Goal: Task Accomplishment & Management: Use online tool/utility

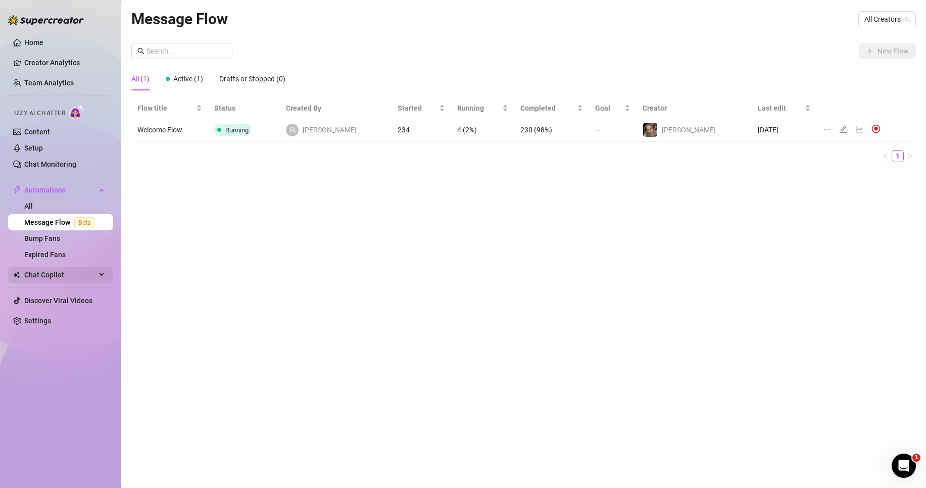
click at [40, 275] on span "Chat Copilot" at bounding box center [60, 275] width 72 height 16
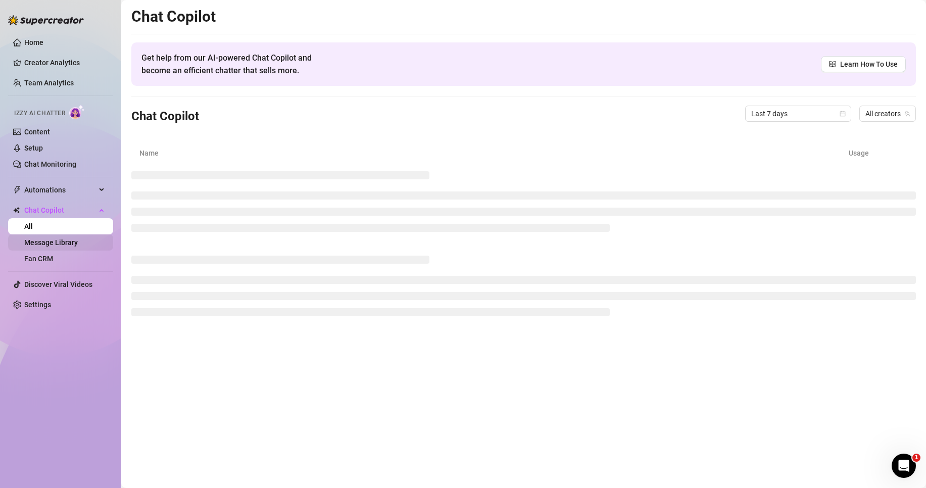
click at [47, 240] on link "Message Library" at bounding box center [51, 242] width 54 height 8
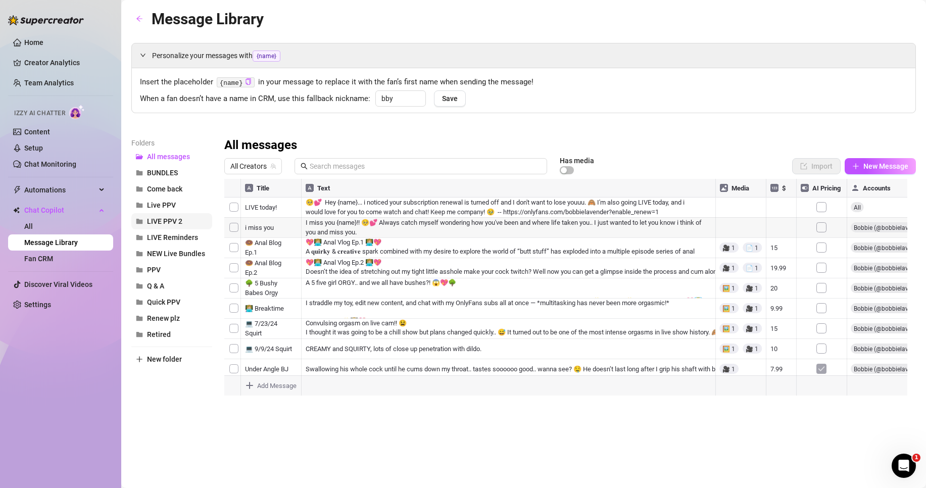
click at [177, 220] on span "LIVE PPV 2" at bounding box center [164, 221] width 35 height 8
click at [173, 207] on span "Live PPV" at bounding box center [161, 205] width 29 height 8
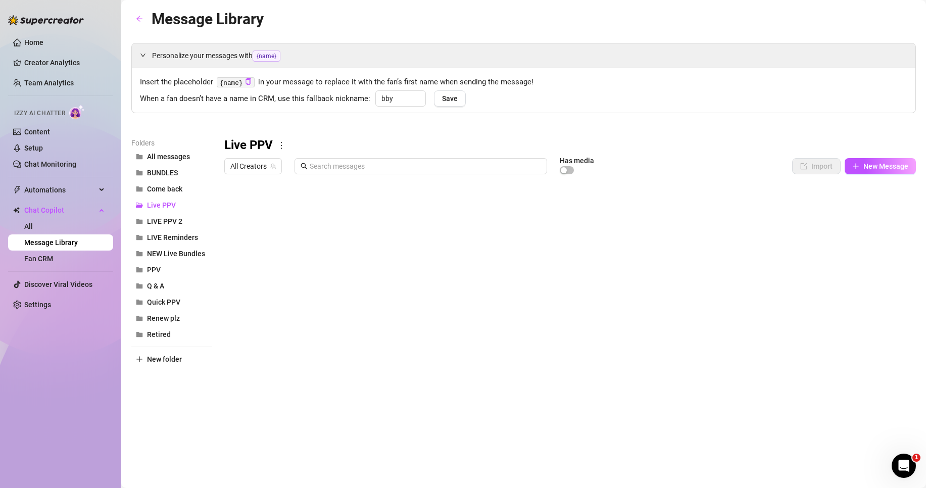
click at [743, 206] on div at bounding box center [569, 291] width 691 height 225
click at [741, 210] on div at bounding box center [569, 291] width 691 height 225
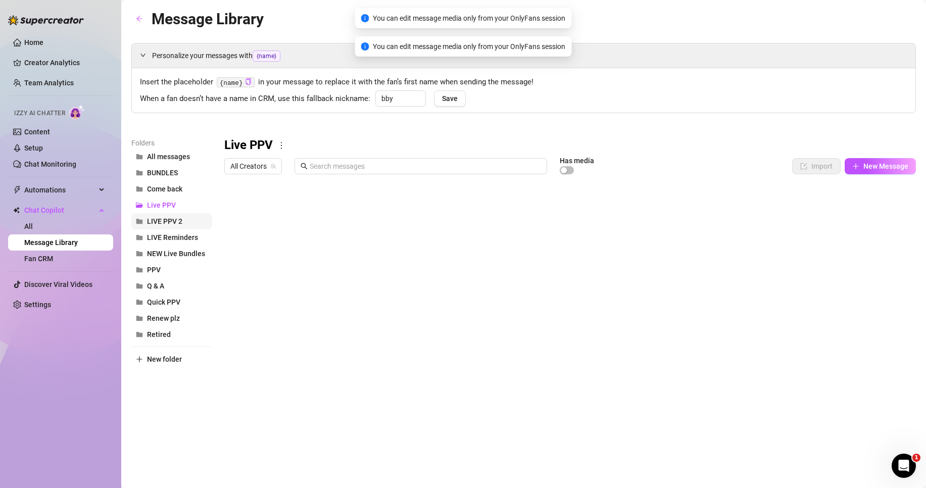
click at [167, 219] on span "LIVE PPV 2" at bounding box center [164, 221] width 35 height 8
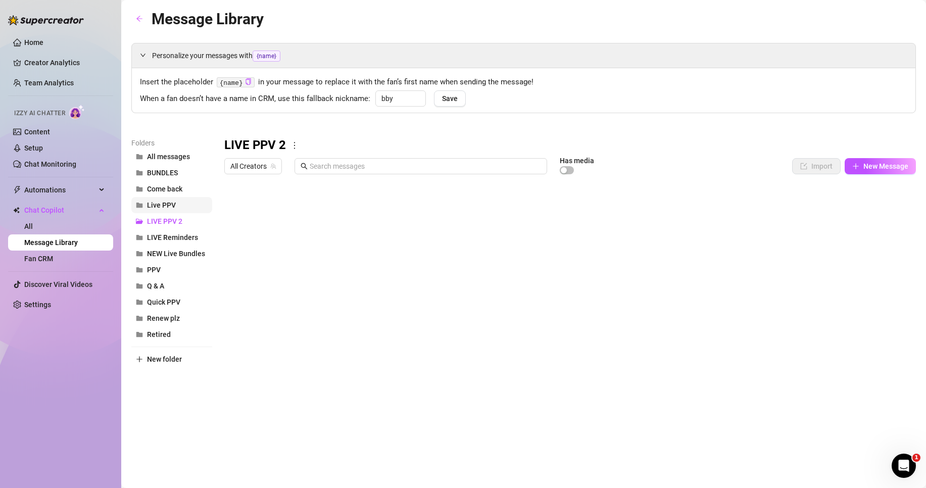
click at [184, 204] on button "Live PPV" at bounding box center [171, 205] width 81 height 16
click at [181, 219] on span "LIVE PPV 2" at bounding box center [164, 221] width 35 height 8
click at [179, 210] on button "Live PPV" at bounding box center [171, 205] width 81 height 16
click at [179, 222] on span "LIVE PPV 2" at bounding box center [164, 221] width 35 height 8
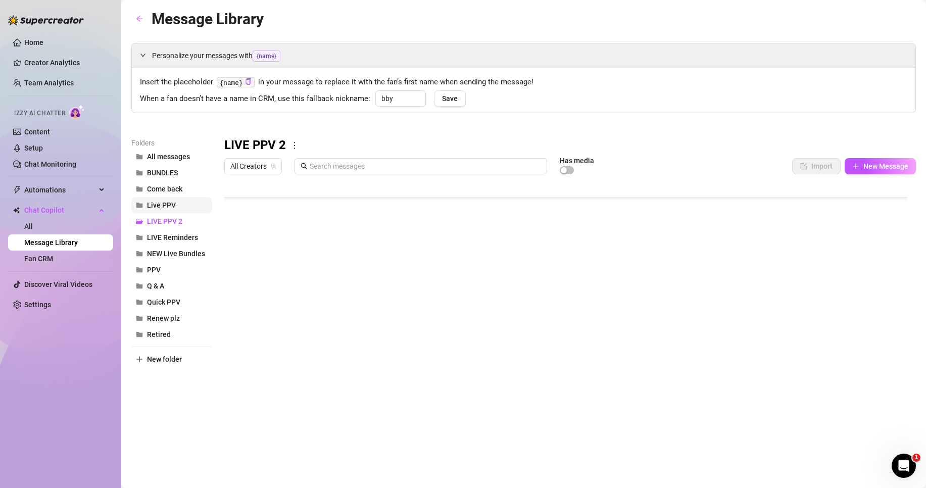
click at [167, 204] on span "Live PPV" at bounding box center [161, 205] width 29 height 8
click at [163, 219] on span "LIVE PPV 2" at bounding box center [164, 221] width 35 height 8
click at [165, 199] on button "Live PPV" at bounding box center [171, 205] width 81 height 16
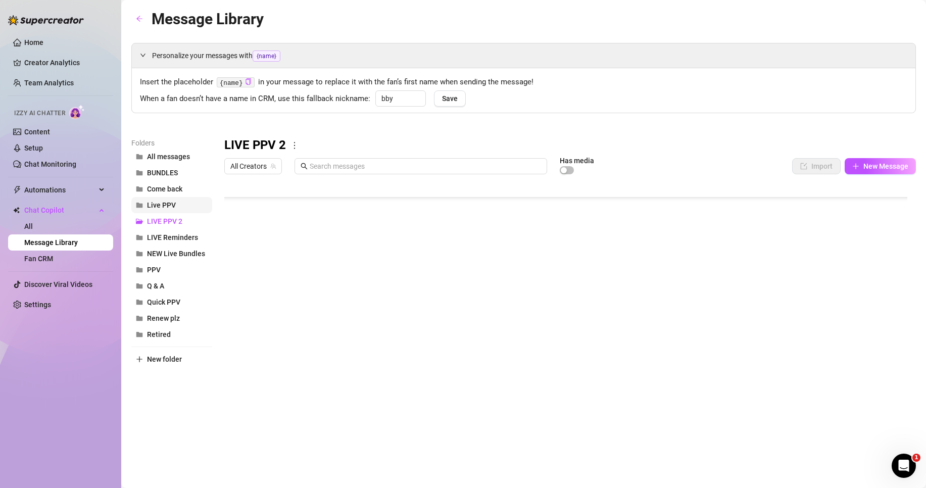
scroll to position [0, 0]
click at [254, 204] on div at bounding box center [569, 291] width 691 height 225
click at [259, 206] on div at bounding box center [569, 291] width 691 height 225
click at [259, 206] on textarea "💻 [DATE] Squirt" at bounding box center [271, 203] width 62 height 9
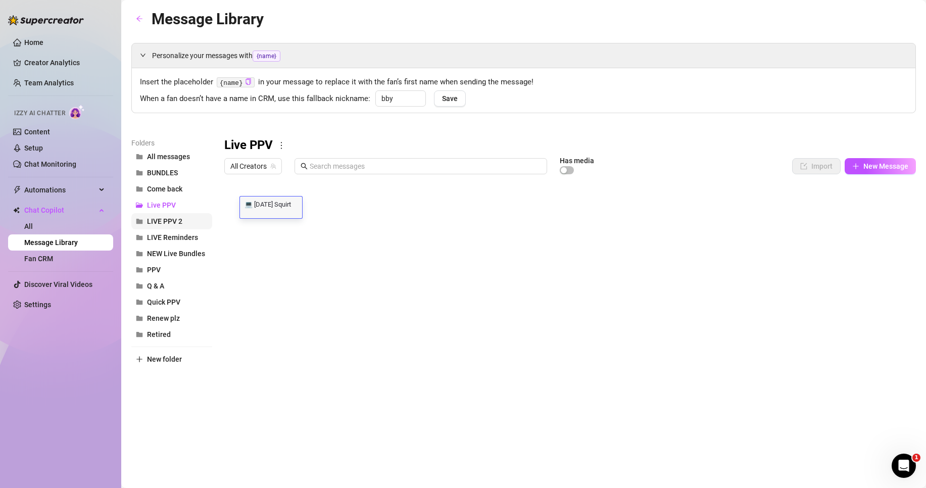
click at [187, 215] on button "LIVE PPV 2" at bounding box center [171, 221] width 81 height 16
click at [268, 388] on body "Home Creator Analytics Team Analytics Izzy AI Chatter Content Setup Chat Monito…" at bounding box center [463, 244] width 926 height 488
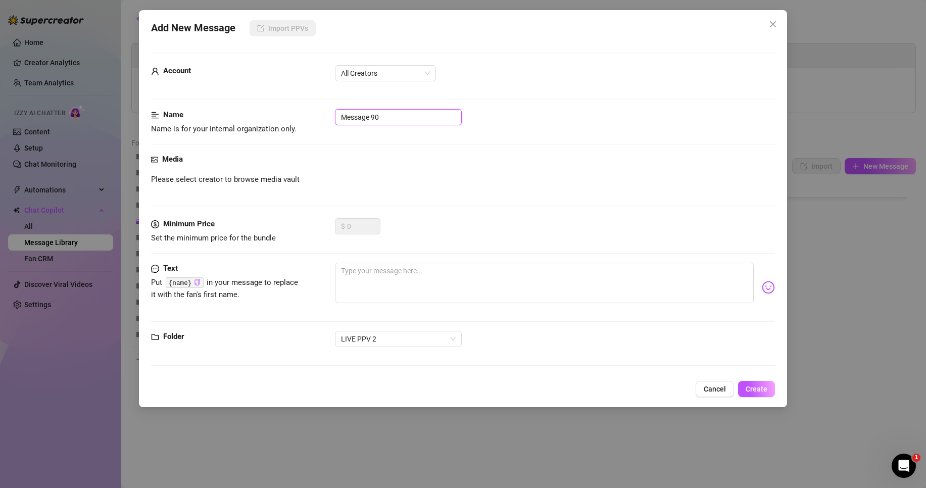
drag, startPoint x: 390, startPoint y: 116, endPoint x: 335, endPoint y: 126, distance: 56.4
click at [335, 126] on div "Name Name is for your internal organization only. Message 90" at bounding box center [463, 122] width 624 height 26
paste input "💻 [DATE] Squirt"
click at [387, 70] on span "All Creators" at bounding box center [385, 73] width 89 height 15
type input "💻 [DATE] Squirt"
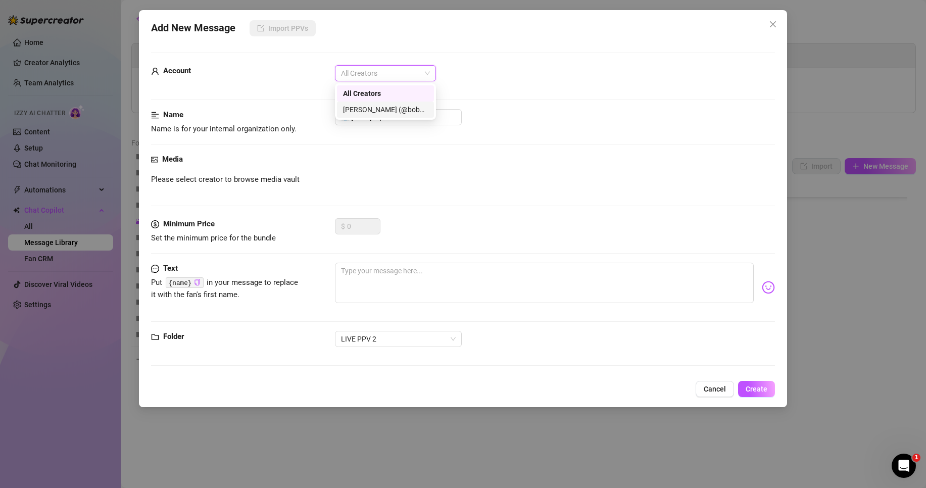
click at [377, 111] on div "[PERSON_NAME]‎ (@bobbielavender)" at bounding box center [385, 109] width 85 height 11
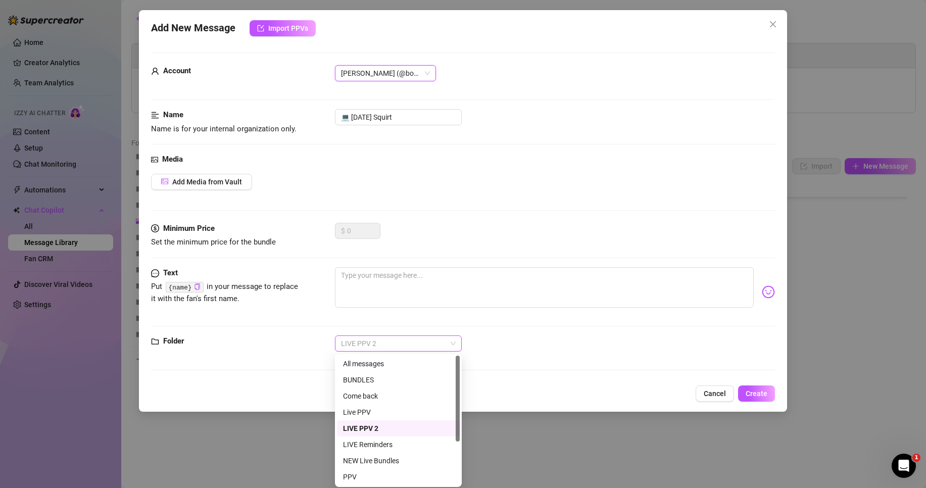
click at [358, 343] on span "LIVE PPV 2" at bounding box center [398, 343] width 115 height 15
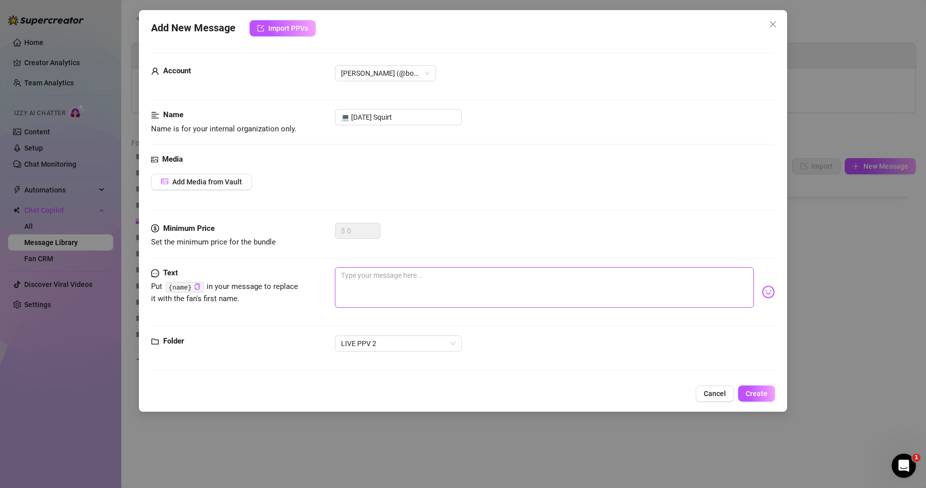
click at [341, 306] on textarea at bounding box center [544, 287] width 419 height 40
click at [209, 188] on button "Add Media from Vault" at bounding box center [201, 182] width 101 height 16
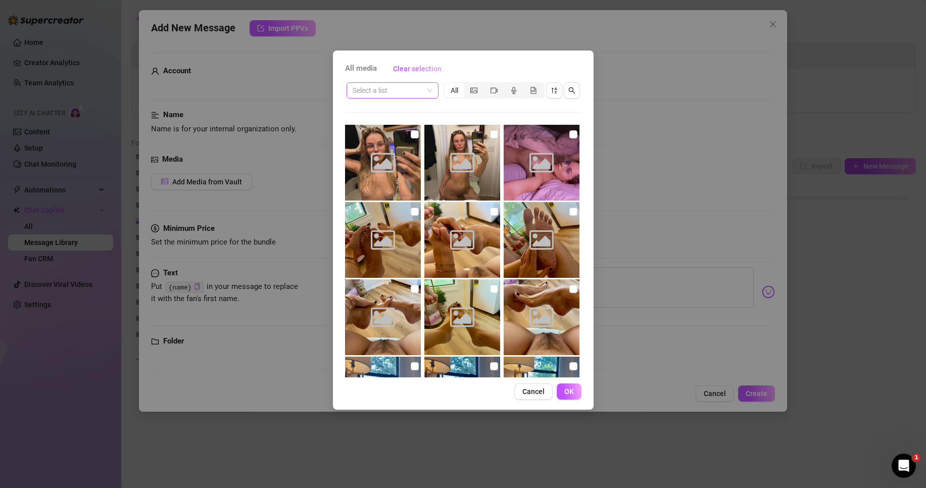
click at [412, 97] on input "search" at bounding box center [387, 90] width 71 height 15
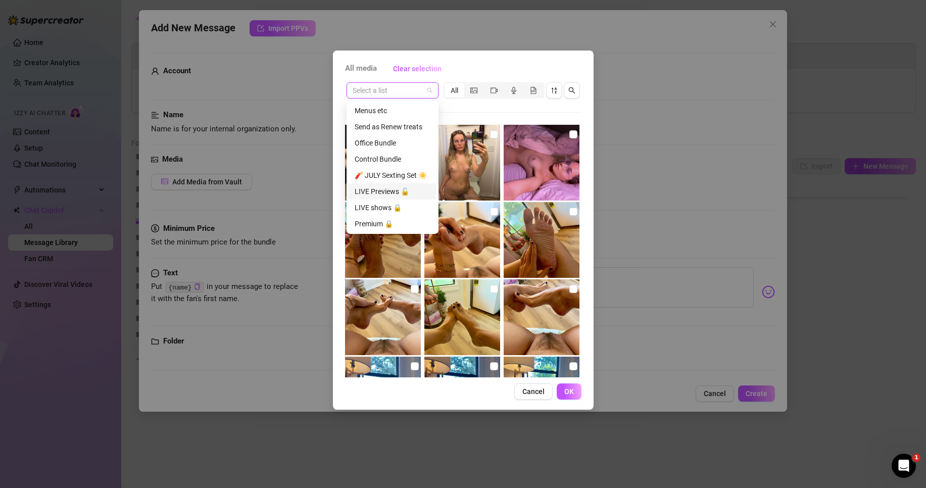
click at [376, 196] on div "LIVE Previews 🔓" at bounding box center [393, 191] width 76 height 11
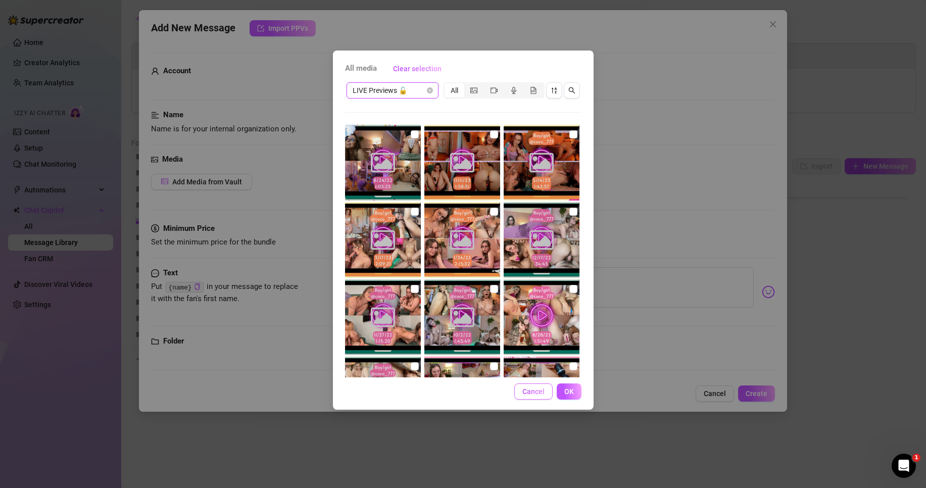
click at [532, 390] on span "Cancel" at bounding box center [533, 391] width 22 height 8
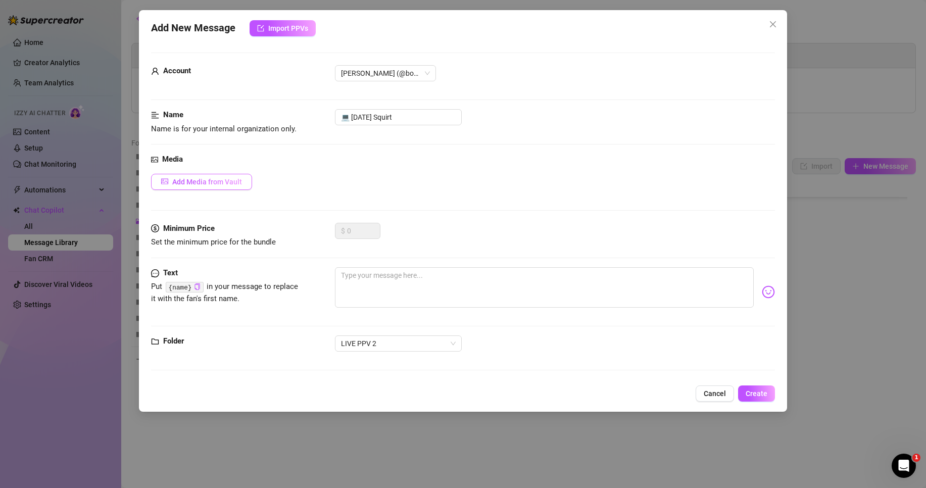
click at [211, 183] on span "Add Media from Vault" at bounding box center [207, 182] width 70 height 8
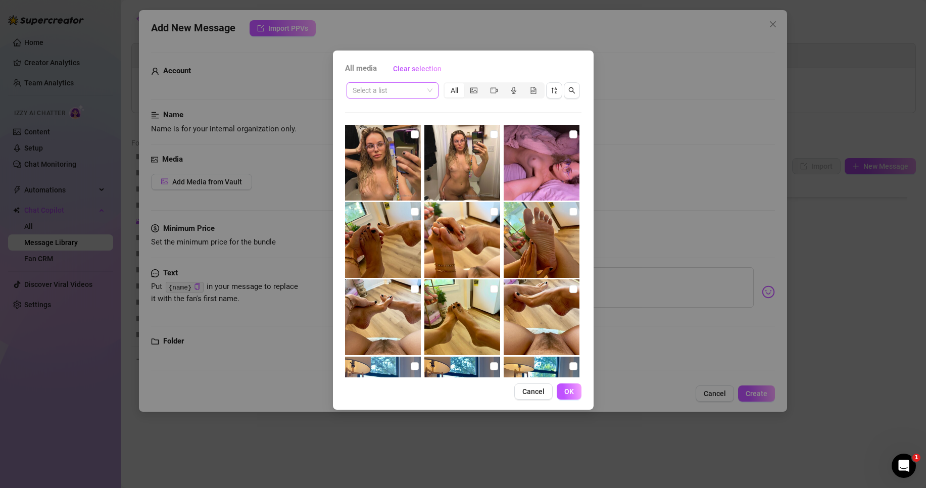
click at [426, 93] on span at bounding box center [392, 90] width 80 height 15
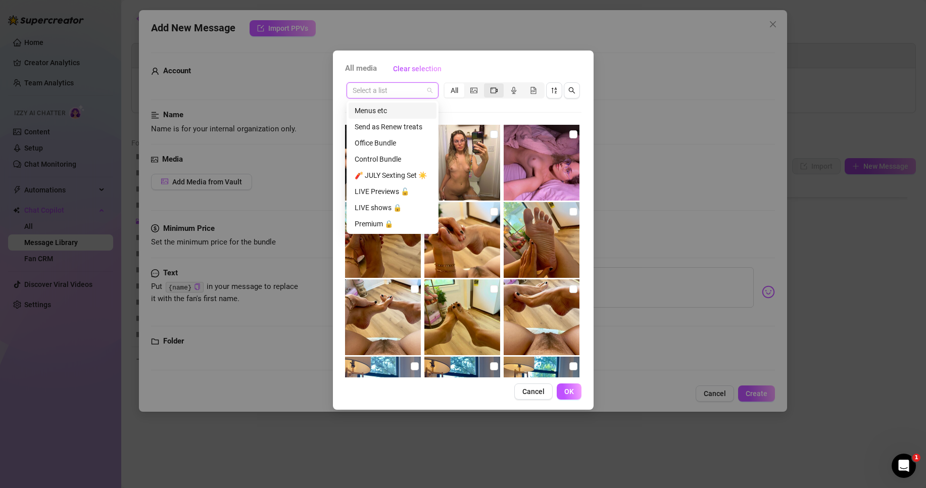
click at [492, 91] on icon "video-camera" at bounding box center [493, 90] width 7 height 7
click at [486, 85] on input "segmented control" at bounding box center [486, 85] width 0 height 0
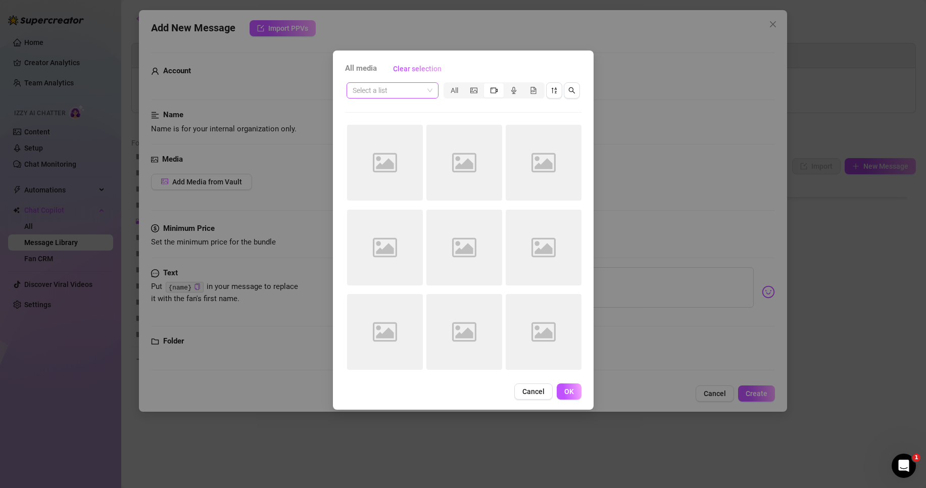
click at [417, 91] on input "search" at bounding box center [387, 90] width 71 height 15
click at [388, 205] on div "LIVE shows 🔒" at bounding box center [393, 207] width 76 height 11
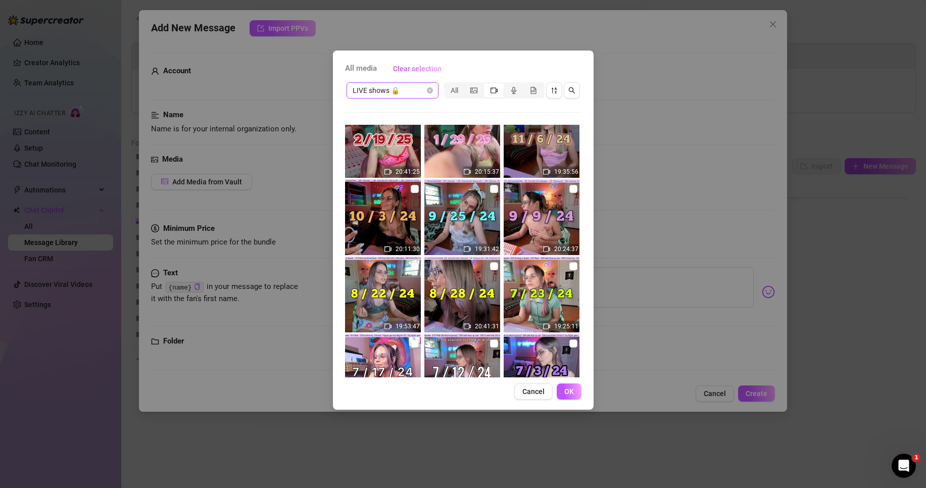
scroll to position [269, 0]
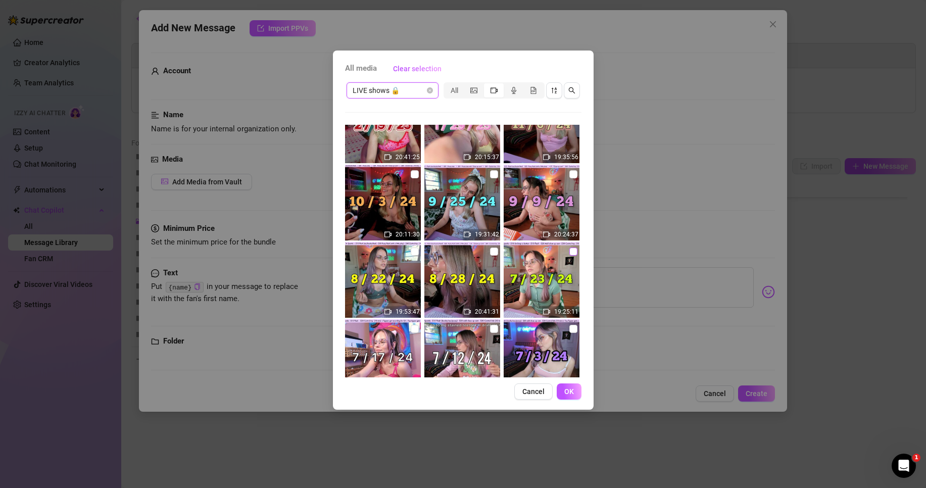
click at [569, 253] on input "checkbox" at bounding box center [573, 251] width 8 height 8
checkbox input "true"
click at [570, 392] on span "OK" at bounding box center [569, 391] width 10 height 8
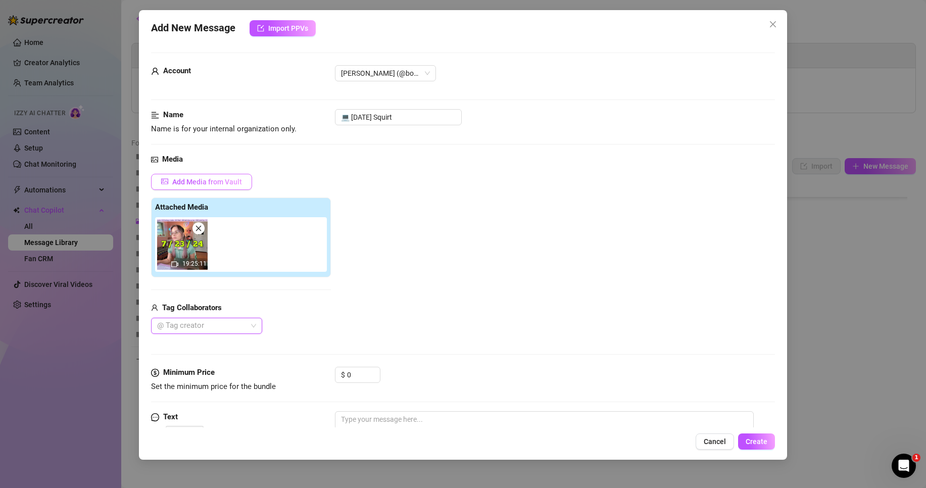
click at [221, 182] on span "Add Media from Vault" at bounding box center [207, 182] width 70 height 8
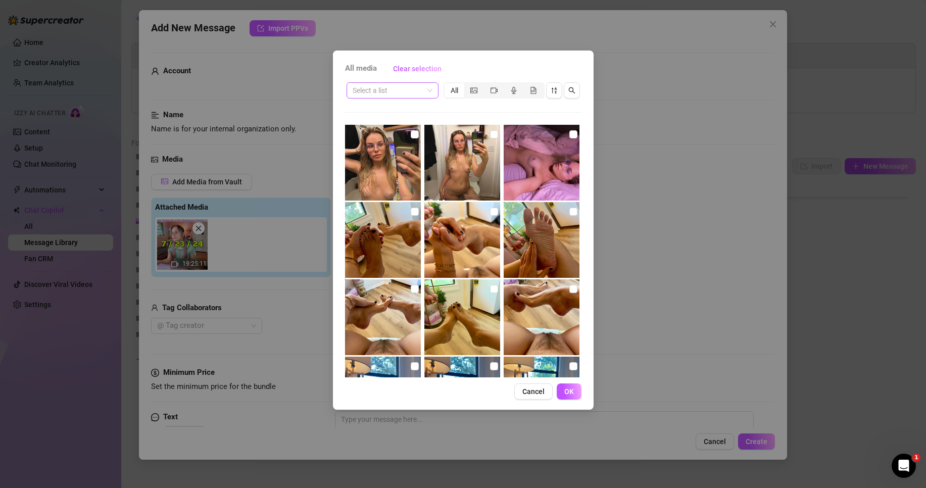
click at [424, 87] on span at bounding box center [392, 90] width 80 height 15
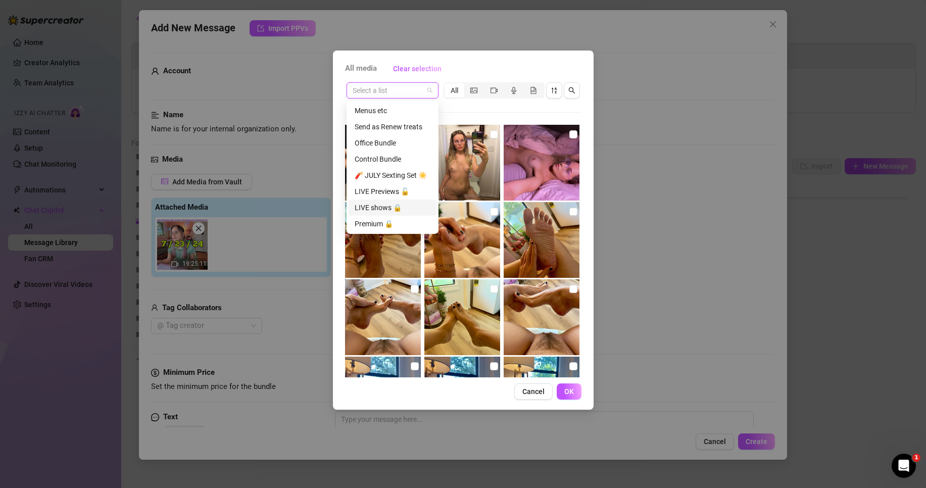
click at [382, 189] on div "LIVE Previews 🔓" at bounding box center [393, 191] width 76 height 11
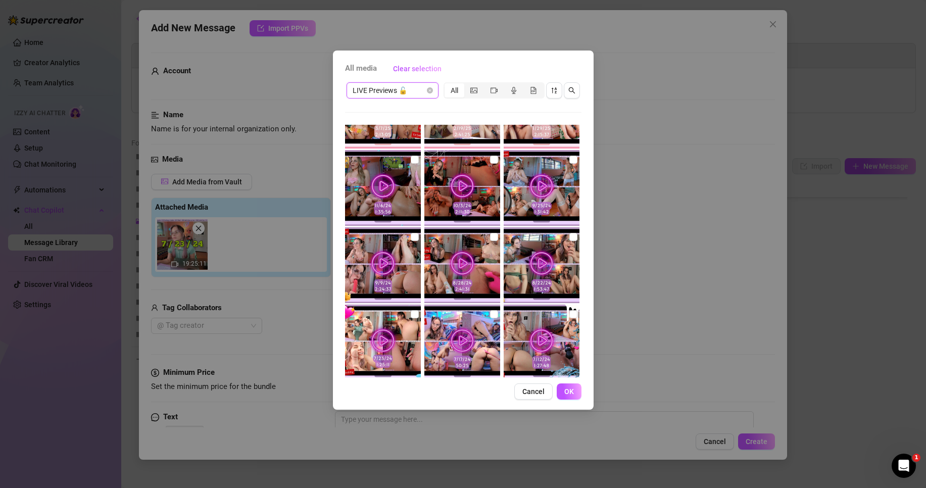
scroll to position [583, 0]
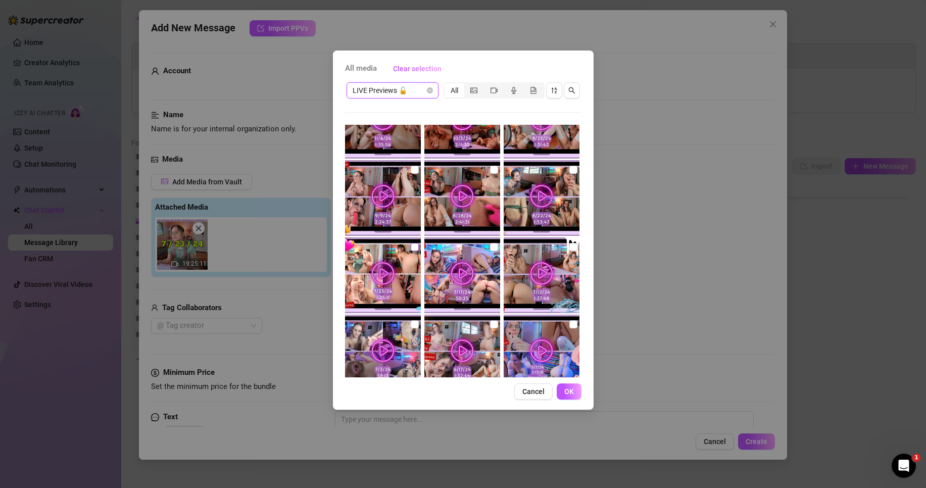
click at [413, 248] on input "checkbox" at bounding box center [415, 247] width 8 height 8
checkbox input "true"
click at [563, 386] on button "OK" at bounding box center [569, 391] width 25 height 16
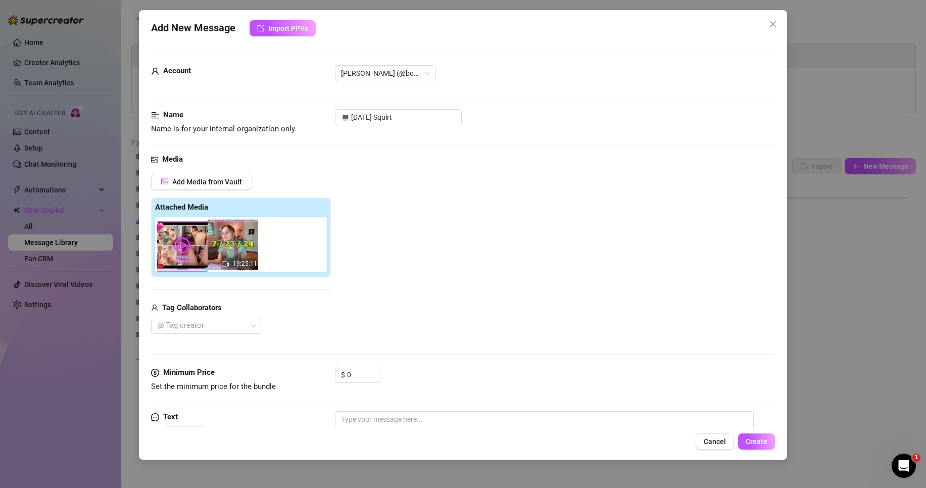
drag, startPoint x: 228, startPoint y: 249, endPoint x: 171, endPoint y: 251, distance: 57.1
click at [171, 251] on div "19:25:11" at bounding box center [243, 244] width 176 height 55
drag, startPoint x: 356, startPoint y: 375, endPoint x: 337, endPoint y: 377, distance: 19.4
click at [337, 377] on div "$ 0" at bounding box center [357, 375] width 45 height 16
click at [356, 375] on input "0" at bounding box center [363, 374] width 33 height 15
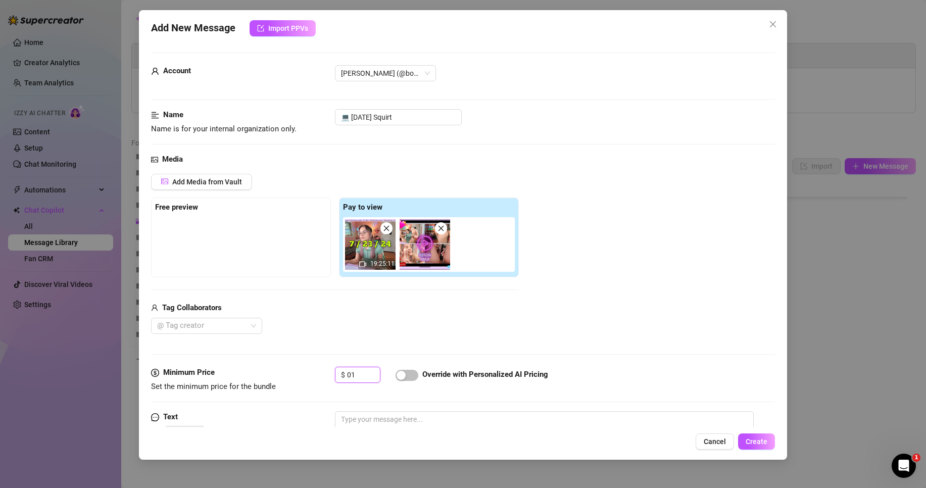
type input "0"
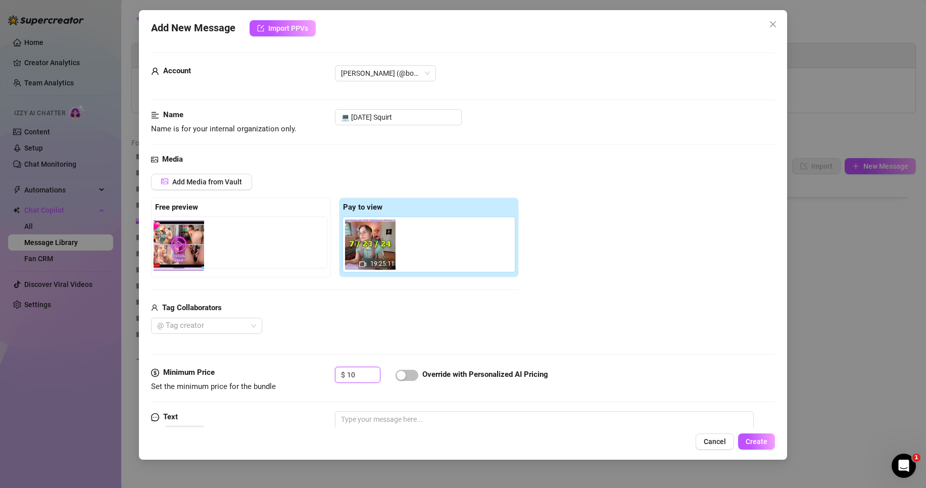
drag, startPoint x: 412, startPoint y: 255, endPoint x: 164, endPoint y: 256, distance: 248.5
click at [164, 256] on div "Free preview Pay to view 19:25:11" at bounding box center [335, 237] width 368 height 80
drag, startPoint x: 424, startPoint y: 258, endPoint x: 181, endPoint y: 256, distance: 242.9
click at [181, 256] on div "Free preview Pay to view 19:25:11" at bounding box center [335, 237] width 368 height 80
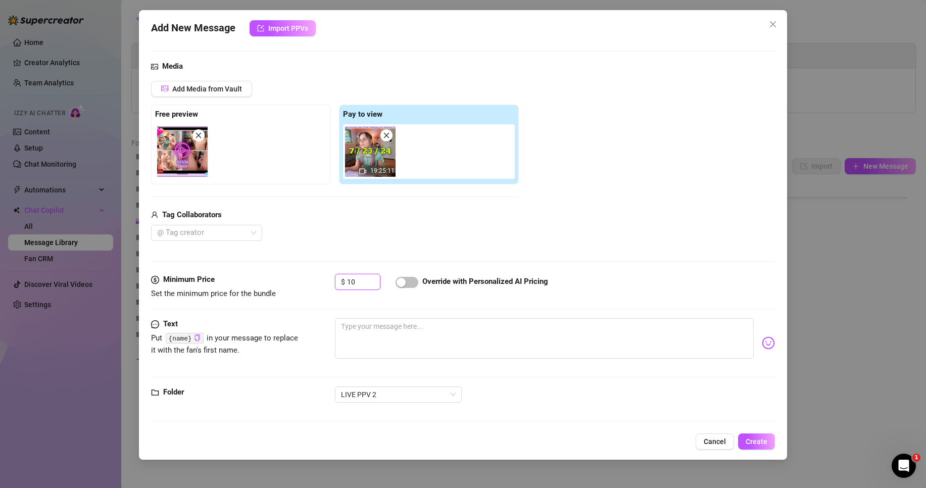
scroll to position [96, 0]
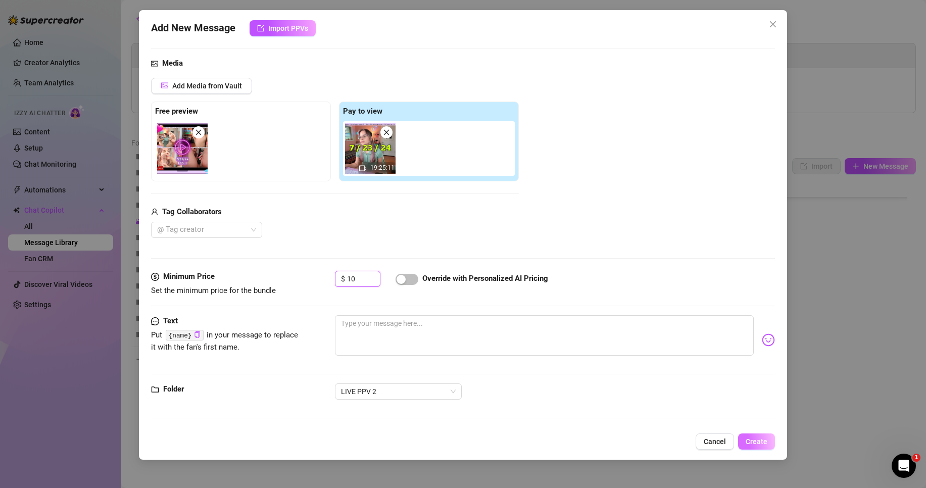
type input "10"
click at [761, 444] on span "Create" at bounding box center [756, 441] width 22 height 8
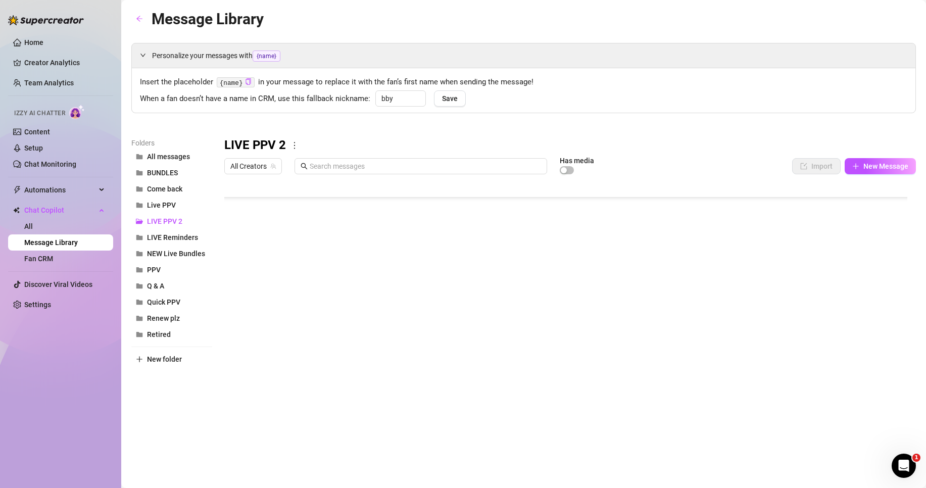
scroll to position [170, 0]
click at [170, 205] on span "Live PPV" at bounding box center [161, 205] width 29 height 8
click at [277, 230] on div at bounding box center [569, 291] width 691 height 225
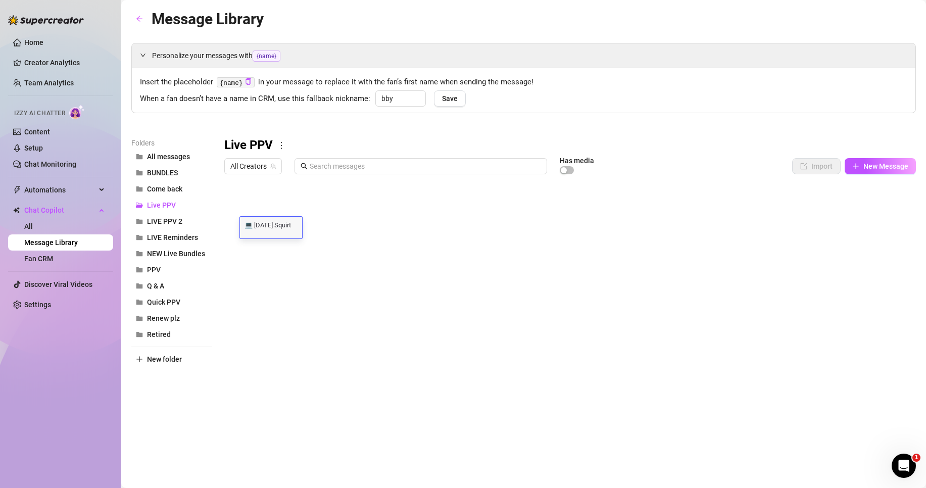
scroll to position [1, 0]
click at [276, 230] on div "💻 [DATE] Squirt 💻 [DATE] Squirt" at bounding box center [271, 228] width 62 height 22
drag, startPoint x: 276, startPoint y: 226, endPoint x: 268, endPoint y: 229, distance: 8.5
click at [268, 229] on textarea "💻 [DATE] Squirt" at bounding box center [271, 224] width 62 height 9
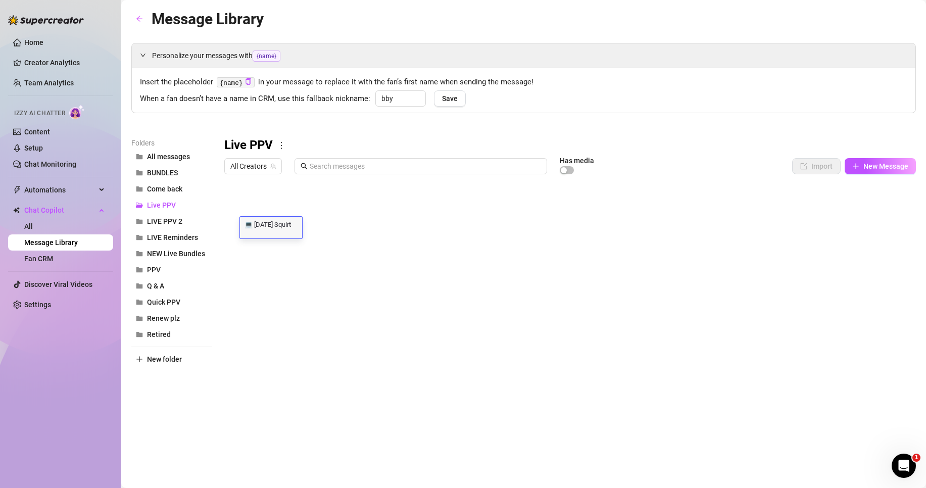
click at [267, 226] on textarea "💻 [DATE] Squirt" at bounding box center [271, 224] width 62 height 9
click at [174, 224] on span "LIVE PPV 2" at bounding box center [164, 221] width 35 height 8
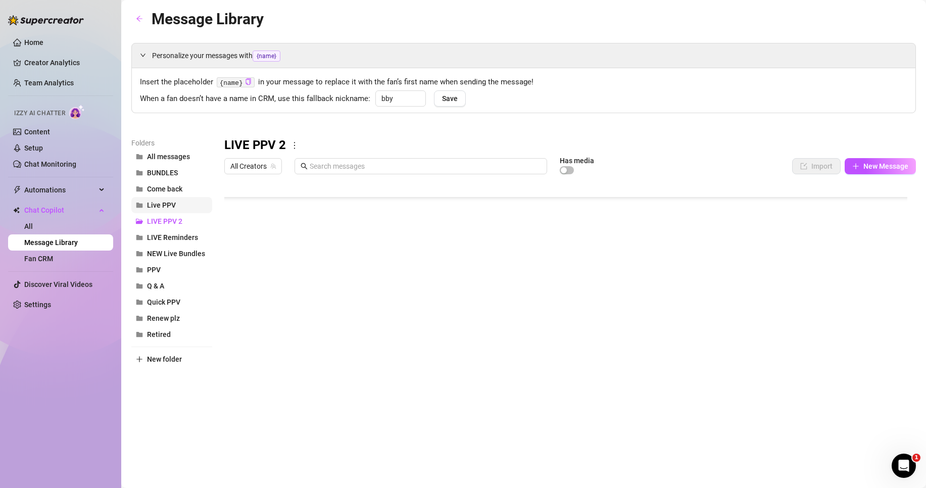
click at [173, 203] on span "Live PPV" at bounding box center [161, 205] width 29 height 8
click at [331, 203] on div at bounding box center [569, 291] width 691 height 225
click at [336, 209] on div at bounding box center [569, 291] width 691 height 225
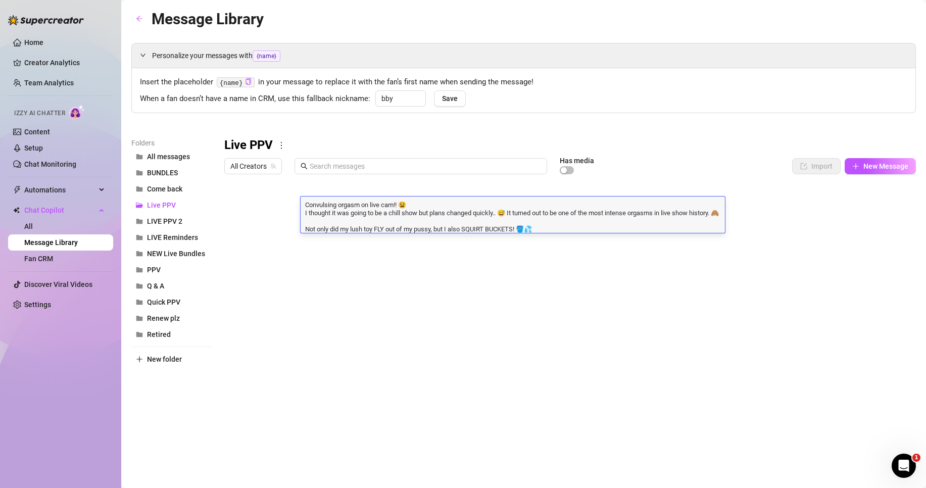
click at [336, 209] on textarea "Convulsing orgasm on live cam!! 😫 I thought it was going to be a chill show but…" at bounding box center [512, 215] width 424 height 33
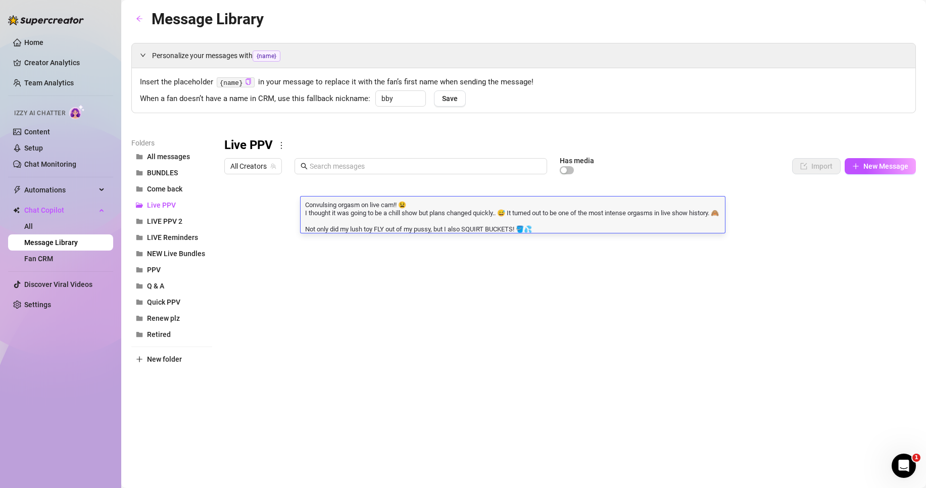
click at [336, 209] on textarea "Convulsing orgasm on live cam!! 😫 I thought it was going to be a chill show but…" at bounding box center [512, 215] width 424 height 33
click at [589, 225] on textarea "Convulsing orgasm on live cam!! 😫 I thought it was going to be a chill show but…" at bounding box center [512, 215] width 424 height 33
drag, startPoint x: 549, startPoint y: 235, endPoint x: 289, endPoint y: 200, distance: 262.4
click at [289, 200] on div "Title Text Media $ AI Pricing Accounts 💻 [DATE] Squirt Convulsing orgasm on liv…" at bounding box center [569, 291] width 691 height 225
click at [157, 223] on span "LIVE PPV 2" at bounding box center [164, 221] width 35 height 8
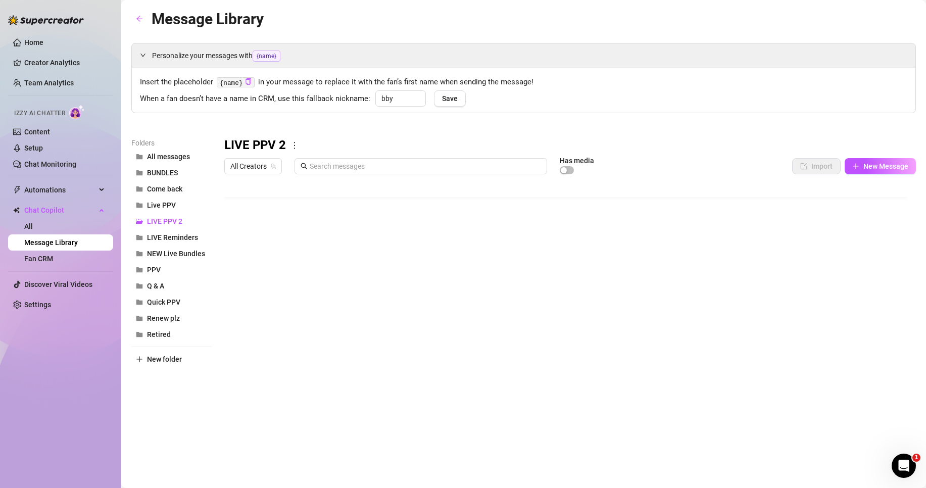
scroll to position [170, 0]
click at [328, 340] on div at bounding box center [569, 291] width 691 height 225
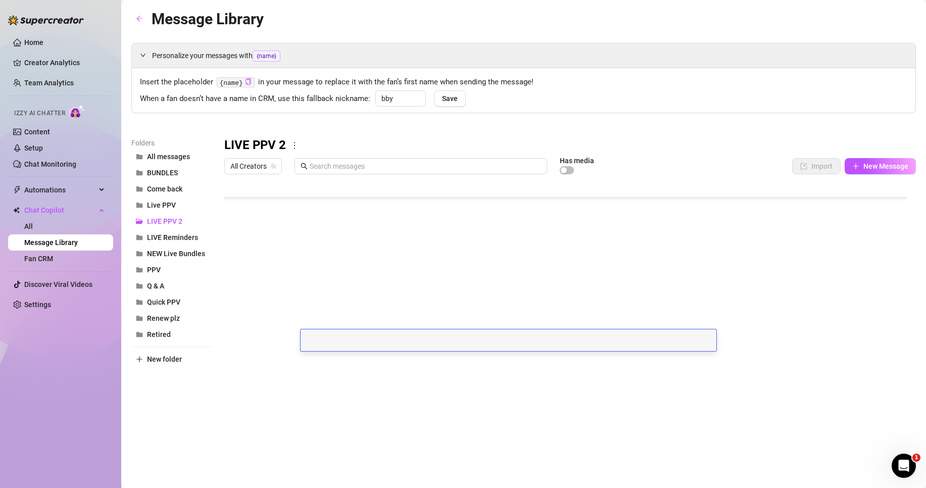
scroll to position [1, 0]
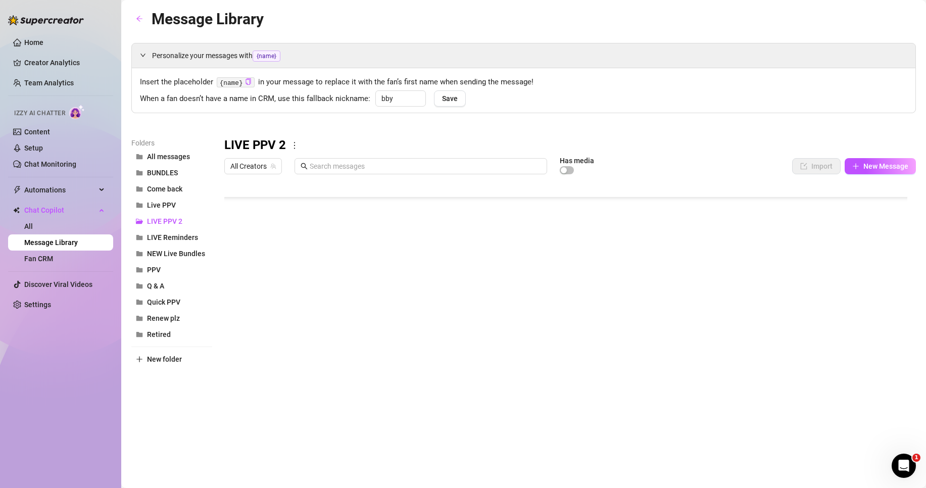
click at [290, 332] on div at bounding box center [569, 291] width 691 height 225
click at [174, 203] on span "Live PPV" at bounding box center [161, 205] width 29 height 8
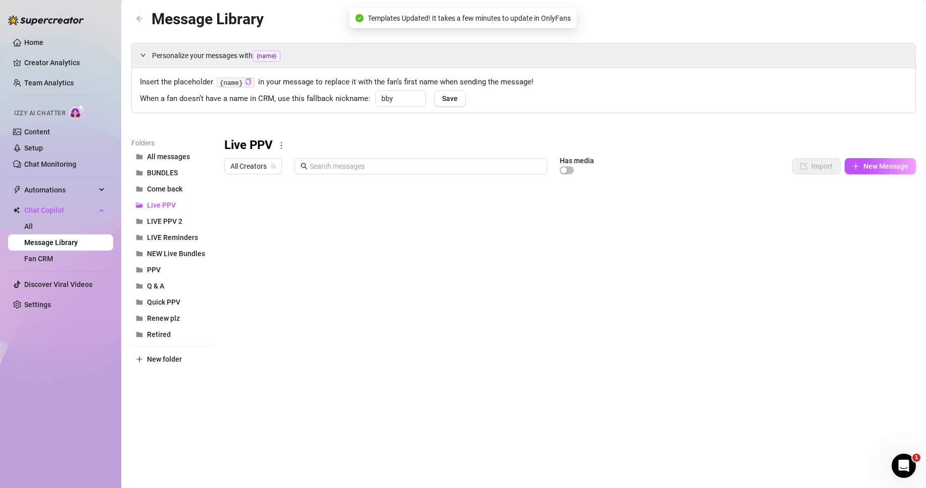
click at [240, 211] on div at bounding box center [569, 291] width 691 height 225
click at [236, 210] on div at bounding box center [569, 291] width 691 height 225
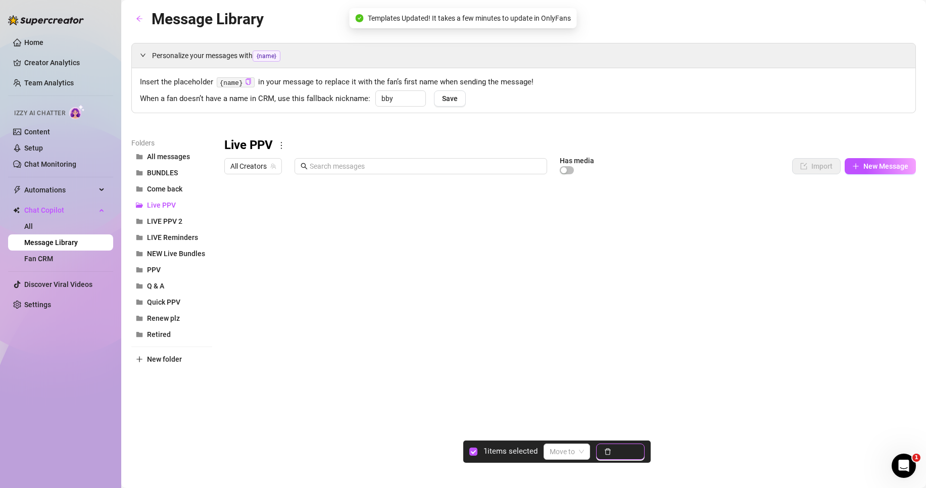
click at [613, 453] on button "Delete" at bounding box center [620, 451] width 48 height 16
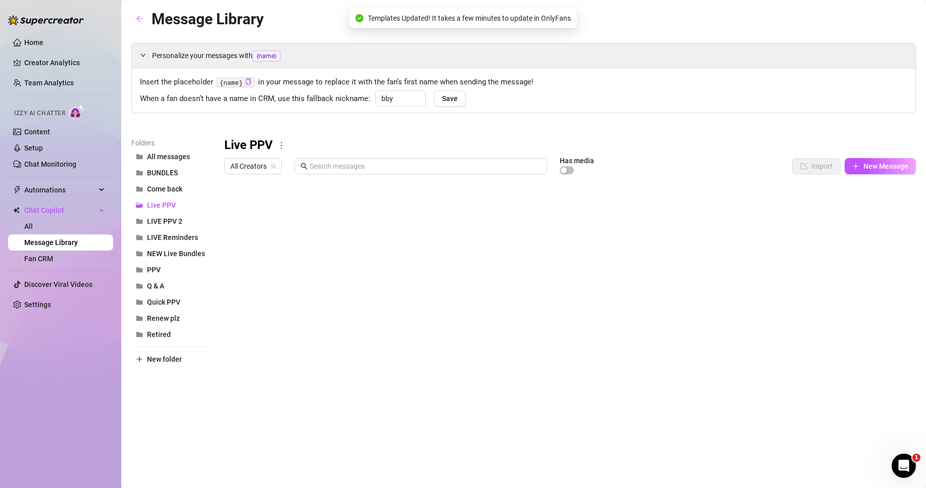
click at [280, 214] on div at bounding box center [569, 291] width 691 height 225
click at [280, 210] on div at bounding box center [569, 291] width 691 height 225
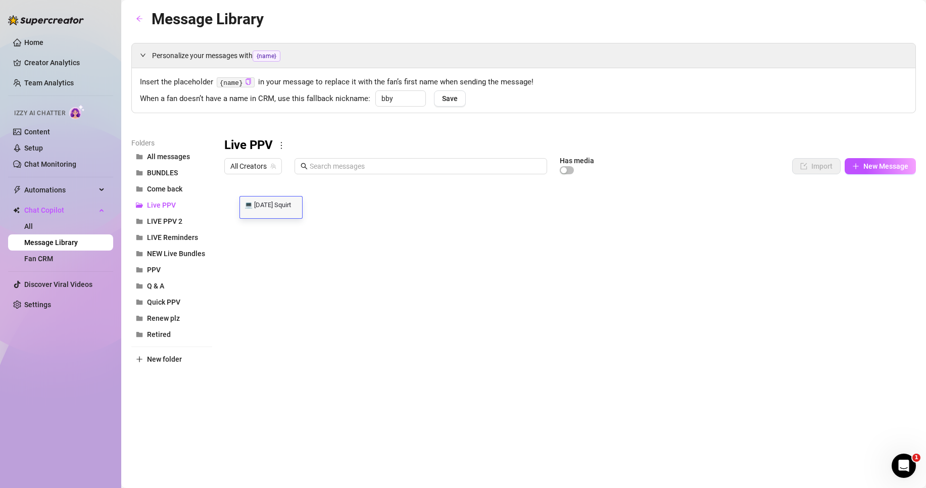
scroll to position [1, 0]
click at [188, 224] on button "LIVE PPV 2" at bounding box center [171, 221] width 81 height 16
click at [274, 384] on body "Home Creator Analytics Team Analytics Izzy AI Chatter Content Setup Chat Monito…" at bounding box center [463, 244] width 926 height 488
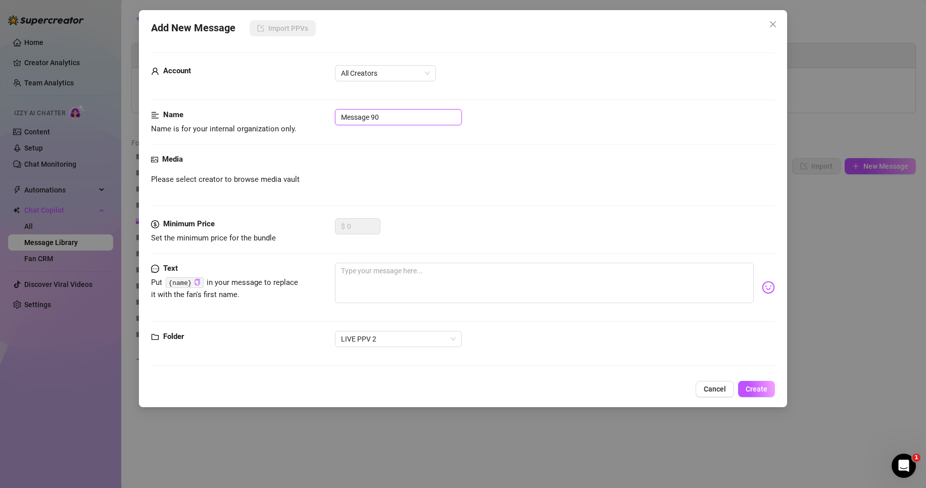
drag, startPoint x: 403, startPoint y: 122, endPoint x: 249, endPoint y: 119, distance: 153.6
click at [250, 119] on div "Name Name is for your internal organization only. Message 90" at bounding box center [463, 122] width 624 height 26
paste input "💻 [DATE] Squirt"
click at [385, 74] on span "All Creators" at bounding box center [385, 73] width 89 height 15
type input "💻 [DATE] Squirt"
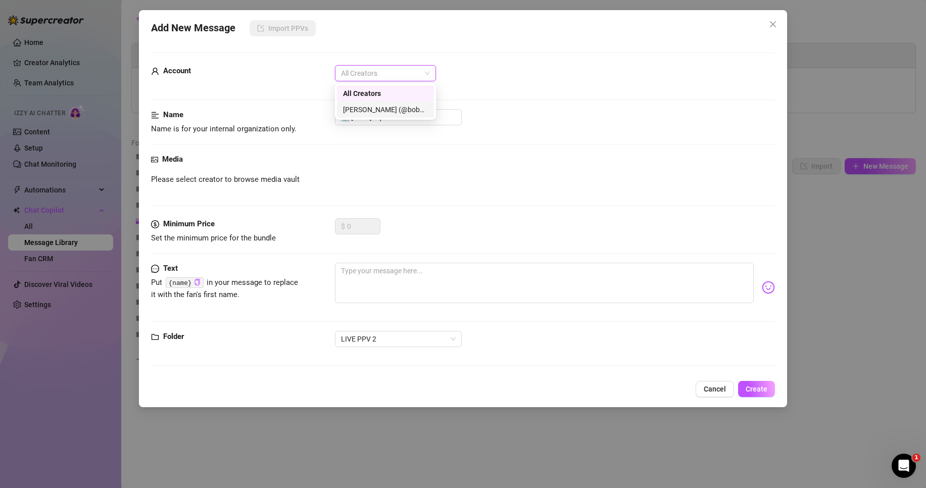
click at [381, 108] on div "[PERSON_NAME]‎ (@bobbielavender)" at bounding box center [385, 109] width 85 height 11
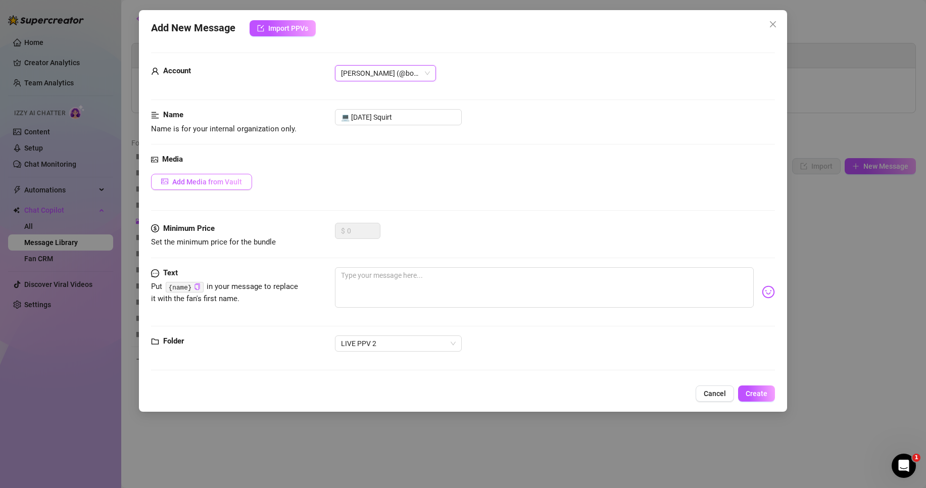
click at [209, 182] on span "Add Media from Vault" at bounding box center [207, 182] width 70 height 8
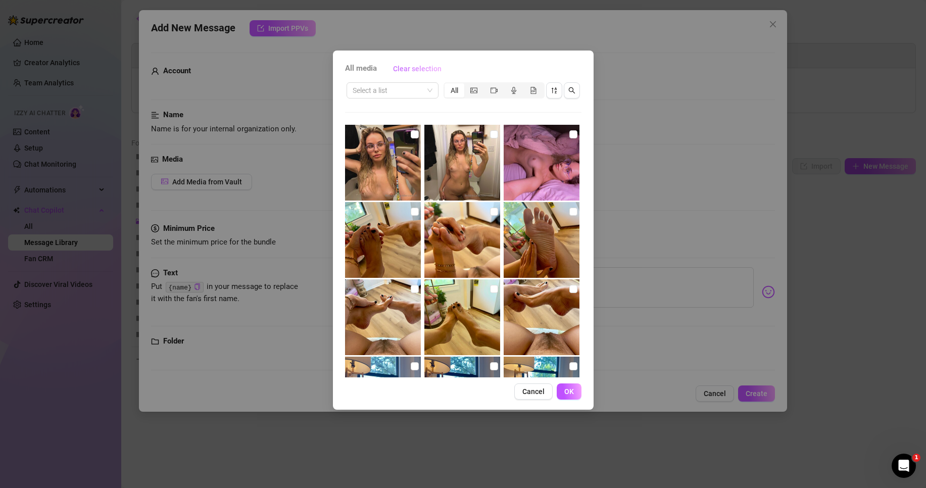
click at [395, 72] on span "Clear selection" at bounding box center [417, 69] width 48 height 8
click at [392, 94] on input "search" at bounding box center [387, 90] width 71 height 15
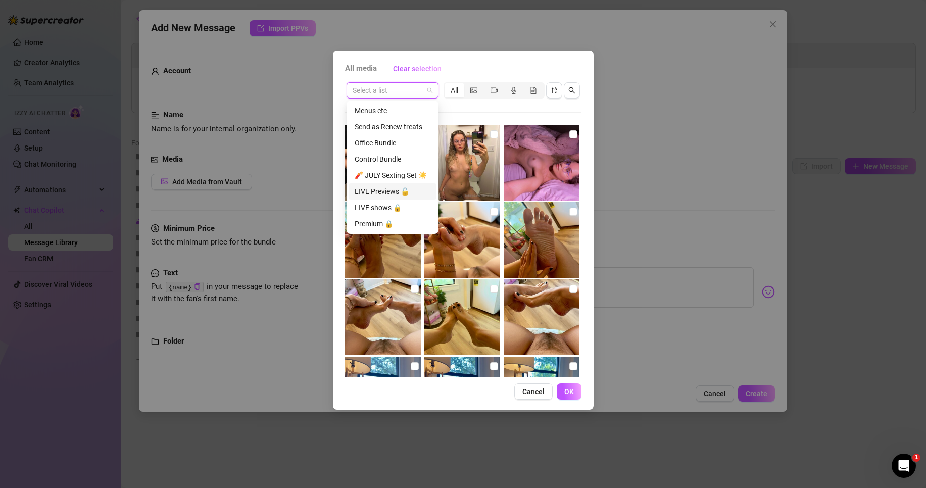
click at [395, 186] on div "LIVE Previews 🔓" at bounding box center [393, 191] width 76 height 11
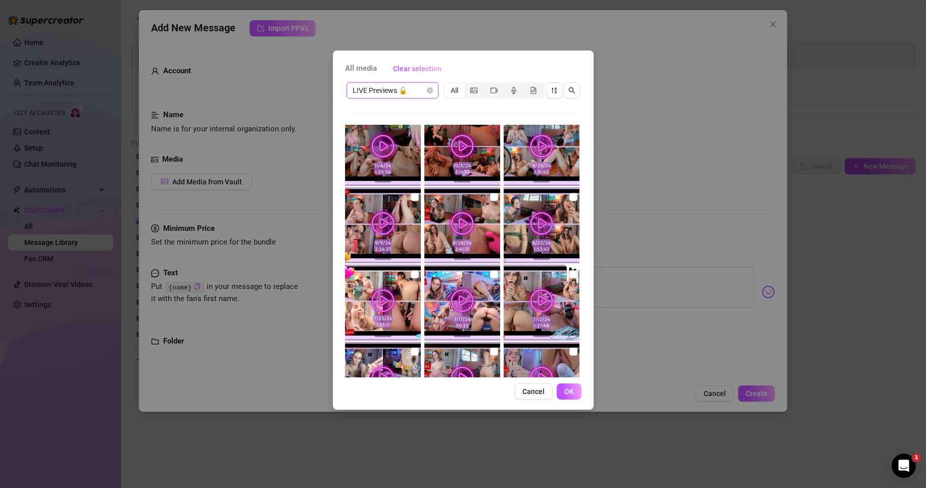
scroll to position [555, 0]
click at [414, 195] on input "checkbox" at bounding box center [415, 197] width 8 height 8
checkbox input "true"
click at [576, 393] on button "OK" at bounding box center [569, 391] width 25 height 16
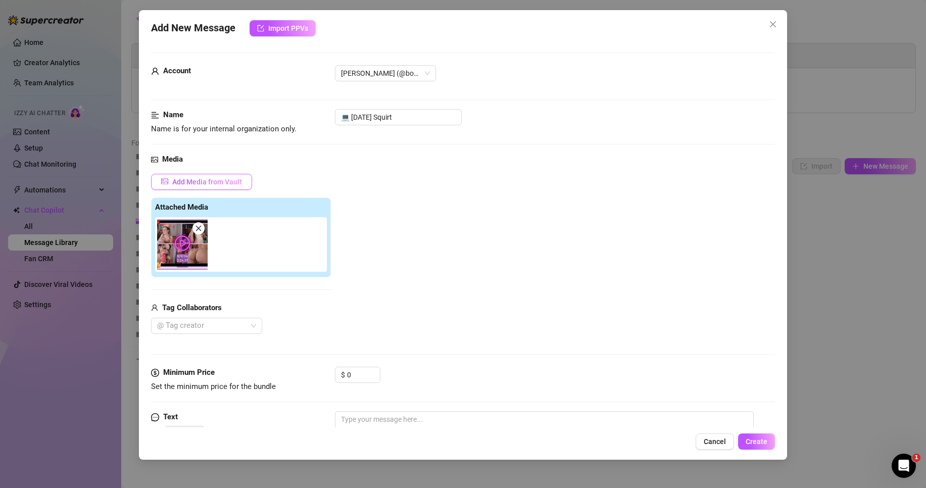
click at [218, 183] on span "Add Media from Vault" at bounding box center [207, 182] width 70 height 8
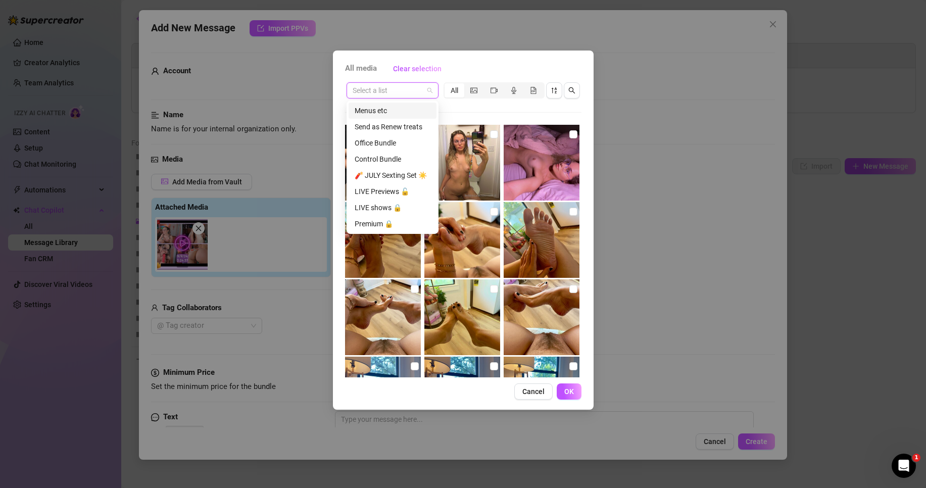
click at [411, 96] on input "search" at bounding box center [387, 90] width 71 height 15
click at [392, 205] on div "LIVE shows 🔒" at bounding box center [393, 207] width 76 height 11
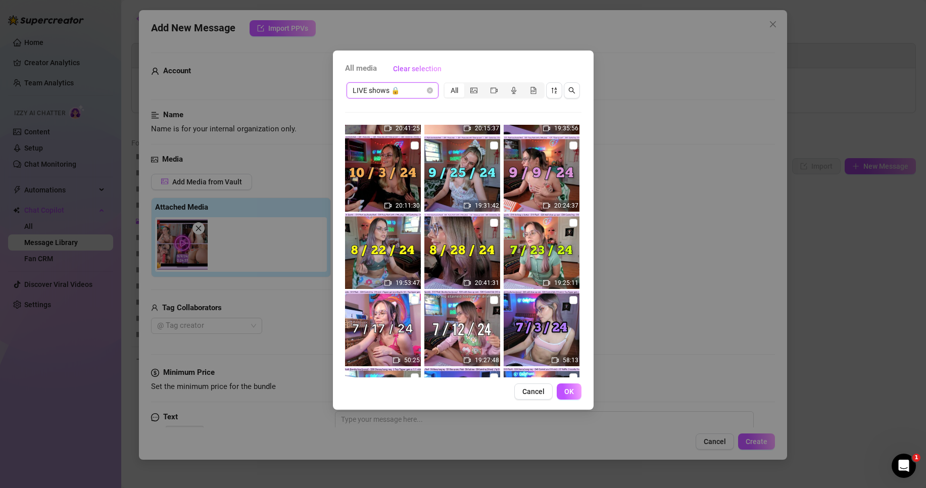
scroll to position [297, 0]
click at [569, 146] on input "checkbox" at bounding box center [573, 146] width 8 height 8
checkbox input "true"
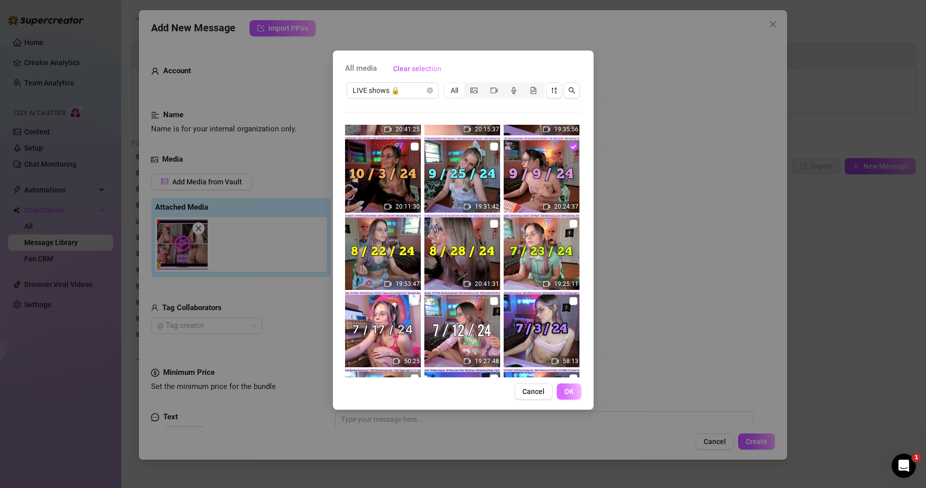
click at [566, 392] on span "OK" at bounding box center [569, 391] width 10 height 8
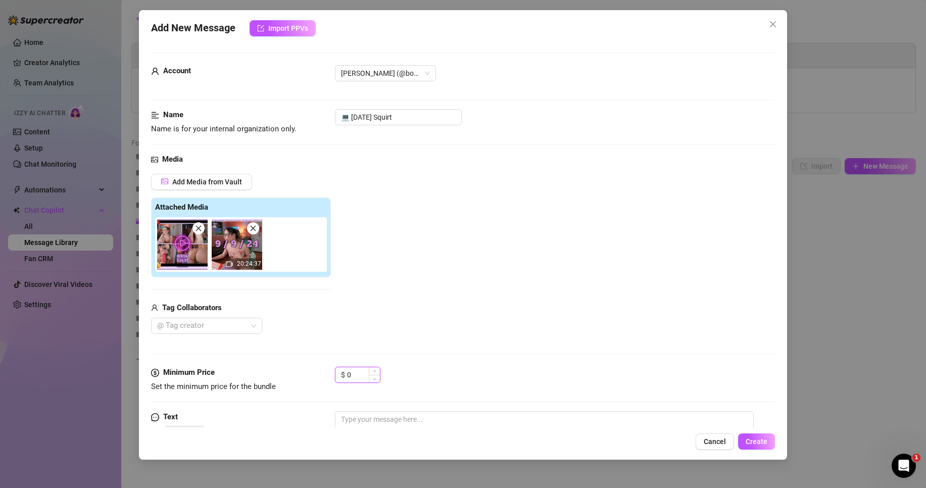
click at [355, 375] on input "0" at bounding box center [363, 374] width 33 height 15
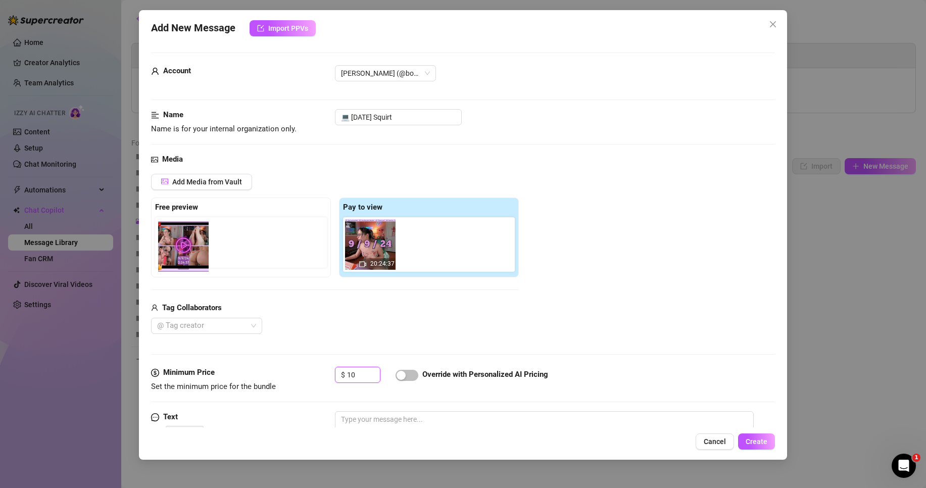
drag, startPoint x: 369, startPoint y: 255, endPoint x: 178, endPoint y: 254, distance: 190.9
click at [178, 254] on div "Free preview Pay to view 20:24:37" at bounding box center [335, 237] width 368 height 80
click at [253, 327] on div "@ Tag creator" at bounding box center [206, 326] width 111 height 16
type input "10"
click at [306, 319] on div "@ Tag creator" at bounding box center [335, 326] width 368 height 16
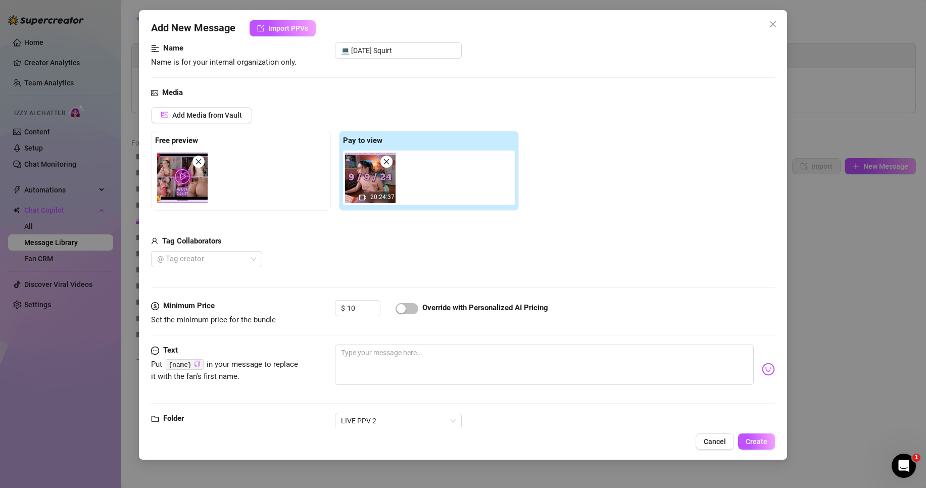
scroll to position [67, 0]
click at [748, 439] on span "Create" at bounding box center [756, 441] width 22 height 8
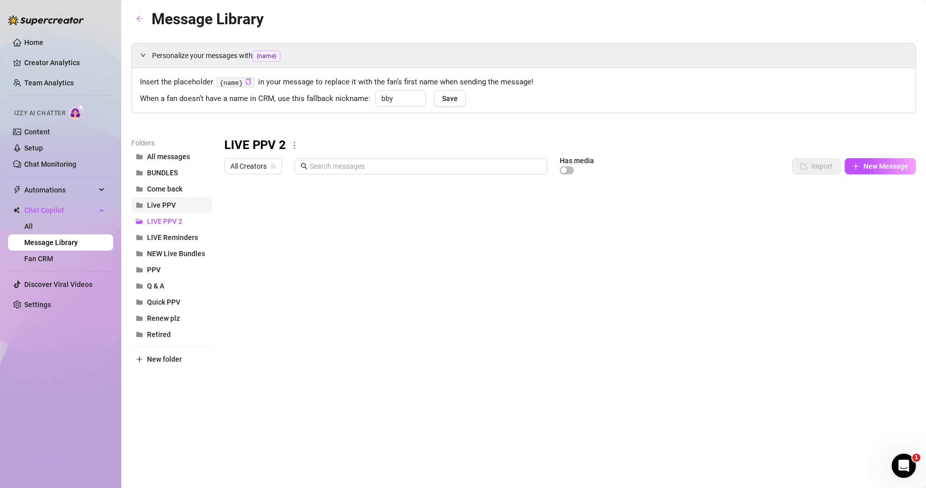
click at [191, 202] on button "Live PPV" at bounding box center [171, 205] width 81 height 16
click at [334, 205] on div at bounding box center [569, 291] width 691 height 225
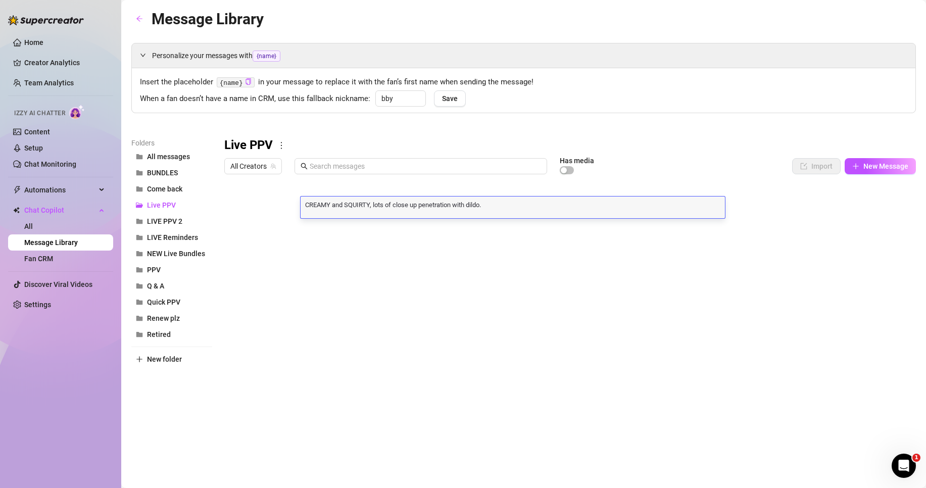
scroll to position [1, 0]
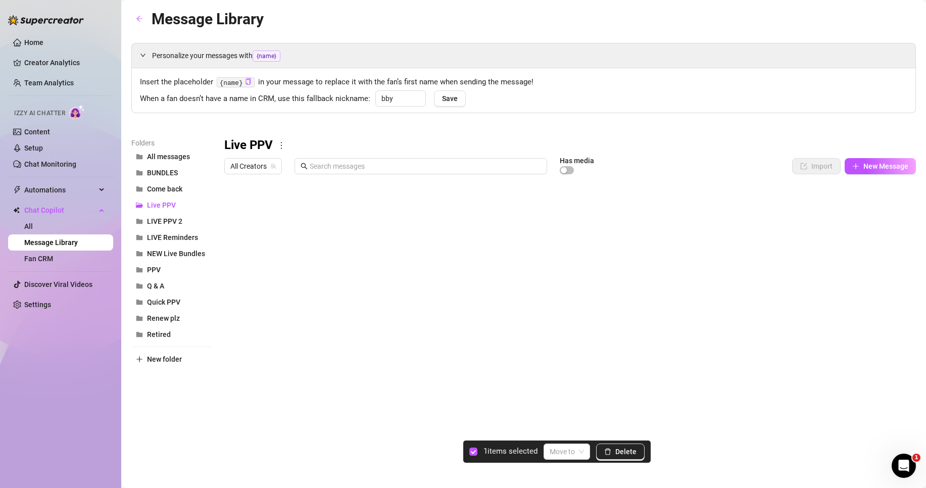
click at [236, 206] on div at bounding box center [569, 291] width 691 height 225
click at [629, 450] on span "Delete" at bounding box center [625, 451] width 21 height 8
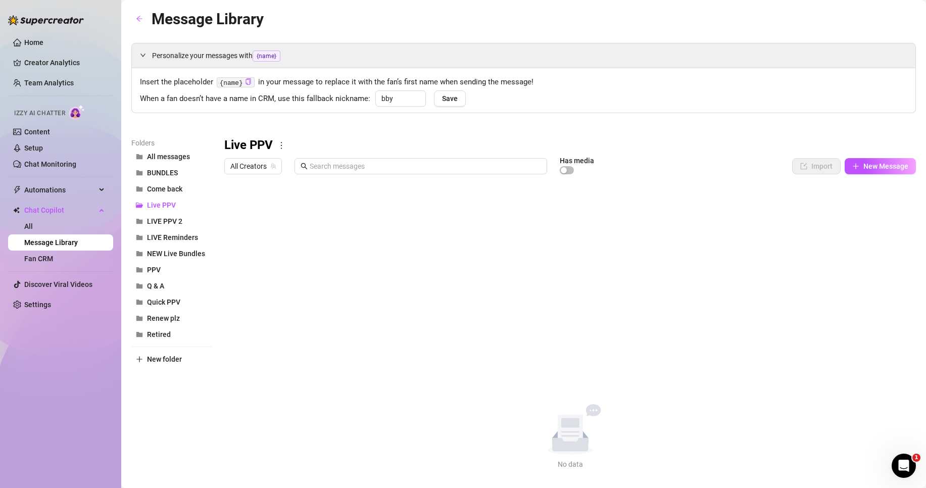
drag, startPoint x: 166, startPoint y: 209, endPoint x: 272, endPoint y: 234, distance: 108.6
click at [271, 234] on div "Live PPV All Creators Has media Import New Message Title Text Media $ AI Pricin…" at bounding box center [569, 303] width 691 height 332
click at [165, 221] on span "LIVE PPV 2" at bounding box center [164, 221] width 35 height 8
click at [320, 336] on div at bounding box center [569, 291] width 691 height 225
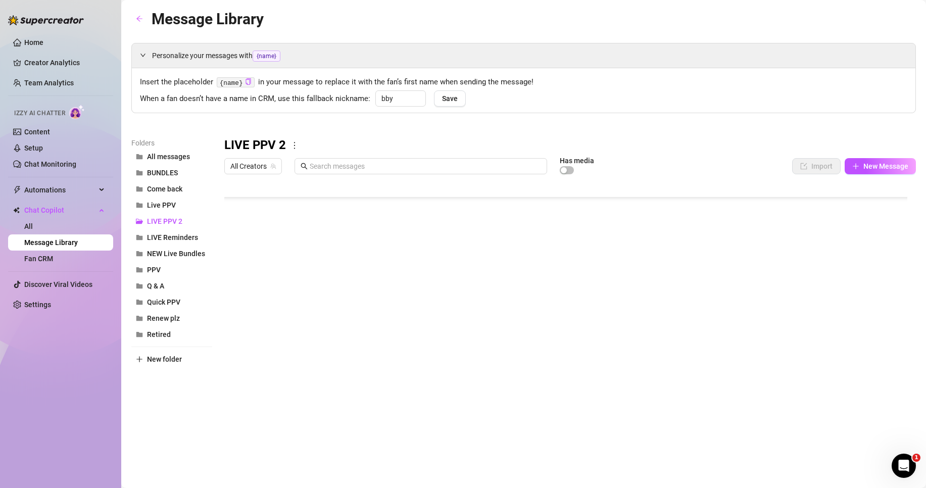
click at [320, 339] on div at bounding box center [569, 291] width 691 height 225
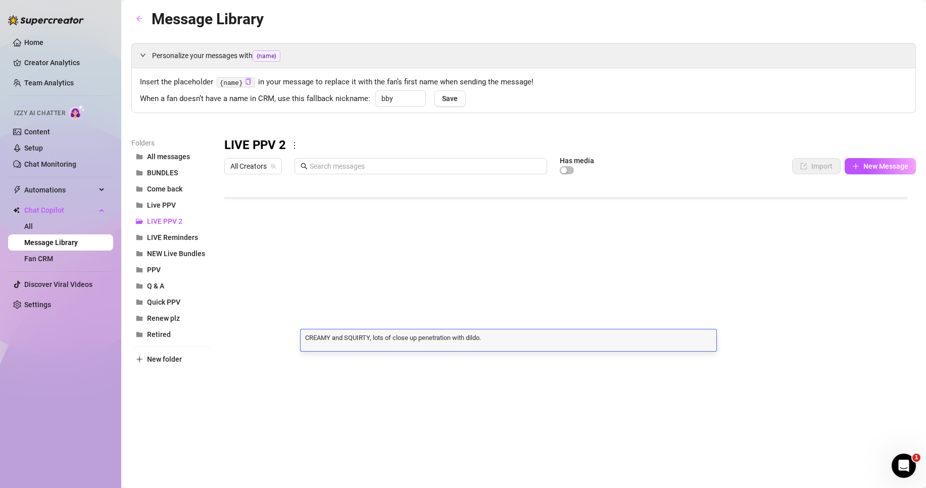
scroll to position [1, 0]
click at [327, 339] on textarea "CREAMY and SQUIRTY, lots of close up penetration with dildo." at bounding box center [508, 336] width 416 height 9
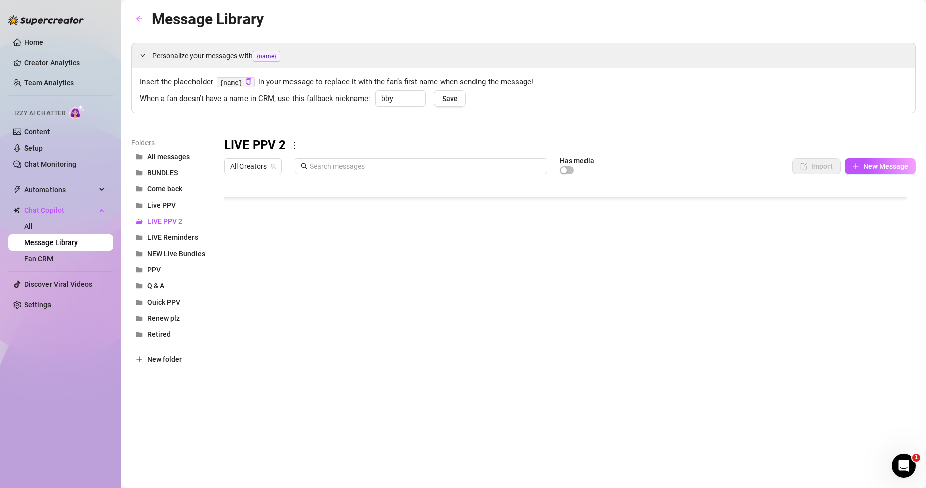
click at [181, 123] on div "Personalize your messages with {name} Insert the placeholder {name} in your mes…" at bounding box center [523, 223] width 784 height 361
click at [169, 161] on button "All messages" at bounding box center [171, 156] width 81 height 16
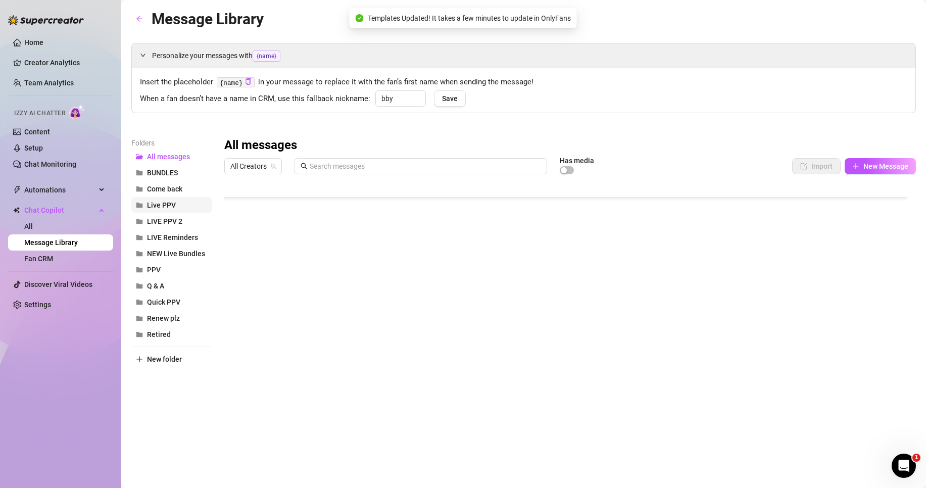
click at [168, 208] on span "Live PPV" at bounding box center [161, 205] width 29 height 8
click at [281, 145] on icon "more" at bounding box center [281, 145] width 9 height 9
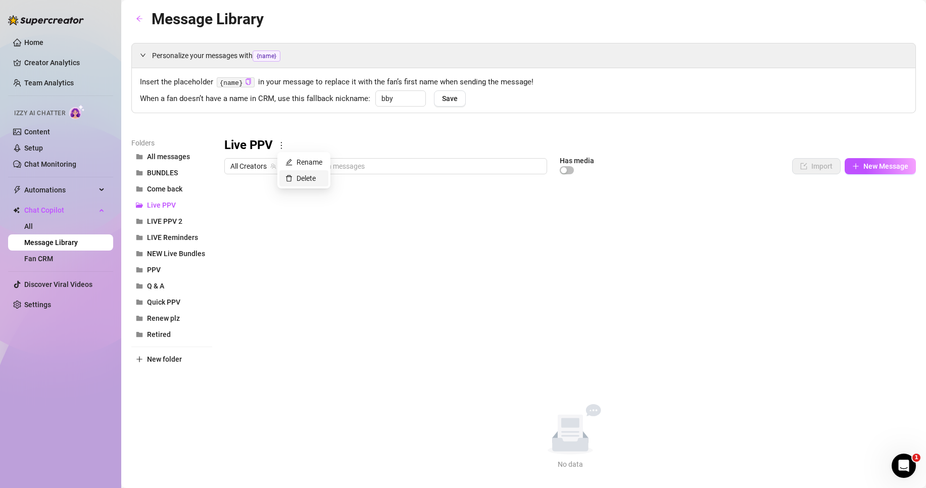
click at [302, 175] on link "Delete" at bounding box center [300, 178] width 30 height 8
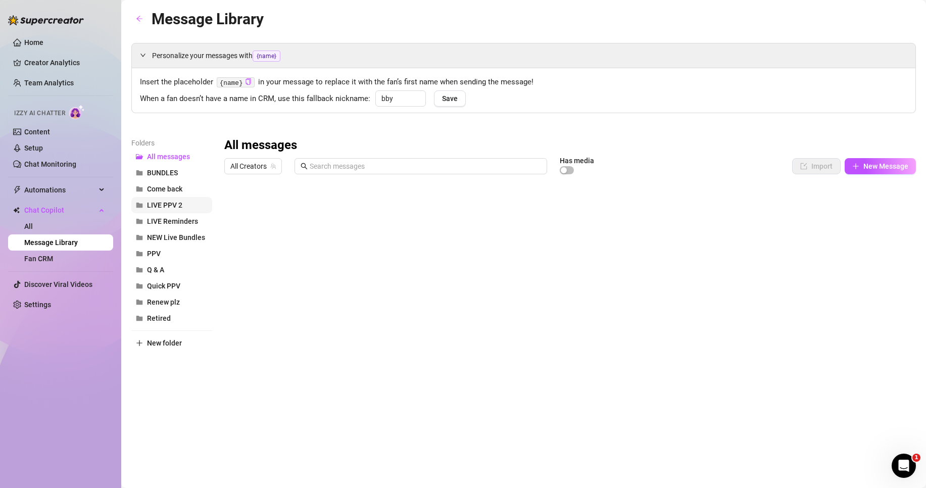
click at [181, 208] on span "LIVE PPV 2" at bounding box center [164, 205] width 35 height 8
click at [292, 145] on icon "more" at bounding box center [294, 145] width 9 height 9
click at [319, 164] on link "Rename" at bounding box center [316, 162] width 37 height 8
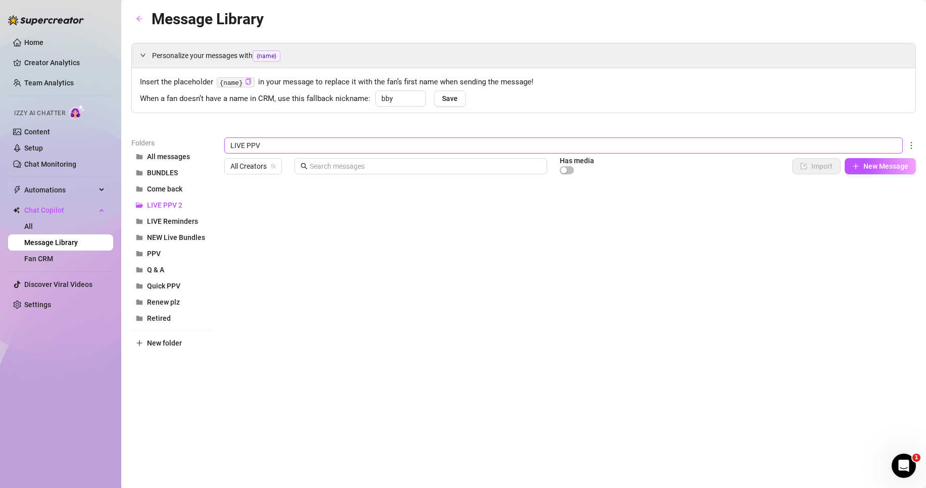
type input "LIVE PPV"
click at [454, 115] on div "bby Save" at bounding box center [417, 102] width 95 height 25
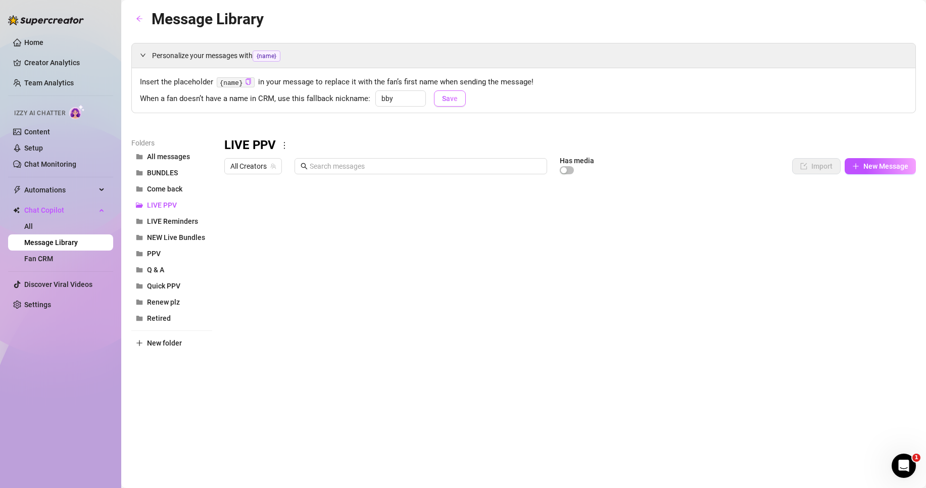
click at [453, 102] on span "Save" at bounding box center [450, 98] width 16 height 8
click at [349, 232] on div at bounding box center [569, 291] width 691 height 225
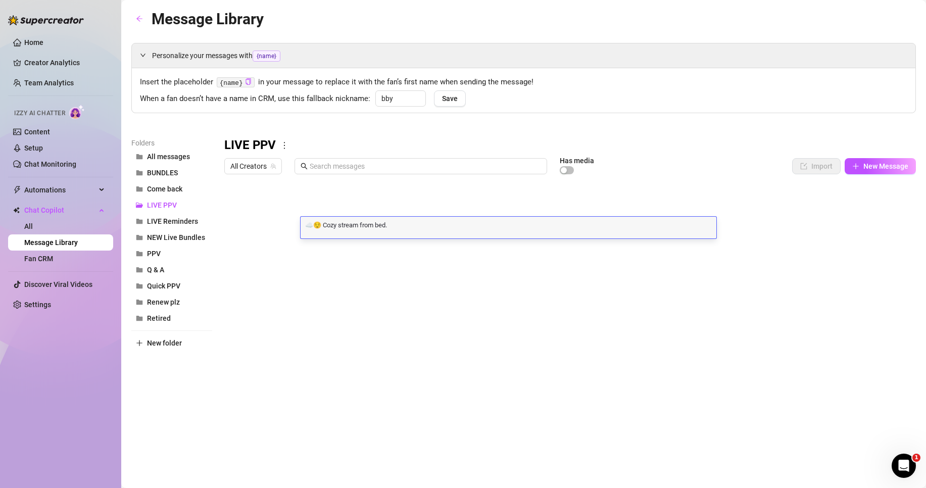
scroll to position [1, 0]
click at [349, 232] on div "☁️😌 Cozy stream from bed. ☁️😌 Cozy stream from bed." at bounding box center [508, 228] width 416 height 22
click at [361, 227] on textarea "☁️😌 Cozy stream from bed." at bounding box center [508, 224] width 416 height 9
click at [400, 227] on textarea "☁️😌 Cozy stream from bed." at bounding box center [508, 224] width 416 height 9
click at [342, 225] on textarea "☁️😌 Cozy stream from bed." at bounding box center [508, 224] width 416 height 9
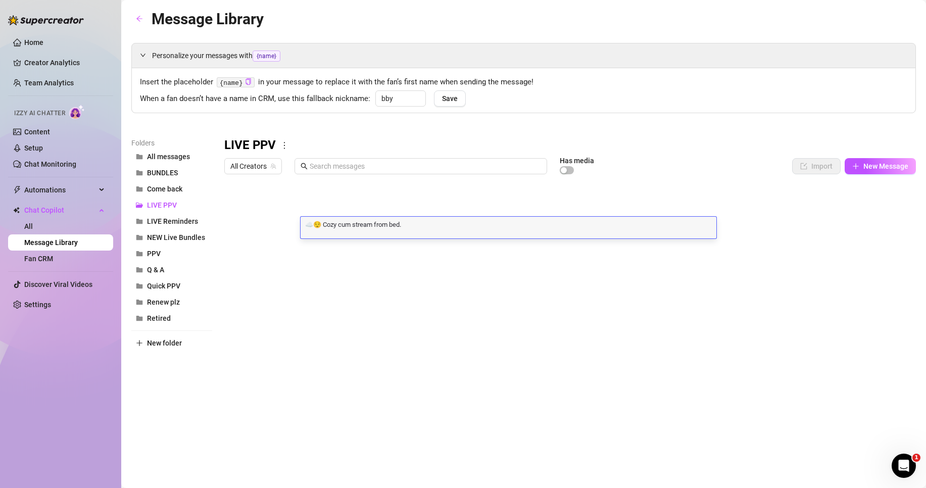
click at [415, 221] on textarea "☁️😌 Cozy cum stream from bed." at bounding box center [508, 224] width 416 height 9
click at [590, 227] on textarea "☁️😌 Cozy cum stream from bed... snuggle up and share snacks and giggles with me…" at bounding box center [508, 224] width 416 height 9
type textarea "☁️😌 Cozy cum stream from bed... snuggle up and share snacks and giggles with me…"
click at [696, 137] on div "LIVE PPV" at bounding box center [569, 145] width 691 height 16
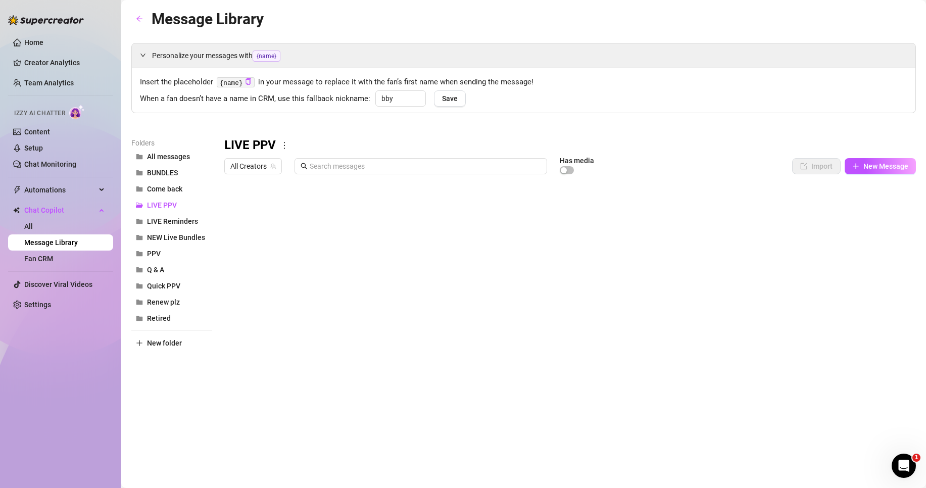
click at [776, 233] on div at bounding box center [569, 291] width 691 height 225
click at [779, 231] on div at bounding box center [569, 291] width 691 height 225
click at [779, 229] on textarea "15" at bounding box center [781, 227] width 23 height 9
type textarea "10"
click at [772, 163] on div "All Creators Has media Import New Message" at bounding box center [569, 166] width 691 height 17
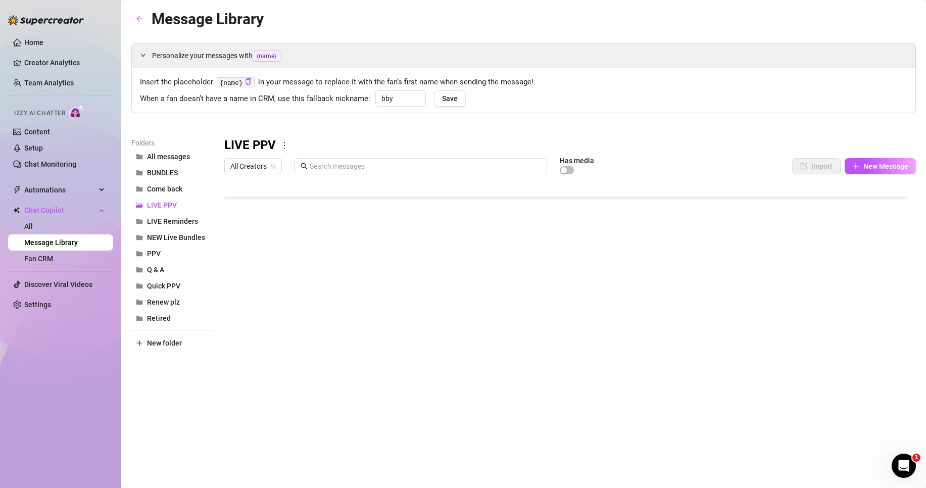
scroll to position [190, 0]
click at [777, 341] on div at bounding box center [569, 291] width 691 height 225
click at [780, 341] on div at bounding box center [569, 291] width 691 height 225
click at [784, 341] on textarea "10" at bounding box center [781, 340] width 23 height 9
click at [584, 326] on div at bounding box center [569, 291] width 691 height 225
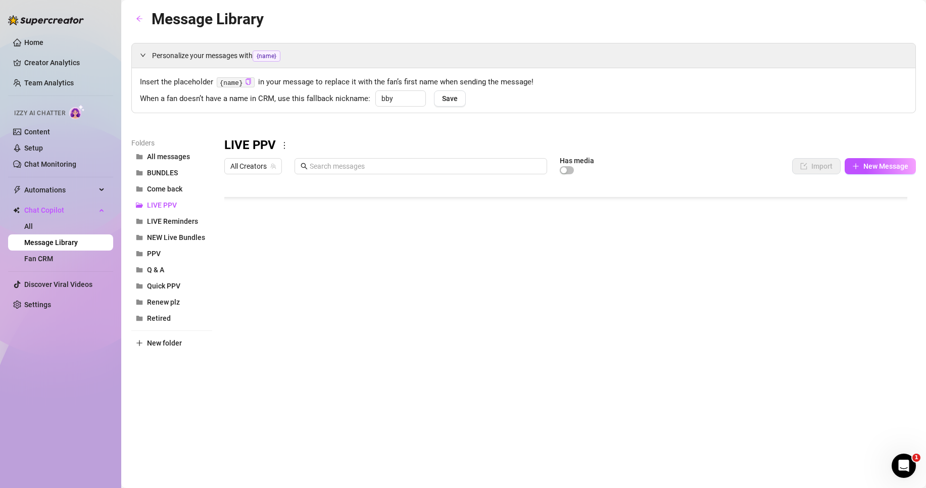
click at [583, 323] on div at bounding box center [569, 291] width 691 height 225
click at [769, 315] on div at bounding box center [569, 291] width 691 height 225
click at [780, 317] on div at bounding box center [569, 291] width 691 height 225
click at [781, 324] on textarea "10" at bounding box center [781, 320] width 23 height 9
type textarea "15"
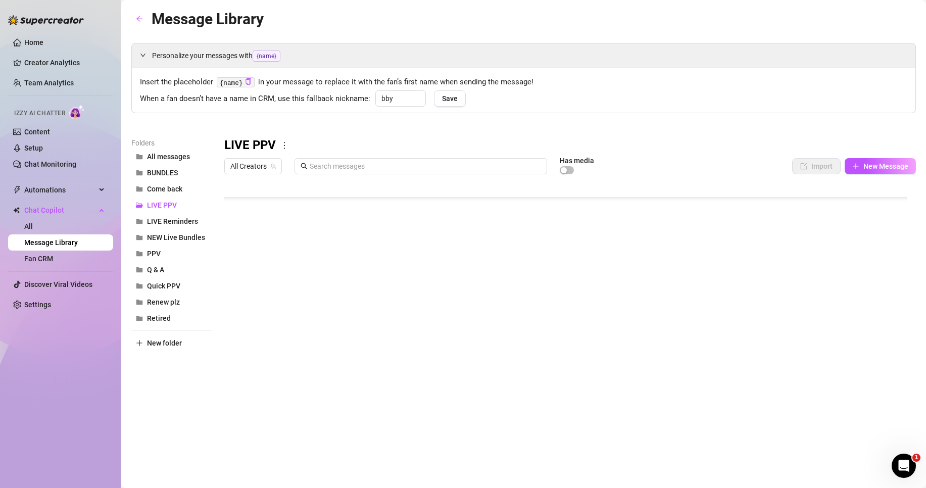
click at [780, 338] on div at bounding box center [569, 291] width 691 height 225
click at [780, 340] on div at bounding box center [569, 291] width 691 height 225
click at [778, 342] on textarea "10" at bounding box center [781, 340] width 23 height 9
type textarea "15"
click at [785, 334] on div "15 15" at bounding box center [781, 341] width 23 height 17
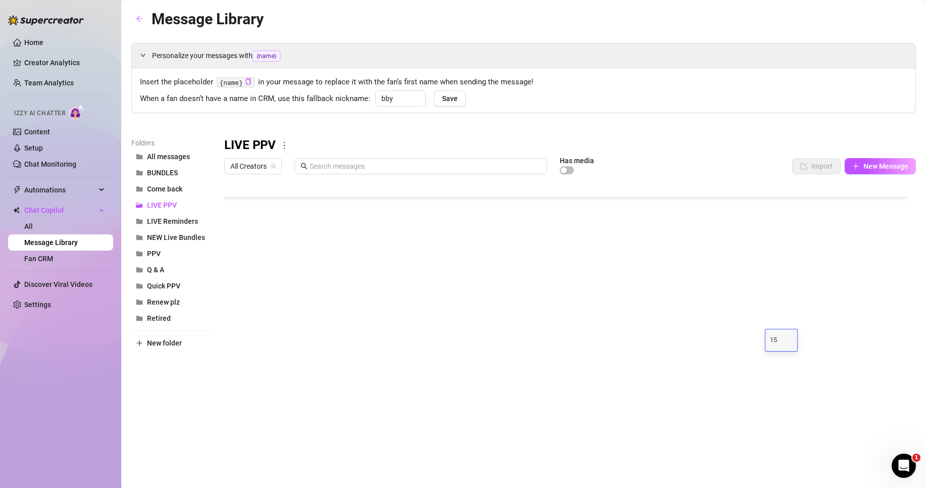
click at [580, 271] on div at bounding box center [569, 291] width 691 height 225
click at [482, 210] on div at bounding box center [569, 291] width 691 height 225
click at [483, 210] on div at bounding box center [569, 291] width 691 height 225
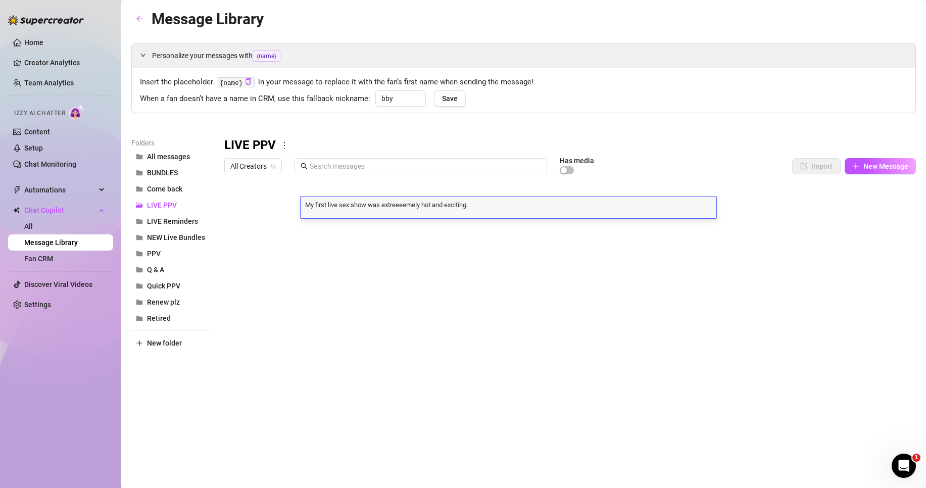
scroll to position [1, 0]
click at [483, 208] on textarea "My first live sex show was extreeeemely hot and exciting." at bounding box center [508, 203] width 416 height 9
type textarea "My first live sex show was extreeeemely hot and exciting... were both horny lit…"
click at [578, 200] on textarea "My first live sex show was extreeeemely hot and exciting... were both horny lit…" at bounding box center [508, 203] width 416 height 9
click at [575, 204] on textarea "My first live sex show was extreeeemely hot and exciting... were both horny lit…" at bounding box center [508, 203] width 416 height 9
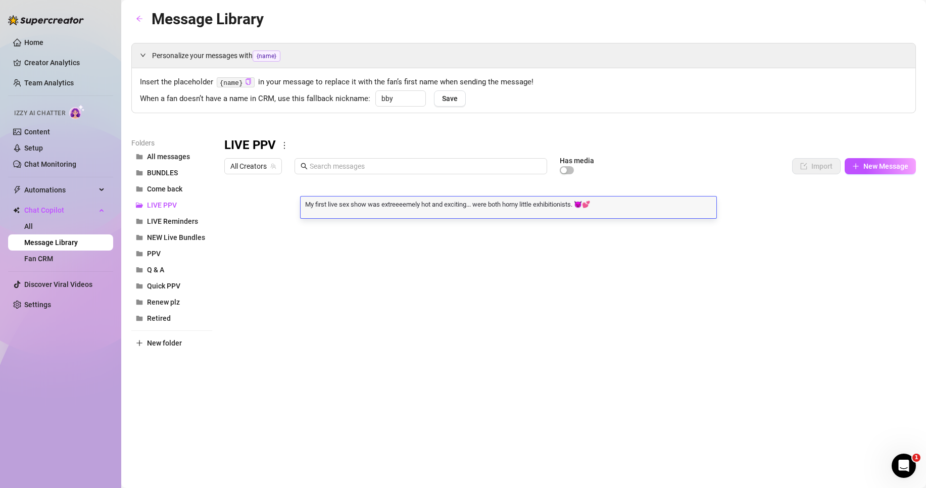
click at [606, 204] on textarea "My first live sex show was extreeeemely hot and exciting... were both horny lit…" at bounding box center [508, 203] width 416 height 9
type textarea "My first live sex show was extreeeemely hot and exciting... were both horny lit…"
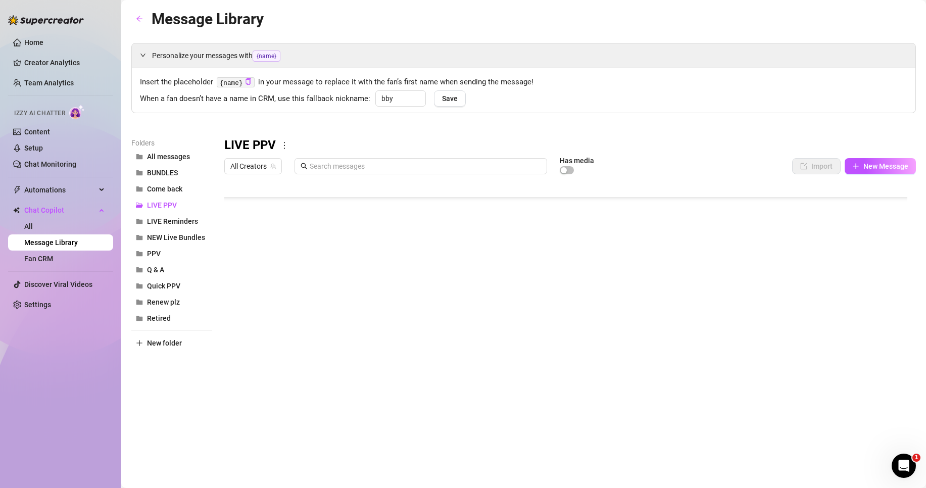
scroll to position [190, 0]
click at [372, 241] on div at bounding box center [569, 291] width 691 height 225
click at [363, 239] on div at bounding box center [569, 291] width 691 height 225
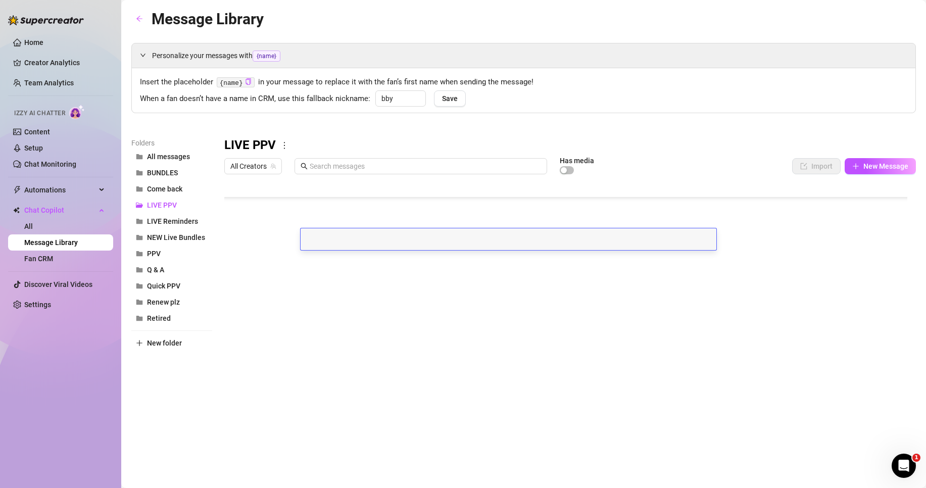
scroll to position [1, 0]
type textarea "POV: You stuff my guts after i slobber all over your cock"
click at [498, 240] on textarea "POV: You stuff my guts after i slobber all over your cock" at bounding box center [508, 235] width 416 height 9
type textarea "POV: You stuff my guts after i slobber all over your cock. vCREAMY and SQUIRTY,…"
click at [528, 236] on textarea "POV: You stuff my guts after i slobber all over your cock. vCREAMY and SQUIRTY,…" at bounding box center [508, 235] width 416 height 9
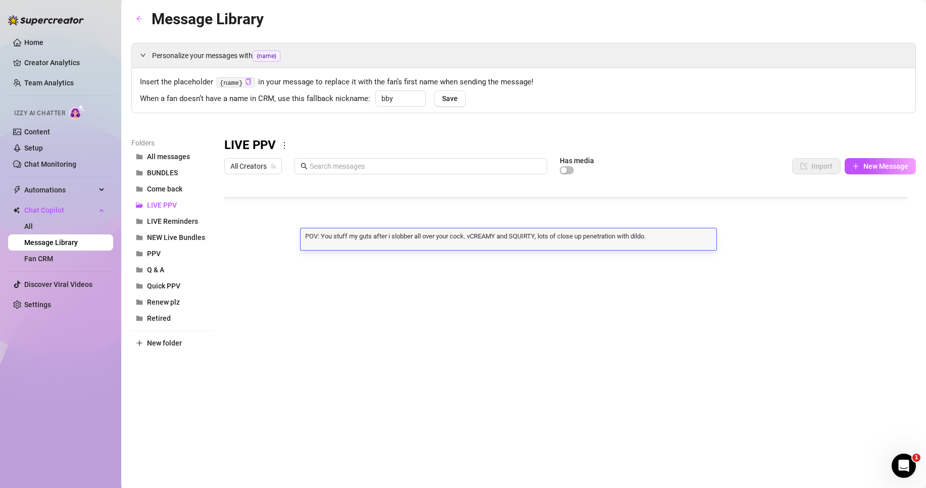
drag, startPoint x: 468, startPoint y: 236, endPoint x: 475, endPoint y: 236, distance: 7.1
click at [475, 236] on textarea "POV: You stuff my guts after i slobber all over your cock. vCREAMY and SQUIRTY,…" at bounding box center [508, 235] width 416 height 9
click at [478, 234] on textarea "POV: You stuff my guts after i slobber all over your cock. vCREAMY and SQUIRTY,…" at bounding box center [508, 235] width 416 height 9
drag, startPoint x: 468, startPoint y: 239, endPoint x: 667, endPoint y: 238, distance: 199.5
click at [667, 238] on textarea "POV: You stuff my guts after i slobber all over your cock. vCREAMY and SQUIRTY,…" at bounding box center [508, 235] width 416 height 9
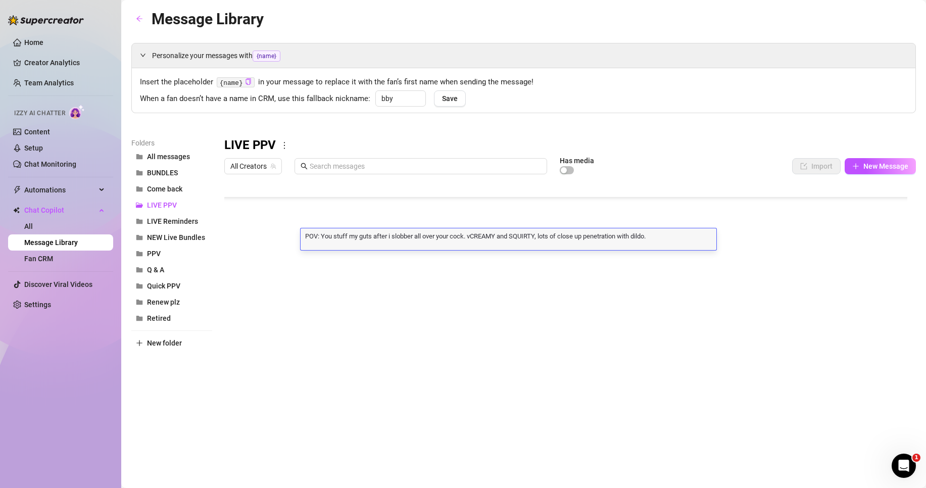
type textarea "POV: You stuff my guts after i slobber all over your cock."
click at [574, 239] on textarea "POV: You stuff my guts after i slobber all over your cock." at bounding box center [508, 235] width 416 height 9
click at [501, 237] on textarea "POV: You stuff my guts after i slobber all over your cock. 🤤💕" at bounding box center [508, 235] width 416 height 9
type textarea "POV: You stuff my guts after i slobber all over your cock. 🤤💕 Bonus points if y…"
click at [607, 244] on div "POV: You stuff my guts after i slobber all over your cock. 🤤💕 Bonus points if y…" at bounding box center [508, 239] width 416 height 22
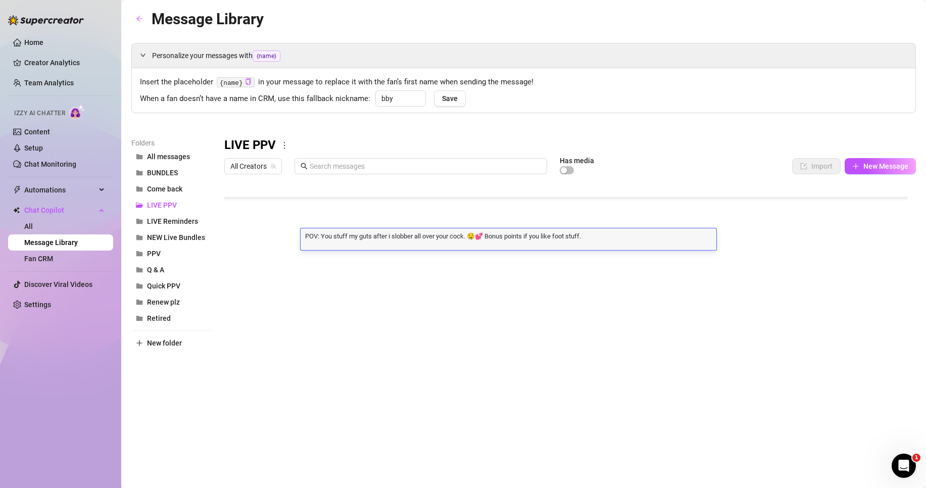
click at [596, 238] on textarea "POV: You stuff my guts after i slobber all over your cock. 🤤💕 Bonus points if y…" at bounding box center [508, 235] width 416 height 9
click at [602, 236] on textarea "POV: You stuff my guts after i slobber all over your cock. 🤤💕 Bonus points if y…" at bounding box center [508, 235] width 416 height 9
click at [460, 237] on textarea "POV: You stuff my guts after i slobber all over your cock. 🤤💕 Bonus points if y…" at bounding box center [508, 235] width 416 height 9
click at [470, 239] on textarea "POV: You stuff my guts after i slobber all over your cock. 🤤💕 Bonus points if y…" at bounding box center [508, 235] width 416 height 9
click at [596, 237] on textarea "POV: You stuff my guts after i slobber all over your cock. 🤤💕 Bonus points if y…" at bounding box center [508, 235] width 416 height 9
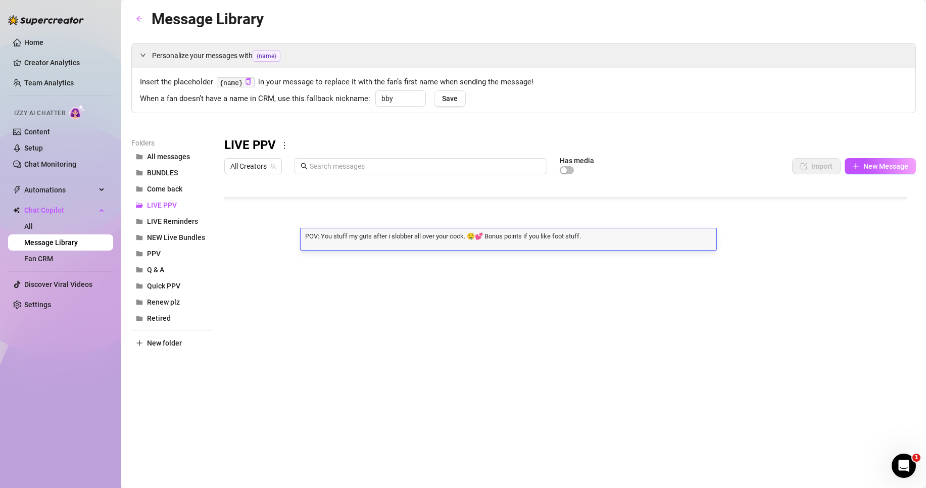
click at [362, 232] on textarea "POV: You stuff my guts after i slobber all over your cock. 🤤💕 Bonus points if y…" at bounding box center [508, 235] width 416 height 9
click at [408, 235] on textarea "POV: You stuff my guts after i slobber all over your cock. 🤤💕 Bonus points if y…" at bounding box center [508, 235] width 416 height 9
click at [369, 235] on textarea "POV: You stuff my guts after i slobber all over your cock. 🤤💕 Bonus points if y…" at bounding box center [508, 235] width 416 height 9
click at [371, 237] on textarea "POV: You stuff my guts after i slobber all over your cock. 🤤💕 Bonus points if y…" at bounding box center [508, 235] width 416 height 9
click at [387, 236] on textarea "POV: You stuff my guts after i slobber all over your cock. 🤤💕 Bonus points if y…" at bounding box center [508, 235] width 416 height 9
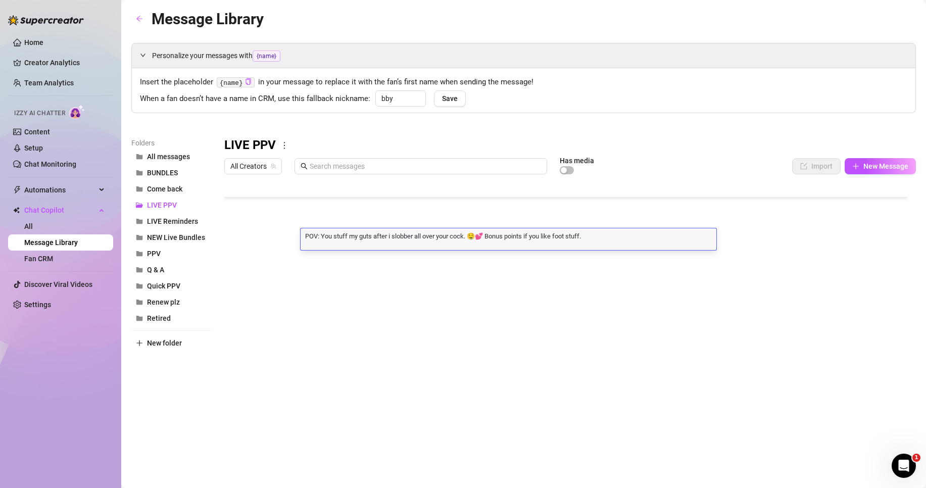
click at [373, 239] on textarea "POV: You stuff my guts after i slobber all over your cock. 🤤💕 Bonus points if y…" at bounding box center [508, 235] width 416 height 9
click at [372, 239] on textarea "POV: You stuff my guts after i slobber all over your cock. 🤤💕 Bonus points if y…" at bounding box center [508, 235] width 416 height 9
click at [378, 236] on textarea "POV: You stuff my guts after i slobber all over your cock. 🤤💕 Bonus points if y…" at bounding box center [508, 235] width 416 height 9
click at [372, 239] on textarea "POV: You stuff my guts after i slobber all over your cock. 🤤💕 Bonus points if y…" at bounding box center [508, 235] width 416 height 9
type textarea "POV: You stuff my guts, with my plug in, after i slobber all over your cock. 🤤💕…"
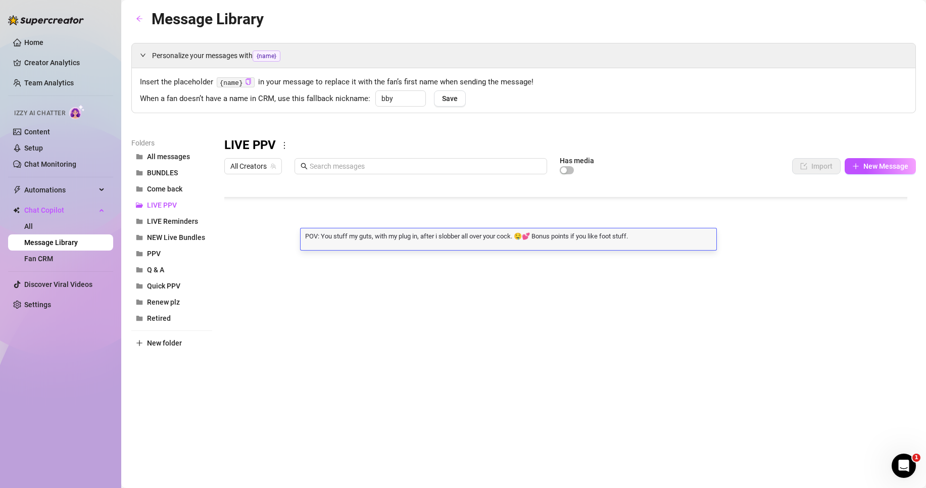
click at [637, 235] on textarea "POV: You stuff my guts, with my plug in, after i slobber all over your cock. 🤤💕…" at bounding box center [508, 235] width 416 height 9
click at [434, 237] on textarea "POV: You stuff my guts, with my plug in, after i slobber all over your cock. 🤤💕…" at bounding box center [508, 235] width 416 height 9
click at [439, 236] on textarea "POV: You stuff my guts, with my plug in, after i slobber all over your cock. 🤤💕…" at bounding box center [508, 235] width 416 height 9
type textarea "POV: You stuff my guts, with my plug in, after i fuck myself silly and slobber …"
click at [522, 236] on textarea "POV: You stuff my guts, with my plug in, after i fuck myself silly and slobber …" at bounding box center [508, 235] width 416 height 9
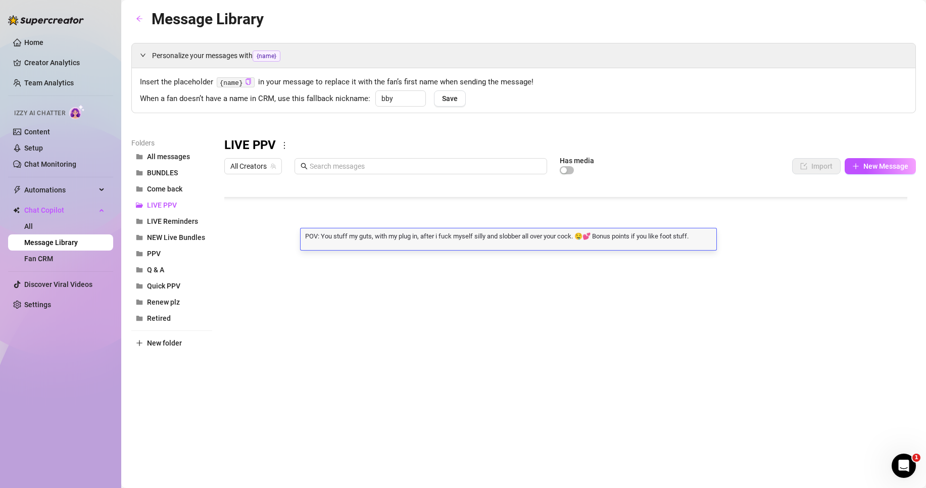
click at [519, 235] on textarea "POV: You stuff my guts, with my plug in, after i fuck myself silly and slobber …" at bounding box center [508, 235] width 416 height 9
click at [390, 238] on textarea "POV: You stuff my guts, with my plug in, after i fuck myself silly and slobber …" at bounding box center [508, 235] width 416 height 9
click at [403, 238] on textarea "POV: You stuff my guts, with my plug in, after i fuck myself silly and slobber …" at bounding box center [508, 235] width 416 height 9
click at [579, 236] on textarea "POV: You stuff my guts, with my plug in, after i fuck myself silly and slobber …" at bounding box center [508, 235] width 416 height 9
type textarea "POV: You stuff my guts, with my plug in, after i fuck myself silly and slobber …"
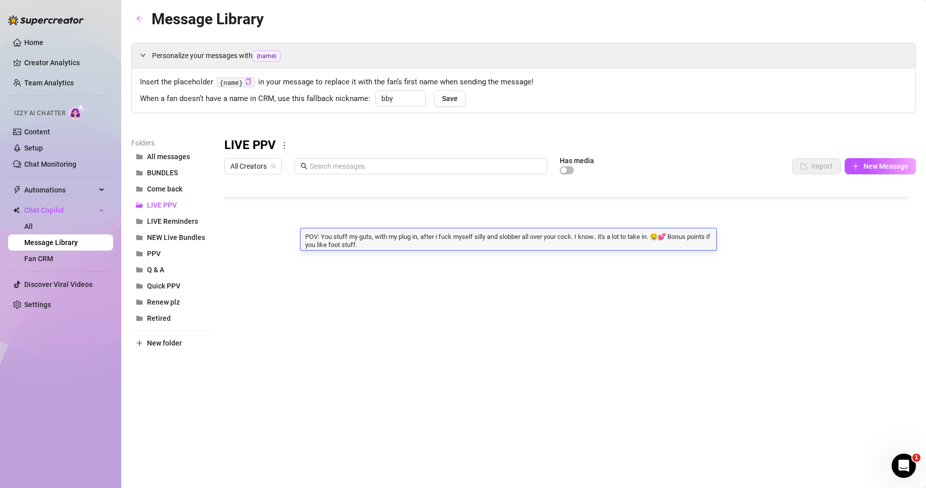
click at [625, 241] on textarea "POV: You stuff my guts, with my plug in, after i fuck myself silly and slobber …" at bounding box center [508, 239] width 416 height 17
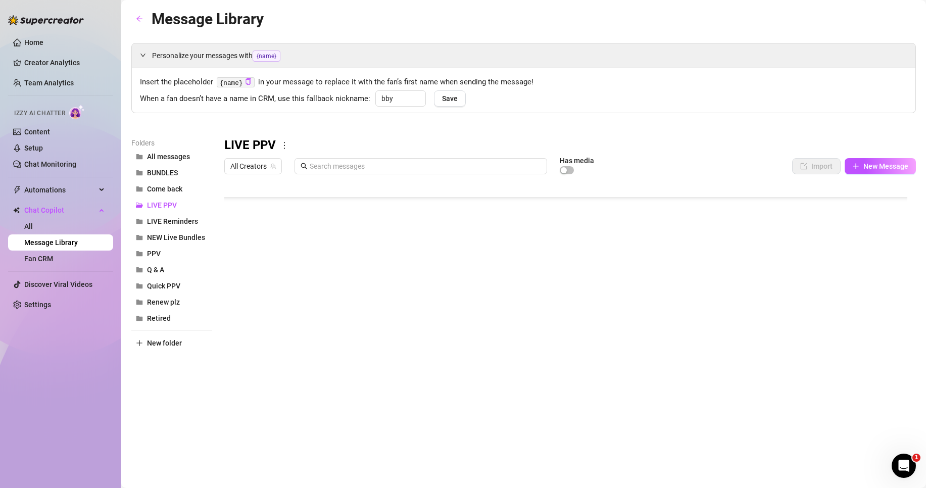
click at [598, 112] on div "Insert the placeholder {name} in your message to replace it with the fan’s firs…" at bounding box center [523, 90] width 783 height 44
click at [404, 258] on div at bounding box center [569, 291] width 691 height 225
click at [407, 257] on div at bounding box center [569, 291] width 691 height 225
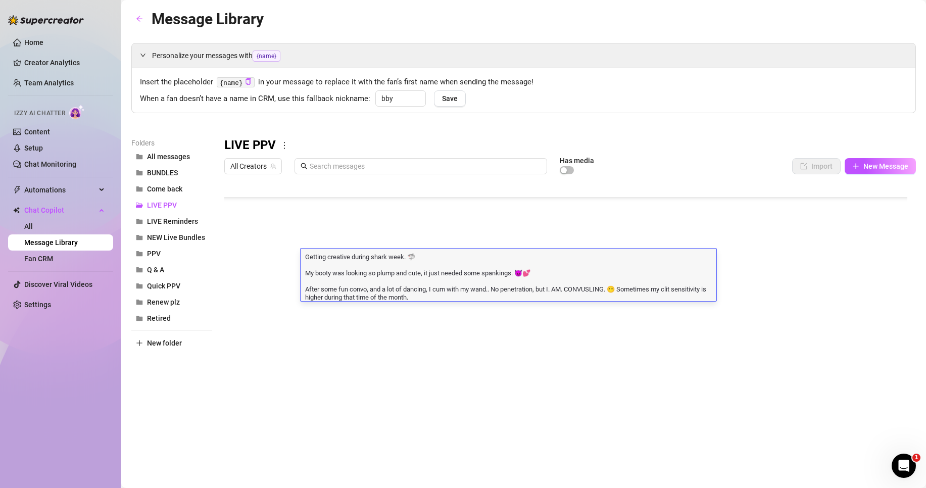
click at [397, 317] on div at bounding box center [569, 291] width 691 height 225
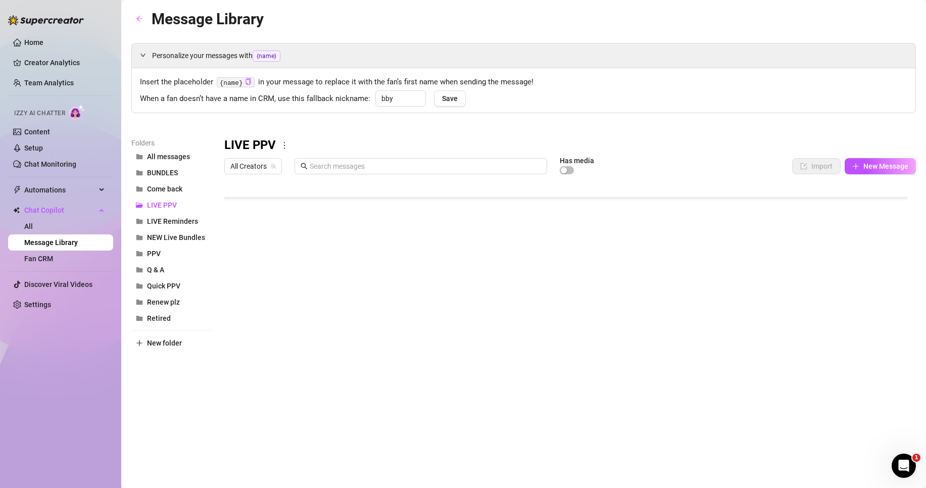
click at [368, 273] on div at bounding box center [569, 291] width 691 height 225
click at [371, 275] on div at bounding box center [569, 291] width 691 height 225
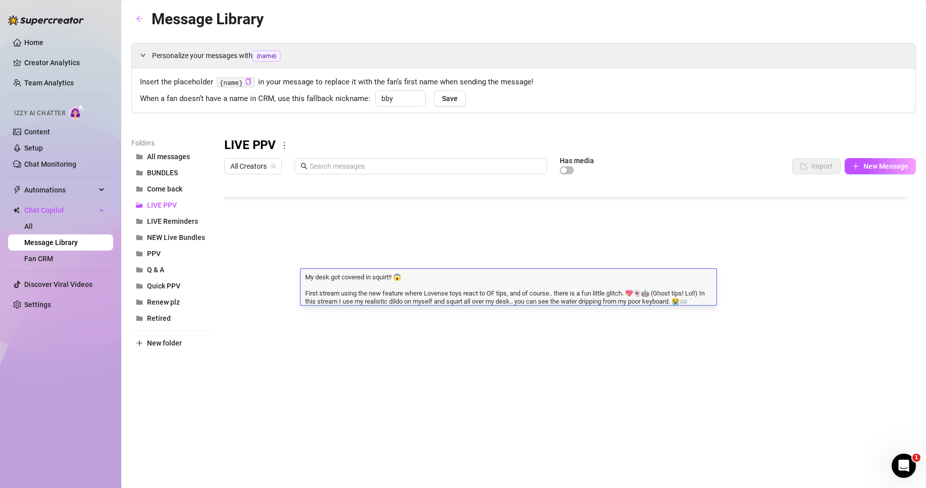
click at [371, 275] on textarea "My desk got covered in squirt!! 😱 First stream using the new feature where Love…" at bounding box center [508, 288] width 416 height 33
click at [385, 306] on div at bounding box center [569, 291] width 691 height 225
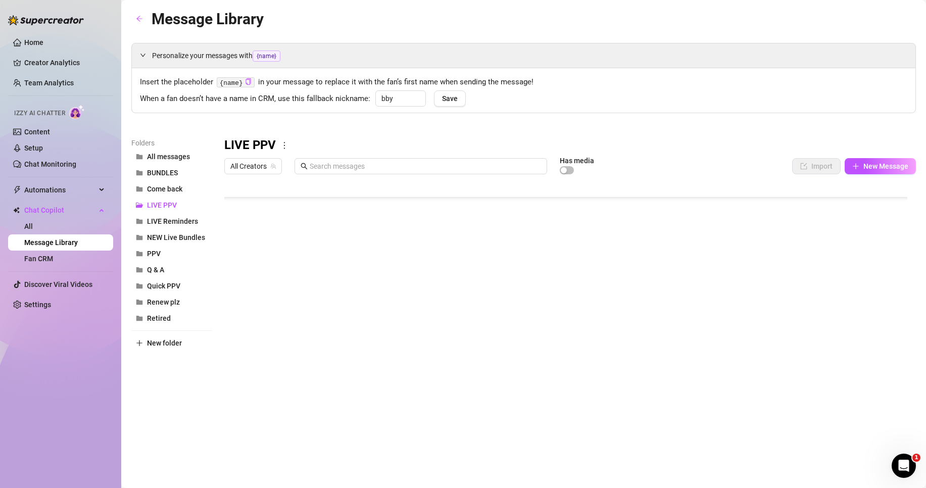
click at [385, 306] on div at bounding box center [569, 291] width 691 height 225
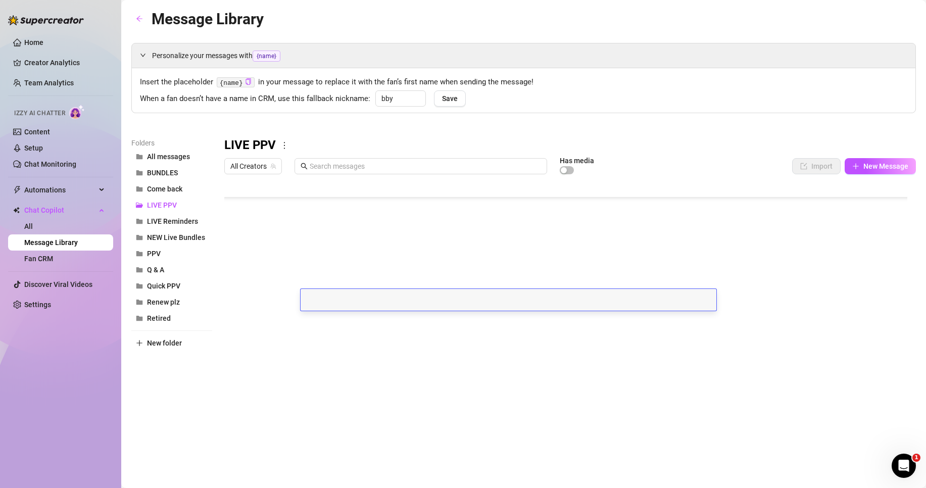
click at [385, 302] on div at bounding box center [508, 300] width 416 height 22
click at [361, 295] on textarea at bounding box center [508, 296] width 416 height 9
click at [421, 276] on div at bounding box center [569, 291] width 691 height 225
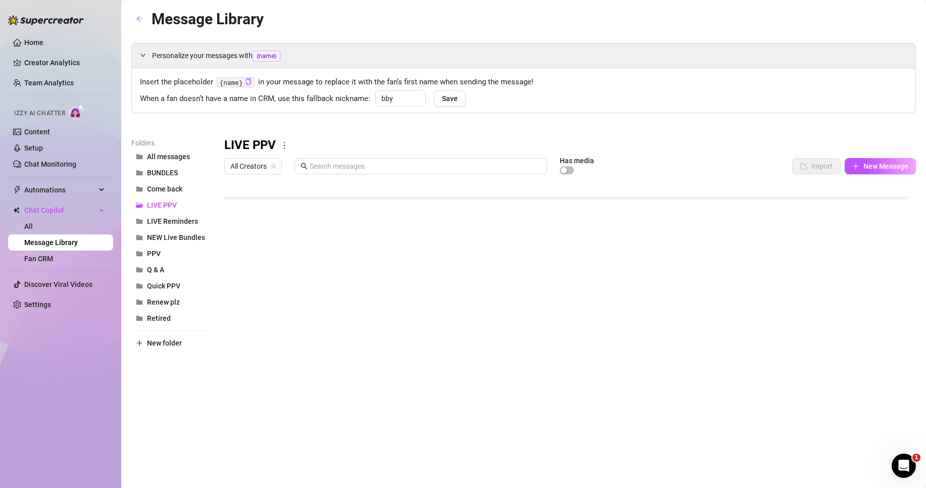
click at [418, 274] on div at bounding box center [569, 291] width 691 height 225
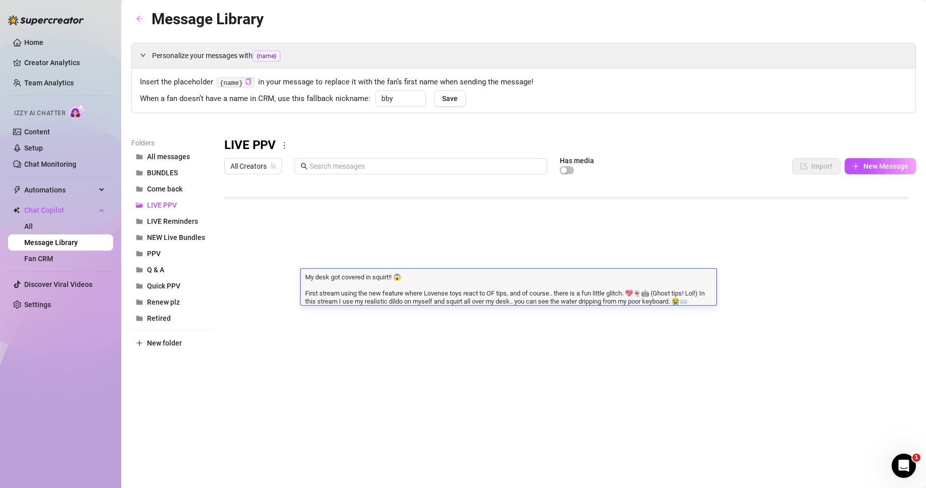
click at [398, 294] on textarea "My desk got covered in squirt!! 😱 First stream using the new feature where Love…" at bounding box center [508, 288] width 416 height 33
click at [372, 258] on div at bounding box center [569, 291] width 691 height 225
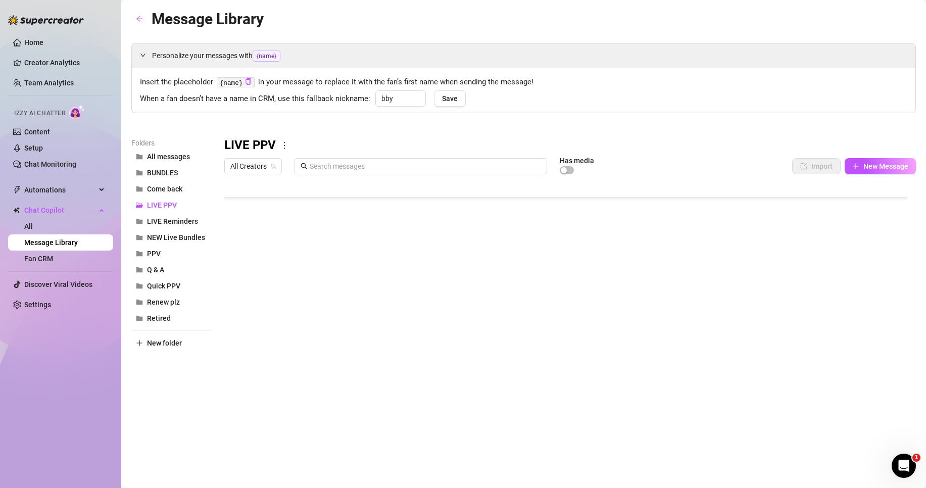
click at [372, 258] on div at bounding box center [569, 291] width 691 height 225
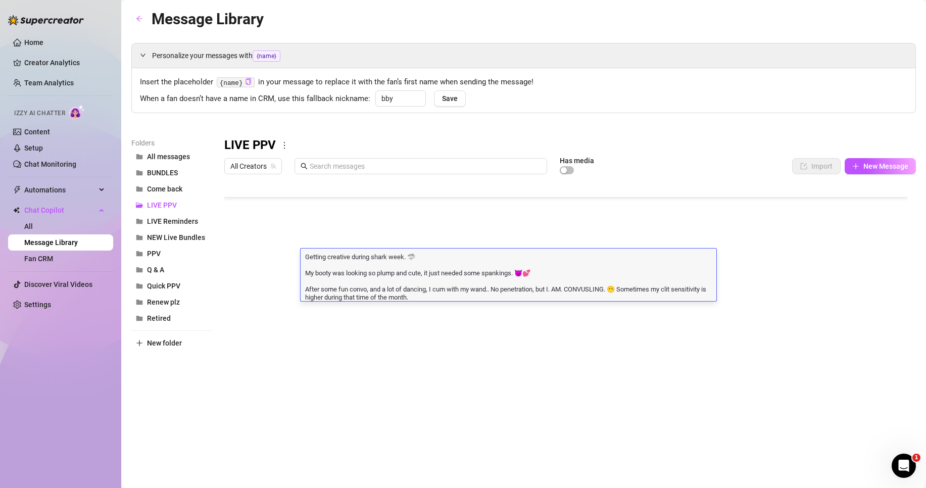
click at [325, 280] on textarea "Getting creative during shark week. 🦈 My booty was looking so plump and cute, i…" at bounding box center [508, 275] width 416 height 49
click at [305, 274] on textarea "Getting creative during shark week. 🦈 My booty was looking so plump and cute, i…" at bounding box center [508, 275] width 416 height 49
click at [595, 289] on textarea "Getting creative during shark week. 🦈 My booty was looking so plump and cute, i…" at bounding box center [508, 275] width 416 height 49
click at [612, 291] on textarea "Getting creative during shark week. 🦈 My booty was looking so plump and cute, i…" at bounding box center [508, 275] width 416 height 49
type textarea "Getting creative during shark week. 🦈 My booty was looking so plump and cute, i…"
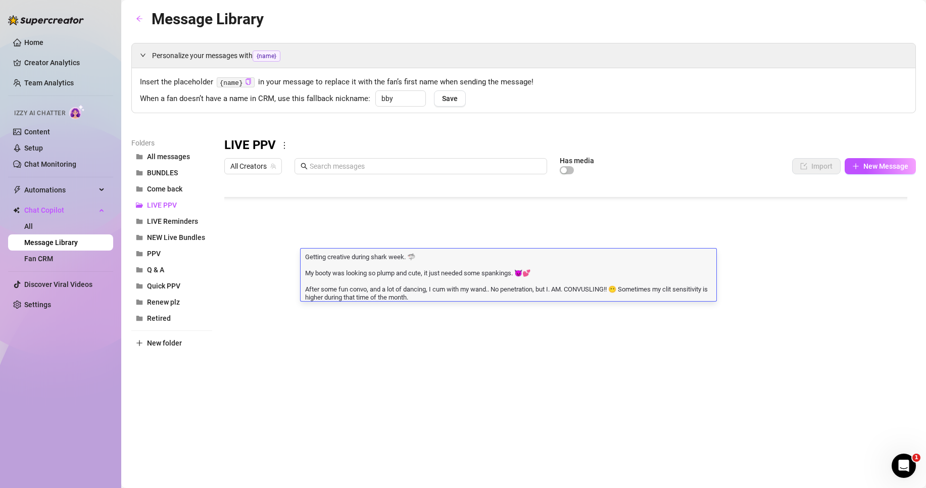
drag, startPoint x: 419, startPoint y: 256, endPoint x: 402, endPoint y: 258, distance: 16.7
click at [402, 258] on textarea "Getting creative during shark week. 🦈 My booty was looking so plump and cute, i…" at bounding box center [508, 275] width 416 height 49
click at [420, 261] on textarea "Getting creative during shark week. 🦈 My booty was looking so plump and cute, i…" at bounding box center [508, 275] width 416 height 49
drag, startPoint x: 428, startPoint y: 256, endPoint x: 278, endPoint y: 269, distance: 150.0
click at [304, 272] on textarea "Getting creative during shark week. 🦈 My booty was looking so plump and cute, i…" at bounding box center [508, 275] width 416 height 49
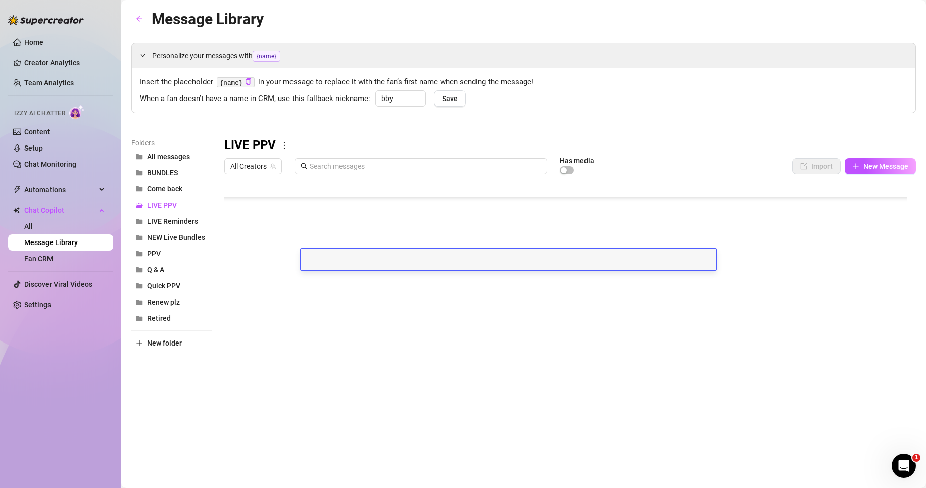
click at [322, 253] on textarea at bounding box center [508, 255] width 416 height 9
click at [320, 264] on div at bounding box center [508, 259] width 416 height 22
click at [312, 266] on div at bounding box center [508, 259] width 416 height 22
click at [319, 265] on div at bounding box center [508, 259] width 416 height 22
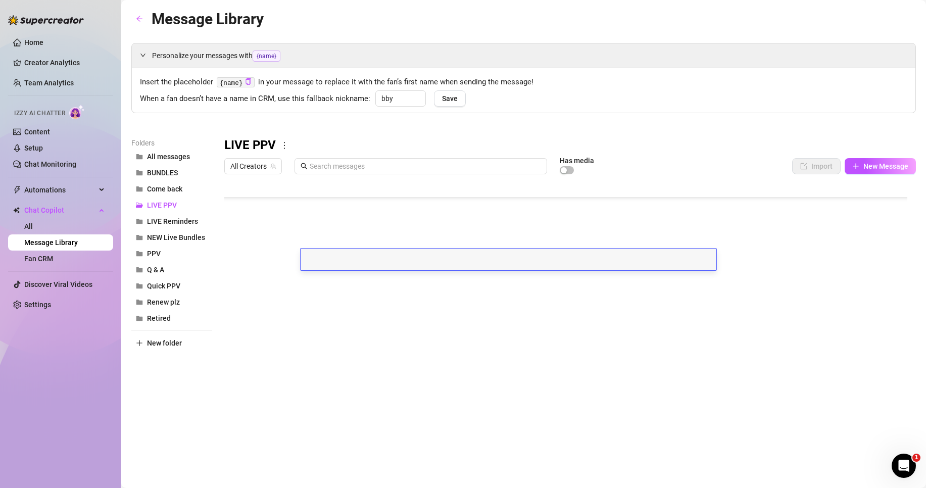
click at [319, 255] on textarea at bounding box center [508, 255] width 416 height 9
click at [319, 262] on div at bounding box center [508, 259] width 416 height 22
click at [318, 258] on textarea at bounding box center [508, 255] width 416 height 9
click at [343, 259] on textarea "Getting creative during shark week. 🦈" at bounding box center [508, 255] width 416 height 9
click at [343, 261] on textarea "Getting creative during shark week. 🦈" at bounding box center [508, 255] width 416 height 9
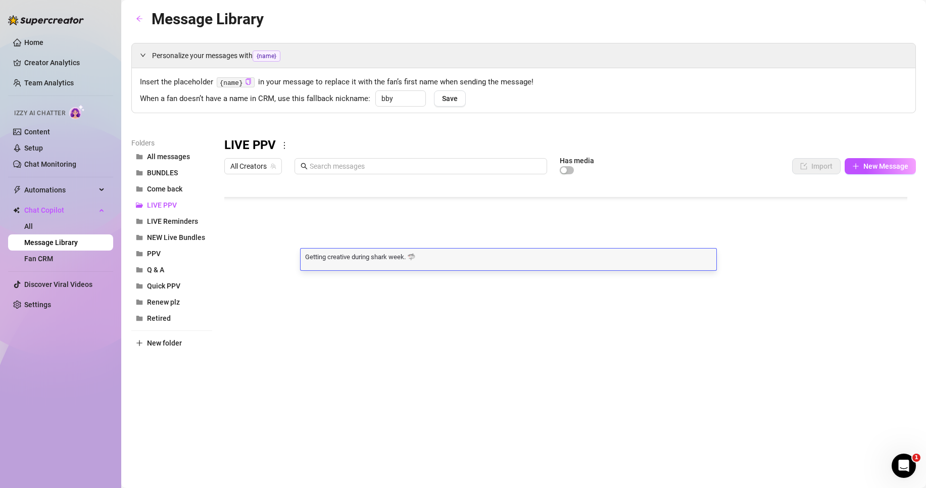
click at [429, 255] on textarea "Getting creative during shark week. 🦈" at bounding box center [508, 255] width 416 height 9
type textarea "Getting creative during shark week. 🦈🍷"
click at [409, 261] on textarea "Getting creative during shark week. 🦈🍷" at bounding box center [508, 255] width 416 height 9
click at [397, 259] on textarea "Getting creative during shark week. 🦈🍷" at bounding box center [508, 255] width 416 height 9
click at [445, 260] on textarea "Getting creative during shark week. 🦈🍷" at bounding box center [508, 255] width 416 height 9
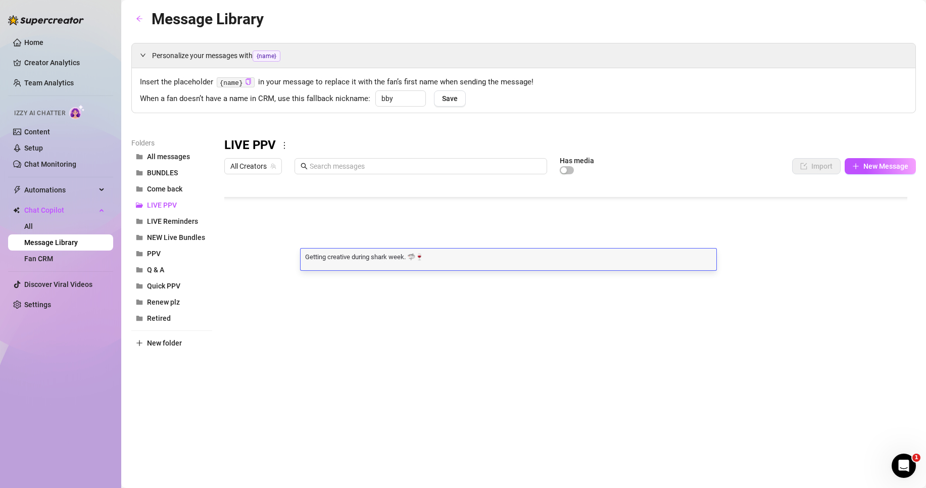
click at [455, 261] on textarea "Getting creative during shark week. 🦈🍷" at bounding box center [508, 255] width 416 height 9
click at [395, 261] on textarea "Getting creative during shark week. 🦈🩷" at bounding box center [508, 255] width 416 height 9
click at [431, 261] on textarea "Getting creative during shark week. 🦈🩷" at bounding box center [508, 255] width 416 height 9
click at [333, 265] on textarea "Getting creative during shark week. 🦈🩷 Look, sometimes my clit is even more sen…" at bounding box center [508, 259] width 416 height 17
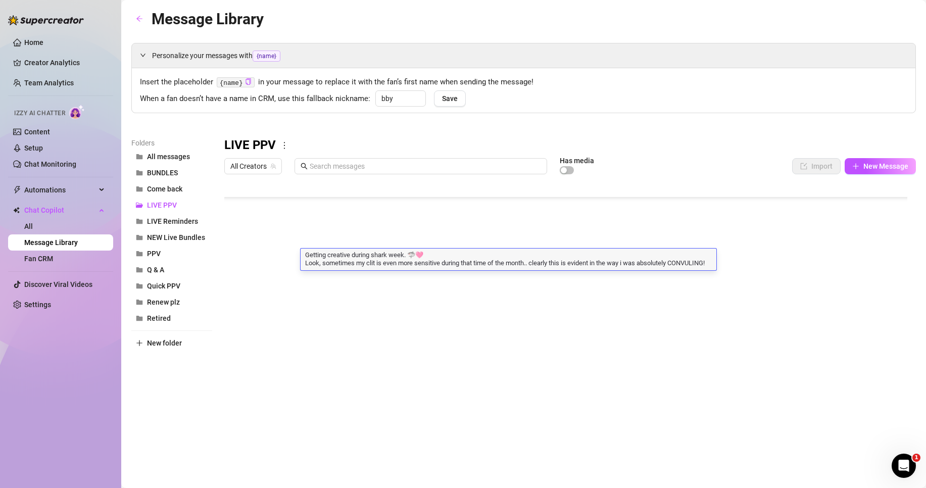
type textarea "Getting creative during shark week. 🦈🩷 Look, sometimes my clit is even more sen…"
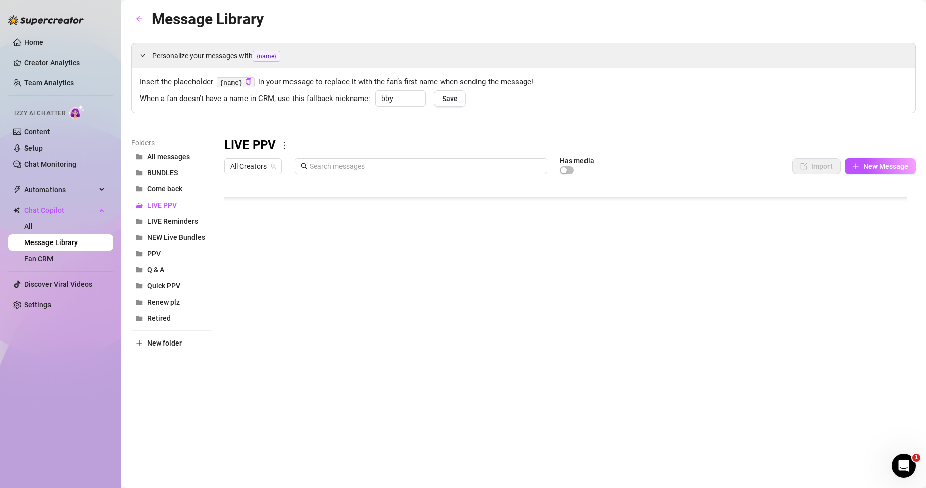
click at [364, 271] on div at bounding box center [569, 291] width 691 height 225
click at [382, 258] on div at bounding box center [569, 291] width 691 height 225
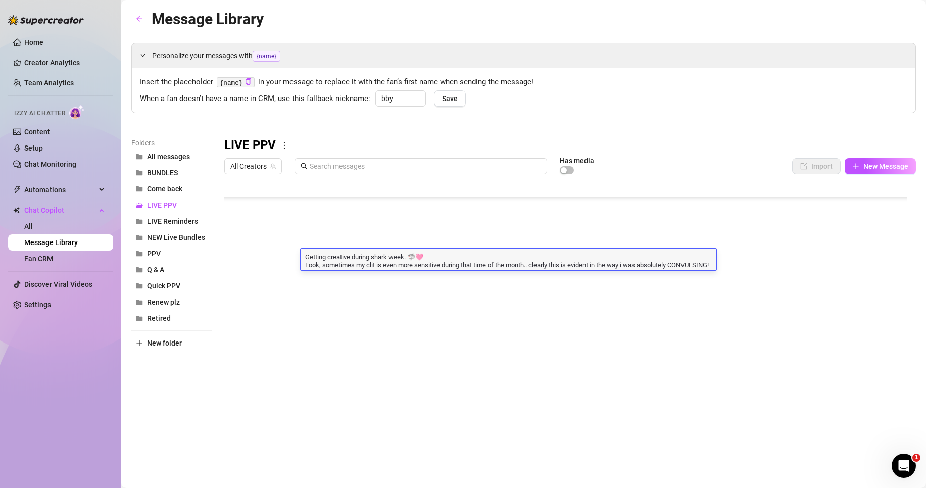
click at [492, 271] on div at bounding box center [569, 291] width 691 height 225
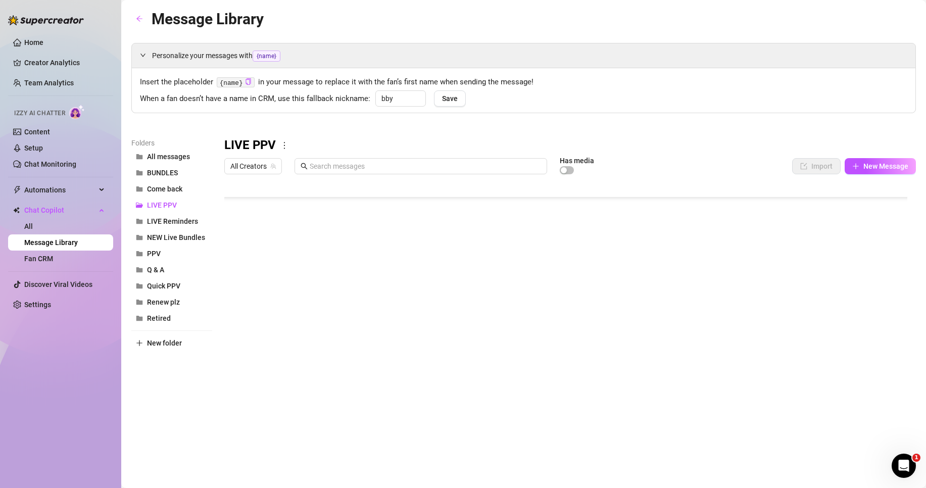
click at [506, 257] on div at bounding box center [569, 291] width 691 height 225
click at [505, 257] on div at bounding box center [569, 291] width 691 height 225
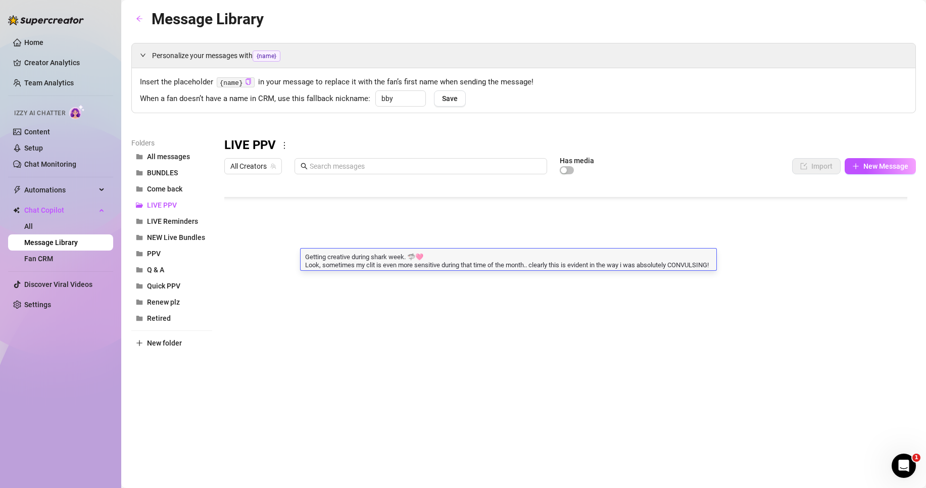
click at [654, 264] on textarea "Getting creative during shark week. 🦈🩷 Look, sometimes my clit is even more sen…" at bounding box center [508, 259] width 416 height 17
drag, startPoint x: 654, startPoint y: 264, endPoint x: 654, endPoint y: 298, distance: 34.3
click at [654, 264] on textarea "Getting creative during shark week. 🦈🩷 Look, sometimes my clit is even more sen…" at bounding box center [508, 259] width 416 height 17
drag, startPoint x: 674, startPoint y: 263, endPoint x: 675, endPoint y: 285, distance: 22.2
click at [675, 285] on div "Title Text Media $ AI Pricing Accounts 💻 [DATE] Anal solo Filling both my holes…" at bounding box center [569, 291] width 691 height 225
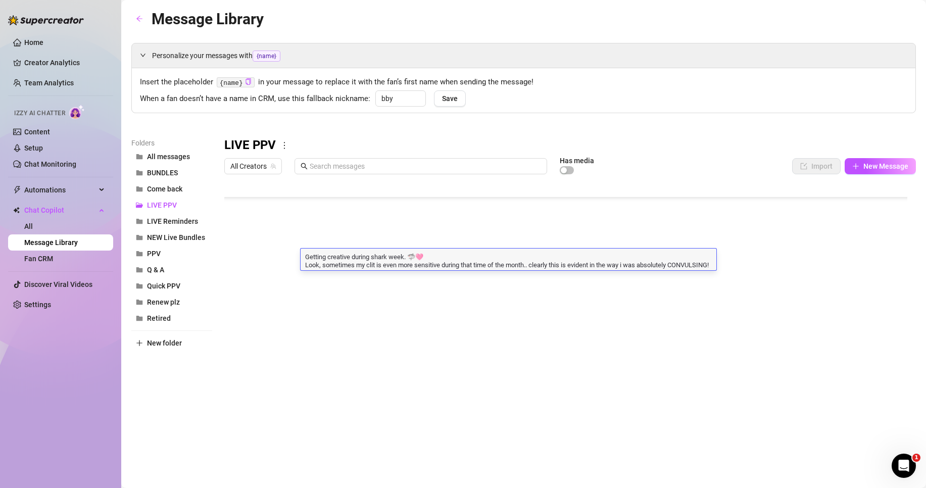
click at [644, 263] on textarea "Getting creative during shark week. 🦈🩷 Look, sometimes my clit is even more sen…" at bounding box center [508, 259] width 416 height 17
click at [680, 266] on textarea "Getting creative during shark week. 🦈🩷 Look, sometimes my clit is even more sen…" at bounding box center [508, 259] width 416 height 17
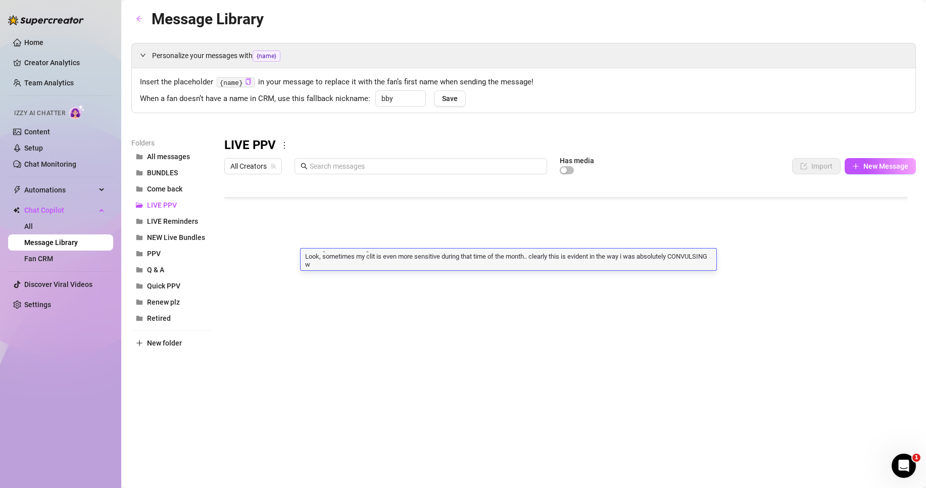
scroll to position [2, 0]
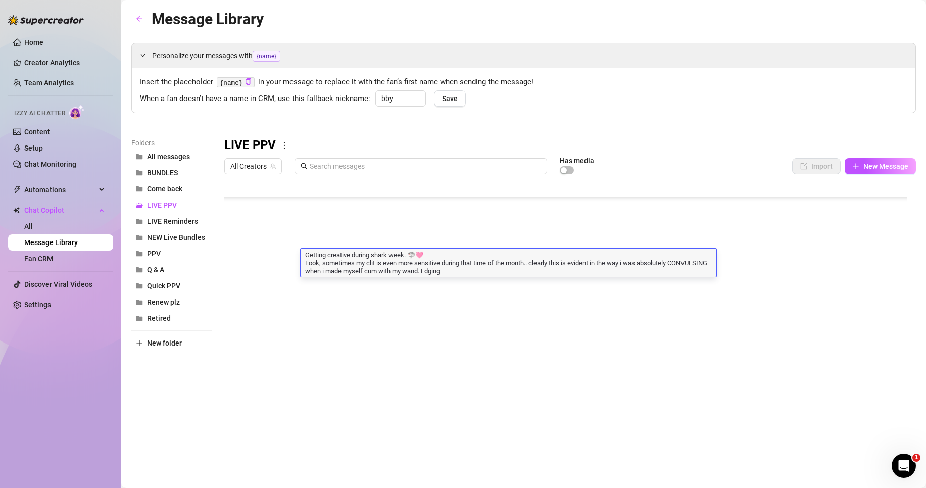
type textarea "Getting creative during shark week. 🦈🩷 Look, sometimes my clit is even more sen…"
click at [583, 267] on textarea "Getting creative during shark week. 🦈🩷 Look, sometimes my clit is even more sen…" at bounding box center [508, 263] width 416 height 25
click at [506, 277] on textarea "Getting creative during shark week. 🦈🩷 Look, sometimes my clit is even more sen…" at bounding box center [508, 263] width 416 height 25
type textarea "Getting creative during shark week. 🦈🩷 Look, sometimes my clit is even more sen…"
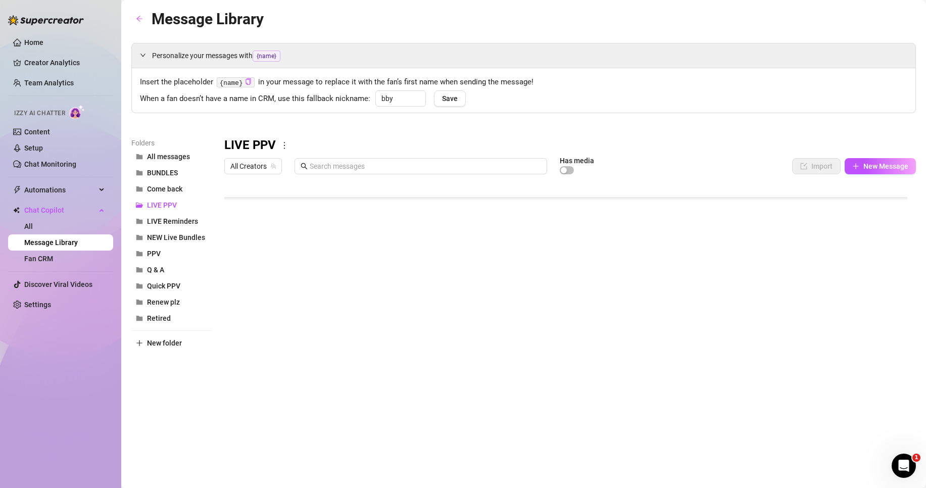
click at [453, 296] on div at bounding box center [569, 291] width 691 height 225
click at [354, 283] on div at bounding box center [569, 291] width 691 height 225
click at [352, 283] on div at bounding box center [569, 291] width 691 height 225
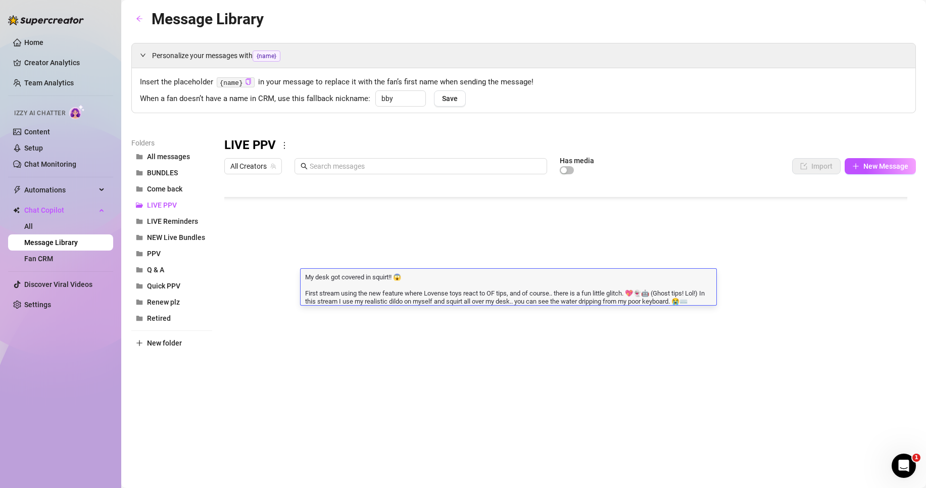
click at [352, 283] on textarea "My desk got covered in squirt!! 😱 First stream using the new feature where Love…" at bounding box center [508, 288] width 416 height 33
type textarea "My desk got covered in squirt!! 😱 First stream using the new feature where Love…"
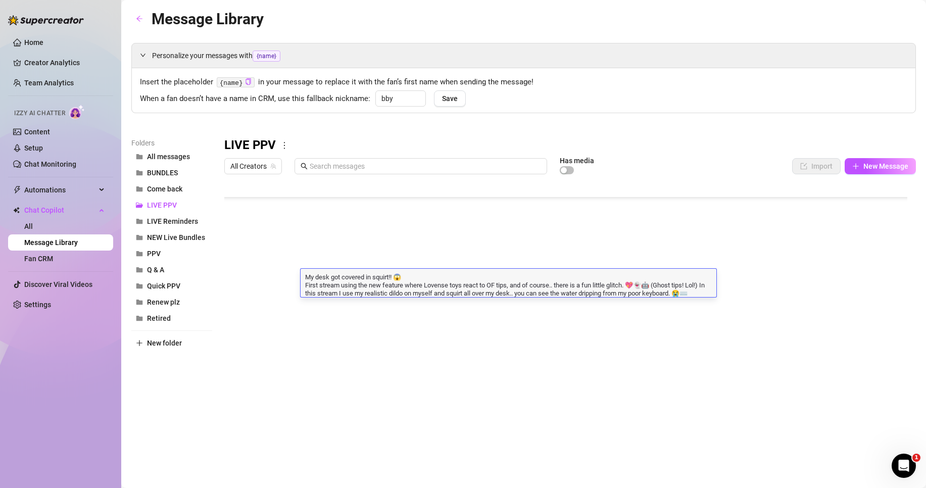
click at [348, 207] on div at bounding box center [569, 291] width 691 height 225
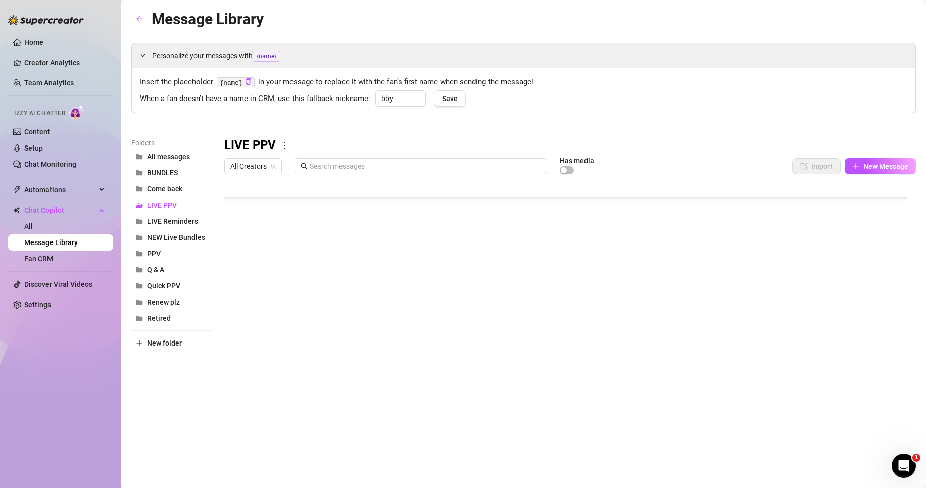
click at [347, 216] on div at bounding box center [569, 291] width 691 height 225
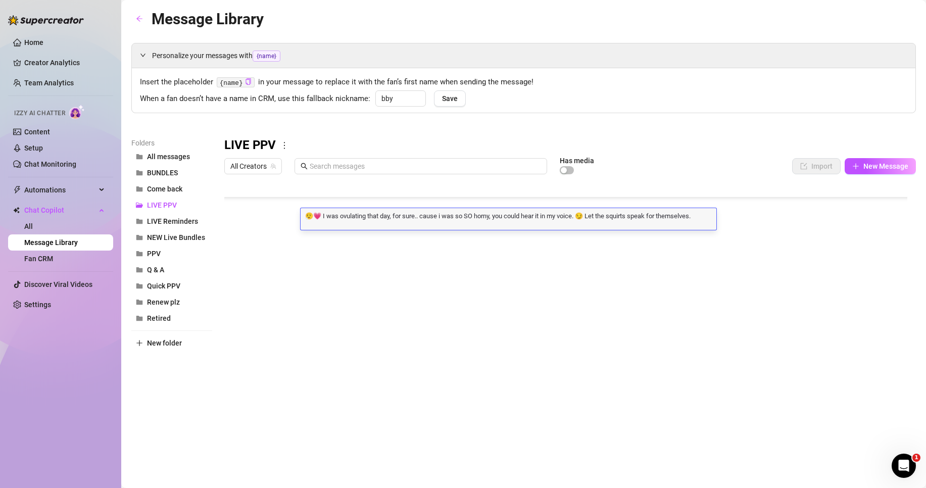
click at [347, 222] on div "😮‍💨💗 I was ovulating that day, for sure.. cause i was so SO horny, you could he…" at bounding box center [508, 219] width 416 height 22
click at [349, 216] on textarea "😮‍💨💗 I was ovulating that day, for sure.. cause i was so SO horny, you could he…" at bounding box center [508, 215] width 416 height 9
click at [361, 292] on div at bounding box center [569, 291] width 691 height 225
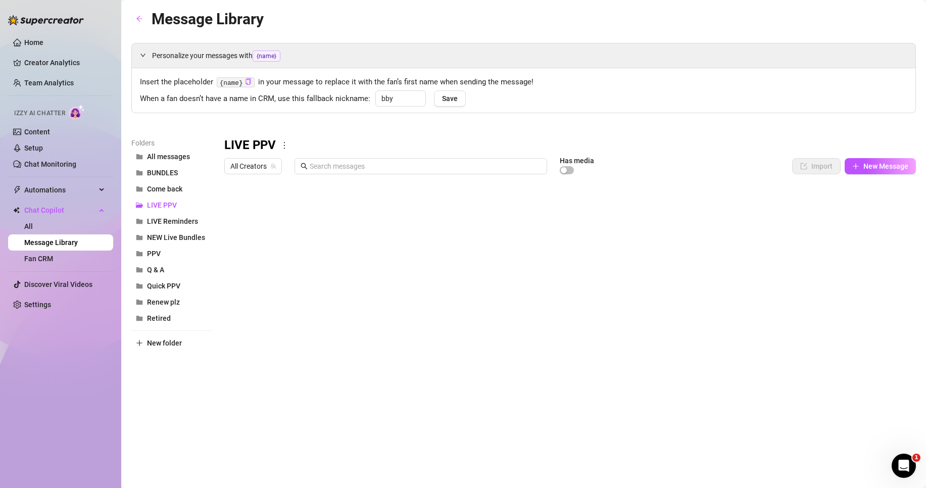
click at [364, 284] on div at bounding box center [569, 291] width 691 height 225
click at [358, 288] on div at bounding box center [569, 291] width 691 height 225
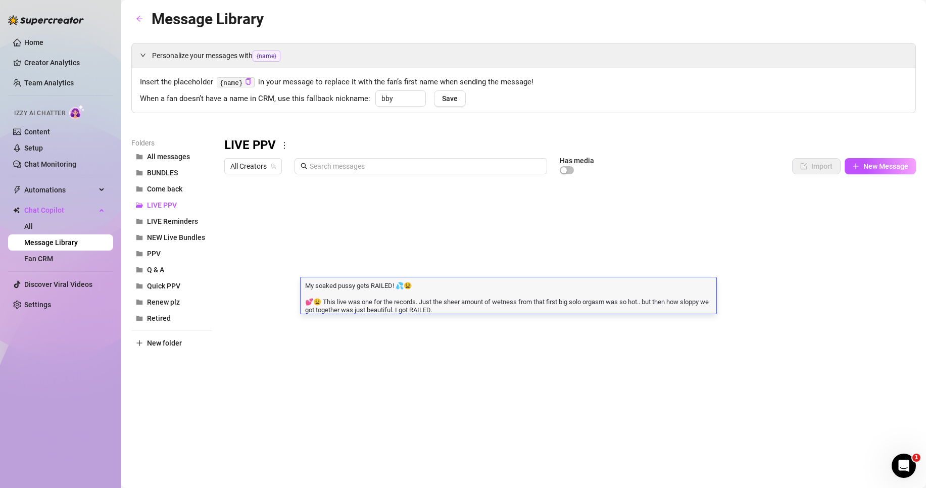
click at [355, 293] on textarea "My soaked pussy gets RAILED! 💦😫 💕😩 This live was one for the records. Just the …" at bounding box center [508, 296] width 416 height 33
type textarea "My soaked pussy gets RAILED! 💦😫 💕😩 This live was one for the records. Just the …"
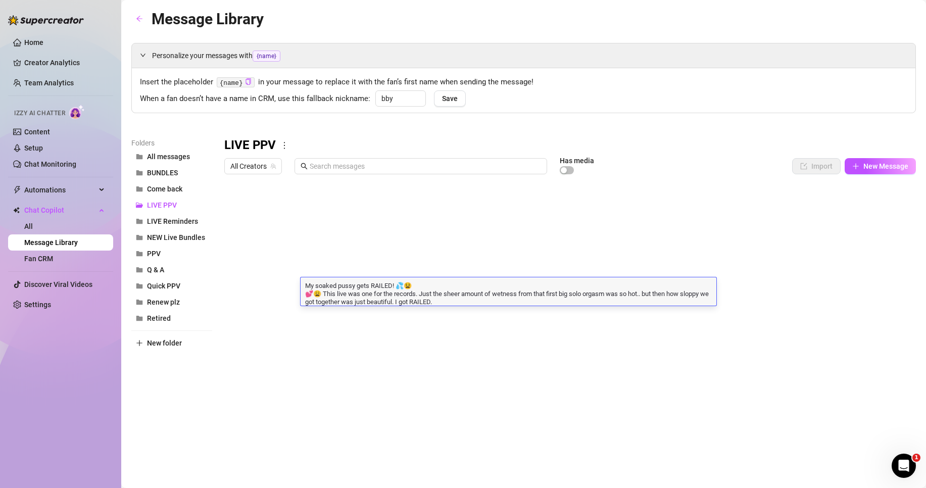
click at [354, 299] on textarea "My soaked pussy gets RAILED! 💦😫 💕😩 This live was one for the records. Just the …" at bounding box center [508, 292] width 416 height 25
click at [323, 291] on textarea "My soaked pussy gets RAILED! 💦😫 💕😩 This live was one for the records. Just the …" at bounding box center [508, 292] width 416 height 25
drag, startPoint x: 422, startPoint y: 293, endPoint x: 306, endPoint y: 297, distance: 115.7
click at [306, 297] on textarea "My soaked pussy gets RAILED! 💦😫 💕😩 This live was one for the records. Just the …" at bounding box center [508, 292] width 416 height 25
click at [348, 300] on textarea "My soaked pussy gets RAILED! 💦😫 Just the sheer amount of wetness from that firs…" at bounding box center [508, 292] width 416 height 25
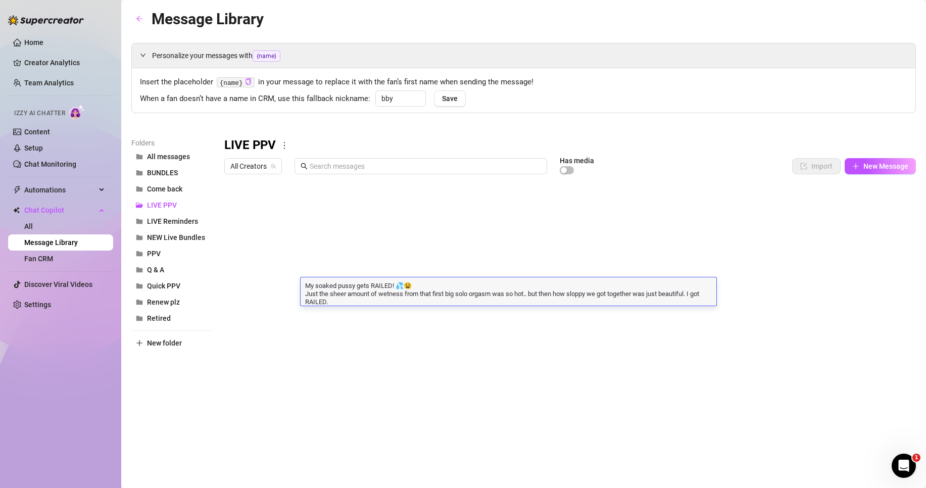
drag, startPoint x: 694, startPoint y: 293, endPoint x: 706, endPoint y: 307, distance: 18.2
click at [706, 307] on div "Title Text Media $ AI Pricing Accounts 💻[DATE] BG My first live sex show was ex…" at bounding box center [569, 291] width 691 height 225
type textarea "My soaked pussy gets RAILED! 💦😫 Just the sheer amount of wetness from that firs…"
click at [504, 292] on textarea "My soaked pussy gets RAILED! 💦😫 Just the sheer amount of wetness from that firs…" at bounding box center [508, 288] width 416 height 17
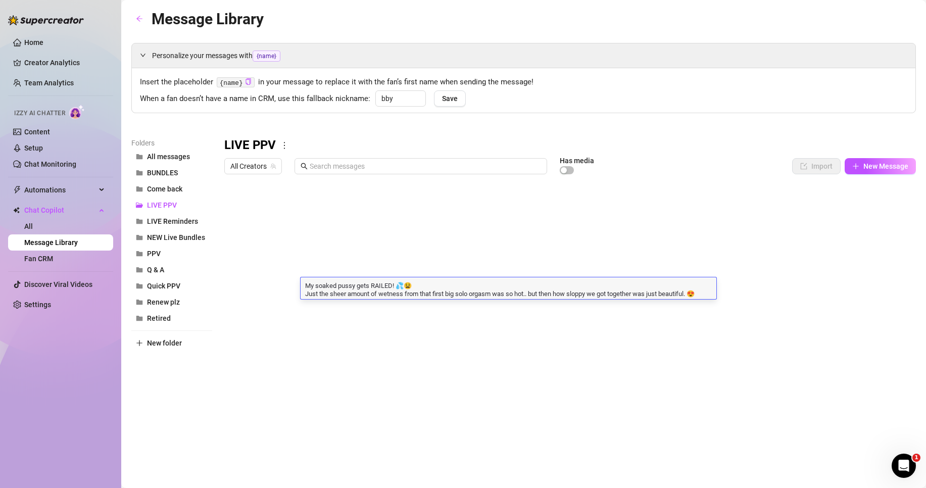
drag, startPoint x: 504, startPoint y: 292, endPoint x: 504, endPoint y: 309, distance: 16.7
click at [504, 309] on div "Title Text Media $ AI Pricing Accounts 💻[DATE] BG My first live sex show was ex…" at bounding box center [569, 291] width 691 height 225
click at [504, 309] on div at bounding box center [569, 291] width 691 height 225
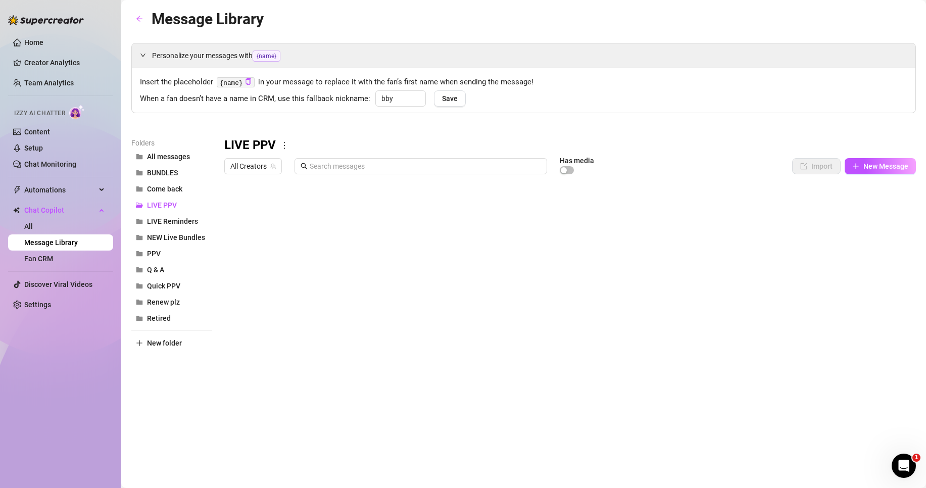
click at [504, 309] on div at bounding box center [569, 291] width 691 height 225
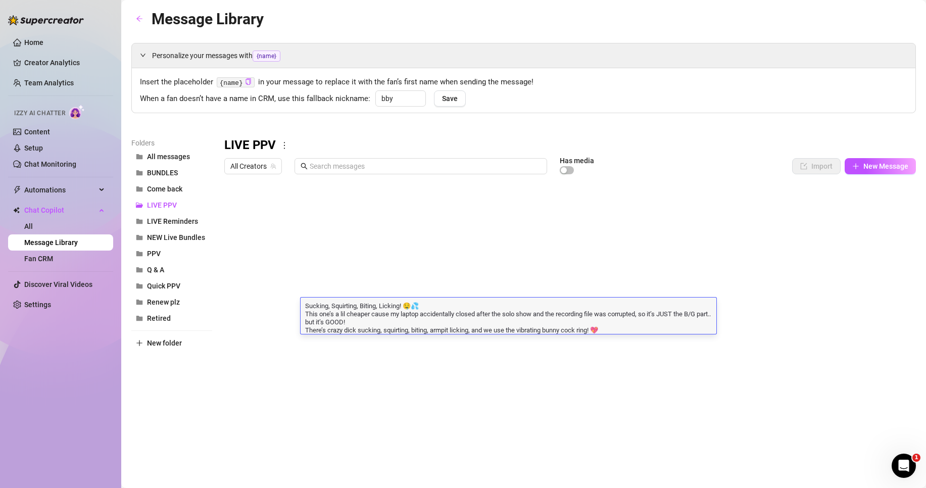
click at [504, 309] on textarea "Sucking, Squirting, Biting, Licking! 🤤💦 This one’s a lil cheaper cause my lapto…" at bounding box center [508, 316] width 416 height 33
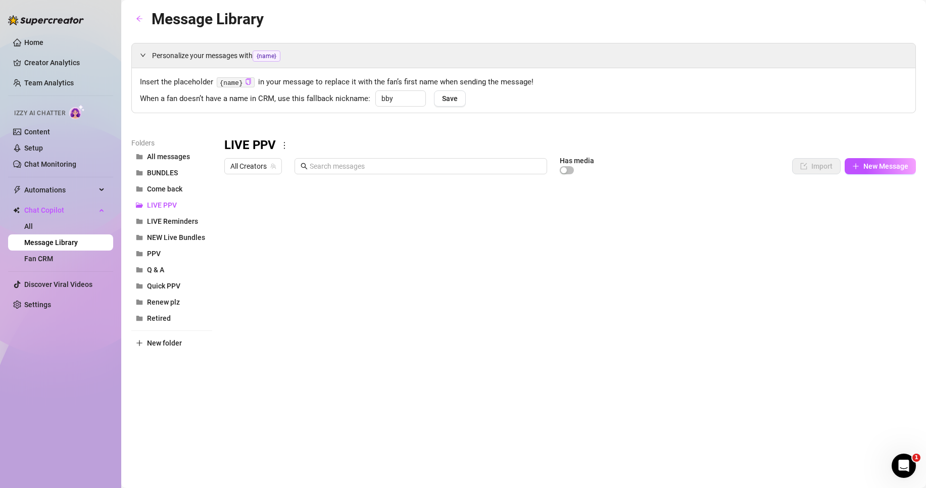
click at [375, 336] on div at bounding box center [569, 291] width 691 height 225
click at [376, 306] on div at bounding box center [569, 291] width 691 height 225
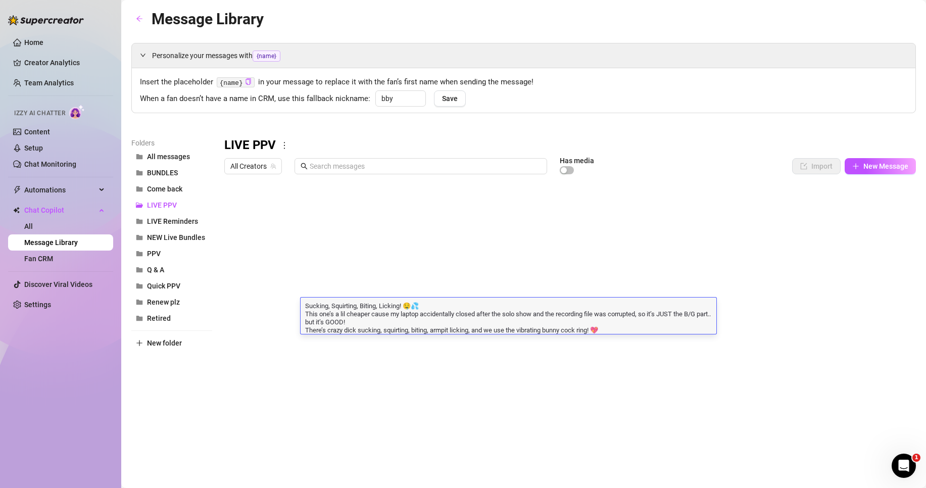
click at [317, 326] on textarea "Sucking, Squirting, Biting, Licking! 🤤💦 This one’s a lil cheaper cause my lapto…" at bounding box center [508, 316] width 416 height 33
click at [304, 330] on textarea "Sucking, Squirting, Biting, Licking! 🤤💦 This one’s a lil cheaper cause my lapto…" at bounding box center [508, 316] width 416 height 33
click at [325, 331] on textarea "Sucking, Squirting, Biting, Licking! 🤤💦 This one’s a lil cheaper cause my lapto…" at bounding box center [508, 316] width 416 height 33
click at [306, 331] on textarea "Sucking, Squirting, Biting, Licking! 🤤💦 This one’s a lil cheaper cause my lapto…" at bounding box center [508, 316] width 416 height 33
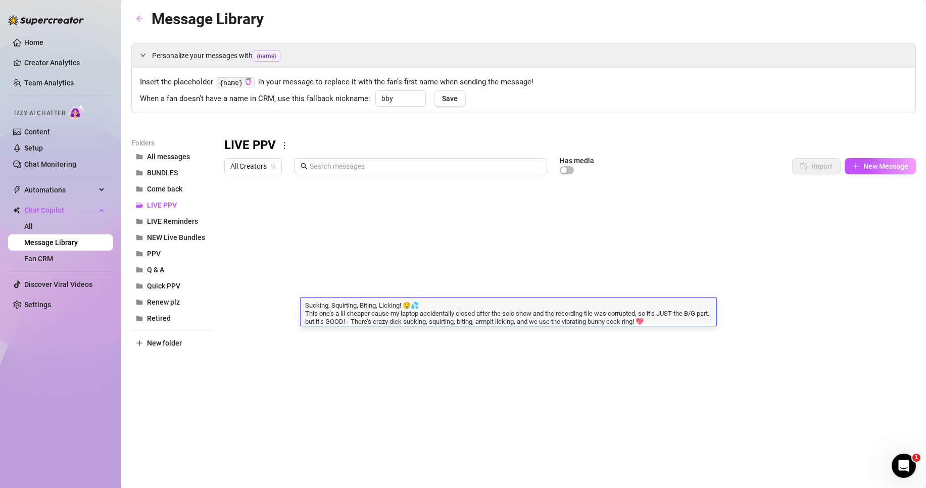
click at [362, 323] on textarea "Sucking, Squirting, Biting, Licking! 🤤💦 This one’s a lil cheaper cause my lapto…" at bounding box center [508, 312] width 416 height 25
type textarea "Sucking, Squirting, Biting, Licking! 🤤💦 This one’s a lil cheaper cause my lapto…"
click at [610, 316] on textarea "Sucking, Squirting, Biting, Licking! 🤤💦 This one’s a lil cheaper cause my lapto…" at bounding box center [508, 312] width 416 height 25
click at [361, 318] on textarea "Sucking, Squirting, Biting, Licking! 🤤💦 This one’s a lil cheaper cause my lapto…" at bounding box center [508, 312] width 416 height 25
click at [358, 318] on textarea "Sucking, Squirting, Biting, Licking! 🤤💦 This one’s a lil cheaper cause my lapto…" at bounding box center [508, 312] width 416 height 25
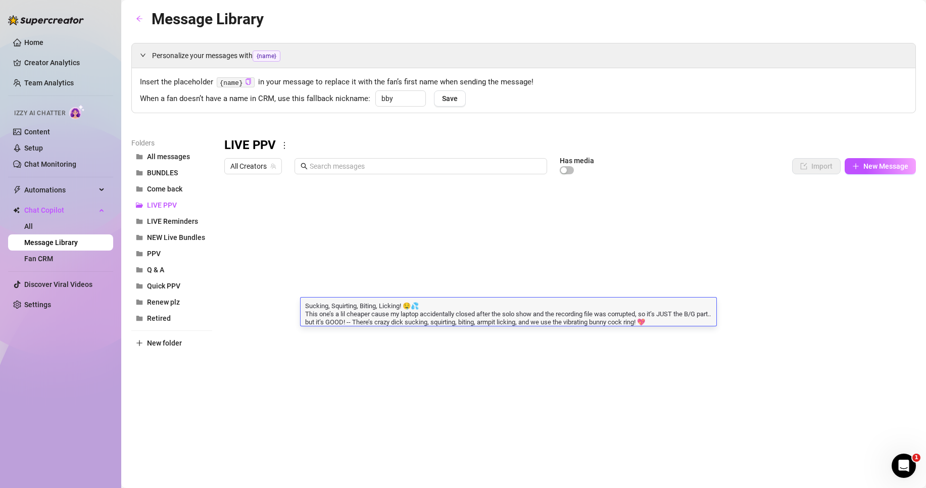
click at [359, 315] on textarea "Sucking, Squirting, Biting, Licking! 🤤💦 This one’s a lil cheaper cause my lapto…" at bounding box center [508, 312] width 416 height 25
type textarea "Sucking, Squirting, Biting, Licking! 🤤💦 This one’s a lil shorter cause my lapto…"
click at [414, 318] on textarea "Sucking, Squirting, Biting, Licking! 🤤💦 This one’s a lil shorter cause my lapto…" at bounding box center [508, 312] width 416 height 25
click at [469, 335] on div at bounding box center [569, 291] width 691 height 225
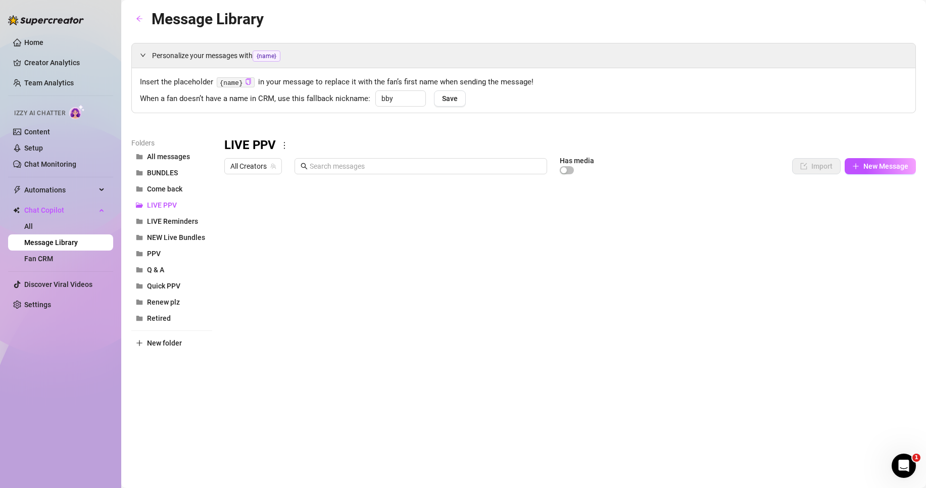
click at [781, 330] on div at bounding box center [569, 291] width 691 height 225
click at [684, 149] on div "LIVE PPV" at bounding box center [569, 145] width 691 height 16
click at [366, 222] on div at bounding box center [569, 291] width 691 height 225
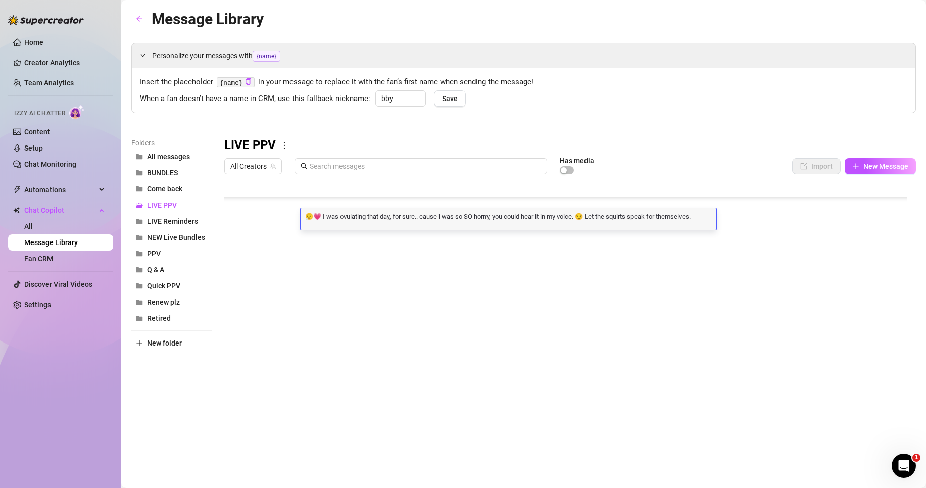
scroll to position [1, 0]
click at [366, 222] on div "😮‍💨💗 I was ovulating that day, for sure.. cause i was so SO horny, you could he…" at bounding box center [508, 219] width 416 height 22
click at [366, 218] on textarea "😮‍💨💗 I was ovulating that day, for sure.. cause i was so SO horny, you could he…" at bounding box center [508, 215] width 416 height 9
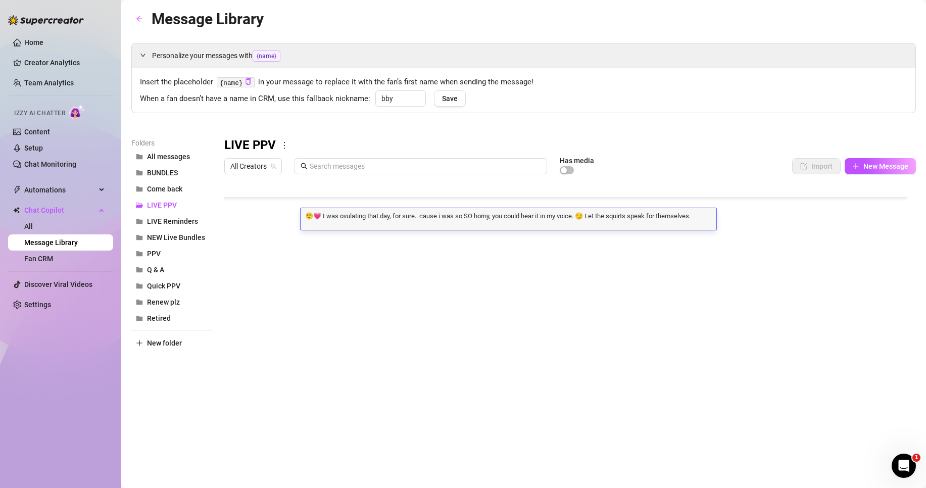
click at [377, 242] on div at bounding box center [569, 291] width 691 height 225
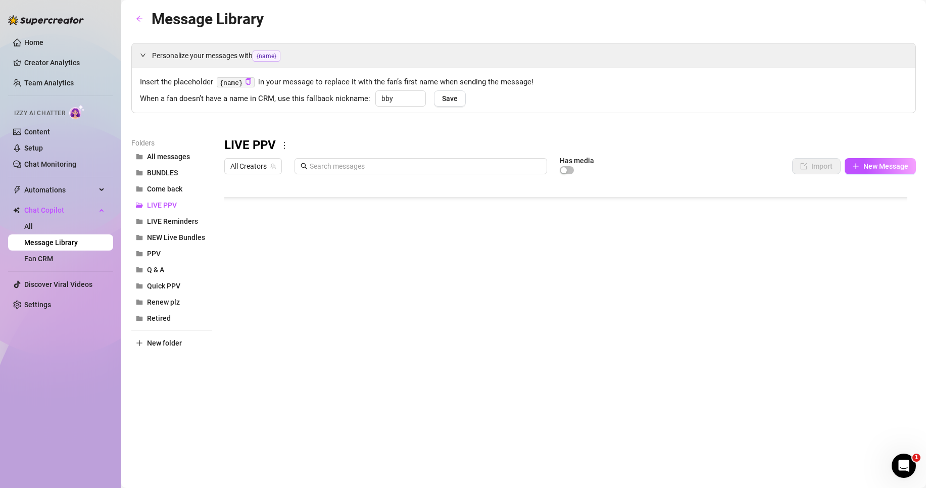
click at [377, 242] on div at bounding box center [569, 291] width 691 height 225
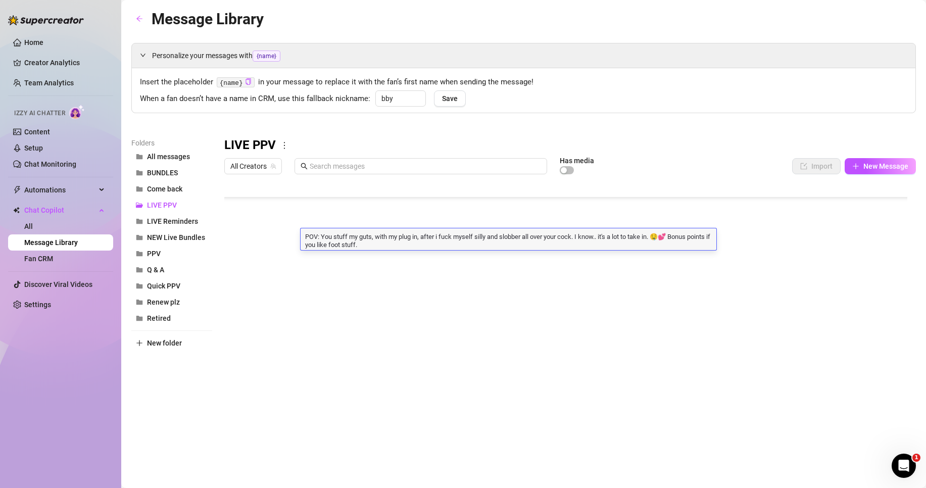
click at [411, 245] on textarea "POV: You stuff my guts, with my plug in, after i fuck myself silly and slobber …" at bounding box center [508, 239] width 416 height 17
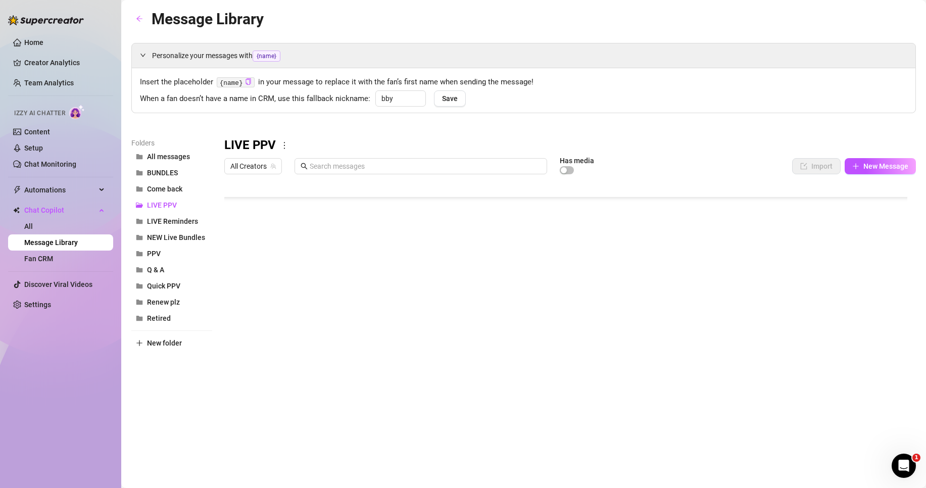
click at [430, 302] on div at bounding box center [569, 291] width 691 height 225
click at [312, 294] on div at bounding box center [569, 291] width 691 height 225
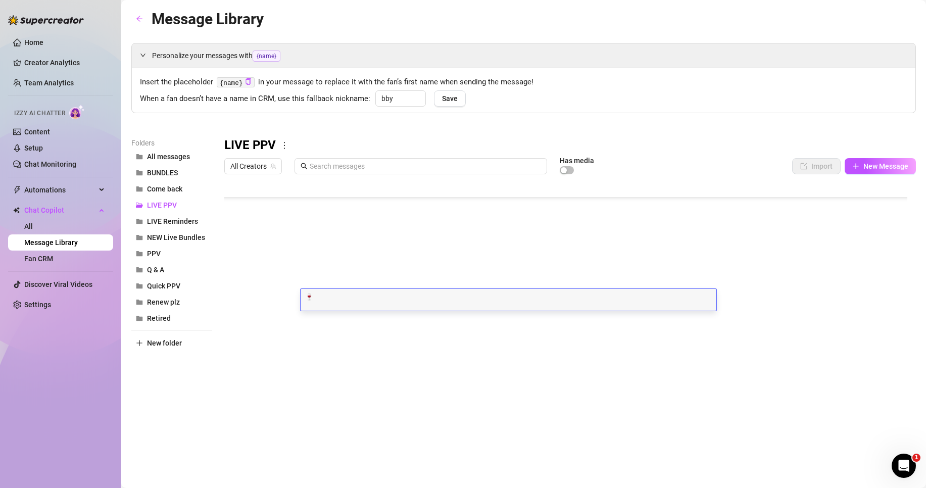
type textarea "🍷💕"
click at [369, 296] on textarea "🍷💕" at bounding box center [508, 296] width 416 height 9
type textarea "🍷💕 A little red wine always sets the mooooood."
click at [468, 292] on textarea "🍷💕 A little red wine always sets the mooooood." at bounding box center [508, 296] width 416 height 9
click at [535, 296] on textarea "🍷💕 A little red wine always sets the mooooood. And let me tell you.. i was ina …" at bounding box center [508, 296] width 416 height 9
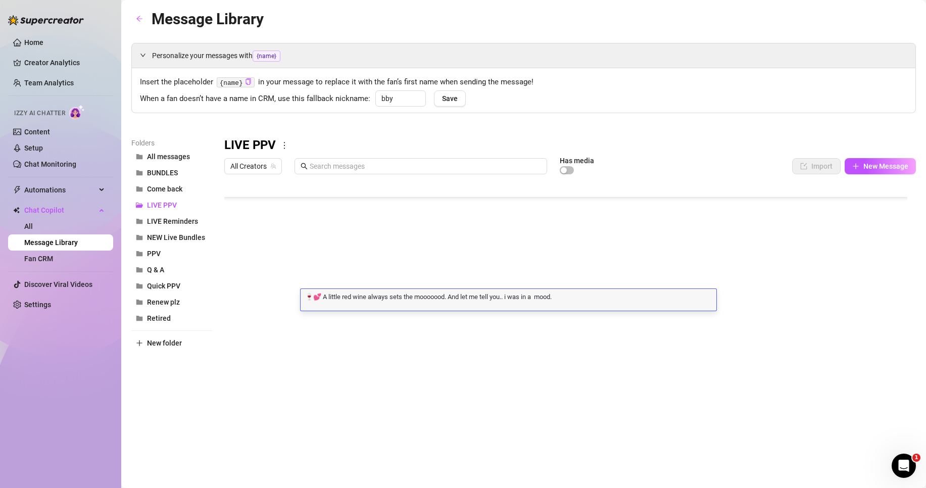
click at [576, 298] on textarea "🍷💕 A little red wine always sets the mooooood. And let me tell you.. i was in a…" at bounding box center [508, 296] width 416 height 9
click at [539, 296] on textarea "🍷💕 A little red wine always sets the mooooood. And let me tell you.. i was in a…" at bounding box center [508, 296] width 416 height 9
click at [605, 298] on textarea "🍷💕 A little red wine always sets the mooooood. And let me tell you.. i was in a…" at bounding box center [508, 296] width 416 height 9
type textarea "🍷💕 A little red wine always sets the mooooood. And let me tell you.. i was in a…"
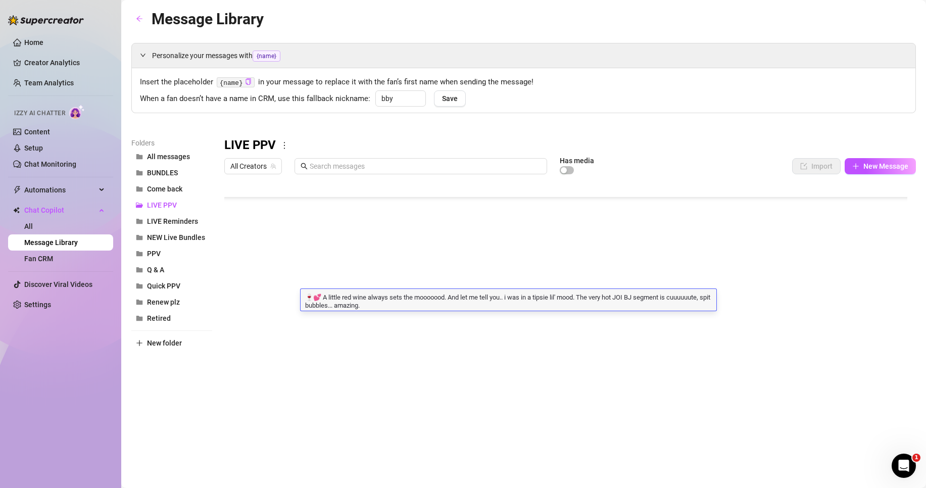
click at [606, 305] on textarea "🍷💕 A little red wine always sets the mooooood. And let me tell you.. i was in a…" at bounding box center [508, 300] width 416 height 17
click at [594, 296] on textarea "🍷💕 A little red wine always sets the mooooood. And let me tell you.. i was in a…" at bounding box center [508, 300] width 416 height 17
drag, startPoint x: 684, startPoint y: 296, endPoint x: 690, endPoint y: 305, distance: 10.5
click at [690, 305] on textarea "🍷💕 A little red wine always sets the mooooood. And let me tell you.. i was in a…" at bounding box center [508, 300] width 416 height 17
type textarea "🍷💕 A little red wine always sets the mooooood. And let me tell you.. i was in a…"
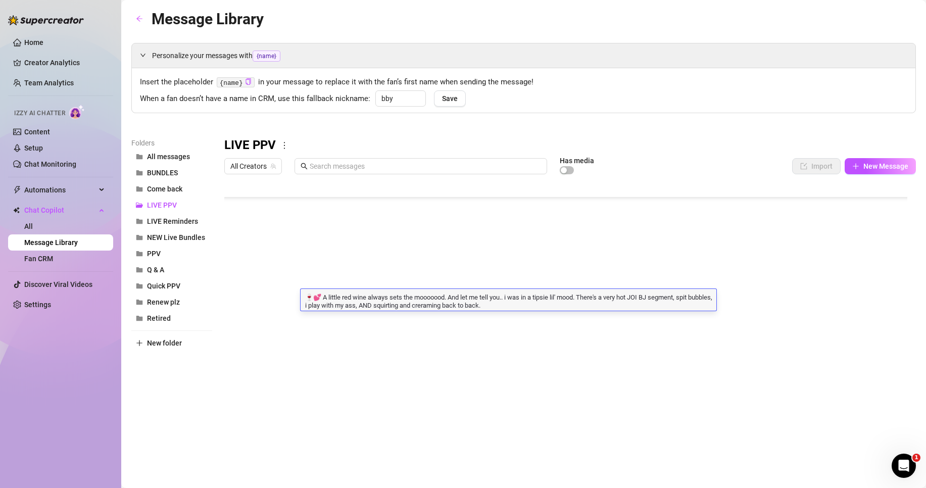
drag, startPoint x: 456, startPoint y: 305, endPoint x: 431, endPoint y: 312, distance: 25.7
click at [431, 312] on div at bounding box center [569, 291] width 691 height 225
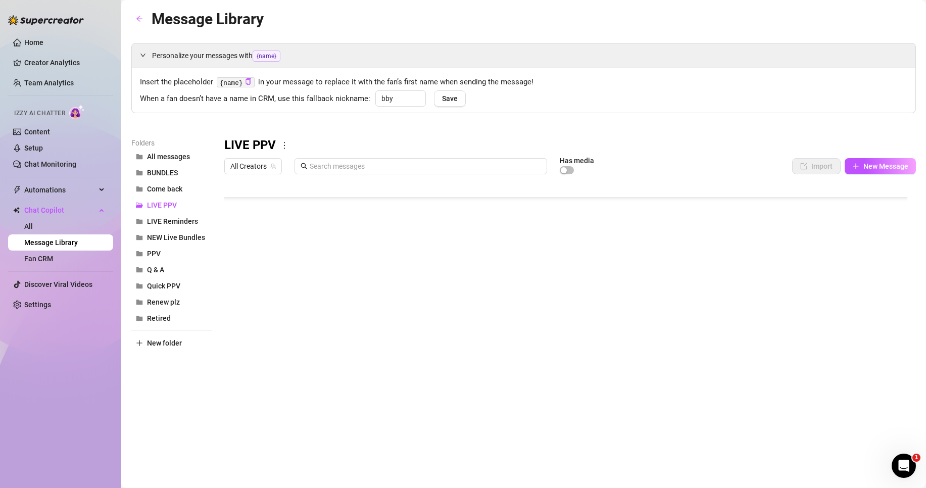
click at [439, 301] on div at bounding box center [569, 291] width 691 height 225
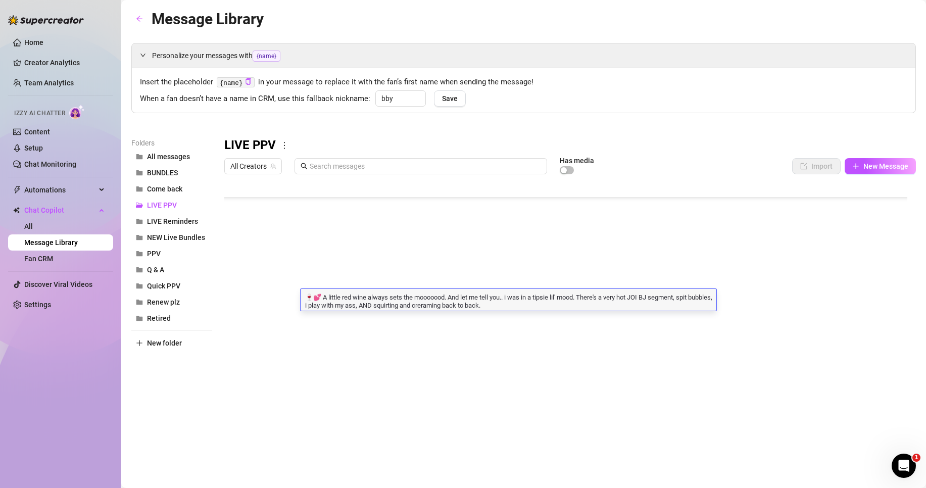
click at [445, 306] on textarea "🍷💕 A little red wine always sets the mooooood. And let me tell you.. i was in a…" at bounding box center [508, 300] width 416 height 17
click at [448, 307] on textarea "🍷💕 A little red wine always sets the mooooood. And let me tell you.. i was in a…" at bounding box center [508, 300] width 416 height 17
click at [504, 308] on textarea "🍷💕 A little red wine always sets the mooooood. And let me tell you.. i was in a…" at bounding box center [508, 300] width 416 height 17
click at [513, 306] on textarea "🍷💕 A little red wine always sets the mooooood. And let me tell you.. i was in a…" at bounding box center [508, 300] width 416 height 17
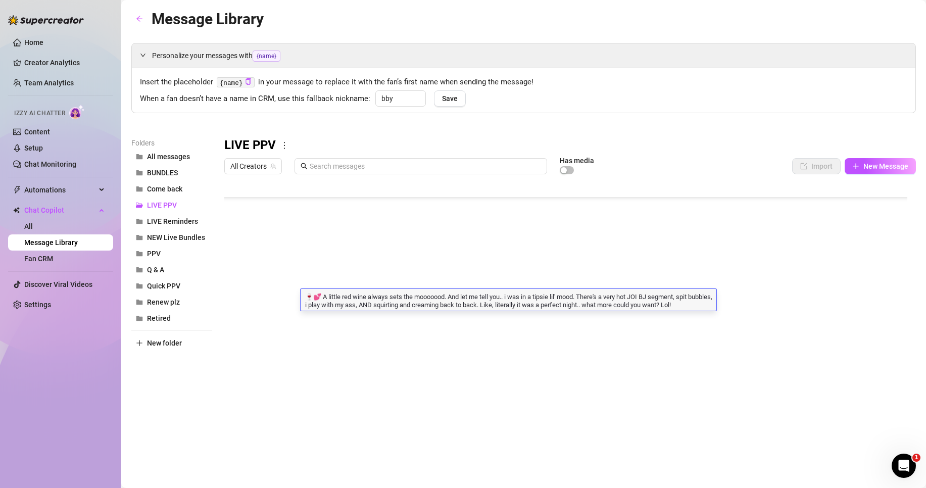
type textarea "🍷💕 A little red wine always sets the mooooood. And let me tell you.. i was in a…"
click at [571, 301] on textarea "🍷💕 A little red wine always sets the mooooood. And let me tell you.. i was in a…" at bounding box center [508, 300] width 416 height 17
click at [380, 305] on textarea "🍷💕 A little red wine always sets the mooooood. And let me tell you.. i was in a…" at bounding box center [508, 300] width 416 height 17
drag, startPoint x: 704, startPoint y: 306, endPoint x: 709, endPoint y: 317, distance: 11.5
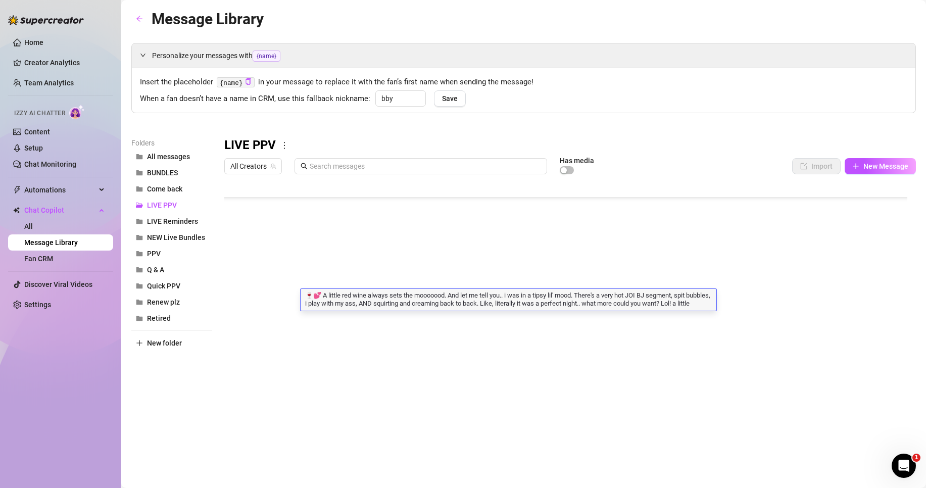
click at [709, 309] on textarea "🍷💕 A little red wine always sets the mooooood. And let me tell you.. i was in a…" at bounding box center [508, 300] width 416 height 17
type textarea "🍷💕 A little red wine always sets the mooooood. And let me tell you.. i was in a…"
click at [394, 305] on textarea "🍷💕 A little red wine always sets the mooooood. And let me tell you.. i was in a…" at bounding box center [508, 300] width 416 height 17
click at [381, 306] on textarea "🍷💕 A little red wine always sets the mooooood. And let me tell you.. i was in a…" at bounding box center [508, 300] width 416 height 17
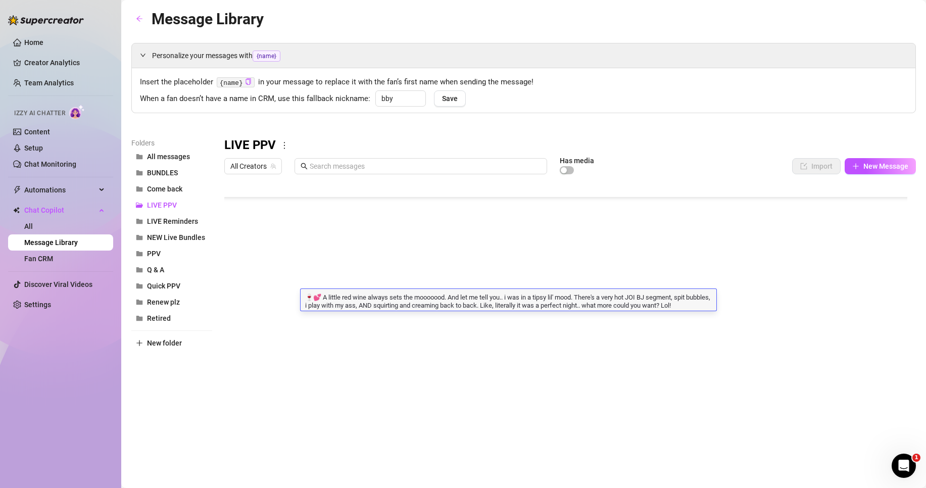
click at [381, 308] on textarea "🍷💕 A little red wine always sets the mooooood. And let me tell you.. i was in a…" at bounding box center [508, 300] width 416 height 17
type textarea "🍷💕 A little red wine always sets the mooooood. And let me tell you.. i was in a…"
click at [564, 309] on textarea "🍷💕 A little red wine always sets the mooooood. And let me tell you.. i was in a…" at bounding box center [508, 300] width 416 height 17
type textarea "🍷💕 A little red wine always sets the mooooood. And let me tell you.. i was in a…"
click at [370, 309] on textarea "🍷💕 A little red wine always sets the mooooood. And let me tell you.. i was in a…" at bounding box center [508, 300] width 416 height 17
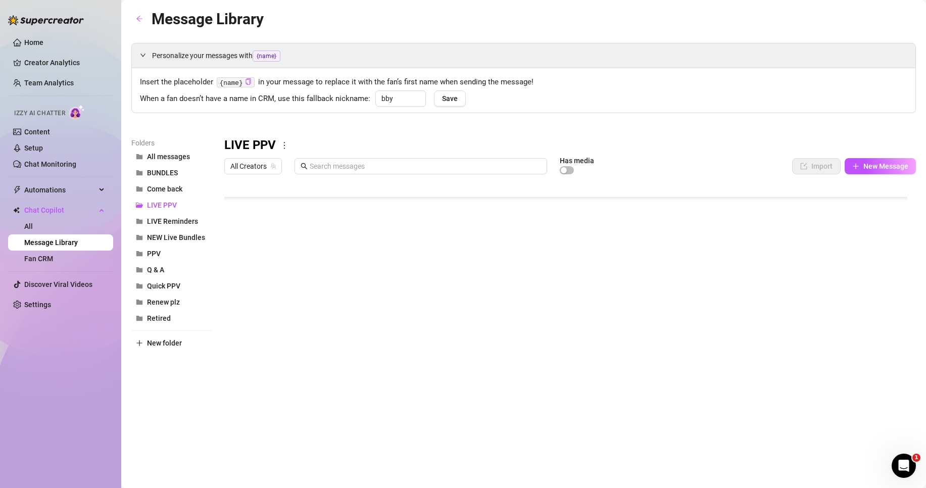
click at [370, 336] on div at bounding box center [569, 291] width 691 height 225
click at [233, 342] on div at bounding box center [569, 291] width 691 height 225
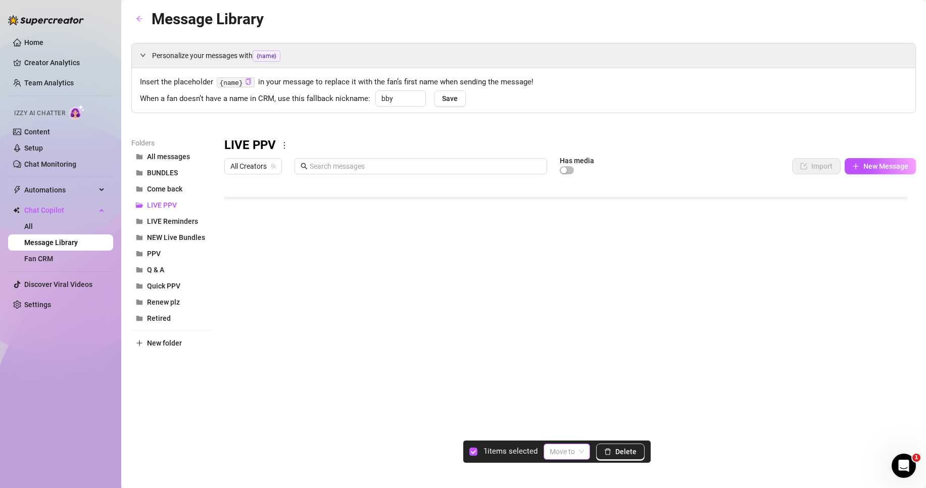
click at [572, 453] on input "search" at bounding box center [561, 451] width 25 height 15
click at [573, 417] on div "PPV" at bounding box center [580, 415] width 56 height 11
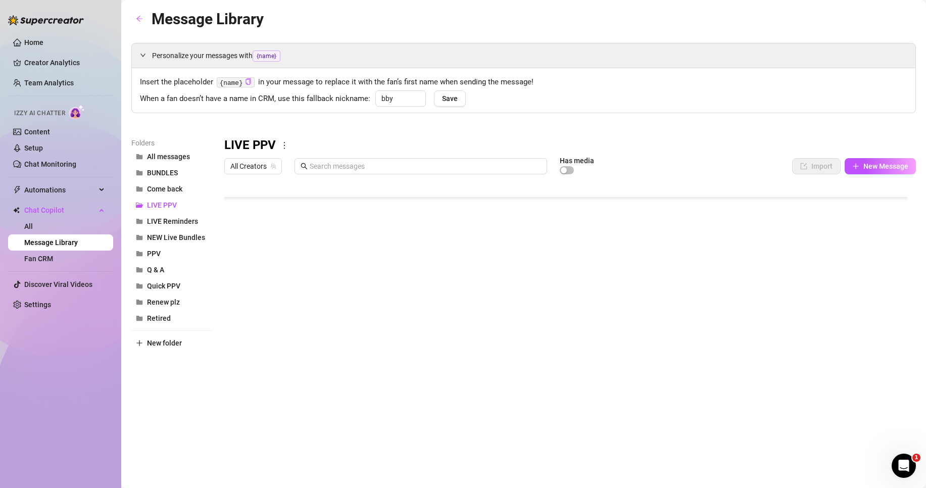
click at [261, 383] on body "Home Creator Analytics Team Analytics Izzy AI Chatter Content Setup Chat Monito…" at bounding box center [463, 244] width 926 height 488
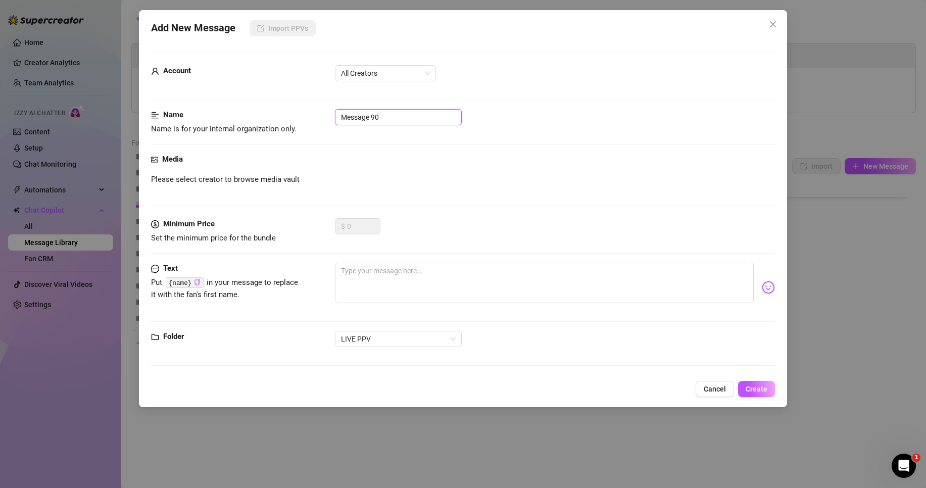
drag, startPoint x: 414, startPoint y: 118, endPoint x: 209, endPoint y: 118, distance: 205.5
click at [209, 118] on div "Name Name is for your internal organization only. Message 90" at bounding box center [463, 122] width 624 height 26
click at [395, 116] on input "[DATE] Painting show" at bounding box center [398, 117] width 127 height 16
type input "[DATE] Painting show"
click at [402, 64] on form "Account All Creators Name Name is for your internal organization only. [DATE] P…" at bounding box center [463, 214] width 624 height 322
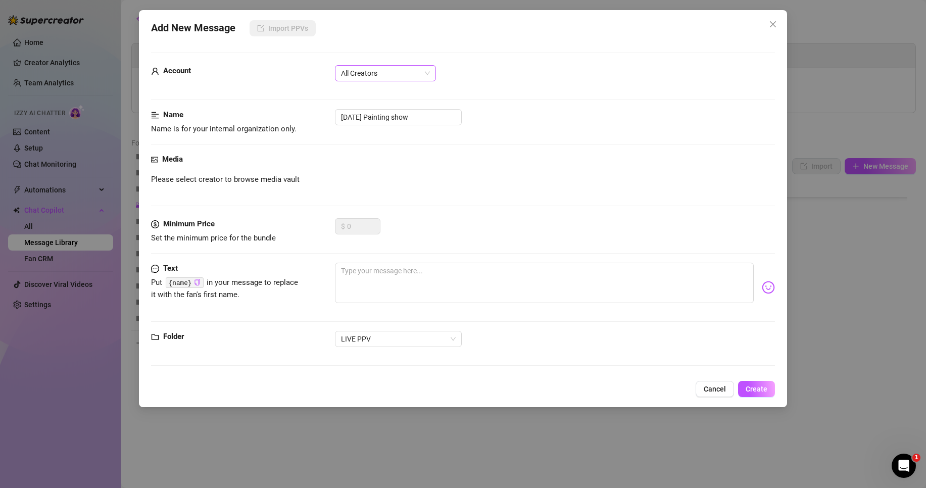
click at [402, 70] on span "All Creators" at bounding box center [385, 73] width 89 height 15
click at [402, 111] on div "[PERSON_NAME]‎ (@bobbielavender)" at bounding box center [385, 109] width 85 height 11
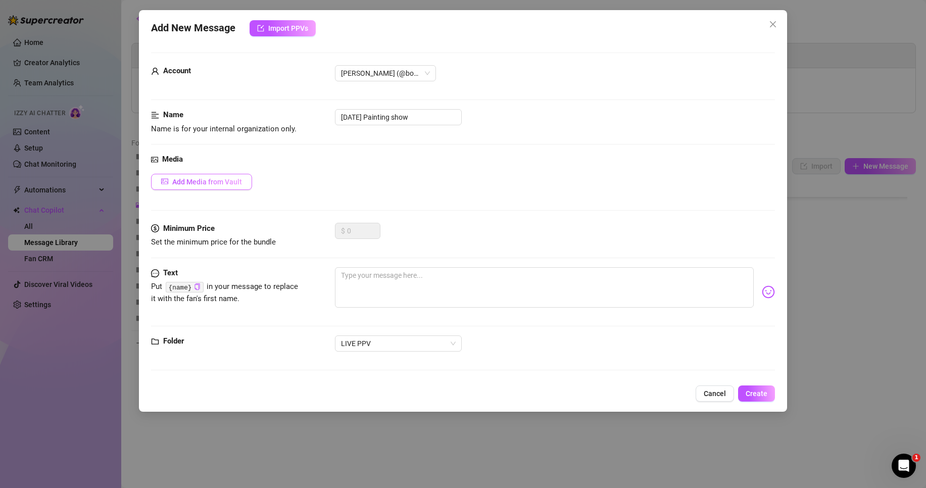
click at [219, 179] on span "Add Media from Vault" at bounding box center [207, 182] width 70 height 8
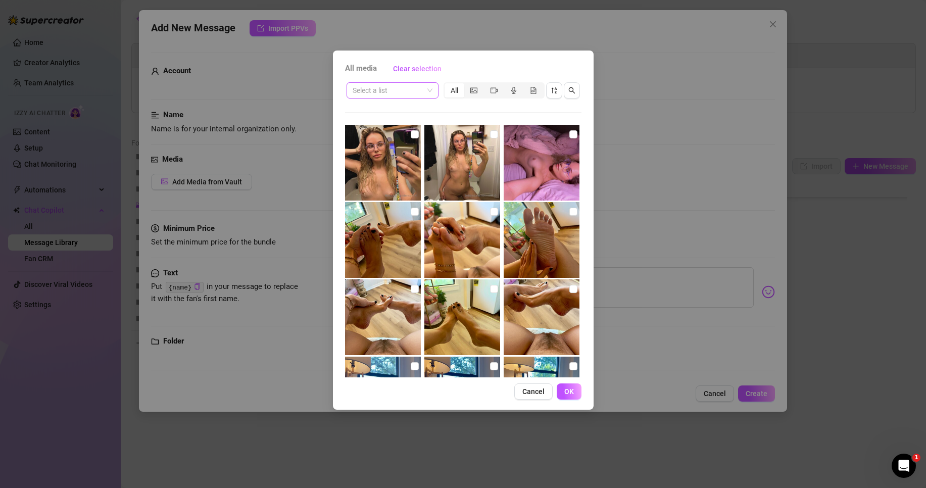
click at [423, 92] on input "search" at bounding box center [387, 90] width 71 height 15
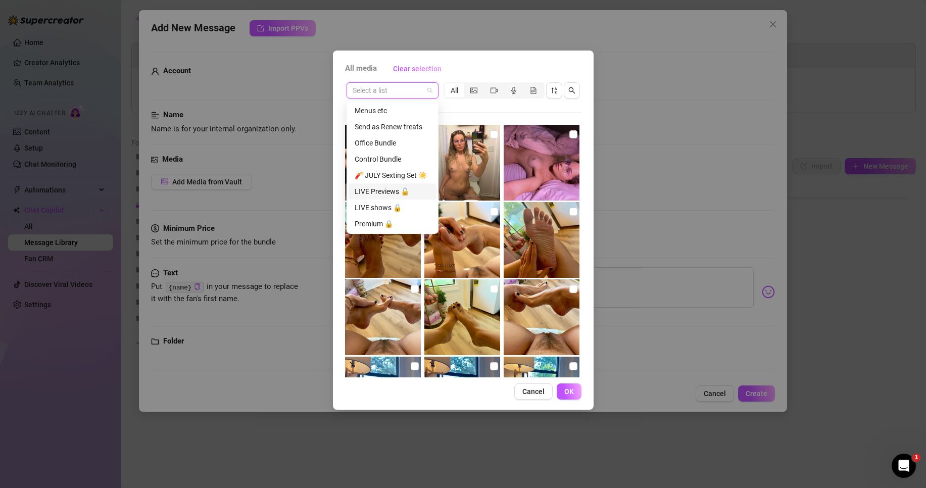
click at [386, 192] on div "LIVE Previews 🔓" at bounding box center [393, 191] width 76 height 11
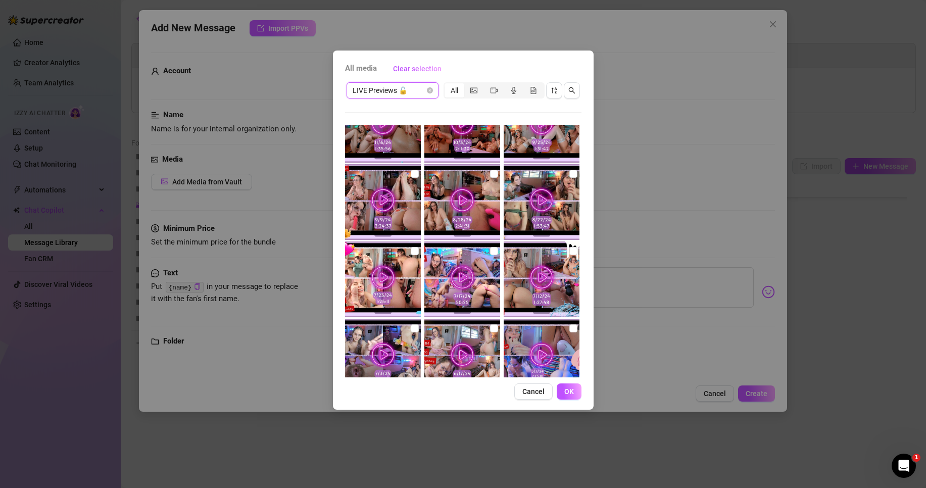
scroll to position [606, 0]
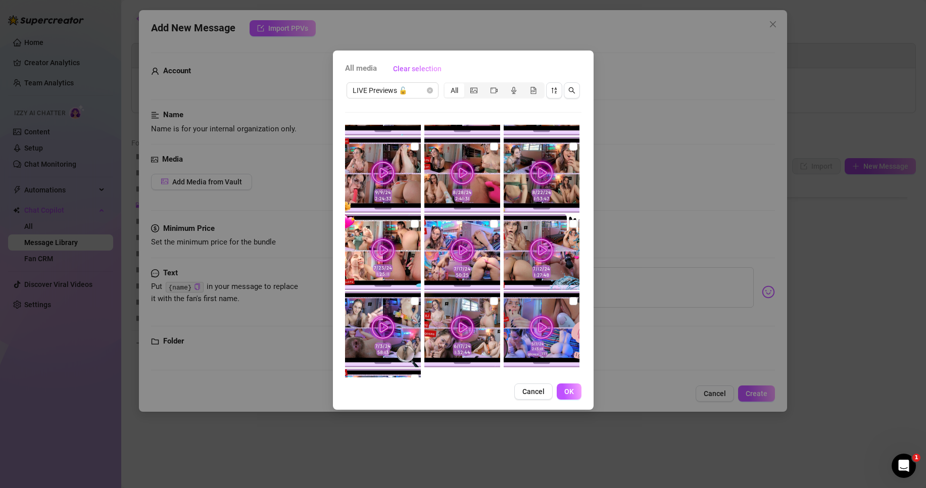
click at [494, 222] on img at bounding box center [462, 252] width 76 height 76
click at [491, 223] on input "checkbox" at bounding box center [494, 224] width 8 height 8
checkbox input "true"
click at [402, 86] on span "LIVE Previews 🔓" at bounding box center [392, 90] width 80 height 15
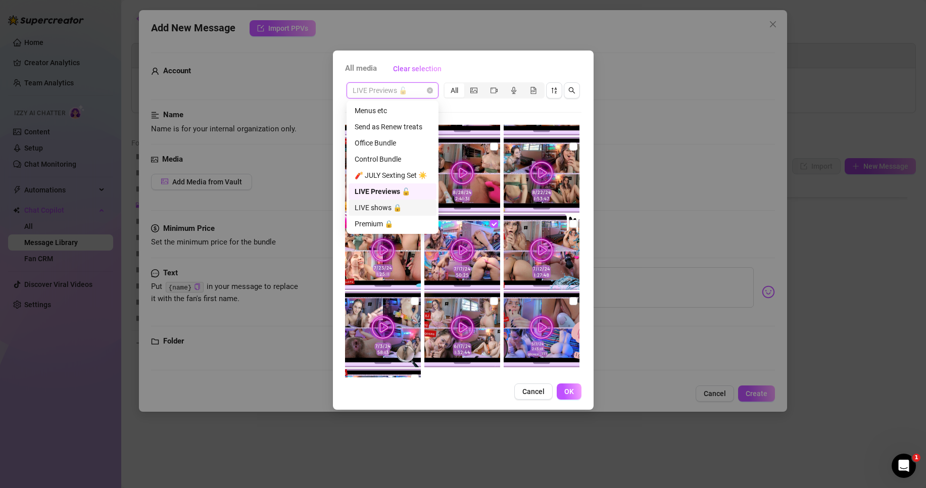
click at [387, 207] on div "LIVE shows 🔒" at bounding box center [393, 207] width 76 height 11
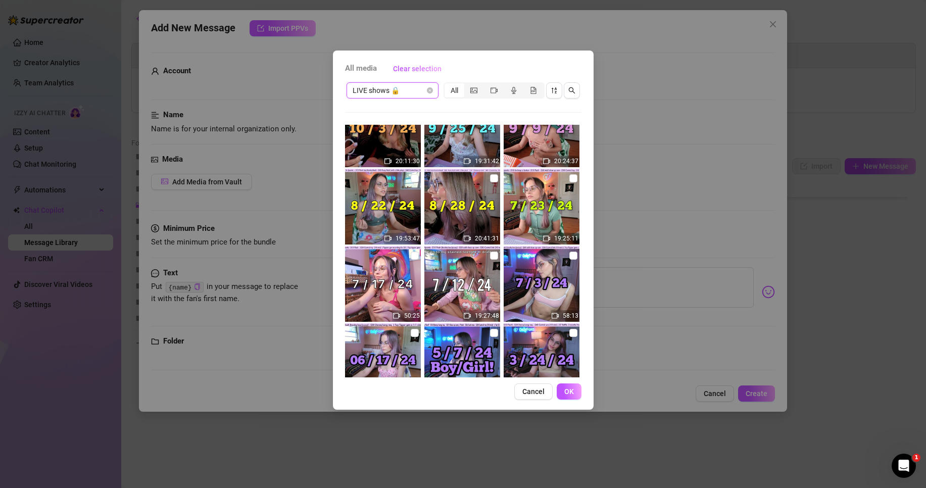
scroll to position [364, 0]
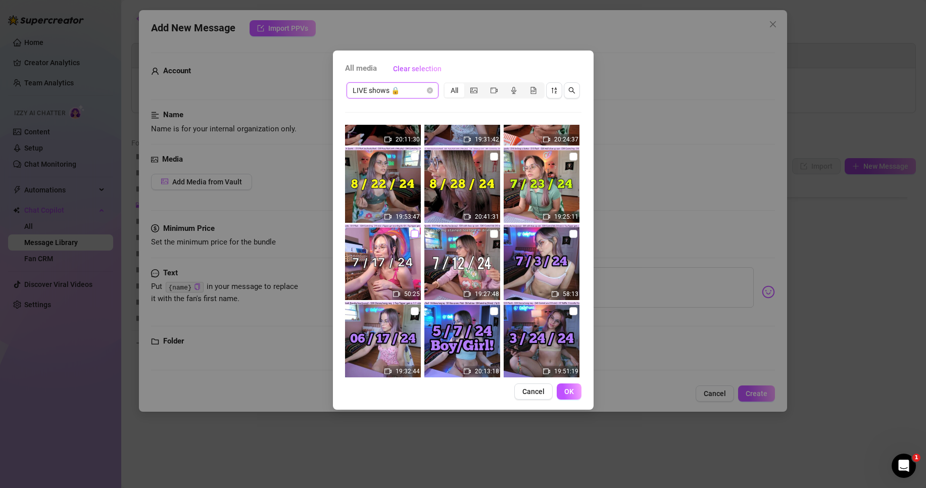
click at [411, 232] on input "checkbox" at bounding box center [415, 234] width 8 height 8
checkbox input "true"
click at [571, 391] on span "OK" at bounding box center [569, 391] width 10 height 8
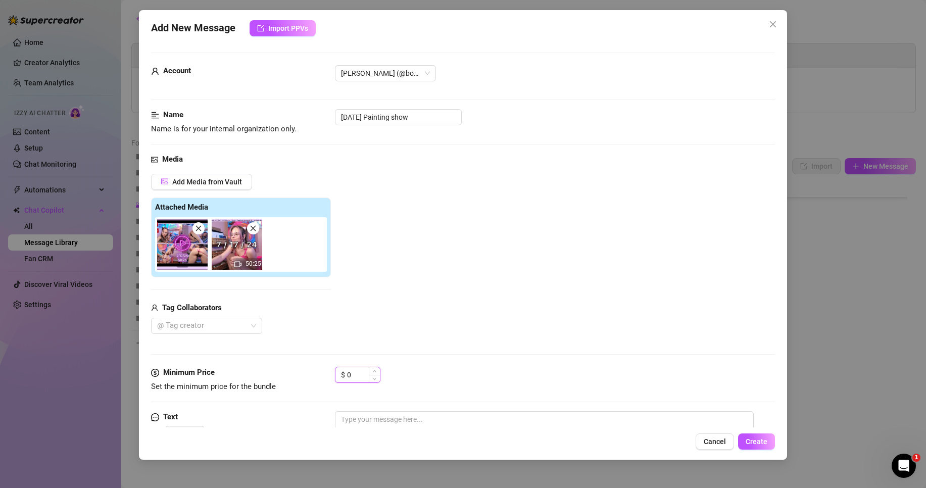
click at [367, 374] on input "0" at bounding box center [363, 374] width 33 height 15
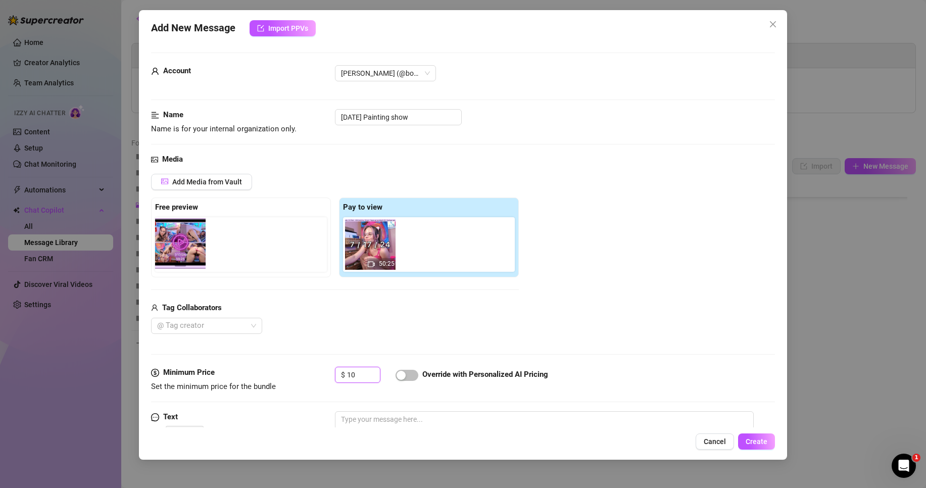
drag, startPoint x: 340, startPoint y: 255, endPoint x: 175, endPoint y: 248, distance: 165.3
click at [175, 248] on div "Free preview Pay to view 50:25" at bounding box center [335, 237] width 368 height 80
type input "10"
click at [614, 280] on div "Add Media from Vault Free preview Pay to view 50:25 Tag Collaborators @ Tag cre…" at bounding box center [463, 254] width 624 height 161
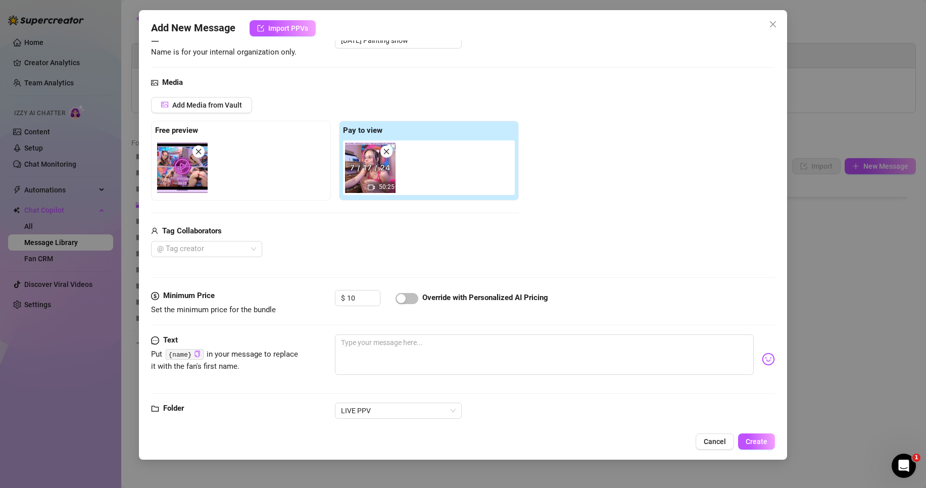
scroll to position [96, 0]
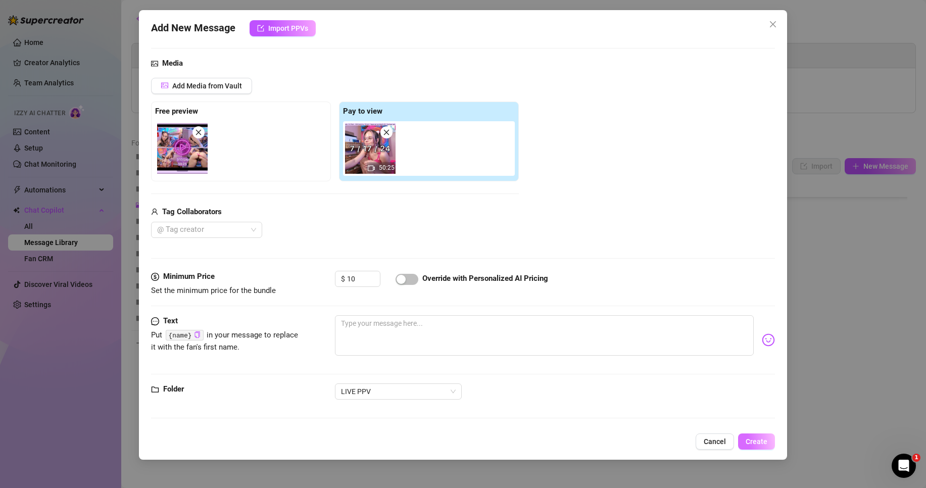
click at [766, 444] on span "Create" at bounding box center [756, 441] width 22 height 8
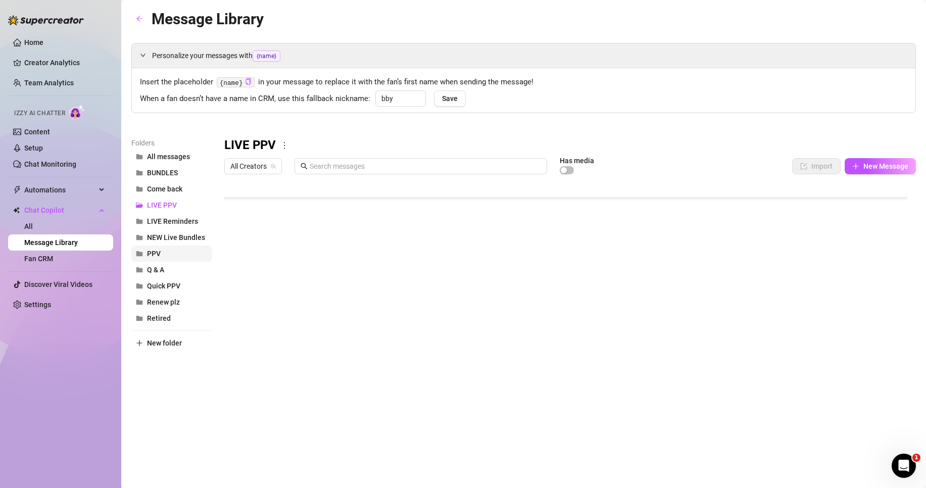
click at [163, 260] on button "PPV" at bounding box center [171, 253] width 81 height 16
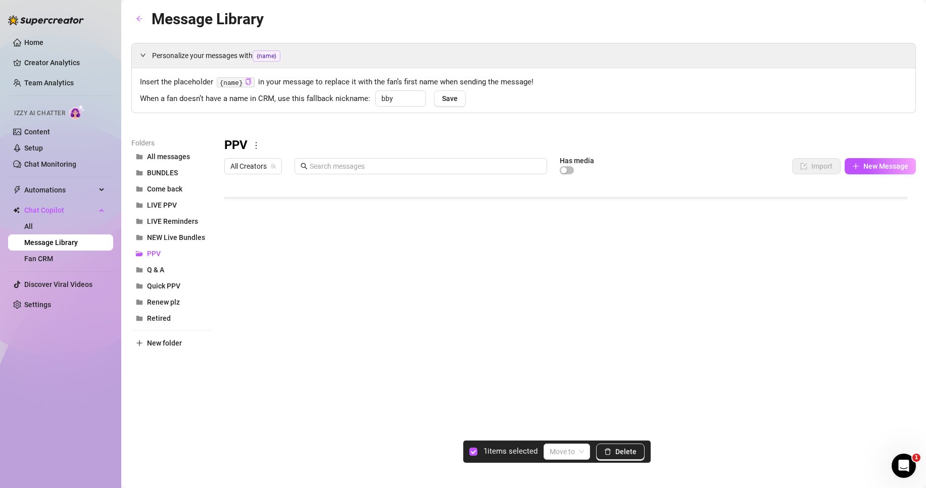
click at [234, 340] on div at bounding box center [569, 291] width 691 height 225
click at [584, 453] on span at bounding box center [566, 451] width 34 height 15
click at [563, 368] on div "LIVE PPV" at bounding box center [580, 366] width 56 height 11
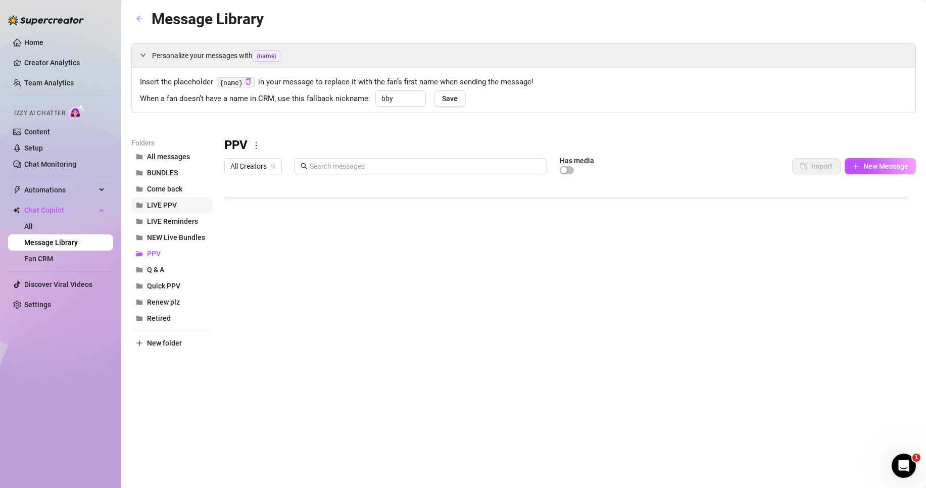
click at [162, 203] on span "LIVE PPV" at bounding box center [162, 205] width 30 height 8
click at [270, 320] on div at bounding box center [569, 291] width 691 height 225
click at [245, 340] on div at bounding box center [569, 291] width 691 height 225
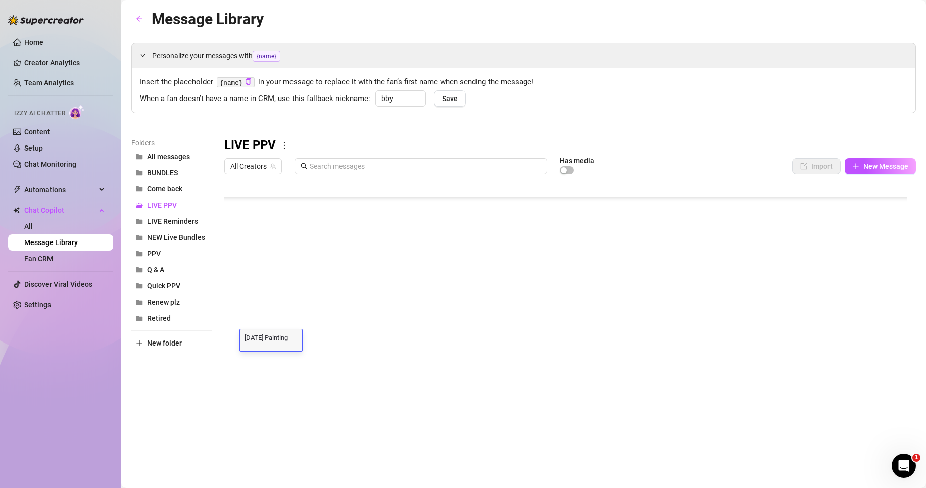
scroll to position [1, 0]
click at [244, 337] on textarea "[DATE] Painting show" at bounding box center [271, 336] width 62 height 9
click at [245, 338] on textarea "[DATE] Painting show" at bounding box center [271, 336] width 62 height 9
click at [249, 317] on div at bounding box center [569, 291] width 691 height 225
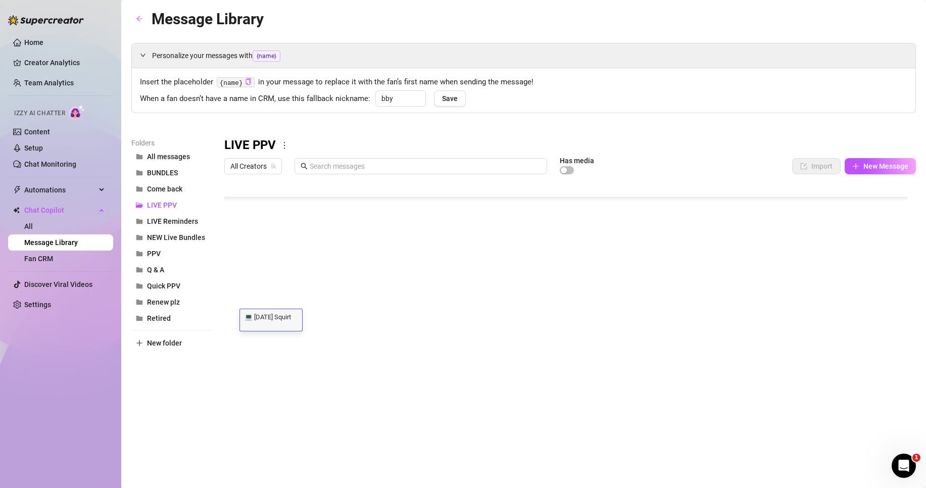
click at [250, 318] on textarea "💻 [DATE] Squirt" at bounding box center [271, 316] width 62 height 9
click at [246, 317] on textarea "💻 [DATE] Squirt" at bounding box center [271, 316] width 62 height 9
click at [248, 341] on div at bounding box center [569, 291] width 691 height 225
click at [243, 340] on div at bounding box center [569, 291] width 691 height 225
click at [243, 340] on textarea "[DATE] Painting show" at bounding box center [271, 336] width 62 height 9
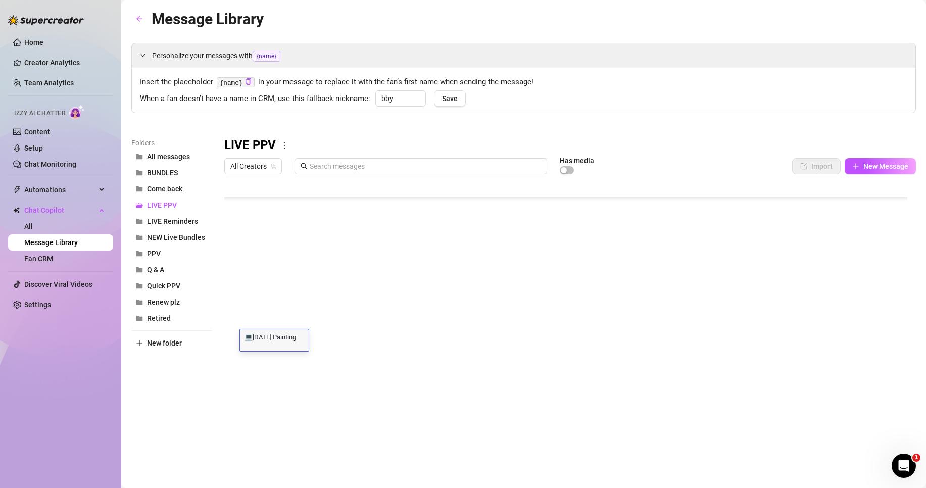
click at [253, 341] on textarea "💻[DATE] Painting show" at bounding box center [274, 336] width 69 height 9
click at [280, 341] on textarea "💻 [DATE] Painting show" at bounding box center [275, 336] width 70 height 9
drag, startPoint x: 282, startPoint y: 336, endPoint x: 296, endPoint y: 366, distance: 32.5
click at [296, 366] on div "Title Text Media $ AI Pricing Accounts 💻 [DATE] Squirt 😮‍💨💗 I was ovulating tha…" at bounding box center [569, 291] width 691 height 225
click at [287, 344] on div "💻 [DATE] Painting show 💻 [DATE] Painting show" at bounding box center [275, 340] width 70 height 22
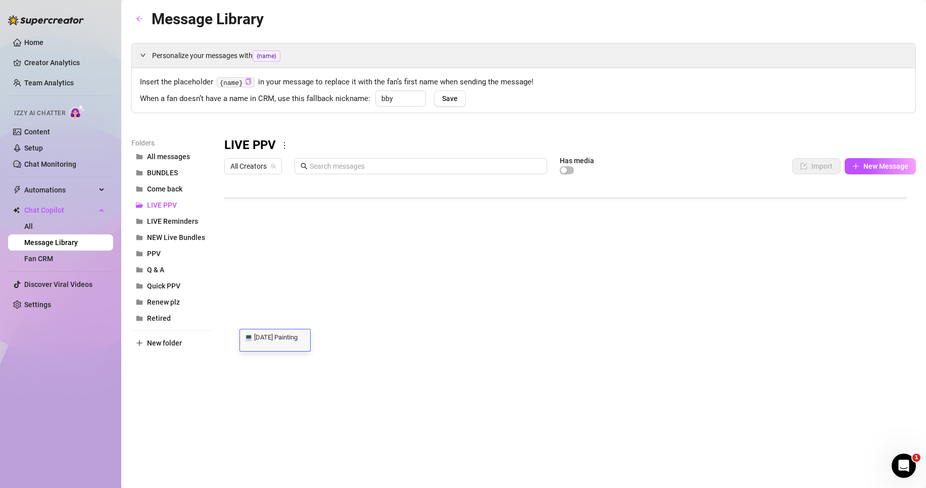
click at [303, 339] on textarea "💻 [DATE] Painting show" at bounding box center [275, 336] width 70 height 9
type textarea "💻 [DATE] Paint/cum"
click at [344, 350] on div at bounding box center [569, 291] width 691 height 225
click at [279, 322] on div at bounding box center [569, 291] width 691 height 225
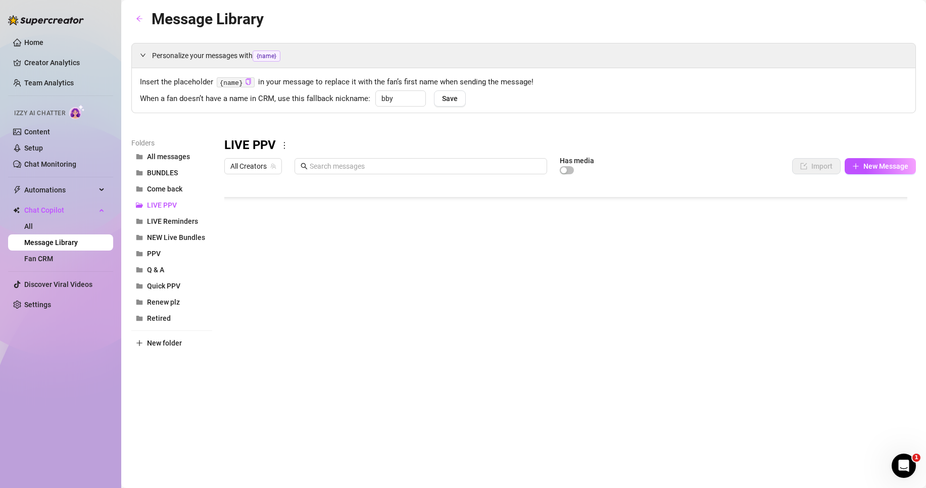
click at [279, 321] on div at bounding box center [569, 291] width 691 height 225
click at [279, 321] on textarea "💻 [DATE] Squirt" at bounding box center [271, 316] width 62 height 9
click at [275, 348] on div at bounding box center [569, 291] width 691 height 225
click at [267, 388] on body "Home Creator Analytics Team Analytics Izzy AI Chatter Content Setup Chat Monito…" at bounding box center [463, 244] width 926 height 488
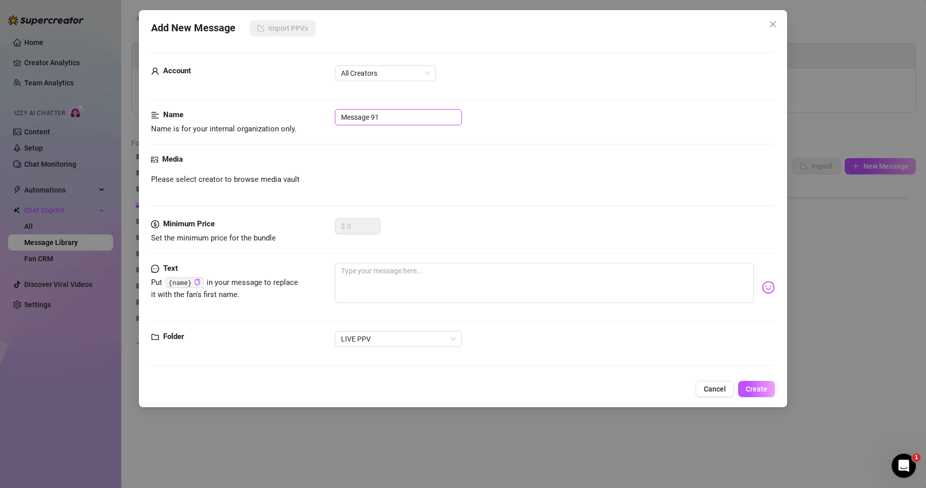
drag, startPoint x: 380, startPoint y: 113, endPoint x: 302, endPoint y: 121, distance: 78.2
click at [302, 121] on div "Name Name is for your internal organization only. Message 91" at bounding box center [463, 122] width 624 height 26
paste input "💻 [DATE] Squirt"
click at [372, 74] on span "All Creators" at bounding box center [385, 73] width 89 height 15
type input "💻 [DATE] Squirt"
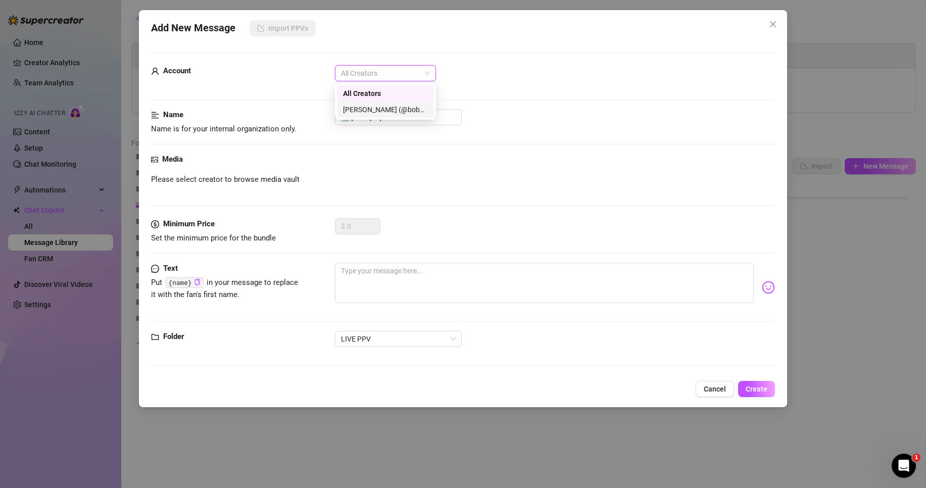
click at [399, 108] on div "[PERSON_NAME]‎ (@bobbielavender)" at bounding box center [385, 109] width 85 height 11
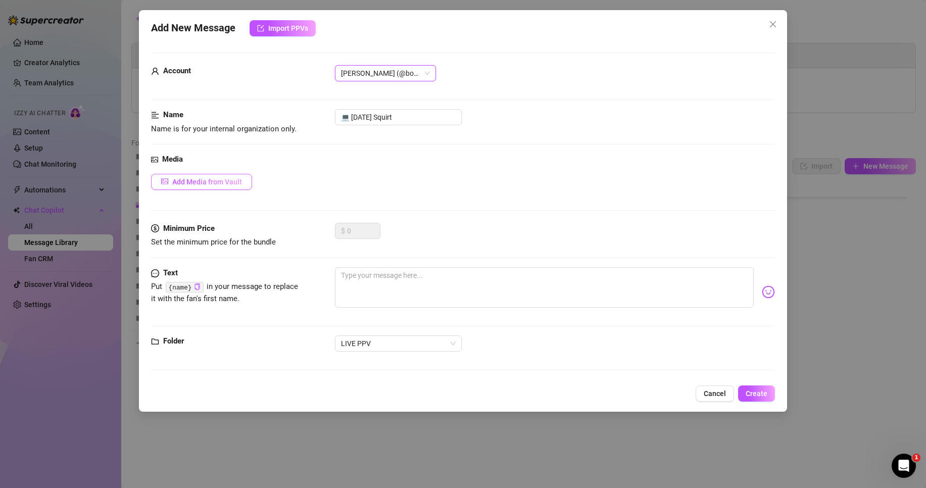
click at [218, 182] on span "Add Media from Vault" at bounding box center [207, 182] width 70 height 8
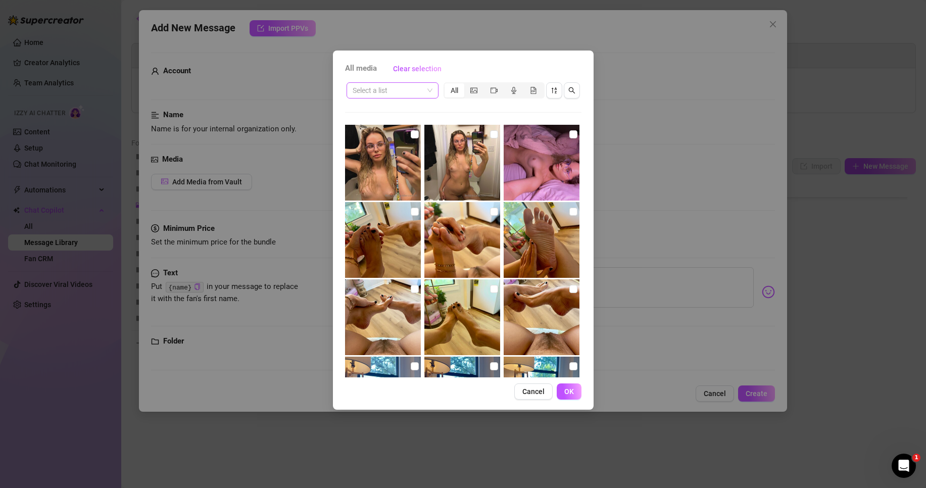
click at [379, 97] on input "search" at bounding box center [387, 90] width 71 height 15
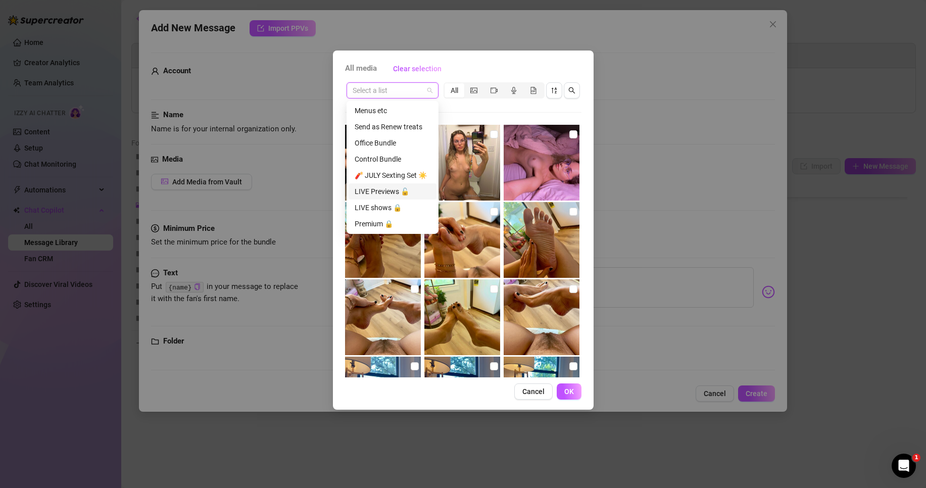
click at [385, 193] on div "LIVE Previews 🔓" at bounding box center [393, 191] width 76 height 11
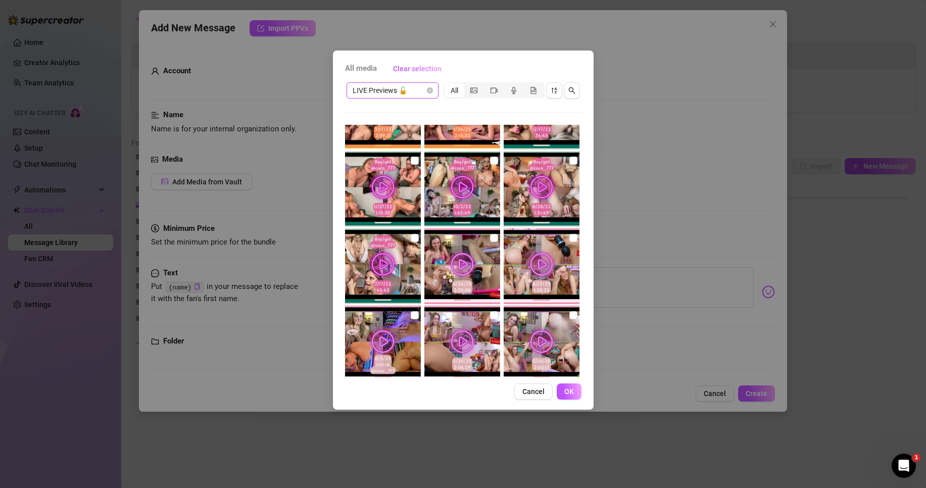
scroll to position [135, 0]
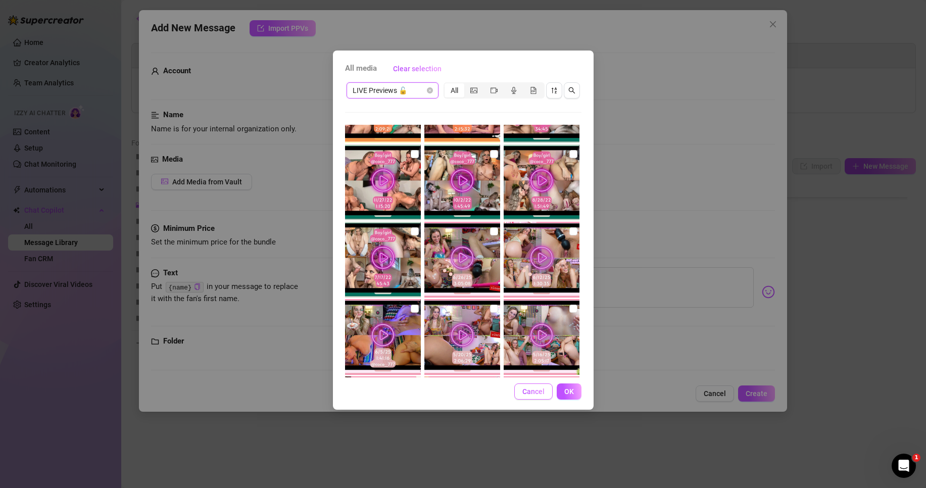
click at [530, 389] on span "Cancel" at bounding box center [533, 391] width 22 height 8
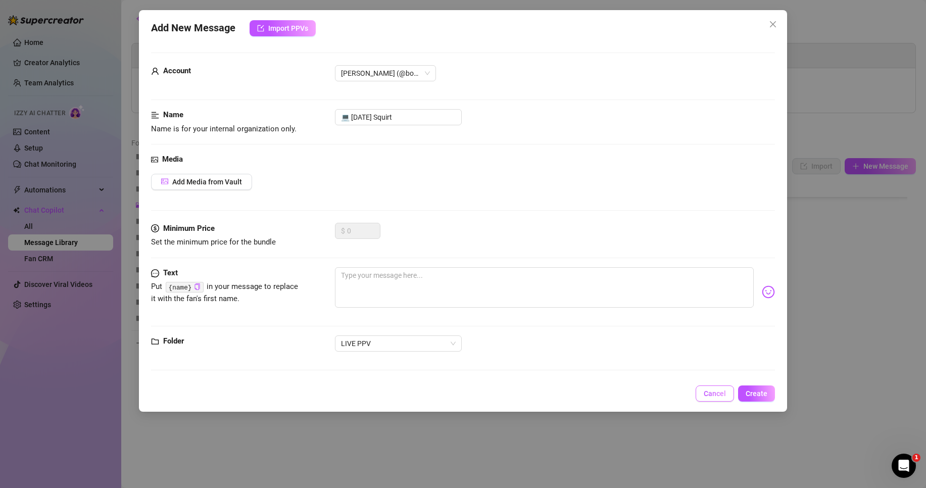
click at [710, 390] on span "Cancel" at bounding box center [714, 393] width 22 height 8
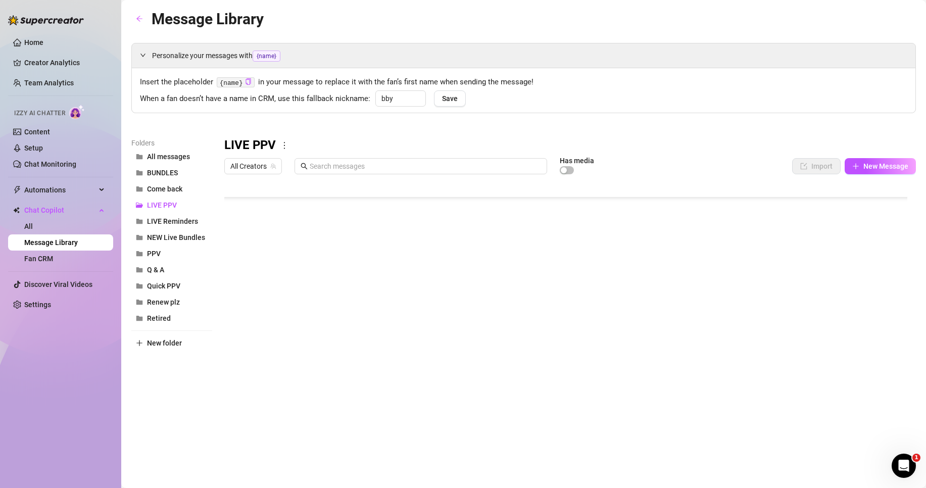
click at [649, 294] on div at bounding box center [569, 291] width 691 height 225
click at [239, 344] on div at bounding box center [569, 291] width 691 height 225
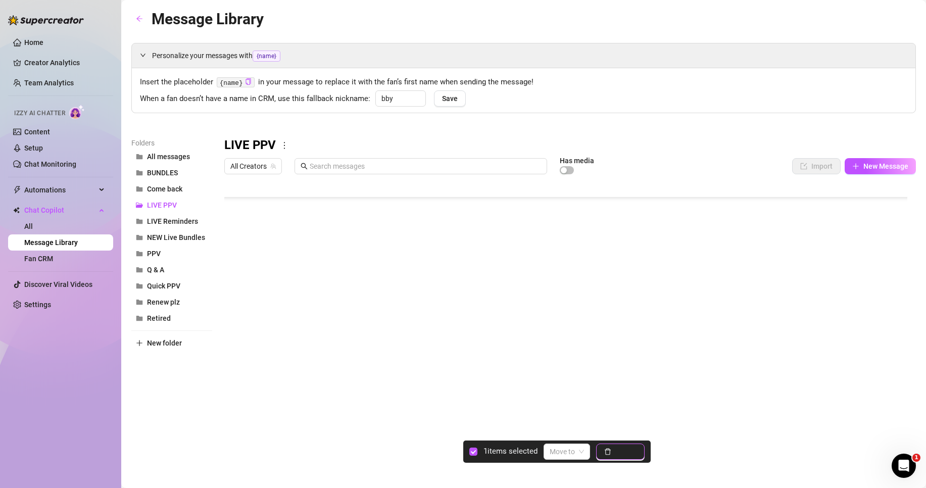
click at [630, 449] on span "Delete" at bounding box center [625, 451] width 21 height 8
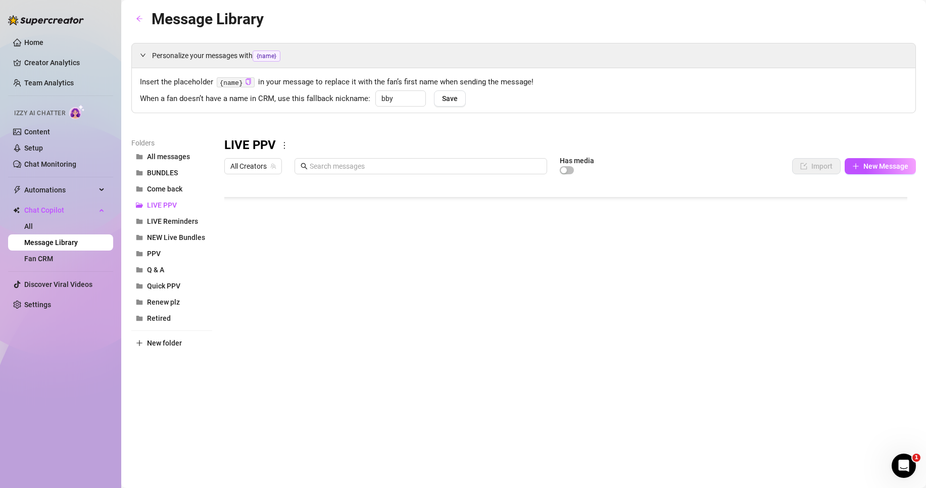
scroll to position [190, 0]
click at [258, 323] on div at bounding box center [569, 291] width 691 height 225
drag, startPoint x: 258, startPoint y: 323, endPoint x: 260, endPoint y: 315, distance: 8.3
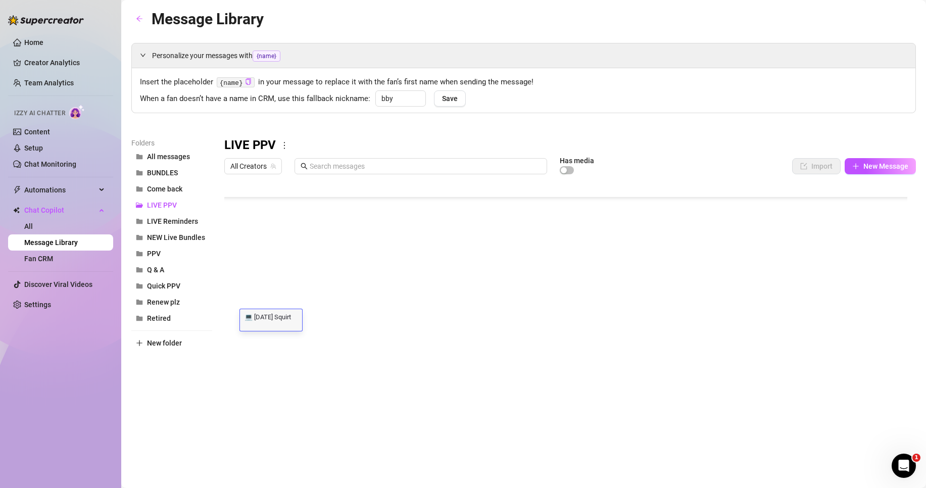
click at [260, 315] on textarea "💻 [DATE] Squirt" at bounding box center [271, 316] width 62 height 9
click at [296, 356] on div at bounding box center [569, 291] width 691 height 225
click at [277, 356] on div at bounding box center [569, 291] width 691 height 225
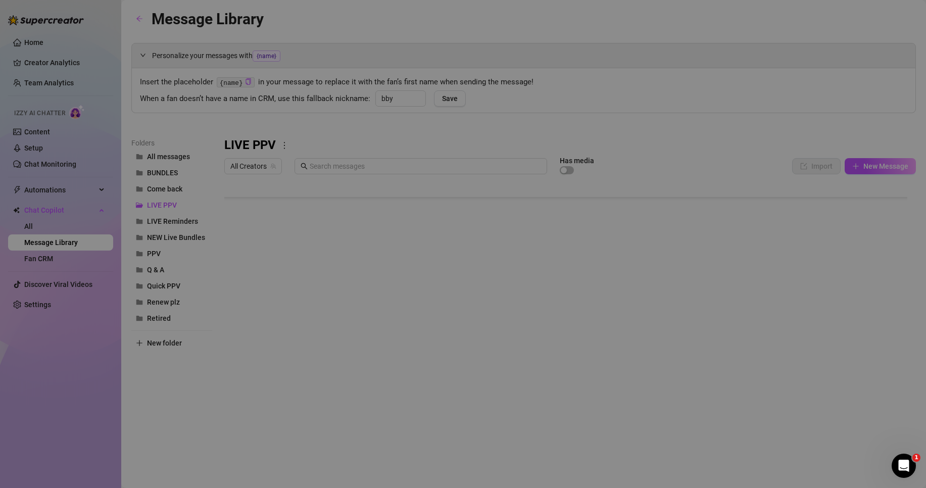
click at [269, 385] on body "Home Creator Analytics Team Analytics Izzy AI Chatter Content Setup Chat Monito…" at bounding box center [463, 244] width 926 height 488
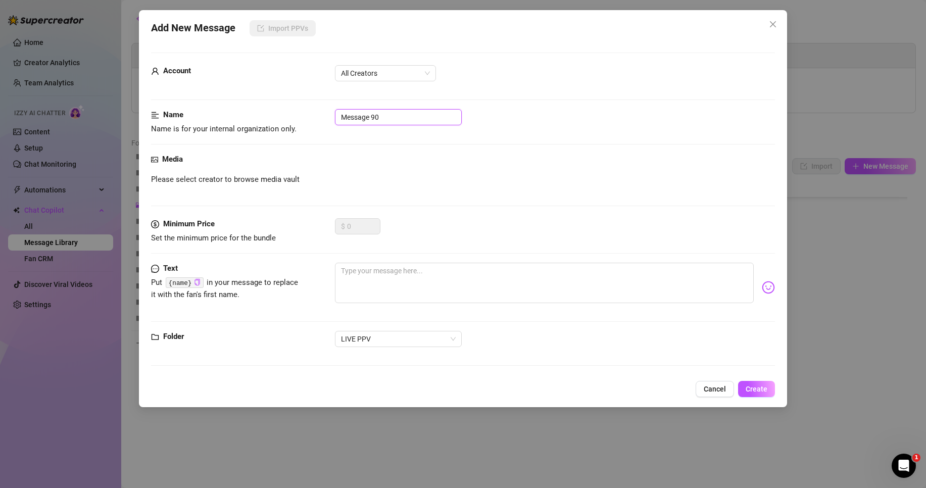
drag, startPoint x: 397, startPoint y: 125, endPoint x: 342, endPoint y: 125, distance: 55.0
click at [342, 125] on input "Message 90" at bounding box center [398, 117] width 127 height 16
paste input "💻 [DATE] Squirt"
drag, startPoint x: 363, startPoint y: 117, endPoint x: 353, endPoint y: 118, distance: 10.2
click at [353, 118] on input "💻 [DATE] Squirt" at bounding box center [398, 117] width 127 height 16
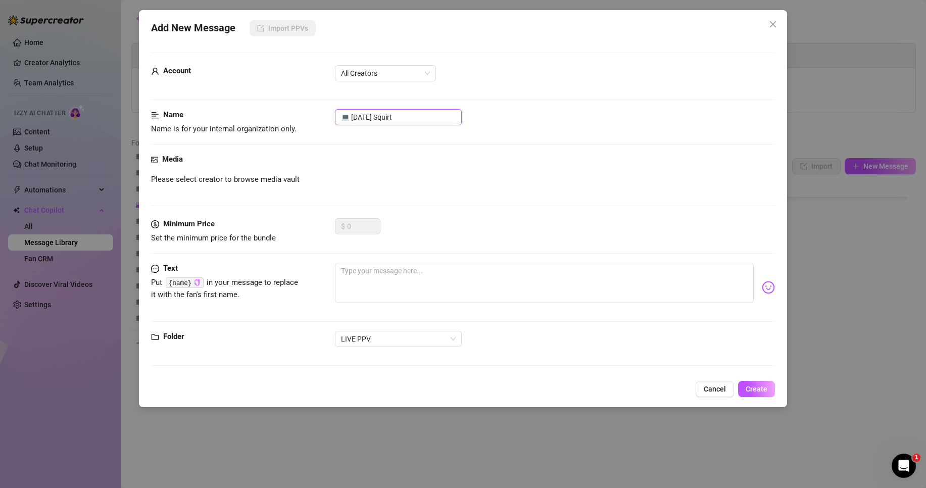
drag, startPoint x: 378, startPoint y: 117, endPoint x: 416, endPoint y: 119, distance: 37.9
click at [416, 119] on input "💻 [DATE] Squirt" at bounding box center [398, 117] width 127 height 16
click at [403, 66] on span "All Creators" at bounding box center [385, 73] width 89 height 15
type input "💻 [DATE] paint"
click at [386, 107] on div "[PERSON_NAME]‎ (@bobbielavender)" at bounding box center [385, 109] width 85 height 11
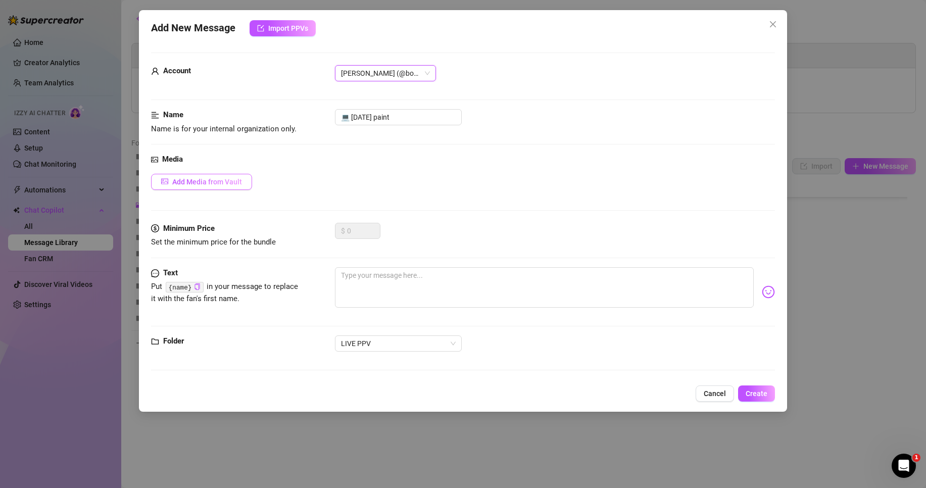
click at [230, 184] on span "Add Media from Vault" at bounding box center [207, 182] width 70 height 8
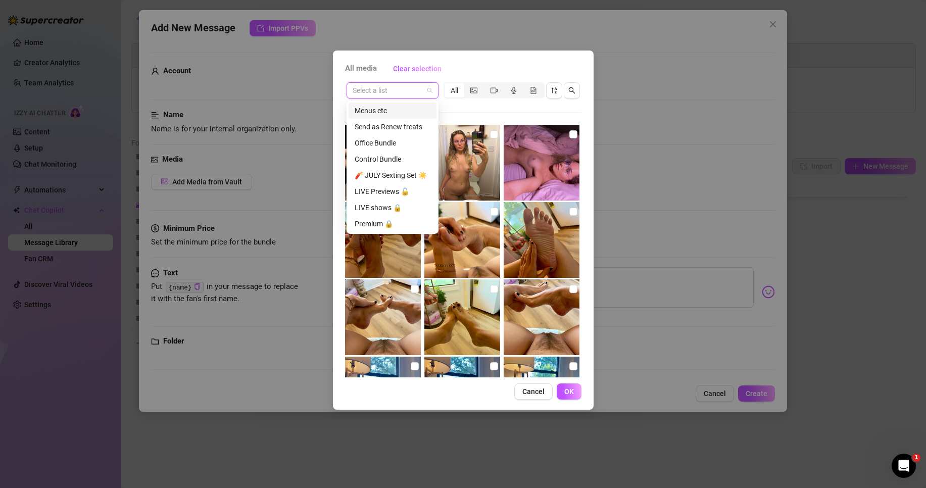
click at [384, 94] on input "search" at bounding box center [387, 90] width 71 height 15
click at [385, 195] on div "LIVE Previews 🔓" at bounding box center [393, 191] width 76 height 11
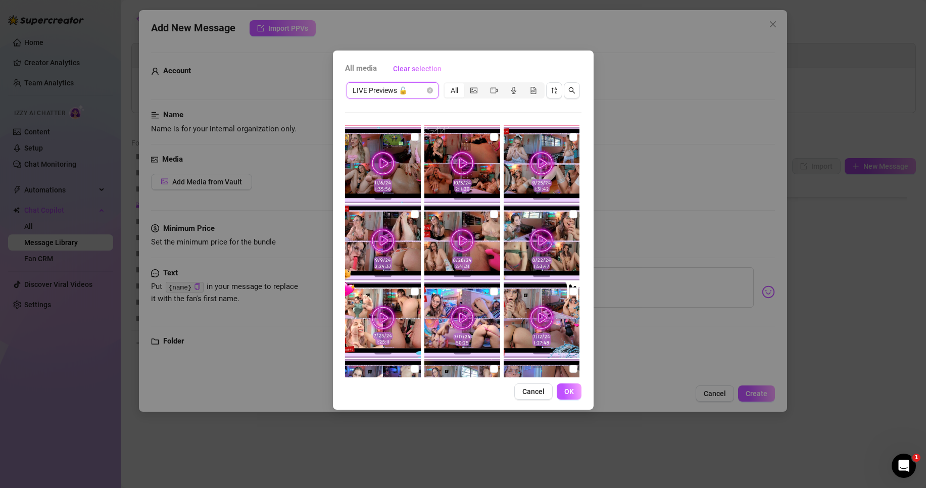
scroll to position [539, 0]
click at [491, 289] on input "checkbox" at bounding box center [494, 291] width 8 height 8
checkbox input "true"
click at [378, 98] on div "LIVE Previews 🔓 All" at bounding box center [463, 90] width 236 height 19
click at [383, 91] on span "LIVE Previews 🔓" at bounding box center [392, 90] width 80 height 15
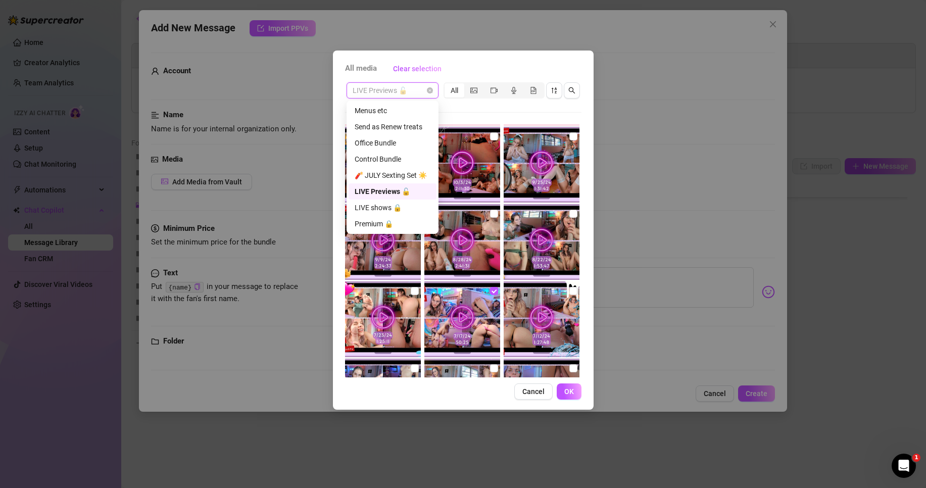
click at [382, 203] on div "LIVE shows 🔒" at bounding box center [393, 207] width 76 height 11
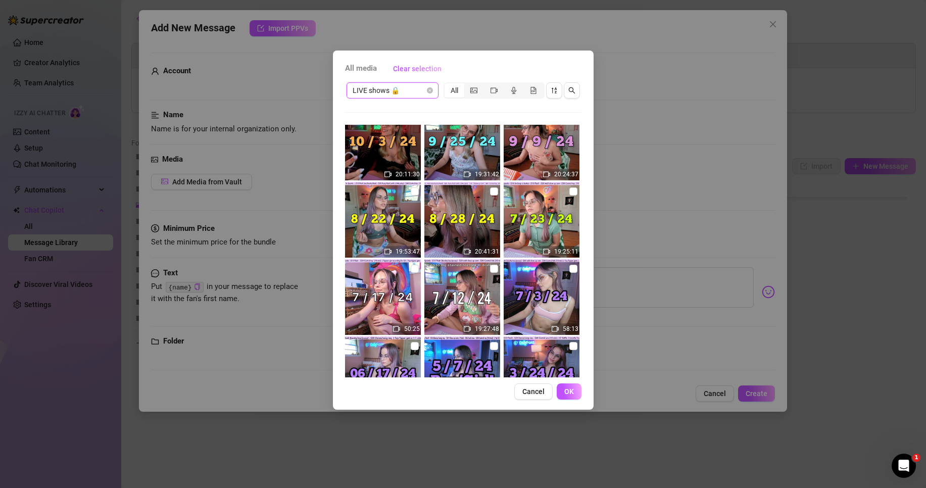
scroll to position [337, 0]
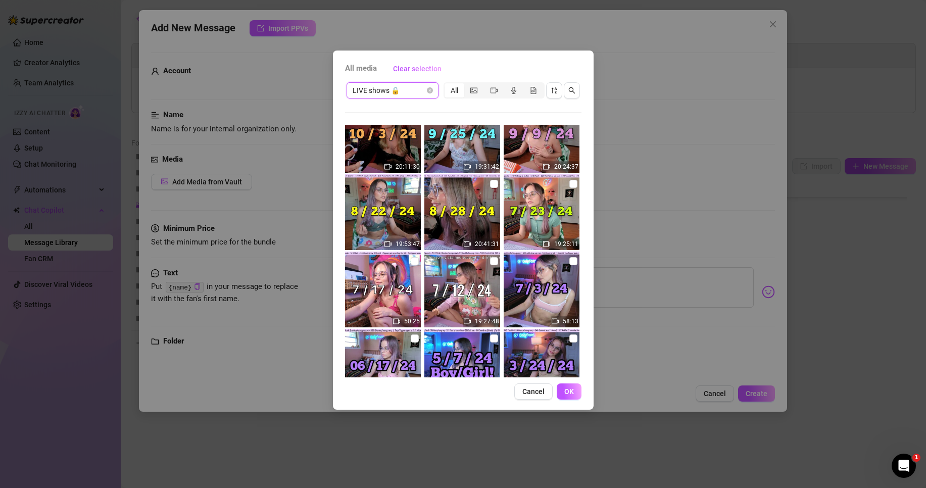
click at [408, 263] on img at bounding box center [383, 289] width 76 height 76
click at [411, 262] on input "checkbox" at bounding box center [415, 261] width 8 height 8
checkbox input "true"
click at [576, 391] on button "OK" at bounding box center [569, 391] width 25 height 16
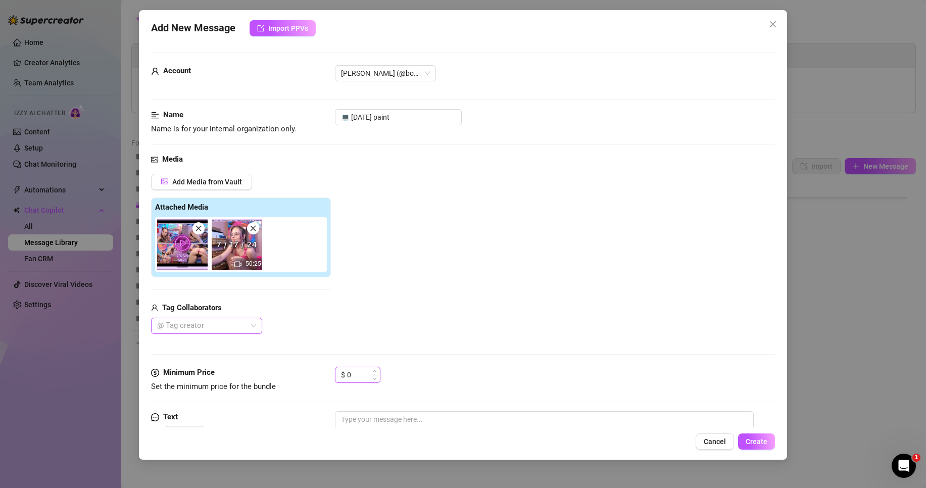
click at [363, 371] on input "0" at bounding box center [363, 374] width 33 height 15
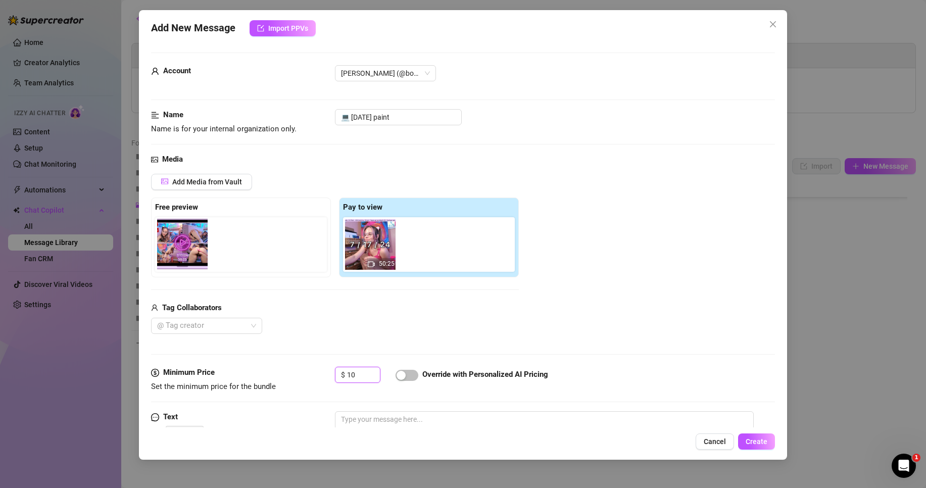
drag, startPoint x: 384, startPoint y: 253, endPoint x: 191, endPoint y: 250, distance: 192.9
click at [191, 250] on div "Free preview Pay to view 50:25" at bounding box center [335, 237] width 368 height 80
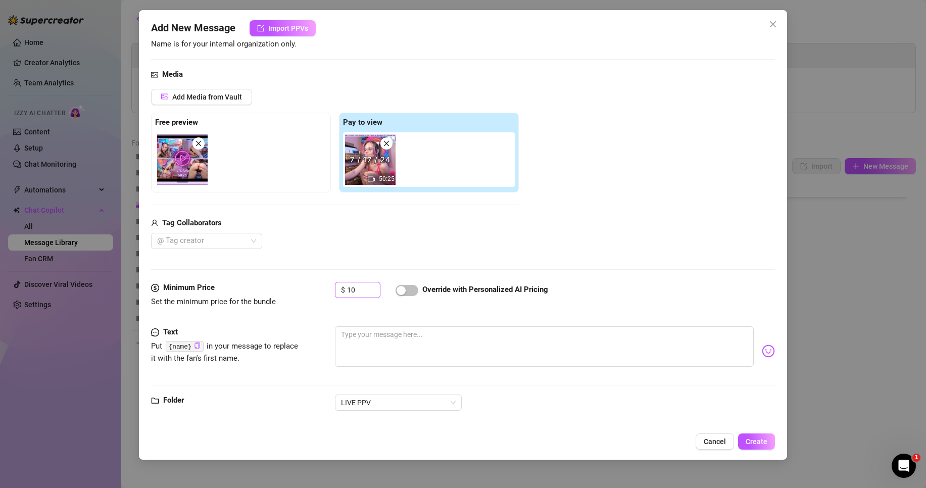
scroll to position [96, 0]
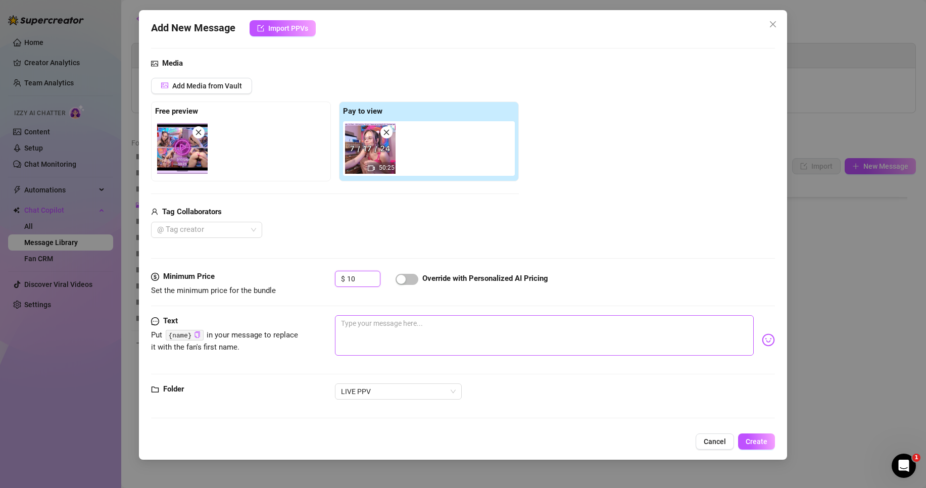
type input "10"
click at [410, 331] on textarea at bounding box center [544, 335] width 419 height 40
type textarea "T"
type textarea "Th"
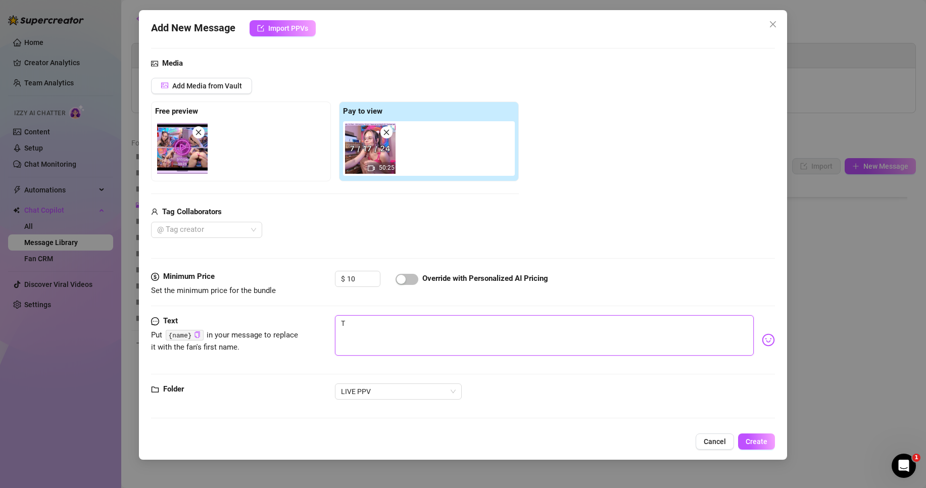
type textarea "Th"
type textarea "Tho"
type textarea "Thog"
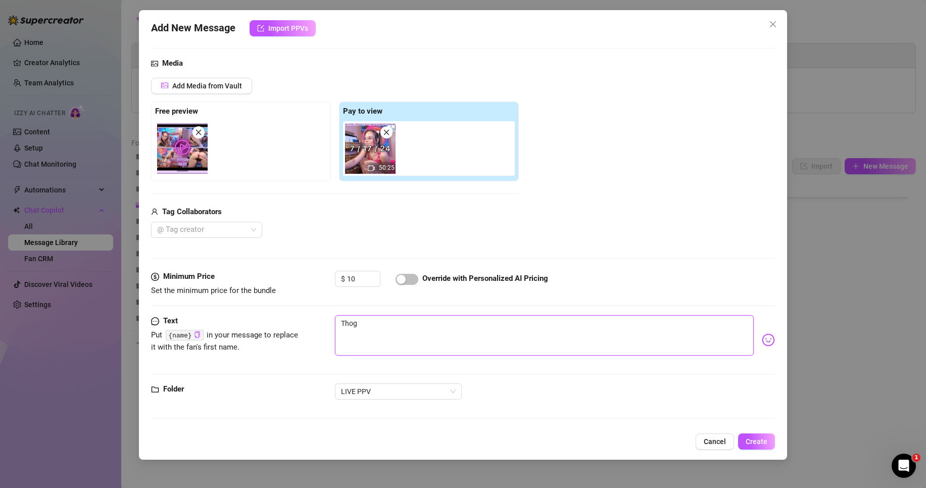
type textarea "Thogu"
type textarea "Thog"
type textarea "Tho"
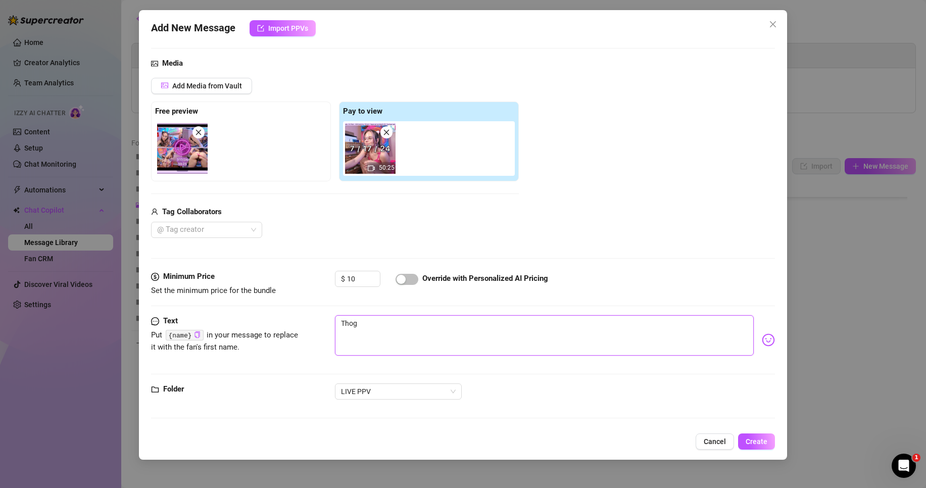
type textarea "Tho"
type textarea "Thou"
type textarea "Thoug"
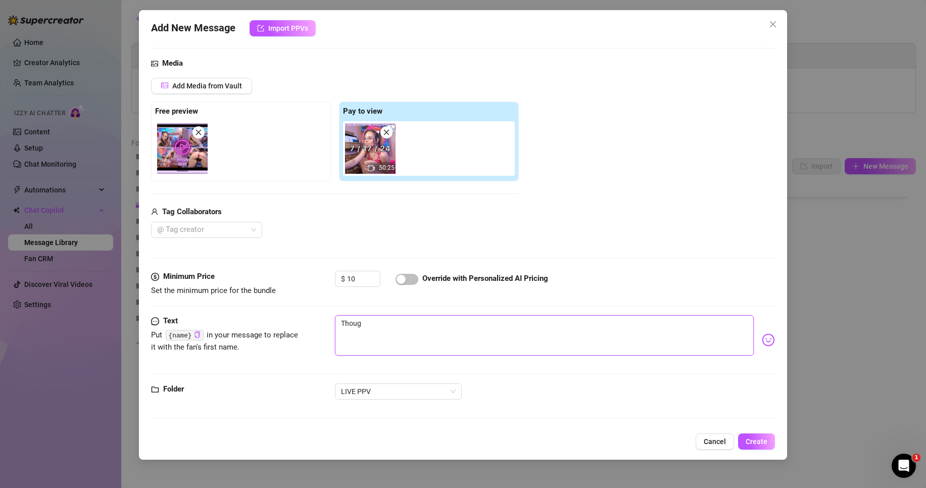
type textarea "Though"
type textarea "Thought"
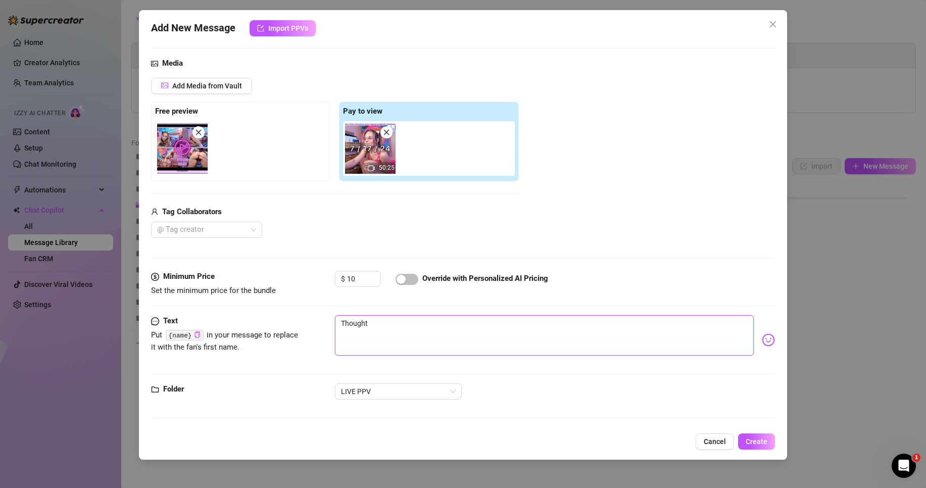
type textarea "Thought"
type textarea "Thought t"
type textarea "Thought"
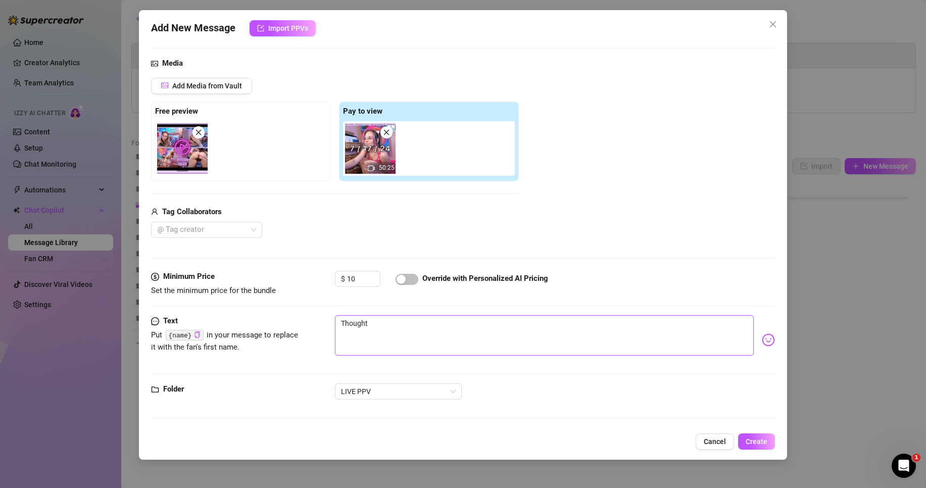
type textarea "Thought t"
type textarea "Thought th"
type textarea "Thought thg"
type textarea "Thought thg="
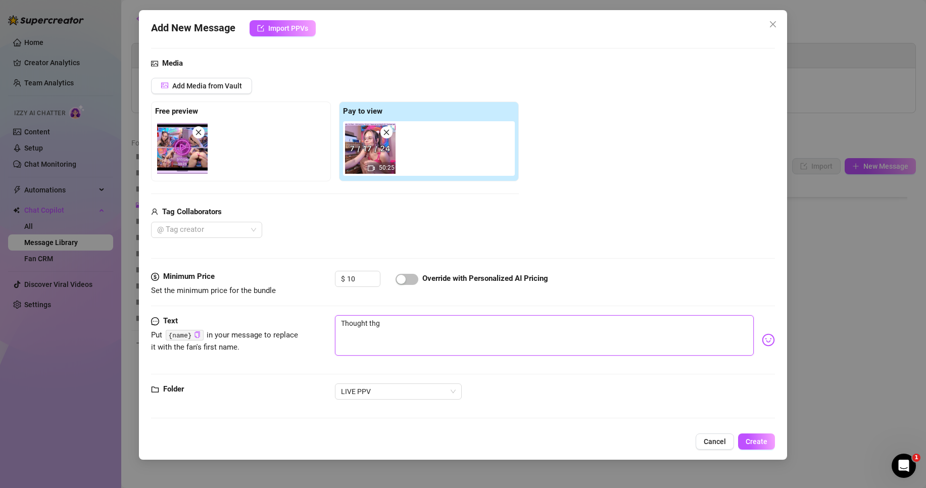
type textarea "Thought thg="
type textarea "Thought thg"
type textarea "Thought th"
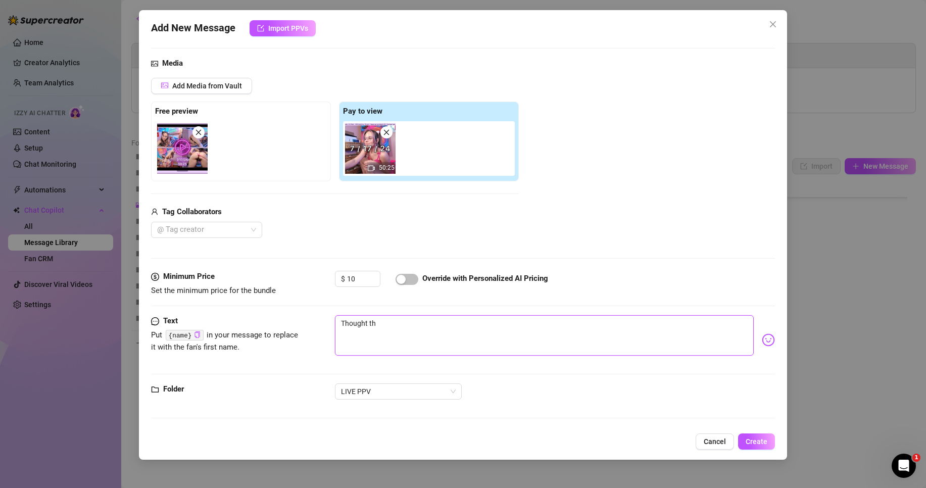
type textarea "Thought thi"
type textarea "Thought this"
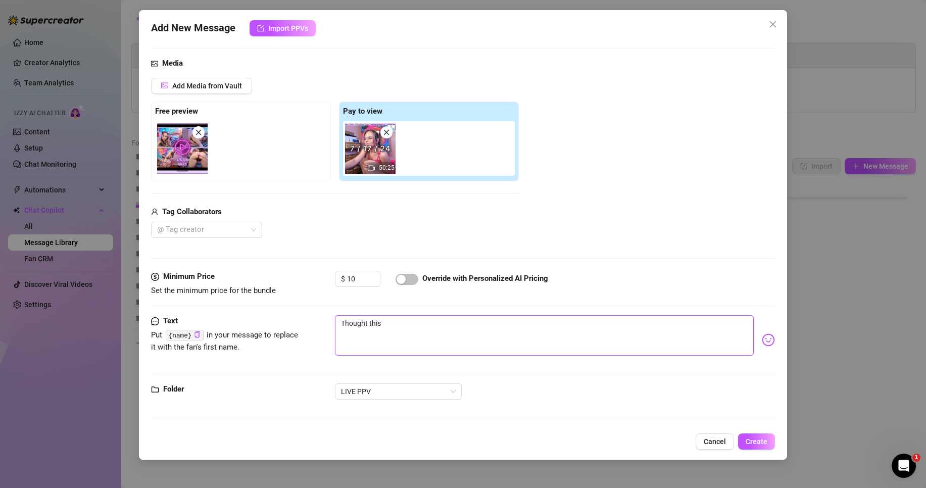
type textarea "Thought this"
type textarea "Thought this w"
type textarea "Thought this wo"
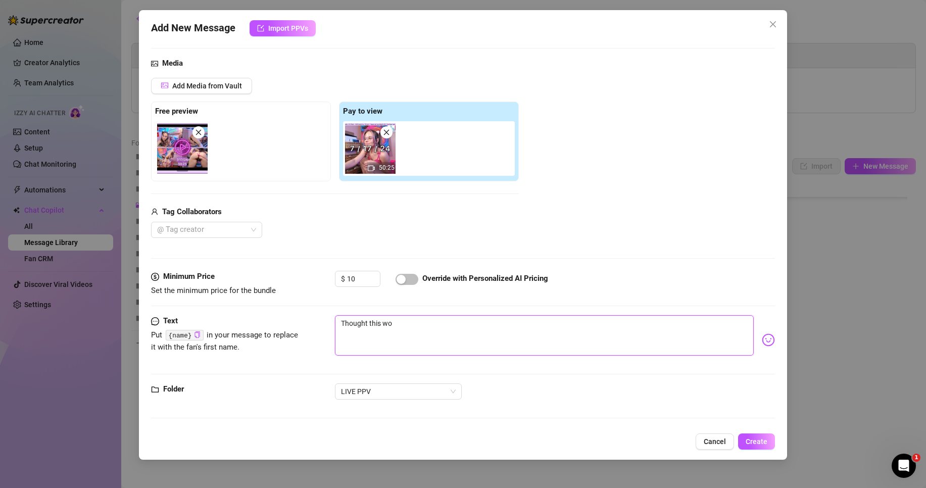
type textarea "Thought this wou"
type textarea "Thought this woul"
type textarea "Thought this would"
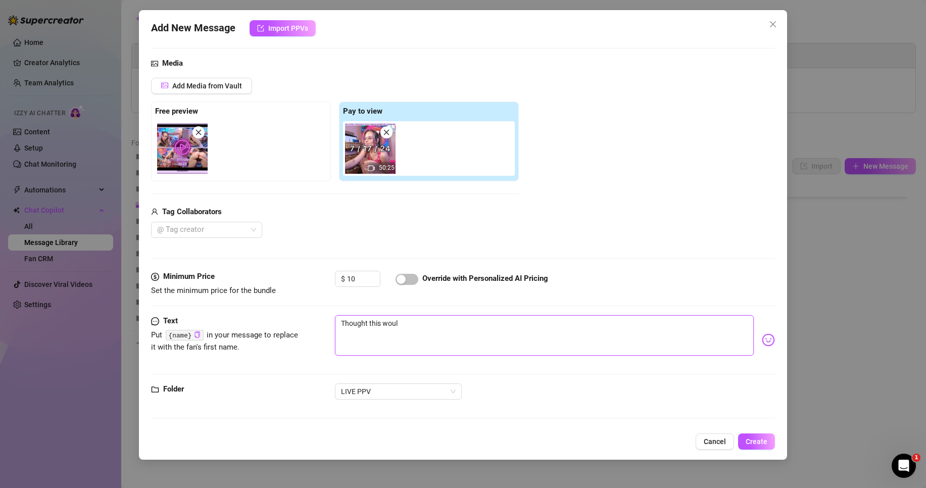
type textarea "Thought this would"
type textarea "Thought this would j"
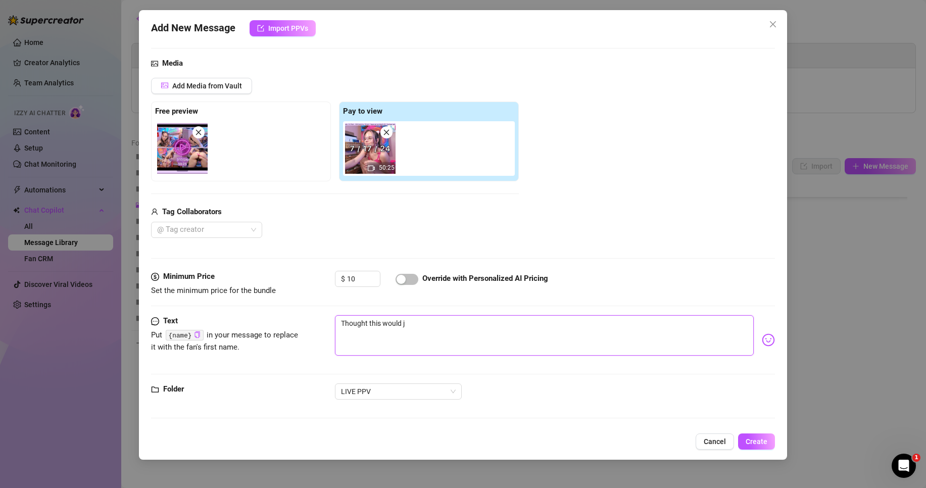
type textarea "Thought this would js"
type textarea "Thought this would jsu"
type textarea "Thought this would jsut"
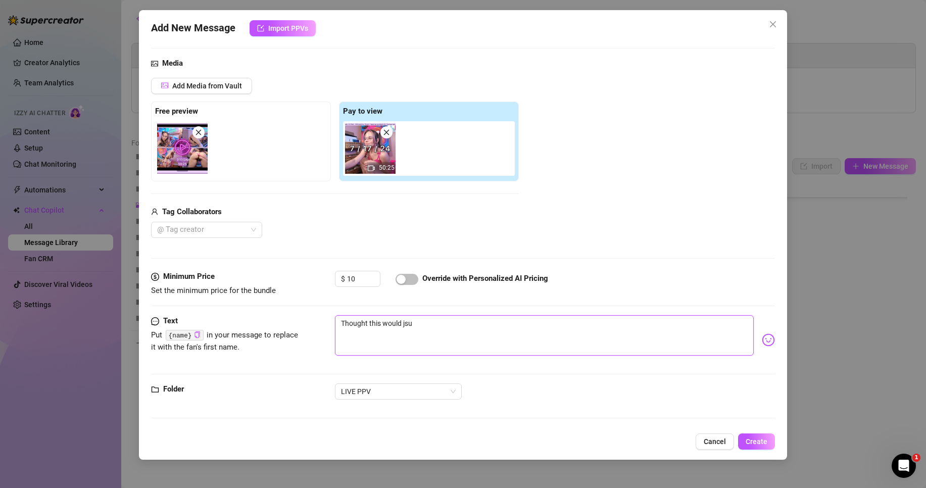
type textarea "Thought this would jsut"
type textarea "Thought this would jsut b"
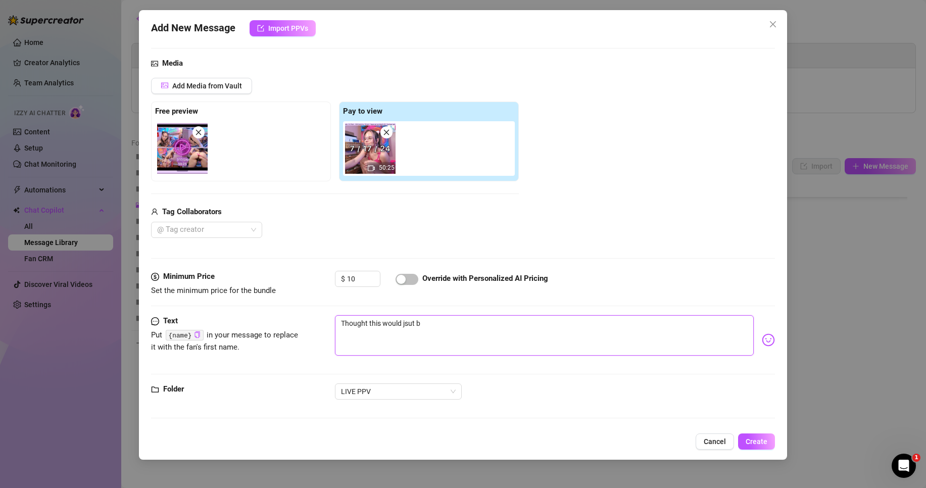
type textarea "Thought this would jsut bw"
type textarea "Thought this would jsut bwe"
type textarea "Thought this would jsut bw"
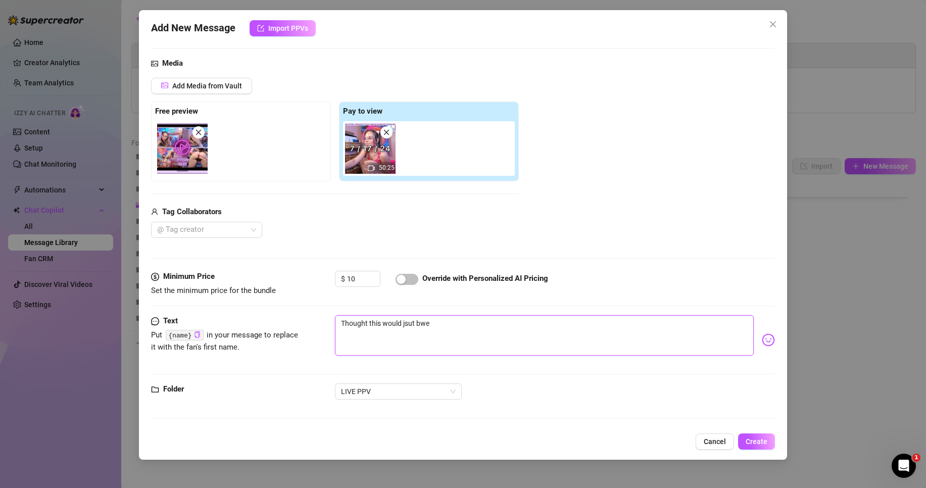
type textarea "Thought this would jsut bw"
type textarea "Thought this would jsut b"
type textarea "Thought this would jsut"
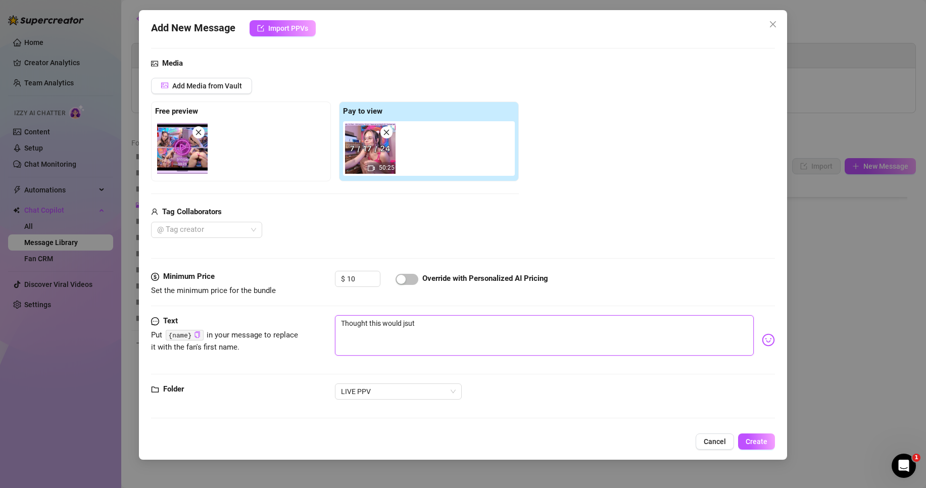
type textarea "Thought this would jsut"
type textarea "Thought this would jsu"
type textarea "Thought this would js"
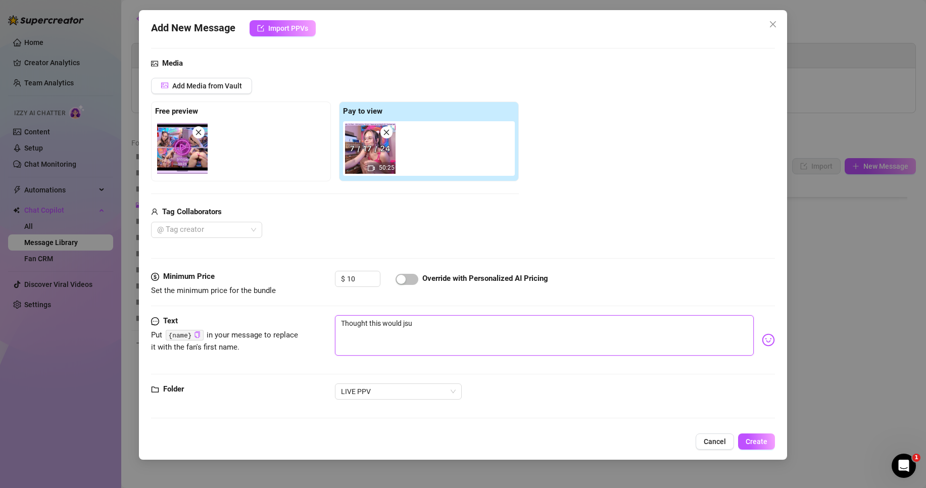
type textarea "Thought this would js"
type textarea "Thought this would j"
type textarea "Thought this would ju"
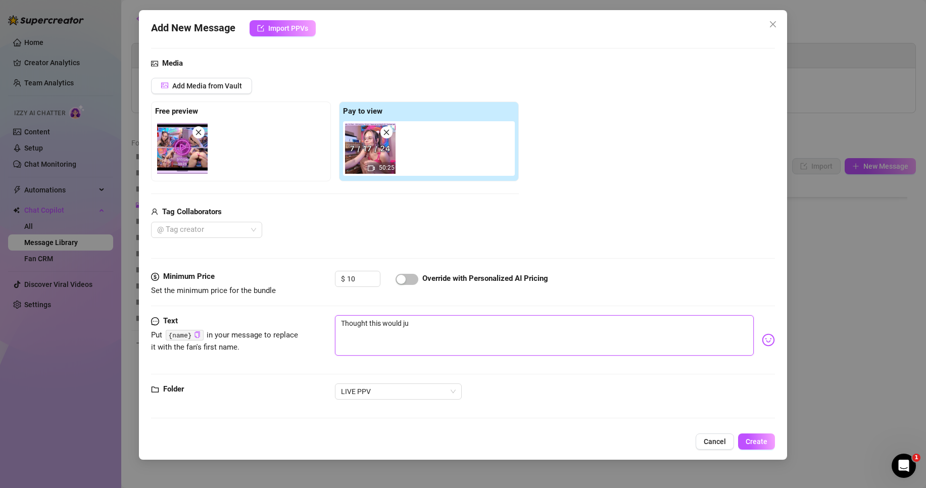
type textarea "Thought this would jus"
type textarea "Thought this would just"
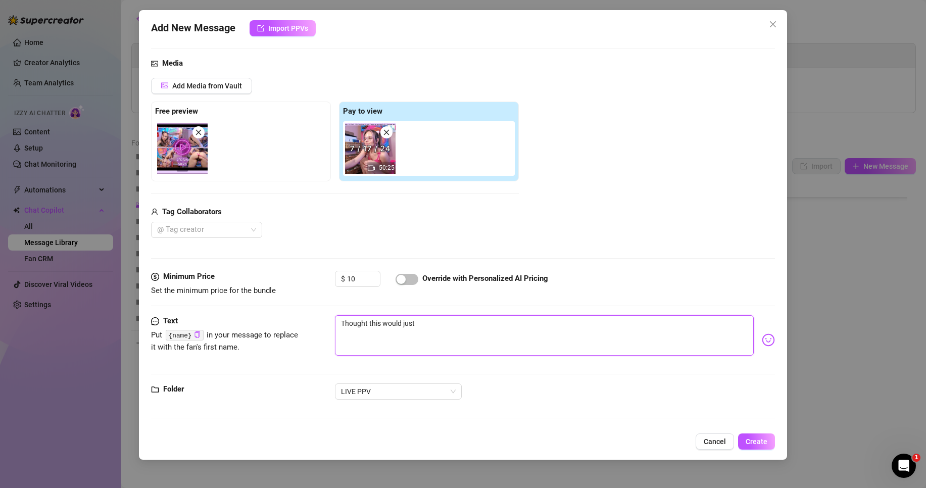
type textarea "Thought this would just"
type textarea "Thought this would just b"
type textarea "Thought this would just be"
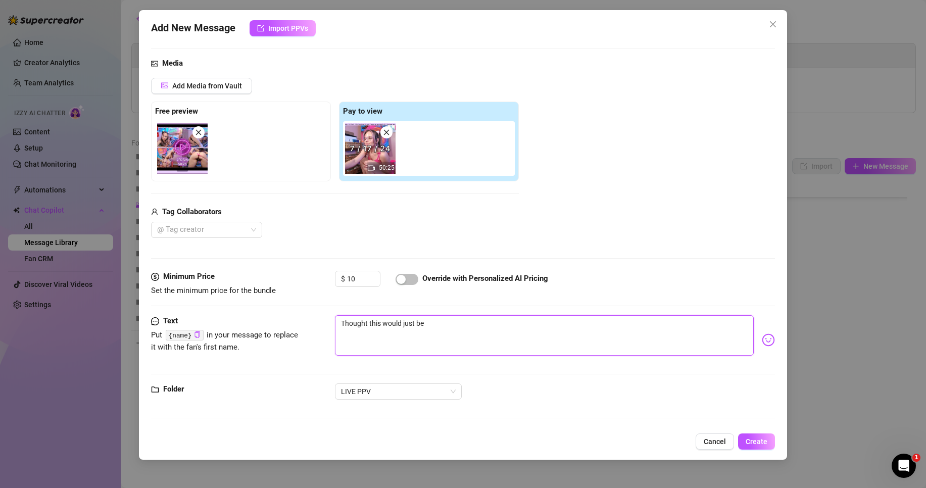
type textarea "Thought this would just be"
type textarea "Thought this would just be a"
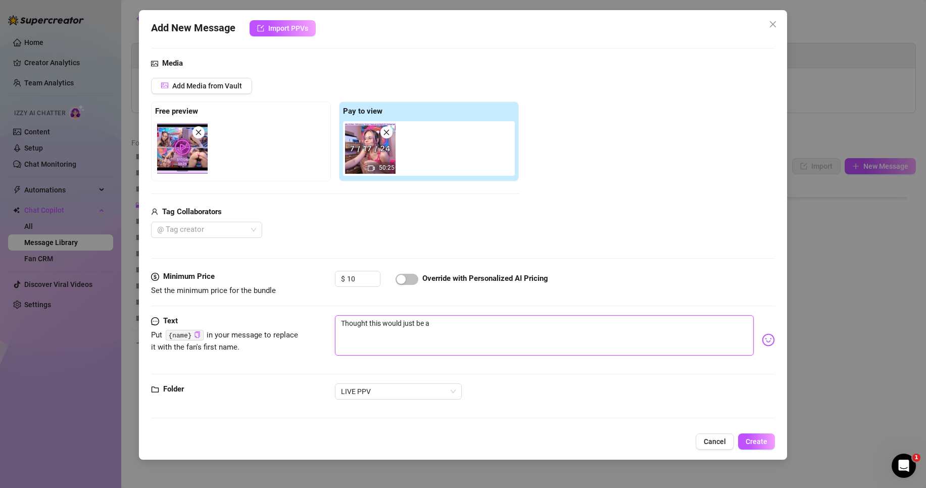
type textarea "Thought this would just be a"
type textarea "Thought this would just be a w"
type textarea "Thought this would just be a wh"
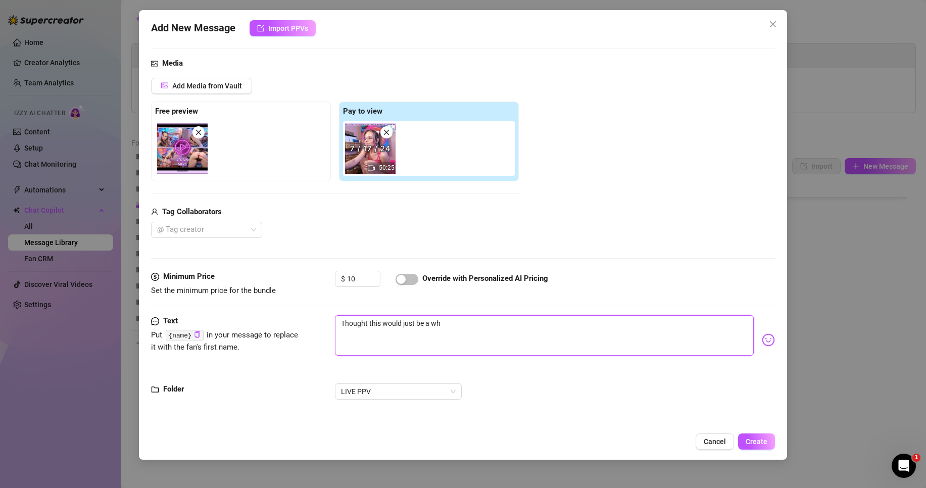
type textarea "Thought this would just be a who"
type textarea "Thought this would just be a whol"
type textarea "Thought this would just be a whole"
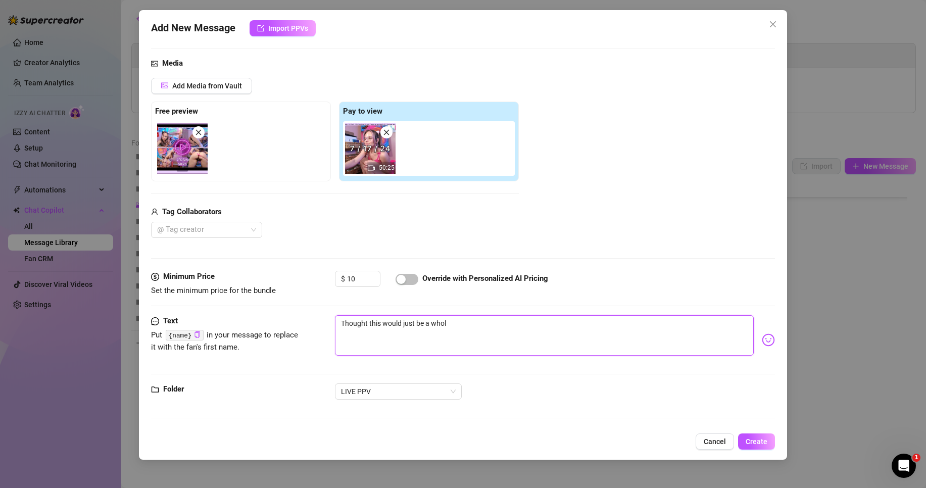
type textarea "Thought this would just be a whole"
type textarea "Thought this would just be a wholes"
type textarea "Thought this would just be a wholeso"
type textarea "Thought this would just be a wholesom"
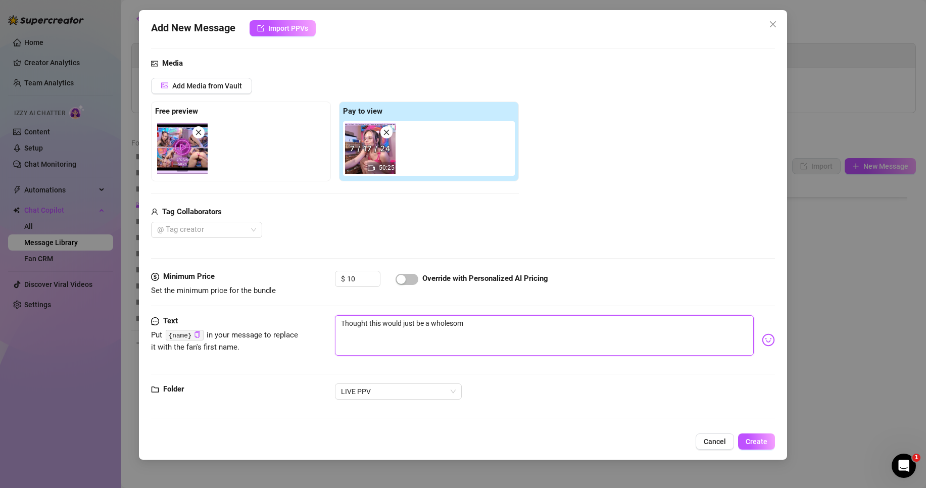
type textarea "Thought this would just be a wholesome"
type textarea "Thought this would just be a wholesome l"
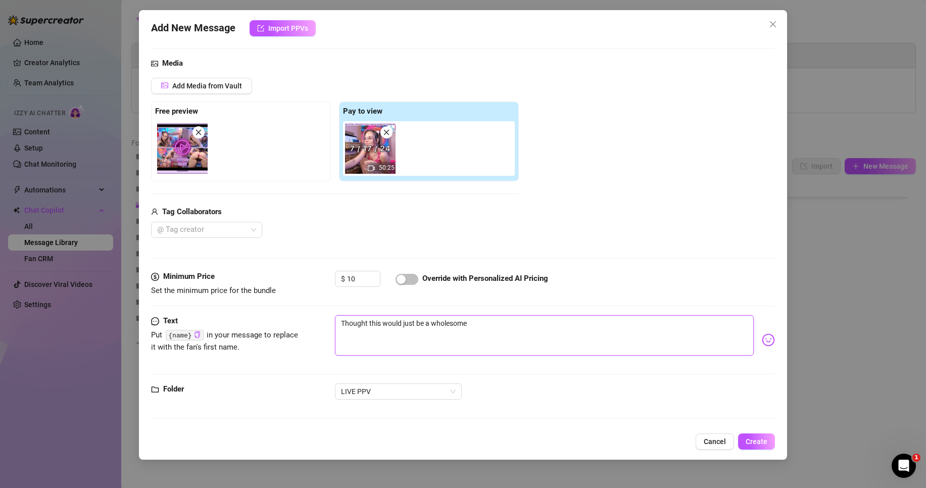
type textarea "Thought this would just be a wholesome l"
type textarea "Thought this would just be a wholesome li"
type textarea "Thought this would just be a wholesome lit"
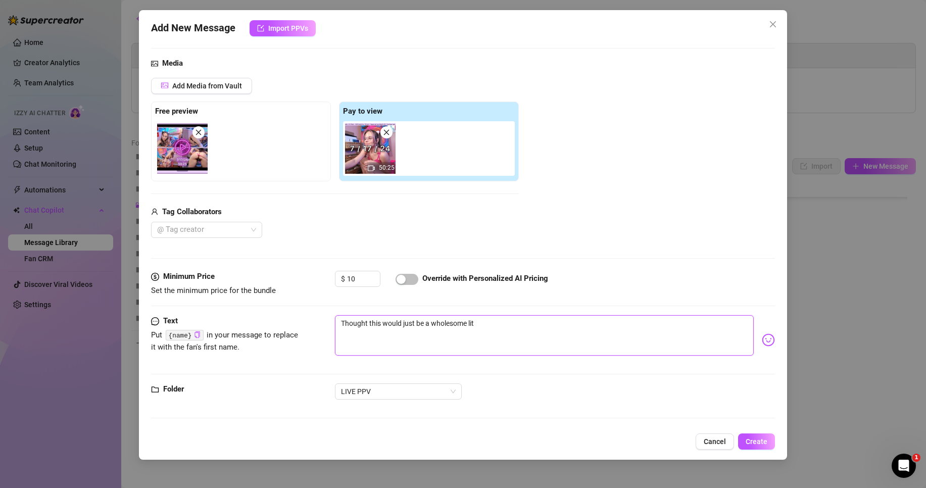
type textarea "Thought this would just be a wholesome litt"
type textarea "Thought this would just be a wholesome littl"
type textarea "Thought this would just be a wholesome little"
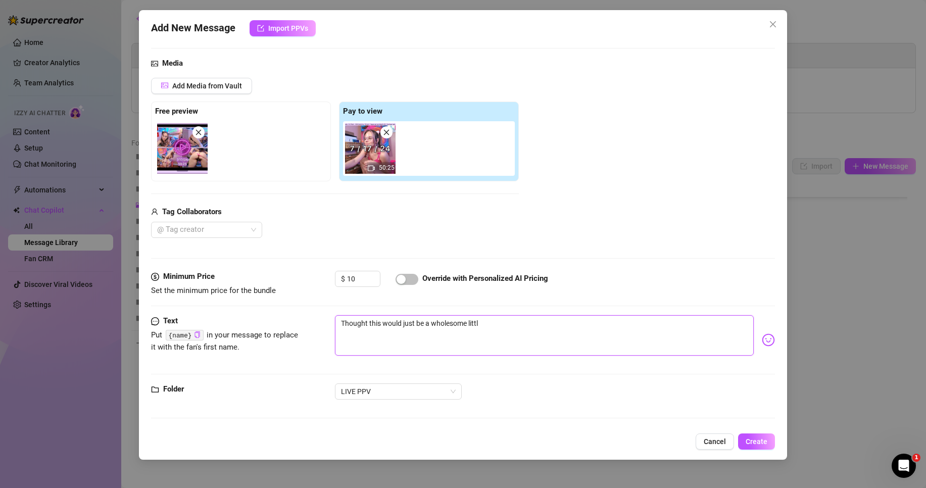
type textarea "Thought this would just be a wholesome little"
type textarea "Thought this would just be a wholesome little p"
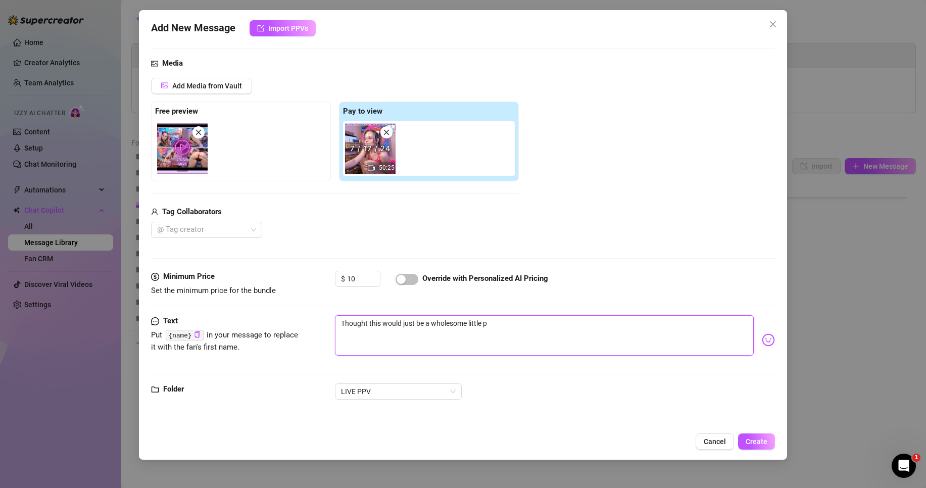
type textarea "Thought this would just be a wholesome little pa"
type textarea "Thought this would just be a wholesome little pai"
type textarea "Thought this would just be a wholesome little pain"
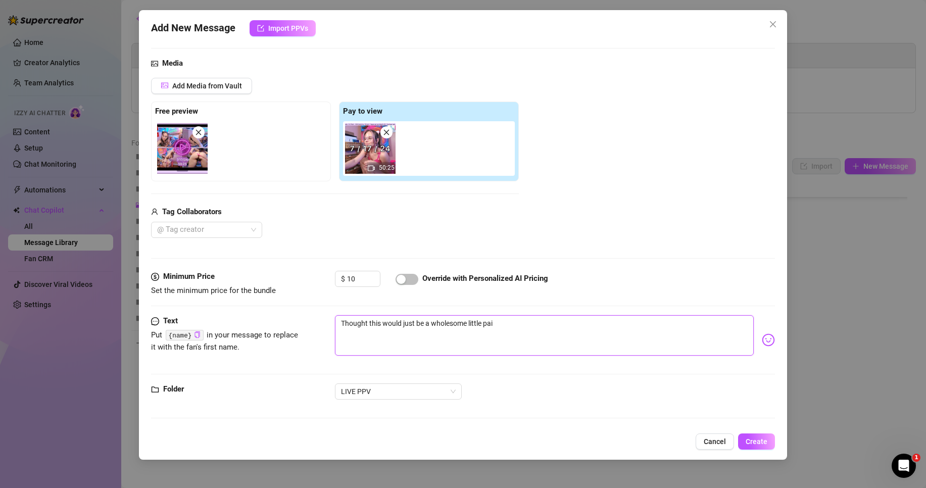
type textarea "Thought this would just be a wholesome little pain"
type textarea "Thought this would just be a wholesome little paint"
type textarea "Thought this would just be a wholesome little painti"
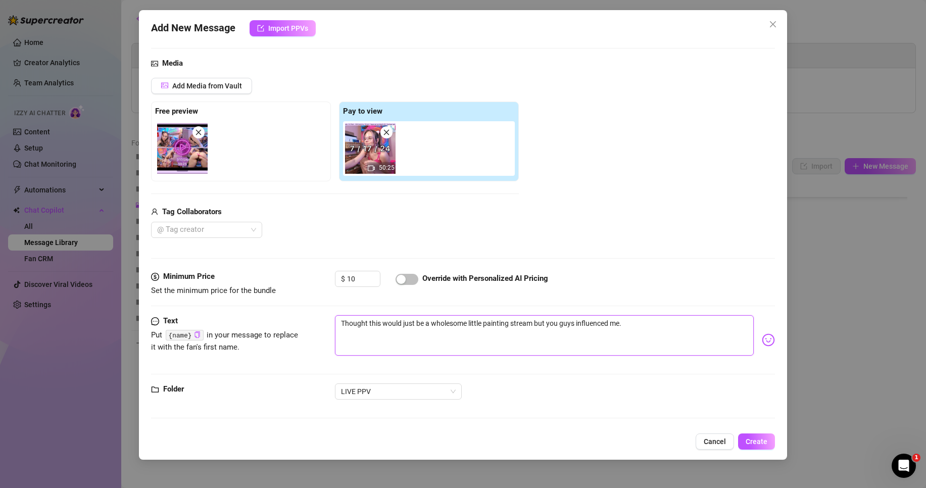
click at [661, 322] on textarea "Thought this would just be a wholesome little painting stream but you guys infl…" at bounding box center [544, 335] width 419 height 40
click at [760, 441] on span "Create" at bounding box center [756, 441] width 22 height 8
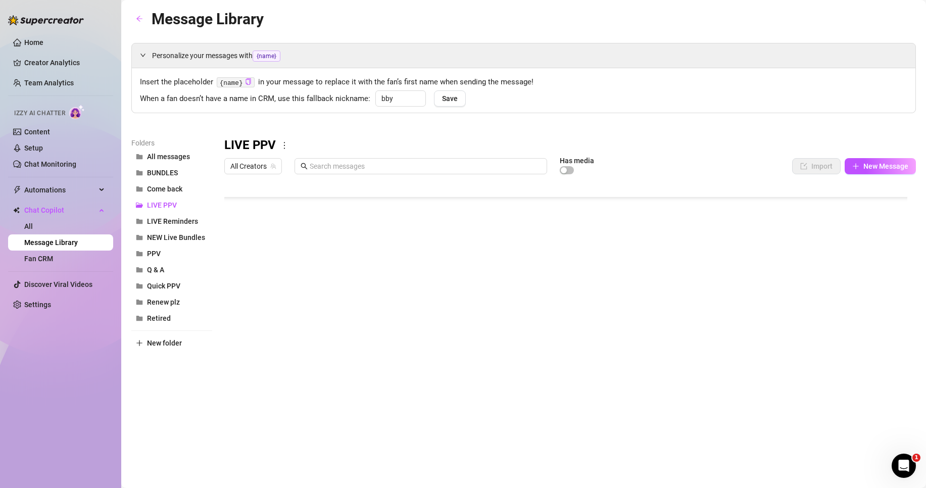
click at [236, 337] on div at bounding box center [569, 291] width 691 height 225
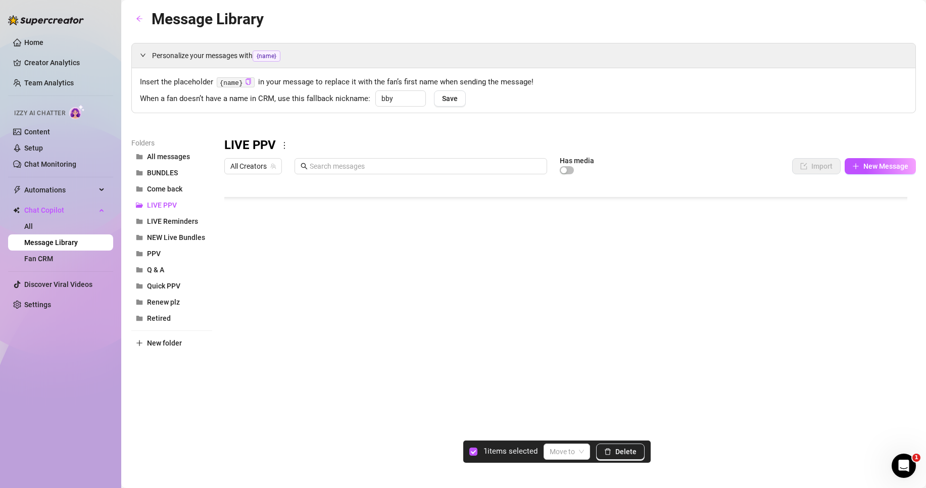
click at [824, 342] on div at bounding box center [569, 291] width 691 height 225
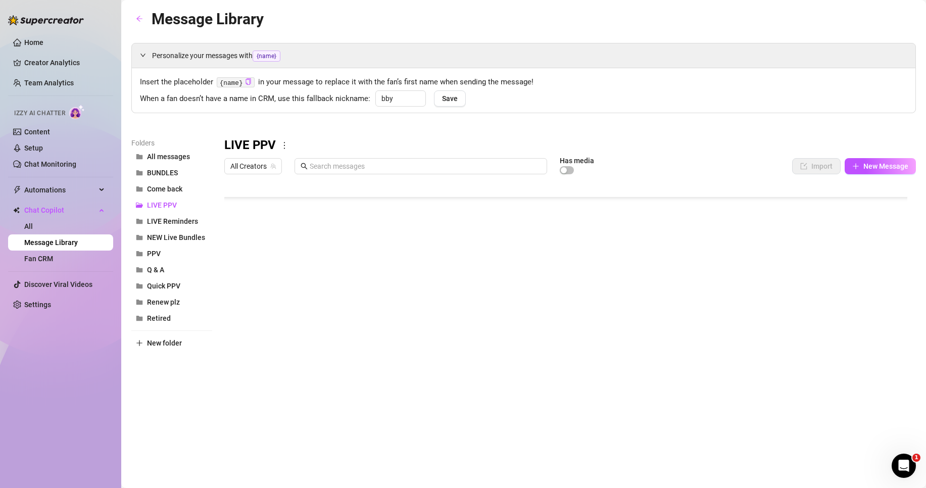
click at [824, 342] on div at bounding box center [569, 291] width 691 height 225
click at [260, 341] on div at bounding box center [569, 291] width 691 height 225
click at [271, 360] on div at bounding box center [569, 291] width 691 height 225
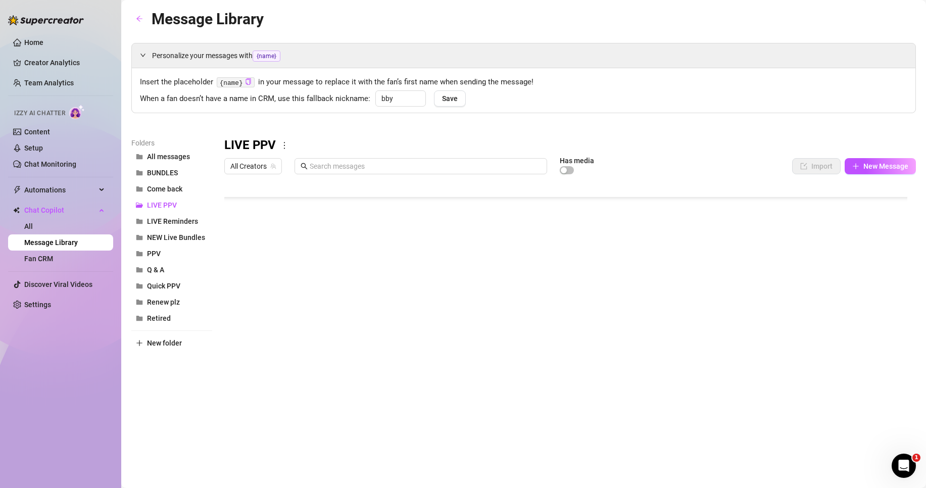
click at [255, 388] on body "Home Creator Analytics Team Analytics Izzy AI Chatter Content Setup Chat Monito…" at bounding box center [463, 244] width 926 height 488
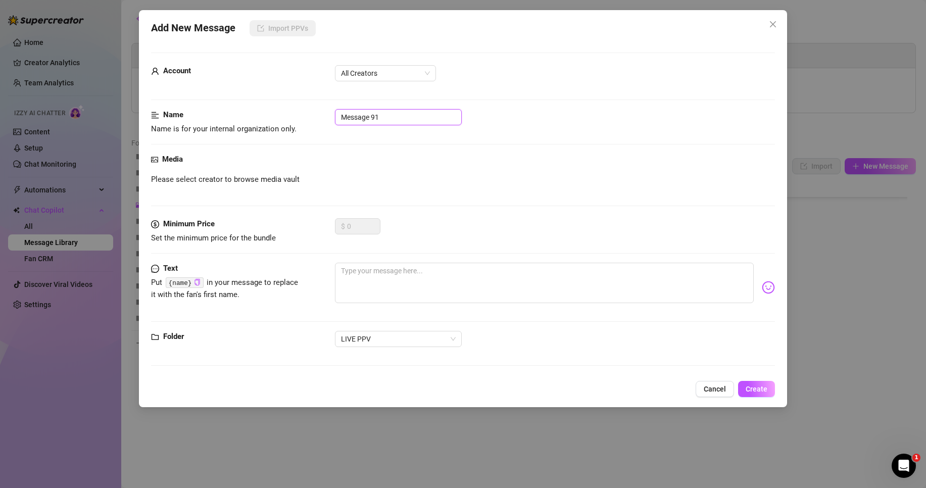
drag, startPoint x: 381, startPoint y: 118, endPoint x: 332, endPoint y: 118, distance: 49.0
click at [332, 118] on div "Name Name is for your internal organization only. Message 91" at bounding box center [463, 122] width 624 height 26
paste input "💻 [DATE] paint"
click at [356, 116] on input "💻 [DATE] paint" at bounding box center [398, 117] width 127 height 16
drag, startPoint x: 367, startPoint y: 117, endPoint x: 361, endPoint y: 117, distance: 6.6
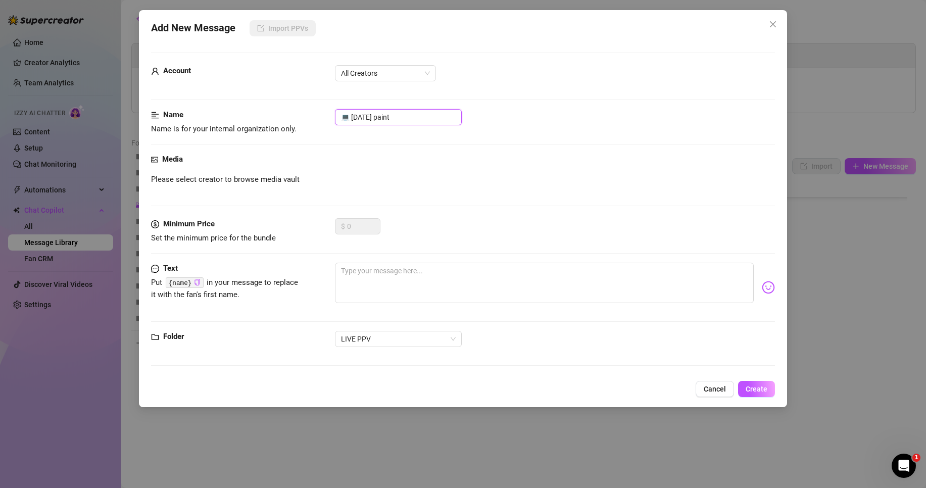
click at [361, 117] on input "💻 [DATE] paint" at bounding box center [398, 117] width 127 height 16
click at [425, 158] on div "Media" at bounding box center [463, 160] width 624 height 12
click at [394, 73] on span "All Creators" at bounding box center [385, 73] width 89 height 15
click at [393, 111] on div "[PERSON_NAME]‎ (@bobbielavender)" at bounding box center [385, 109] width 85 height 11
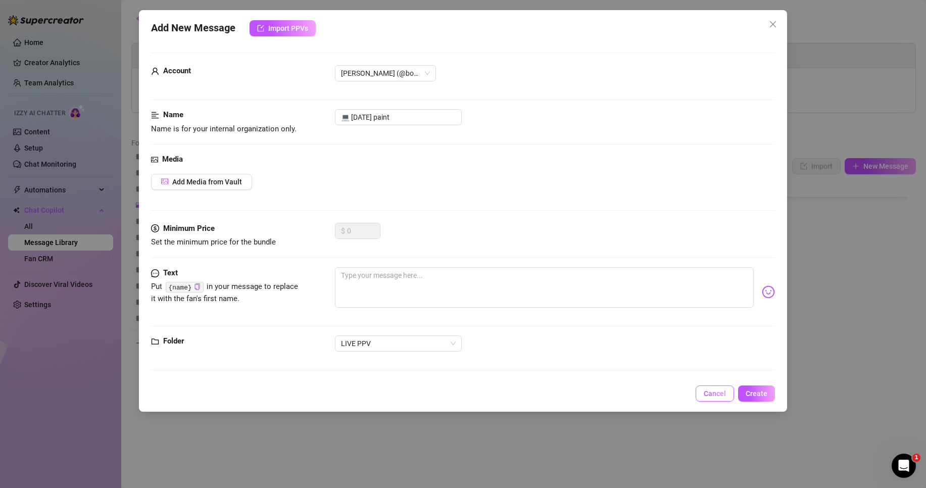
click at [715, 395] on span "Cancel" at bounding box center [714, 393] width 22 height 8
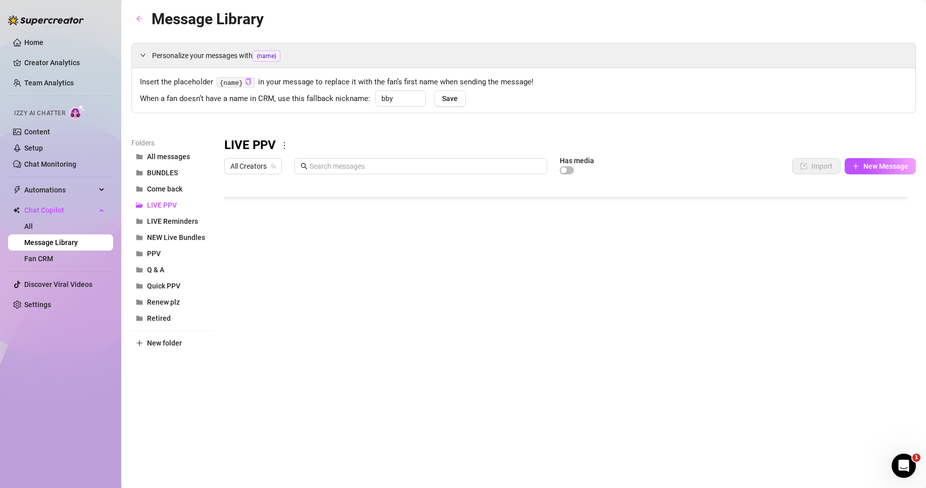
click at [233, 301] on div at bounding box center [569, 291] width 691 height 225
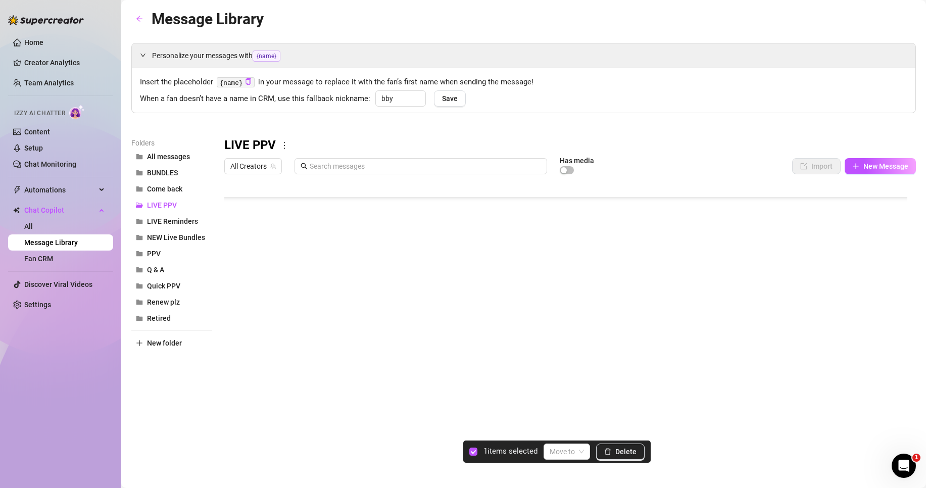
click at [233, 322] on div at bounding box center [569, 291] width 691 height 225
click at [581, 450] on span at bounding box center [566, 451] width 34 height 15
click at [579, 333] on div "BUNDLES" at bounding box center [580, 334] width 56 height 11
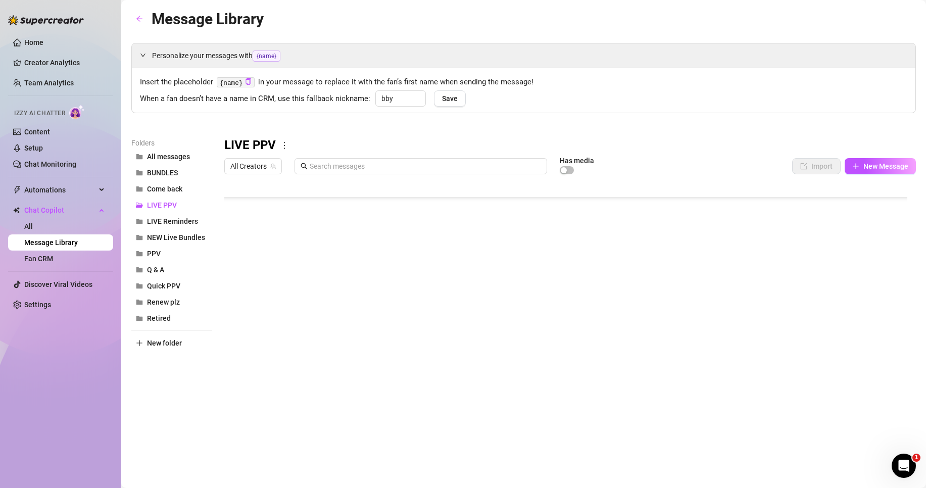
scroll to position [170, 0]
click at [165, 173] on span "BUNDLES" at bounding box center [162, 173] width 31 height 8
click at [275, 286] on div at bounding box center [569, 291] width 691 height 225
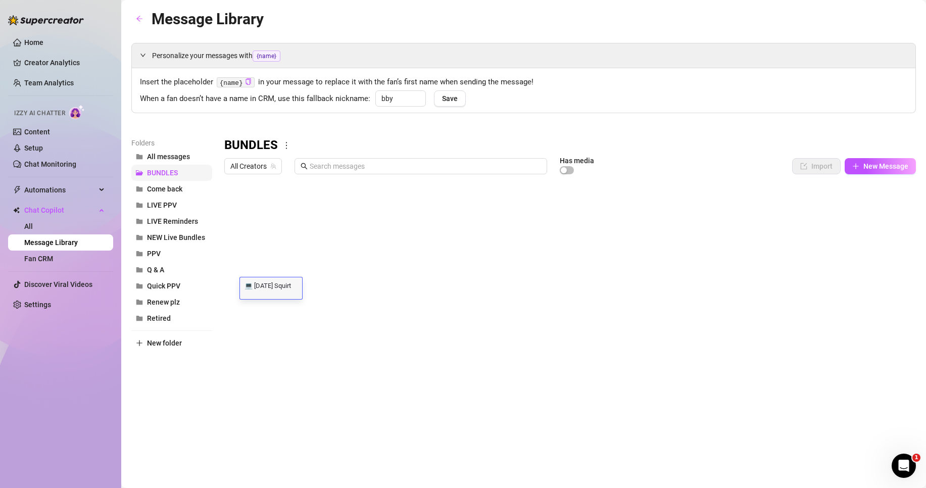
scroll to position [1, 0]
click at [169, 209] on span "LIVE PPV" at bounding box center [162, 205] width 30 height 8
click at [270, 385] on body "Home Creator Analytics Team Analytics Izzy AI Chatter Content Setup Chat Monito…" at bounding box center [463, 244] width 926 height 488
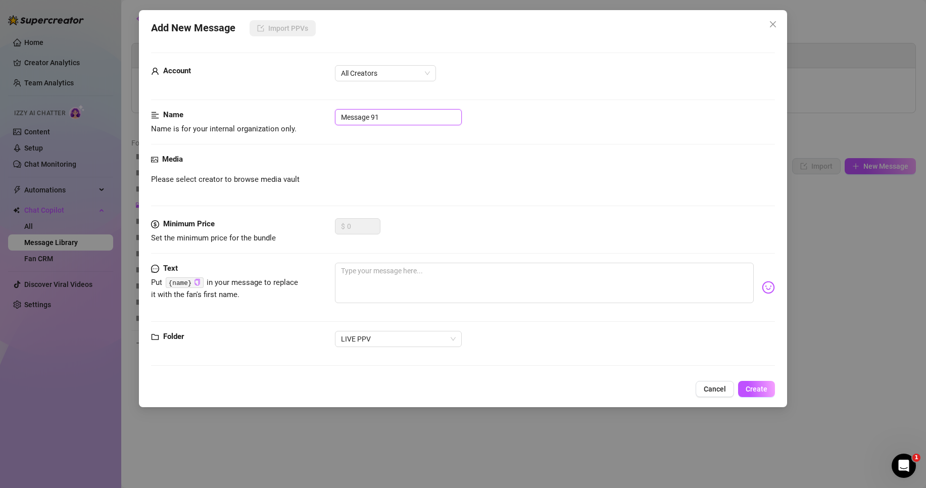
drag, startPoint x: 375, startPoint y: 115, endPoint x: 305, endPoint y: 116, distance: 70.2
click at [305, 116] on div "Name Name is for your internal organization only. Message 91" at bounding box center [463, 122] width 624 height 26
paste input "💻 [DATE] Squirt"
click at [383, 69] on span "All Creators" at bounding box center [385, 73] width 89 height 15
click at [393, 105] on div "[PERSON_NAME]‎ (@bobbielavender)" at bounding box center [385, 109] width 85 height 11
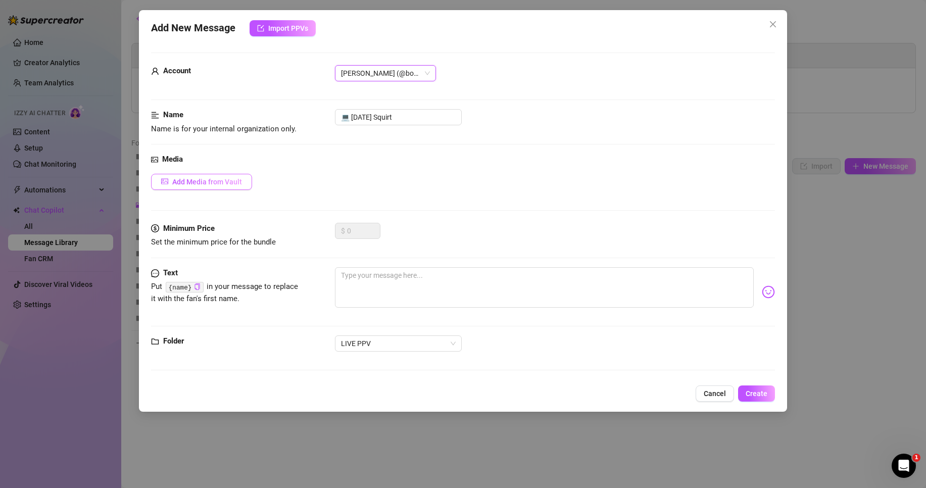
click at [242, 183] on button "Add Media from Vault" at bounding box center [201, 182] width 101 height 16
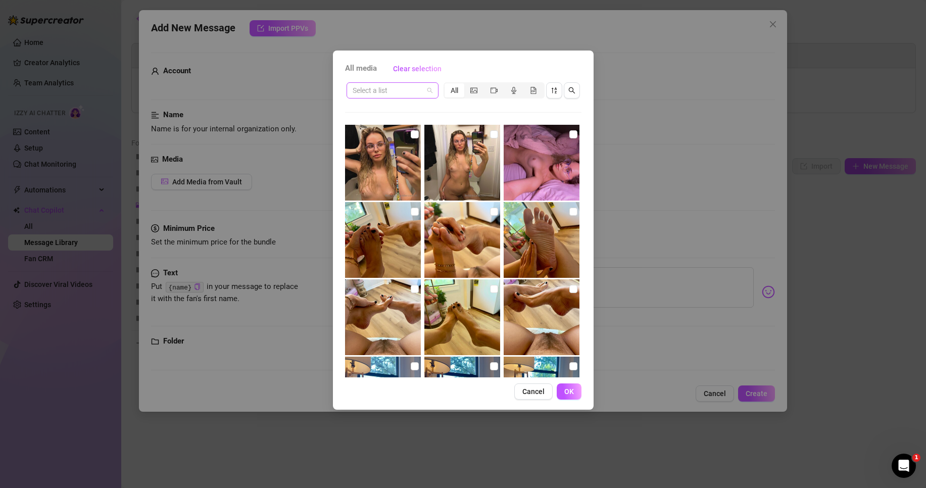
click at [418, 88] on input "search" at bounding box center [387, 90] width 71 height 15
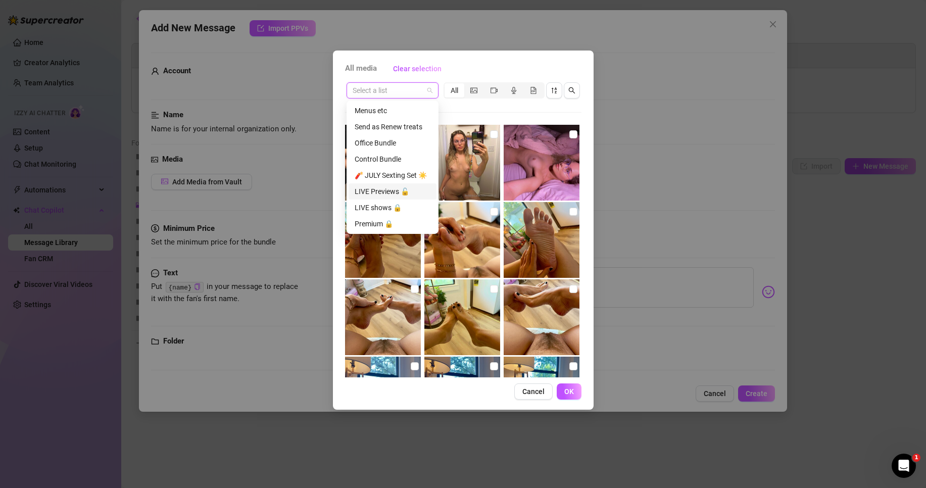
click at [399, 191] on div "LIVE Previews 🔓" at bounding box center [393, 191] width 76 height 11
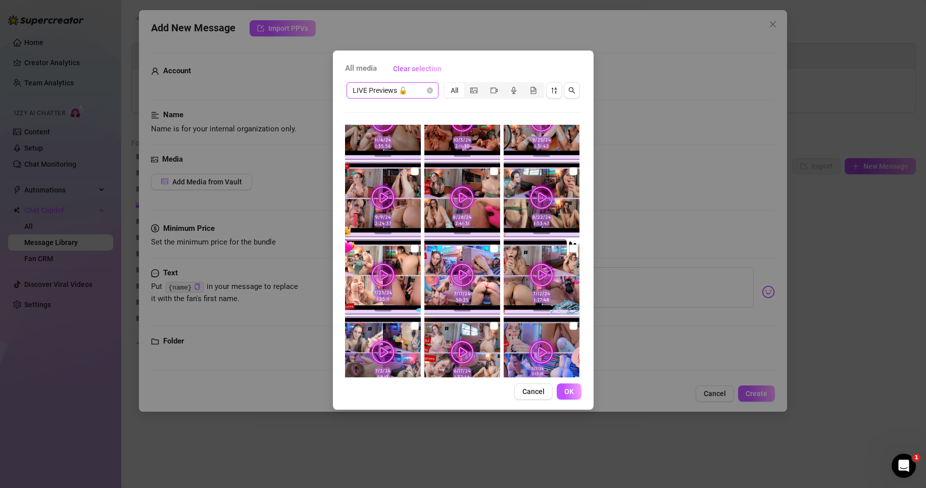
scroll to position [673, 0]
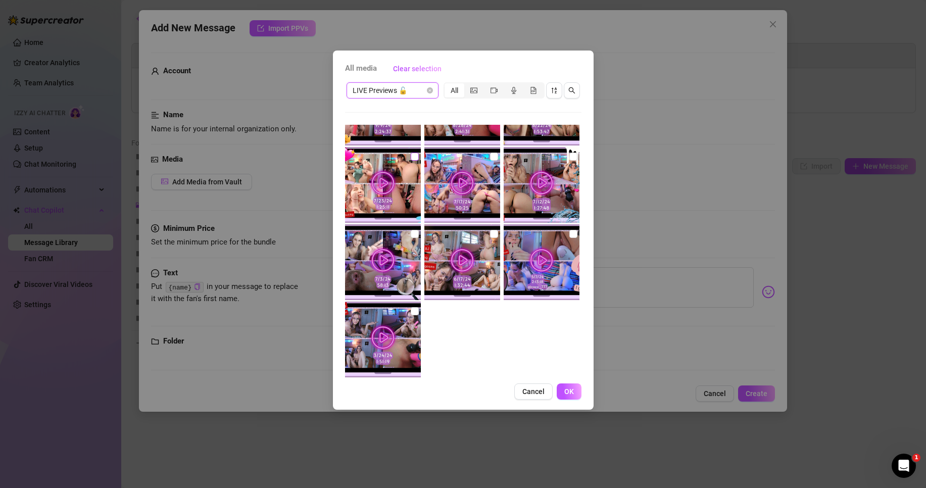
click at [415, 156] on input "checkbox" at bounding box center [415, 157] width 8 height 8
click at [409, 93] on span "LIVE Previews 🔓" at bounding box center [392, 90] width 80 height 15
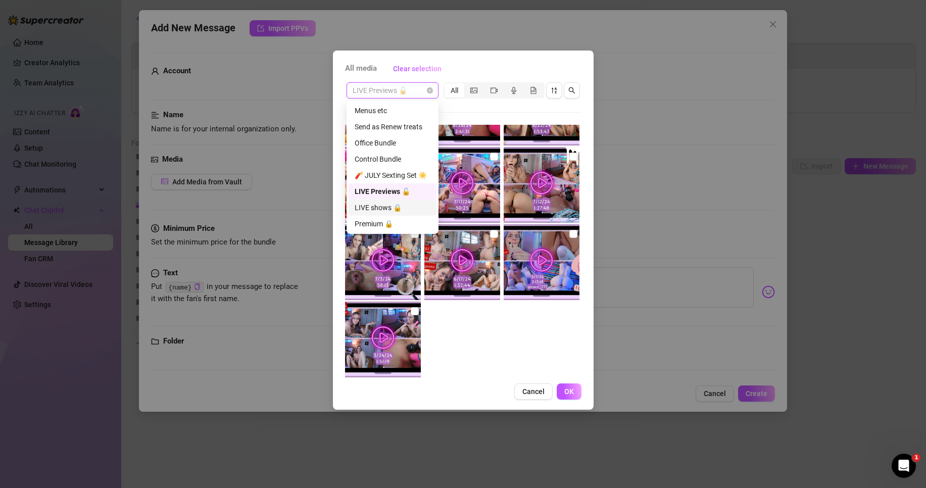
click at [389, 201] on div "LIVE shows 🔒" at bounding box center [392, 207] width 88 height 16
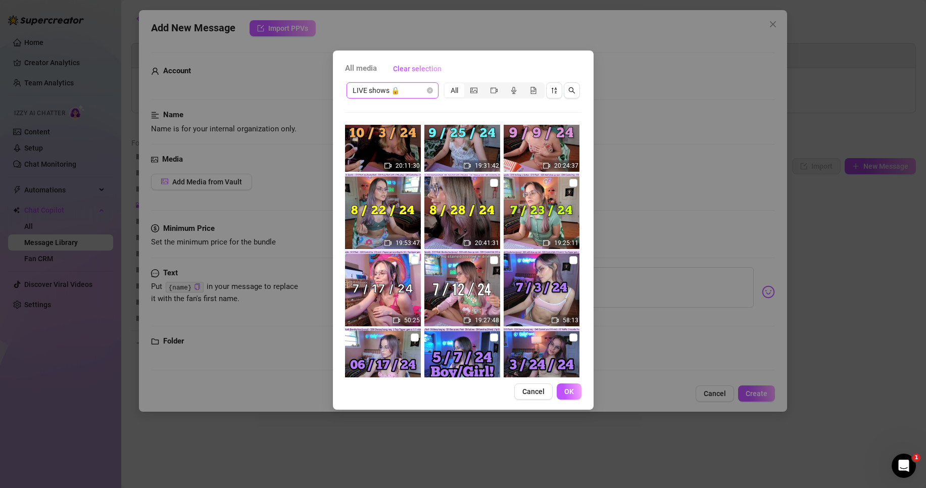
scroll to position [337, 0]
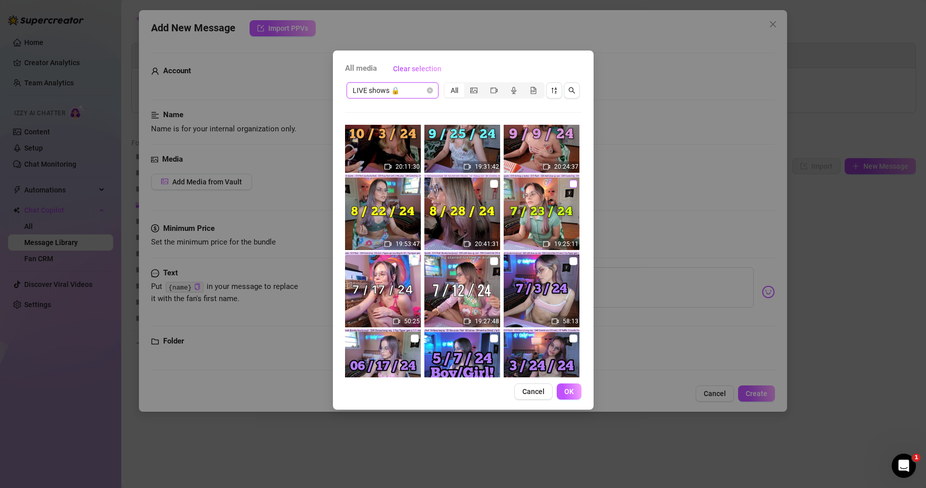
click at [569, 184] on input "checkbox" at bounding box center [573, 184] width 8 height 8
click at [572, 388] on span "OK" at bounding box center [569, 391] width 10 height 8
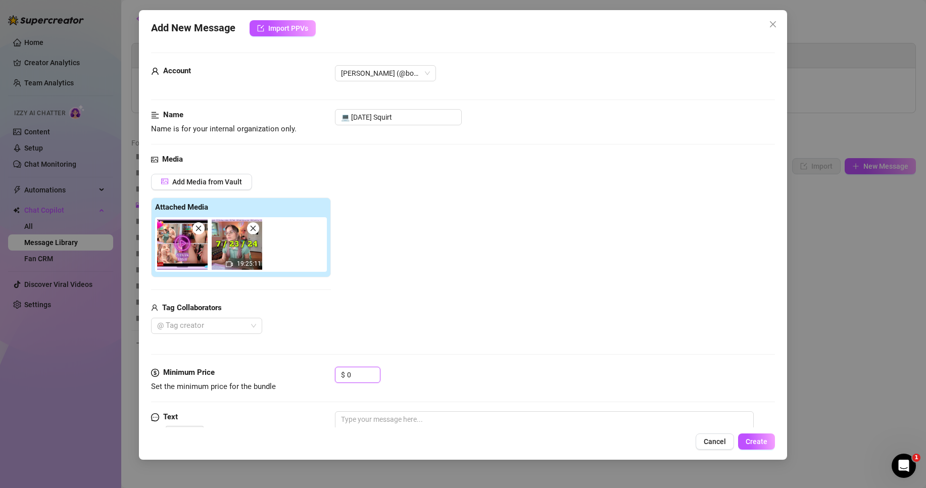
drag, startPoint x: 364, startPoint y: 371, endPoint x: 318, endPoint y: 375, distance: 45.7
click at [322, 379] on div "Minimum Price Set the minimum price for the bundle $ 0" at bounding box center [463, 380] width 624 height 26
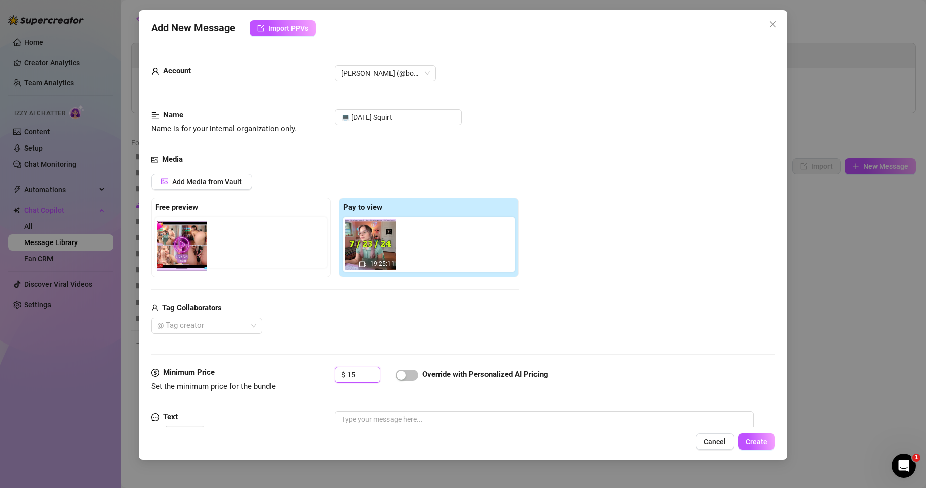
drag, startPoint x: 368, startPoint y: 257, endPoint x: 177, endPoint y: 258, distance: 190.4
click at [177, 258] on div "Free preview Pay to view 19:25:11" at bounding box center [335, 237] width 368 height 80
drag, startPoint x: 381, startPoint y: 250, endPoint x: 191, endPoint y: 250, distance: 189.4
click at [191, 250] on div "Free preview Pay to view 19:25:11" at bounding box center [335, 237] width 368 height 80
click at [758, 441] on span "Create" at bounding box center [756, 441] width 22 height 8
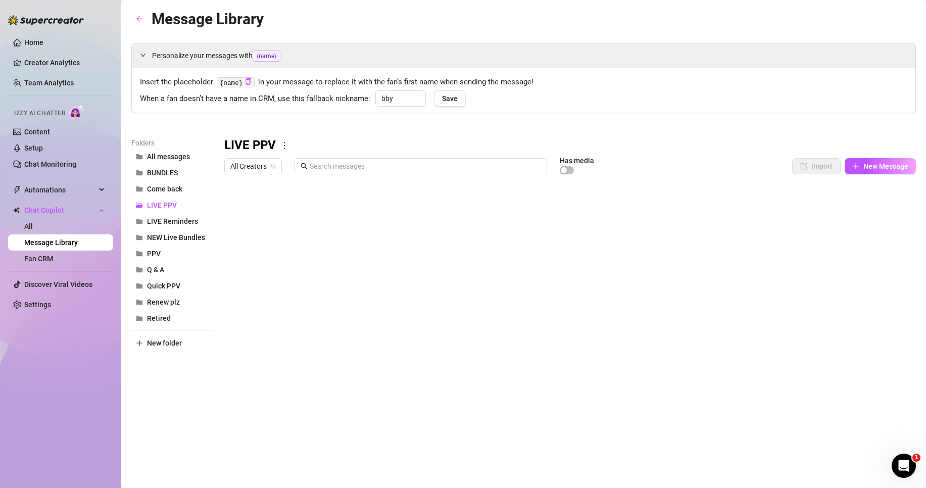
scroll to position [190, 0]
click at [161, 173] on span "BUNDLES" at bounding box center [162, 173] width 31 height 8
click at [339, 289] on div at bounding box center [569, 291] width 691 height 225
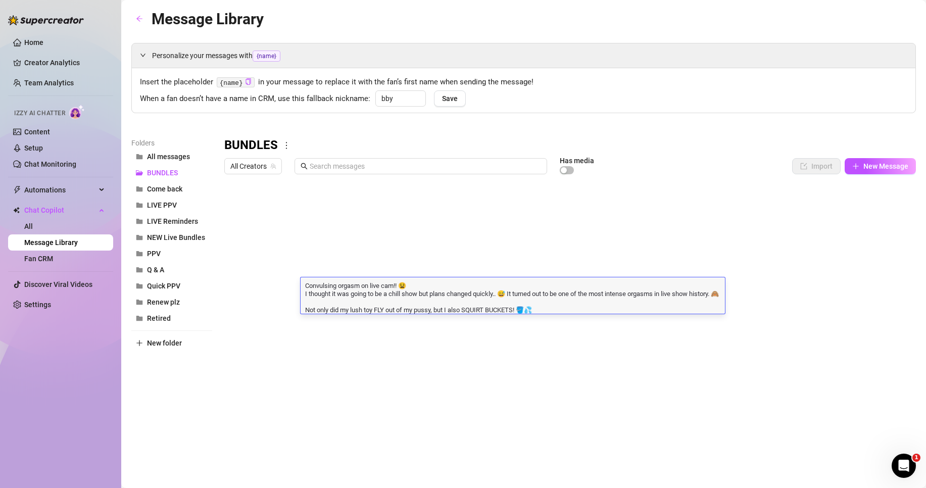
click at [338, 292] on textarea "Convulsing orgasm on live cam!! 😫 I thought it was going to be a chill show but…" at bounding box center [512, 296] width 424 height 33
drag, startPoint x: 302, startPoint y: 284, endPoint x: 543, endPoint y: 326, distance: 245.0
click at [333, 302] on textarea "Convulsing orgasm on live cam!! 😫 I thought it was going to be a chill show but…" at bounding box center [512, 296] width 424 height 33
drag, startPoint x: 512, startPoint y: 293, endPoint x: 432, endPoint y: 294, distance: 80.3
click at [432, 294] on textarea "Convulsing orgasm on live cam!! 😫 I thought it was going to be a chill show but…" at bounding box center [512, 296] width 424 height 33
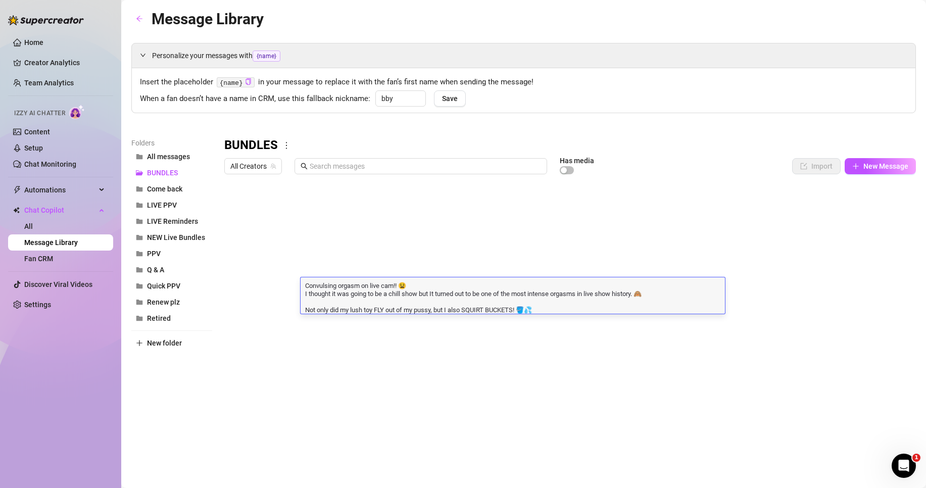
click at [433, 293] on textarea "Convulsing orgasm on live cam!! 😫 I thought it was going to be a chill show but…" at bounding box center [512, 296] width 424 height 33
click at [356, 300] on textarea "Convulsing orgasm on live cam!! 😫 I thought it was going to be a chill show but…" at bounding box center [512, 296] width 424 height 33
drag, startPoint x: 658, startPoint y: 294, endPoint x: 301, endPoint y: 295, distance: 357.0
click at [301, 295] on textarea "Convulsing orgasm on live cam!! 😫 I thought it was going to be a chill show but…" at bounding box center [512, 296] width 424 height 33
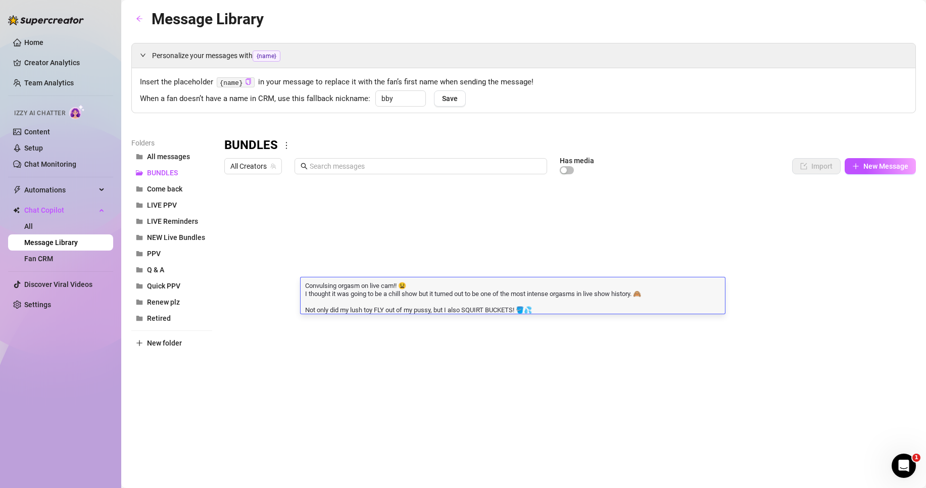
click at [441, 296] on textarea "Convulsing orgasm on live cam!! 😫 I thought it was going to be a chill show but…" at bounding box center [512, 296] width 424 height 33
drag, startPoint x: 489, startPoint y: 294, endPoint x: 302, endPoint y: 282, distance: 187.2
click at [302, 282] on textarea "Convulsing orgasm on live cam!! 😫 I thought it was going to be a chill show but…" at bounding box center [512, 296] width 424 height 33
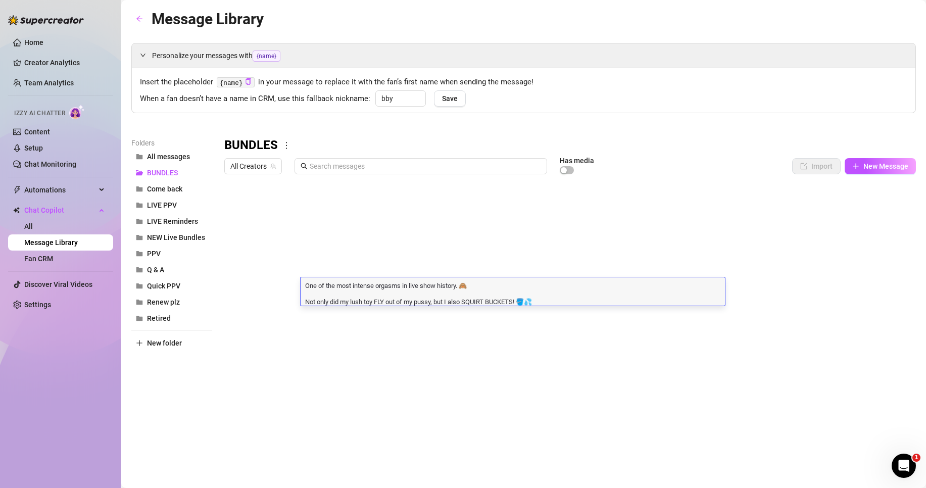
click at [483, 277] on div "One of the most intense orgasms in live show history. 🙈 Not only did my lush to…" at bounding box center [512, 291] width 424 height 28
click at [304, 301] on textarea "One of the most intense orgasms in live show history. 🙈 Not only did my lush to…" at bounding box center [512, 292] width 424 height 25
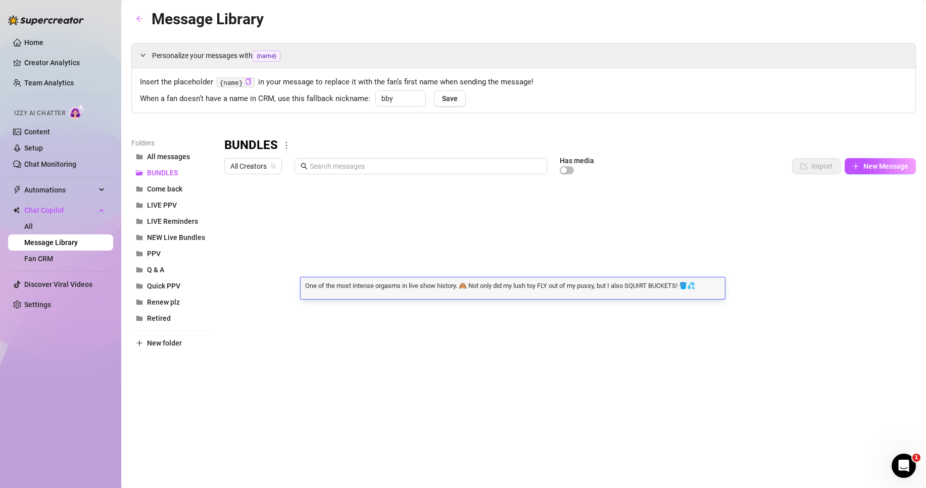
scroll to position [1, 0]
click at [592, 286] on textarea "One of the most intense orgasms in live show history. 🙈 Not only did my lush to…" at bounding box center [512, 284] width 424 height 9
click at [522, 289] on textarea "One of the most intense orgasms in live show history. 🙈 Not only did my lush to…" at bounding box center [512, 284] width 424 height 9
click at [519, 294] on div "One of the most intense orgasms in live show history. 🙈 Not only did my lush to…" at bounding box center [512, 288] width 424 height 22
click at [370, 291] on div "One of the most intense orgasms in live show history. 🙈 Not only did my lush to…" at bounding box center [512, 288] width 424 height 22
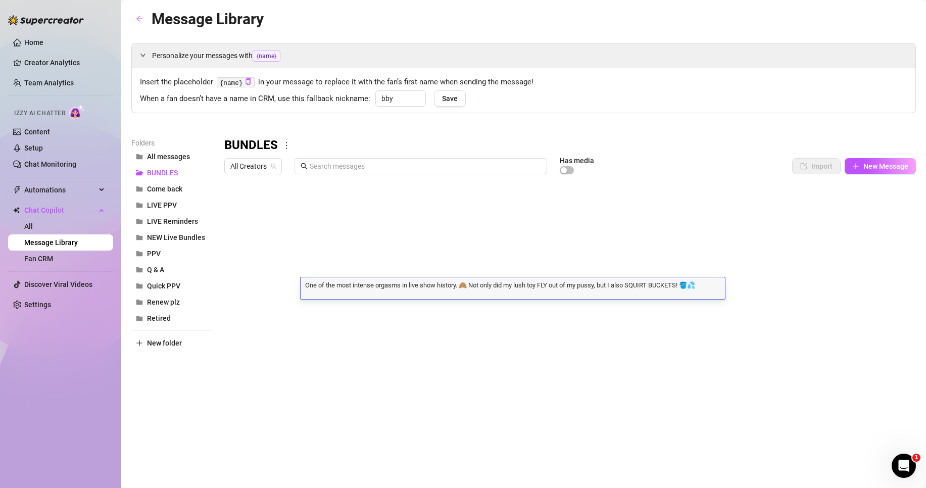
click at [370, 291] on div "One of the most intense orgasms in live show history. 🙈 Not only did my lush to…" at bounding box center [512, 288] width 424 height 22
click at [370, 288] on textarea "One of the most intense orgasms in live show history. 🙈 Not only did my lush to…" at bounding box center [512, 284] width 424 height 9
click at [168, 204] on span "LIVE PPV" at bounding box center [162, 205] width 30 height 8
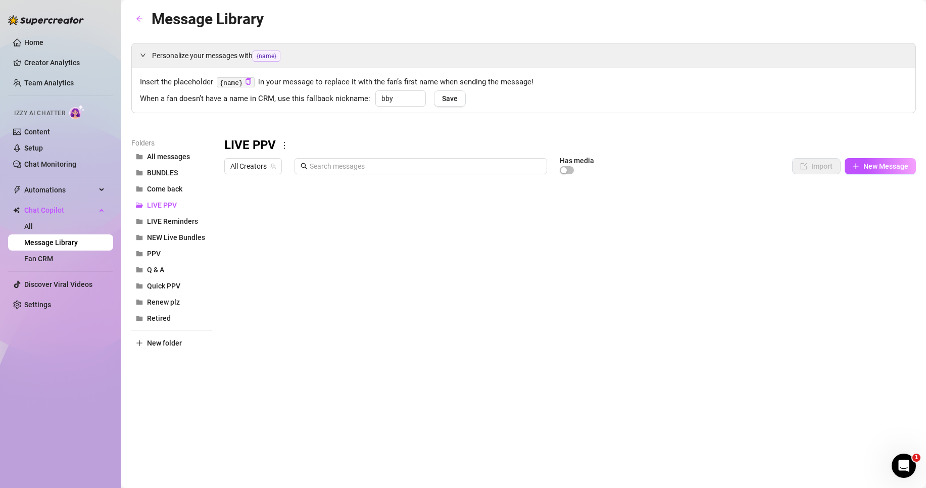
scroll to position [190, 0]
click at [313, 342] on div at bounding box center [569, 291] width 691 height 225
drag, startPoint x: 313, startPoint y: 342, endPoint x: 307, endPoint y: 343, distance: 6.6
click at [307, 343] on div at bounding box center [569, 291] width 691 height 225
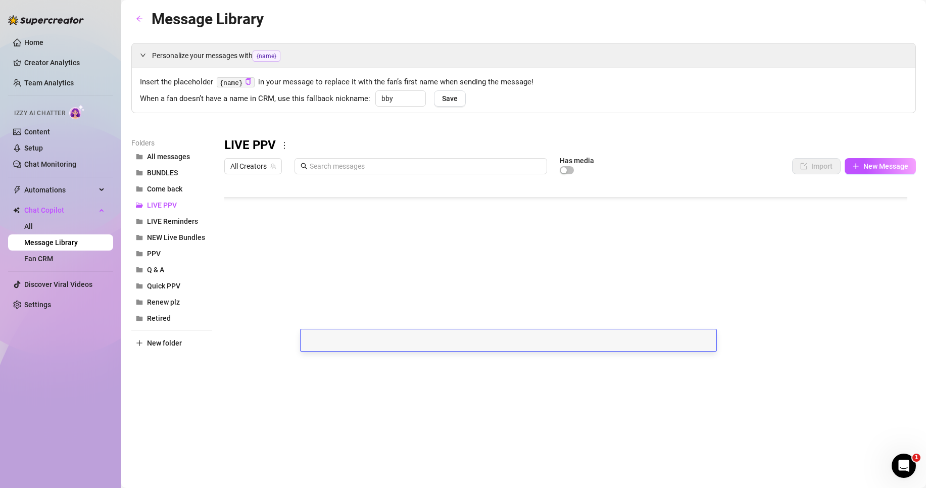
click at [307, 343] on div at bounding box center [508, 340] width 416 height 22
drag, startPoint x: 307, startPoint y: 343, endPoint x: 315, endPoint y: 332, distance: 14.0
click at [315, 332] on div at bounding box center [508, 340] width 416 height 22
click at [316, 336] on textarea at bounding box center [508, 336] width 416 height 9
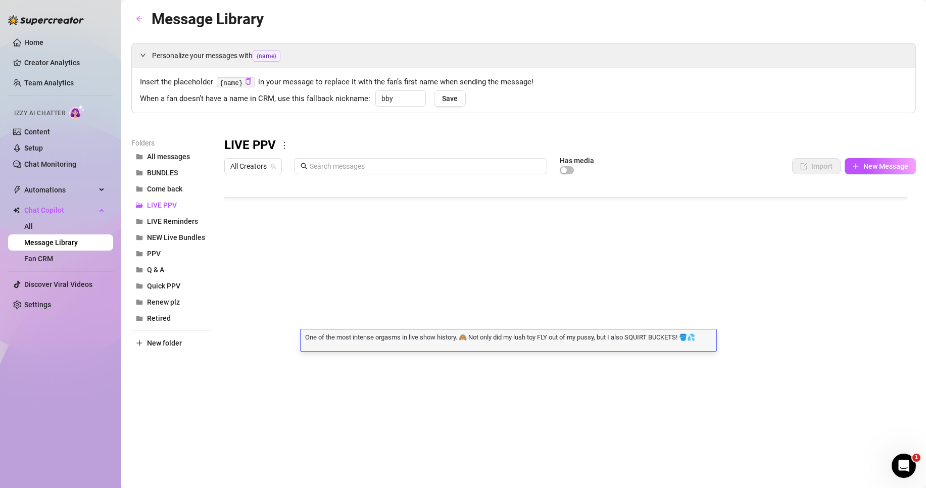
click at [319, 344] on div "One of the most intense orgasms in live show history. 🙈 Not only did my lush to…" at bounding box center [508, 340] width 416 height 22
click at [180, 178] on button "BUNDLES" at bounding box center [171, 173] width 81 height 16
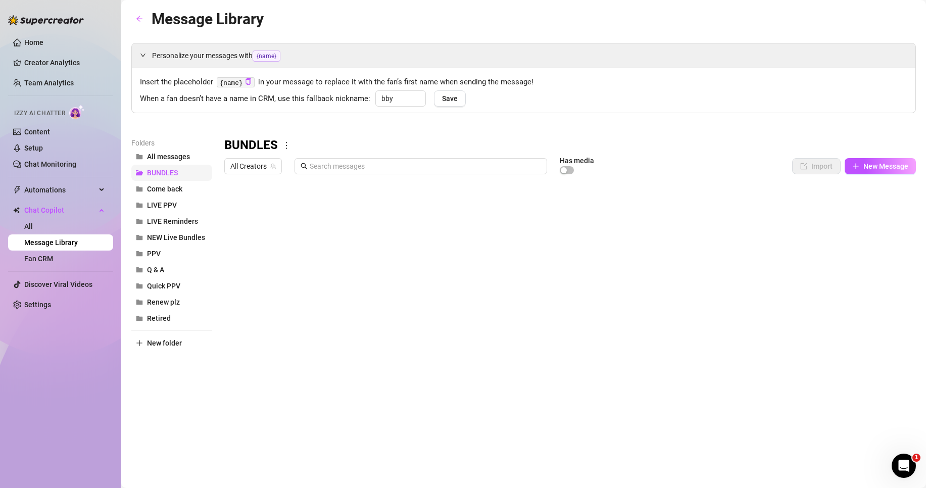
scroll to position [0, 0]
click at [234, 292] on div at bounding box center [569, 291] width 691 height 225
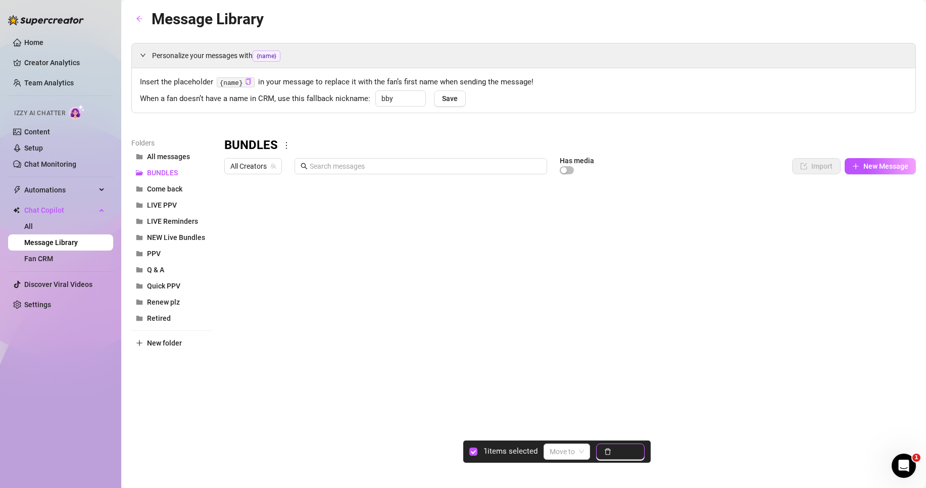
click at [620, 456] on span "Delete" at bounding box center [625, 451] width 21 height 8
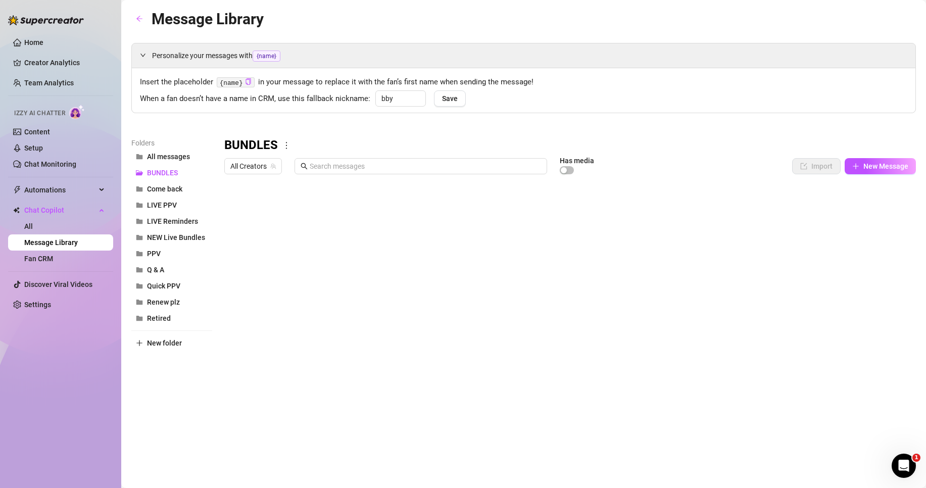
click at [272, 287] on div at bounding box center [569, 291] width 691 height 225
click at [272, 287] on textarea "💻 [DATE] Squirt" at bounding box center [271, 284] width 62 height 9
click at [174, 201] on span "LIVE PPV" at bounding box center [162, 205] width 30 height 8
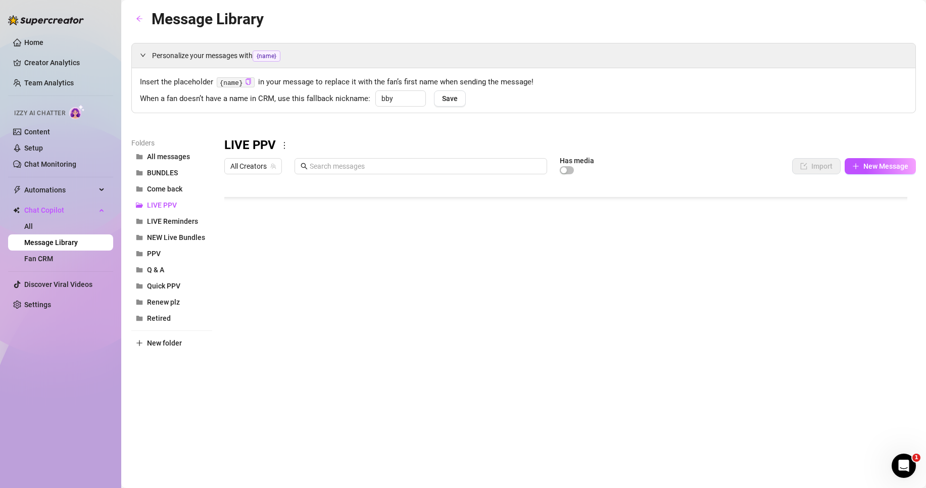
scroll to position [190, 0]
click at [274, 385] on body "Home Creator Analytics Team Analytics Izzy AI Chatter Content Setup Chat Monito…" at bounding box center [463, 244] width 926 height 488
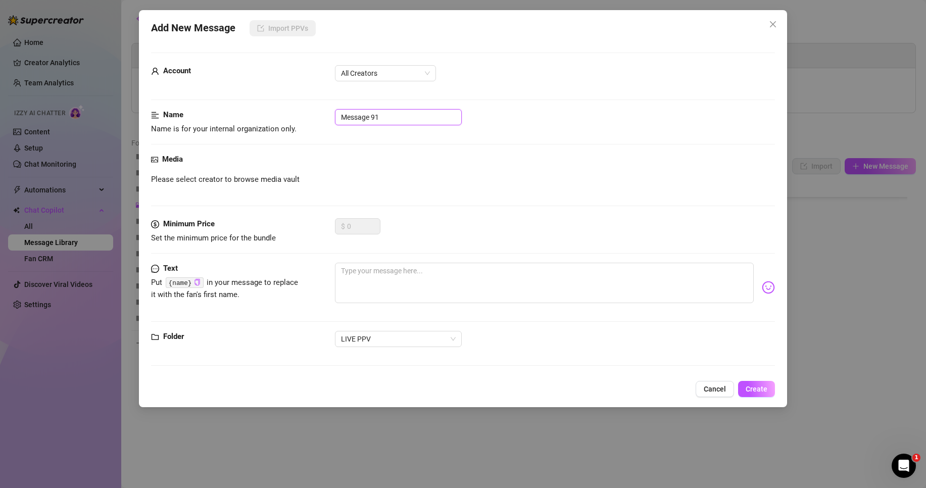
drag, startPoint x: 368, startPoint y: 114, endPoint x: 294, endPoint y: 116, distance: 73.3
click at [298, 116] on div "Name Name is for your internal organization only. Message 91" at bounding box center [463, 122] width 624 height 26
paste input "💻 [DATE] Squirt"
click at [373, 74] on span "All Creators" at bounding box center [385, 73] width 89 height 15
click at [511, 183] on div "Please select creator to browse media vault" at bounding box center [463, 180] width 624 height 12
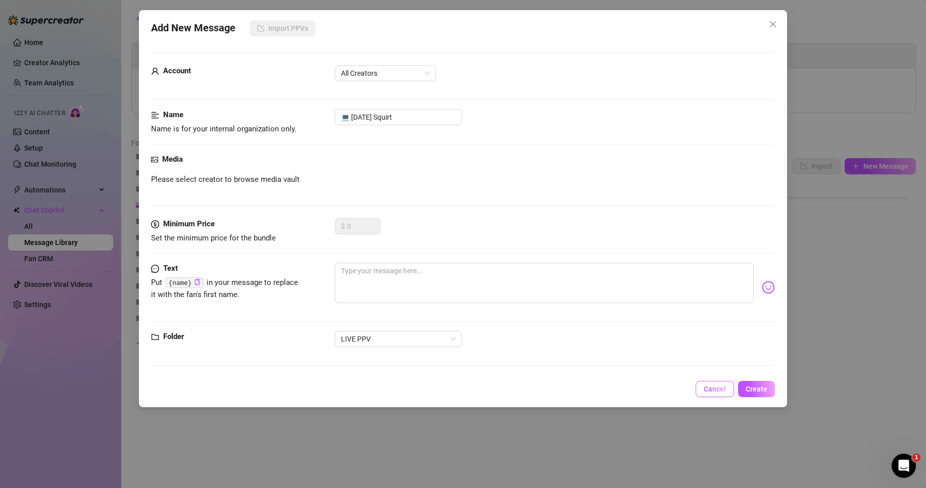
click at [727, 390] on button "Cancel" at bounding box center [714, 389] width 38 height 16
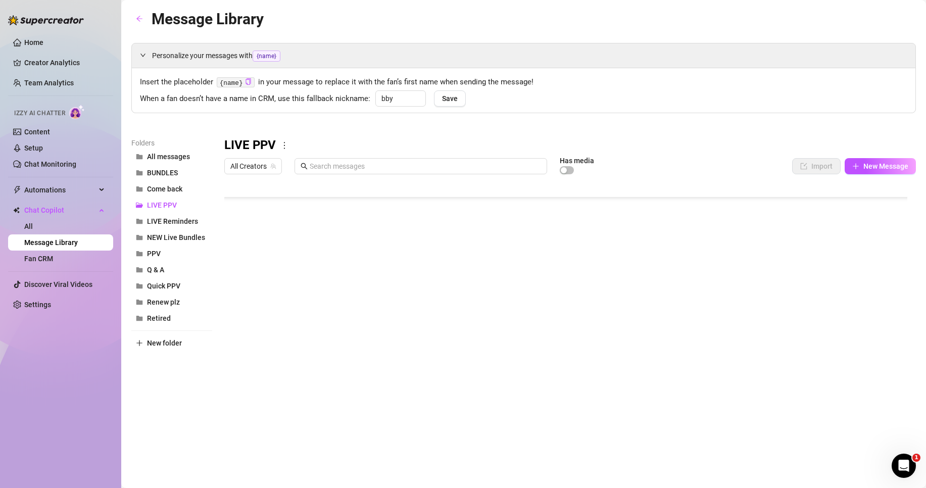
click at [272, 382] on body "Home Creator Analytics Team Analytics Izzy AI Chatter Content Setup Chat Monito…" at bounding box center [463, 244] width 926 height 488
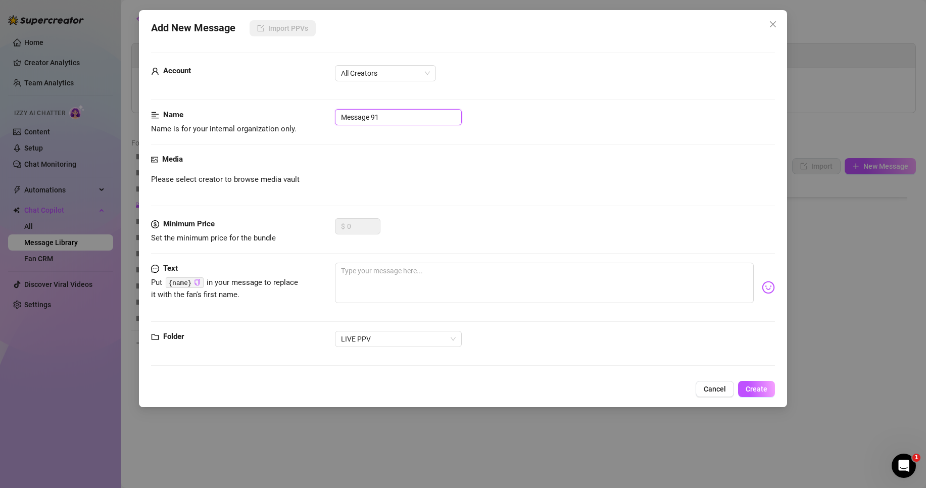
click at [390, 118] on input "Message 91" at bounding box center [398, 117] width 127 height 16
click at [390, 116] on input "Message 91" at bounding box center [398, 117] width 127 height 16
paste input "💻 [DATE] Squirt"
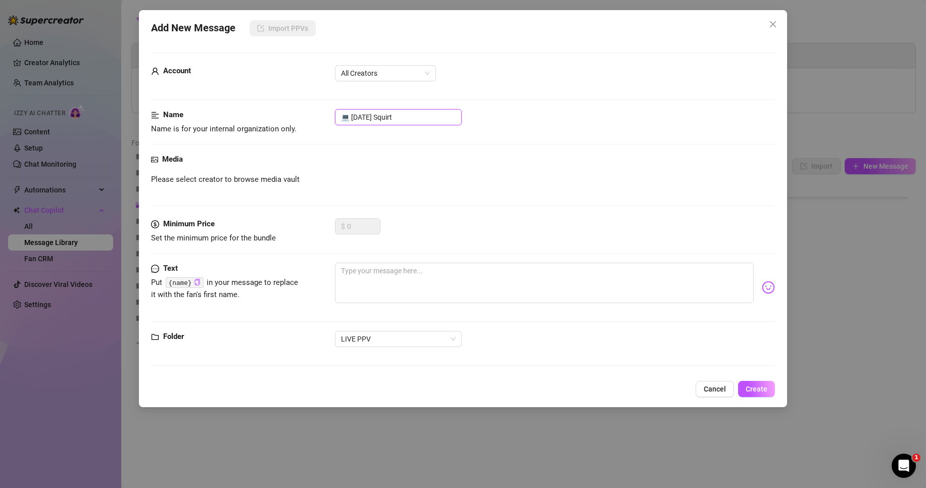
click at [354, 117] on input "💻 [DATE] Squirt" at bounding box center [398, 117] width 127 height 16
click at [362, 115] on input "💻 [DATE] Squirt" at bounding box center [398, 117] width 127 height 16
click at [377, 67] on span "All Creators" at bounding box center [385, 73] width 89 height 15
click at [383, 108] on div "[PERSON_NAME]‎ (@bobbielavender)" at bounding box center [385, 109] width 85 height 11
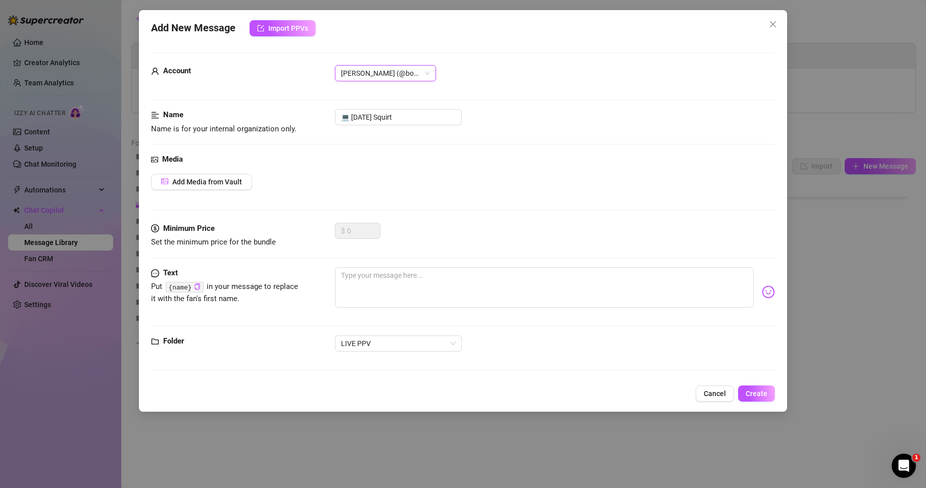
click at [231, 192] on div "Media Add Media from Vault" at bounding box center [463, 188] width 624 height 69
click at [231, 184] on span "Add Media from Vault" at bounding box center [207, 182] width 70 height 8
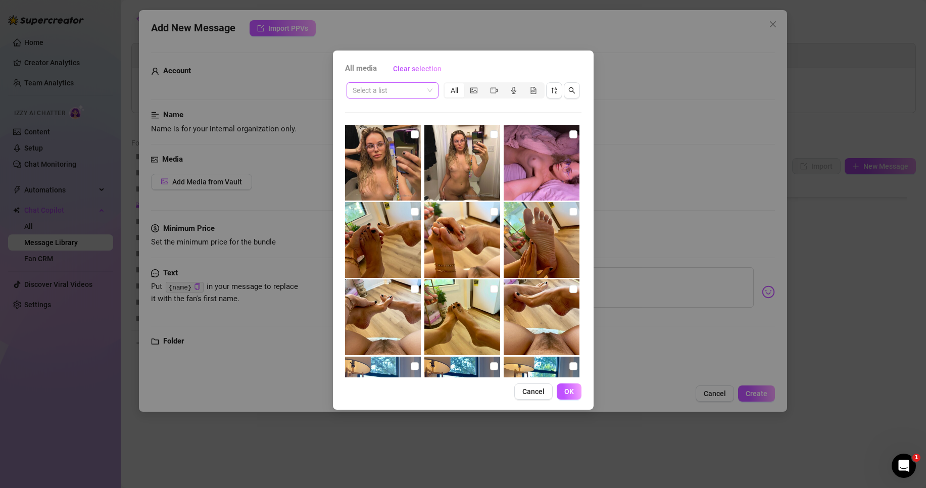
click at [378, 99] on div "Select a list All" at bounding box center [463, 90] width 236 height 19
click at [380, 93] on input "search" at bounding box center [387, 90] width 71 height 15
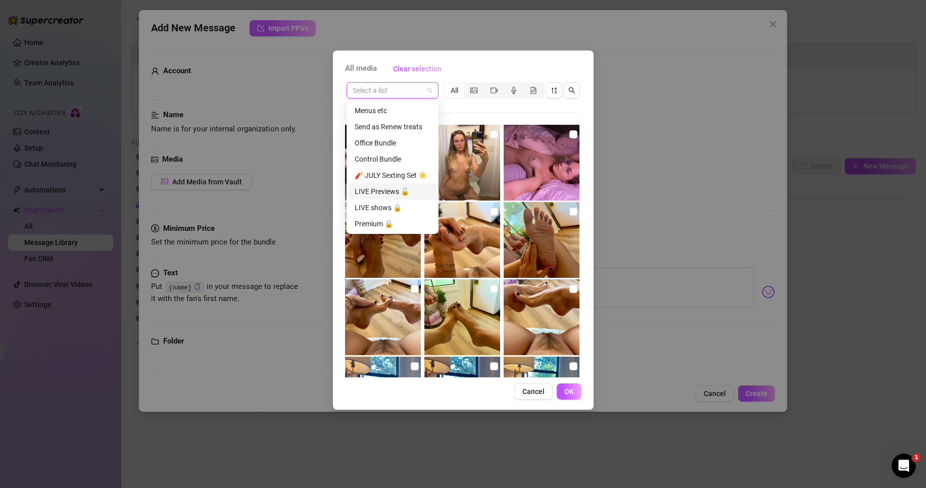
click at [388, 194] on div "LIVE Previews 🔓" at bounding box center [393, 191] width 76 height 11
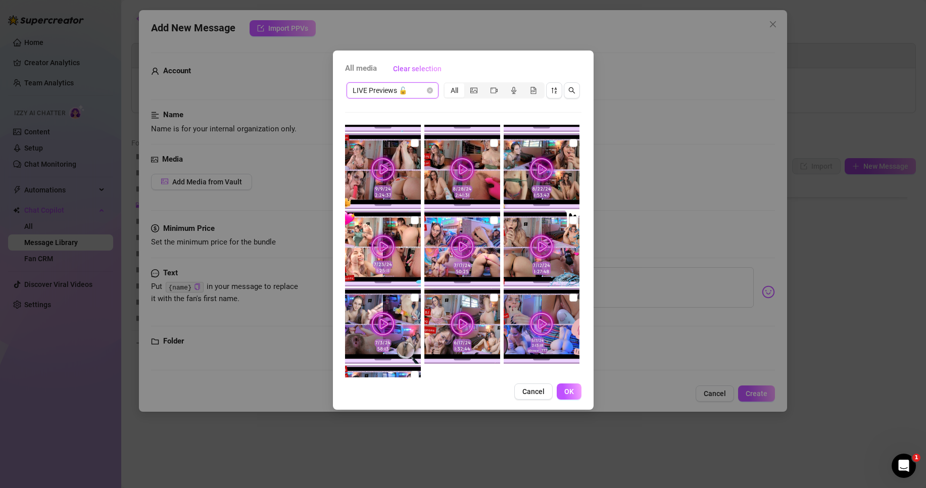
scroll to position [606, 0]
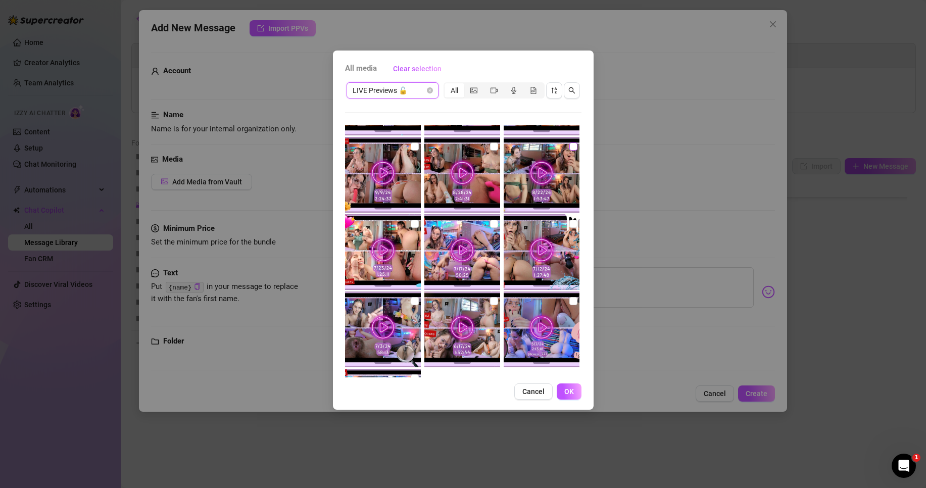
click at [569, 149] on input "checkbox" at bounding box center [573, 146] width 8 height 8
click at [394, 91] on span "LIVE Previews 🔓" at bounding box center [392, 90] width 80 height 15
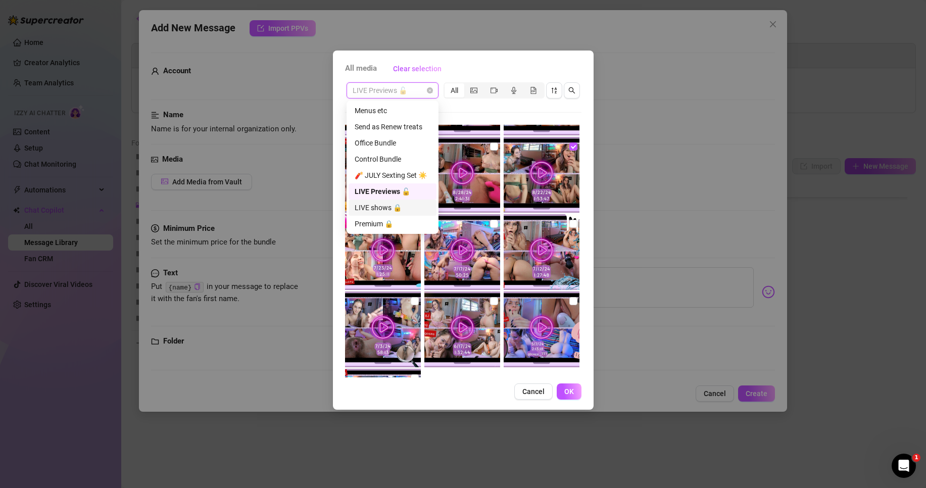
click at [394, 204] on div "LIVE shows 🔒" at bounding box center [393, 207] width 76 height 11
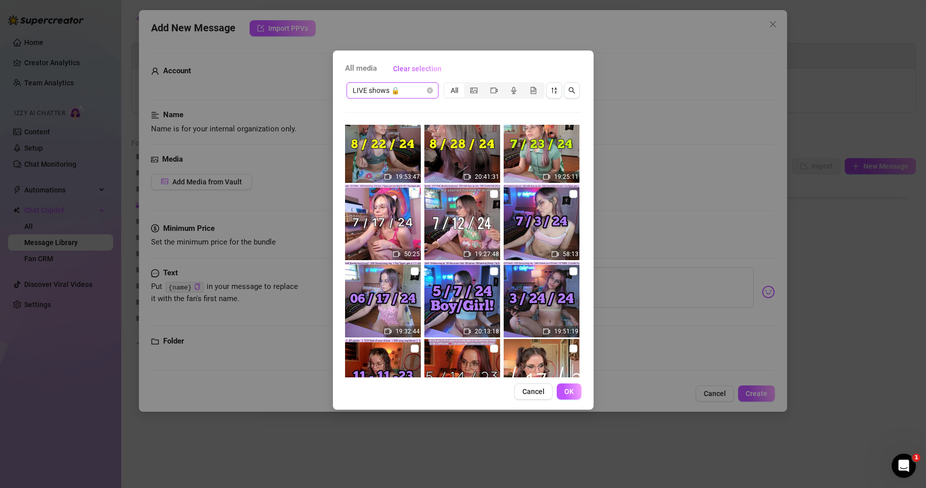
scroll to position [337, 0]
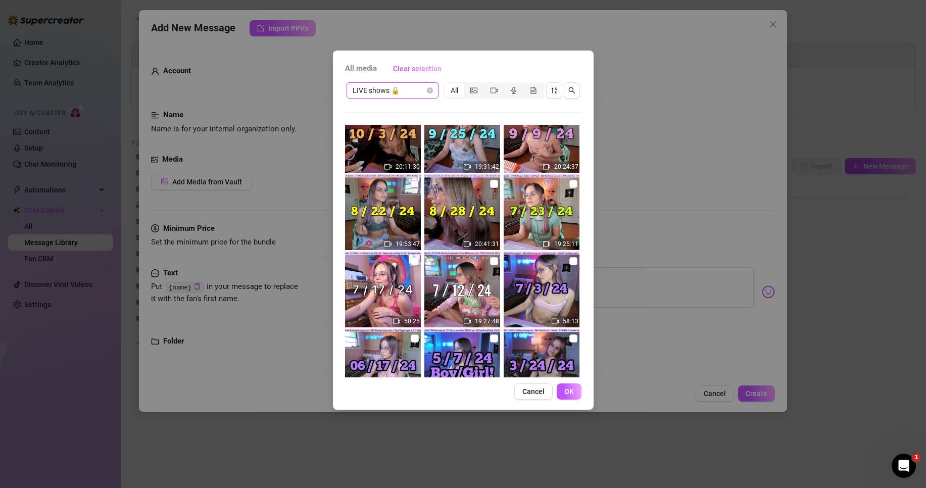
click at [411, 186] on input "checkbox" at bounding box center [415, 184] width 8 height 8
click at [576, 387] on button "OK" at bounding box center [569, 391] width 25 height 16
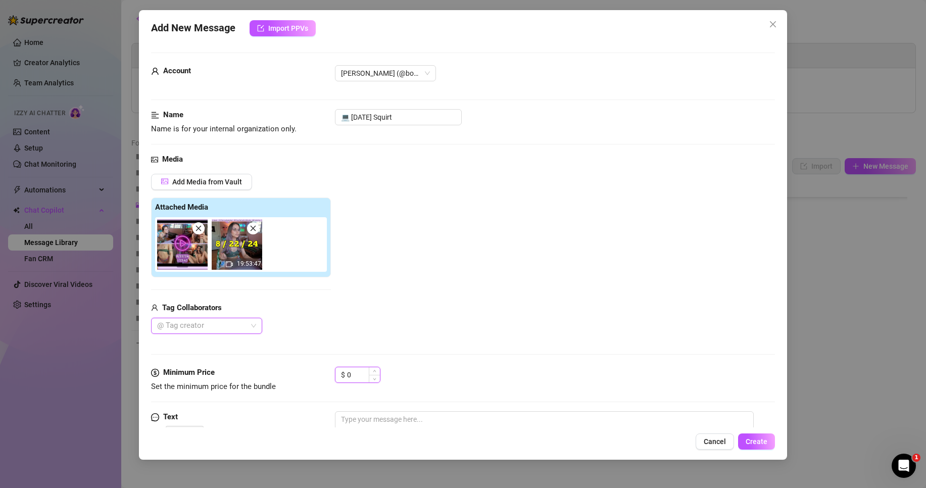
click at [356, 374] on input "0" at bounding box center [363, 374] width 33 height 15
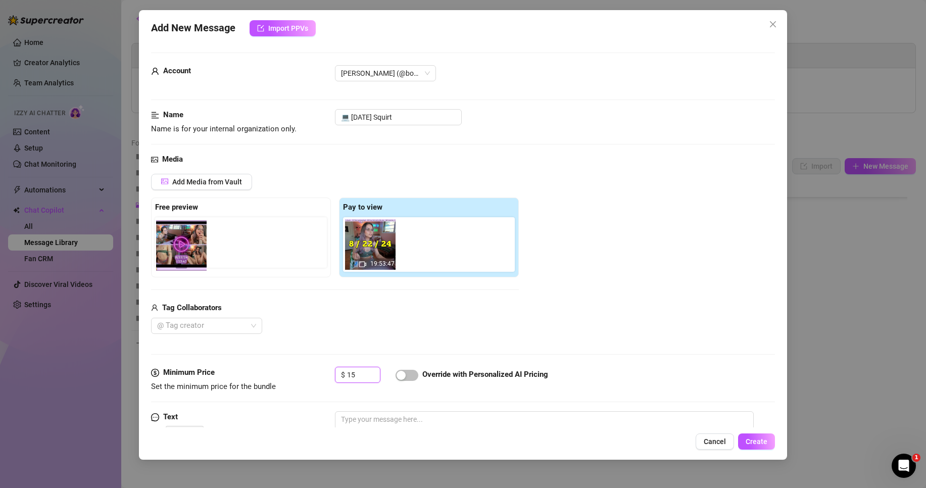
drag, startPoint x: 366, startPoint y: 258, endPoint x: 174, endPoint y: 259, distance: 192.4
click at [174, 259] on div "Free preview Pay to view 19:53:47" at bounding box center [335, 237] width 368 height 80
drag, startPoint x: 365, startPoint y: 250, endPoint x: 174, endPoint y: 249, distance: 190.4
click at [174, 249] on div "Free preview Pay to view 19:53:47" at bounding box center [335, 237] width 368 height 80
drag, startPoint x: 379, startPoint y: 254, endPoint x: 186, endPoint y: 255, distance: 192.9
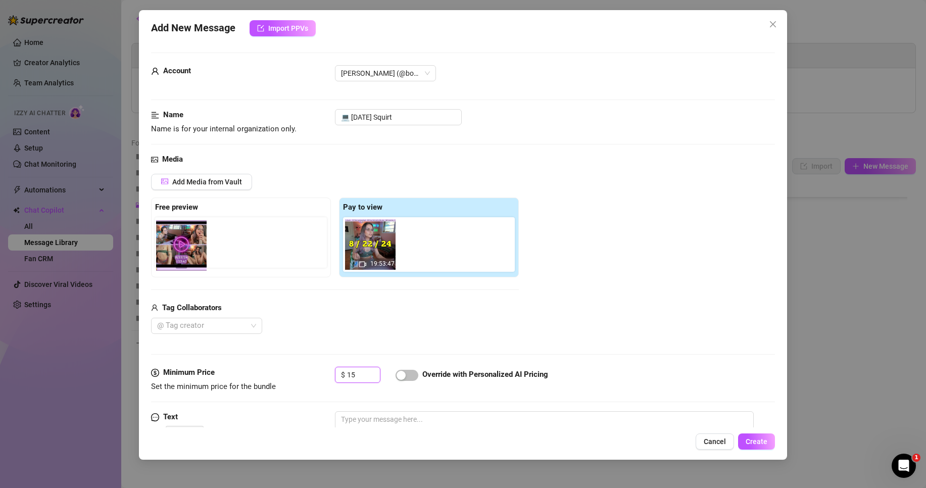
click at [186, 255] on div "Free preview Pay to view 19:53:47" at bounding box center [335, 237] width 368 height 80
drag, startPoint x: 368, startPoint y: 257, endPoint x: 169, endPoint y: 255, distance: 199.0
click at [169, 255] on div "Free preview Pay to view 19:53:47" at bounding box center [335, 237] width 368 height 80
click at [590, 288] on div "Add Media from Vault Free preview Pay to view 19:53:47 Tag Collaborators @ Tag …" at bounding box center [463, 254] width 624 height 161
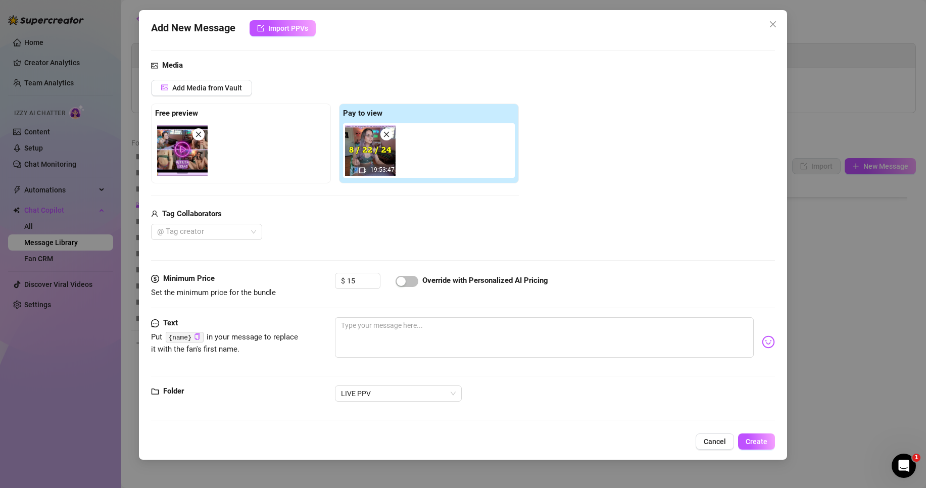
scroll to position [96, 0]
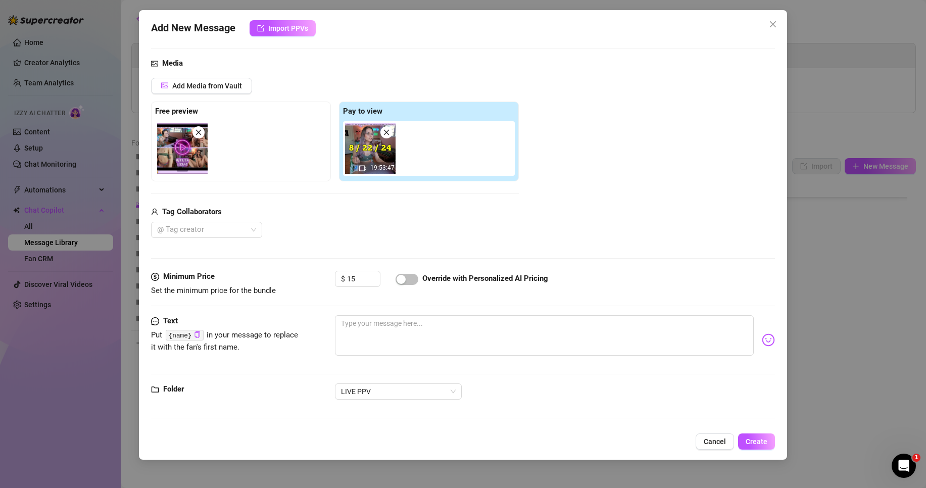
click at [501, 386] on div "LIVE PPV" at bounding box center [555, 391] width 440 height 16
click at [430, 393] on span "LIVE PPV" at bounding box center [398, 391] width 115 height 15
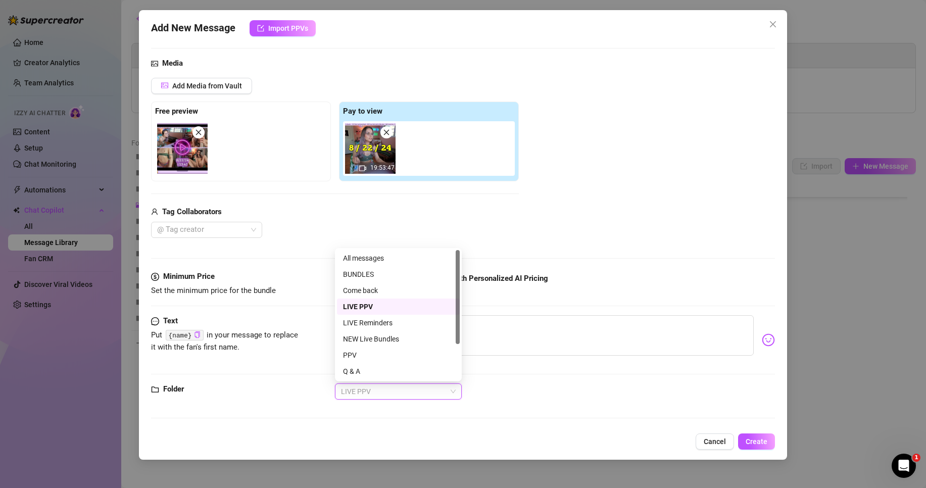
click at [370, 306] on div "LIVE PPV" at bounding box center [398, 306] width 111 height 11
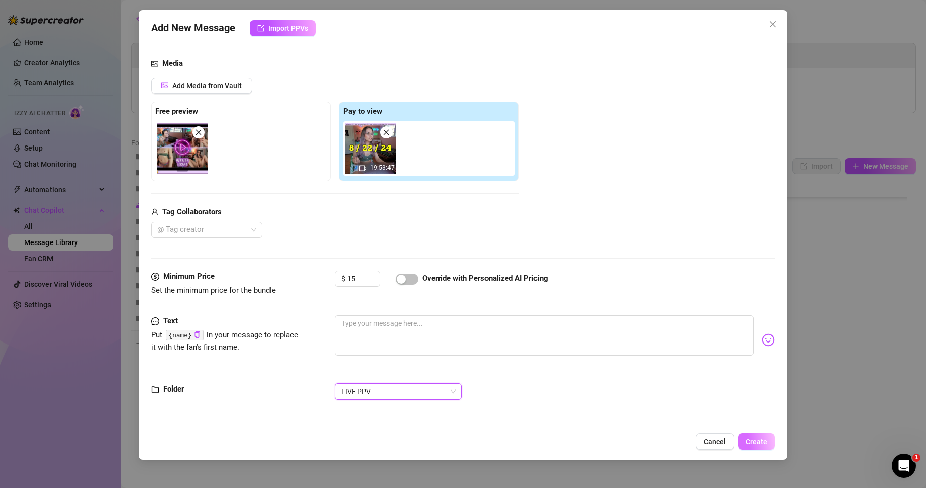
click at [758, 442] on span "Create" at bounding box center [756, 441] width 22 height 8
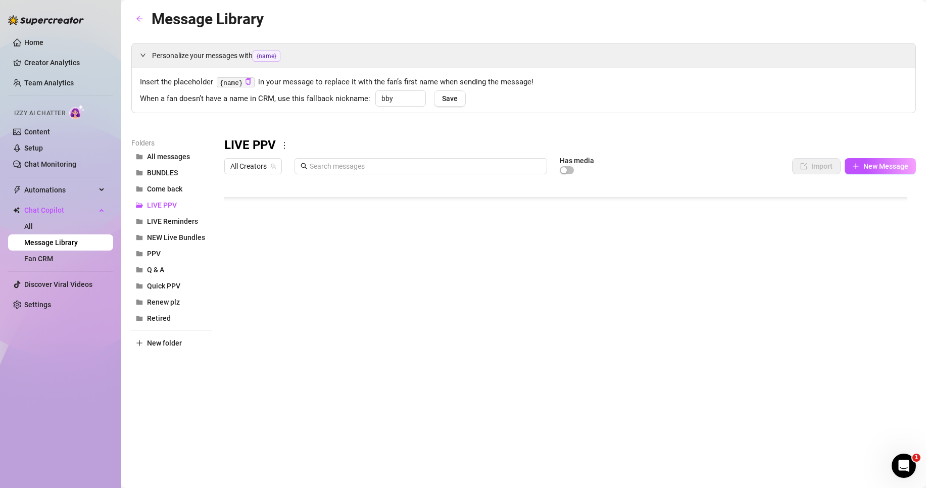
scroll to position [211, 0]
click at [273, 339] on div at bounding box center [569, 291] width 691 height 225
click at [273, 339] on textarea "💻 [DATE] Squirt" at bounding box center [271, 336] width 62 height 9
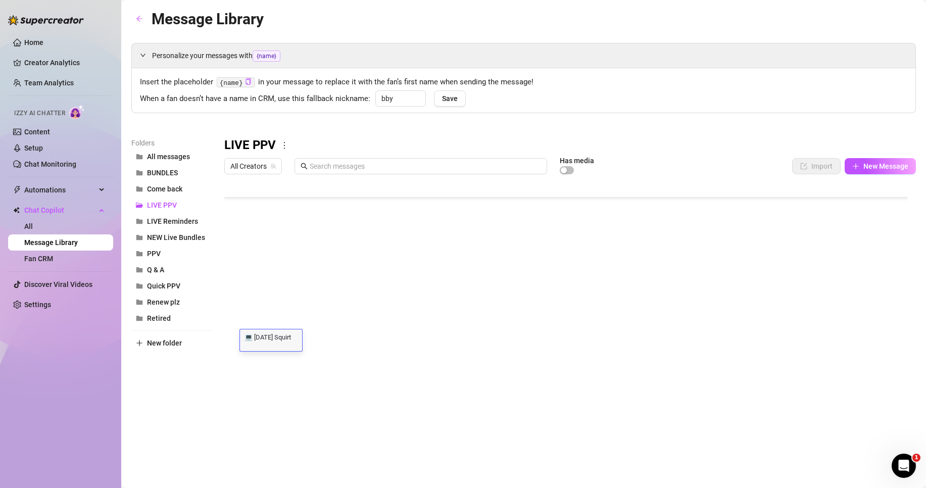
click at [276, 342] on div "💻 [DATE] Squirt 💻 [DATE] Squirt" at bounding box center [271, 340] width 62 height 22
click at [279, 337] on textarea "💻 [DATE] Squirt" at bounding box center [271, 336] width 62 height 9
click at [293, 335] on textarea "💻 [DATE] Squirt" at bounding box center [271, 336] width 62 height 9
click at [295, 335] on textarea "💻 [DATE] Squirt" at bounding box center [271, 336] width 62 height 9
click at [298, 336] on textarea "💻 [DATE] Squirt" at bounding box center [271, 336] width 62 height 9
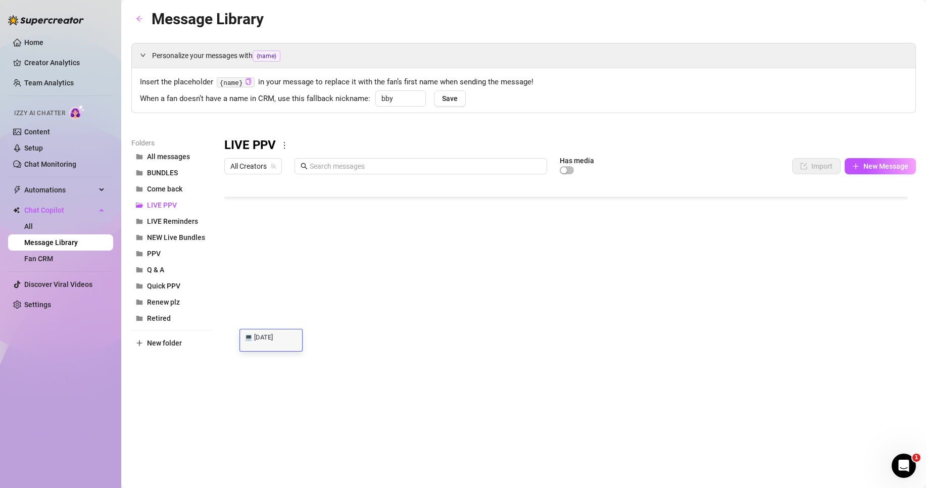
click at [330, 345] on div at bounding box center [569, 291] width 691 height 225
click at [777, 344] on div at bounding box center [569, 291] width 691 height 225
click at [781, 339] on div at bounding box center [569, 291] width 691 height 225
click at [773, 342] on textarea "15" at bounding box center [781, 340] width 23 height 9
click at [783, 336] on textarea "15" at bounding box center [781, 340] width 23 height 9
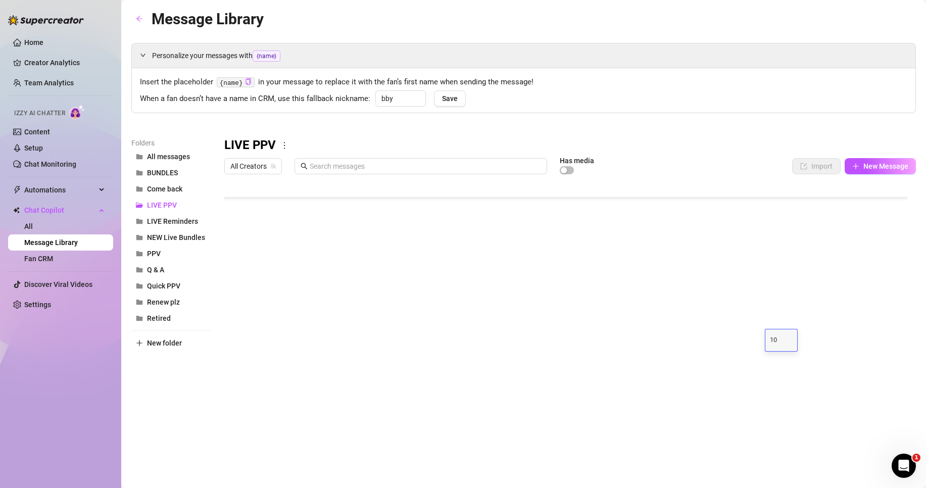
click at [687, 352] on div at bounding box center [569, 291] width 691 height 225
click at [269, 385] on body "Home Creator Analytics Team Analytics Izzy AI Chatter Content Setup Chat Monito…" at bounding box center [463, 244] width 926 height 488
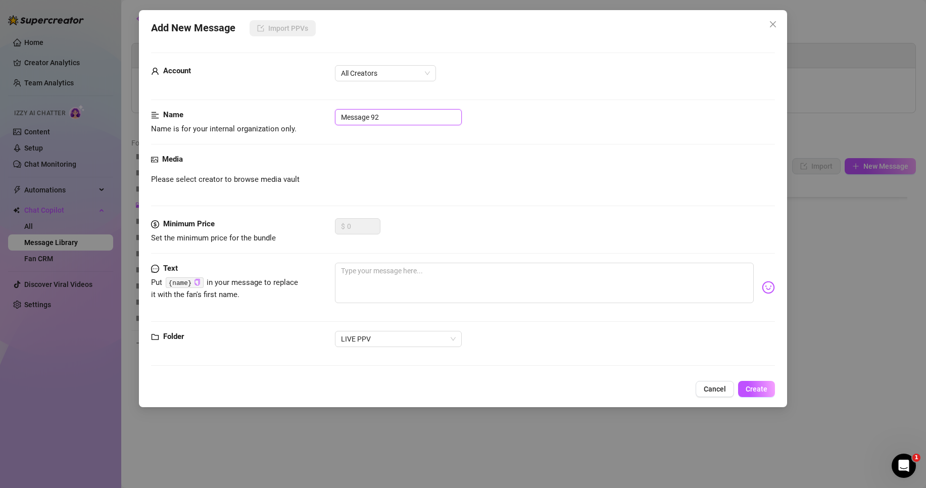
drag, startPoint x: 395, startPoint y: 120, endPoint x: 323, endPoint y: 125, distance: 72.4
click at [323, 125] on div "Name Name is for your internal organization only. Message 92" at bounding box center [463, 122] width 624 height 26
paste input "💻 [DATE] Squirt"
click at [364, 116] on input "💻 [DATE] Squirt" at bounding box center [398, 117] width 127 height 16
drag, startPoint x: 396, startPoint y: 113, endPoint x: 387, endPoint y: 115, distance: 9.3
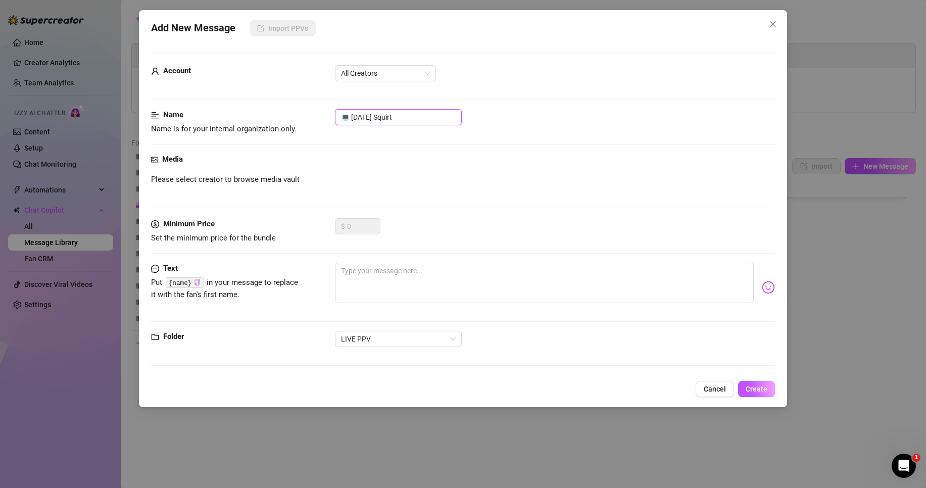
click at [387, 115] on input "💻 [DATE] Squirt" at bounding box center [398, 117] width 127 height 16
drag, startPoint x: 412, startPoint y: 117, endPoint x: 382, endPoint y: 121, distance: 30.1
click at [382, 121] on input "💻 [DATE] Squirt" at bounding box center [398, 117] width 127 height 16
click at [431, 134] on div "Name Name is for your internal organization only. 💻 [DATE] anal" at bounding box center [463, 122] width 624 height 26
click at [401, 83] on div "Account All Creators" at bounding box center [463, 77] width 624 height 25
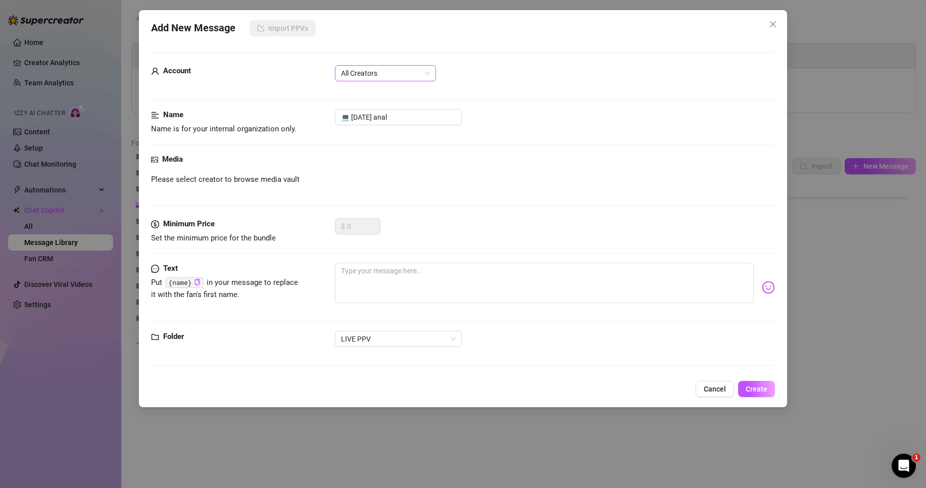
click at [407, 76] on span "All Creators" at bounding box center [385, 73] width 89 height 15
click at [407, 107] on div "[PERSON_NAME]‎ (@bobbielavender)" at bounding box center [385, 109] width 85 height 11
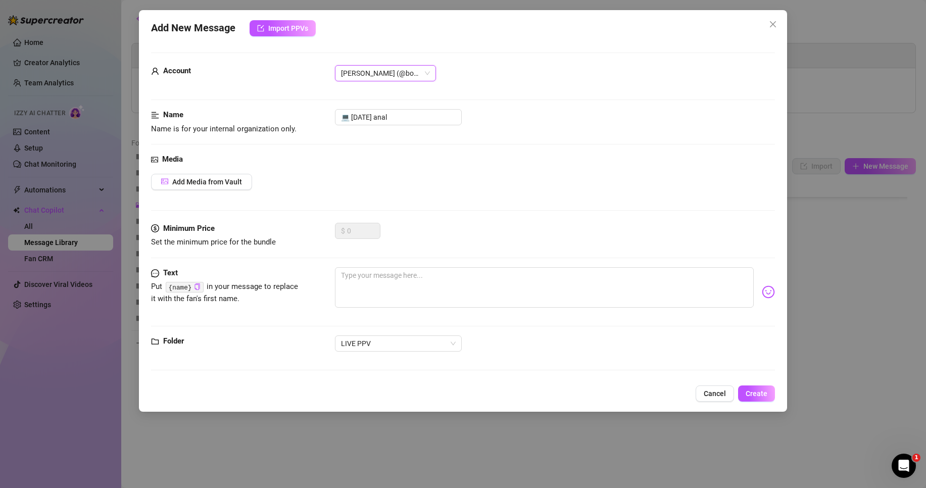
click at [210, 203] on div "Media Add Media from Vault" at bounding box center [463, 188] width 624 height 69
click at [218, 182] on span "Add Media from Vault" at bounding box center [207, 182] width 70 height 8
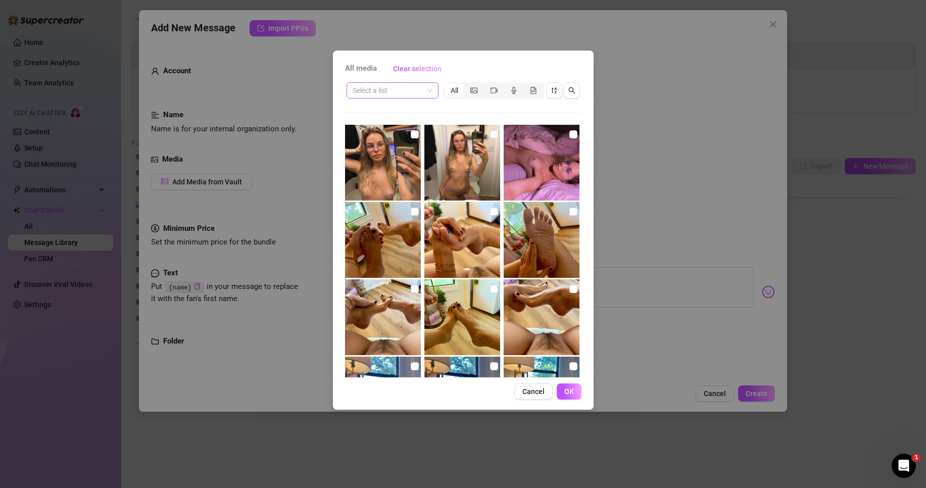
click at [428, 86] on span at bounding box center [392, 90] width 80 height 15
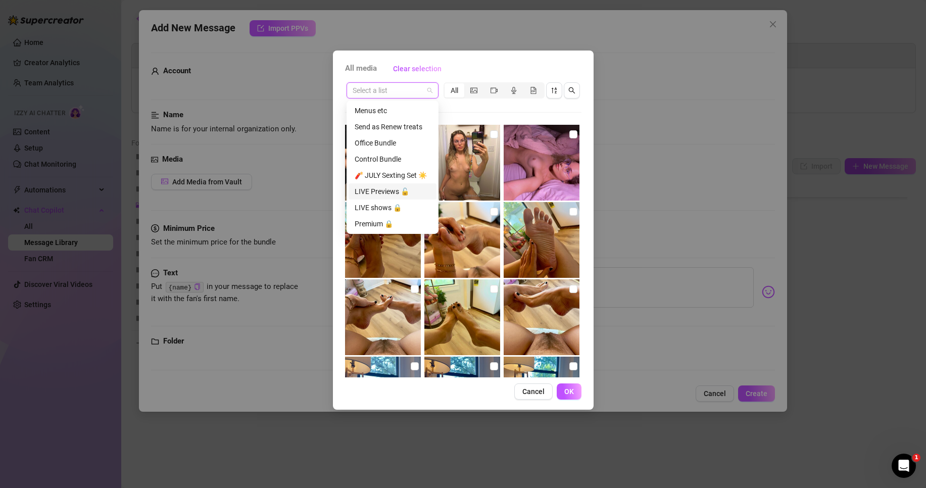
click at [395, 188] on div "LIVE Previews 🔓" at bounding box center [393, 191] width 76 height 11
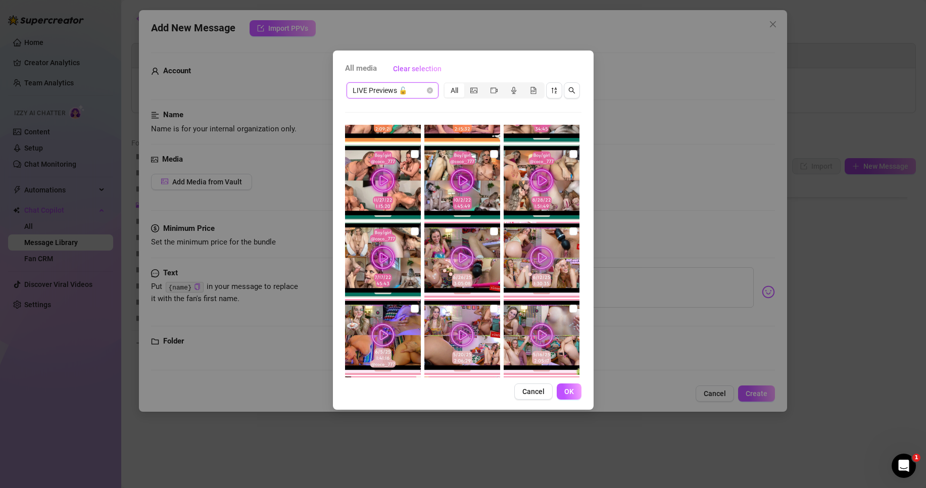
scroll to position [471, 0]
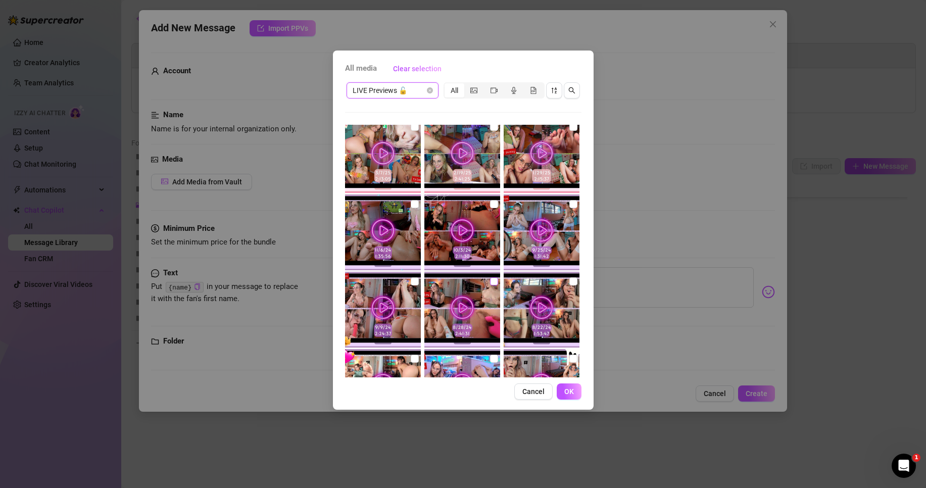
click at [490, 280] on input "checkbox" at bounding box center [494, 281] width 8 height 8
click at [410, 89] on span "LIVE Previews 🔓" at bounding box center [392, 90] width 80 height 15
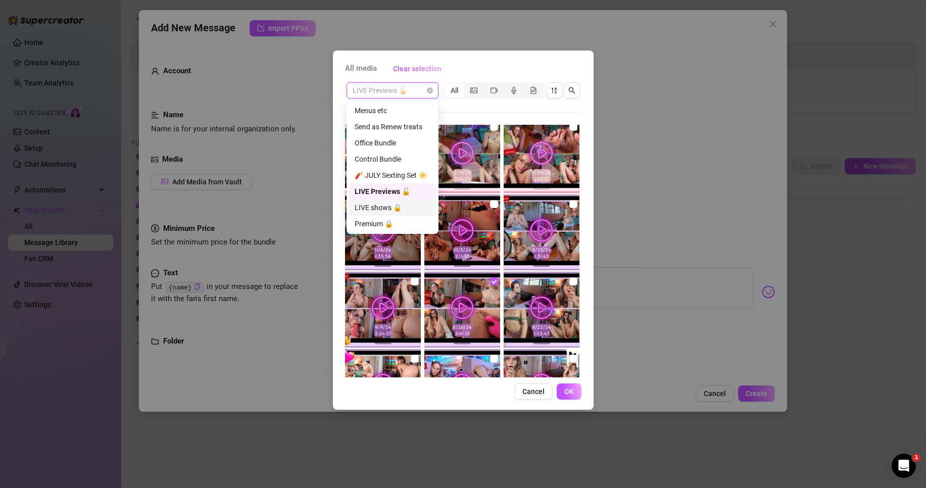
click at [383, 207] on div "LIVE shows 🔒" at bounding box center [393, 207] width 76 height 11
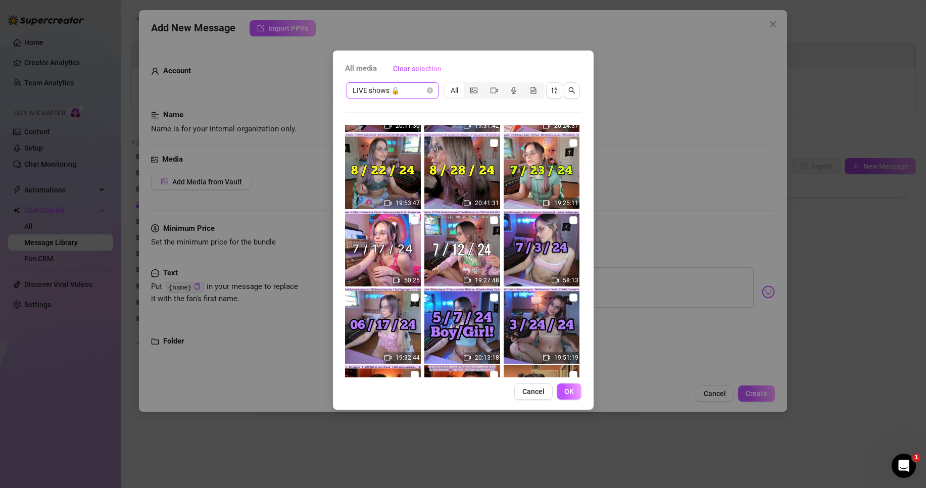
scroll to position [337, 0]
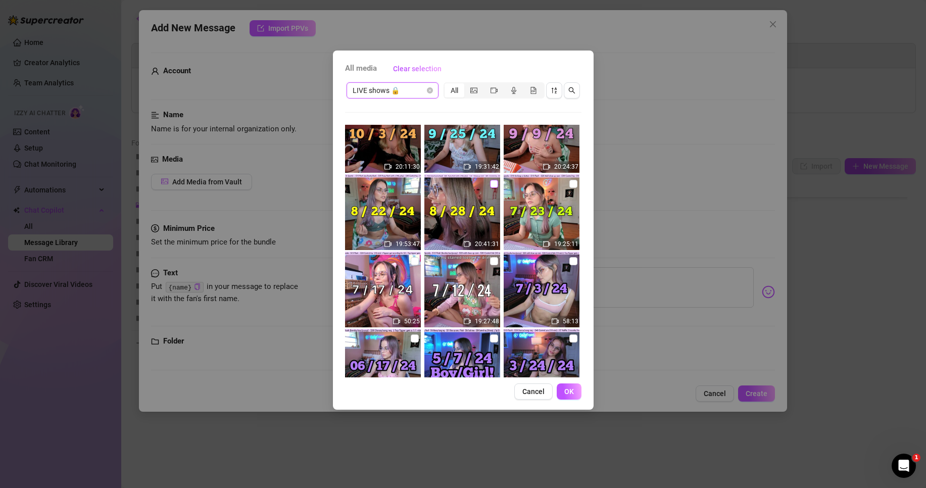
click at [493, 186] on input "checkbox" at bounding box center [494, 184] width 8 height 8
click at [565, 385] on button "OK" at bounding box center [569, 391] width 25 height 16
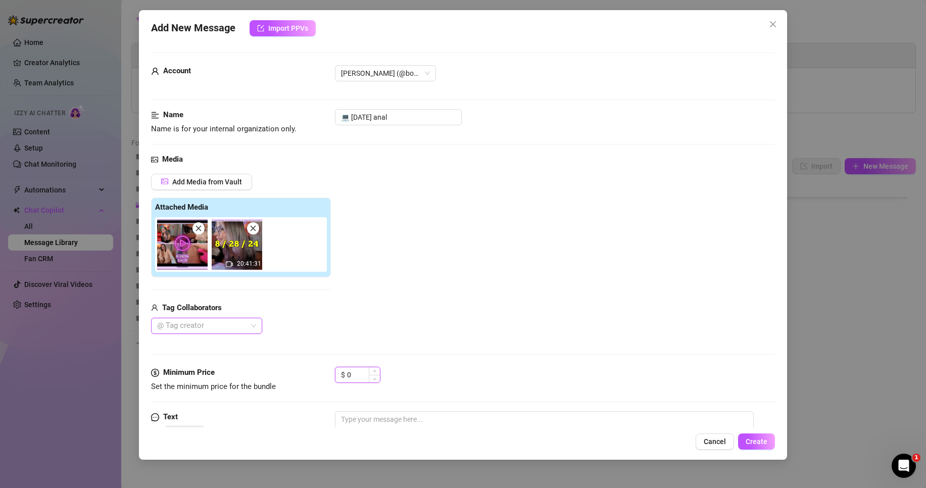
click at [351, 375] on input "0" at bounding box center [363, 374] width 33 height 15
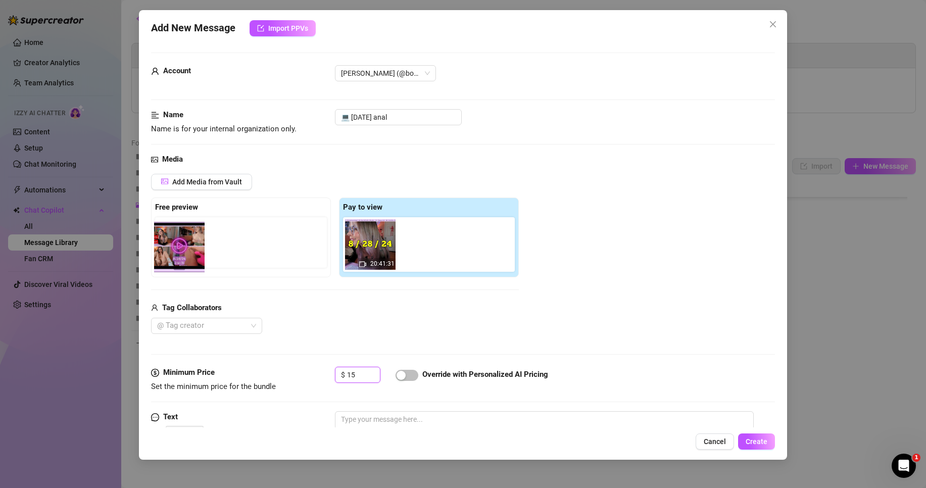
drag, startPoint x: 371, startPoint y: 248, endPoint x: 177, endPoint y: 250, distance: 193.9
click at [177, 250] on div "Free preview Pay to view 20:41:31" at bounding box center [335, 237] width 368 height 80
drag, startPoint x: 373, startPoint y: 246, endPoint x: 183, endPoint y: 246, distance: 189.9
click at [183, 246] on div "Free preview Pay to view 20:41:31" at bounding box center [335, 237] width 368 height 80
drag, startPoint x: 368, startPoint y: 252, endPoint x: 177, endPoint y: 254, distance: 191.4
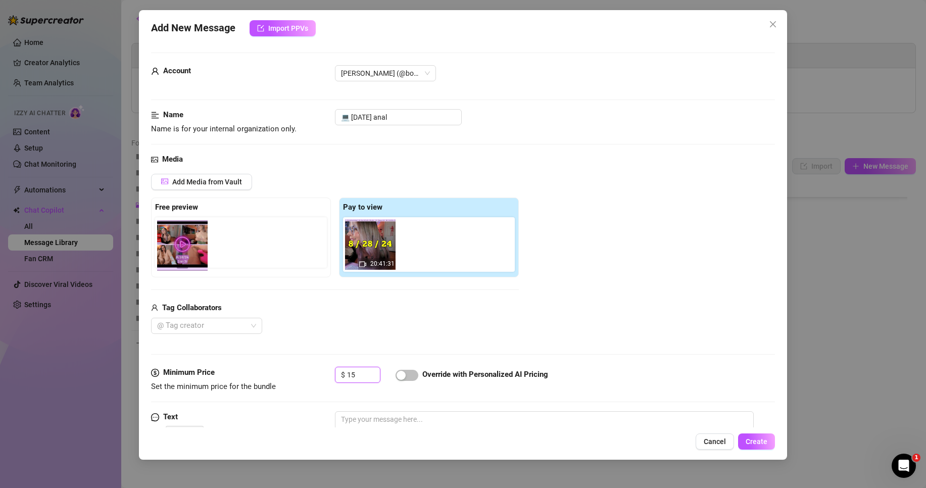
click at [177, 254] on div "Free preview Pay to view 20:41:31" at bounding box center [335, 237] width 368 height 80
drag, startPoint x: 261, startPoint y: 254, endPoint x: 167, endPoint y: 253, distance: 93.9
click at [167, 253] on div "Free preview Pay to view 20:41:31" at bounding box center [335, 237] width 368 height 80
drag, startPoint x: 352, startPoint y: 257, endPoint x: 162, endPoint y: 255, distance: 190.4
click at [162, 255] on div "Free preview Pay to view 20:41:31" at bounding box center [335, 237] width 368 height 80
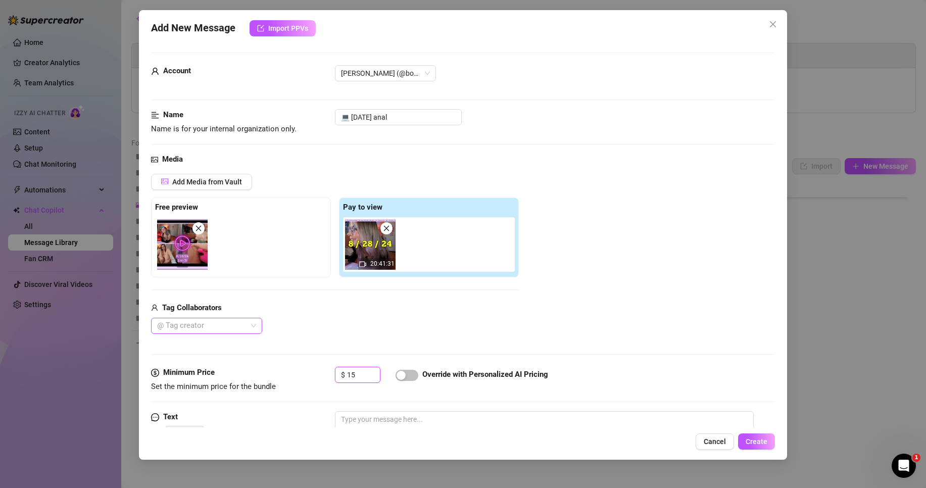
click at [250, 324] on div "@ Tag creator" at bounding box center [206, 326] width 111 height 16
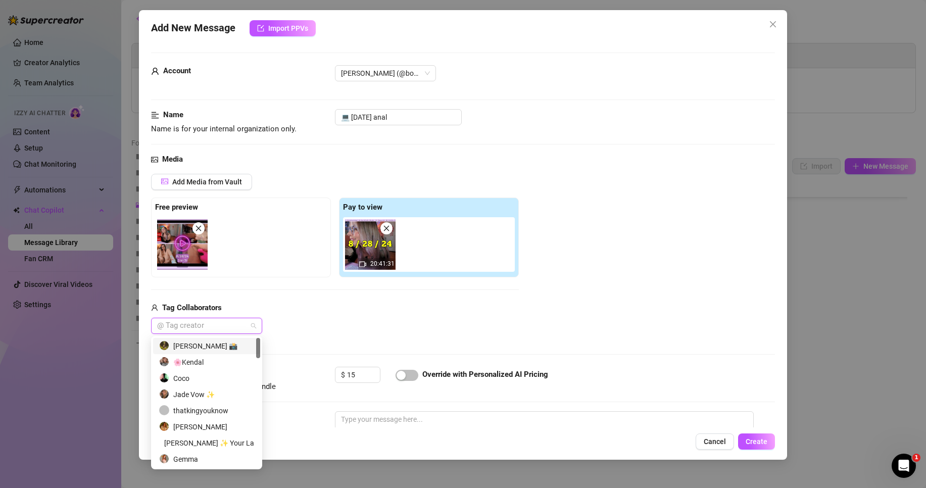
click at [295, 308] on div "Tag Collaborators" at bounding box center [335, 308] width 368 height 12
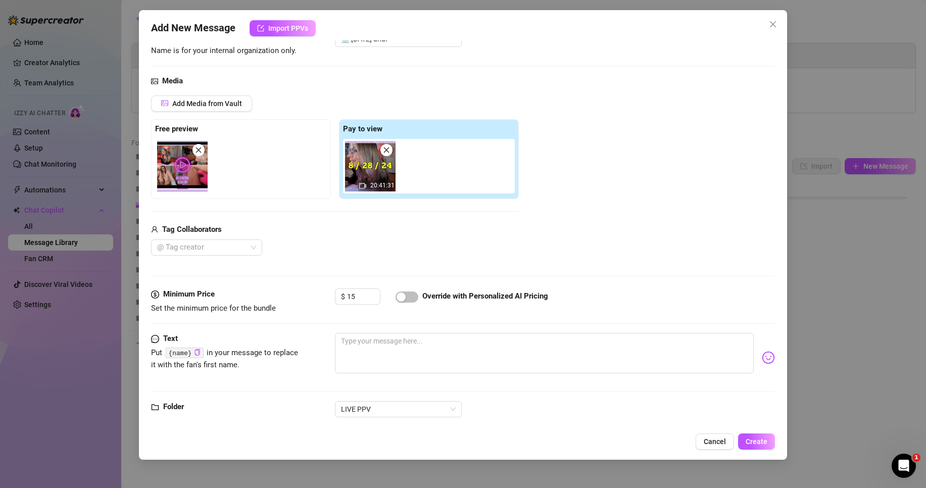
scroll to position [96, 0]
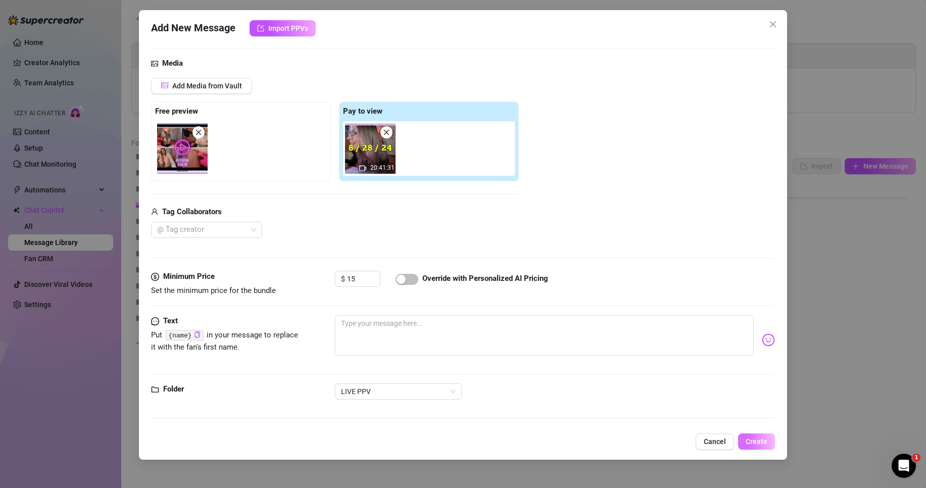
click at [767, 446] on button "Create" at bounding box center [756, 441] width 37 height 16
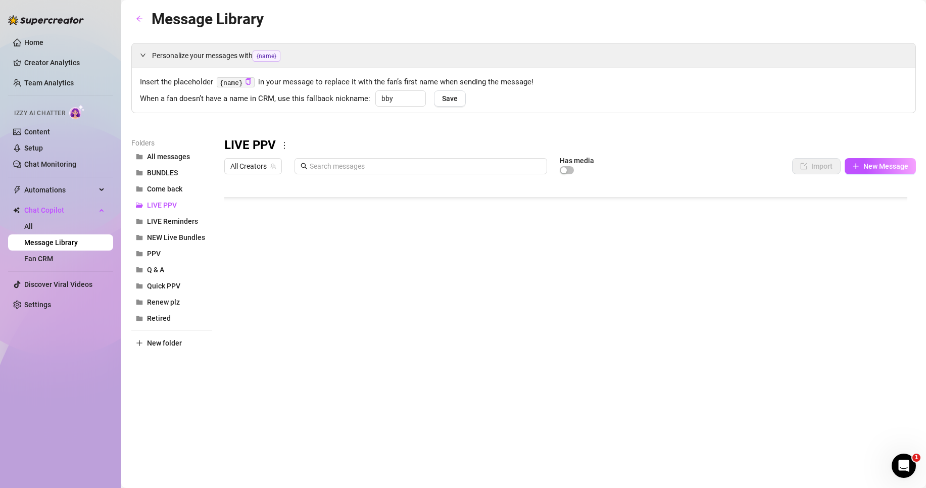
scroll to position [231, 0]
click at [173, 172] on span "BUNDLES" at bounding box center [162, 173] width 31 height 8
click at [264, 289] on div at bounding box center [569, 291] width 691 height 225
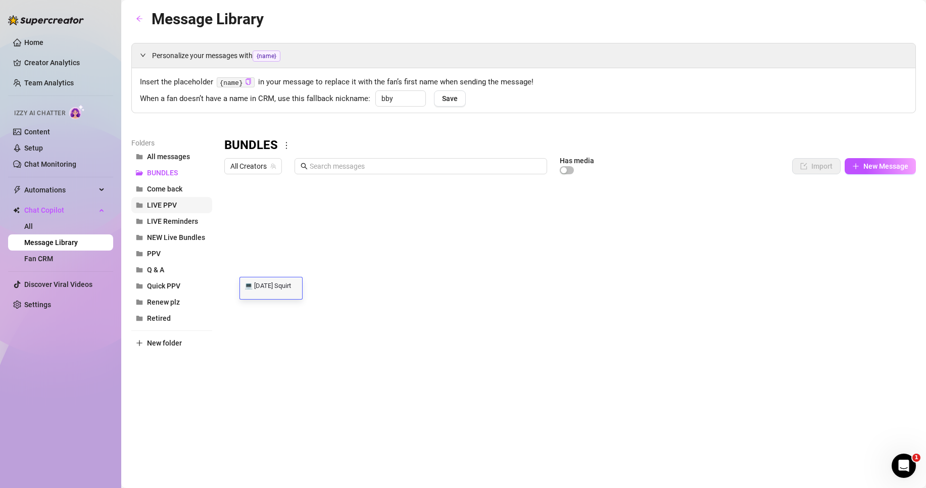
scroll to position [1, 0]
click at [176, 201] on span "LIVE PPV" at bounding box center [162, 205] width 30 height 8
click at [296, 381] on body "Home Creator Analytics Team Analytics Izzy AI Chatter Content Setup Chat Monito…" at bounding box center [463, 244] width 926 height 488
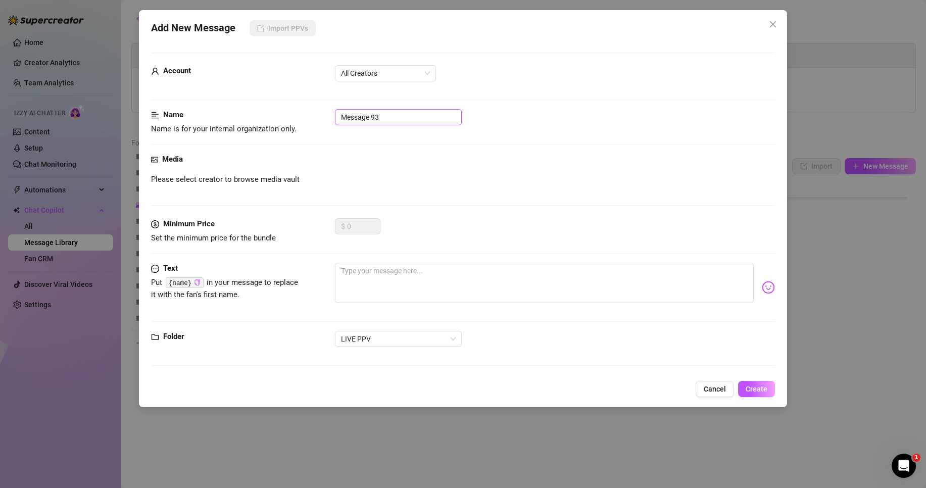
drag, startPoint x: 396, startPoint y: 119, endPoint x: 330, endPoint y: 118, distance: 66.2
click at [331, 118] on div "Name Name is for your internal organization only. Message 93" at bounding box center [463, 122] width 624 height 26
paste input "💻 [DATE] Squirt"
click at [385, 79] on span "All Creators" at bounding box center [385, 73] width 89 height 15
click at [389, 108] on div "[PERSON_NAME]‎ (@bobbielavender)" at bounding box center [385, 109] width 85 height 11
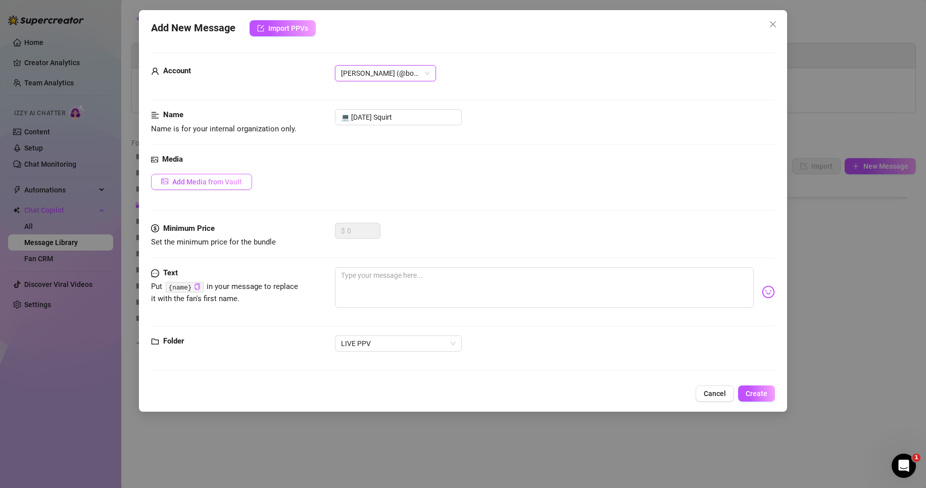
click at [219, 187] on button "Add Media from Vault" at bounding box center [201, 182] width 101 height 16
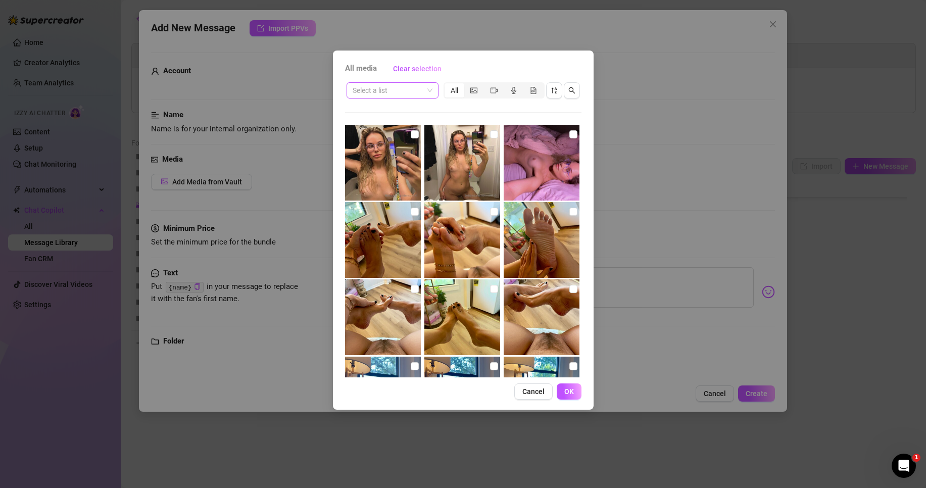
click at [424, 91] on span at bounding box center [392, 90] width 80 height 15
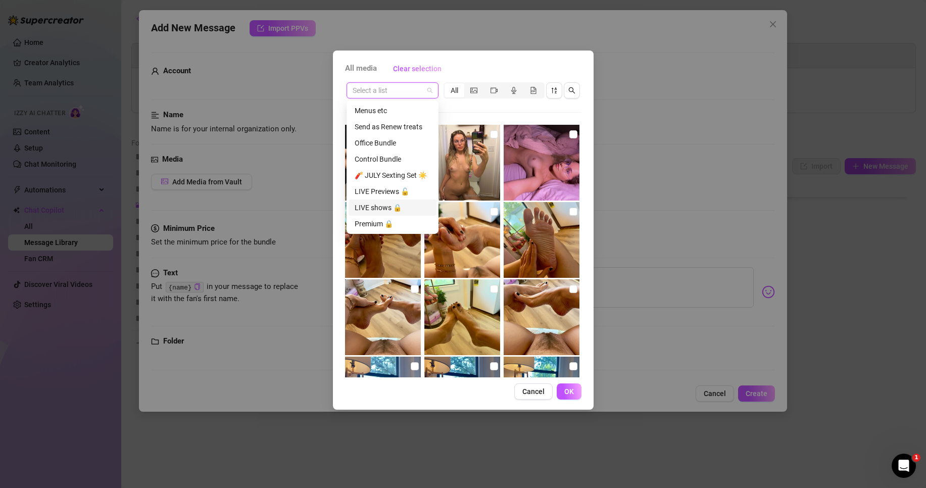
click at [382, 204] on div "LIVE shows 🔒" at bounding box center [393, 207] width 76 height 11
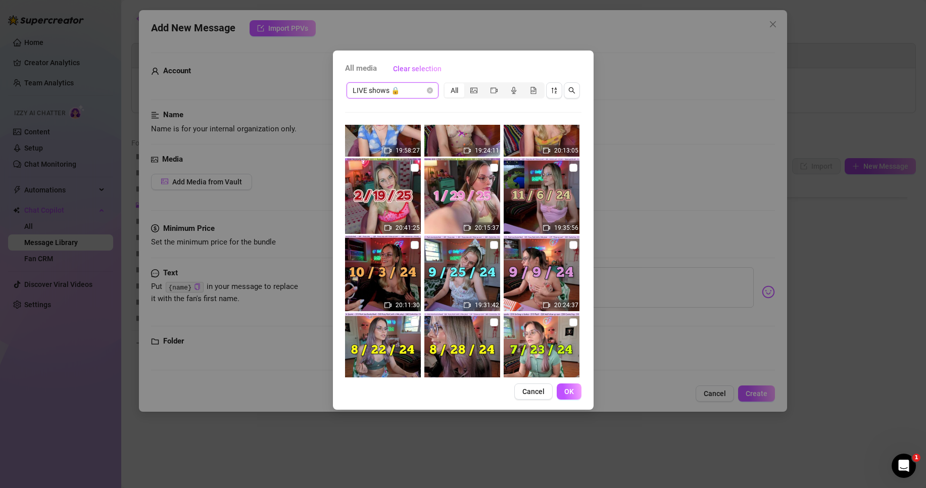
scroll to position [202, 0]
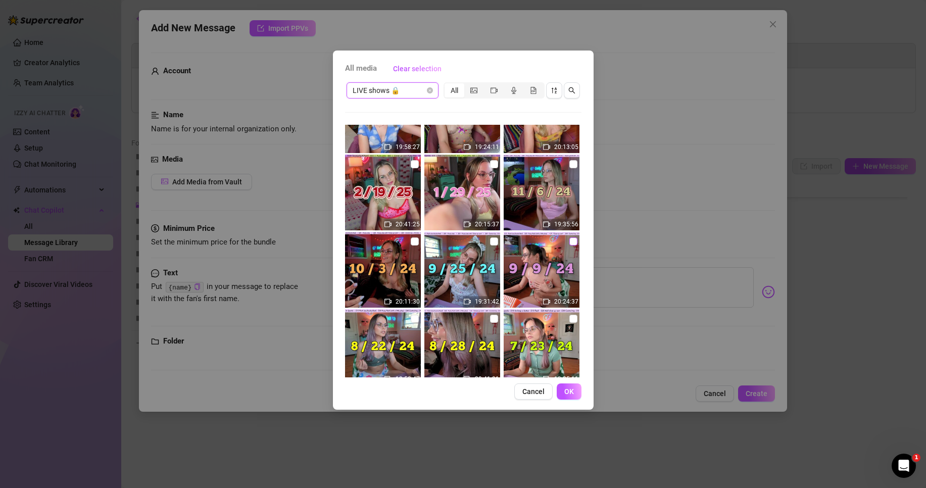
click at [569, 238] on input "checkbox" at bounding box center [573, 241] width 8 height 8
click at [406, 89] on span "LIVE shows 🔒" at bounding box center [392, 90] width 80 height 15
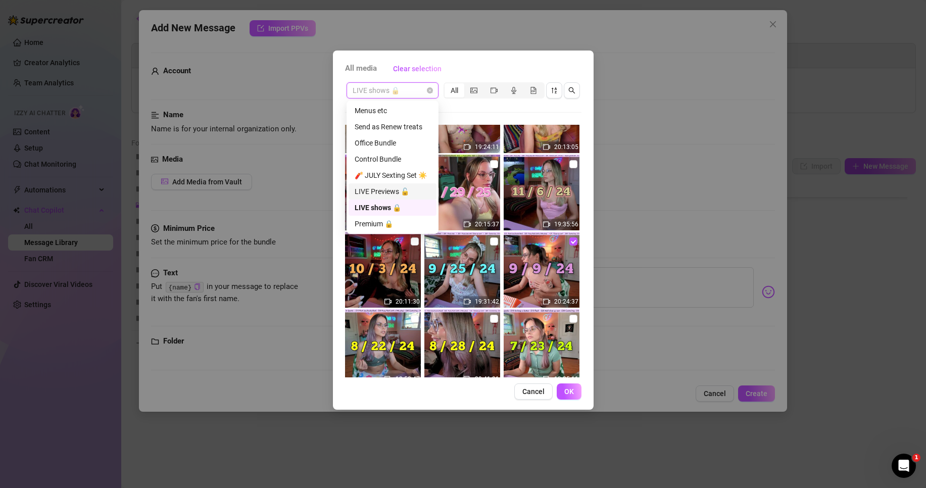
click at [384, 193] on div "LIVE Previews 🔓" at bounding box center [393, 191] width 76 height 11
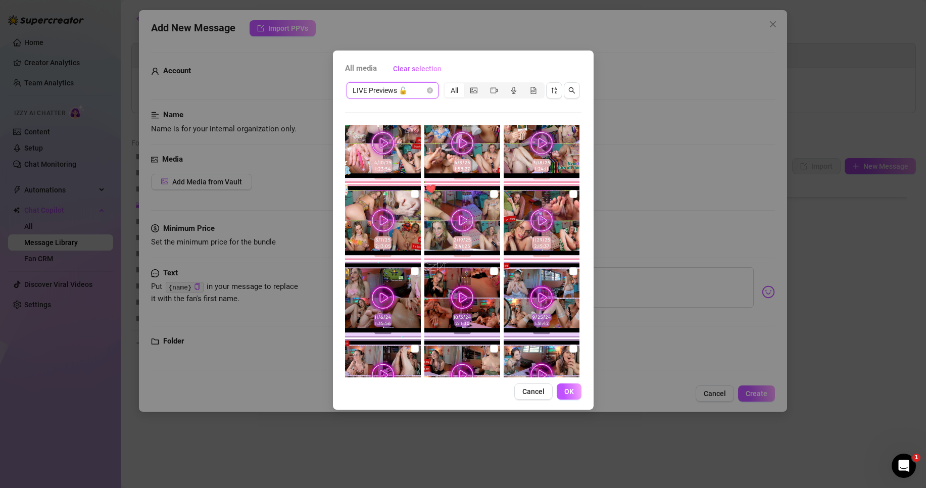
scroll to position [471, 0]
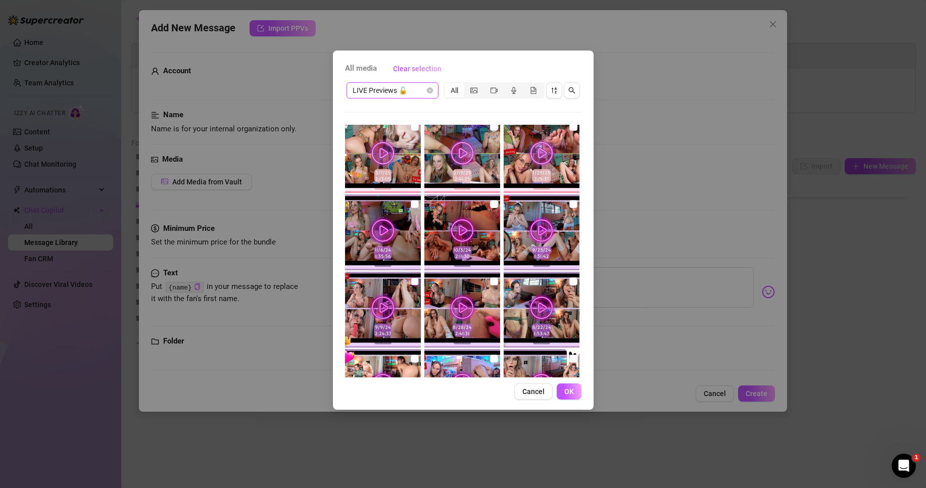
click at [411, 284] on input "checkbox" at bounding box center [415, 281] width 8 height 8
click at [574, 388] on button "OK" at bounding box center [569, 391] width 25 height 16
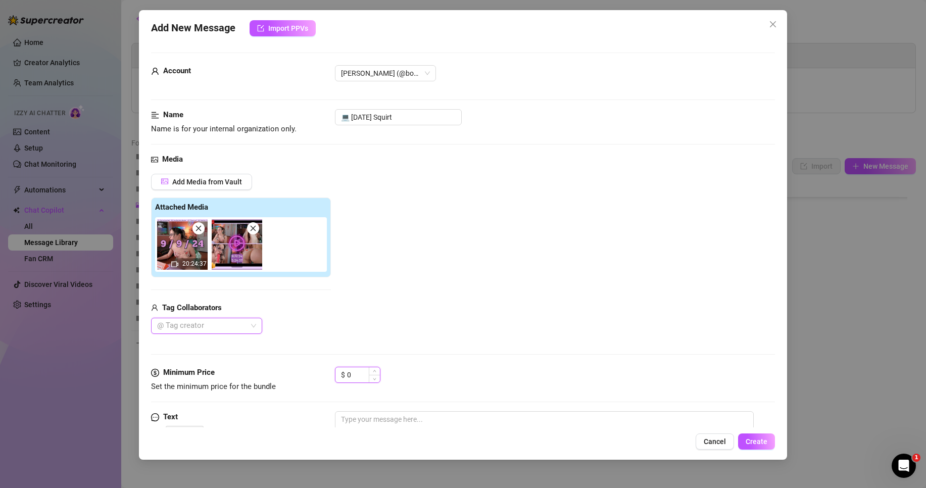
click at [357, 376] on input "0" at bounding box center [363, 374] width 33 height 15
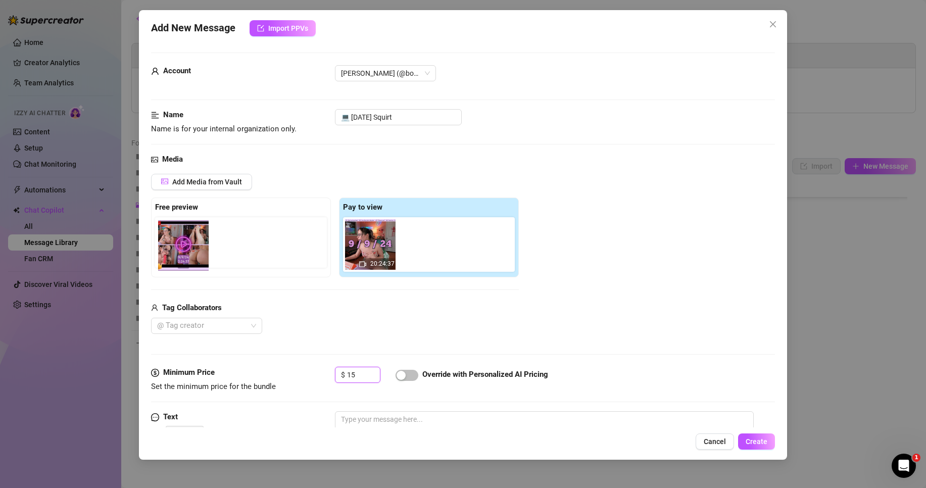
drag, startPoint x: 421, startPoint y: 267, endPoint x: 173, endPoint y: 266, distance: 247.5
click at [173, 266] on div "Free preview Pay to view 20:24:37" at bounding box center [335, 237] width 368 height 80
drag, startPoint x: 414, startPoint y: 265, endPoint x: 168, endPoint y: 266, distance: 245.9
click at [168, 266] on div "Free preview Pay to view 20:24:37" at bounding box center [335, 237] width 368 height 80
drag, startPoint x: 437, startPoint y: 261, endPoint x: 193, endPoint y: 262, distance: 244.4
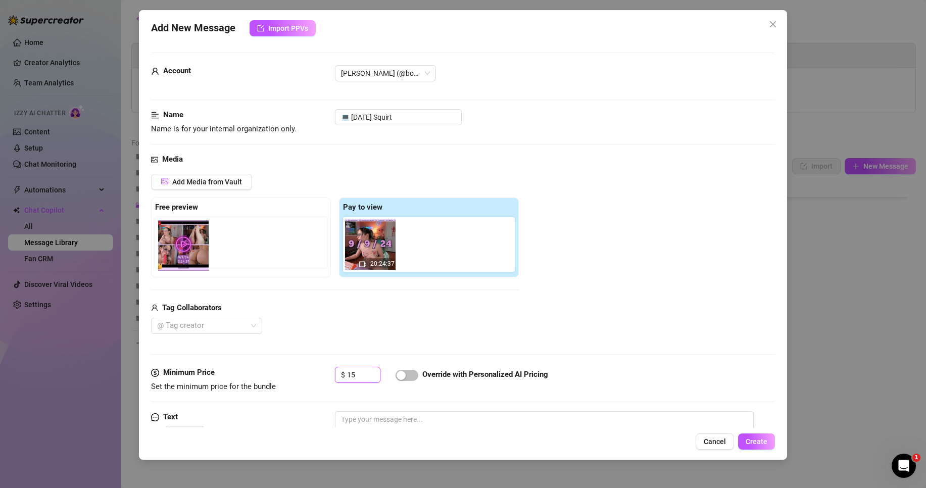
click at [193, 262] on div "Free preview Pay to view 20:24:37" at bounding box center [335, 237] width 368 height 80
drag, startPoint x: 435, startPoint y: 262, endPoint x: 189, endPoint y: 264, distance: 245.9
click at [189, 264] on div "Free preview Pay to view 20:24:37" at bounding box center [335, 237] width 368 height 80
drag, startPoint x: 444, startPoint y: 255, endPoint x: 201, endPoint y: 256, distance: 242.4
click at [201, 256] on div "Free preview Pay to view 20:24:37" at bounding box center [335, 237] width 368 height 80
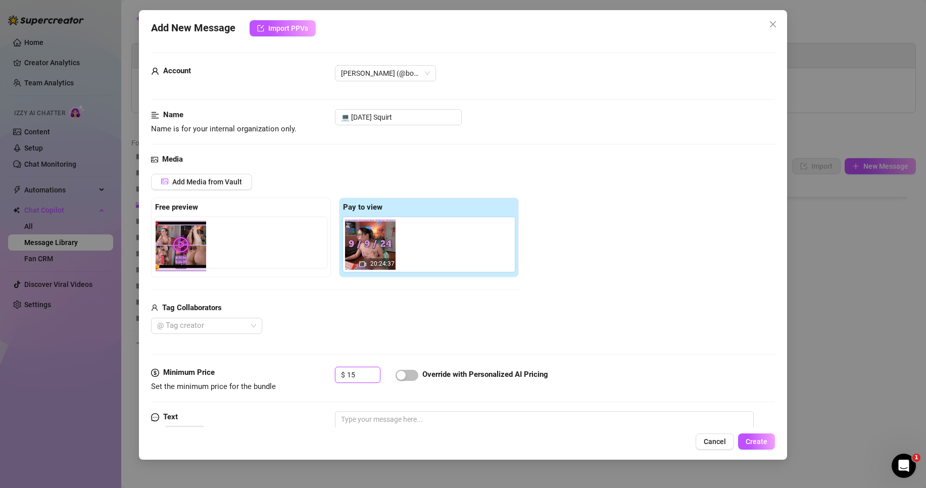
drag, startPoint x: 420, startPoint y: 252, endPoint x: 172, endPoint y: 253, distance: 247.5
click at [172, 253] on div "Free preview Pay to view 20:24:37" at bounding box center [335, 237] width 368 height 80
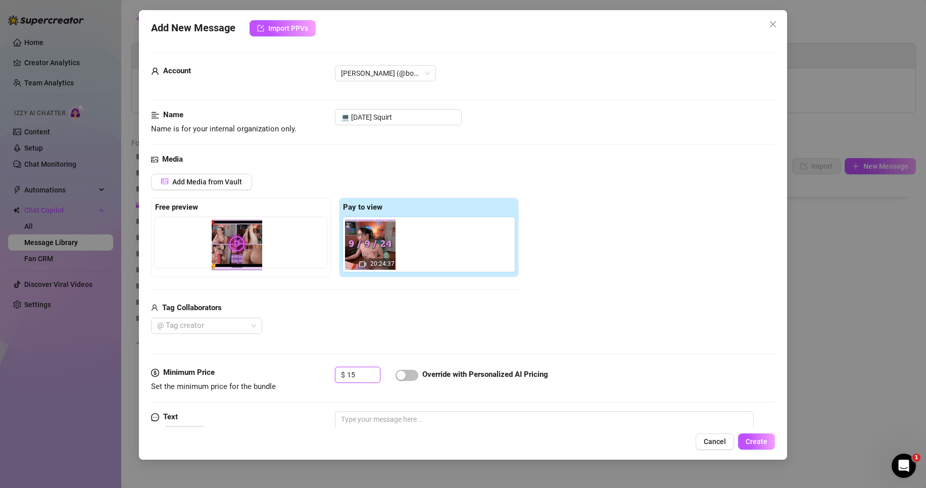
drag, startPoint x: 420, startPoint y: 246, endPoint x: 228, endPoint y: 247, distance: 192.4
click at [228, 247] on div "Free preview Pay to view 20:24:37" at bounding box center [335, 237] width 368 height 80
click at [227, 247] on div at bounding box center [241, 242] width 172 height 51
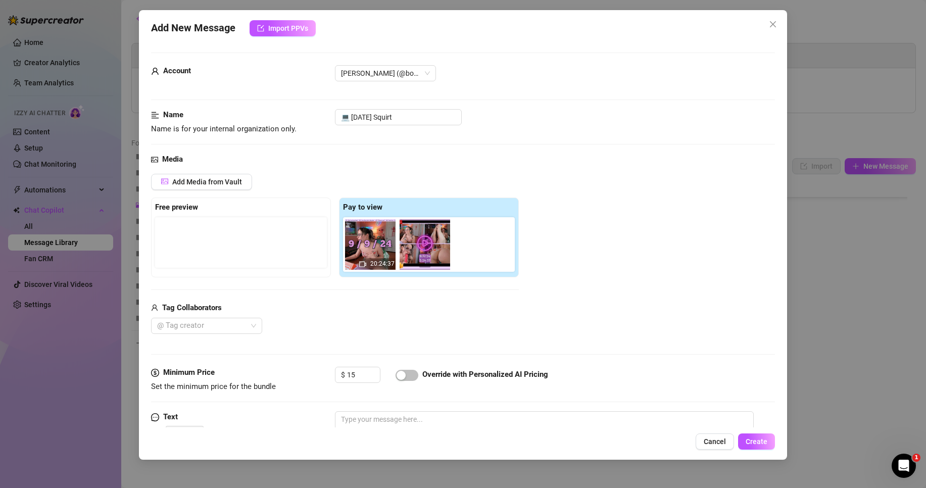
click at [227, 247] on div at bounding box center [241, 242] width 172 height 51
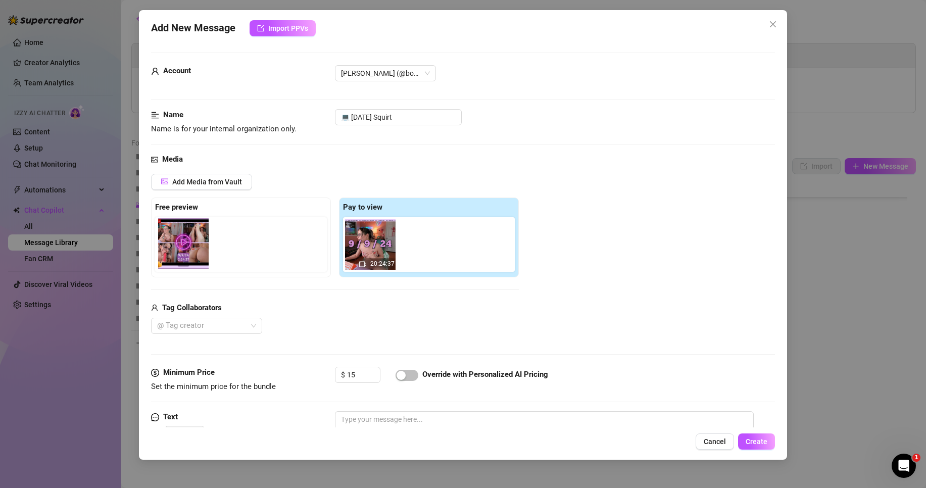
drag, startPoint x: 391, startPoint y: 261, endPoint x: 195, endPoint y: 256, distance: 196.0
click at [195, 256] on div "Free preview Pay to view 20:24:37" at bounding box center [335, 237] width 368 height 80
click at [229, 259] on div at bounding box center [243, 244] width 176 height 55
click at [222, 328] on div at bounding box center [201, 326] width 96 height 14
click at [325, 322] on div "@ Tag creator" at bounding box center [335, 326] width 368 height 16
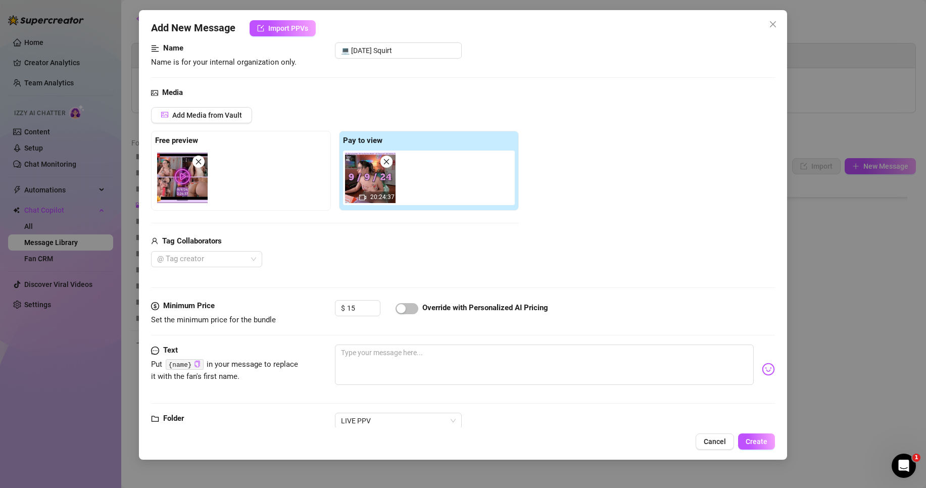
scroll to position [67, 0]
click at [767, 444] on span "Create" at bounding box center [756, 441] width 22 height 8
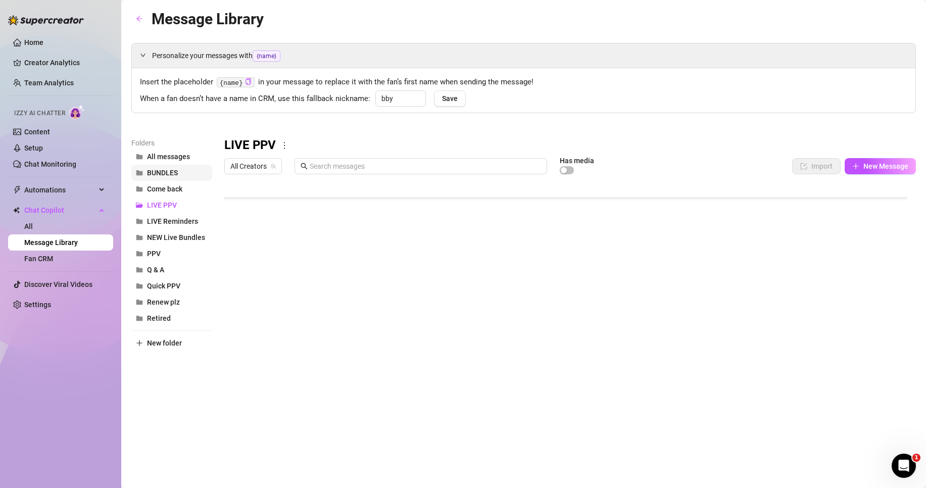
click at [166, 175] on span "BUNDLES" at bounding box center [162, 173] width 31 height 8
click at [382, 290] on div at bounding box center [569, 291] width 691 height 225
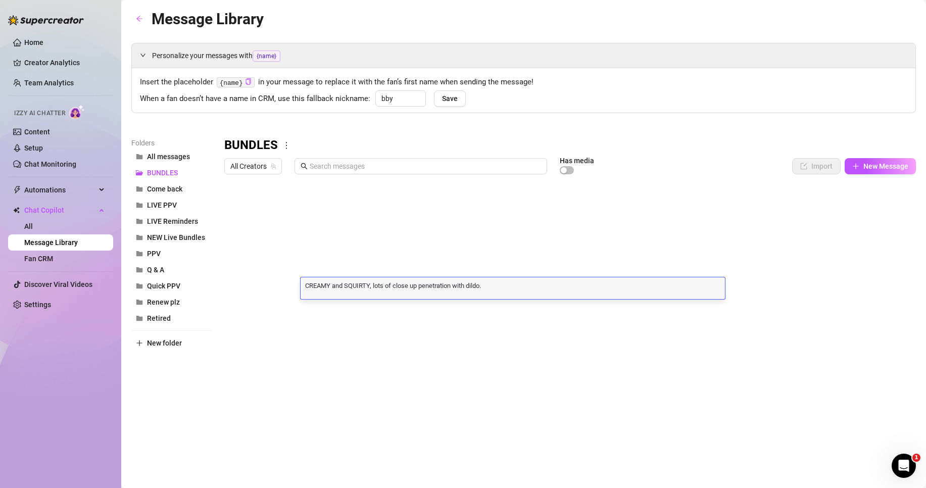
scroll to position [1, 0]
click at [382, 290] on div "CREAMY and SQUIRTY, lots of close up penetration with dildo. CREAMY and SQUIRTY…" at bounding box center [512, 288] width 424 height 22
click at [382, 286] on textarea "CREAMY and SQUIRTY, lots of close up penetration with dildo." at bounding box center [512, 284] width 424 height 9
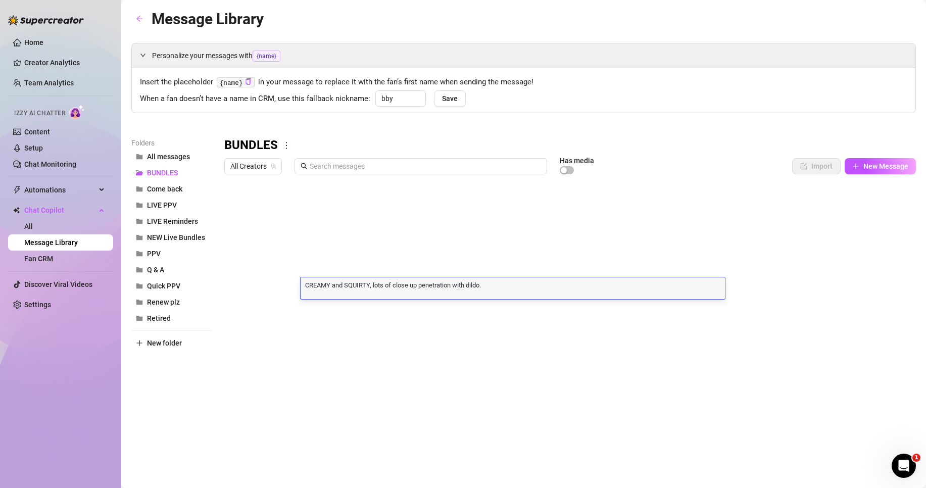
click at [456, 287] on textarea "CREAMY and SQUIRTY, lots of close up penetration with dildo." at bounding box center [512, 284] width 424 height 9
click at [237, 288] on div at bounding box center [569, 291] width 691 height 225
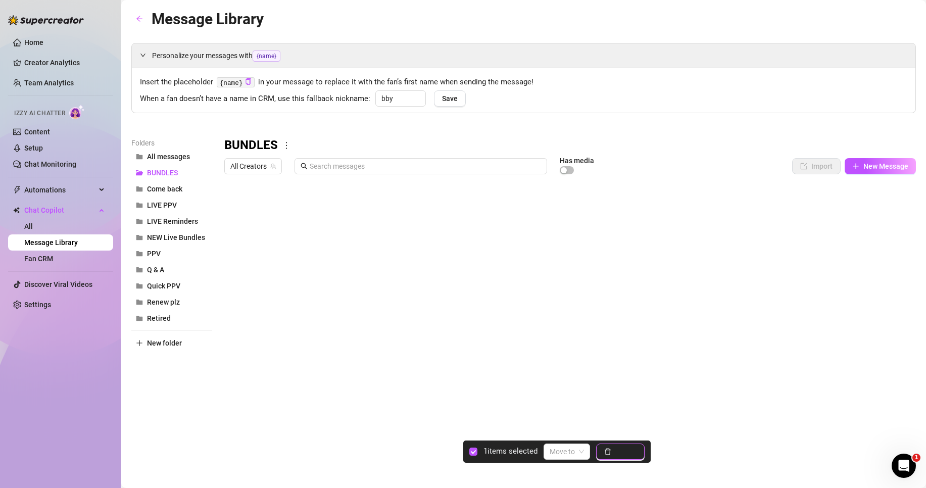
click at [615, 452] on button "Delete" at bounding box center [620, 451] width 48 height 16
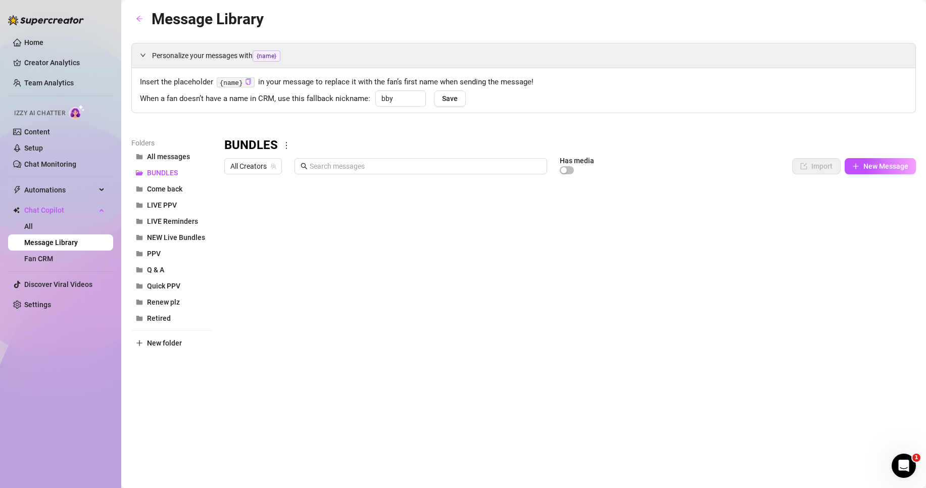
click at [235, 226] on div at bounding box center [569, 291] width 691 height 225
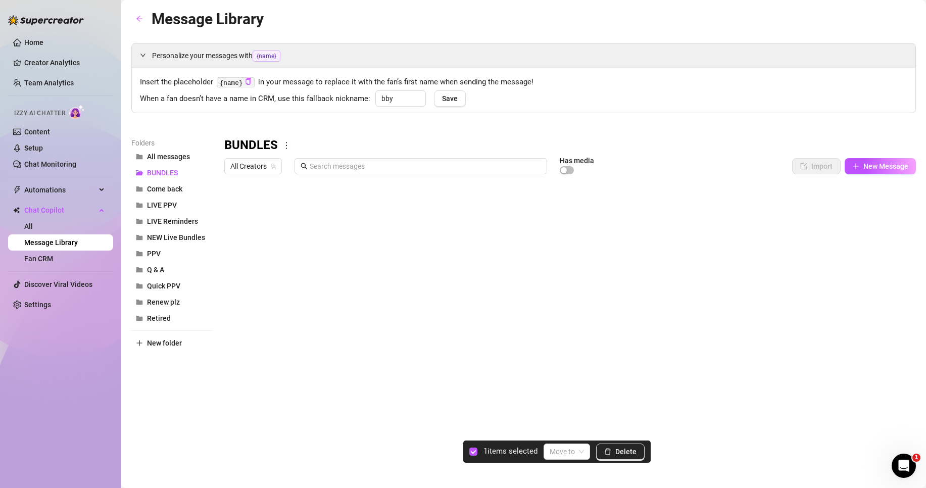
click at [235, 226] on div at bounding box center [569, 291] width 691 height 225
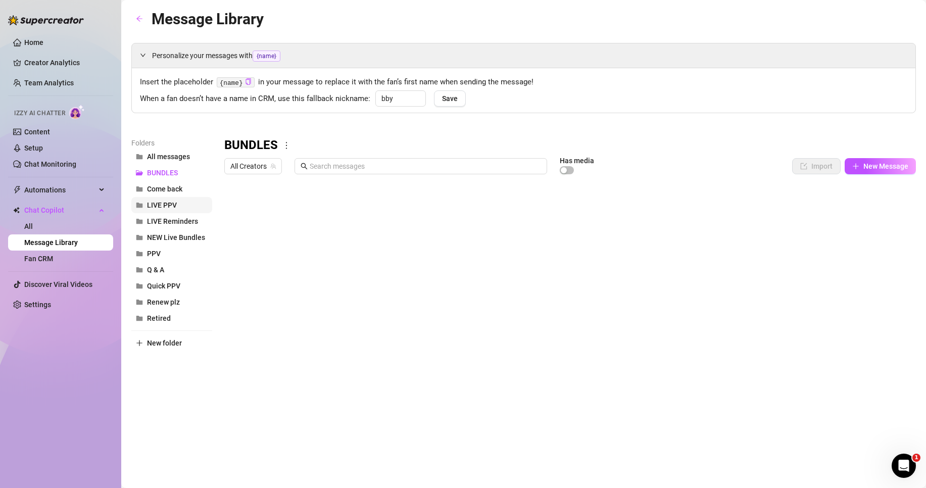
click at [168, 206] on span "LIVE PPV" at bounding box center [162, 205] width 30 height 8
click at [335, 337] on div at bounding box center [569, 291] width 691 height 225
click at [335, 343] on div at bounding box center [569, 291] width 691 height 225
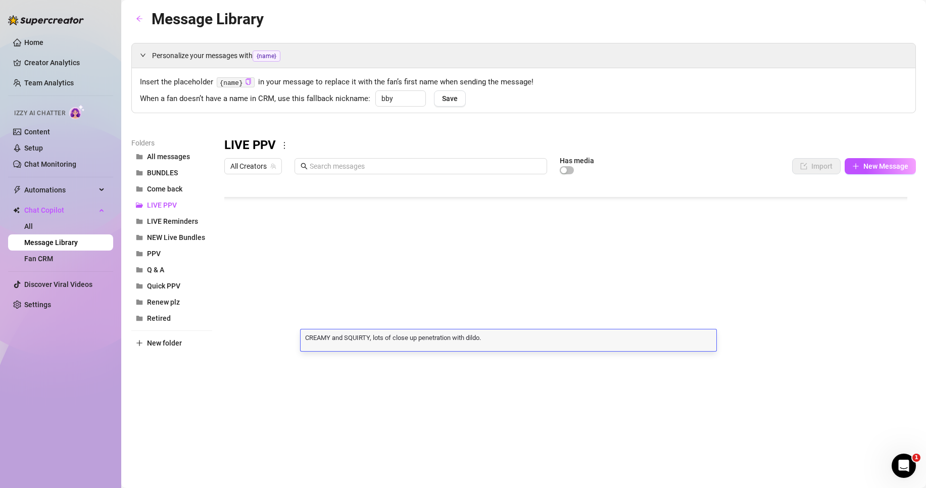
scroll to position [1, 0]
click at [332, 339] on textarea "CREAMY and SQUIRTY, lots of close up penetration with dildo." at bounding box center [508, 336] width 416 height 9
click at [305, 339] on textarea "CREAMY and SQUIRTY, lots of close up penetration with dildo." at bounding box center [508, 336] width 416 height 9
click at [382, 336] on textarea "🥛CREAMY and SQUIRTY, lots of close up penetration with dildo." at bounding box center [508, 336] width 416 height 9
click at [536, 340] on textarea "🥛CREAMY and SQUIRTY! In this one i give you lots of close up penetration with d…" at bounding box center [508, 336] width 416 height 9
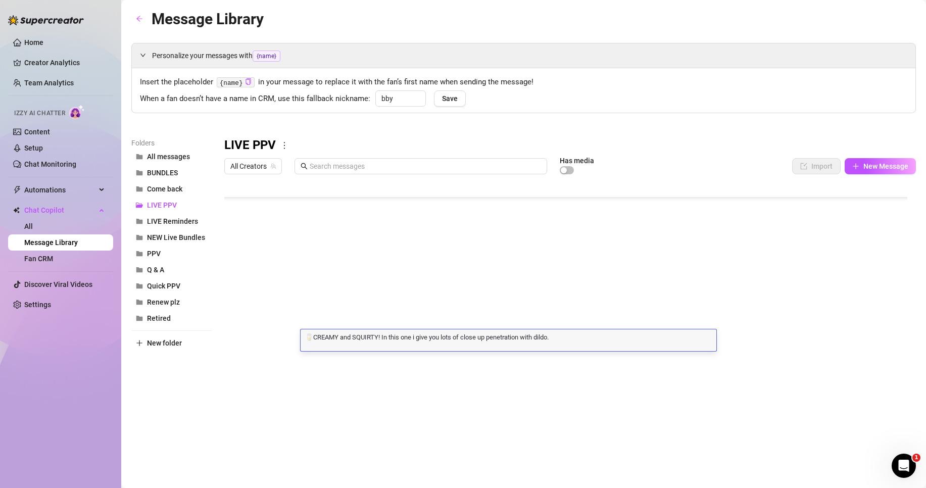
click at [541, 338] on textarea "🥛CREAMY and SQUIRTY! In this one i give you lots of close up penetration with d…" at bounding box center [508, 336] width 416 height 9
click at [538, 338] on textarea "🥛CREAMY and SQUIRTY! In this one i give you lots of close up penetration with d…" at bounding box center [508, 336] width 416 height 9
click at [624, 336] on textarea "🥛CREAMY and SQUIRTY! In this one i give you lots of close up penetration with m…" at bounding box center [508, 336] width 416 height 9
click at [408, 322] on div at bounding box center [569, 291] width 691 height 225
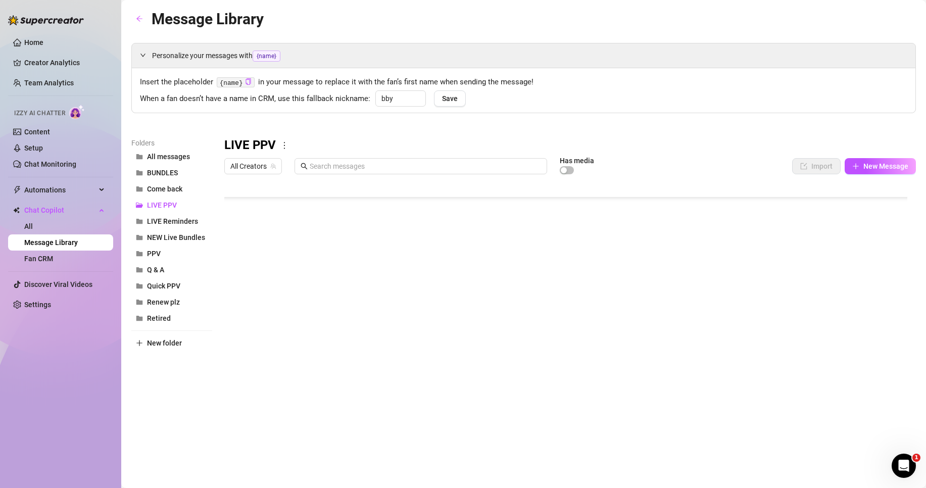
click at [403, 322] on div at bounding box center [569, 291] width 691 height 225
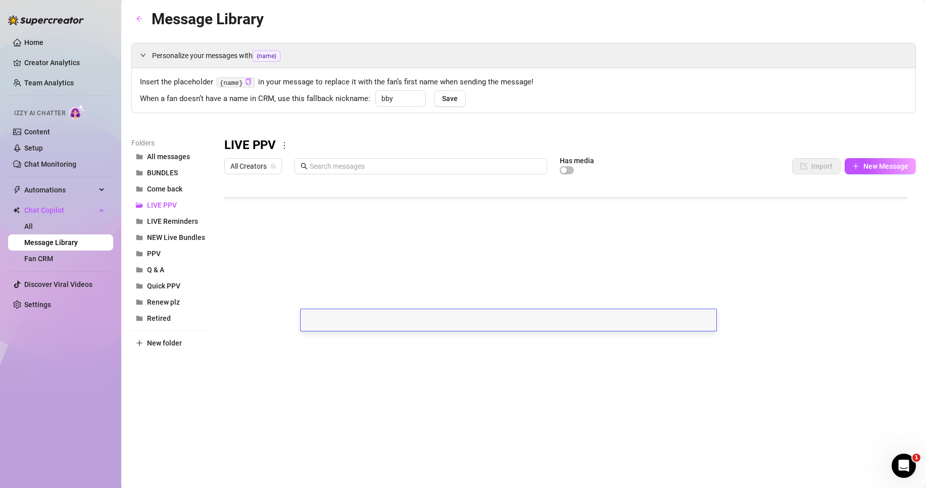
scroll to position [1, 0]
click at [483, 318] on textarea "Gorilla grip & Dom vibes.. what more could you need? 😋💕" at bounding box center [508, 316] width 416 height 9
click at [639, 324] on div "Gorilla grip & Dom vibes.. what more could you need? 😋💕 Maybe some tripple stim…" at bounding box center [508, 320] width 416 height 22
click at [626, 323] on div "Gorilla grip & Dom vibes.. what more could you need? 😋💕 Maybe some tripple stim…" at bounding box center [508, 320] width 416 height 22
click at [626, 315] on textarea "Gorilla grip & Dom vibes.. what more could you need? 😋💕 Maybe some tripple stim…" at bounding box center [508, 316] width 416 height 9
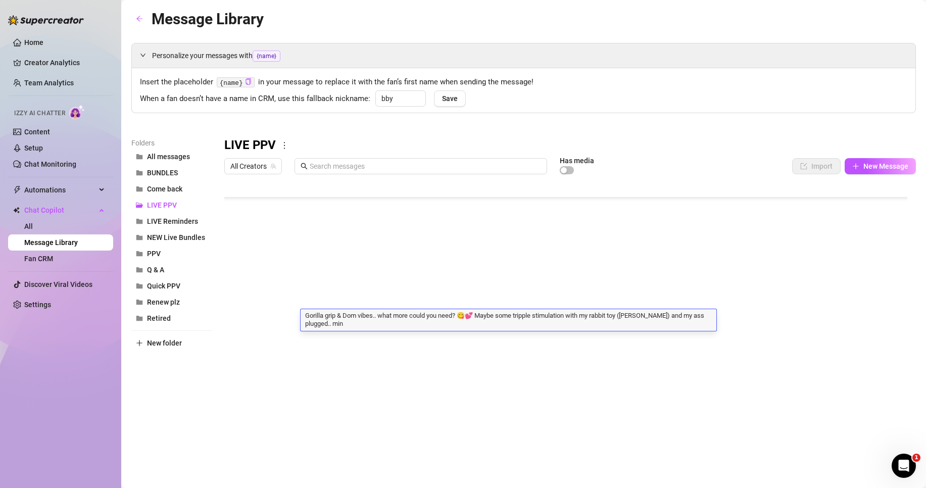
scroll to position [2, 0]
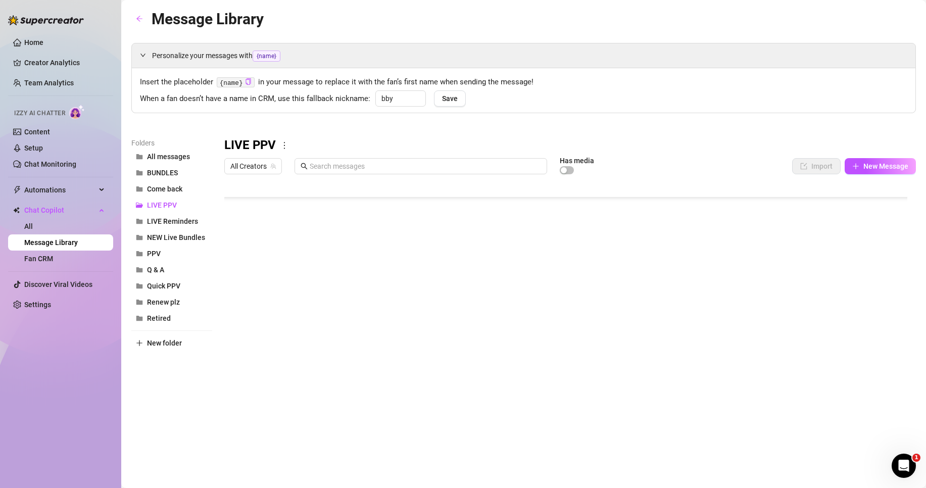
click at [401, 305] on div at bounding box center [569, 291] width 691 height 225
click at [546, 297] on div at bounding box center [569, 291] width 691 height 225
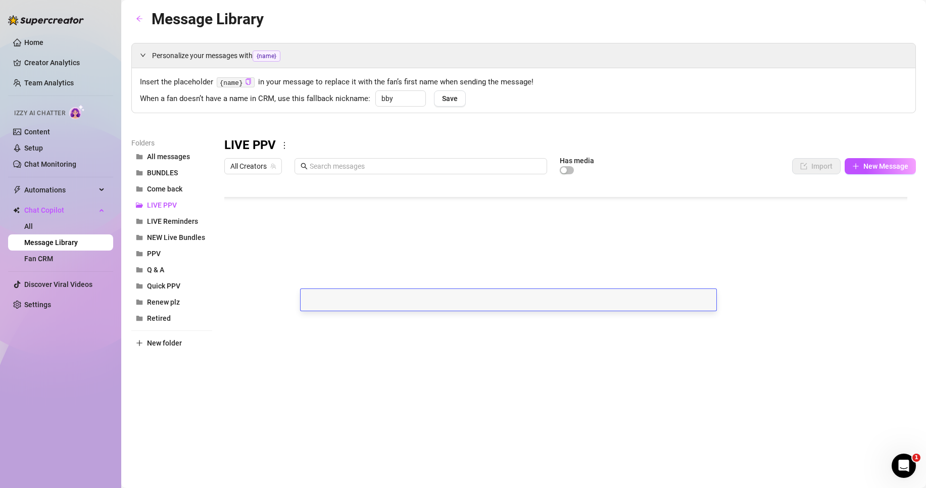
scroll to position [1, 0]
click at [330, 299] on textarea "🥃🍟" at bounding box center [508, 296] width 416 height 9
drag, startPoint x: 425, startPoint y: 299, endPoint x: 387, endPoint y: 311, distance: 40.2
click at [387, 311] on div at bounding box center [569, 291] width 691 height 225
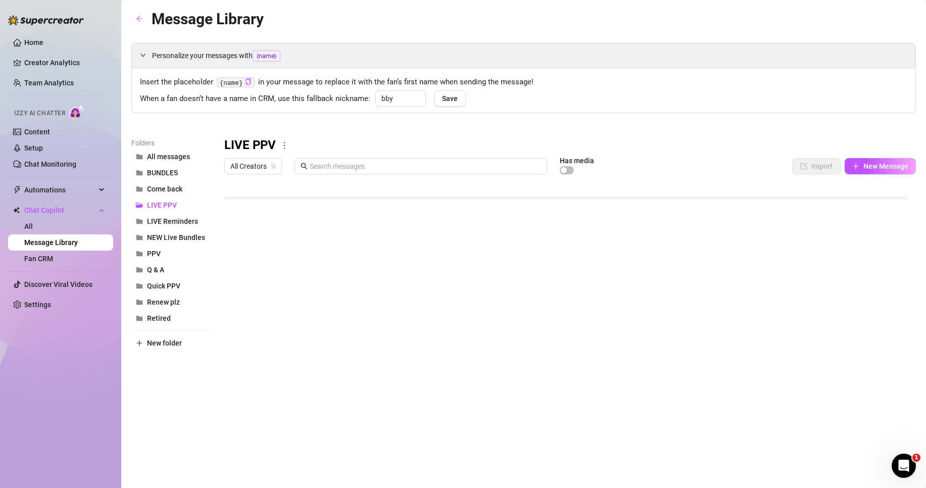
click at [384, 303] on div at bounding box center [569, 291] width 691 height 225
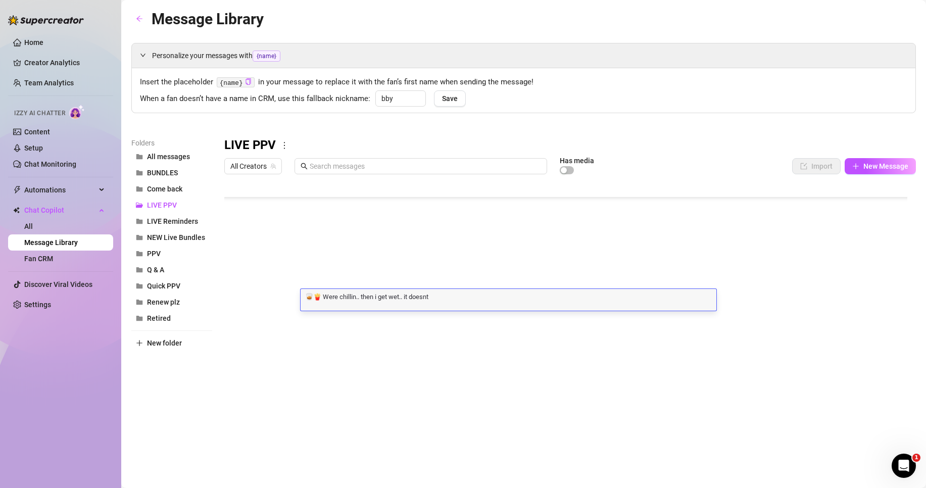
click at [376, 299] on textarea "🥃🍟 Were chillin.. then i get wet.. it doesnt" at bounding box center [508, 296] width 416 height 9
drag, startPoint x: 362, startPoint y: 300, endPoint x: 471, endPoint y: 295, distance: 109.7
click at [471, 295] on textarea "🥃🍟 Were chillin.. then i get wet.. it doesnt" at bounding box center [508, 296] width 416 height 9
click at [509, 300] on textarea "🥃🍟 Were chillin.. but not for long until things get naughty. 😈💕" at bounding box center [508, 296] width 416 height 9
click at [510, 299] on textarea "🥃🍟 Were chillin.. but not for long until things get naughty. 😈💕" at bounding box center [508, 296] width 416 height 9
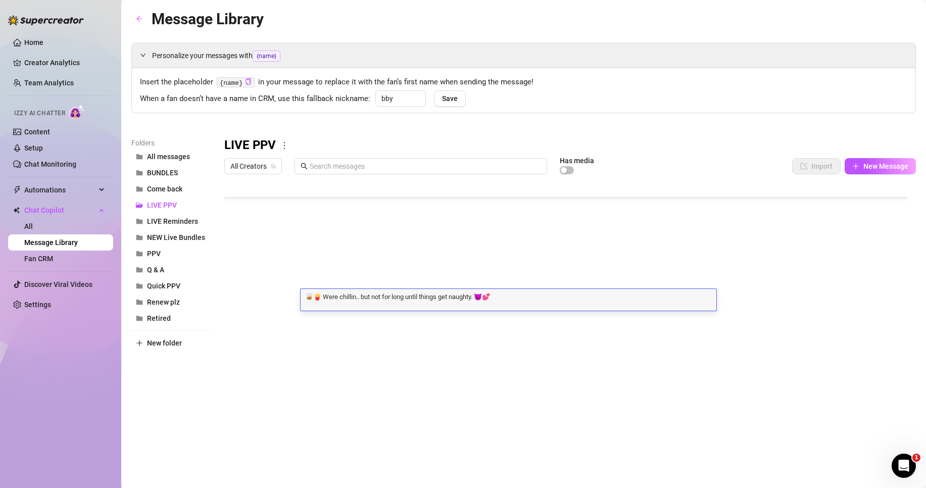
click at [341, 294] on textarea "🥃🍟 Were chillin.. but not for long until things get naughty. 😈💕" at bounding box center [508, 296] width 416 height 9
click at [465, 299] on textarea "🥃🍟 Were chillin.. but not for long until things get naughty. 😈💕" at bounding box center [508, 296] width 416 height 9
click at [452, 299] on textarea "🥃🍟 Were chillin.. but not for long until things get naughty. 😈💕" at bounding box center [508, 296] width 416 height 9
click at [589, 299] on textarea "🥃🍟 Were chillin.. but not for long until things get very naughty. 😈💕" at bounding box center [508, 296] width 416 height 9
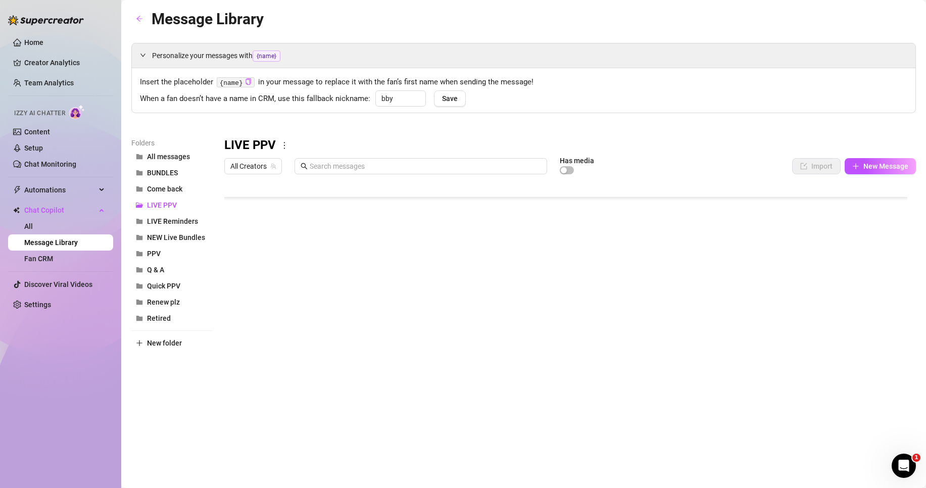
click at [428, 330] on div at bounding box center [569, 291] width 691 height 225
click at [346, 350] on div at bounding box center [569, 291] width 691 height 225
click at [329, 362] on div at bounding box center [569, 291] width 691 height 225
click at [265, 345] on div at bounding box center [569, 291] width 691 height 225
click at [265, 341] on div at bounding box center [569, 291] width 691 height 225
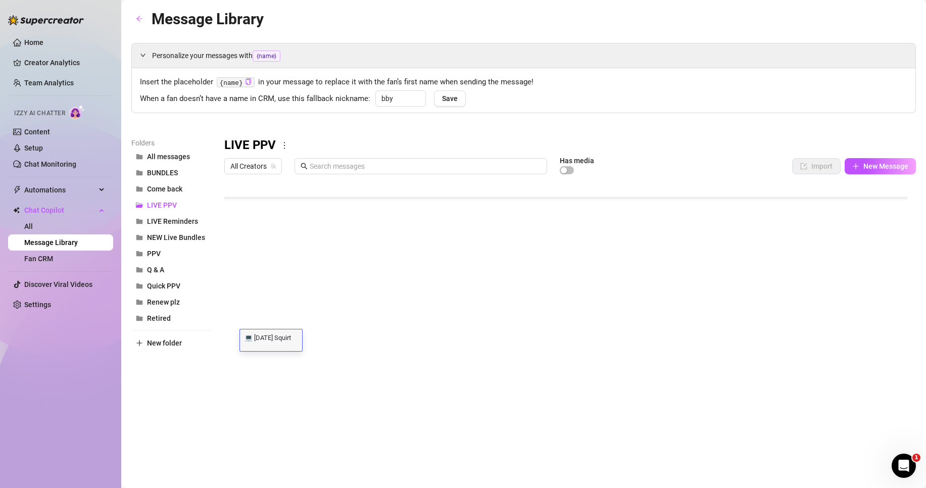
click at [265, 341] on textarea "💻 [DATE] Squirt" at bounding box center [271, 336] width 62 height 9
click at [264, 394] on body "Home Creator Analytics Team Analytics Izzy AI Chatter Content Setup Chat Monito…" at bounding box center [463, 244] width 926 height 488
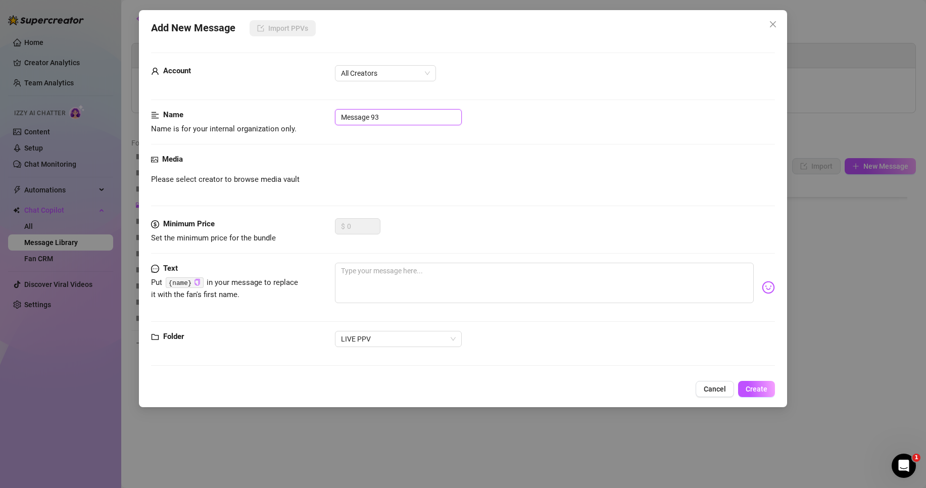
drag, startPoint x: 391, startPoint y: 115, endPoint x: 330, endPoint y: 116, distance: 61.6
click at [330, 116] on div "Name Name is for your internal organization only. Message 93" at bounding box center [463, 122] width 624 height 26
paste input "💻 [DATE] Squirt"
click at [381, 74] on span "All Creators" at bounding box center [385, 73] width 89 height 15
click at [387, 105] on div "[PERSON_NAME]‎ (@bobbielavender)" at bounding box center [385, 109] width 85 height 11
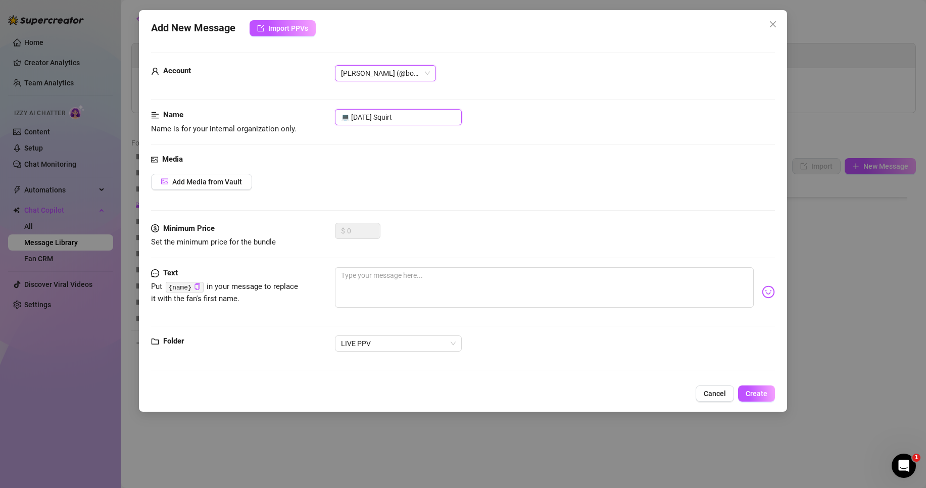
click at [362, 117] on input "💻 [DATE] Squirt" at bounding box center [398, 117] width 127 height 16
click at [233, 189] on button "Add Media from Vault" at bounding box center [201, 182] width 101 height 16
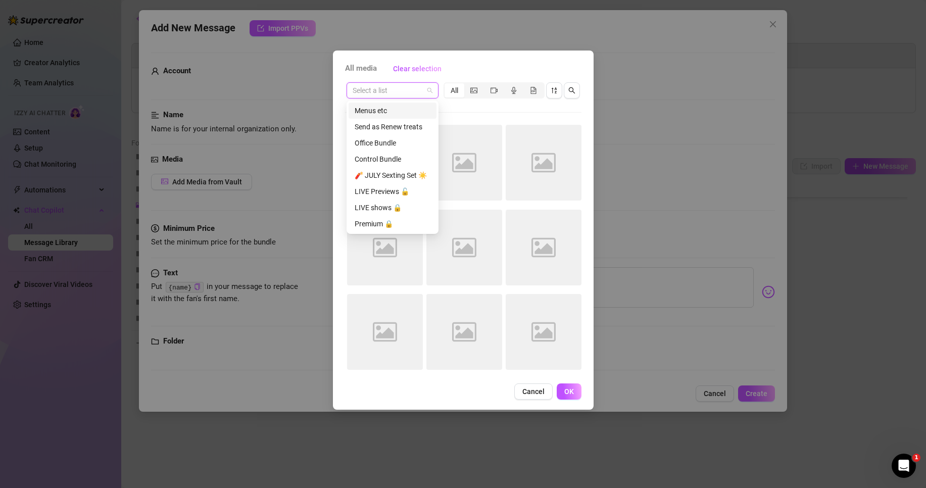
click at [405, 96] on input "search" at bounding box center [387, 90] width 71 height 15
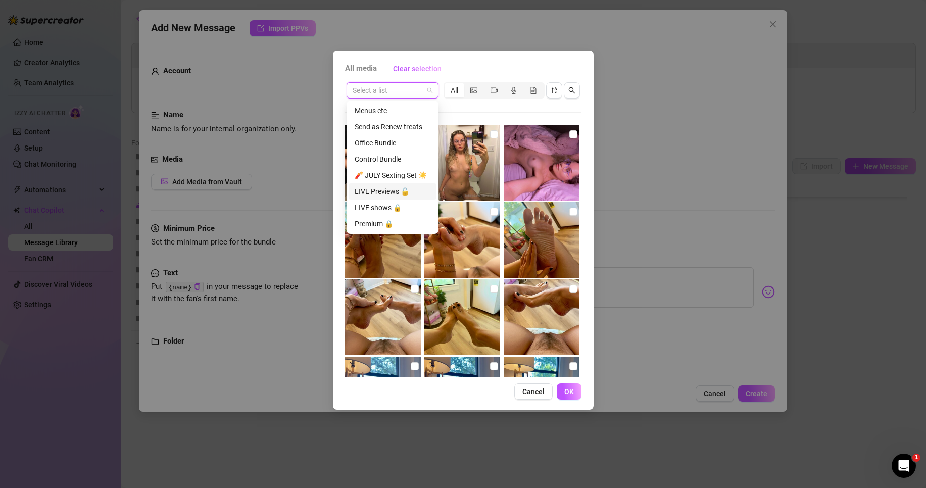
click at [378, 192] on div "LIVE Previews 🔓" at bounding box center [393, 191] width 76 height 11
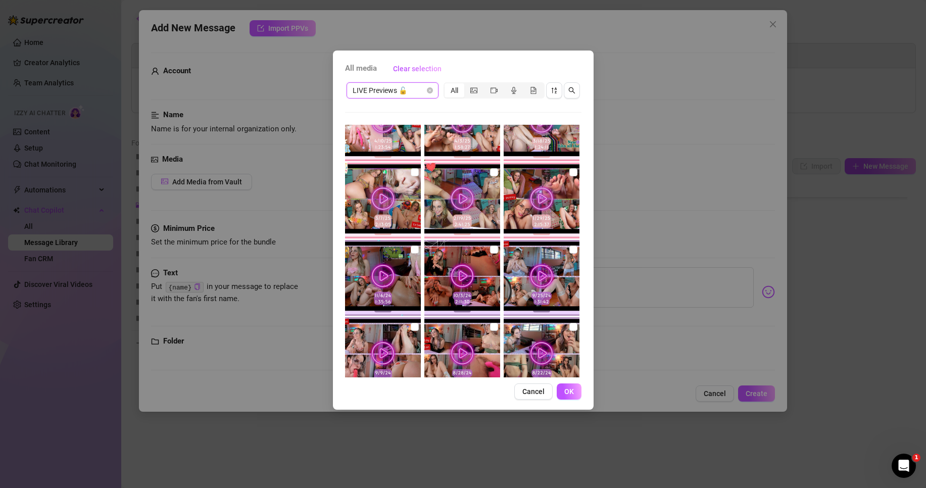
scroll to position [421, 0]
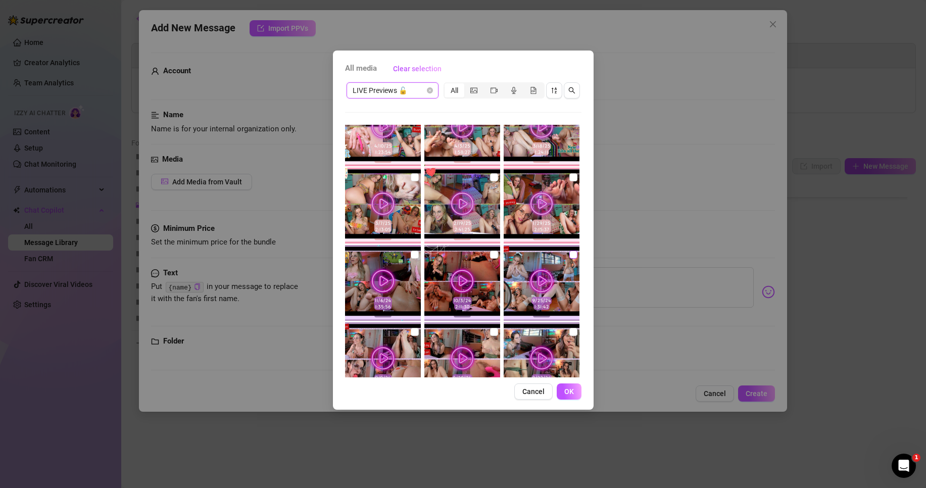
click at [569, 254] on input "checkbox" at bounding box center [573, 254] width 8 height 8
click at [411, 90] on span "LIVE Previews 🔓" at bounding box center [392, 90] width 80 height 15
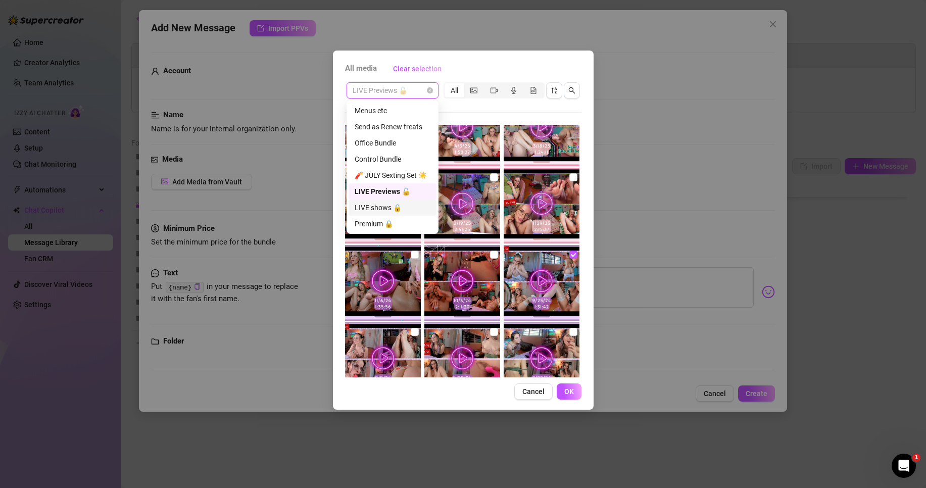
click at [394, 206] on div "LIVE shows 🔒" at bounding box center [393, 207] width 76 height 11
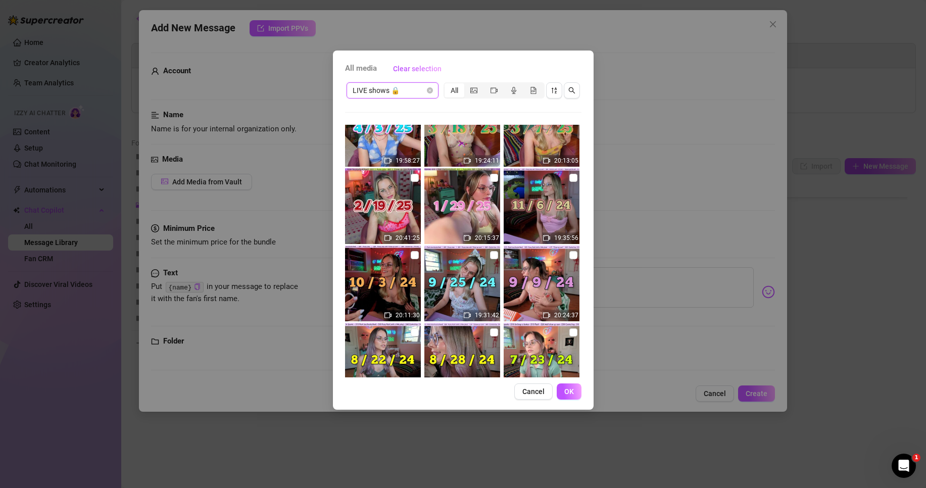
scroll to position [202, 0]
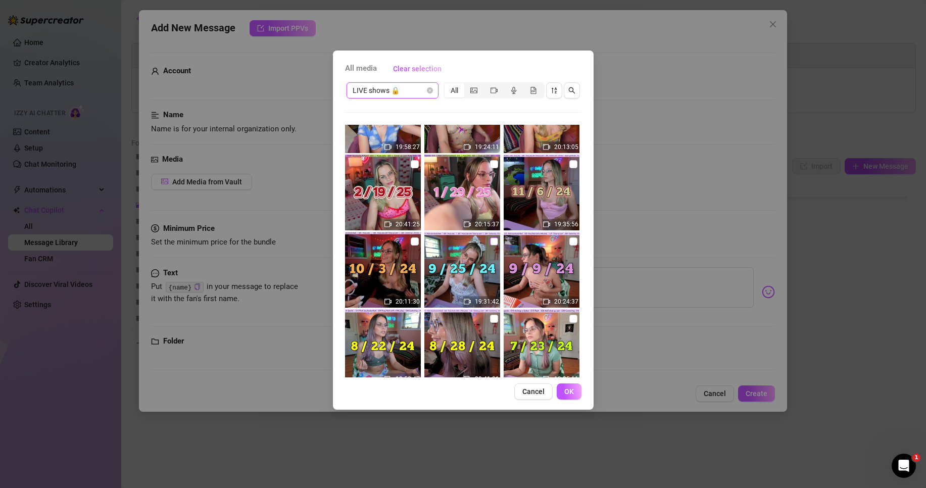
click at [492, 243] on input "checkbox" at bounding box center [494, 241] width 8 height 8
click at [568, 392] on span "OK" at bounding box center [569, 391] width 10 height 8
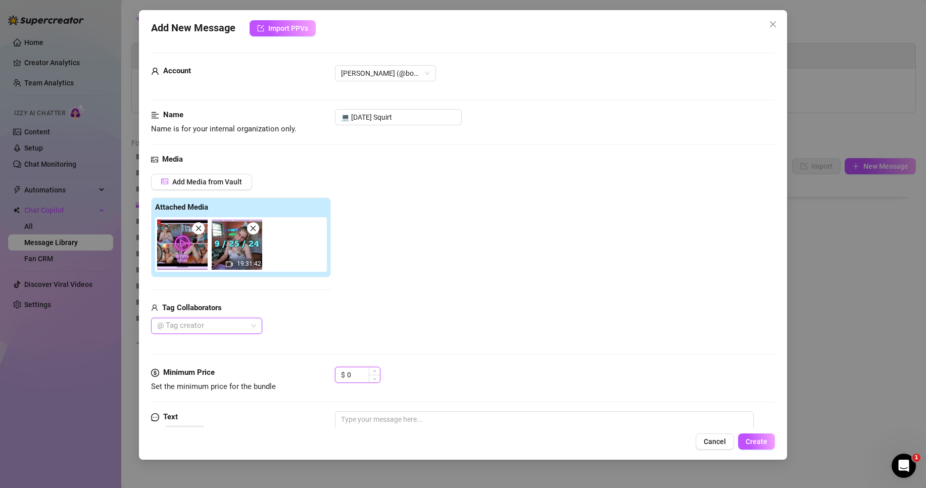
click at [351, 377] on input "0" at bounding box center [363, 374] width 33 height 15
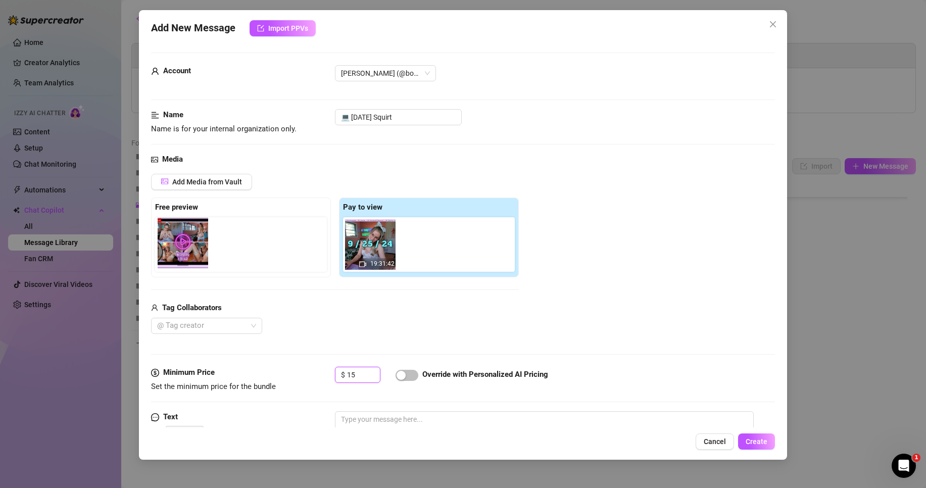
drag, startPoint x: 376, startPoint y: 245, endPoint x: 186, endPoint y: 243, distance: 190.4
click at [186, 243] on div "Free preview Pay to view 19:31:42" at bounding box center [335, 237] width 368 height 80
click at [631, 276] on div "Add Media from Vault Free preview Pay to view 19:31:42 Tag Collaborators @ Tag …" at bounding box center [463, 254] width 624 height 161
click at [766, 444] on span "Create" at bounding box center [756, 441] width 22 height 8
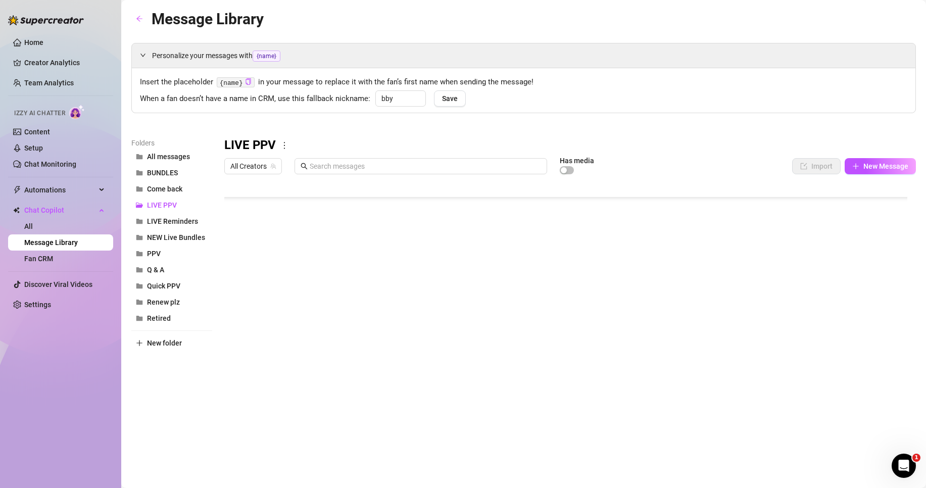
scroll to position [271, 0]
click at [293, 337] on div at bounding box center [569, 291] width 691 height 225
click at [281, 390] on body "Home Creator Analytics Team Analytics Izzy AI Chatter Content Setup Chat Monito…" at bounding box center [463, 244] width 926 height 488
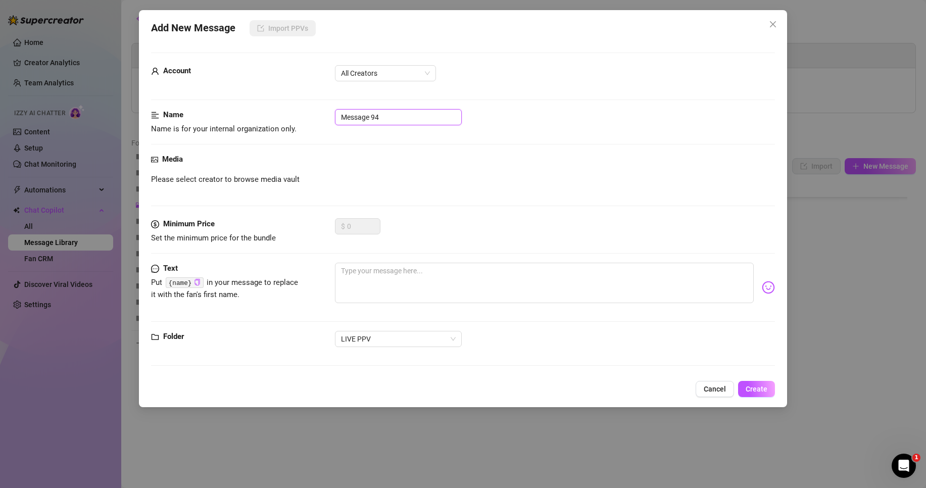
drag, startPoint x: 394, startPoint y: 114, endPoint x: 352, endPoint y: 116, distance: 42.0
click at [352, 116] on input "Message 94" at bounding box center [398, 117] width 127 height 16
click at [362, 119] on input "Message 94" at bounding box center [398, 117] width 127 height 16
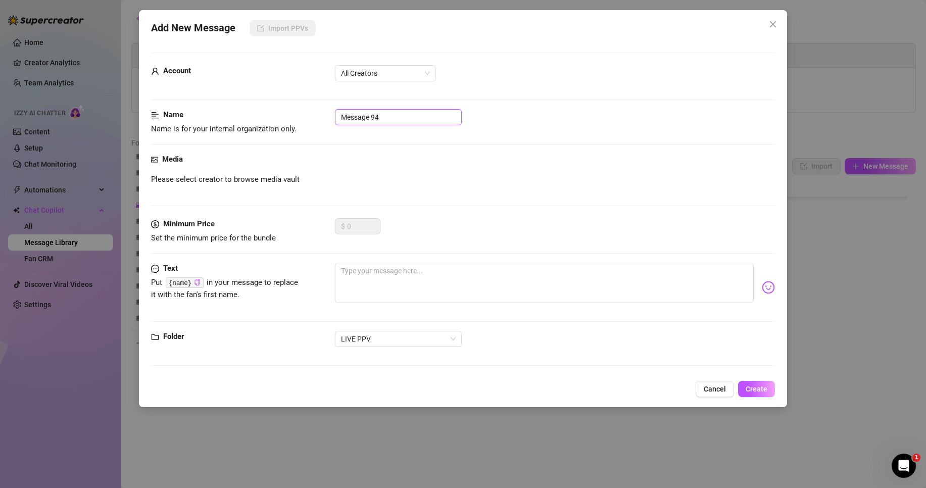
paste input "💻 [DATE] Squirt"
click at [358, 114] on input "💻 [DATE] Squirt" at bounding box center [398, 117] width 127 height 16
click at [372, 116] on input "💻 [DATE] Squirt" at bounding box center [398, 117] width 127 height 16
click at [391, 77] on span "All Creators" at bounding box center [385, 73] width 89 height 15
click at [395, 106] on div "[PERSON_NAME]‎ (@bobbielavender)" at bounding box center [385, 109] width 85 height 11
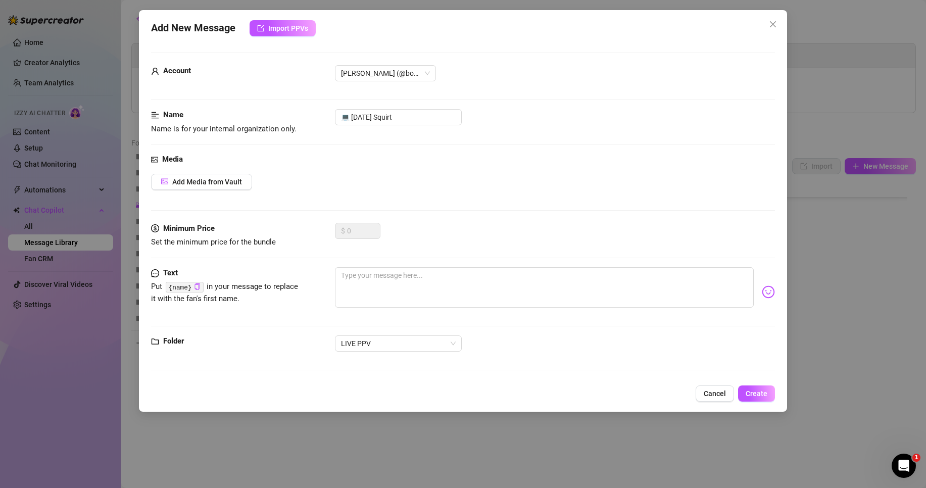
click at [395, 132] on div "Name Name is for your internal organization only. 💻 [DATE] Squirt" at bounding box center [463, 122] width 624 height 26
click at [234, 185] on span "Add Media from Vault" at bounding box center [207, 182] width 70 height 8
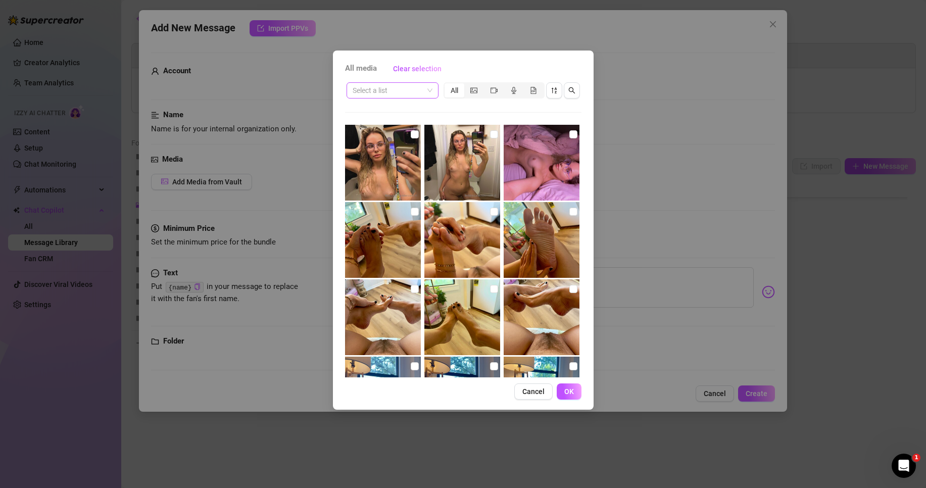
click at [412, 92] on input "search" at bounding box center [387, 90] width 71 height 15
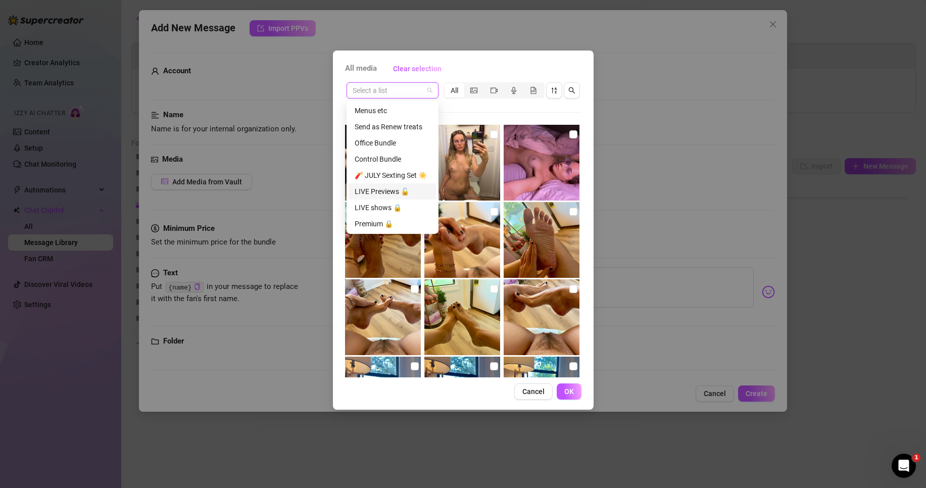
click at [389, 198] on div "LIVE Previews 🔓" at bounding box center [392, 191] width 88 height 16
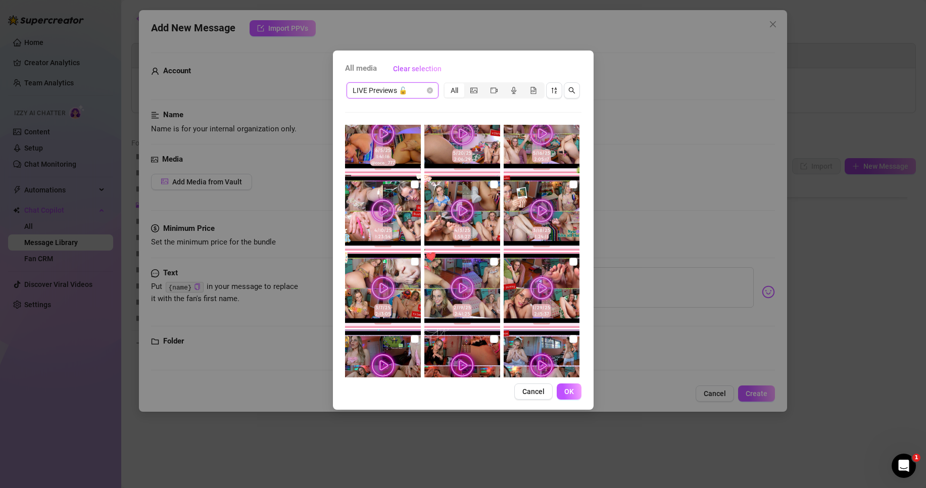
scroll to position [471, 0]
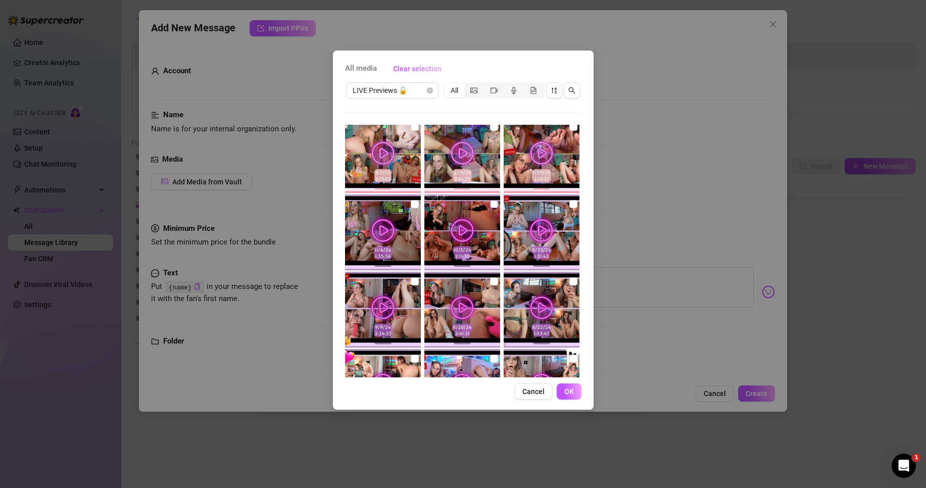
click at [491, 205] on input "checkbox" at bounding box center [494, 204] width 8 height 8
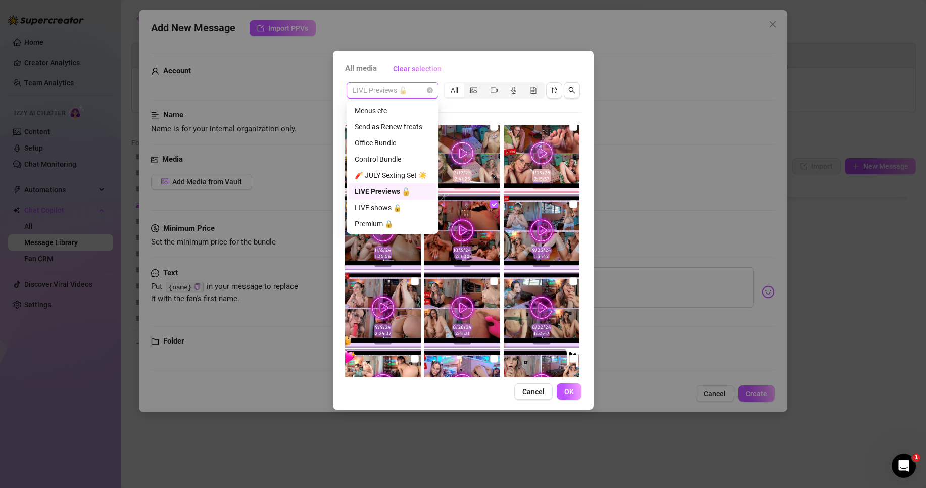
click at [418, 87] on span "LIVE Previews 🔓" at bounding box center [392, 90] width 80 height 15
click at [388, 201] on div "LIVE shows 🔒" at bounding box center [392, 207] width 88 height 16
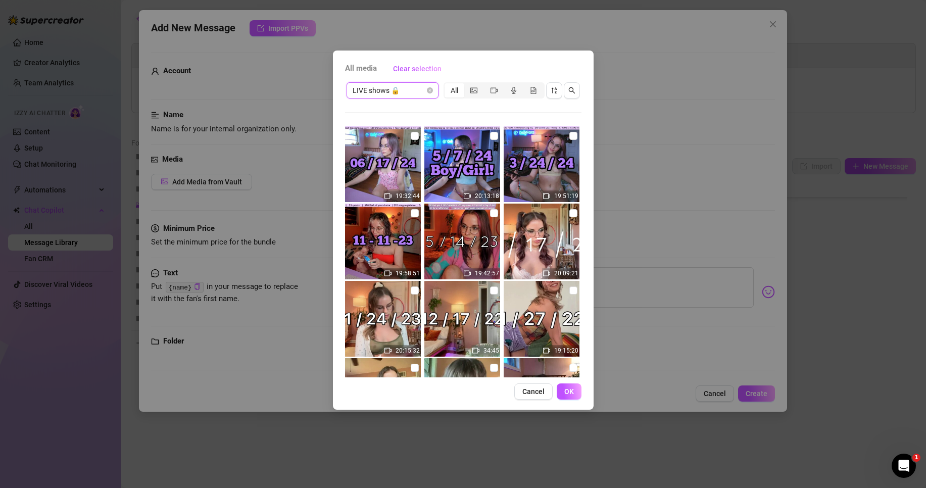
scroll to position [286, 0]
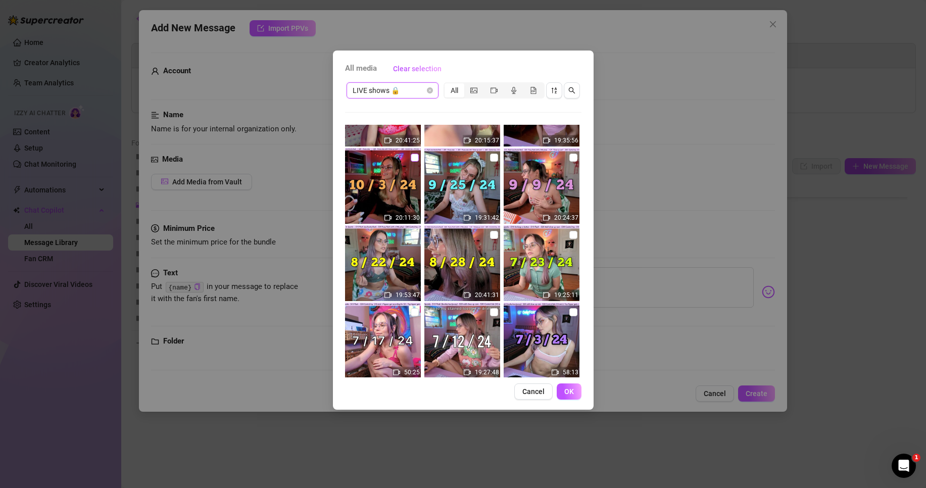
click at [411, 159] on input "checkbox" at bounding box center [415, 158] width 8 height 8
click at [571, 392] on span "OK" at bounding box center [569, 391] width 10 height 8
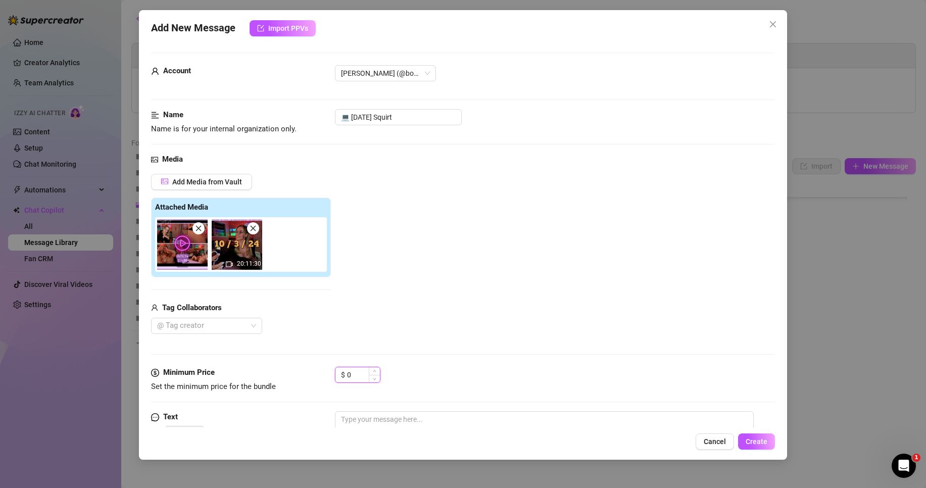
click at [360, 379] on input "0" at bounding box center [363, 374] width 33 height 15
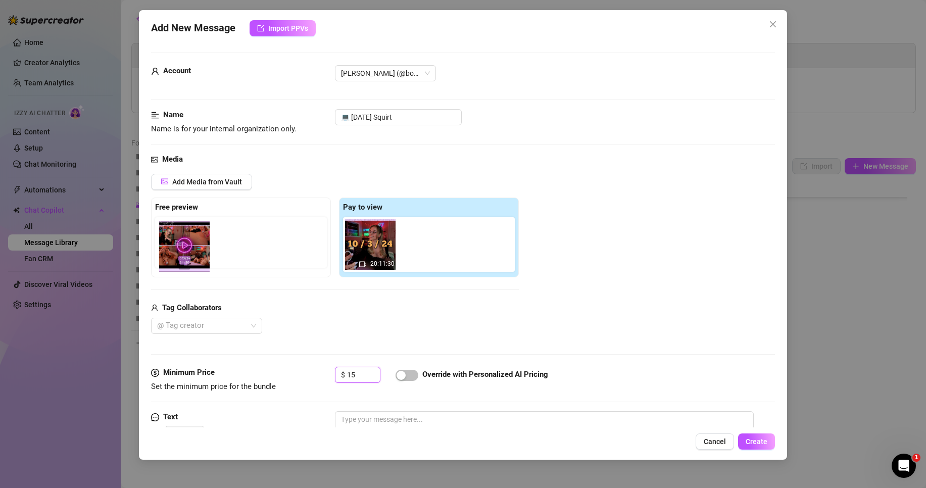
drag, startPoint x: 370, startPoint y: 250, endPoint x: 180, endPoint y: 251, distance: 189.9
click at [180, 251] on div "Free preview Pay to view 20:11:30" at bounding box center [335, 237] width 368 height 80
drag, startPoint x: 307, startPoint y: 258, endPoint x: 177, endPoint y: 260, distance: 130.3
click at [177, 260] on div "Free preview Pay to view 20:11:30" at bounding box center [335, 237] width 368 height 80
drag, startPoint x: 390, startPoint y: 262, endPoint x: 203, endPoint y: 262, distance: 187.4
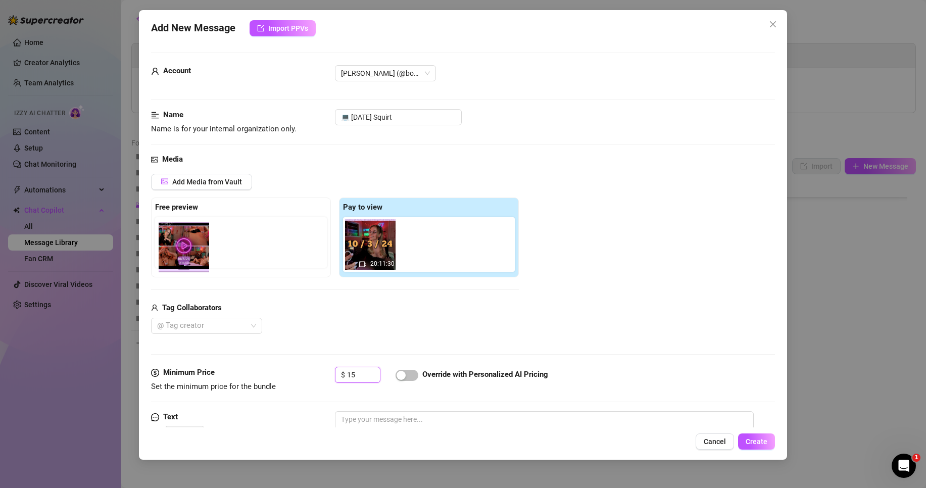
click at [203, 262] on div "Free preview Pay to view 20:11:30" at bounding box center [335, 237] width 368 height 80
drag, startPoint x: 380, startPoint y: 253, endPoint x: 190, endPoint y: 248, distance: 189.9
click at [190, 248] on div "Free preview Pay to view 20:11:30" at bounding box center [335, 237] width 368 height 80
click at [303, 187] on div "Add Media from Vault" at bounding box center [335, 186] width 368 height 24
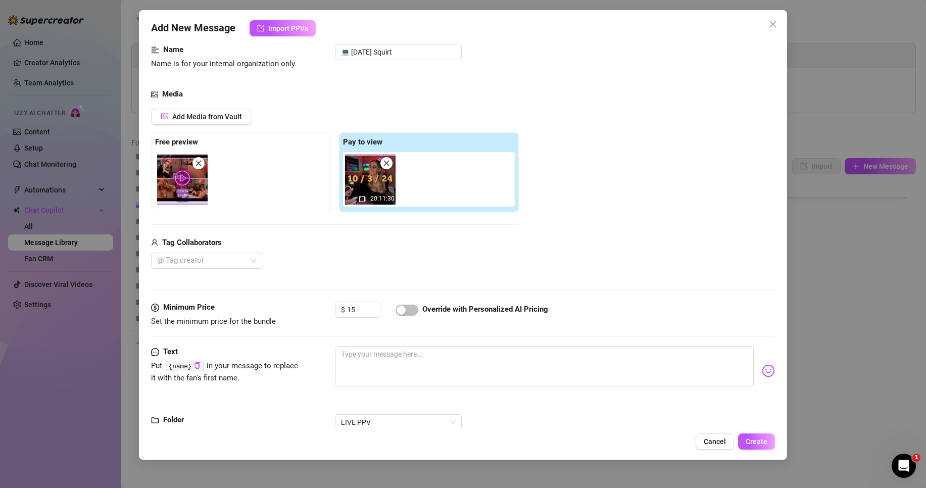
scroll to position [67, 0]
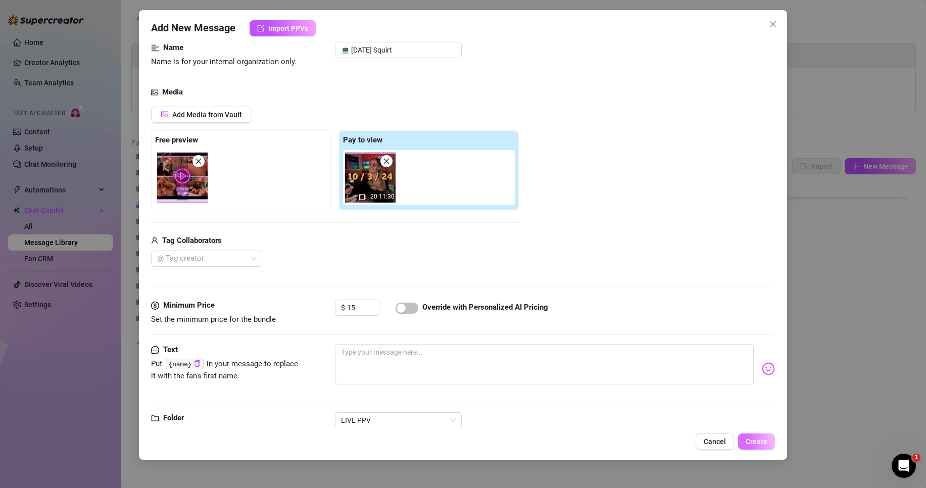
click at [763, 443] on span "Create" at bounding box center [756, 441] width 22 height 8
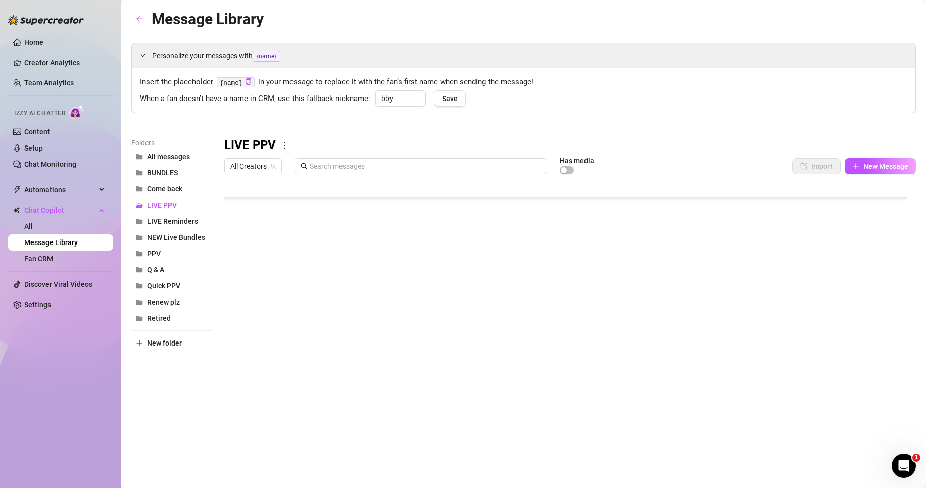
scroll to position [291, 0]
click at [267, 382] on body "Home Creator Analytics Team Analytics Izzy AI Chatter Content Setup Chat Monito…" at bounding box center [463, 244] width 926 height 488
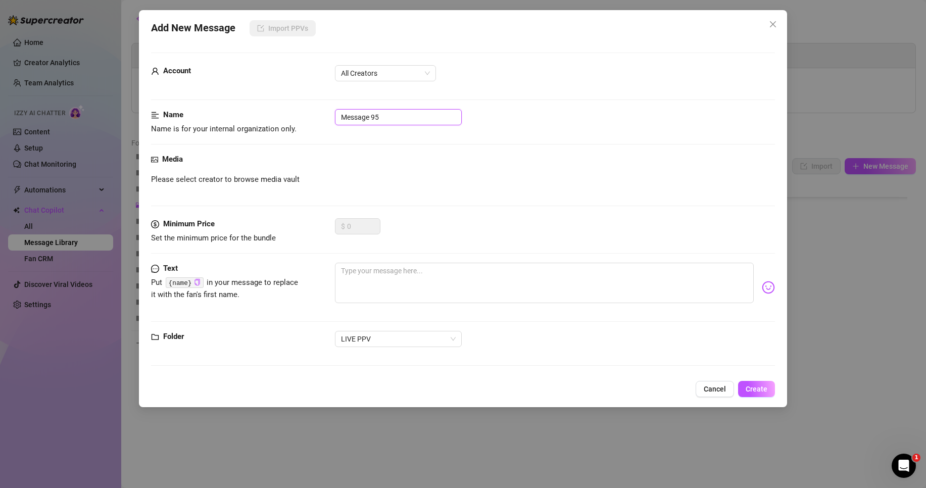
drag, startPoint x: 400, startPoint y: 121, endPoint x: 300, endPoint y: 129, distance: 100.3
click at [300, 129] on div "Name Name is for your internal organization only. Message 95" at bounding box center [463, 122] width 624 height 26
paste input "💻 [DATE] Squirt"
click at [353, 115] on input "💻 [DATE] Squirt" at bounding box center [398, 117] width 127 height 16
click at [369, 117] on input "💻 [DATE] Squirt" at bounding box center [398, 117] width 127 height 16
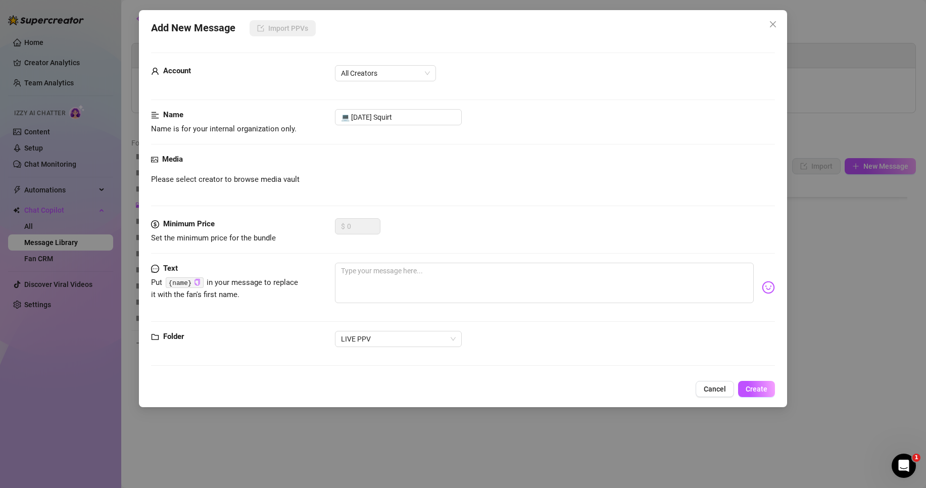
click at [395, 175] on div "Please select creator to browse media vault" at bounding box center [463, 180] width 624 height 12
click at [401, 79] on span "All Creators" at bounding box center [385, 73] width 89 height 15
click at [397, 107] on div "[PERSON_NAME]‎ (@bobbielavender)" at bounding box center [385, 109] width 85 height 11
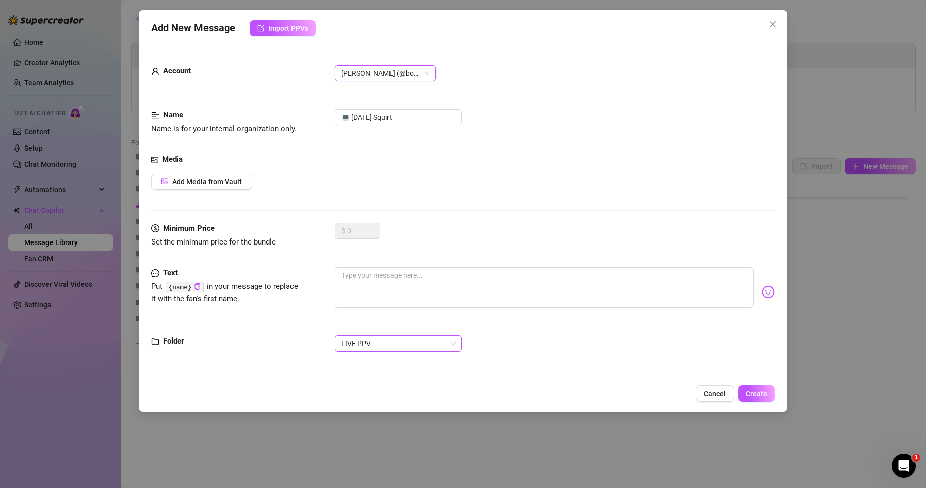
click at [388, 340] on span "LIVE PPV" at bounding box center [398, 343] width 115 height 15
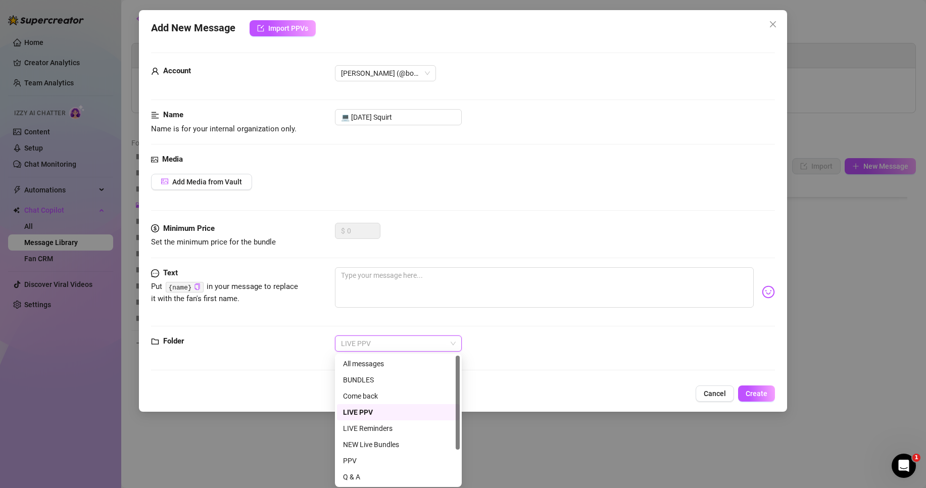
click at [381, 409] on div "LIVE PPV" at bounding box center [398, 412] width 111 height 11
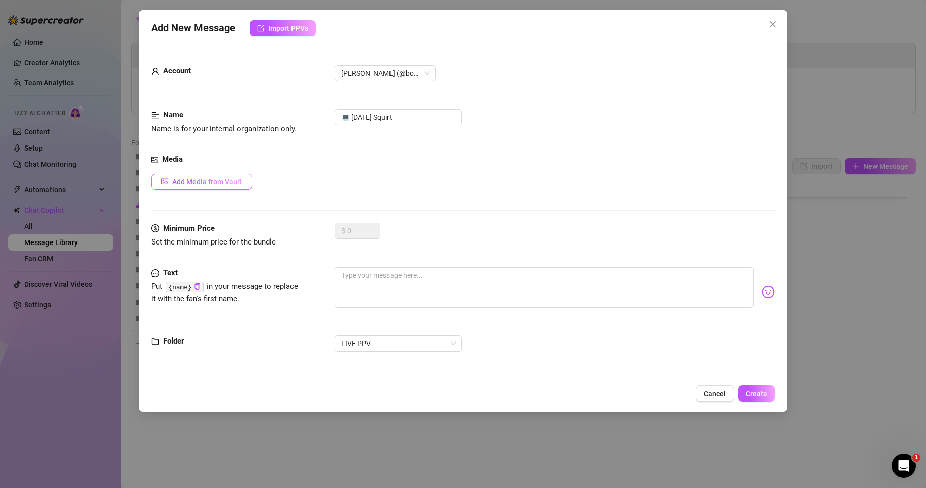
click at [191, 189] on button "Add Media from Vault" at bounding box center [201, 182] width 101 height 16
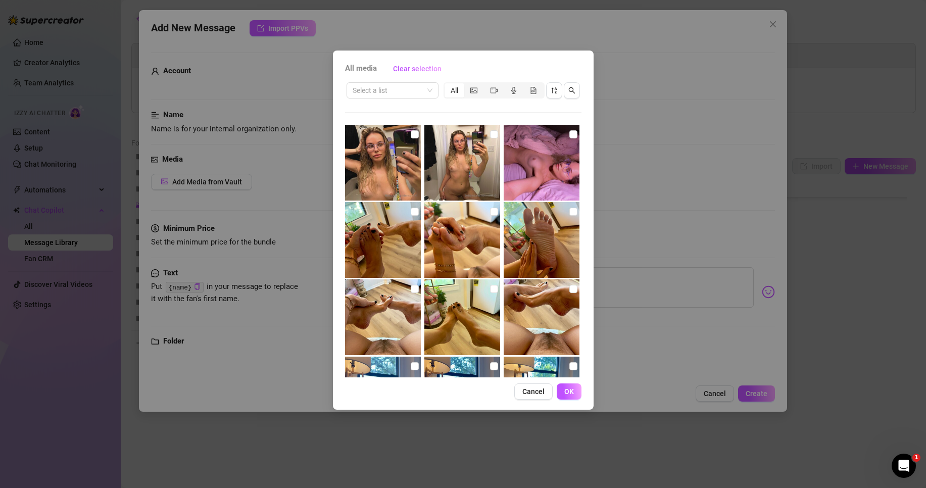
click at [384, 100] on div "Select a list All 13:17" at bounding box center [463, 229] width 236 height 296
click at [384, 90] on input "search" at bounding box center [387, 90] width 71 height 15
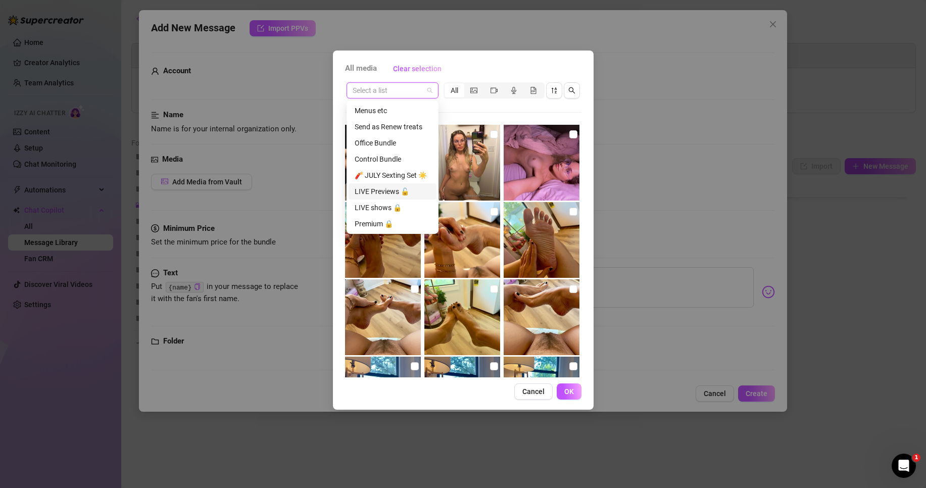
click at [379, 187] on div "LIVE Previews 🔓" at bounding box center [393, 191] width 76 height 11
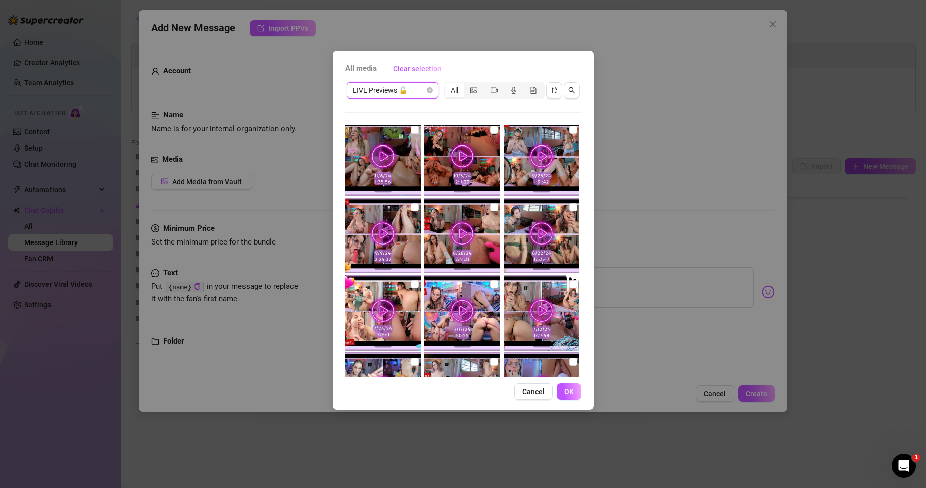
scroll to position [539, 0]
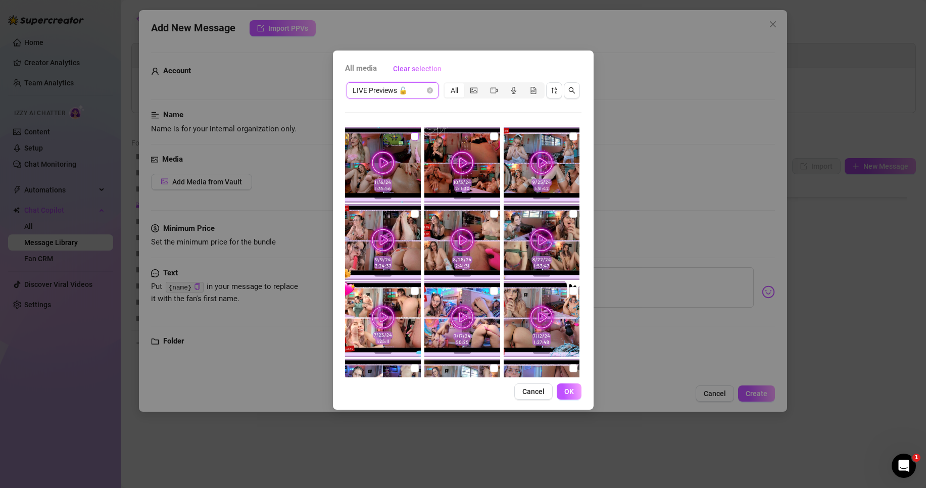
click at [415, 135] on input "checkbox" at bounding box center [415, 136] width 8 height 8
click at [418, 89] on span "LIVE Previews 🔓" at bounding box center [392, 90] width 80 height 15
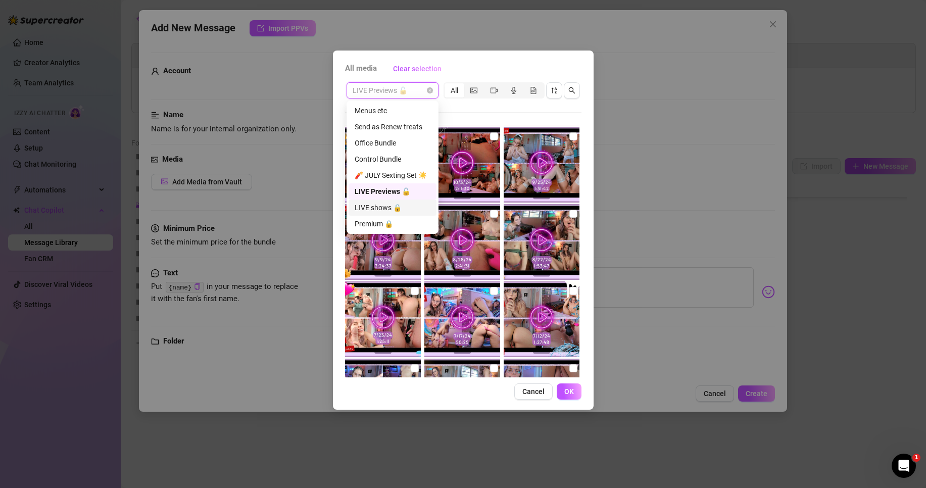
click at [394, 206] on div "LIVE shows 🔒" at bounding box center [393, 207] width 76 height 11
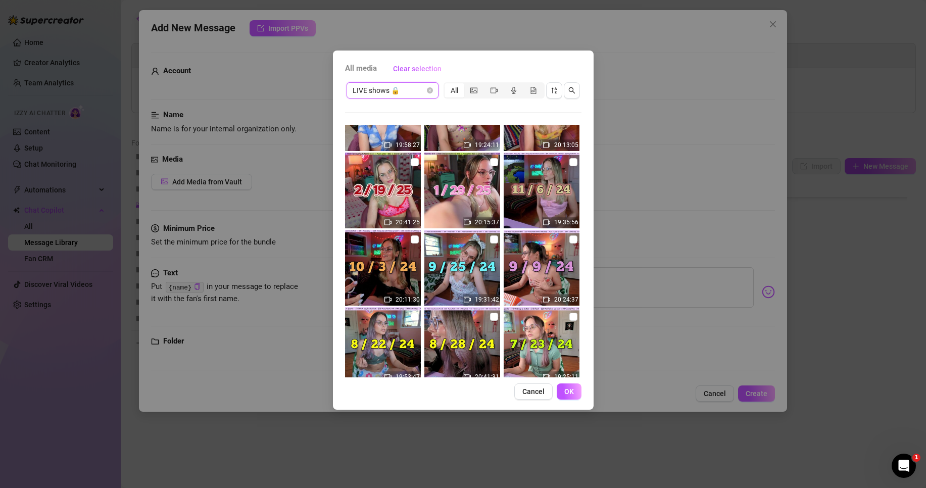
scroll to position [202, 0]
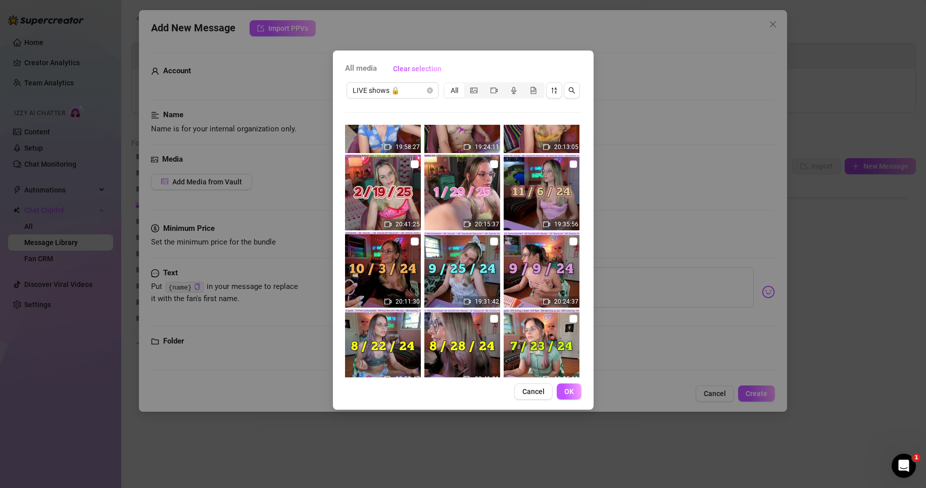
click at [569, 165] on input "checkbox" at bounding box center [573, 164] width 8 height 8
click at [564, 388] on span "OK" at bounding box center [569, 391] width 10 height 8
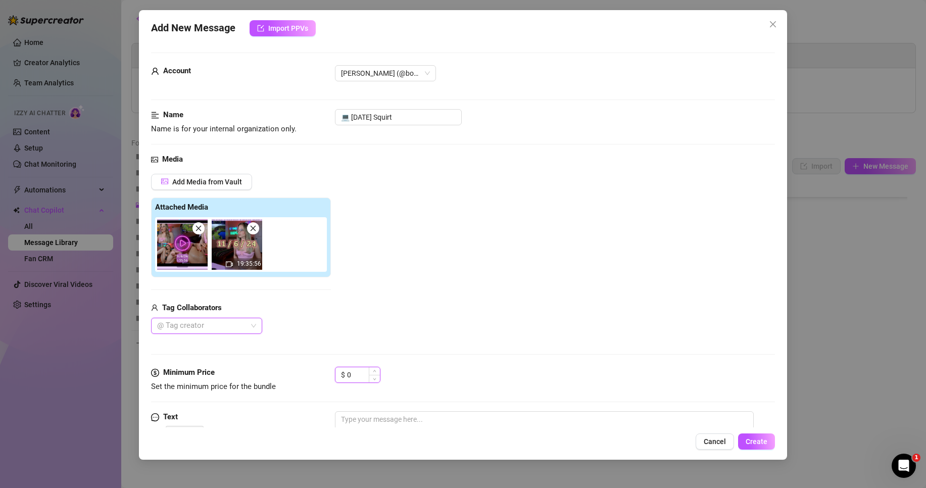
drag, startPoint x: 355, startPoint y: 374, endPoint x: 354, endPoint y: 369, distance: 5.2
click at [355, 374] on input "0" at bounding box center [363, 374] width 33 height 15
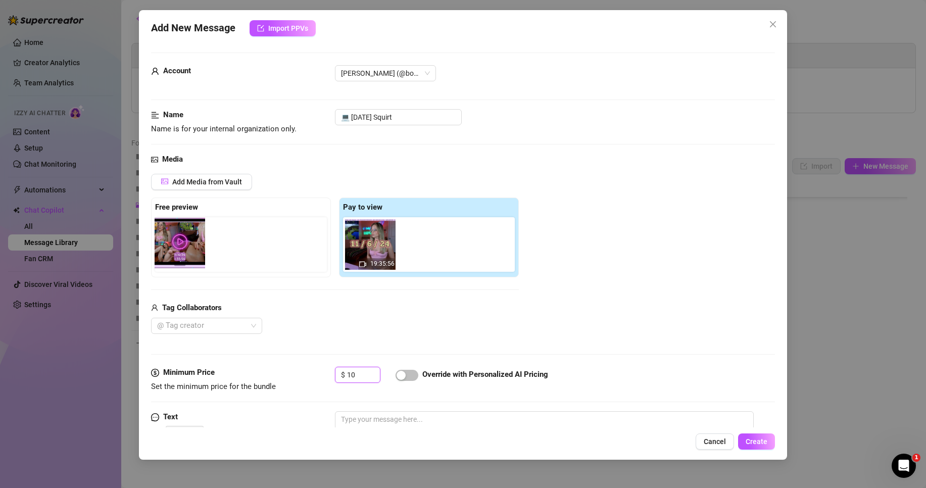
drag, startPoint x: 380, startPoint y: 250, endPoint x: 189, endPoint y: 250, distance: 190.9
click at [188, 250] on div "Free preview Pay to view 19:35:56" at bounding box center [335, 237] width 368 height 80
click at [588, 240] on div "Add Media from Vault Free preview Pay to view 19:35:56 Tag Collaborators @ Tag …" at bounding box center [463, 254] width 624 height 161
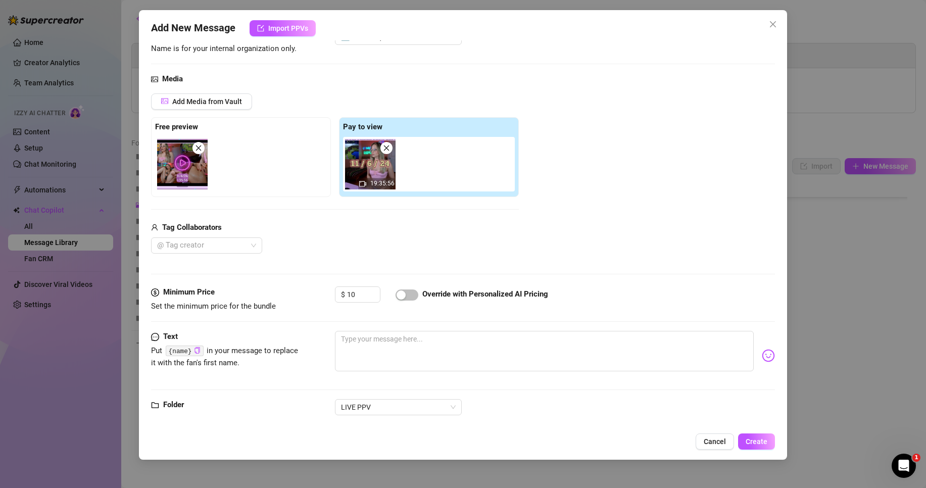
scroll to position [96, 0]
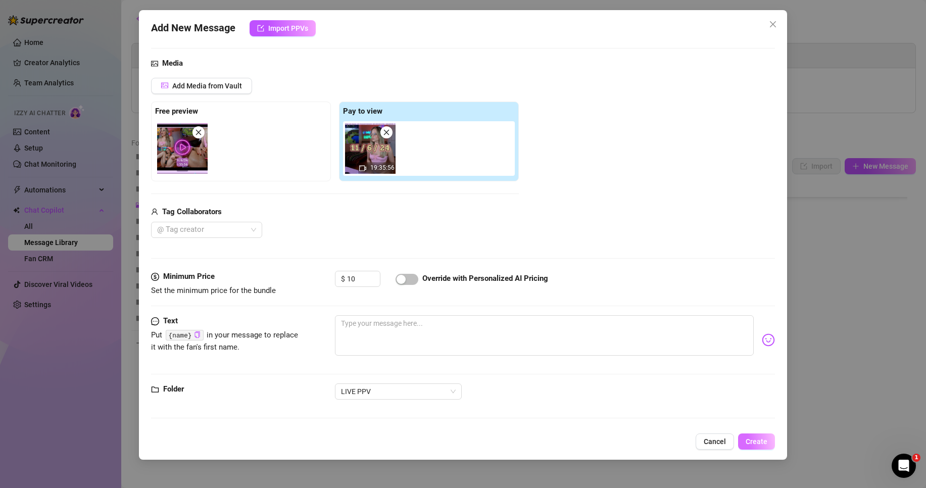
click at [759, 440] on span "Create" at bounding box center [756, 441] width 22 height 8
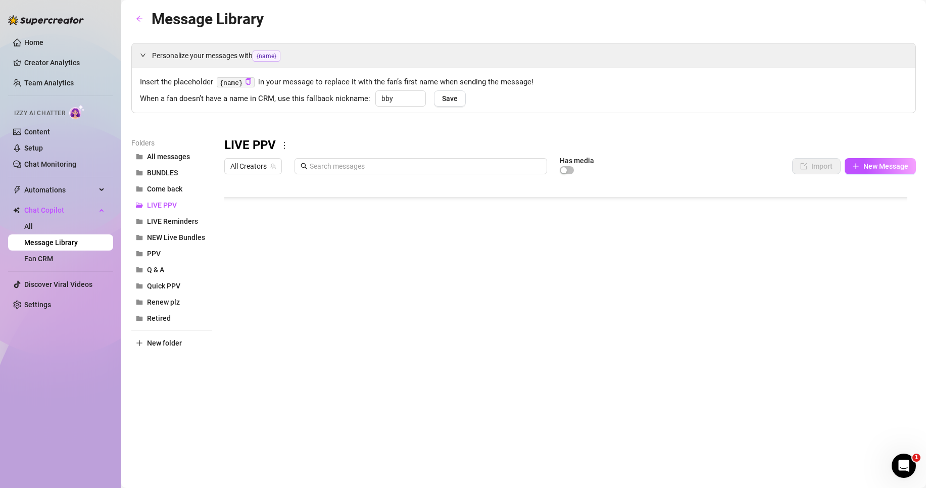
scroll to position [312, 0]
click at [270, 385] on body "Home Creator Analytics Team Analytics Izzy AI Chatter Content Setup Chat Monito…" at bounding box center [463, 244] width 926 height 488
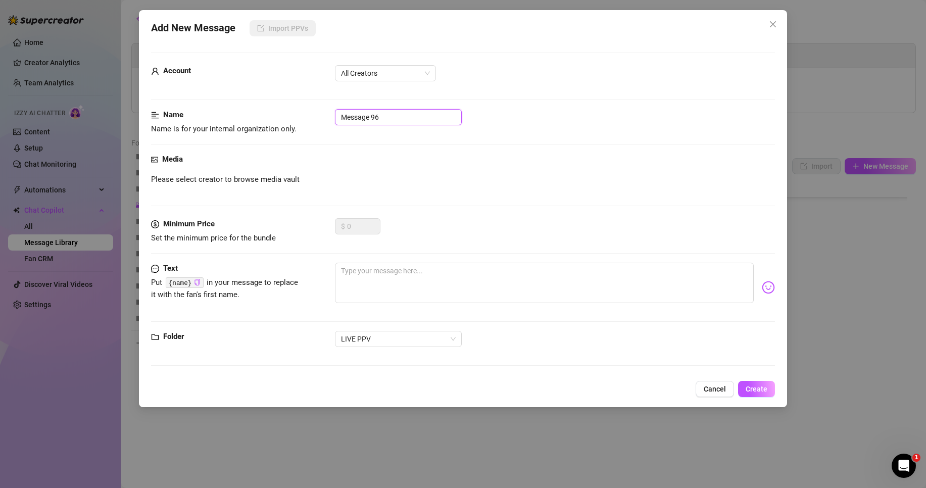
drag, startPoint x: 390, startPoint y: 117, endPoint x: 334, endPoint y: 114, distance: 56.2
click at [335, 114] on input "Message 96" at bounding box center [398, 117] width 127 height 16
paste input "💻 [DATE] Squirt"
click at [356, 114] on input "💻 [DATE] Squirt" at bounding box center [398, 117] width 127 height 16
click at [365, 118] on input "💻 [DATE] Squirt" at bounding box center [398, 117] width 127 height 16
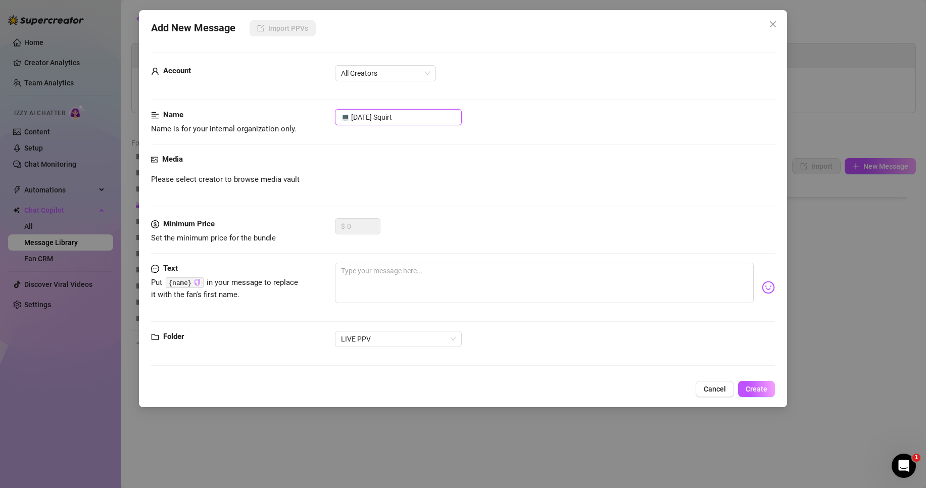
click at [373, 121] on input "💻 [DATE] Squirt" at bounding box center [398, 117] width 127 height 16
click at [377, 120] on input "💻 [DATE] Squirt" at bounding box center [398, 117] width 127 height 16
click at [372, 72] on span "All Creators" at bounding box center [385, 73] width 89 height 15
click at [377, 106] on div "[PERSON_NAME]‎ (@bobbielavender)" at bounding box center [385, 109] width 85 height 11
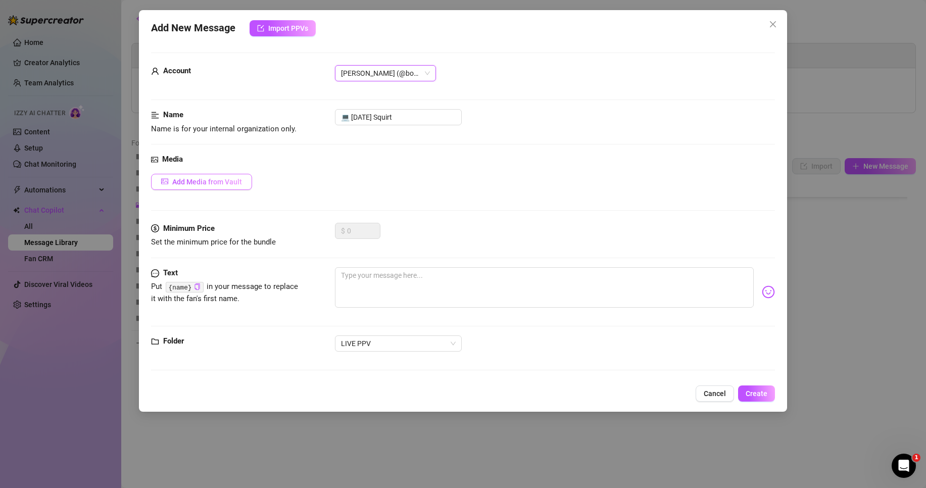
click at [244, 178] on button "Add Media from Vault" at bounding box center [201, 182] width 101 height 16
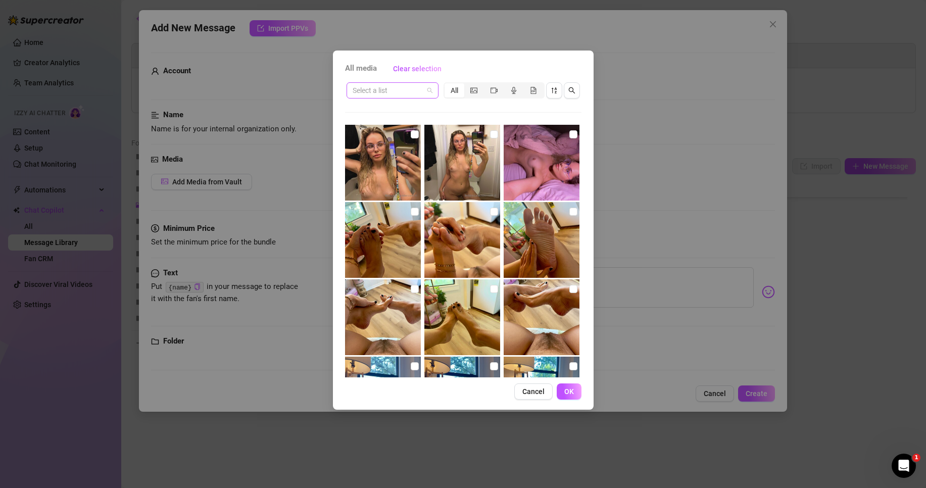
click at [429, 89] on span at bounding box center [392, 90] width 80 height 15
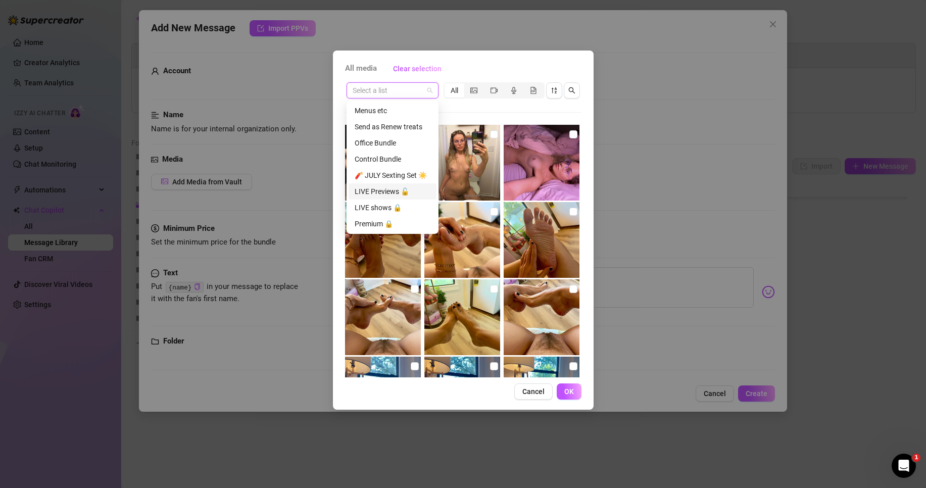
click at [390, 190] on div "LIVE Previews 🔓" at bounding box center [393, 191] width 76 height 11
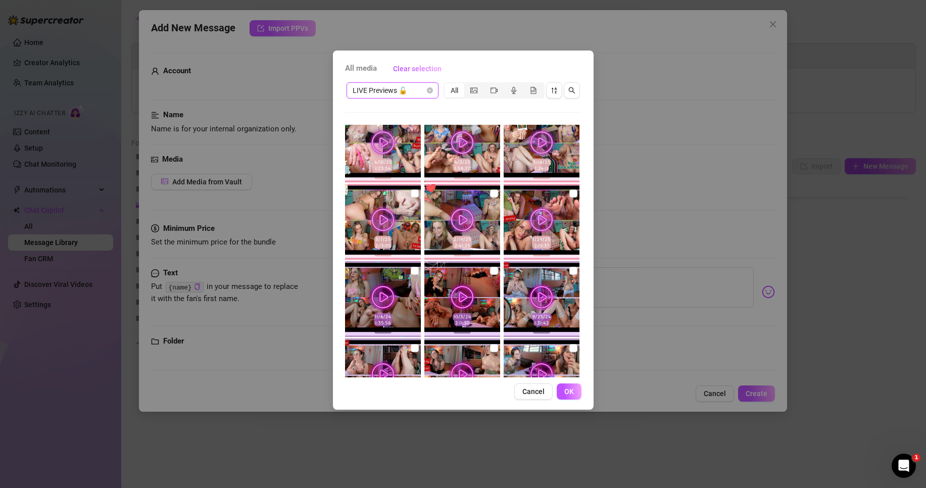
scroll to position [404, 0]
click at [571, 195] on input "checkbox" at bounding box center [573, 194] width 8 height 8
click at [433, 91] on div "LIVE Previews 🔓" at bounding box center [392, 90] width 92 height 16
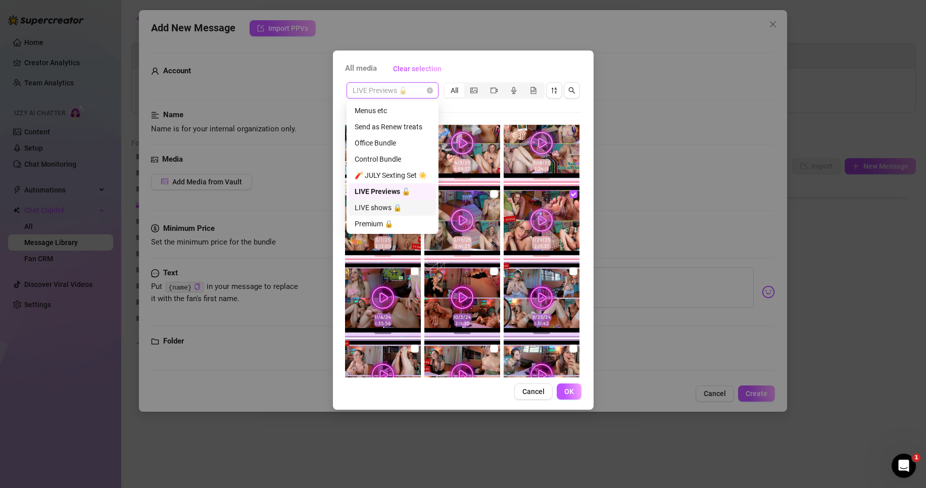
click at [376, 205] on div "LIVE shows 🔒" at bounding box center [393, 207] width 76 height 11
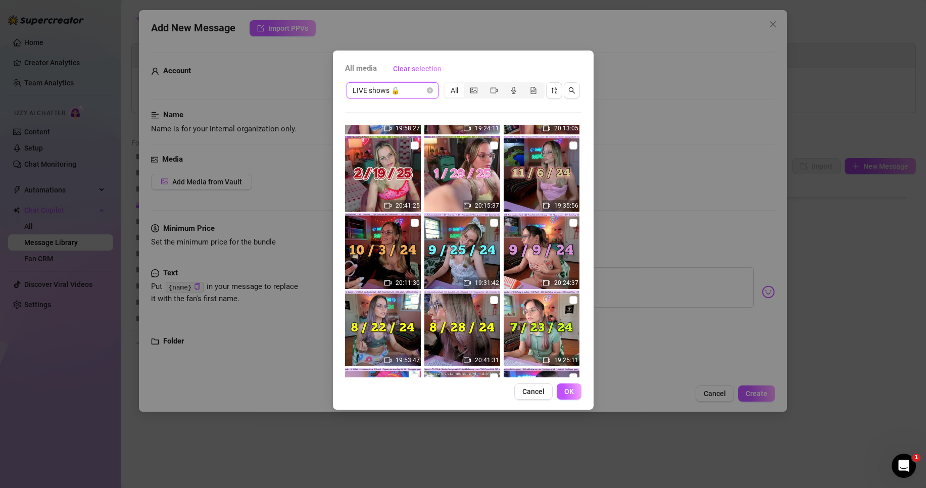
scroll to position [219, 0]
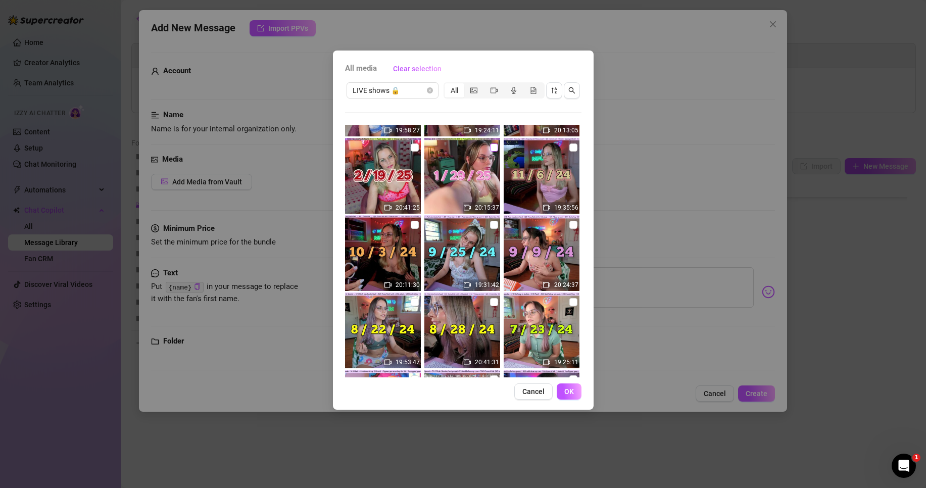
click at [490, 149] on input "checkbox" at bounding box center [494, 147] width 8 height 8
click at [563, 387] on button "OK" at bounding box center [569, 391] width 25 height 16
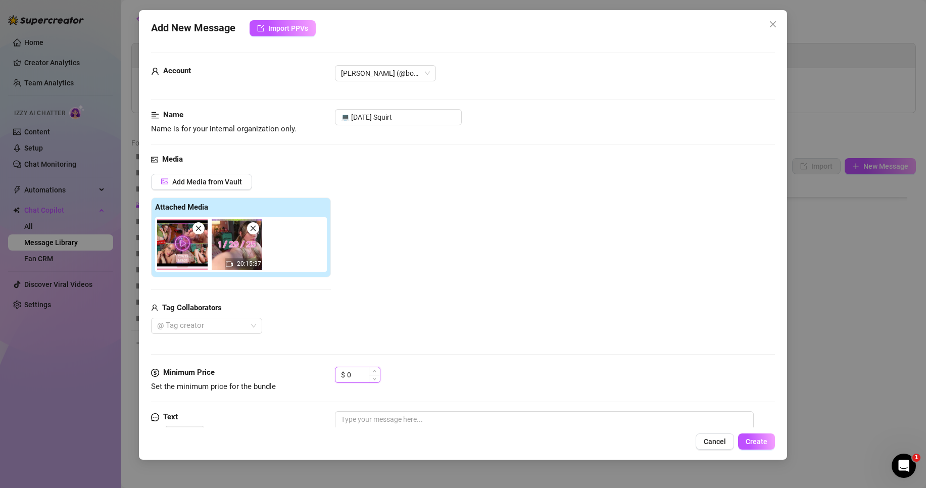
click at [361, 379] on input "0" at bounding box center [363, 374] width 33 height 15
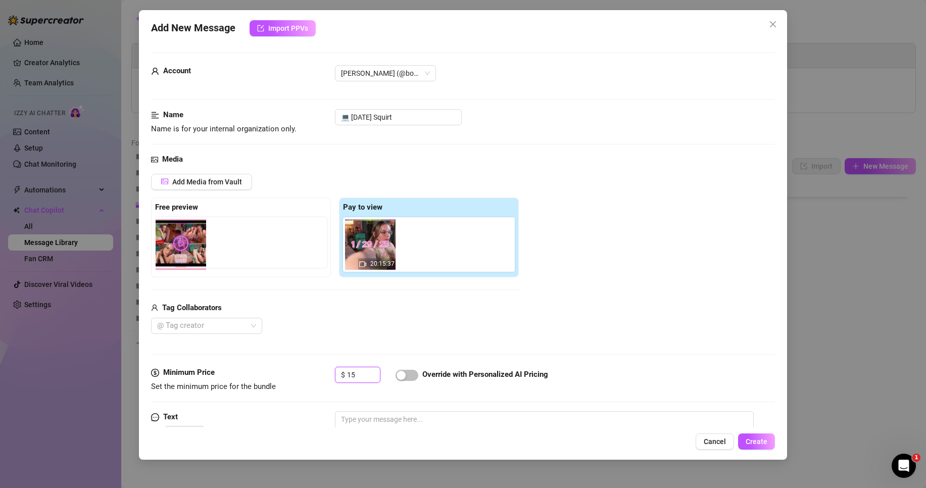
drag, startPoint x: 361, startPoint y: 256, endPoint x: 169, endPoint y: 256, distance: 191.9
click at [169, 256] on div "Free preview Pay to view 20:15:37" at bounding box center [335, 237] width 368 height 80
drag, startPoint x: 367, startPoint y: 254, endPoint x: 177, endPoint y: 256, distance: 189.4
click at [177, 256] on div "Free preview Pay to view 20:15:37" at bounding box center [335, 237] width 368 height 80
drag, startPoint x: 366, startPoint y: 263, endPoint x: 177, endPoint y: 262, distance: 188.9
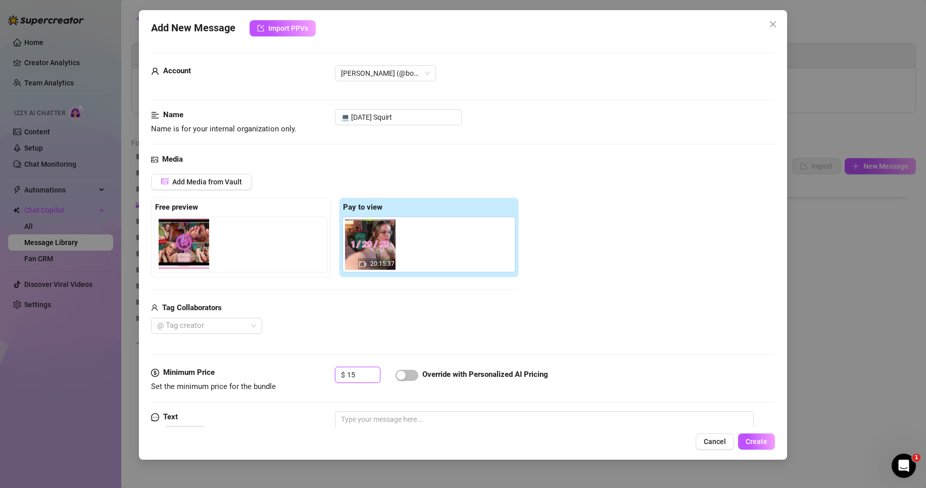
click at [177, 262] on div "Free preview Pay to view 20:15:37" at bounding box center [335, 237] width 368 height 80
click at [401, 428] on div "Add New Message Import PPVs Account [PERSON_NAME]‎ (@bobbielavender) Name Name …" at bounding box center [463, 234] width 648 height 449
click at [409, 422] on textarea at bounding box center [544, 431] width 419 height 40
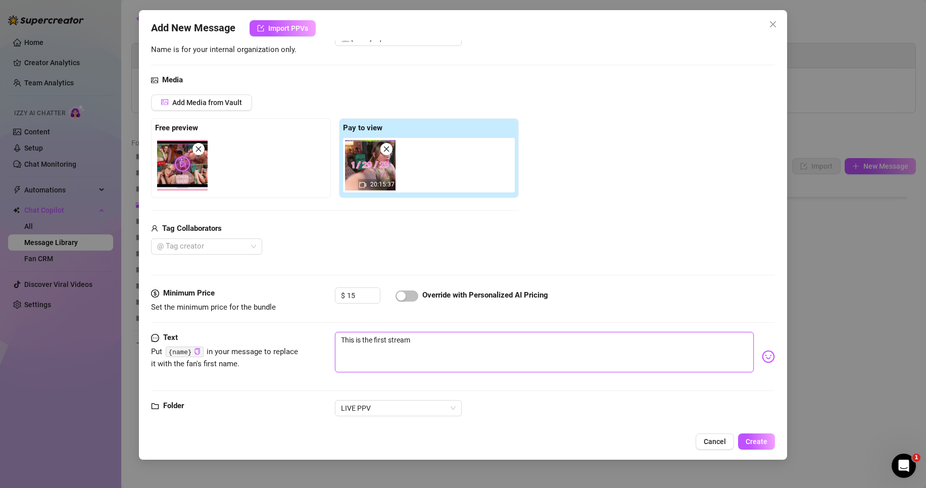
scroll to position [96, 0]
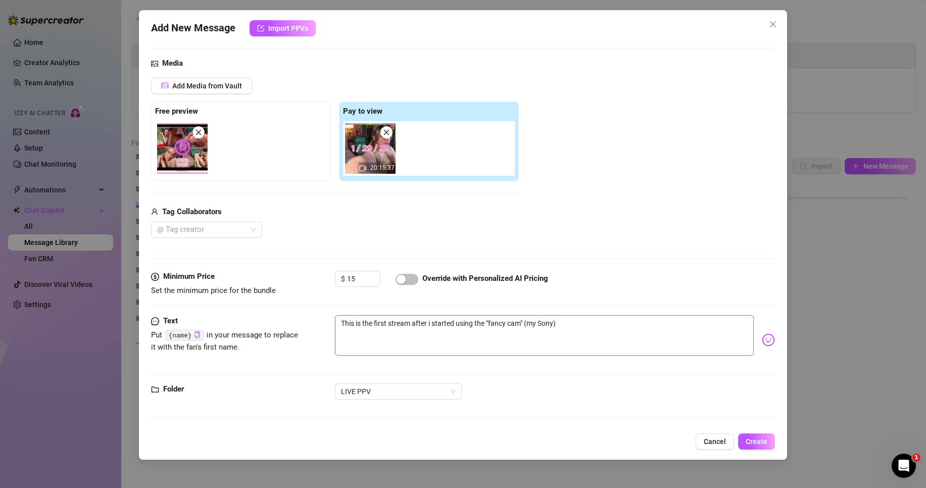
drag, startPoint x: 486, startPoint y: 322, endPoint x: 612, endPoint y: 330, distance: 126.5
click at [612, 330] on textarea "This is the first stream after i started using the "fancy cam" (my Sony)" at bounding box center [544, 335] width 419 height 40
click at [522, 237] on div "Add Media from Vault Free preview Pay to view 20:15:37 Tag Collaborators @ Tag …" at bounding box center [463, 158] width 624 height 161
click at [686, 325] on textarea "This is the first stream after i started using the Sony as a webcam.. So things…" at bounding box center [544, 335] width 419 height 40
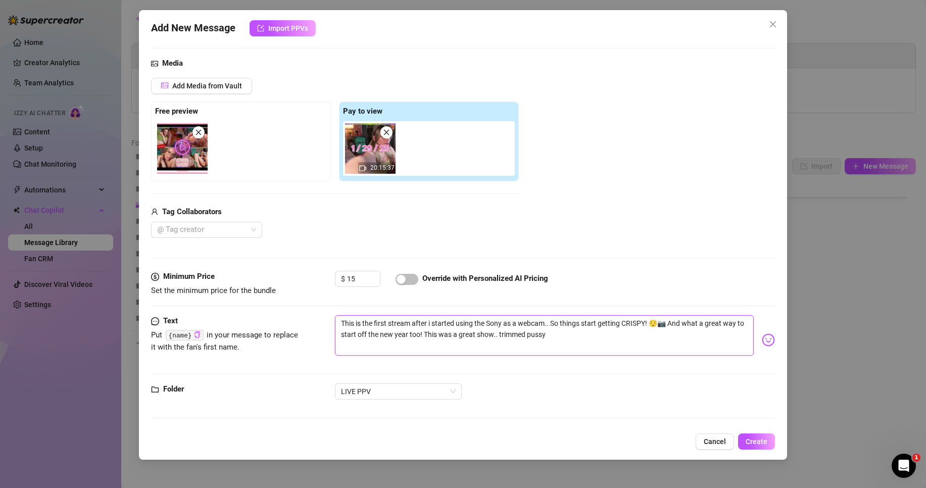
click at [530, 335] on textarea "This is the first stream after i started using the Sony as a webcam.. So things…" at bounding box center [544, 335] width 419 height 40
click at [530, 334] on textarea "This is the first stream after i started using the Sony as a webcam.. So things…" at bounding box center [544, 335] width 419 height 40
click at [626, 340] on textarea "This is the first stream after i started using the Sony as a webcam.. So things…" at bounding box center [544, 335] width 419 height 40
click at [751, 439] on span "Create" at bounding box center [756, 441] width 22 height 8
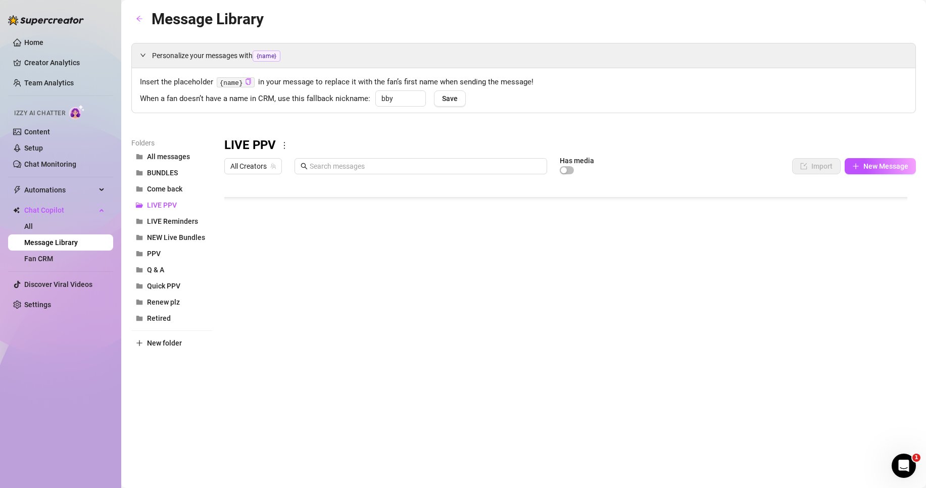
scroll to position [332, 0]
click at [264, 385] on body "Home Creator Analytics Team Analytics Izzy AI Chatter Content Setup Chat Monito…" at bounding box center [463, 244] width 926 height 488
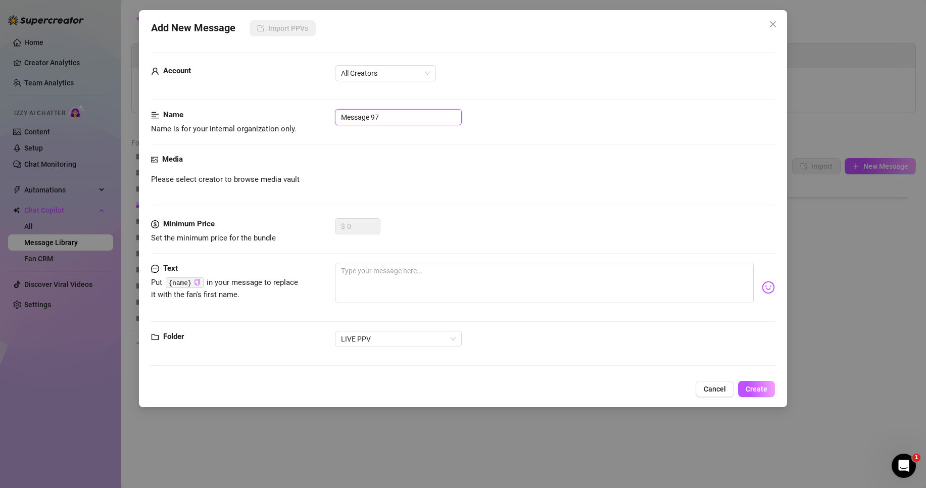
drag, startPoint x: 362, startPoint y: 117, endPoint x: 331, endPoint y: 119, distance: 30.8
click at [331, 119] on div "Name Name is for your internal organization only. Message 97" at bounding box center [463, 122] width 624 height 26
paste input "💻 [DATE] Squirt"
drag, startPoint x: 379, startPoint y: 119, endPoint x: 443, endPoint y: 125, distance: 65.0
click at [443, 125] on div "Name Name is for your internal organization only. 💻 [DATE] oil show" at bounding box center [463, 122] width 624 height 26
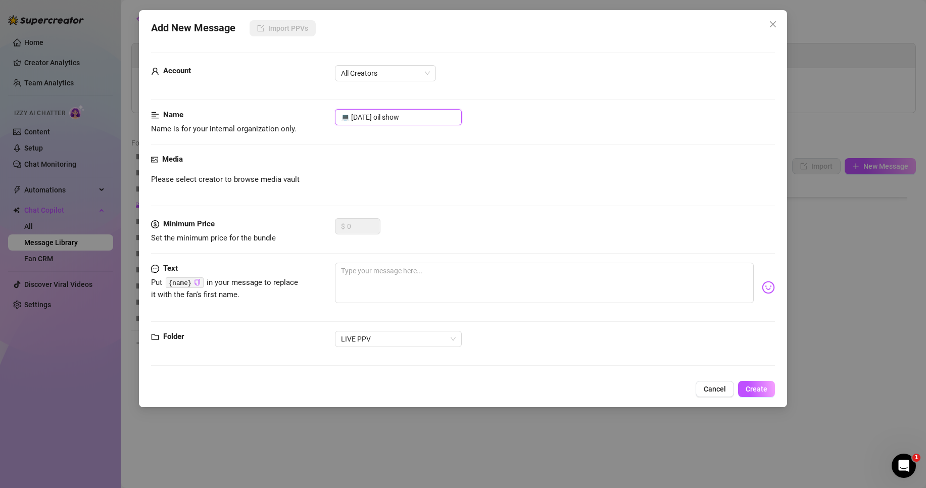
click at [405, 115] on input "💻 [DATE] oil show" at bounding box center [398, 117] width 127 height 16
drag, startPoint x: 379, startPoint y: 120, endPoint x: 419, endPoint y: 121, distance: 39.9
click at [419, 121] on input "💻 [DATE] oil show" at bounding box center [398, 117] width 127 height 16
click at [356, 118] on input "💻 [DATE] squirt" at bounding box center [398, 117] width 127 height 16
click at [363, 117] on input "💻 [DATE] squirt" at bounding box center [398, 117] width 127 height 16
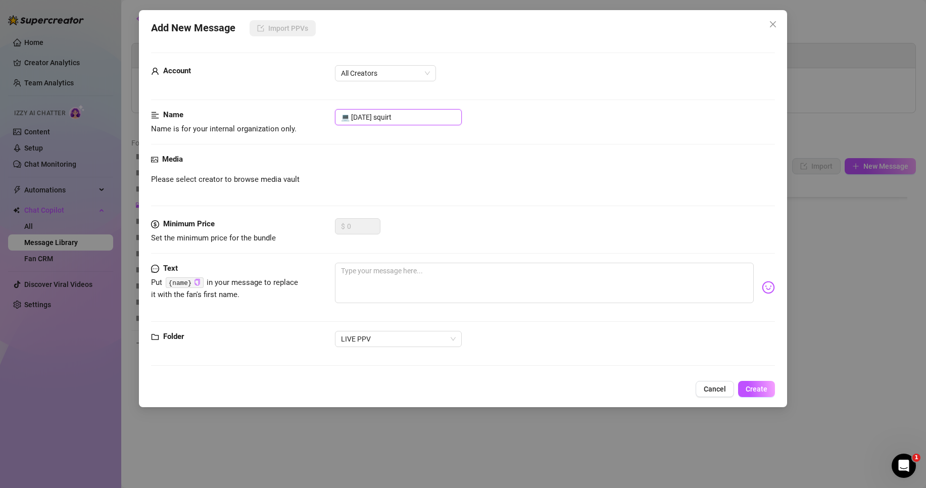
click at [363, 117] on input "💻 [DATE] squirt" at bounding box center [398, 117] width 127 height 16
click at [375, 116] on input "💻 [DATE] squirt" at bounding box center [398, 117] width 127 height 16
click at [376, 116] on input "💻 [DATE] squirt" at bounding box center [398, 117] width 127 height 16
click at [391, 280] on textarea at bounding box center [544, 283] width 419 height 40
click at [389, 79] on span "All Creators" at bounding box center [385, 73] width 89 height 15
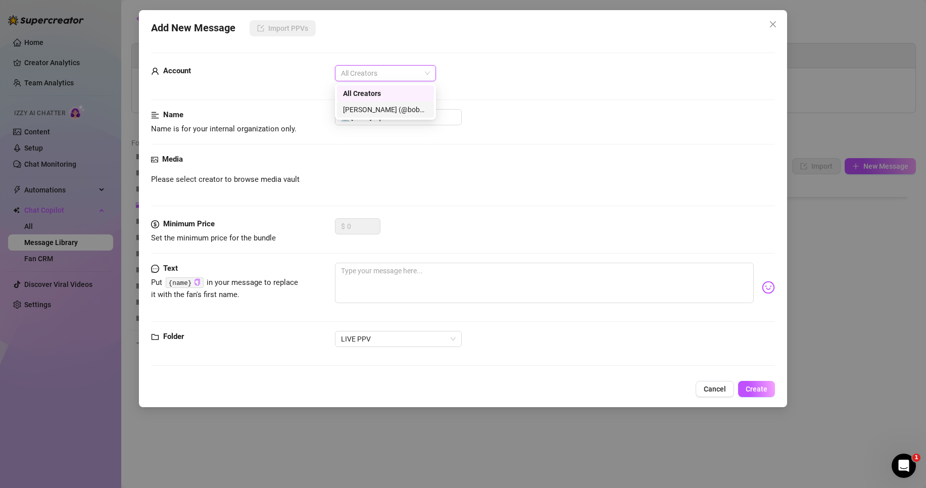
click at [392, 108] on div "[PERSON_NAME]‎ (@bobbielavender)" at bounding box center [385, 109] width 85 height 11
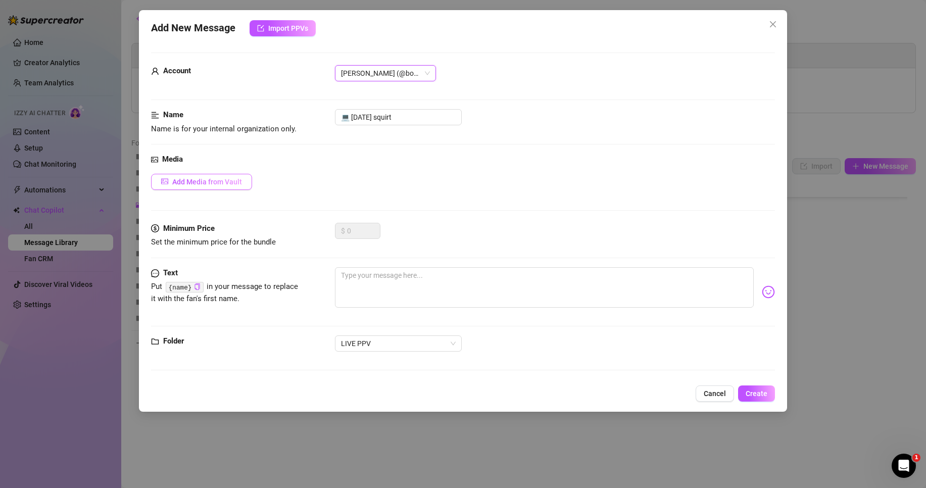
click at [212, 182] on span "Add Media from Vault" at bounding box center [207, 182] width 70 height 8
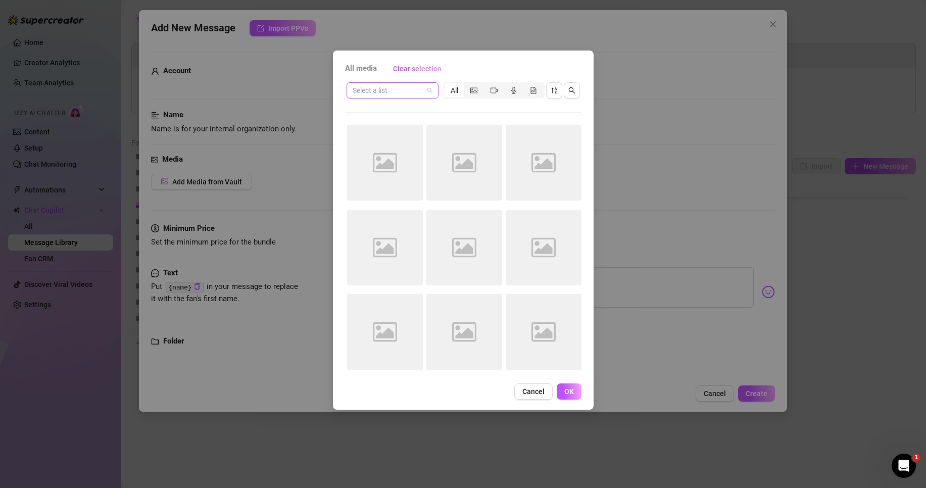
click at [426, 93] on span at bounding box center [392, 90] width 80 height 15
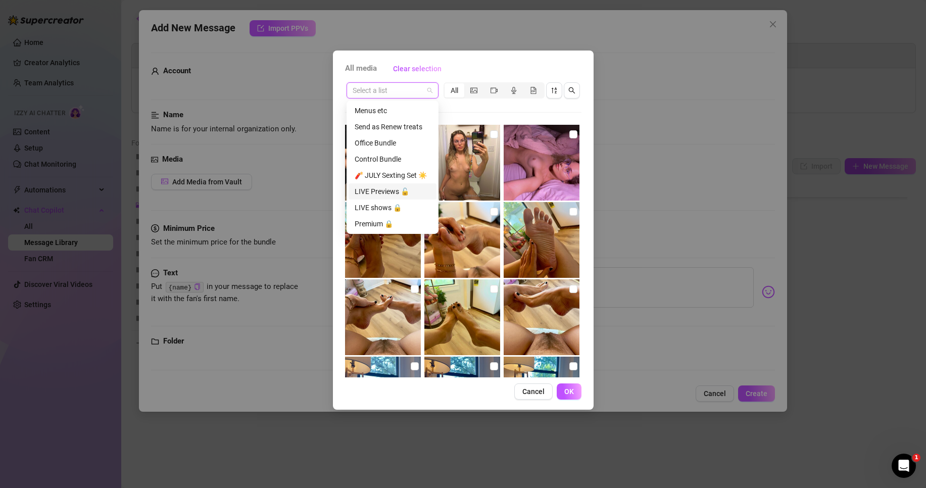
click at [387, 188] on div "LIVE Previews 🔓" at bounding box center [393, 191] width 76 height 11
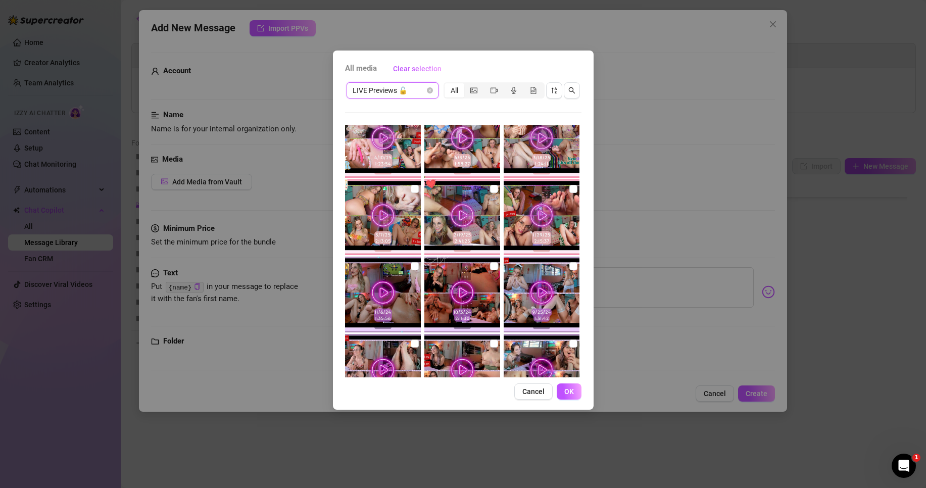
scroll to position [404, 0]
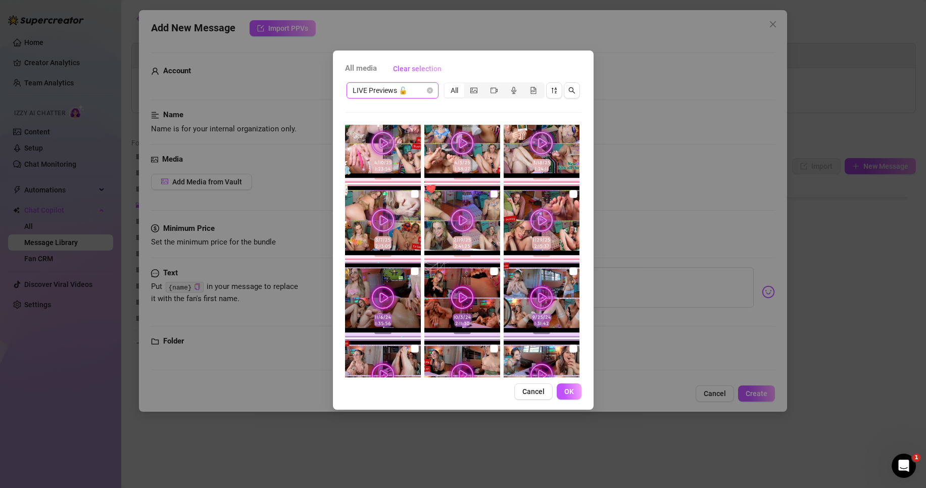
click at [490, 193] on input "checkbox" at bounding box center [494, 194] width 8 height 8
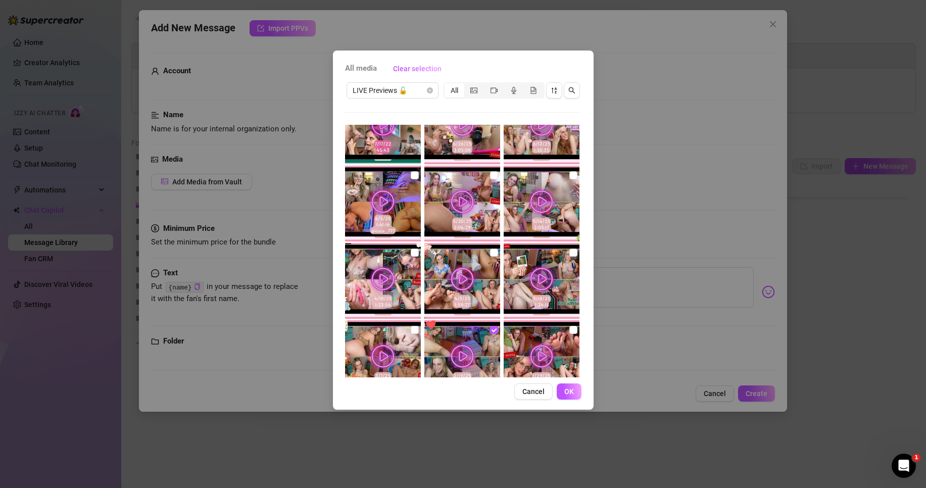
scroll to position [269, 0]
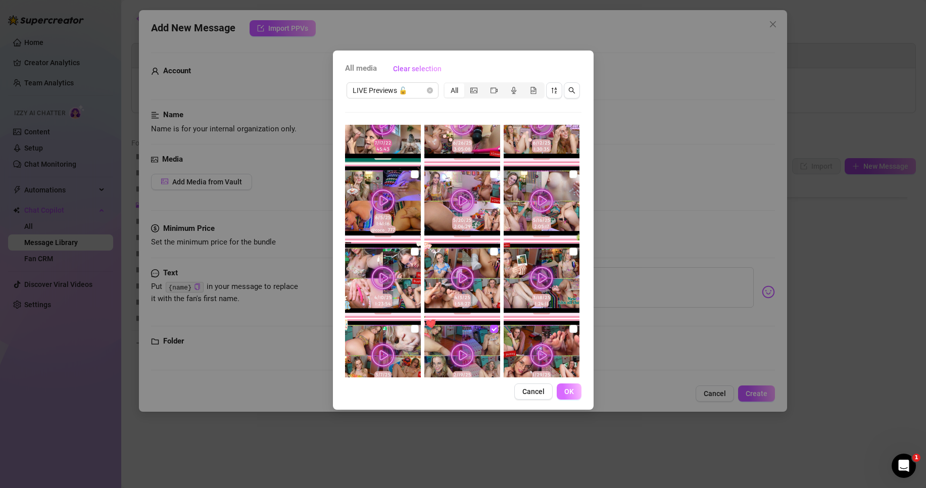
click at [569, 389] on span "OK" at bounding box center [569, 391] width 10 height 8
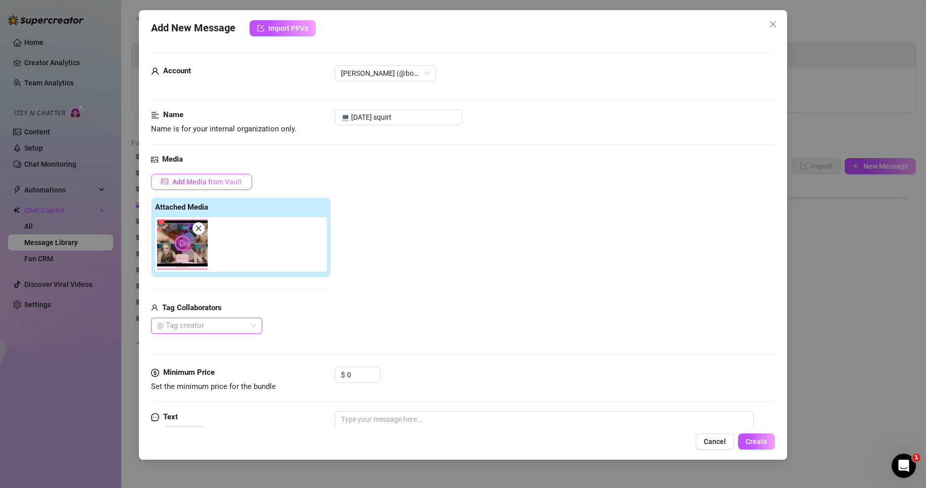
click at [237, 183] on span "Add Media from Vault" at bounding box center [207, 182] width 70 height 8
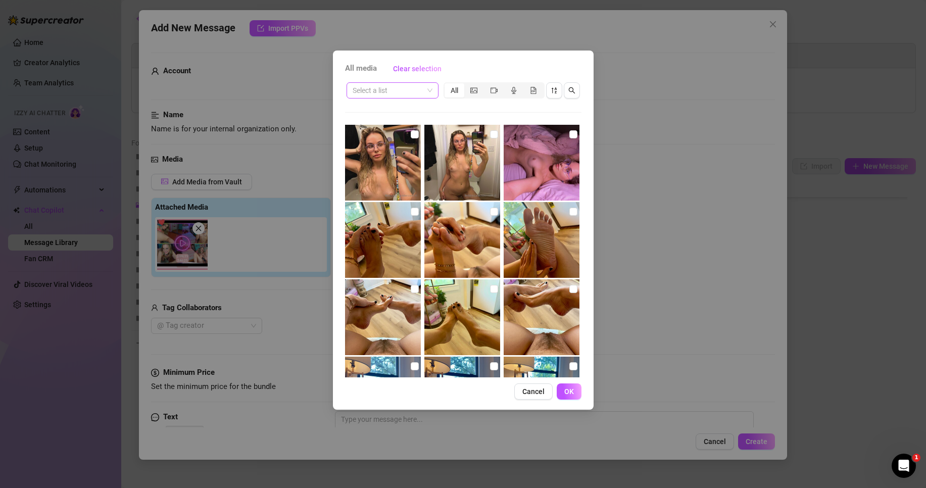
click at [390, 92] on input "search" at bounding box center [387, 90] width 71 height 15
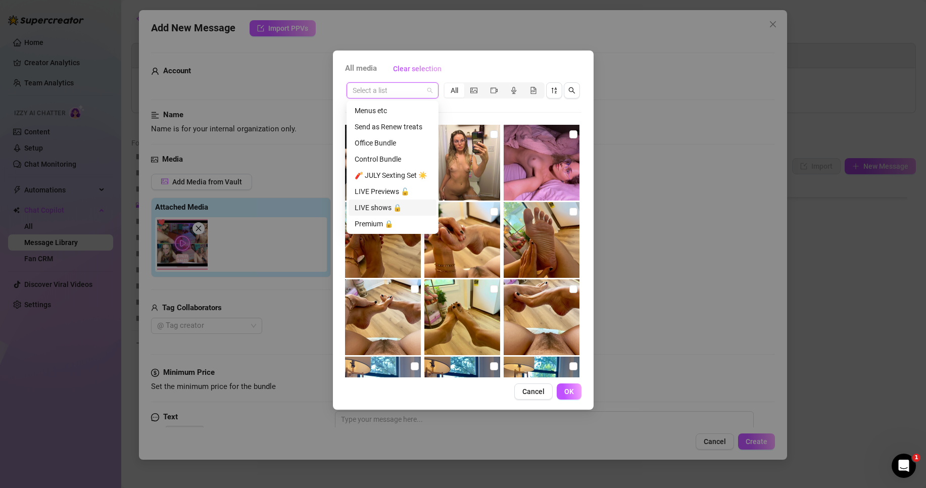
click at [388, 206] on div "LIVE shows 🔒" at bounding box center [393, 207] width 76 height 11
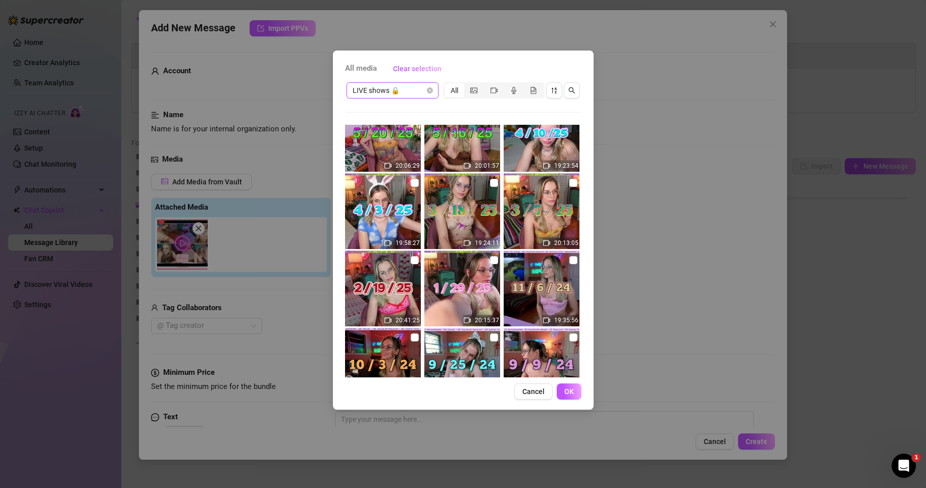
scroll to position [135, 0]
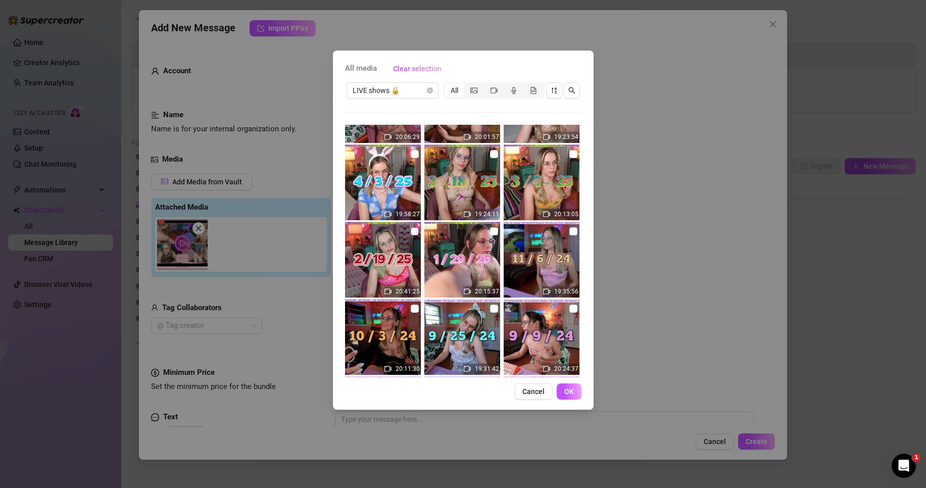
click at [414, 234] on input "checkbox" at bounding box center [415, 231] width 8 height 8
click at [567, 390] on span "OK" at bounding box center [569, 391] width 10 height 8
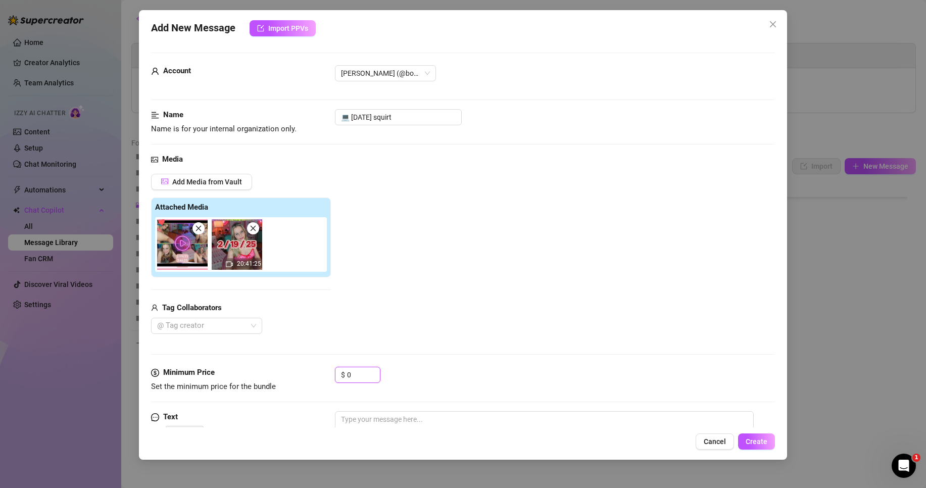
drag, startPoint x: 365, startPoint y: 377, endPoint x: 297, endPoint y: 367, distance: 68.3
click at [297, 367] on div "Minimum Price Set the minimum price for the bundle $ 0" at bounding box center [463, 380] width 624 height 26
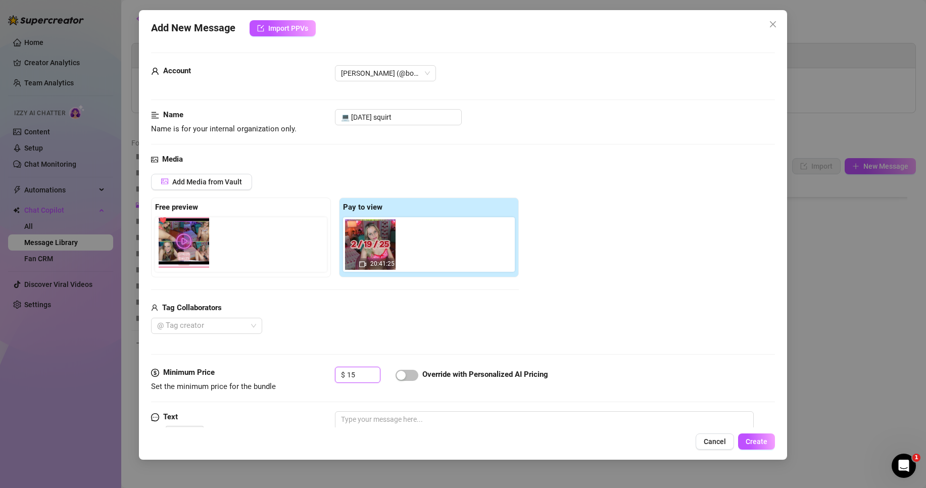
drag, startPoint x: 369, startPoint y: 265, endPoint x: 180, endPoint y: 263, distance: 188.9
click at [180, 263] on div "Free preview Pay to view 20:41:25" at bounding box center [335, 237] width 368 height 80
click at [592, 320] on div "Add Media from Vault Free preview Pay to view 20:41:25 Tag Collaborators @ Tag …" at bounding box center [463, 254] width 624 height 161
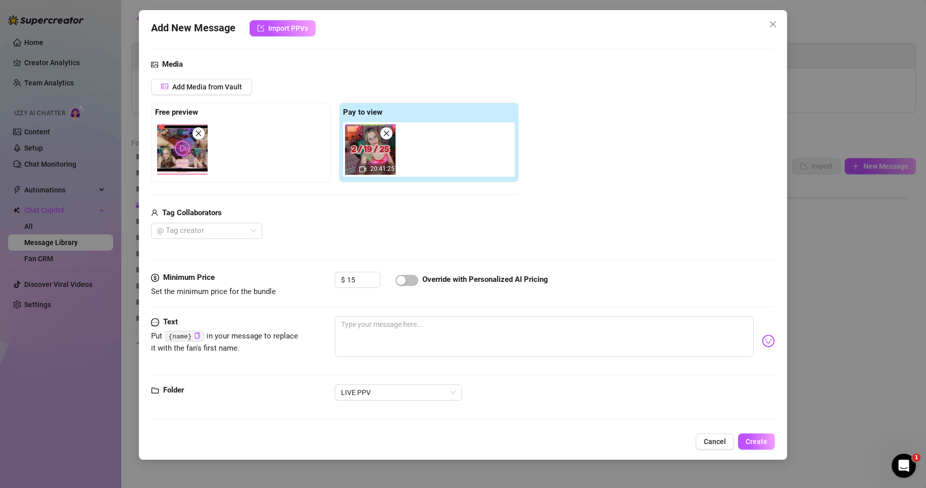
scroll to position [96, 0]
click at [766, 438] on span "Create" at bounding box center [756, 441] width 22 height 8
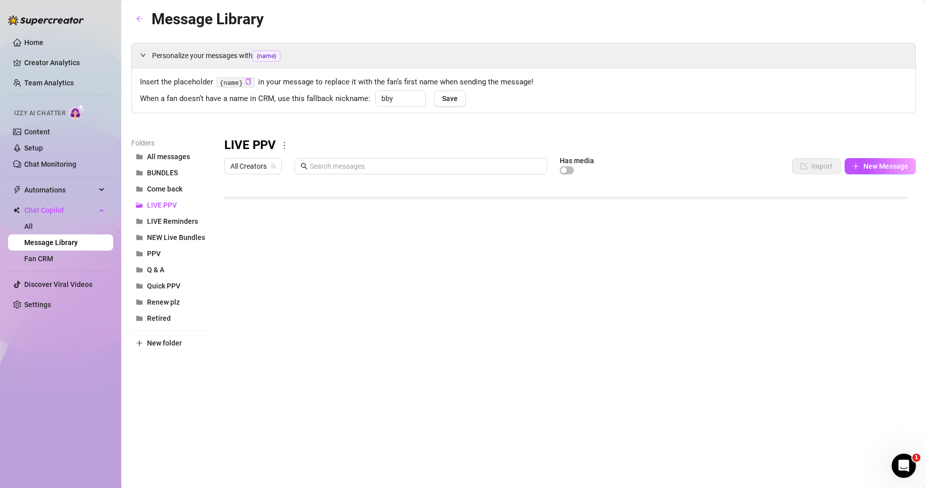
scroll to position [352, 0]
click at [275, 391] on body "Home Creator Analytics Team Analytics Izzy AI Chatter Content Setup Chat Monito…" at bounding box center [463, 244] width 926 height 488
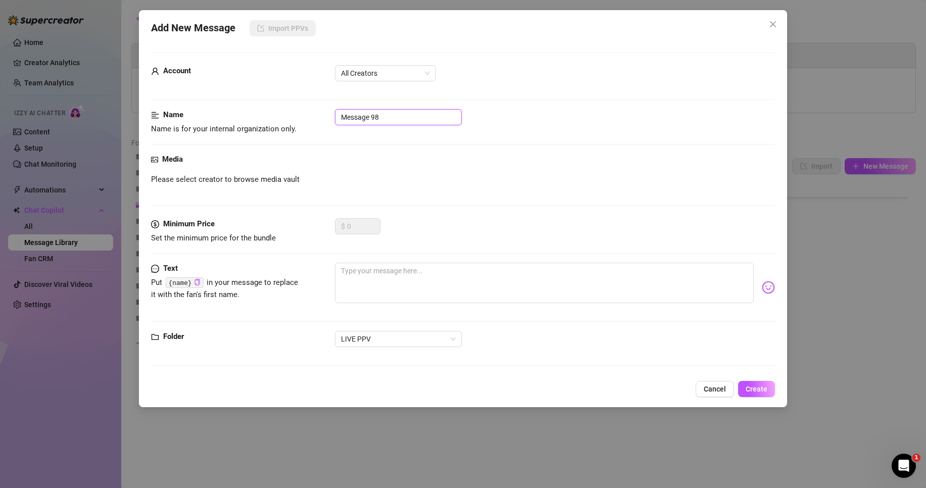
drag, startPoint x: 385, startPoint y: 120, endPoint x: 338, endPoint y: 123, distance: 47.1
click at [338, 123] on input "Message 98" at bounding box center [398, 117] width 127 height 16
paste input "💻 [DATE] Squirt"
click at [356, 117] on input "💻 [DATE] Squirt" at bounding box center [398, 117] width 127 height 16
click at [362, 116] on input "💻 [DATE] Squirt" at bounding box center [398, 117] width 127 height 16
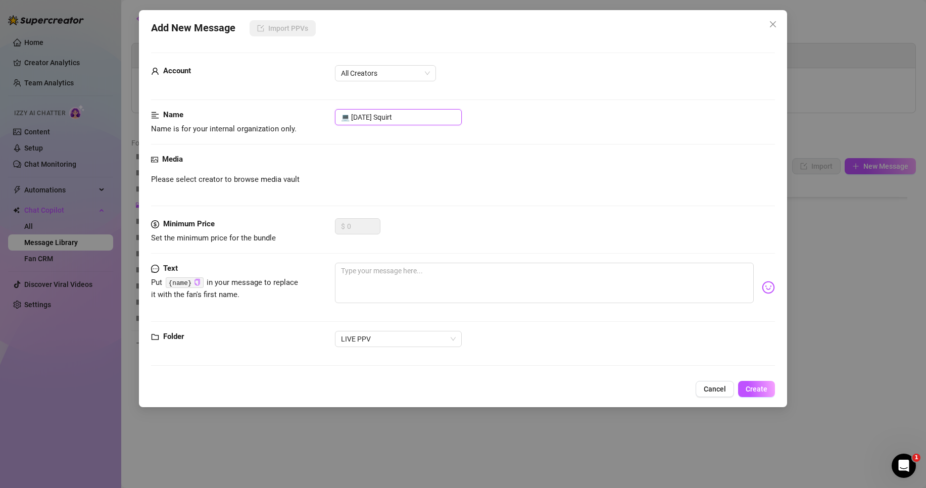
click at [372, 117] on input "💻 [DATE] Squirt" at bounding box center [398, 117] width 127 height 16
click at [412, 115] on input "💻 [DATE] Squirt" at bounding box center [398, 117] width 127 height 16
click at [400, 149] on div "Name Name is for your internal organization only. 💻 [DATE]" at bounding box center [463, 131] width 624 height 44
click at [397, 71] on span "All Creators" at bounding box center [385, 73] width 89 height 15
click at [397, 103] on div "[PERSON_NAME]‎ (@bobbielavender)" at bounding box center [385, 110] width 97 height 16
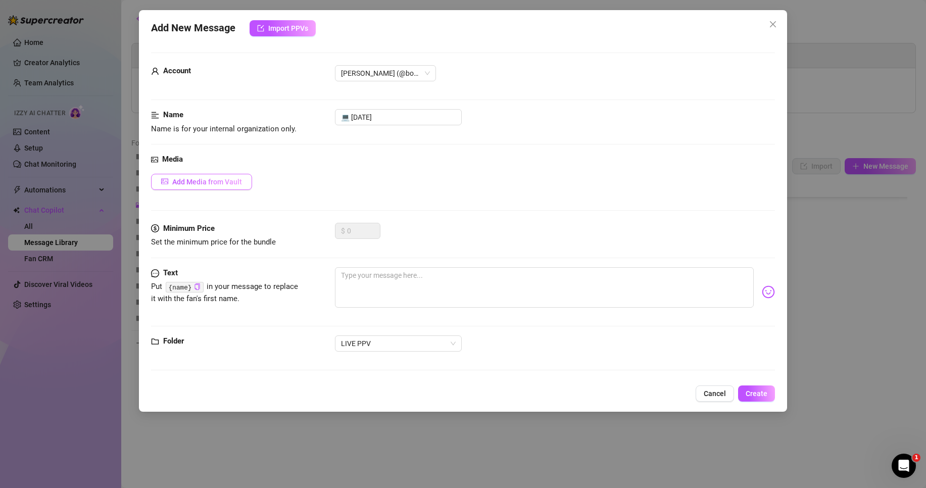
click at [244, 182] on button "Add Media from Vault" at bounding box center [201, 182] width 101 height 16
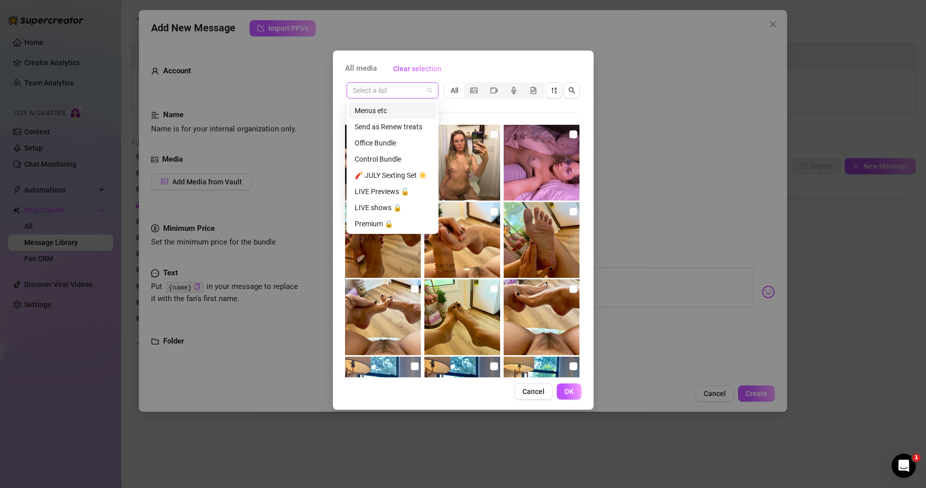
click at [426, 88] on span at bounding box center [392, 90] width 80 height 15
click at [387, 195] on div "LIVE Previews 🔓" at bounding box center [393, 191] width 76 height 11
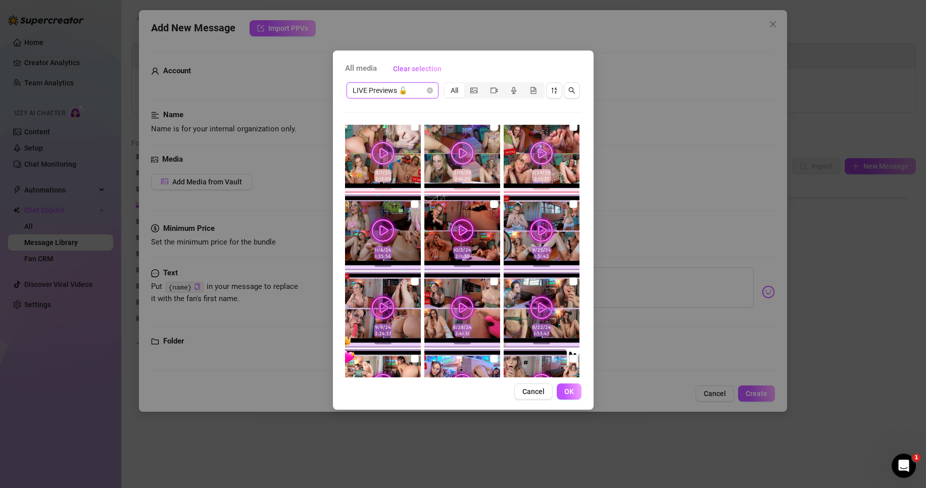
scroll to position [337, 0]
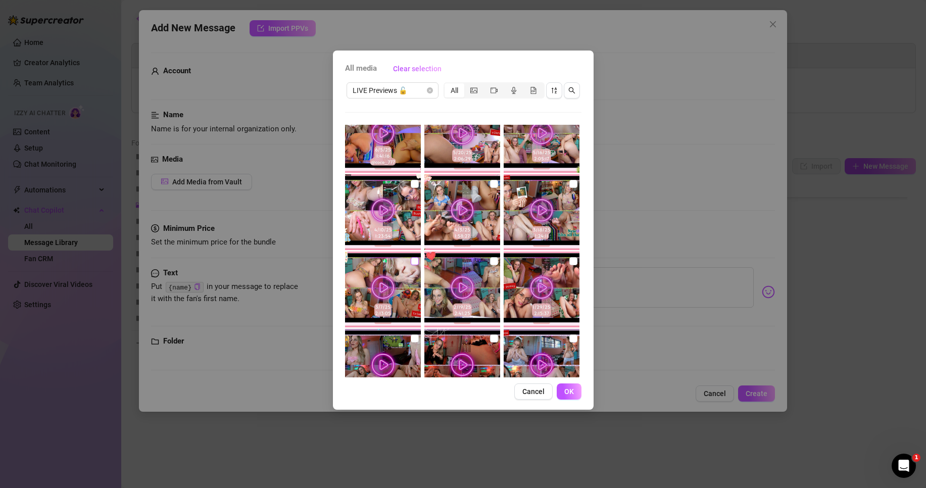
click at [413, 262] on input "checkbox" at bounding box center [415, 261] width 8 height 8
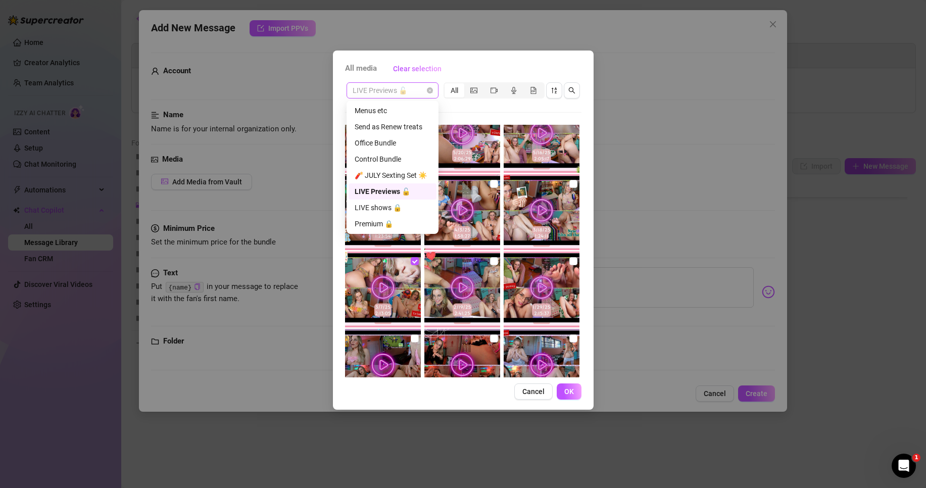
click at [421, 82] on div "LIVE Previews 🔓" at bounding box center [392, 90] width 92 height 16
click at [401, 205] on div "LIVE shows 🔒" at bounding box center [393, 207] width 76 height 11
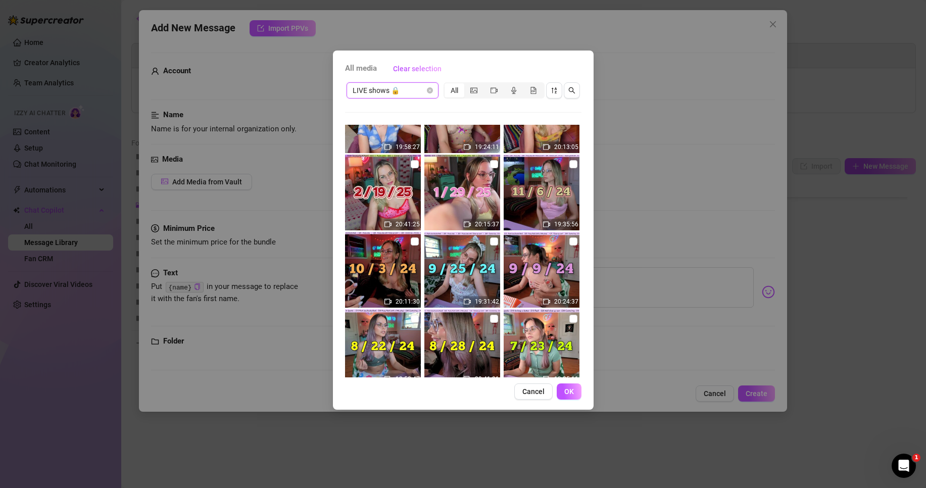
scroll to position [135, 0]
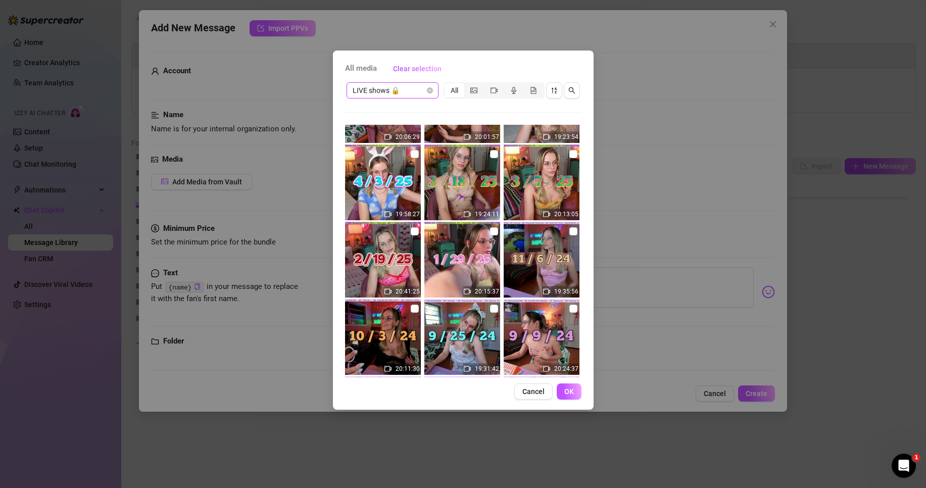
click at [562, 157] on img at bounding box center [541, 182] width 76 height 76
click at [569, 155] on input "checkbox" at bounding box center [573, 154] width 8 height 8
click at [576, 389] on button "OK" at bounding box center [569, 391] width 25 height 16
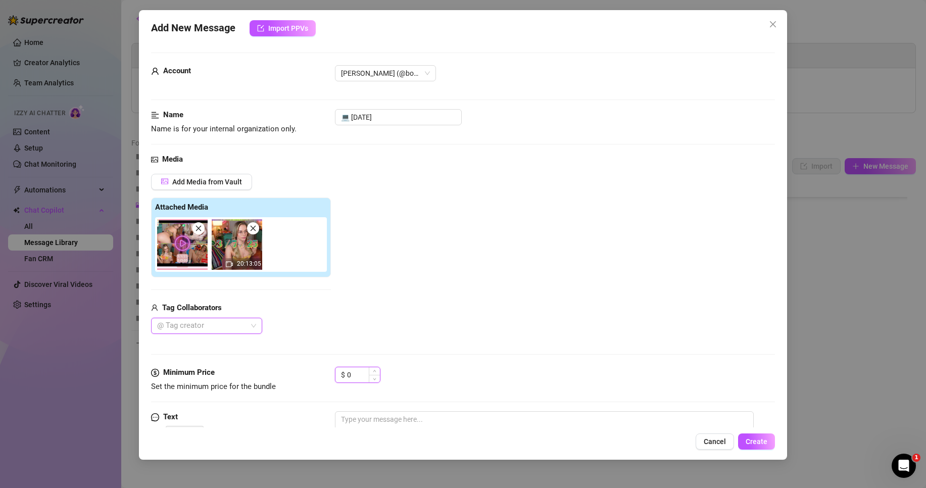
click at [367, 376] on input "0" at bounding box center [363, 374] width 33 height 15
click at [361, 372] on input at bounding box center [363, 374] width 33 height 15
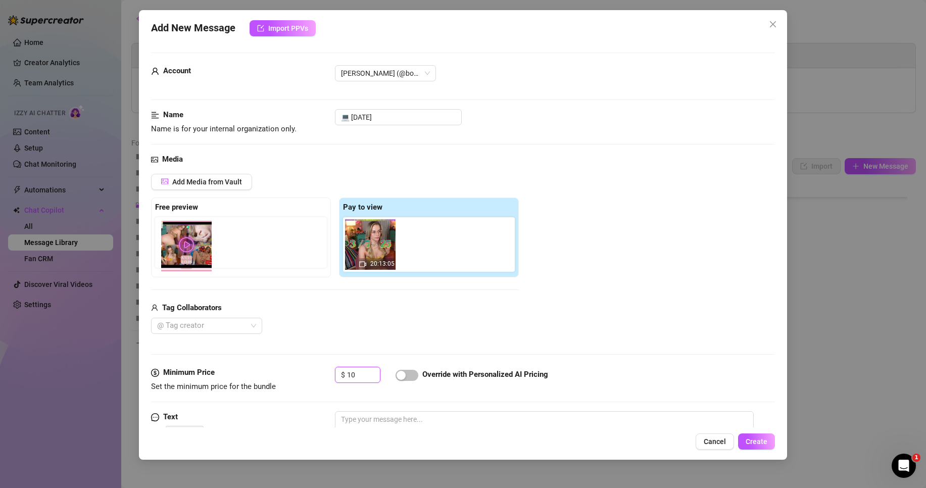
drag, startPoint x: 378, startPoint y: 255, endPoint x: 190, endPoint y: 256, distance: 187.4
click at [190, 256] on div "Free preview Pay to view 20:13:05" at bounding box center [335, 237] width 368 height 80
drag, startPoint x: 370, startPoint y: 248, endPoint x: 179, endPoint y: 244, distance: 190.4
click at [179, 244] on div "Free preview Pay to view 20:13:05" at bounding box center [335, 237] width 368 height 80
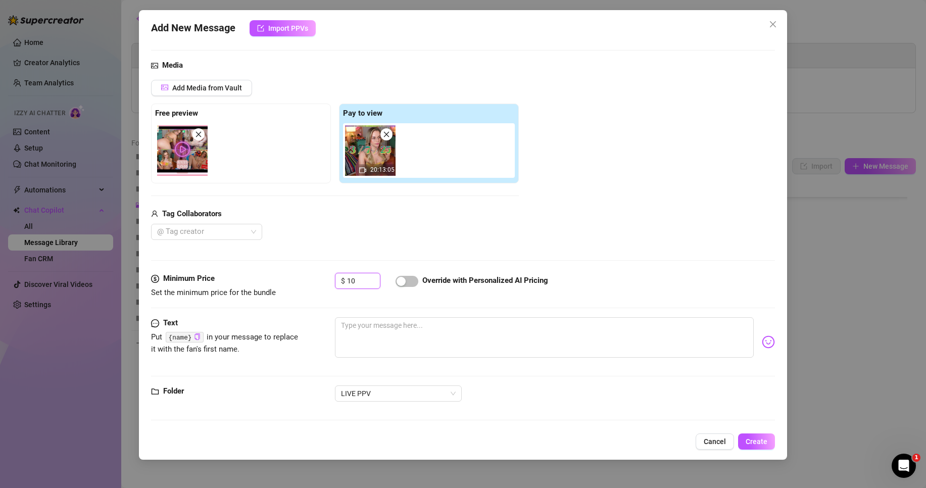
scroll to position [96, 0]
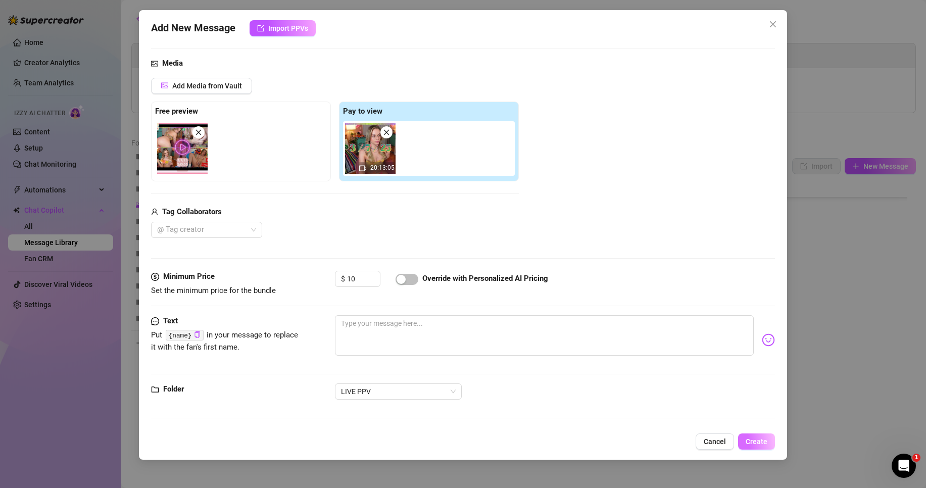
click at [754, 439] on span "Create" at bounding box center [756, 441] width 22 height 8
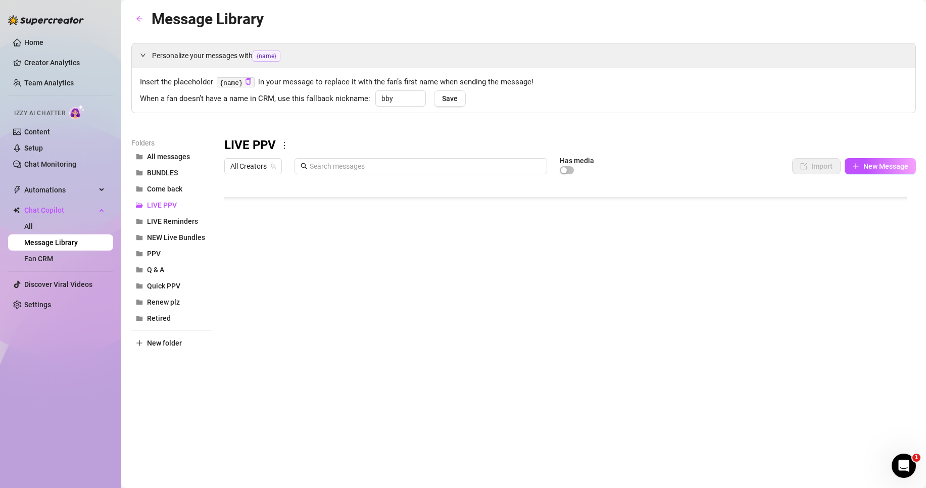
scroll to position [372, 0]
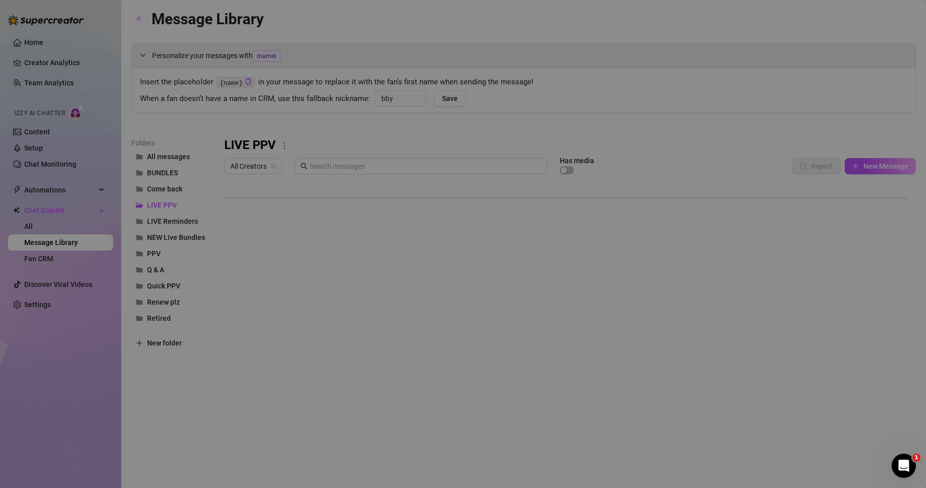
click at [259, 390] on body "Home Creator Analytics Team Analytics Izzy AI Chatter Content Setup Chat Monito…" at bounding box center [463, 244] width 926 height 488
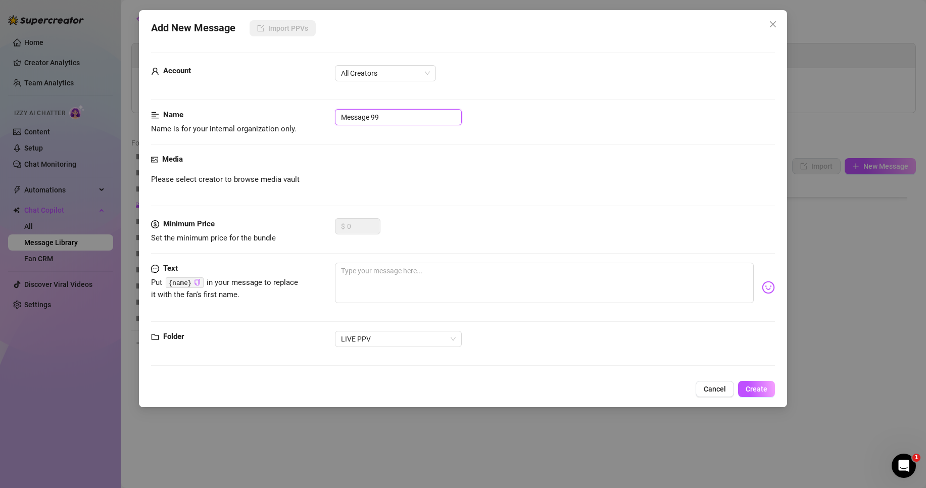
drag, startPoint x: 394, startPoint y: 118, endPoint x: 227, endPoint y: 113, distance: 166.7
click at [228, 113] on div "Name Name is for your internal organization only. Message 99" at bounding box center [463, 122] width 624 height 26
paste input "💻 [DATE] Squirt"
click at [355, 117] on input "💻 [DATE] Squirt" at bounding box center [398, 117] width 127 height 16
click at [365, 117] on input "💻 [DATE] Squirt" at bounding box center [398, 117] width 127 height 16
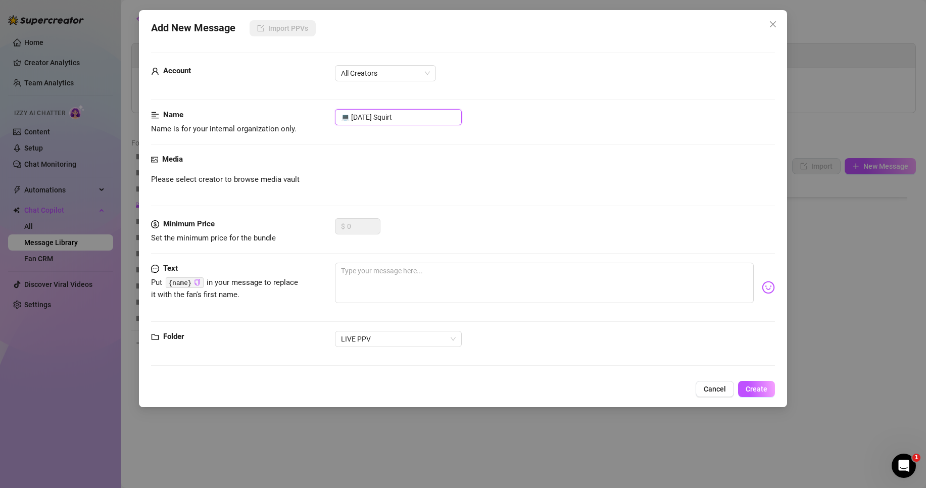
click at [367, 117] on input "💻 [DATE] Squirt" at bounding box center [398, 117] width 127 height 16
click at [378, 114] on input "💻 [DATE] Squirt" at bounding box center [398, 117] width 127 height 16
click at [380, 76] on span "All Creators" at bounding box center [385, 73] width 89 height 15
click at [391, 109] on div "[PERSON_NAME]‎ (@bobbielavender)" at bounding box center [385, 109] width 85 height 11
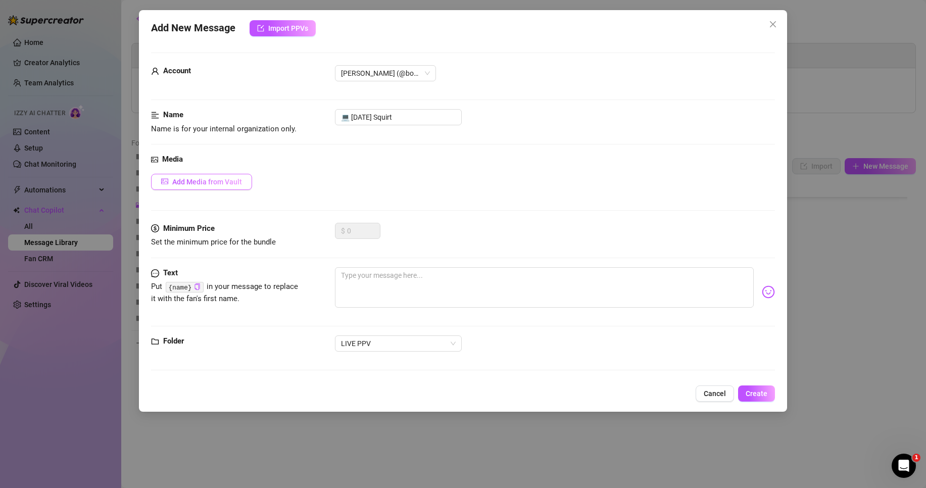
click at [225, 180] on span "Add Media from Vault" at bounding box center [207, 182] width 70 height 8
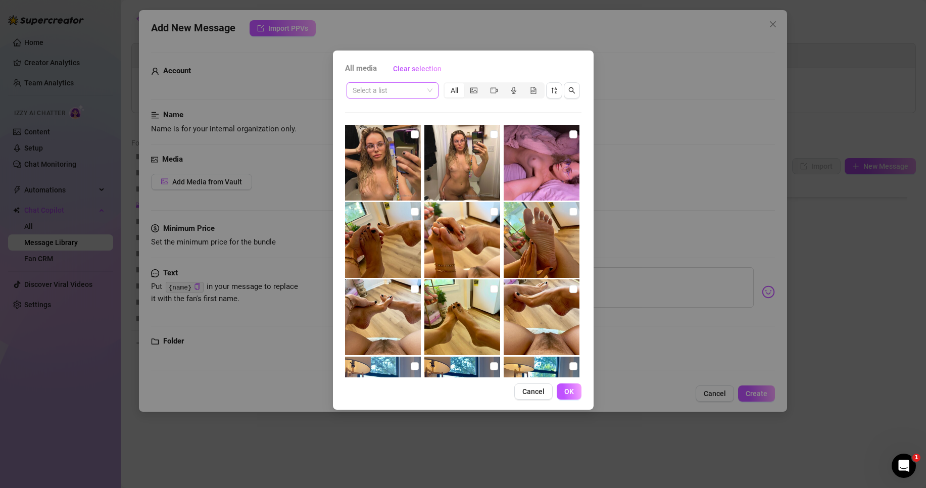
click at [388, 89] on input "search" at bounding box center [387, 90] width 71 height 15
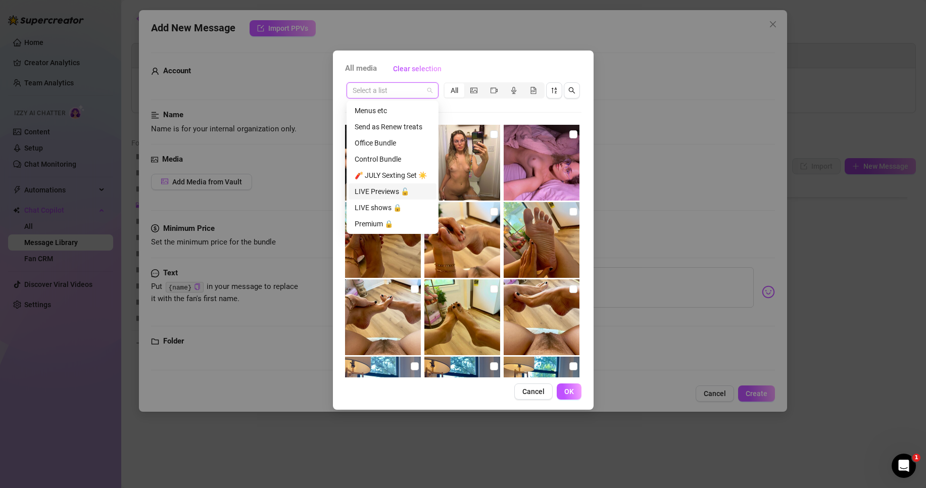
click at [395, 196] on div "LIVE Previews 🔓" at bounding box center [393, 191] width 76 height 11
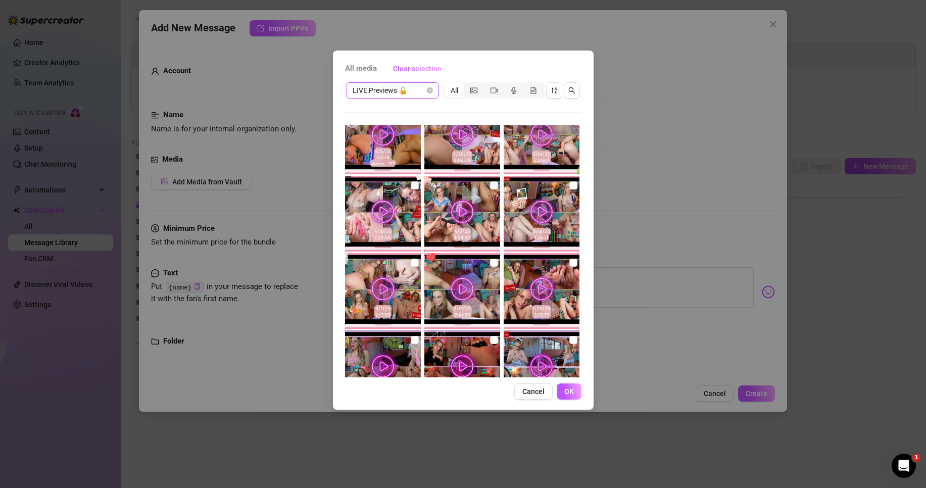
scroll to position [337, 0]
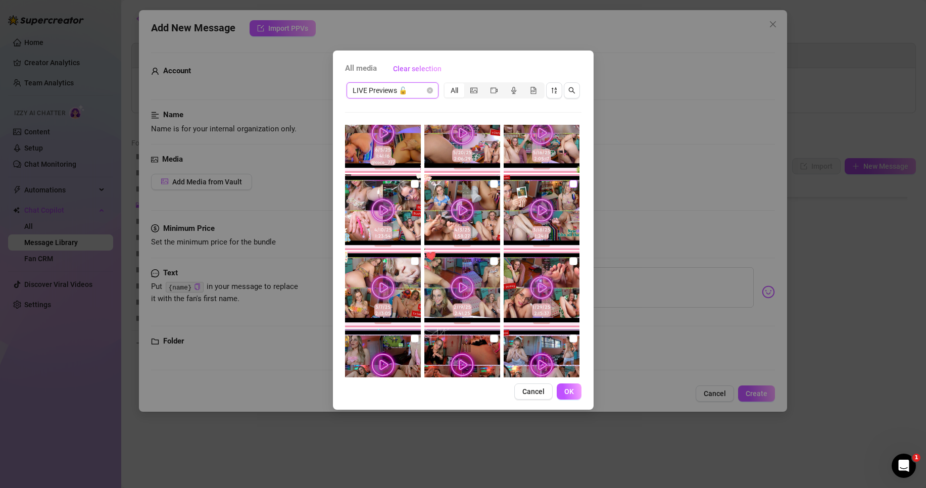
click at [569, 183] on input "checkbox" at bounding box center [573, 184] width 8 height 8
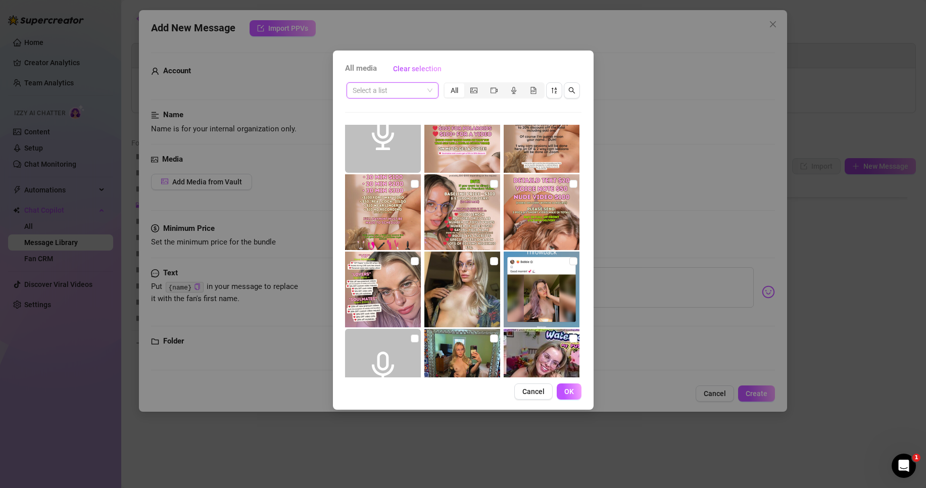
click at [400, 90] on input "search" at bounding box center [387, 90] width 71 height 15
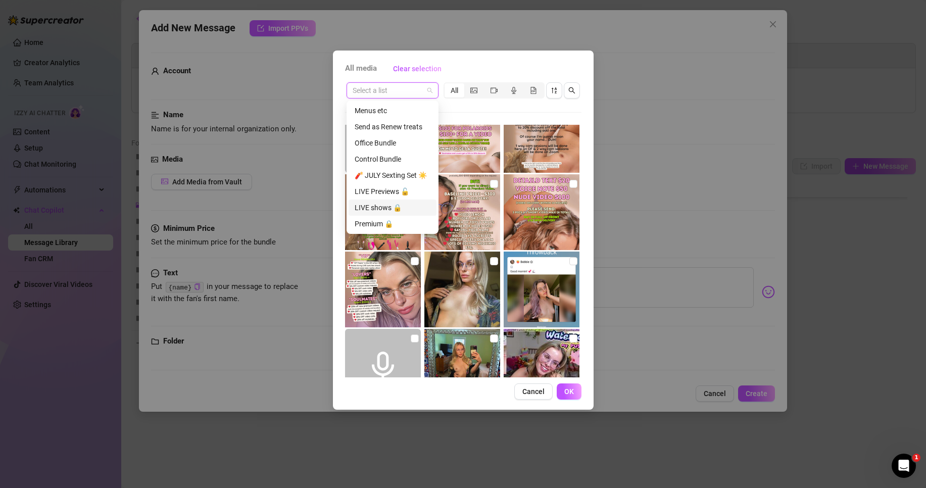
click at [389, 204] on div "LIVE shows 🔒" at bounding box center [393, 207] width 76 height 11
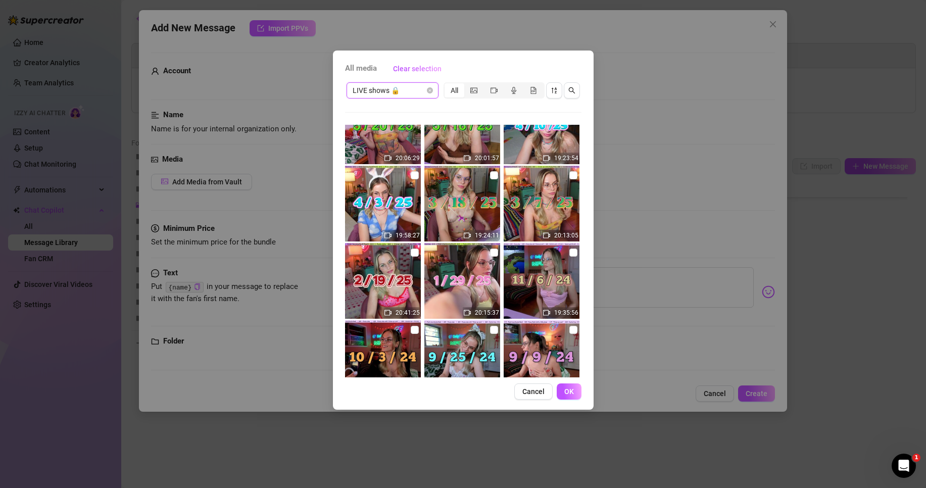
scroll to position [67, 0]
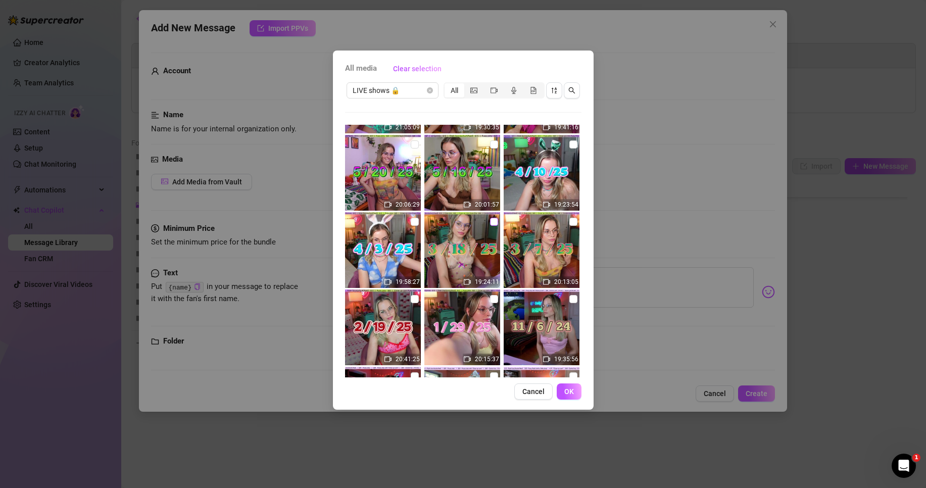
click at [490, 226] on label at bounding box center [494, 221] width 8 height 11
click at [490, 226] on input "checkbox" at bounding box center [494, 222] width 8 height 8
click at [573, 389] on span "OK" at bounding box center [569, 391] width 10 height 8
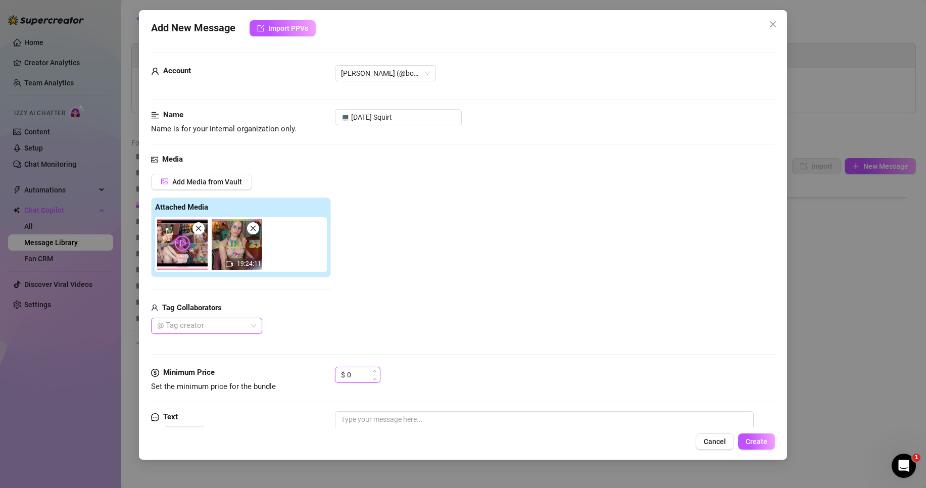
click at [362, 376] on input "0" at bounding box center [363, 374] width 33 height 15
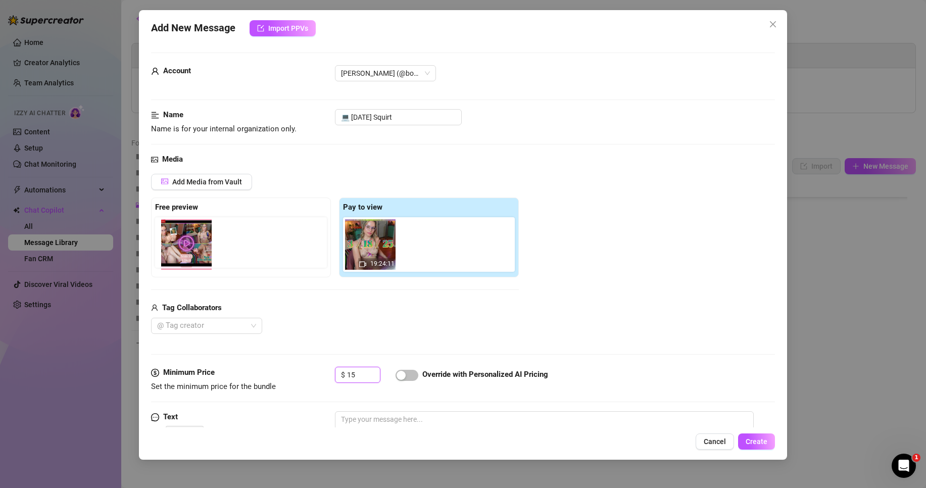
drag, startPoint x: 374, startPoint y: 246, endPoint x: 188, endPoint y: 248, distance: 185.9
click at [188, 248] on div "Free preview Pay to view 19:24:11" at bounding box center [335, 237] width 368 height 80
drag, startPoint x: 371, startPoint y: 256, endPoint x: 180, endPoint y: 256, distance: 190.9
click at [180, 256] on div "Free preview Pay to view 19:24:11" at bounding box center [335, 237] width 368 height 80
drag, startPoint x: 370, startPoint y: 266, endPoint x: 182, endPoint y: 262, distance: 188.4
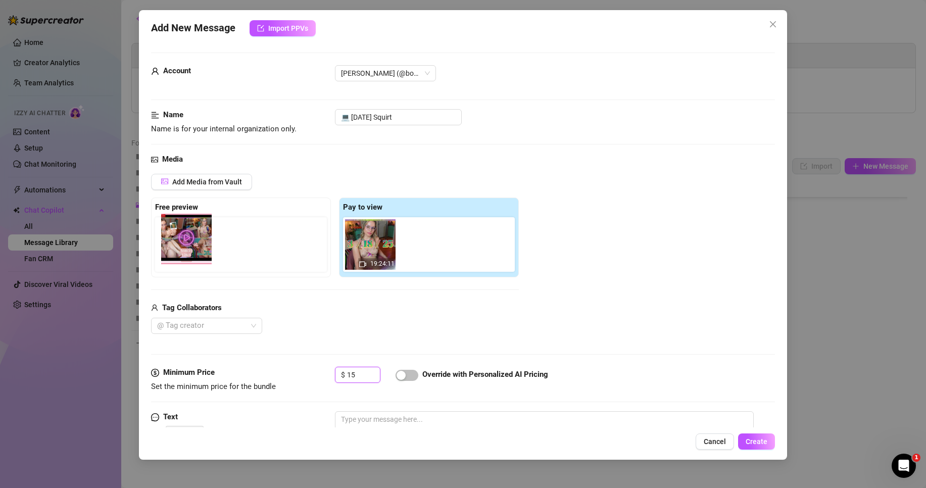
click at [182, 262] on div "Free preview Pay to view 19:24:11" at bounding box center [335, 237] width 368 height 80
click at [352, 167] on div "Media Add Media from Vault Free preview Pay to view 19:24:11 Tag Collaborators …" at bounding box center [463, 260] width 624 height 213
click at [757, 444] on span "Create" at bounding box center [756, 441] width 22 height 8
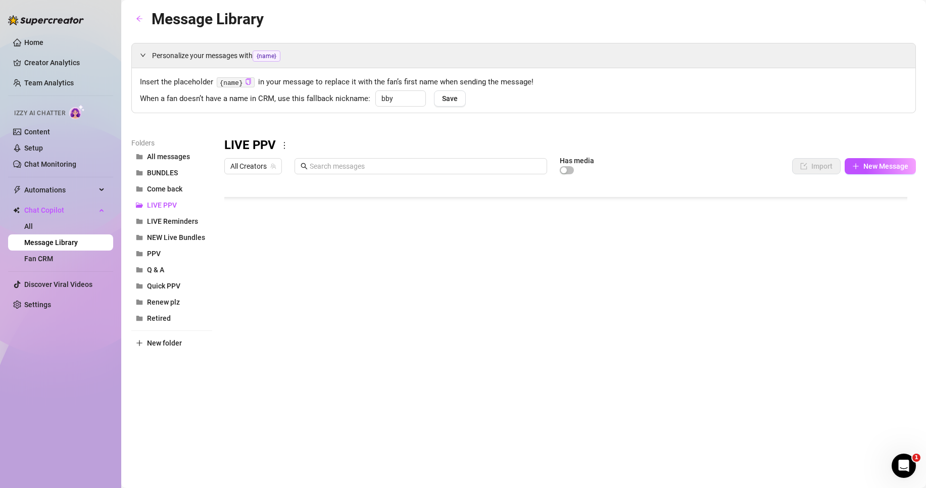
scroll to position [392, 0]
click at [271, 342] on div at bounding box center [569, 291] width 691 height 225
click at [273, 336] on textarea "💻 [DATE] Squirt" at bounding box center [271, 336] width 62 height 9
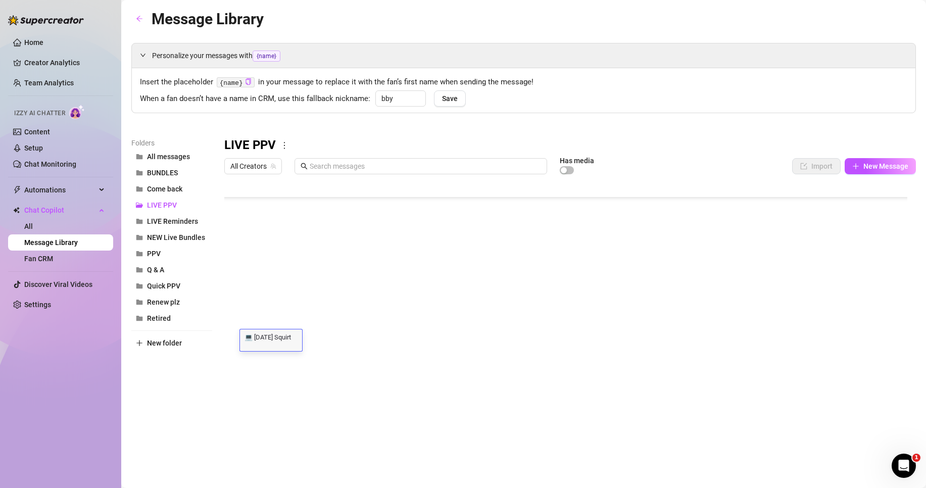
click at [273, 336] on textarea "💻 [DATE] Squirt" at bounding box center [271, 336] width 62 height 9
click at [291, 365] on div at bounding box center [569, 291] width 691 height 225
click at [276, 387] on body "Home Creator Analytics Team Analytics Izzy AI Chatter Content Setup Chat Monito…" at bounding box center [463, 244] width 926 height 488
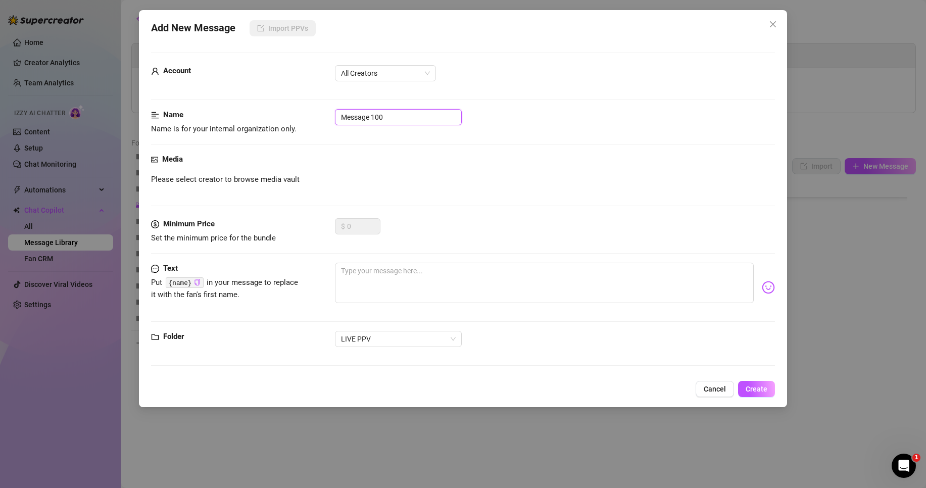
drag, startPoint x: 331, startPoint y: 126, endPoint x: 286, endPoint y: 126, distance: 44.9
click at [287, 126] on div "Name Name is for your internal organization only. Message 100" at bounding box center [463, 122] width 624 height 26
paste input "💻 [DATE] Squirt"
click at [356, 115] on input "💻 [DATE] Squirt" at bounding box center [398, 117] width 127 height 16
click at [368, 117] on input "💻 [DATE] Squirt" at bounding box center [398, 117] width 127 height 16
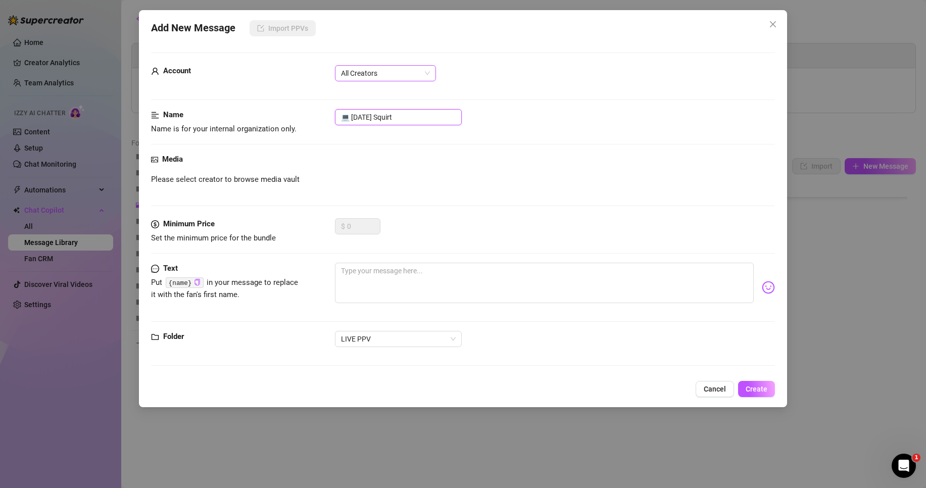
click at [397, 77] on span "All Creators" at bounding box center [385, 73] width 89 height 15
click at [405, 106] on div "[PERSON_NAME]‎ (@bobbielavender)" at bounding box center [385, 109] width 85 height 11
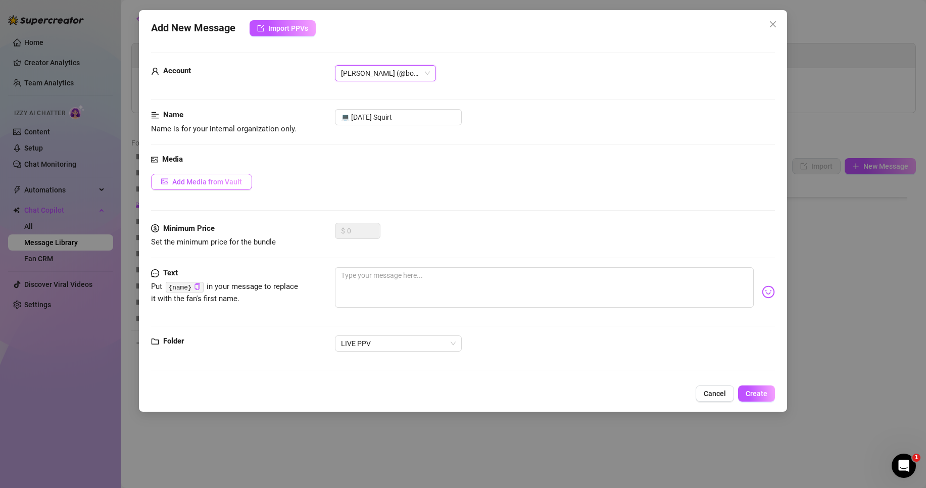
click at [228, 186] on span "Add Media from Vault" at bounding box center [207, 182] width 70 height 8
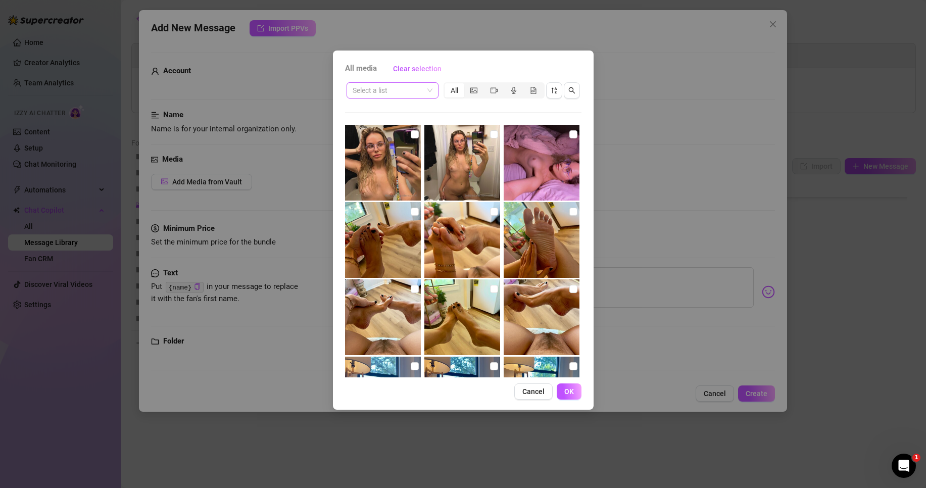
click at [404, 94] on input "search" at bounding box center [387, 90] width 71 height 15
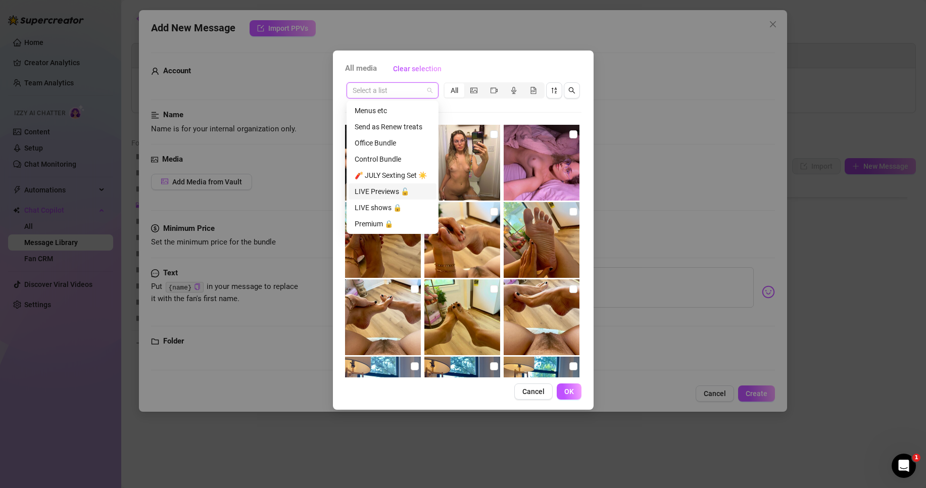
click at [382, 191] on div "LIVE Previews 🔓" at bounding box center [393, 191] width 76 height 11
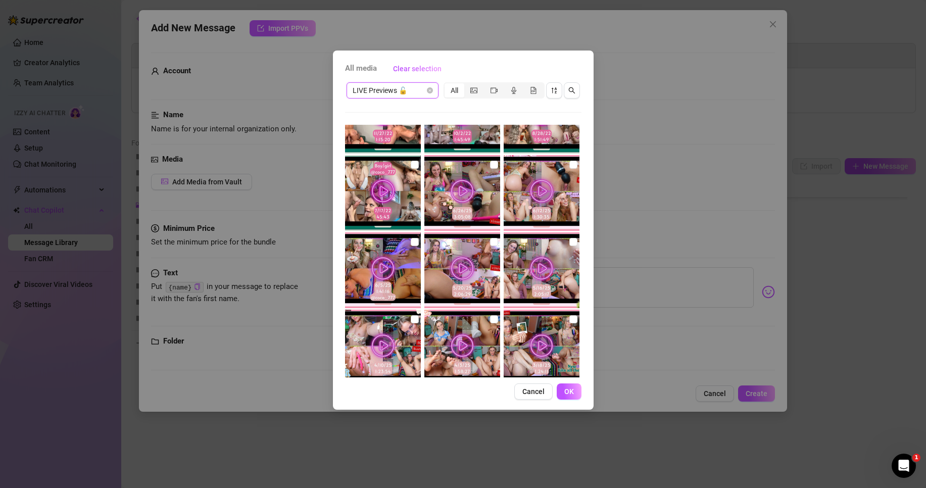
scroll to position [202, 0]
click at [490, 319] on input "checkbox" at bounding box center [494, 319] width 8 height 8
click at [389, 88] on span "LIVE Previews 🔓" at bounding box center [392, 90] width 80 height 15
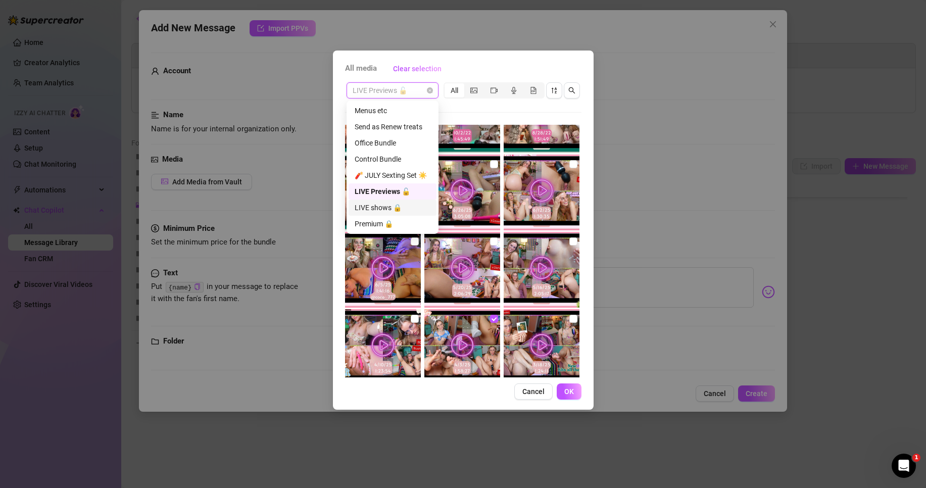
click at [385, 206] on div "LIVE shows 🔒" at bounding box center [393, 207] width 76 height 11
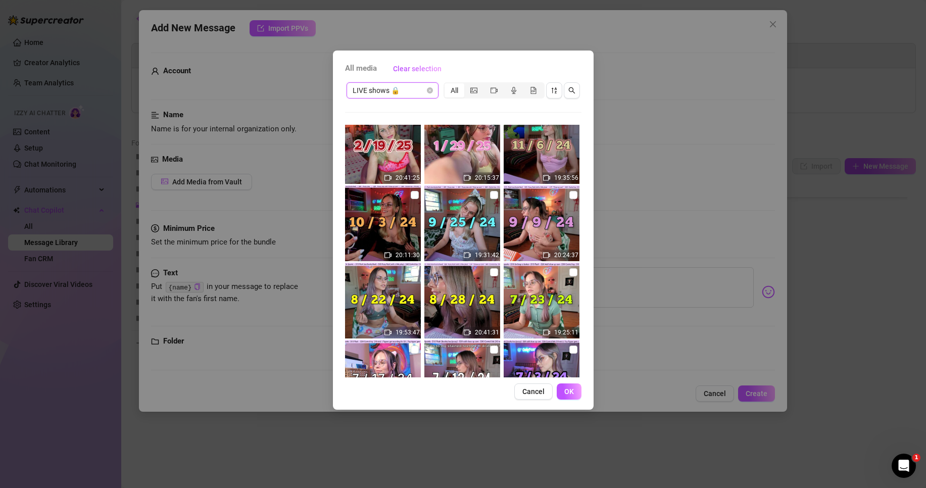
scroll to position [67, 0]
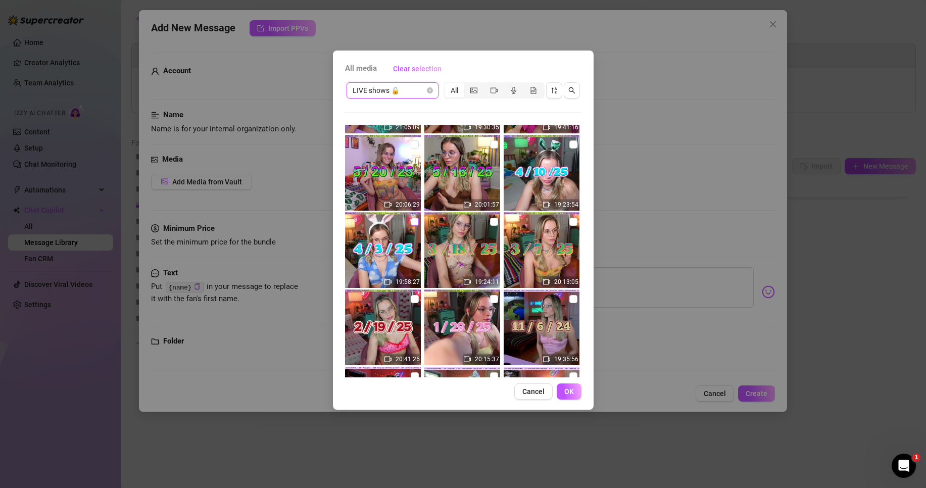
click at [411, 222] on input "checkbox" at bounding box center [415, 222] width 8 height 8
click at [570, 388] on span "OK" at bounding box center [569, 391] width 10 height 8
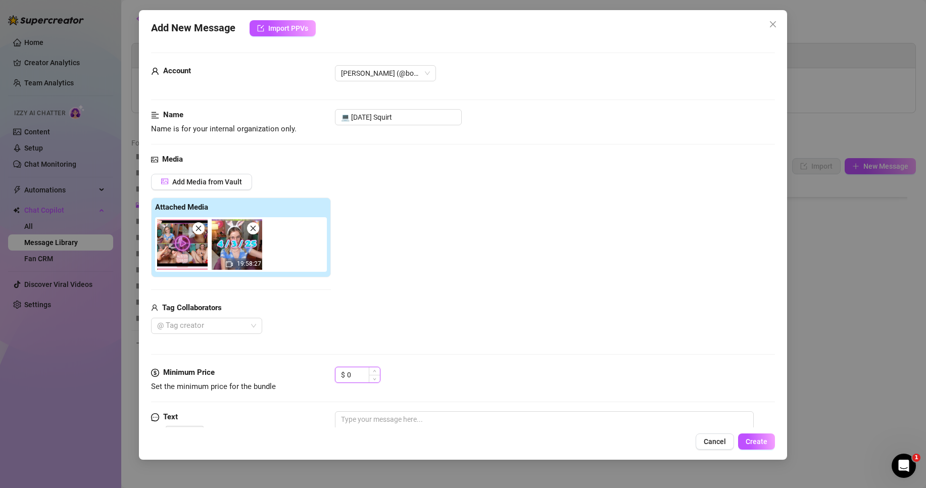
click at [360, 376] on input "0" at bounding box center [363, 374] width 33 height 15
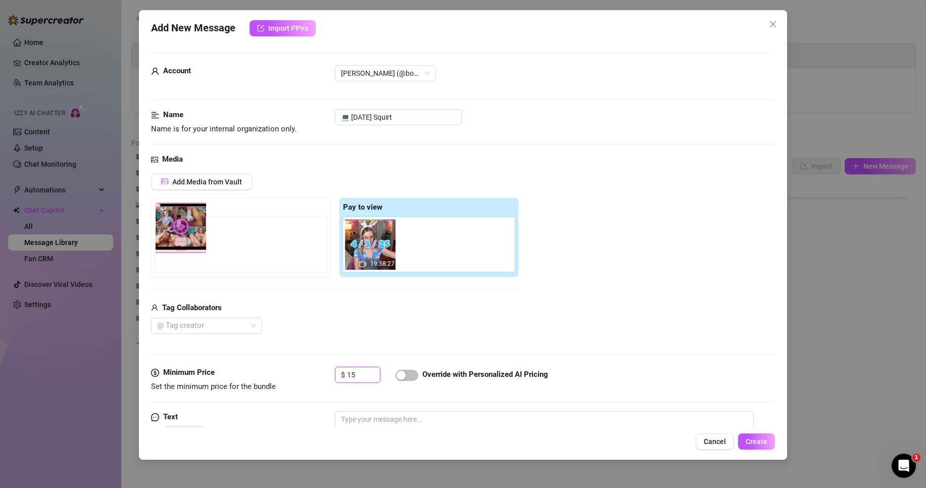
drag, startPoint x: 374, startPoint y: 256, endPoint x: 175, endPoint y: 250, distance: 199.0
click at [174, 249] on div "Free preview Pay to view 19:58:27" at bounding box center [335, 237] width 368 height 80
click at [495, 179] on div "Add Media from Vault" at bounding box center [335, 186] width 368 height 24
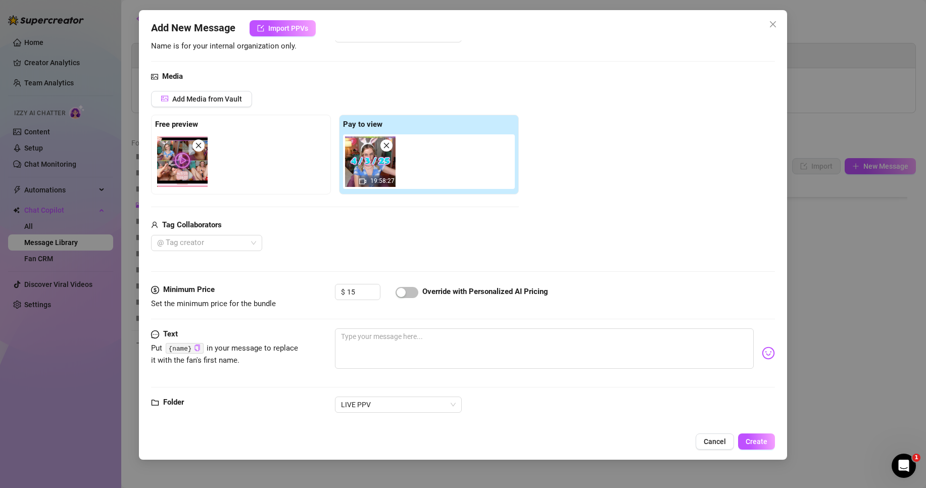
scroll to position [96, 0]
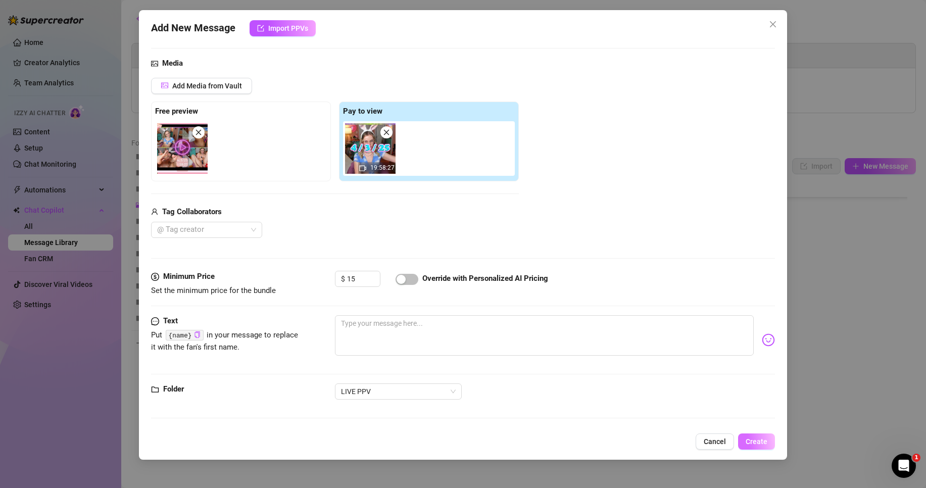
click at [751, 440] on span "Create" at bounding box center [756, 441] width 22 height 8
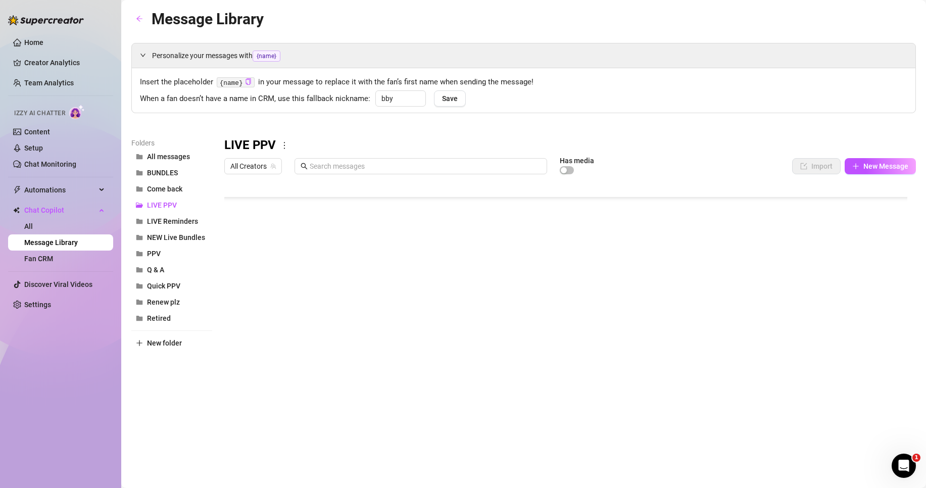
scroll to position [413, 0]
click at [273, 358] on div at bounding box center [569, 291] width 691 height 225
click at [274, 385] on body "Home Creator Analytics Team Analytics Izzy AI Chatter Content Setup Chat Monito…" at bounding box center [463, 244] width 926 height 488
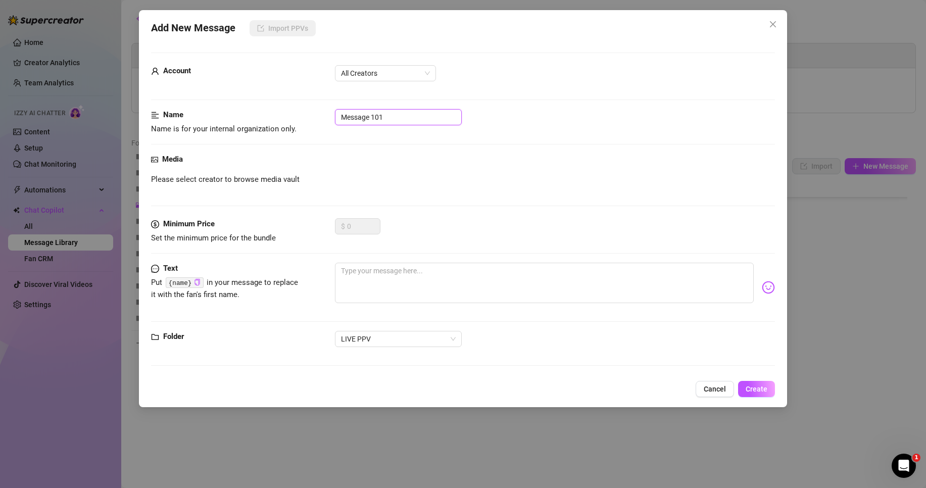
drag, startPoint x: 386, startPoint y: 114, endPoint x: 341, endPoint y: 111, distance: 45.6
click at [341, 111] on input "Message 101" at bounding box center [398, 117] width 127 height 16
paste input "💻 [DATE] Squirt"
click at [380, 75] on span "All Creators" at bounding box center [385, 73] width 89 height 15
click at [387, 108] on div "[PERSON_NAME]‎ (@bobbielavender)" at bounding box center [385, 109] width 85 height 11
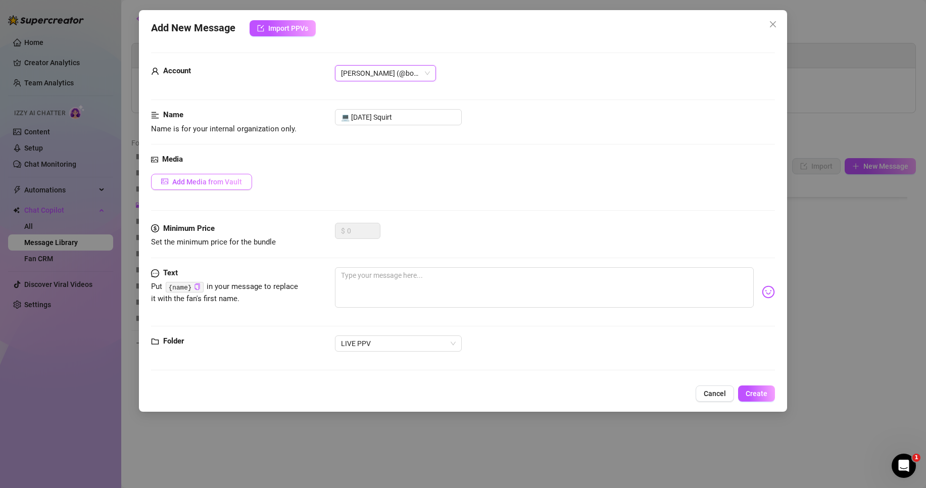
click at [222, 181] on span "Add Media from Vault" at bounding box center [207, 182] width 70 height 8
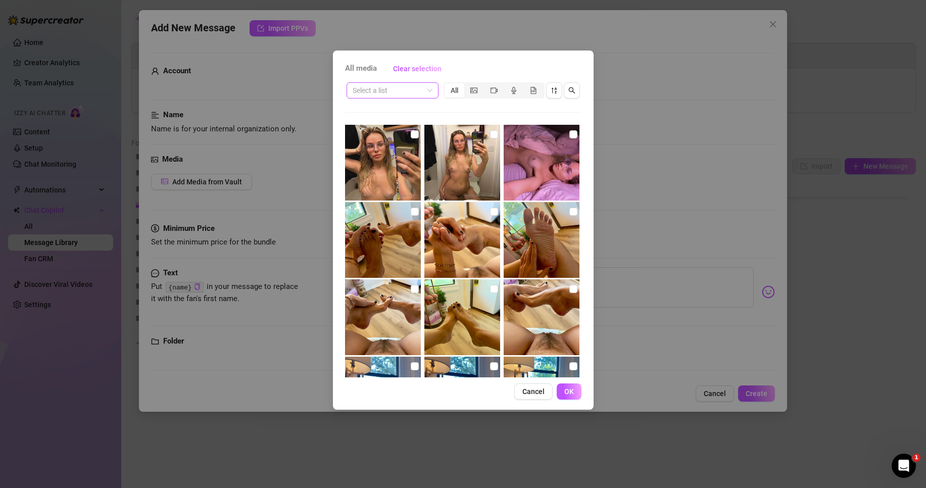
click at [388, 86] on input "search" at bounding box center [387, 90] width 71 height 15
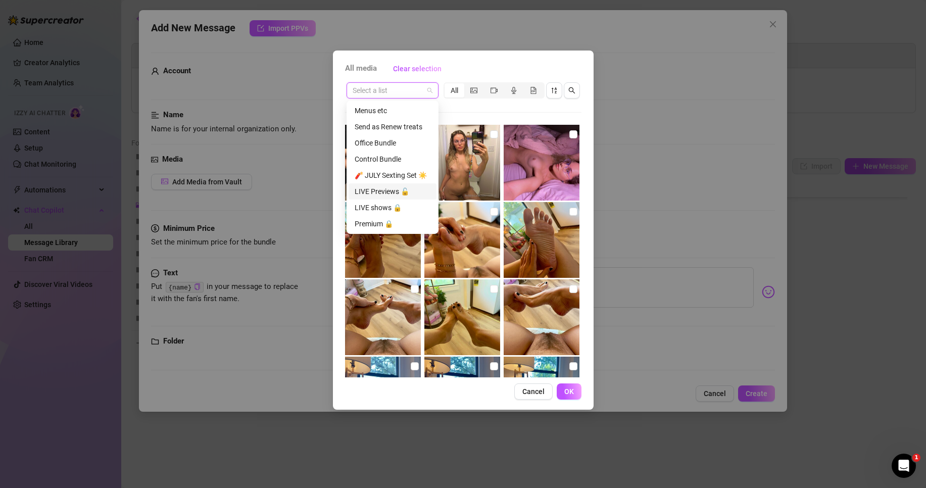
click at [404, 195] on div "LIVE Previews 🔓" at bounding box center [393, 191] width 76 height 11
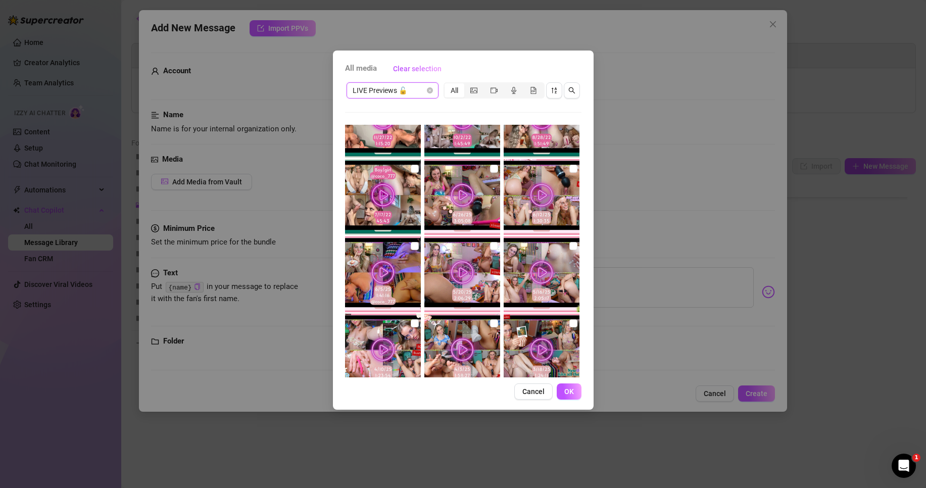
scroll to position [202, 0]
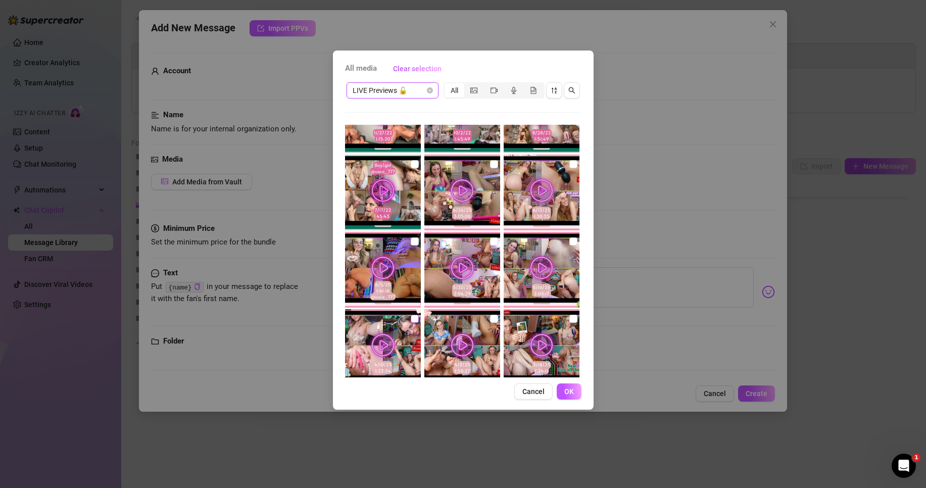
click at [415, 321] on input "checkbox" at bounding box center [415, 319] width 8 height 8
click at [402, 98] on div "LIVE Previews 🔓" at bounding box center [392, 90] width 92 height 16
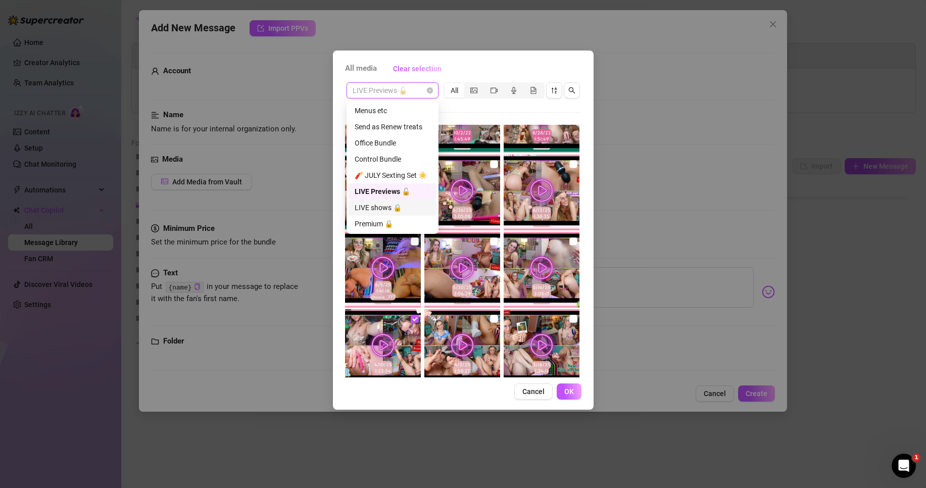
click at [393, 201] on div "LIVE shows 🔒" at bounding box center [392, 207] width 88 height 16
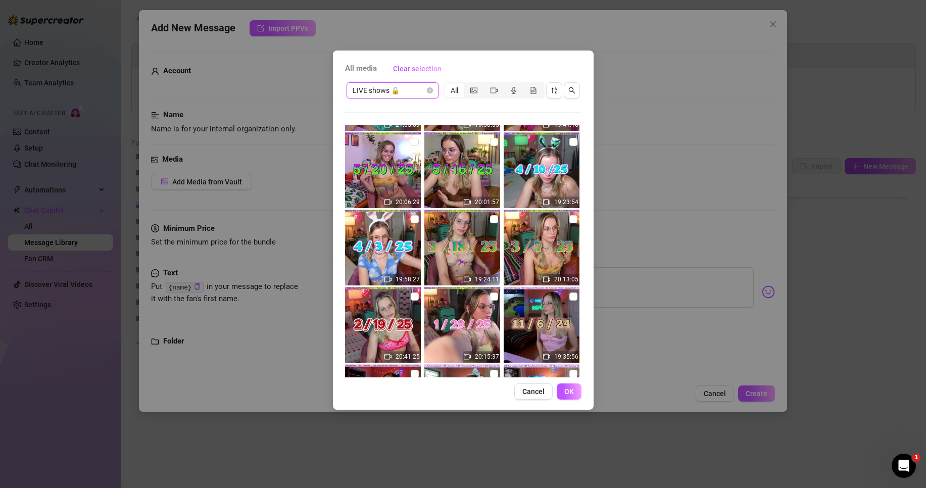
scroll to position [67, 0]
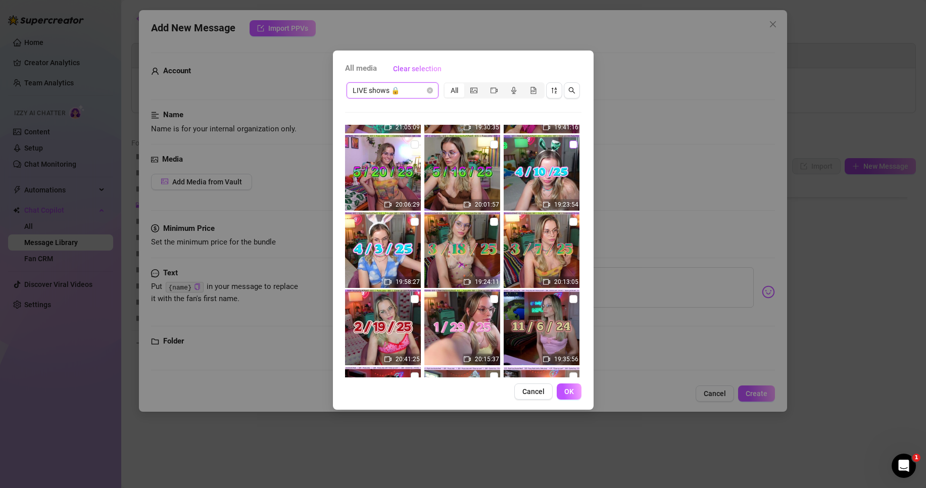
click at [570, 139] on label at bounding box center [573, 144] width 8 height 11
click at [570, 140] on input "checkbox" at bounding box center [573, 144] width 8 height 8
click at [576, 388] on button "OK" at bounding box center [569, 391] width 25 height 16
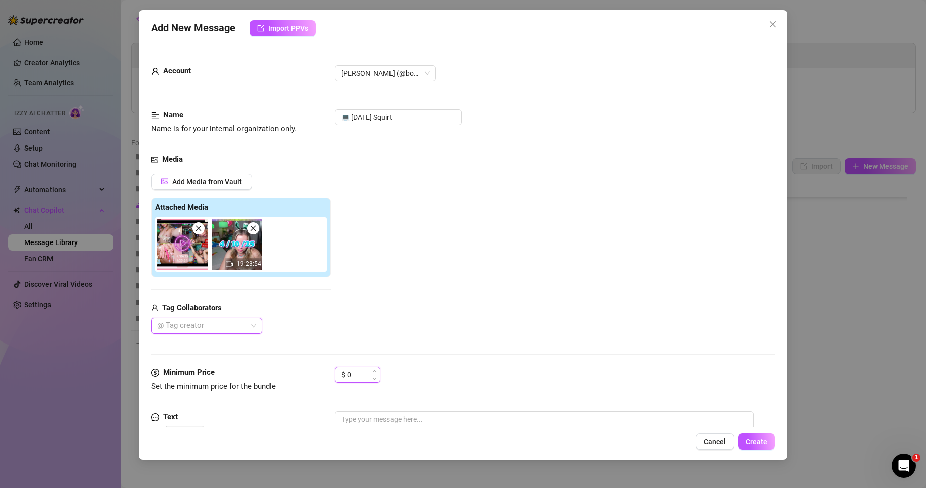
click at [359, 376] on input "0" at bounding box center [363, 374] width 33 height 15
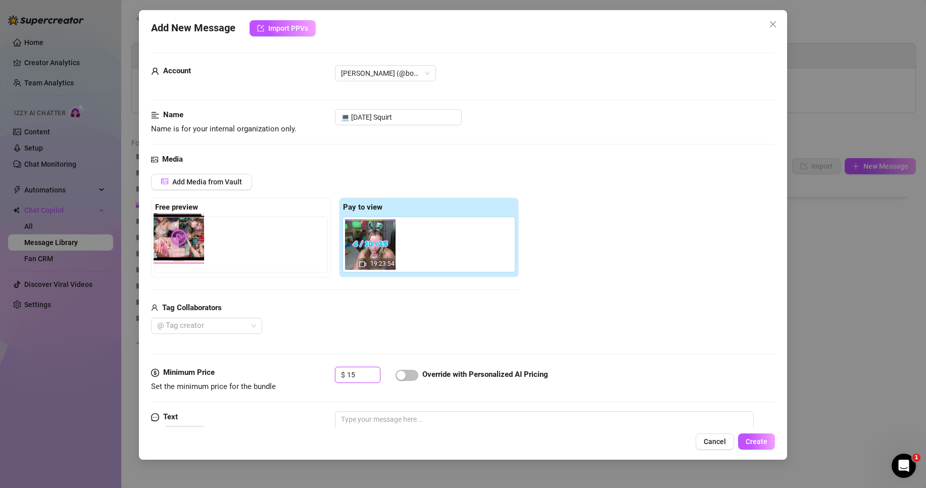
drag, startPoint x: 371, startPoint y: 248, endPoint x: 175, endPoint y: 241, distance: 196.1
click at [175, 241] on div "Free preview Pay to view 19:23:54" at bounding box center [335, 237] width 368 height 80
click at [369, 180] on div "Add Media from Vault" at bounding box center [335, 186] width 368 height 24
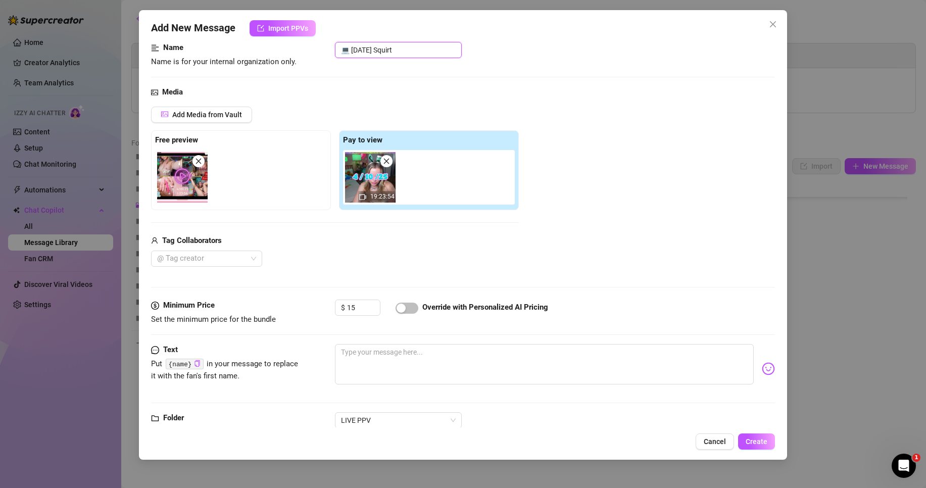
click at [355, 48] on input "💻 [DATE] Squirt" at bounding box center [398, 50] width 127 height 16
click at [367, 48] on input "💻 [DATE] Squirt" at bounding box center [398, 50] width 127 height 16
click at [763, 441] on span "Create" at bounding box center [756, 441] width 22 height 8
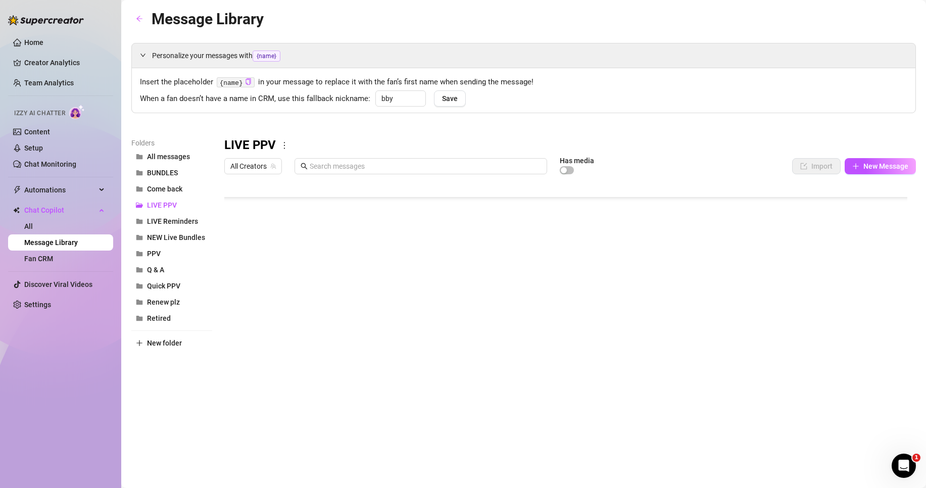
scroll to position [433, 0]
click at [277, 389] on body "Home Creator Analytics Team Analytics Izzy AI Chatter Content Setup Chat Monito…" at bounding box center [463, 244] width 926 height 488
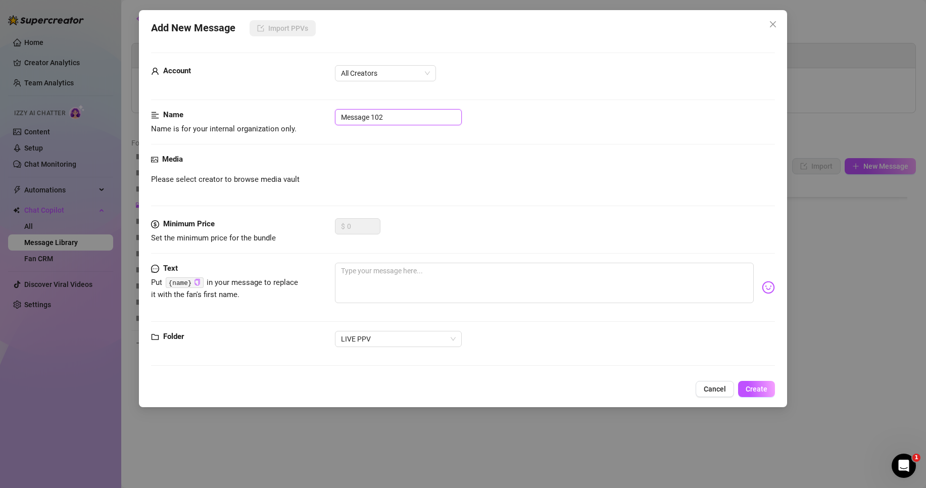
drag, startPoint x: 387, startPoint y: 116, endPoint x: 325, endPoint y: 119, distance: 62.2
click at [325, 119] on div "Name Name is for your internal organization only. Message 102" at bounding box center [463, 122] width 624 height 26
paste input "💻 [DATE] Squirt"
click at [356, 115] on input "💻 [DATE] Squirt" at bounding box center [398, 117] width 127 height 16
click at [365, 114] on input "💻 [DATE] Squirt" at bounding box center [398, 117] width 127 height 16
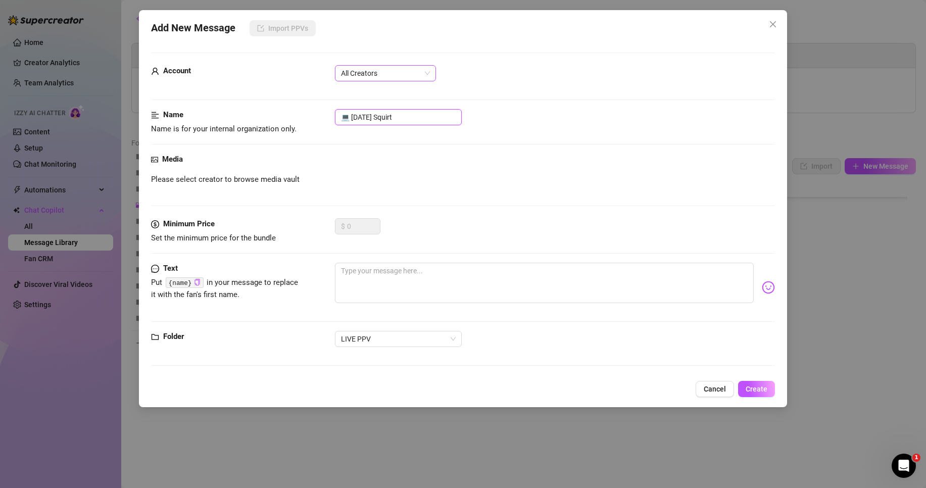
click at [408, 70] on span "All Creators" at bounding box center [385, 73] width 89 height 15
click at [400, 103] on div "[PERSON_NAME]‎ (@bobbielavender)" at bounding box center [385, 110] width 97 height 16
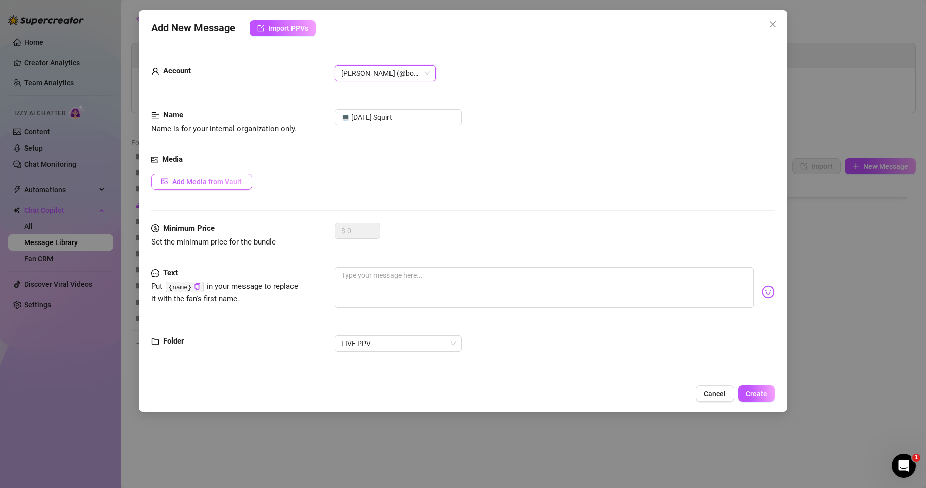
click at [200, 183] on span "Add Media from Vault" at bounding box center [207, 182] width 70 height 8
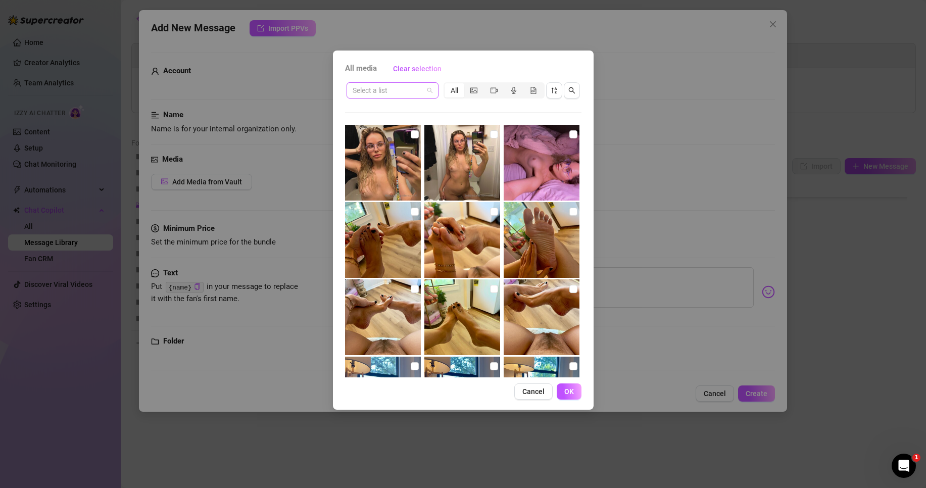
click at [423, 93] on span at bounding box center [392, 90] width 80 height 15
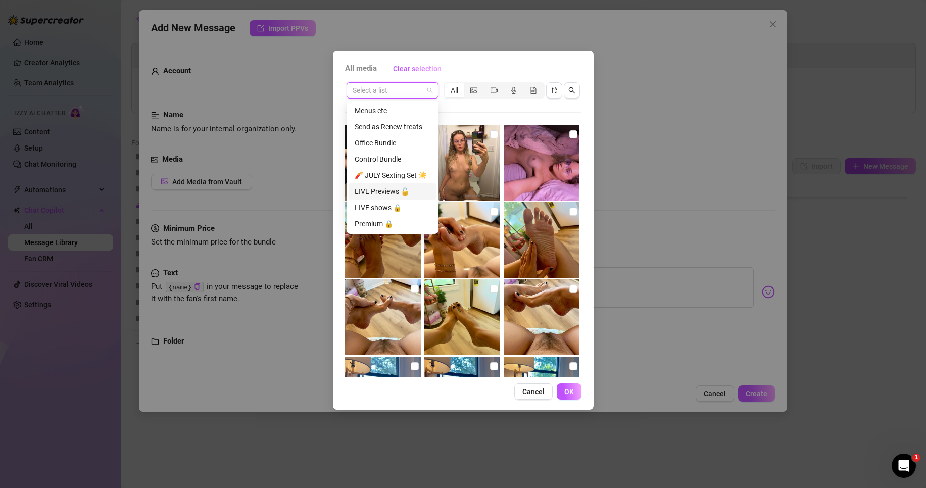
click at [387, 193] on div "LIVE Previews 🔓" at bounding box center [393, 191] width 76 height 11
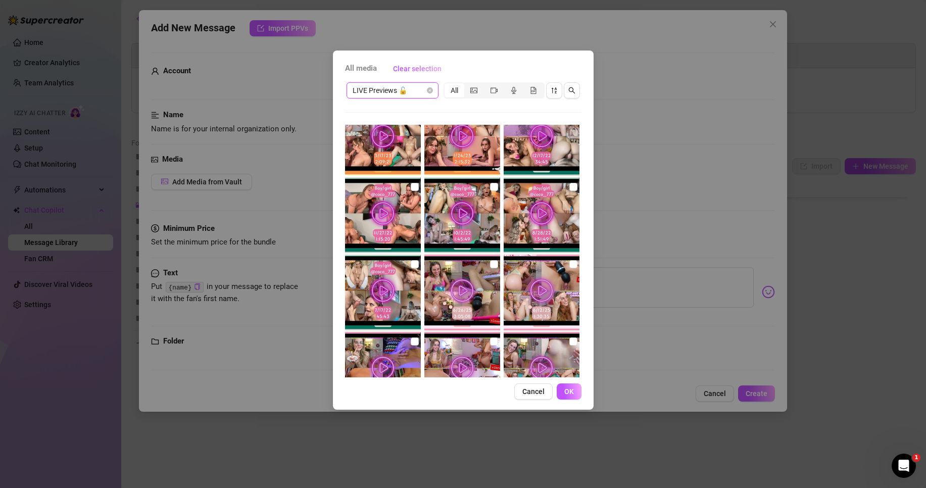
scroll to position [135, 0]
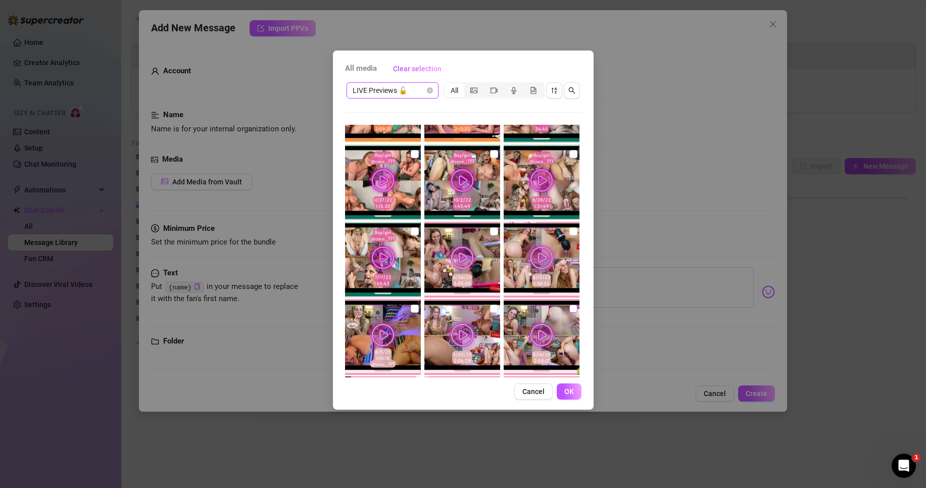
click at [569, 308] on input "checkbox" at bounding box center [573, 309] width 8 height 8
click at [567, 391] on span "OK" at bounding box center [569, 391] width 10 height 8
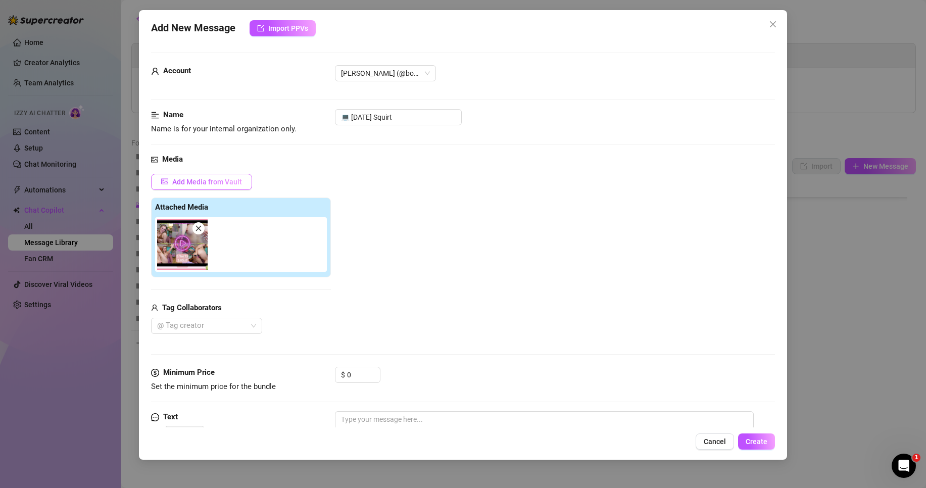
click at [226, 183] on span "Add Media from Vault" at bounding box center [207, 182] width 70 height 8
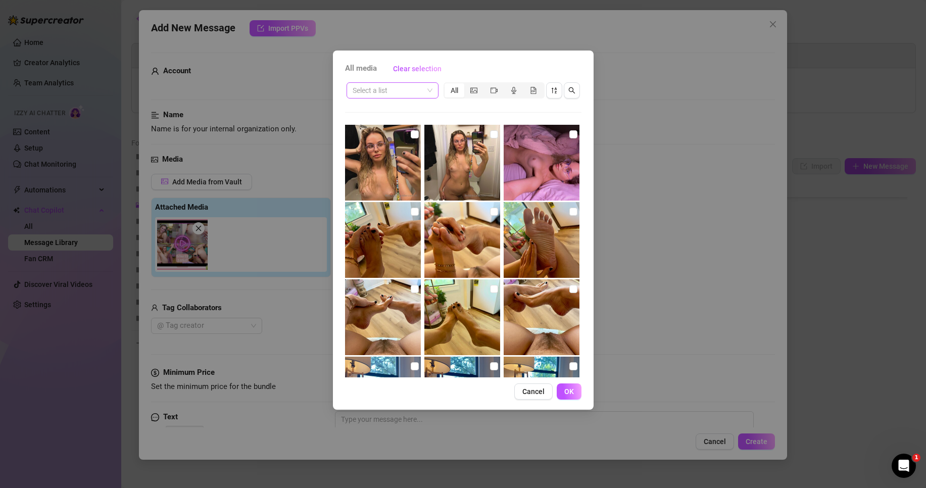
click at [385, 91] on input "search" at bounding box center [387, 90] width 71 height 15
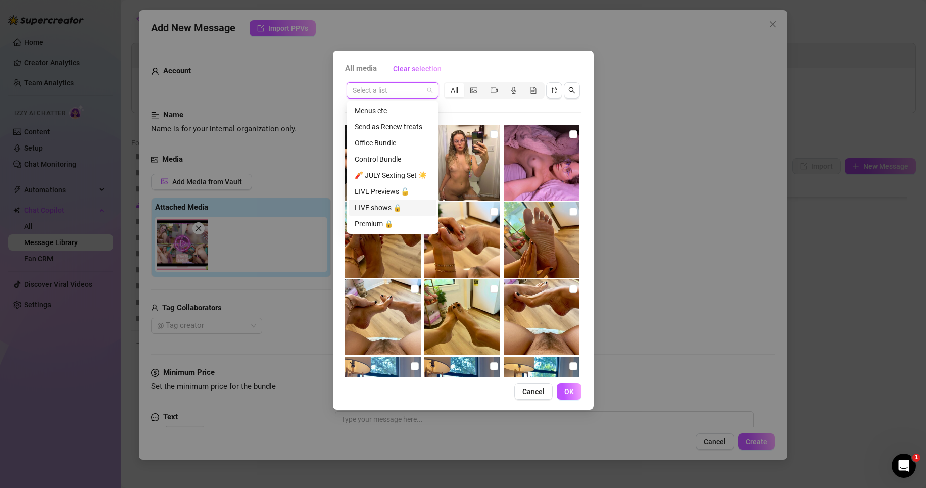
click at [383, 211] on div "LIVE shows 🔒" at bounding box center [393, 207] width 76 height 11
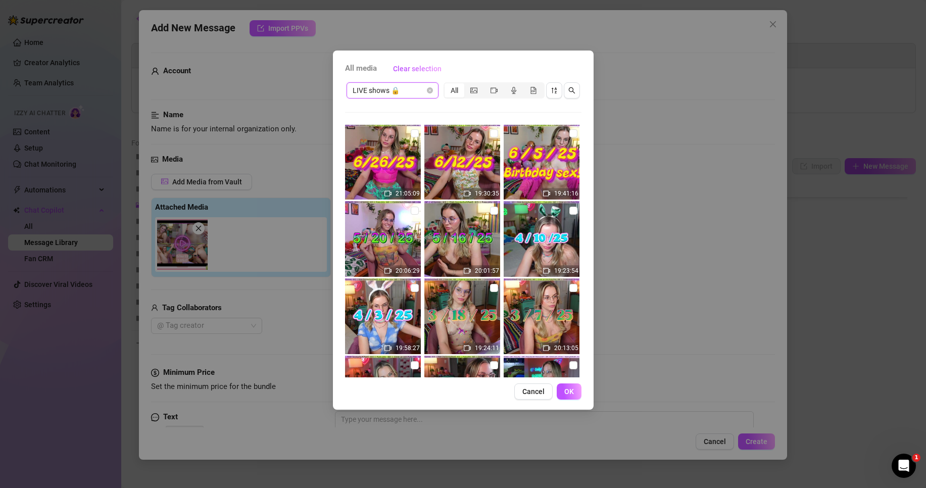
scroll to position [0, 0]
click at [490, 209] on input "checkbox" at bounding box center [494, 212] width 8 height 8
click at [567, 389] on span "OK" at bounding box center [569, 391] width 10 height 8
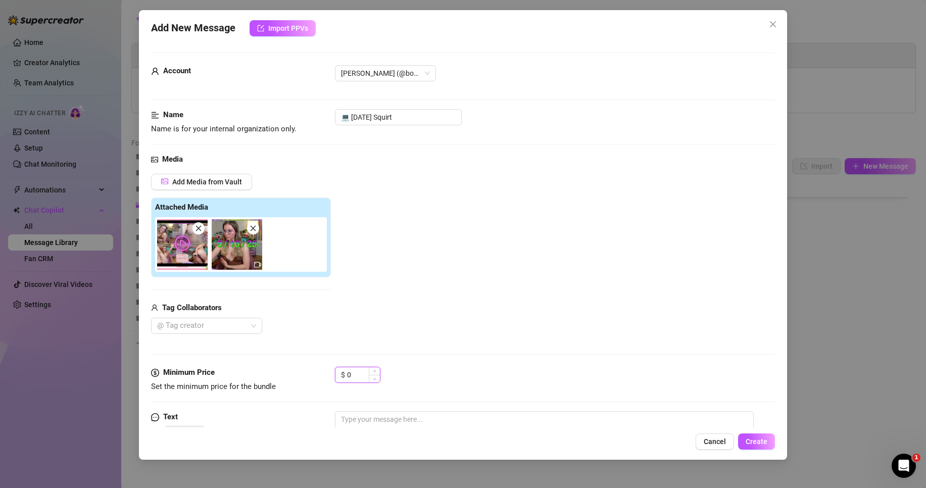
click at [357, 378] on input "0" at bounding box center [363, 374] width 33 height 15
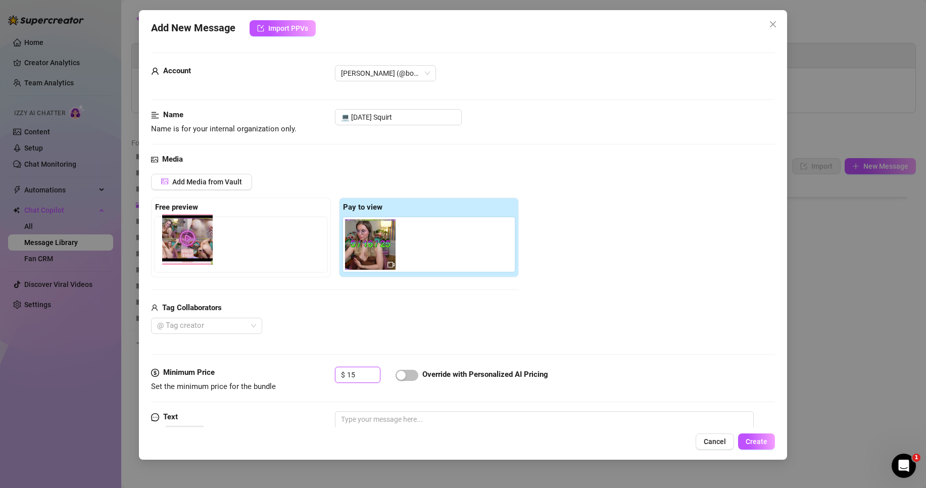
drag, startPoint x: 388, startPoint y: 264, endPoint x: 202, endPoint y: 259, distance: 185.9
click at [202, 259] on div "Free preview Pay to view" at bounding box center [335, 237] width 368 height 80
click at [762, 439] on span "Create" at bounding box center [756, 441] width 22 height 8
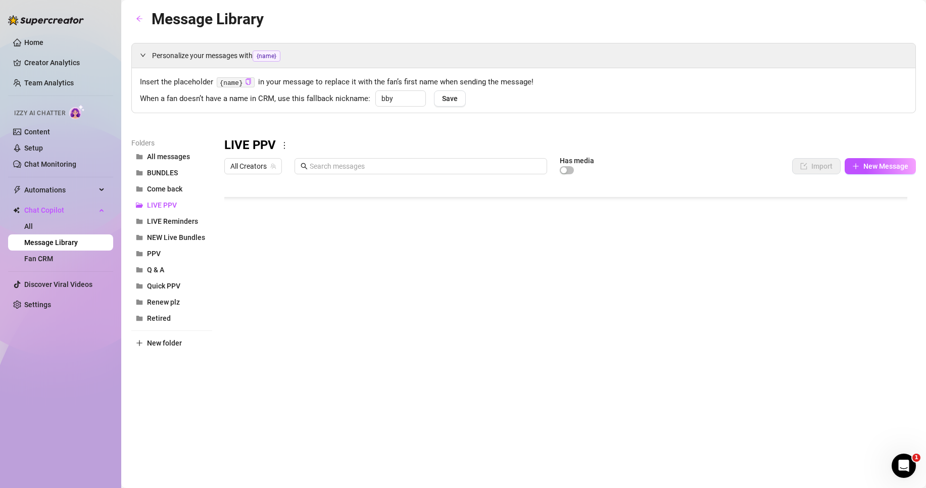
scroll to position [453, 0]
click at [278, 382] on body "Home Creator Analytics Team Analytics Izzy AI Chatter Content Setup Chat Monito…" at bounding box center [463, 244] width 926 height 488
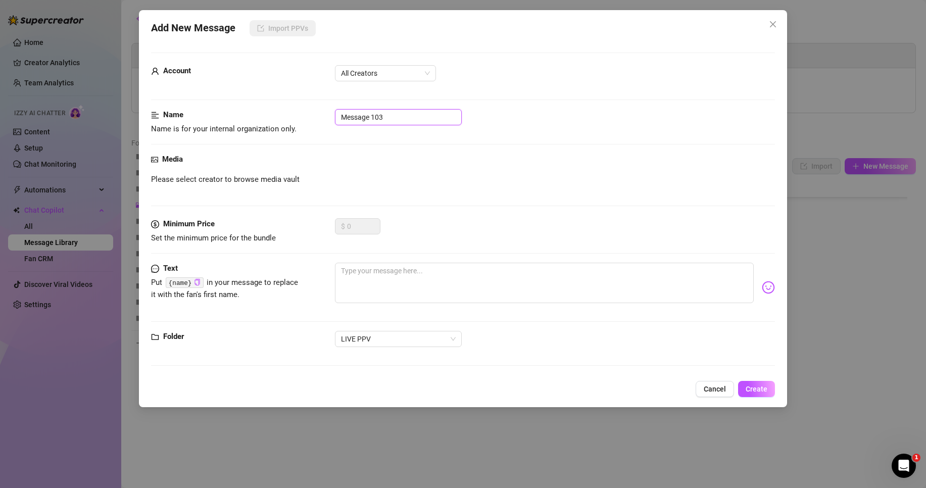
drag, startPoint x: 390, startPoint y: 117, endPoint x: 295, endPoint y: 112, distance: 95.1
click at [295, 112] on div "Name Name is for your internal organization only. Message 103" at bounding box center [463, 122] width 624 height 26
paste input "💻 [DATE] Squirt"
click at [355, 115] on input "💻 [DATE] Squirt" at bounding box center [398, 117] width 127 height 16
click at [366, 117] on input "💻 [DATE] Squirt" at bounding box center [398, 117] width 127 height 16
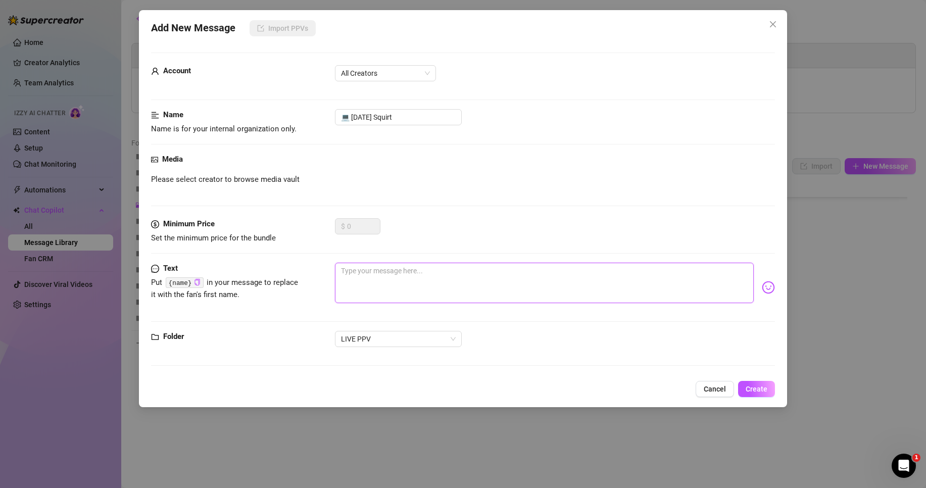
click at [376, 282] on textarea at bounding box center [544, 283] width 419 height 40
drag, startPoint x: 376, startPoint y: 282, endPoint x: 402, endPoint y: 266, distance: 30.8
click at [402, 266] on textarea at bounding box center [544, 283] width 419 height 40
click at [387, 74] on span "All Creators" at bounding box center [385, 73] width 89 height 15
click at [386, 109] on div "[PERSON_NAME]‎ (@bobbielavender)" at bounding box center [385, 109] width 85 height 11
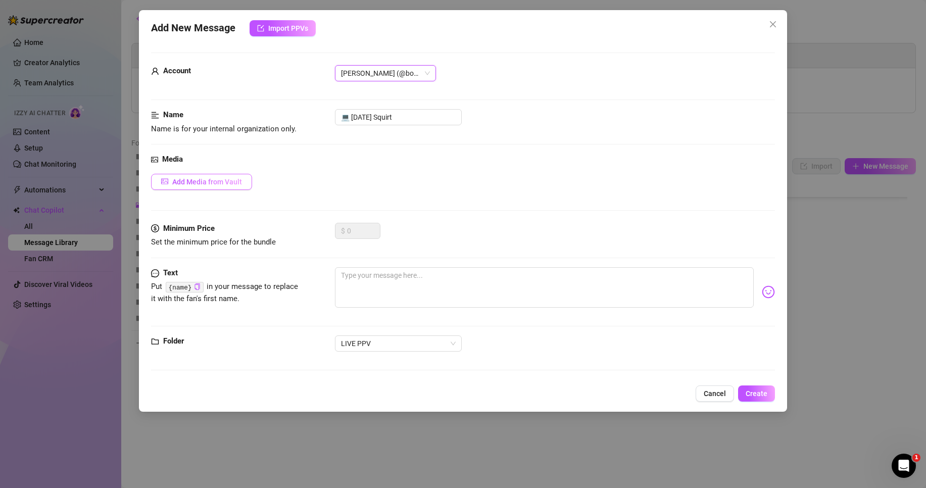
click at [242, 185] on button "Add Media from Vault" at bounding box center [201, 182] width 101 height 16
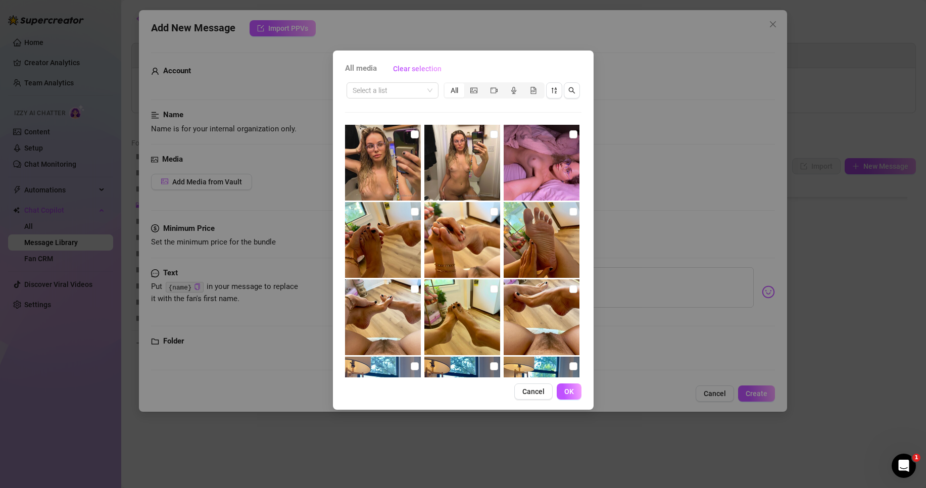
click at [419, 81] on div "Select a list All" at bounding box center [463, 90] width 236 height 19
click at [417, 91] on input "search" at bounding box center [387, 90] width 71 height 15
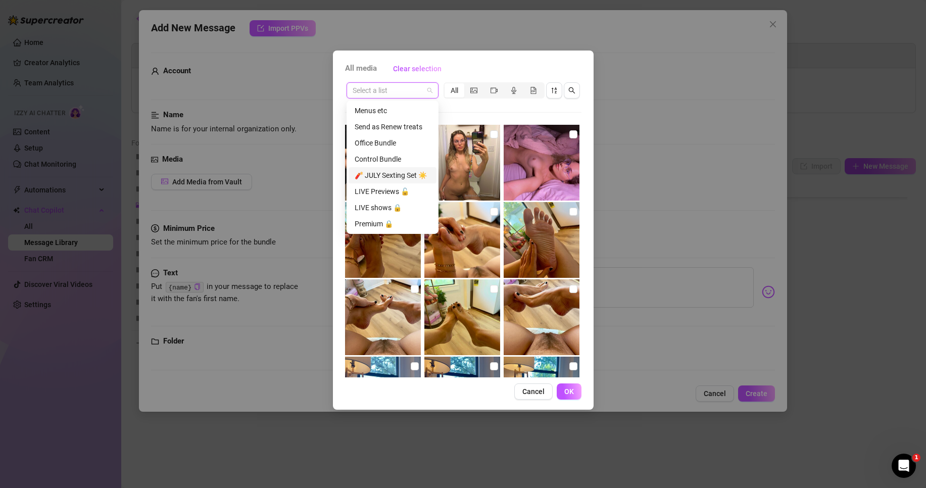
click at [391, 192] on div "LIVE Previews 🔓" at bounding box center [393, 191] width 76 height 11
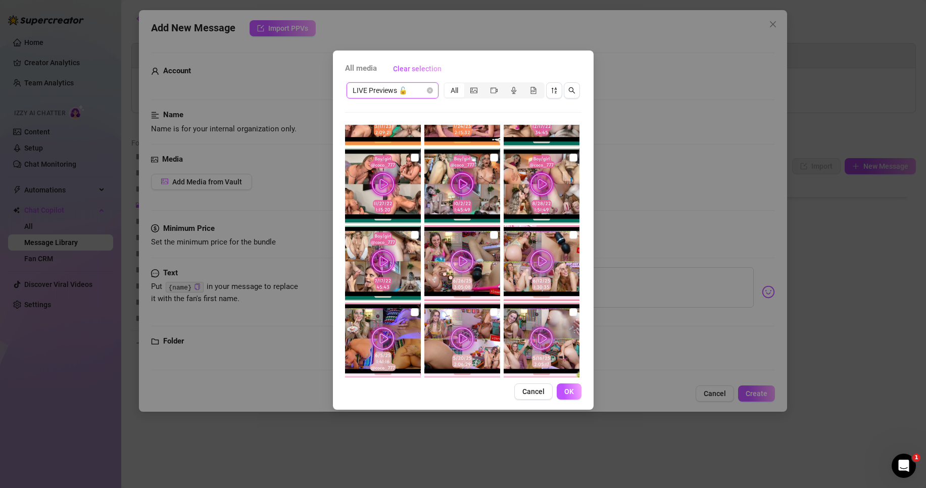
scroll to position [135, 0]
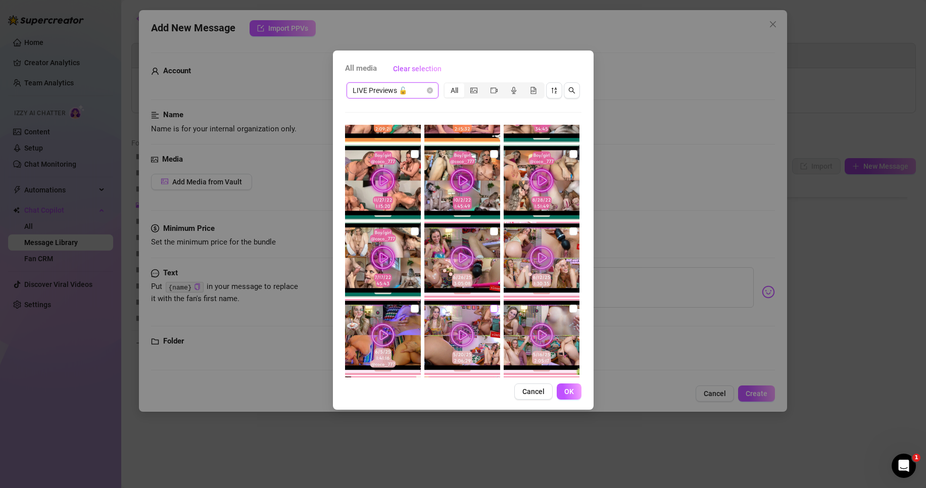
click at [490, 311] on input "checkbox" at bounding box center [494, 309] width 8 height 8
click at [412, 81] on div "LIVE Previews 🔓 All" at bounding box center [463, 90] width 236 height 19
click at [413, 86] on span "LIVE Previews 🔓" at bounding box center [392, 90] width 80 height 15
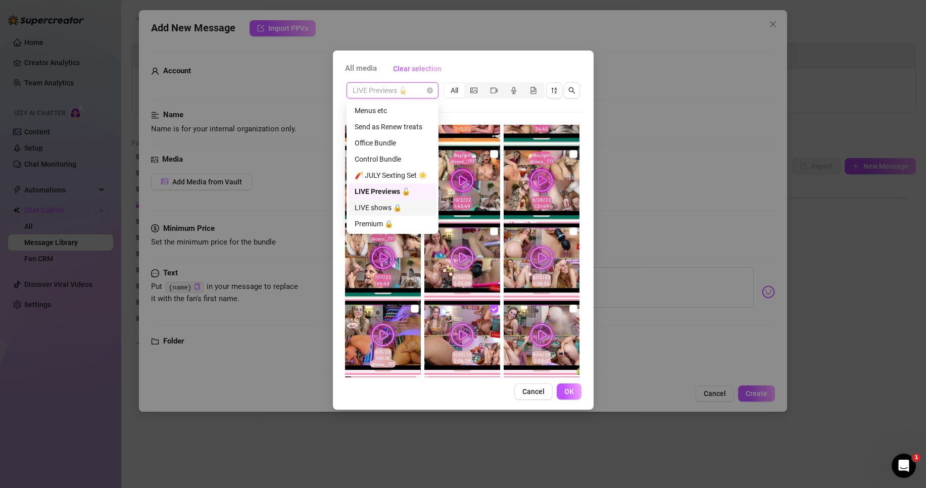
click at [399, 203] on div "LIVE shows 🔒" at bounding box center [393, 207] width 76 height 11
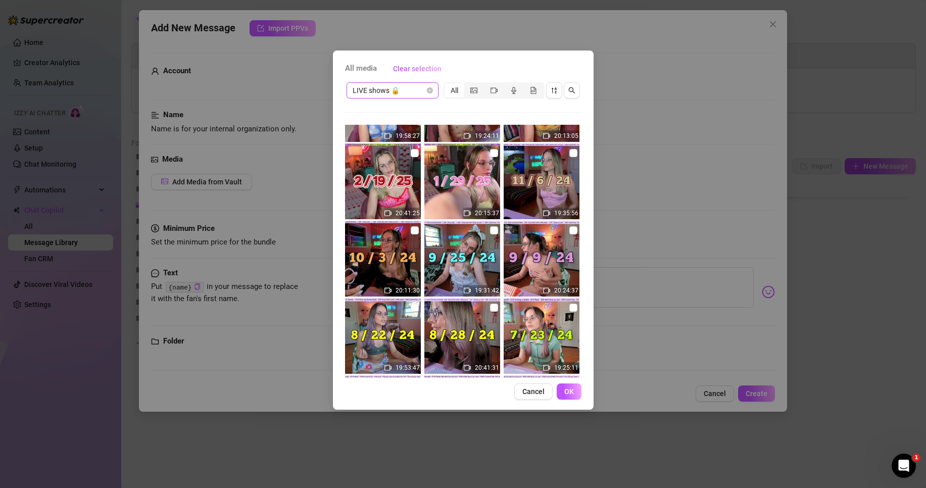
scroll to position [67, 0]
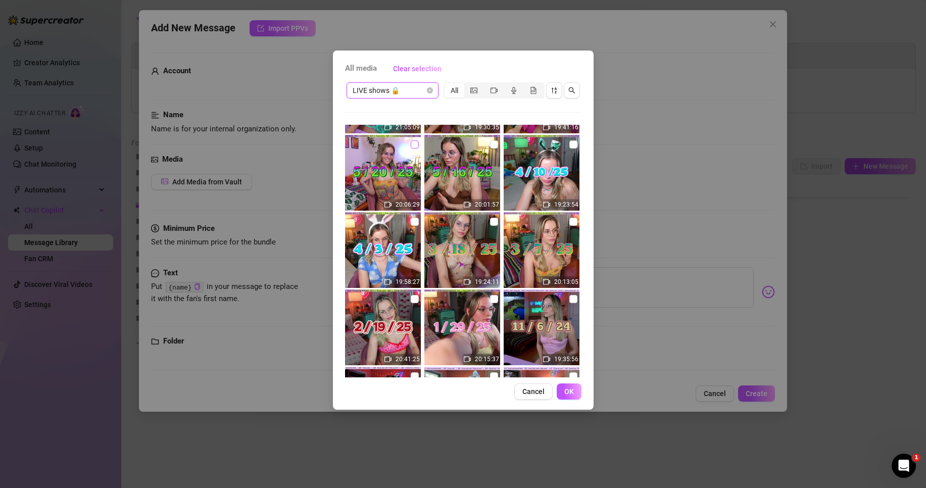
click at [415, 147] on input "checkbox" at bounding box center [415, 144] width 8 height 8
click at [569, 388] on span "OK" at bounding box center [569, 391] width 10 height 8
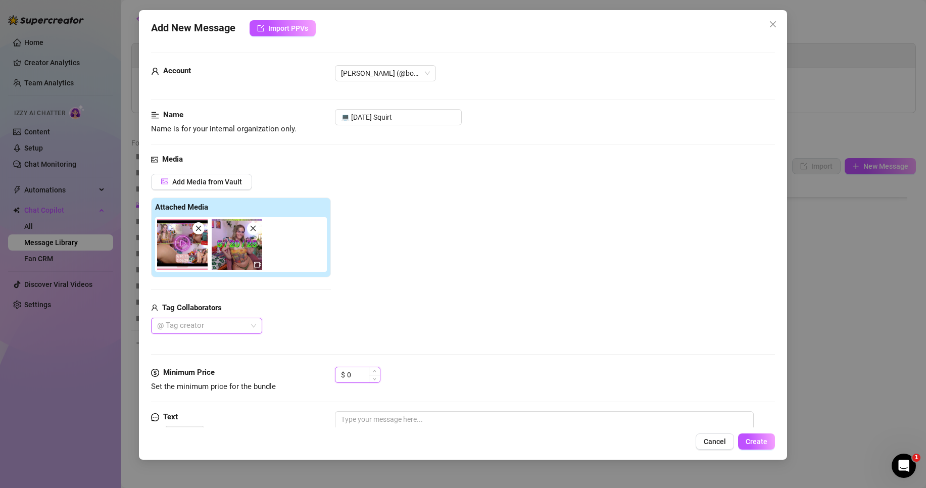
click at [358, 378] on input "0" at bounding box center [363, 374] width 33 height 15
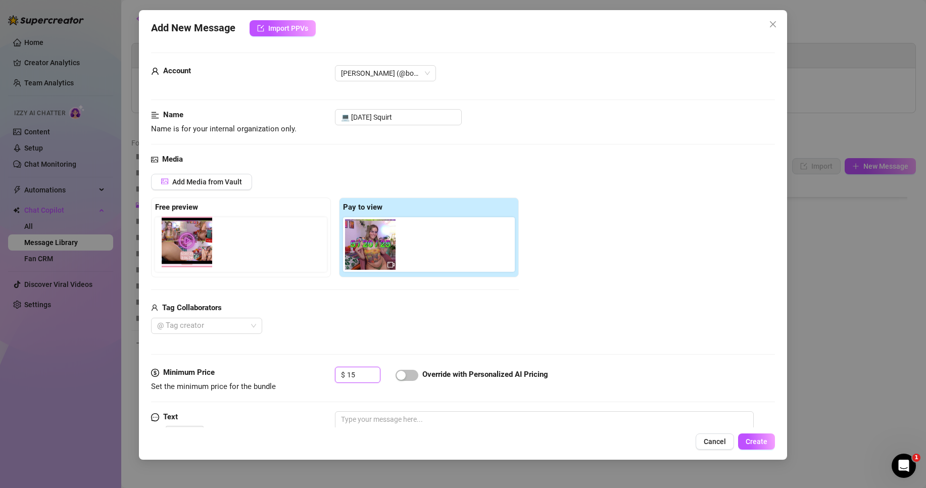
drag, startPoint x: 373, startPoint y: 255, endPoint x: 186, endPoint y: 253, distance: 186.4
click at [186, 253] on div "Free preview Pay to view" at bounding box center [335, 237] width 368 height 80
click at [763, 441] on span "Create" at bounding box center [756, 441] width 22 height 8
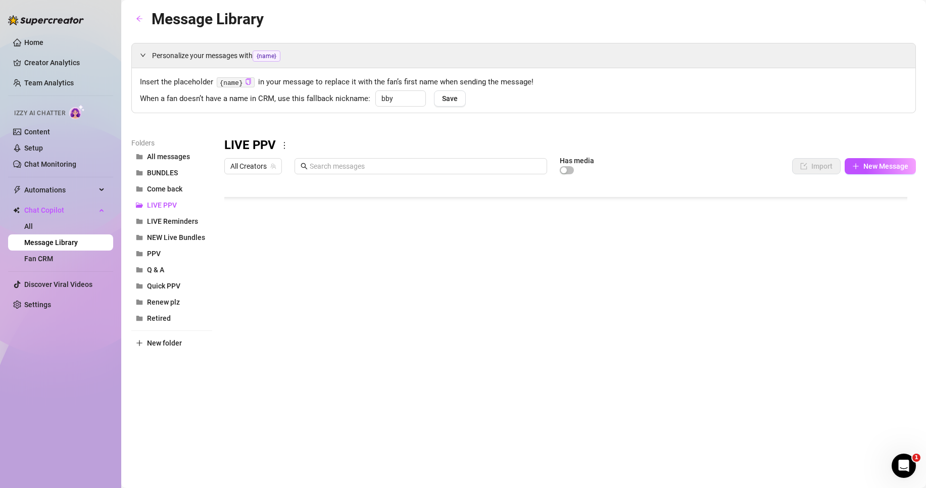
scroll to position [473, 0]
click at [276, 386] on body "Home Creator Analytics Team Analytics Izzy AI Chatter Content Setup Chat Monito…" at bounding box center [463, 244] width 926 height 488
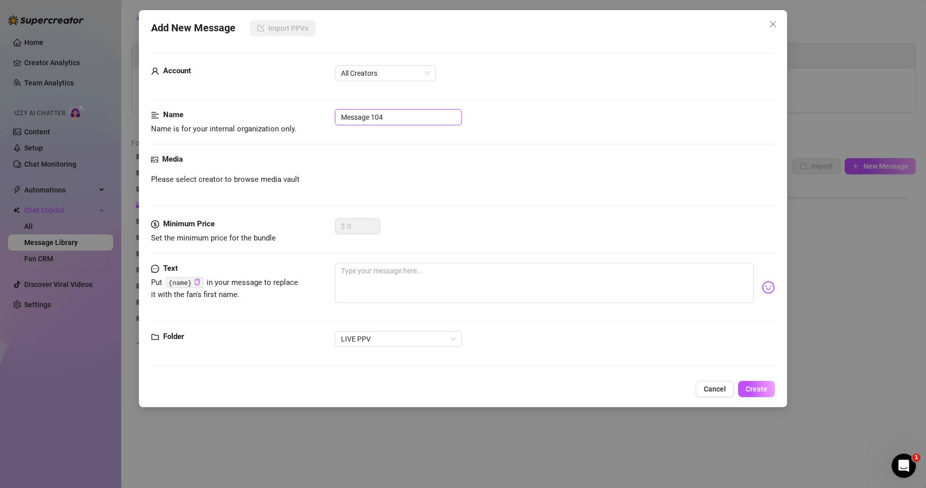
drag, startPoint x: 396, startPoint y: 121, endPoint x: 337, endPoint y: 117, distance: 59.2
click at [327, 118] on div "Name Name is for your internal organization only. Message 104" at bounding box center [463, 122] width 624 height 26
paste input "💻 [DATE] Squirt"
click at [356, 116] on input "💻 [DATE] Squirt" at bounding box center [398, 117] width 127 height 16
click at [368, 115] on input "💻 [DATE] Squirt" at bounding box center [398, 117] width 127 height 16
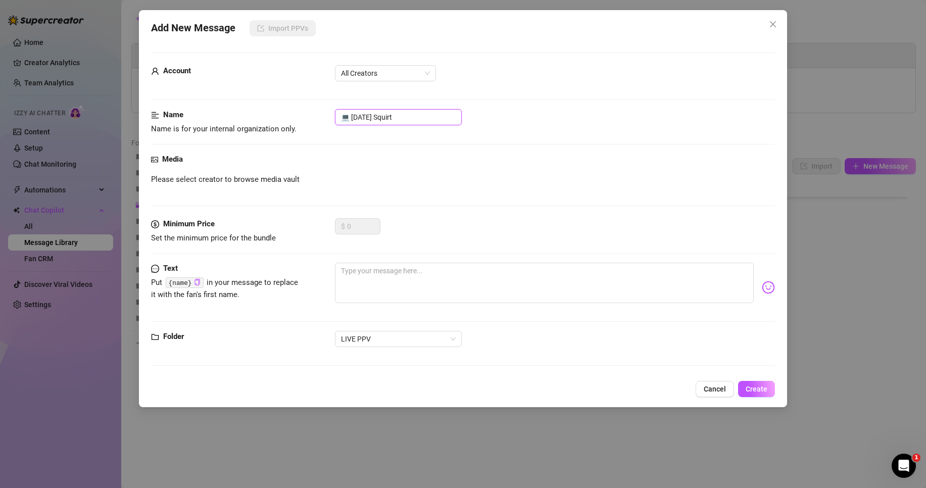
drag, startPoint x: 372, startPoint y: 119, endPoint x: 427, endPoint y: 120, distance: 55.1
click at [427, 120] on input "💻 [DATE] Squirt" at bounding box center [398, 117] width 127 height 16
click at [401, 84] on div "Account All Creators" at bounding box center [463, 77] width 624 height 25
click at [407, 69] on span "All Creators" at bounding box center [385, 73] width 89 height 15
click at [399, 110] on div "[PERSON_NAME]‎ (@bobbielavender)" at bounding box center [385, 109] width 85 height 11
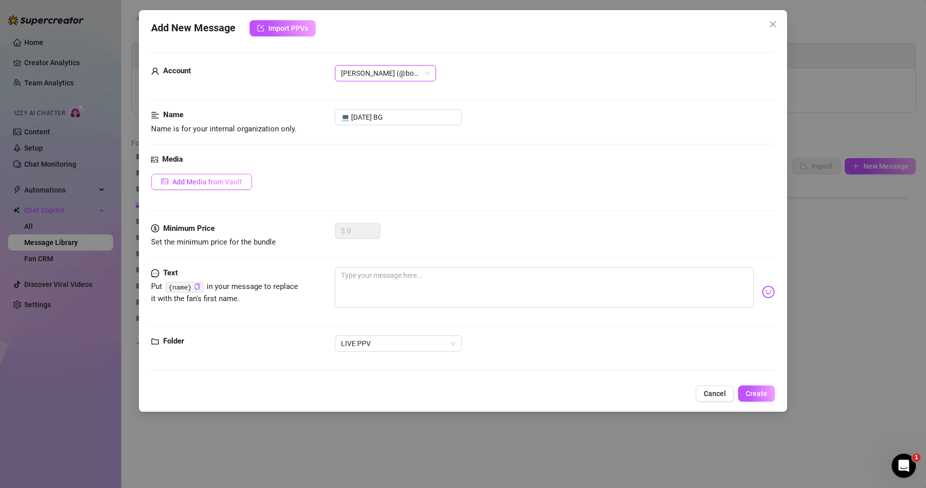
click at [221, 181] on span "Add Media from Vault" at bounding box center [207, 182] width 70 height 8
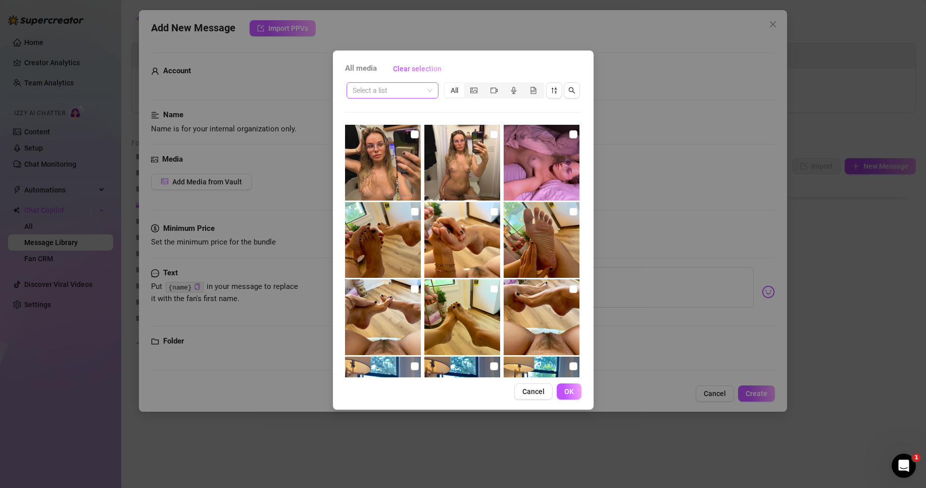
click at [409, 90] on input "search" at bounding box center [387, 90] width 71 height 15
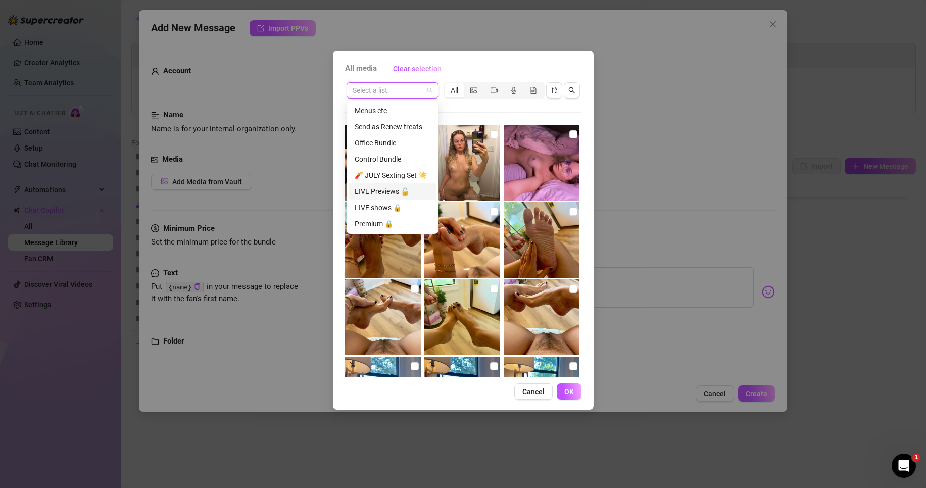
click at [392, 188] on div "LIVE Previews 🔓" at bounding box center [393, 191] width 76 height 11
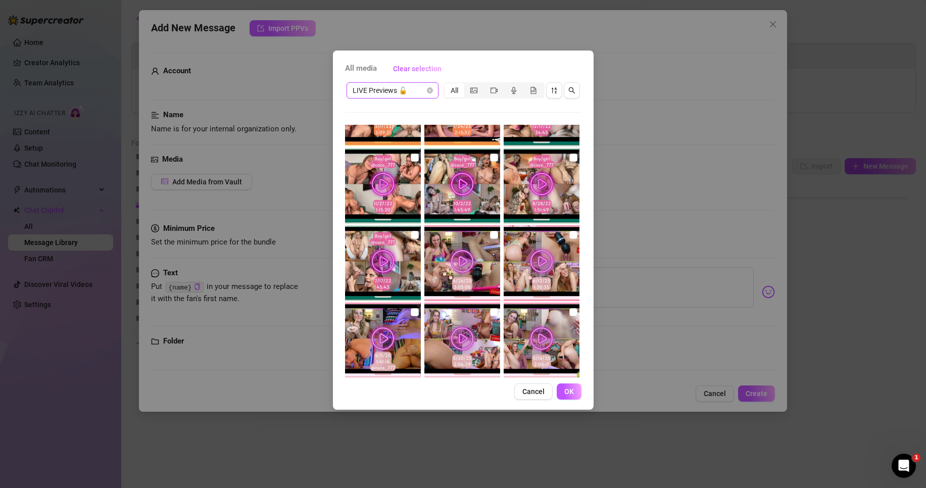
scroll to position [135, 0]
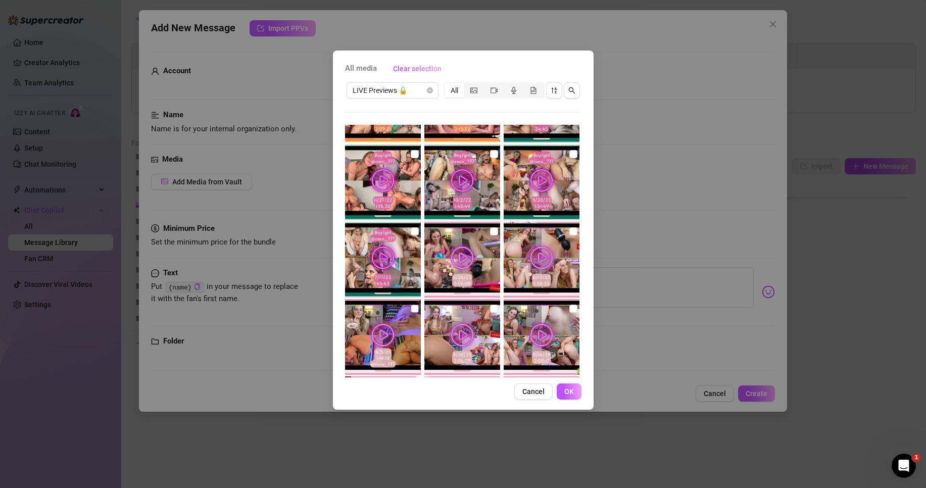
click at [411, 309] on input "checkbox" at bounding box center [415, 309] width 8 height 8
click at [382, 87] on span "LIVE Previews 🔓" at bounding box center [392, 90] width 80 height 15
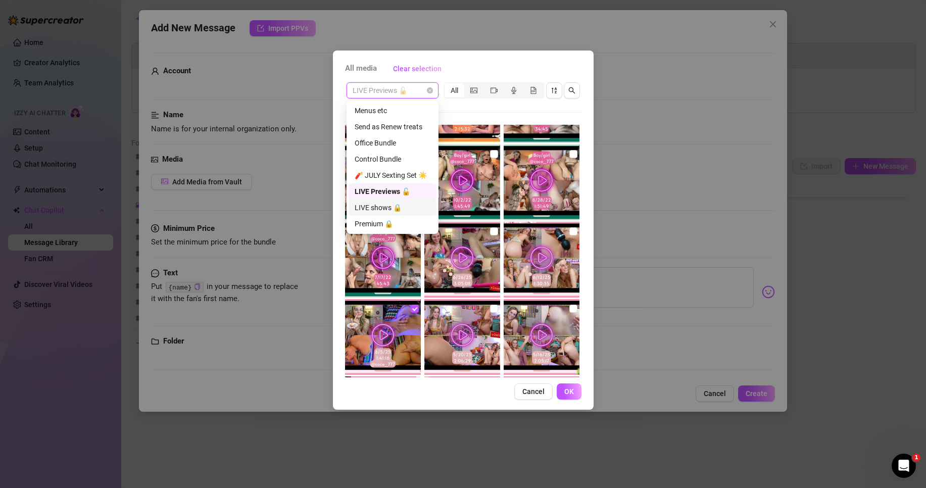
click at [374, 202] on div "LIVE shows 🔒" at bounding box center [393, 207] width 76 height 11
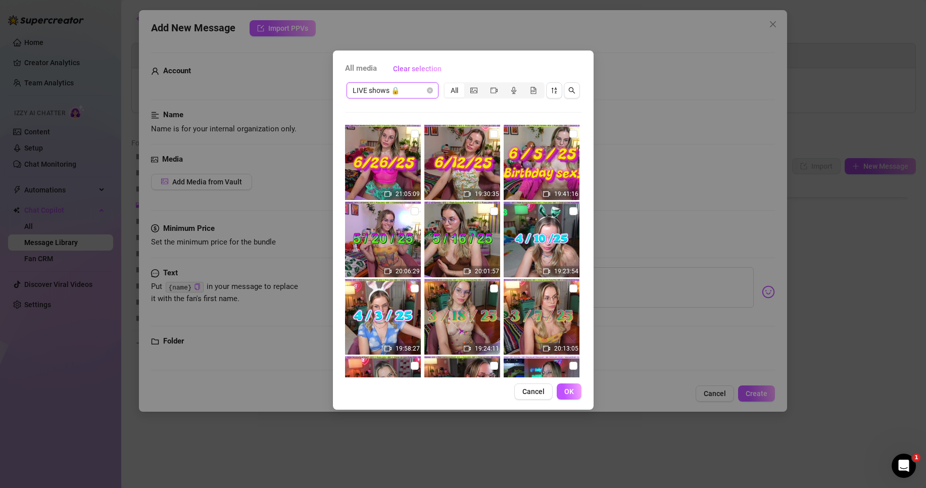
scroll to position [0, 0]
click at [569, 136] on input "checkbox" at bounding box center [573, 134] width 8 height 8
click at [570, 390] on span "OK" at bounding box center [569, 391] width 10 height 8
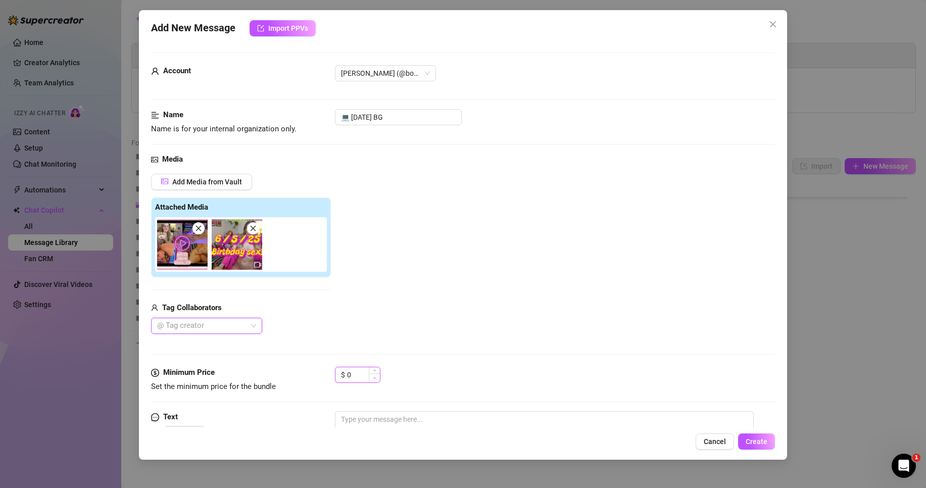
click at [372, 376] on span "Decrease Value" at bounding box center [374, 377] width 11 height 9
click at [366, 375] on input "0" at bounding box center [363, 374] width 33 height 15
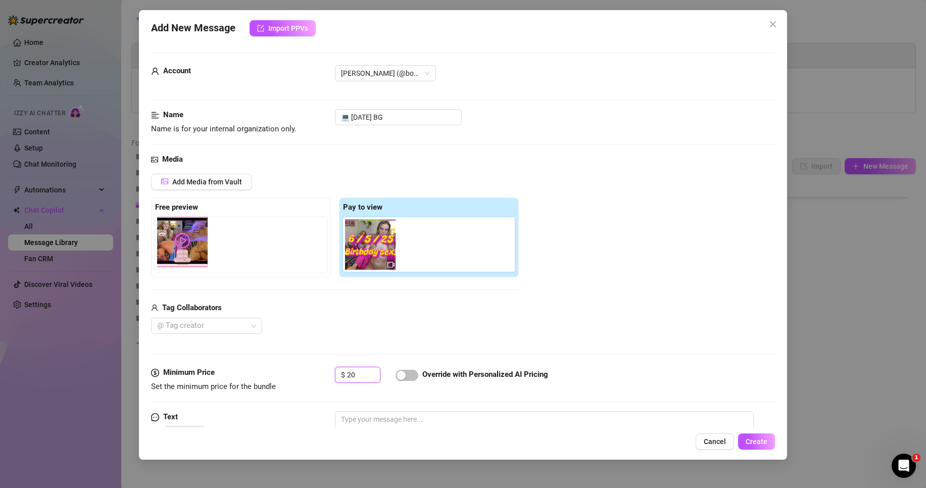
drag, startPoint x: 328, startPoint y: 259, endPoint x: 184, endPoint y: 257, distance: 143.4
click at [184, 257] on div "Free preview Pay to view" at bounding box center [335, 237] width 368 height 80
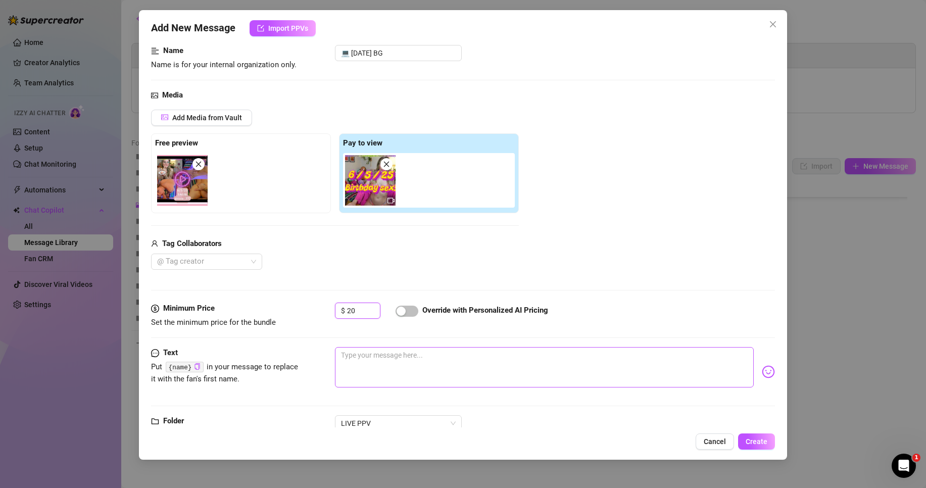
scroll to position [67, 0]
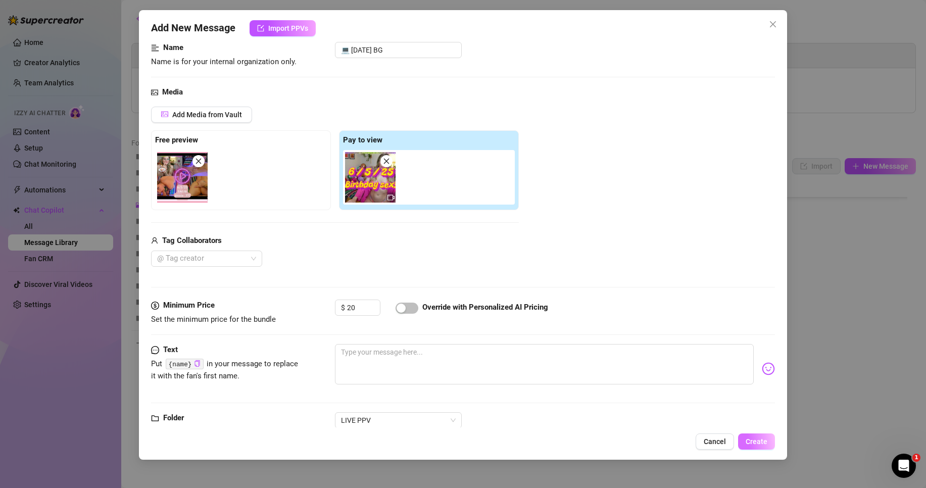
click at [764, 445] on span "Create" at bounding box center [756, 441] width 22 height 8
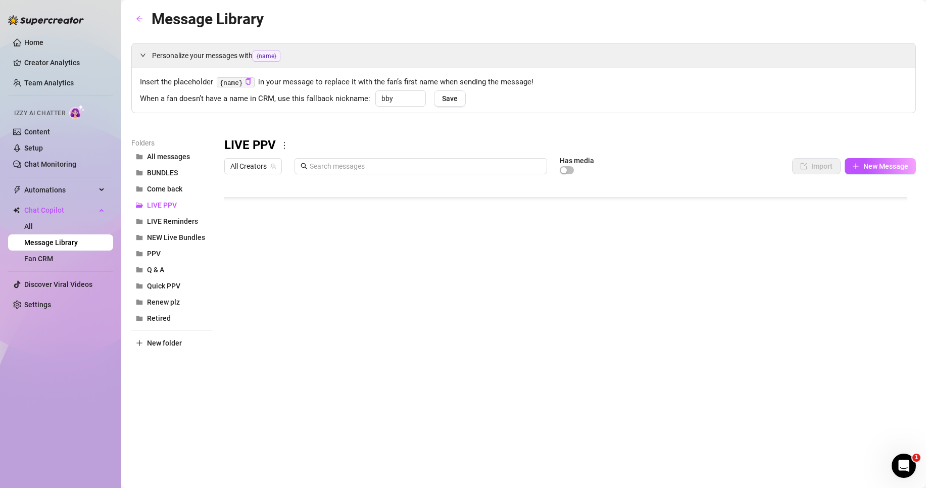
scroll to position [493, 0]
click at [263, 389] on body "Home Creator Analytics Team Analytics Izzy AI Chatter Content Setup Chat Monito…" at bounding box center [463, 244] width 926 height 488
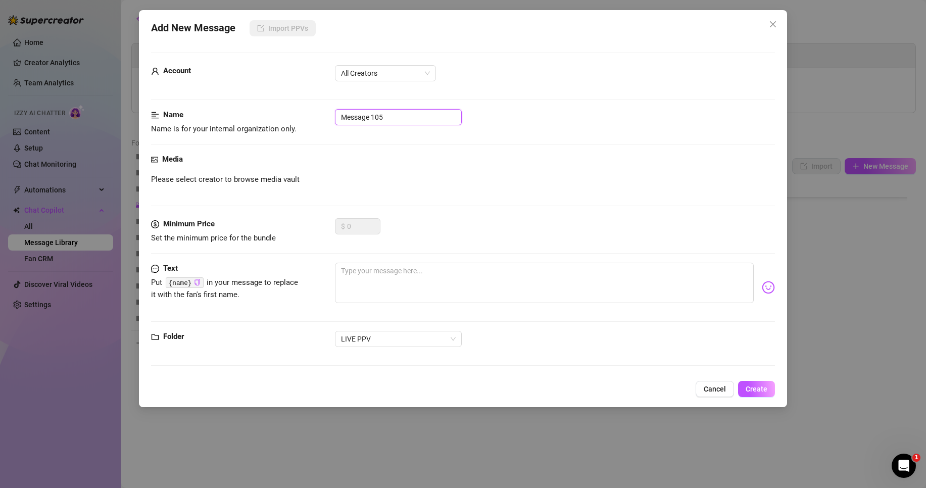
drag, startPoint x: 402, startPoint y: 117, endPoint x: 294, endPoint y: 112, distance: 108.7
click at [293, 112] on div "Name Name is for your internal organization only. Message 105" at bounding box center [463, 122] width 624 height 26
paste input "💻 [DATE] Squirt"
click at [355, 116] on input "💻 [DATE] Squirt" at bounding box center [398, 117] width 127 height 16
click at [366, 116] on input "💻 [DATE] Squirt" at bounding box center [398, 117] width 127 height 16
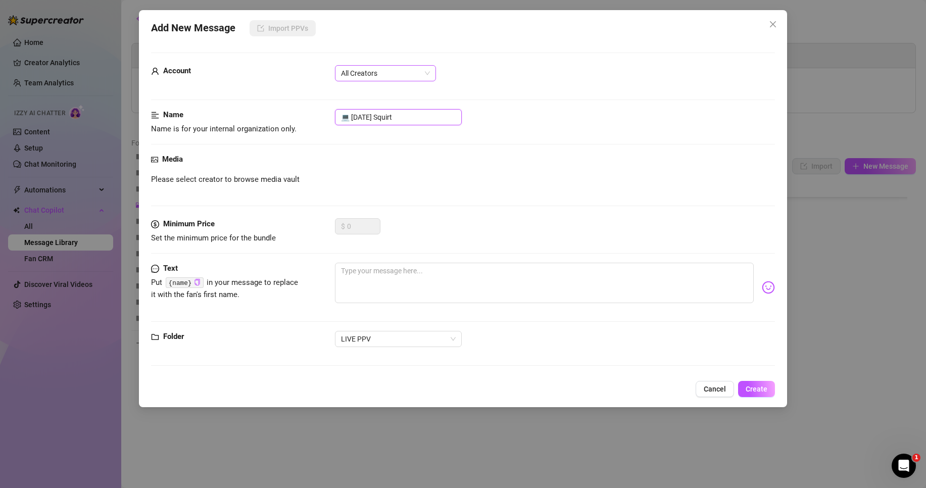
click at [378, 74] on span "All Creators" at bounding box center [385, 73] width 89 height 15
click at [380, 110] on div "[PERSON_NAME]‎ (@bobbielavender)" at bounding box center [385, 109] width 85 height 11
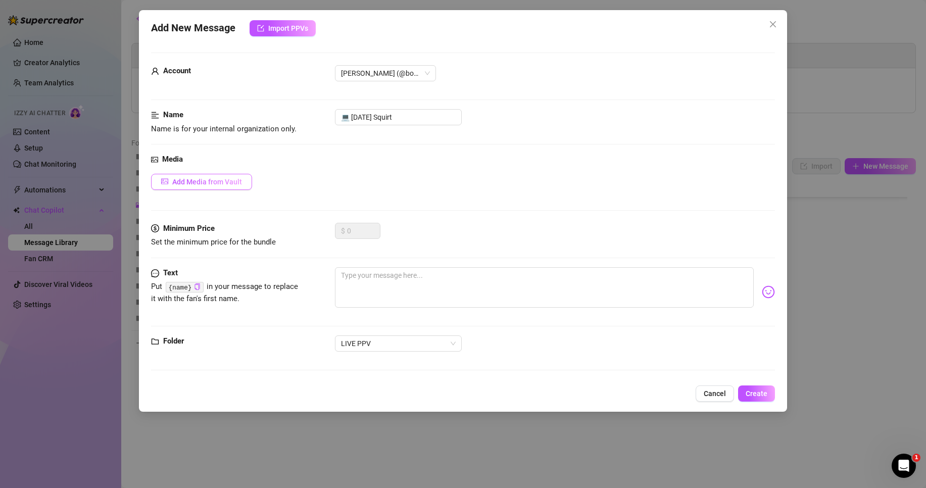
click at [196, 176] on button "Add Media from Vault" at bounding box center [201, 182] width 101 height 16
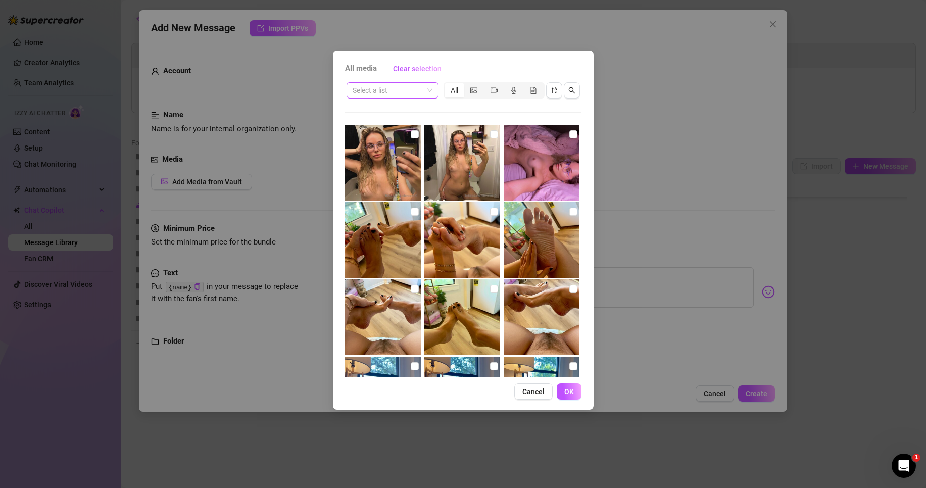
click at [376, 96] on input "search" at bounding box center [387, 90] width 71 height 15
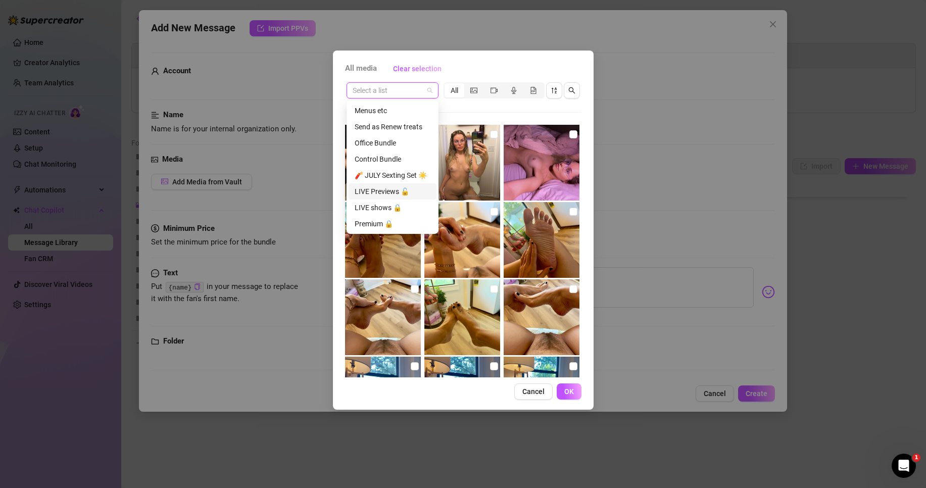
click at [378, 187] on div "LIVE Previews 🔓" at bounding box center [393, 191] width 76 height 11
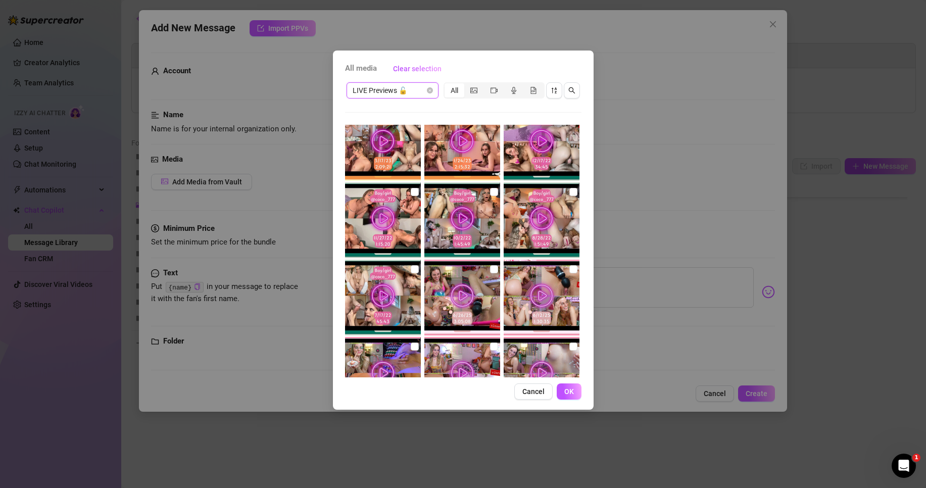
scroll to position [135, 0]
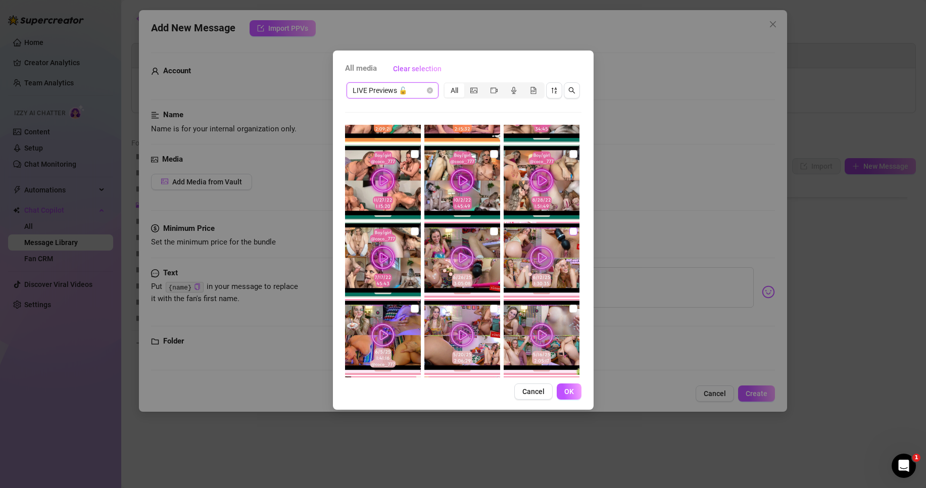
click at [569, 232] on input "checkbox" at bounding box center [573, 231] width 8 height 8
click at [422, 98] on div "LIVE Previews 🔓 All" at bounding box center [463, 90] width 236 height 19
click at [421, 94] on span "LIVE Previews 🔓" at bounding box center [392, 90] width 80 height 15
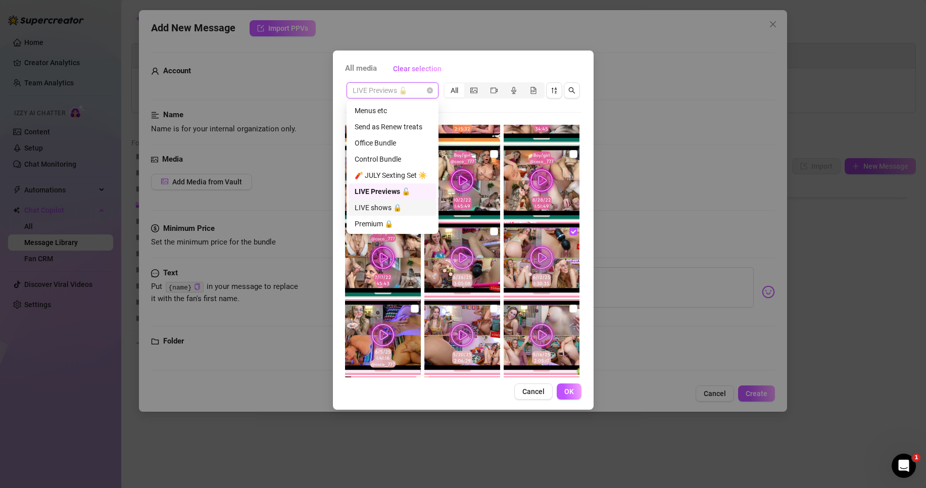
click at [398, 203] on div "LIVE shows 🔒" at bounding box center [393, 207] width 76 height 11
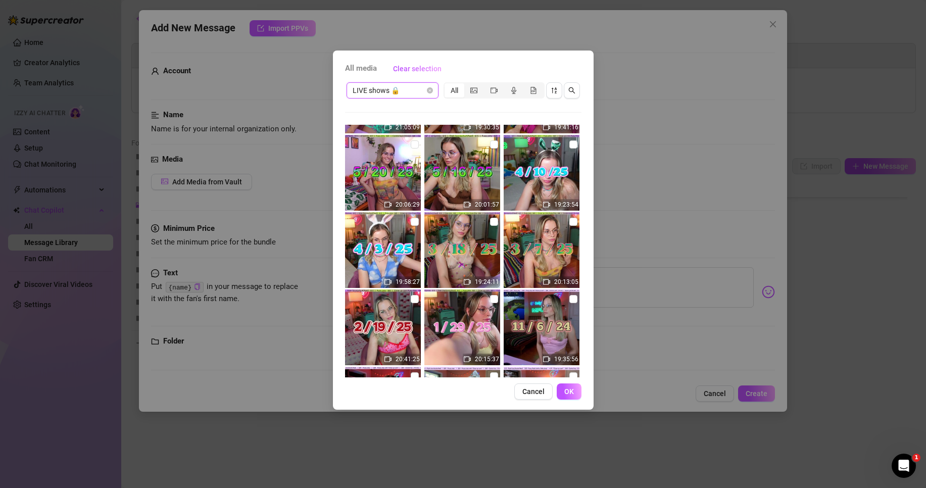
scroll to position [0, 0]
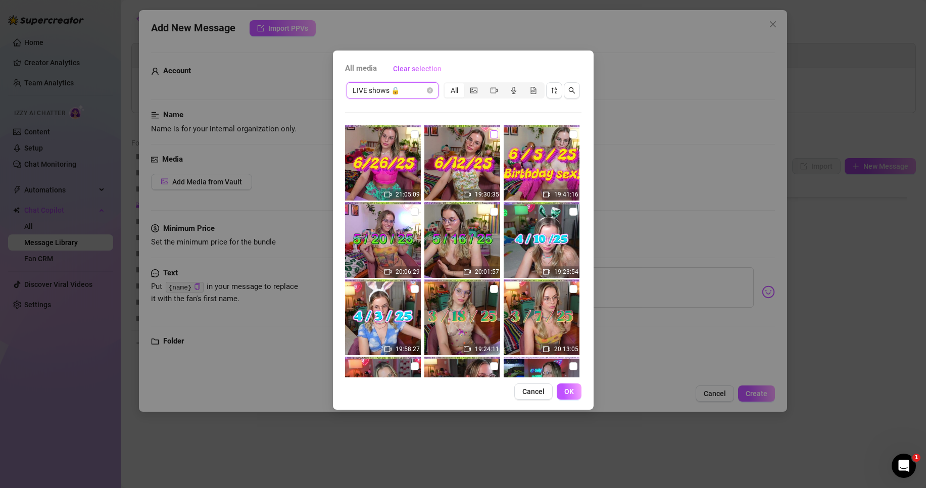
click at [490, 133] on input "checkbox" at bounding box center [494, 134] width 8 height 8
click at [567, 394] on span "OK" at bounding box center [569, 391] width 10 height 8
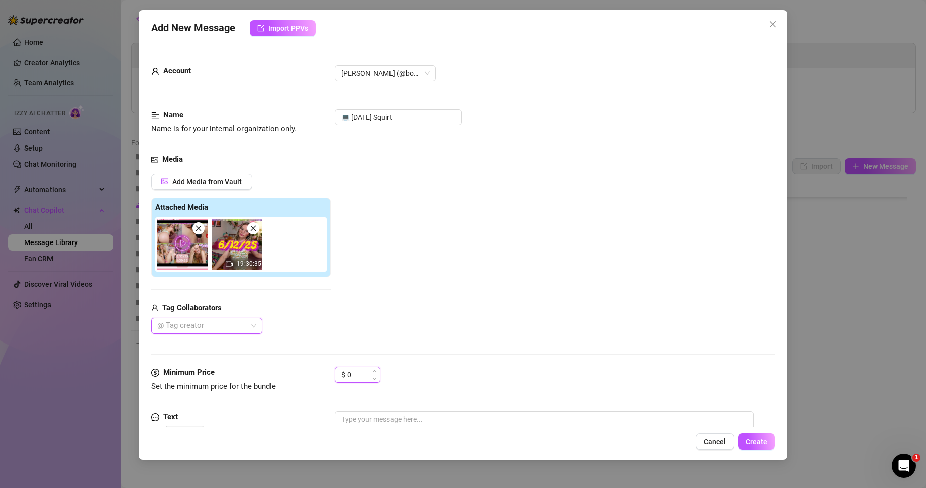
click at [361, 375] on input "0" at bounding box center [363, 374] width 33 height 15
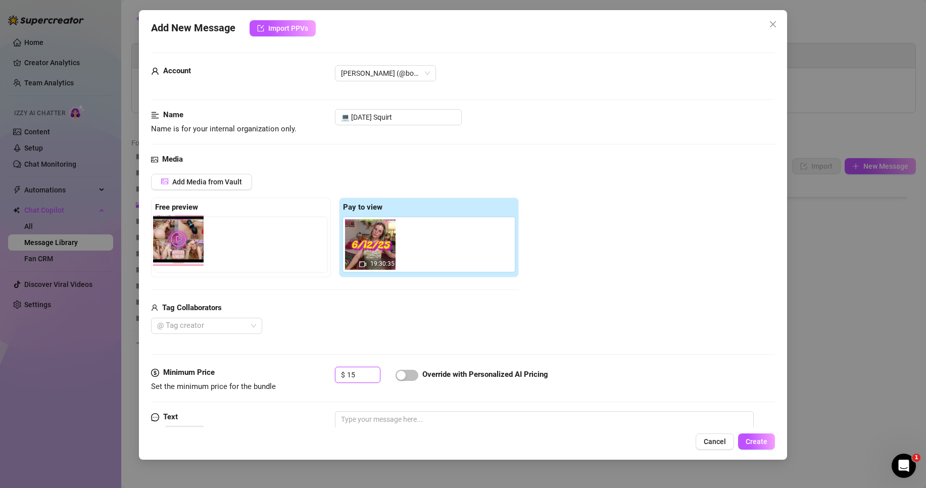
drag, startPoint x: 384, startPoint y: 260, endPoint x: 188, endPoint y: 256, distance: 196.0
click at [188, 256] on div "Free preview Pay to view 19:30:35" at bounding box center [335, 237] width 368 height 80
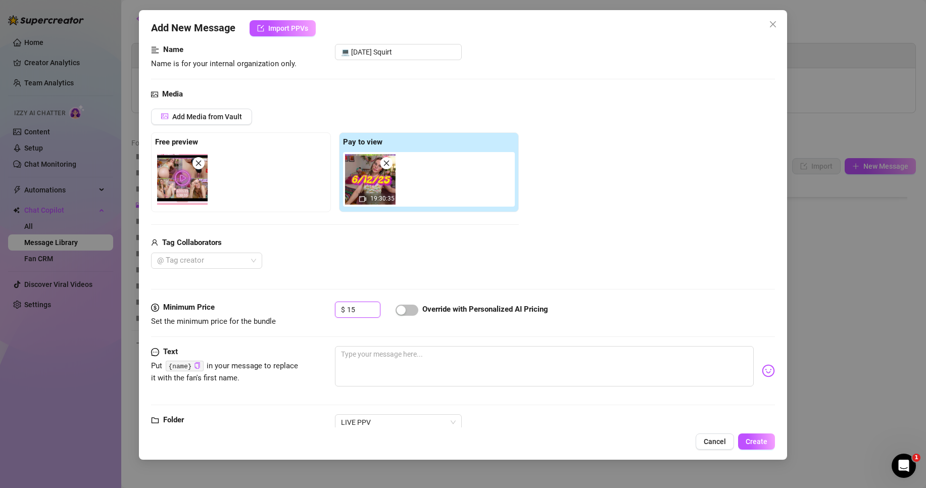
scroll to position [67, 0]
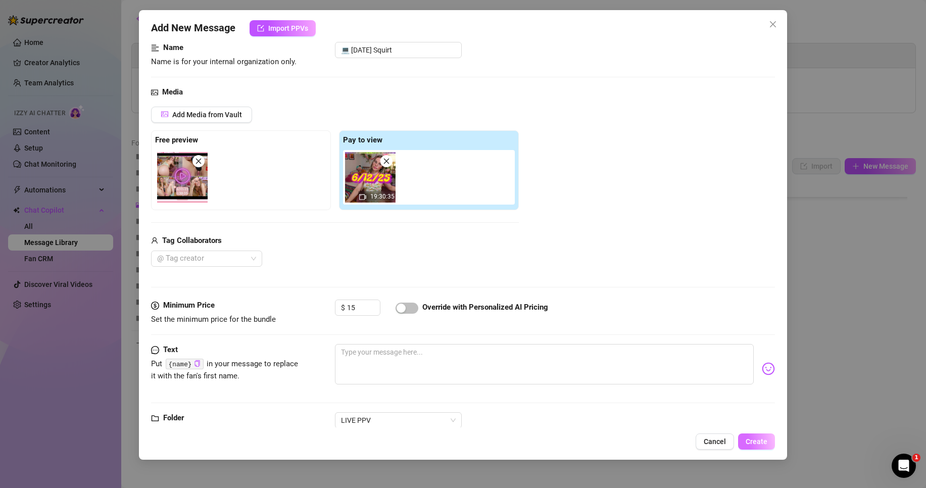
click at [749, 441] on span "Create" at bounding box center [756, 441] width 22 height 8
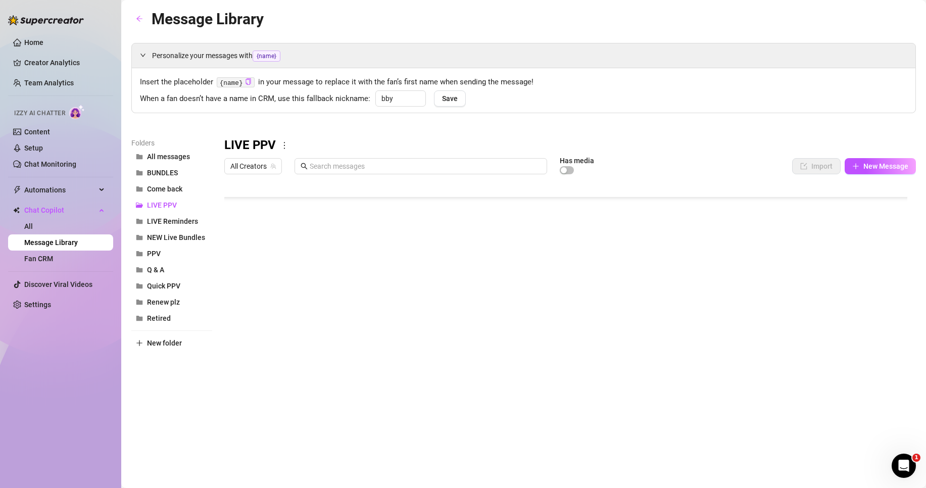
scroll to position [514, 0]
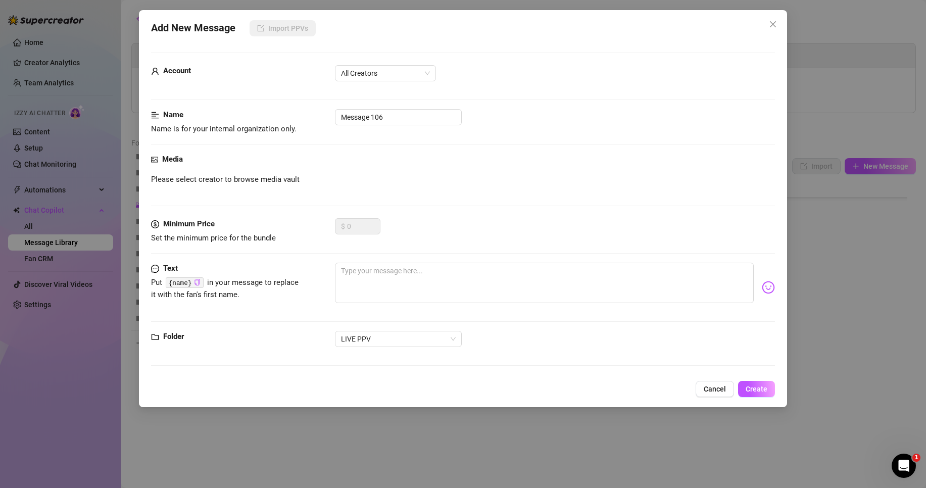
click at [259, 391] on body "Home Creator Analytics Team Analytics Izzy AI Chatter Content Setup Chat Monito…" at bounding box center [463, 244] width 926 height 488
drag, startPoint x: 395, startPoint y: 118, endPoint x: 327, endPoint y: 117, distance: 68.2
click at [327, 117] on div "Name Name is for your internal organization only. Message 106" at bounding box center [463, 122] width 624 height 26
paste input "💻 [DATE] Squirt"
click at [356, 115] on input "💻 [DATE] Squirt" at bounding box center [398, 117] width 127 height 16
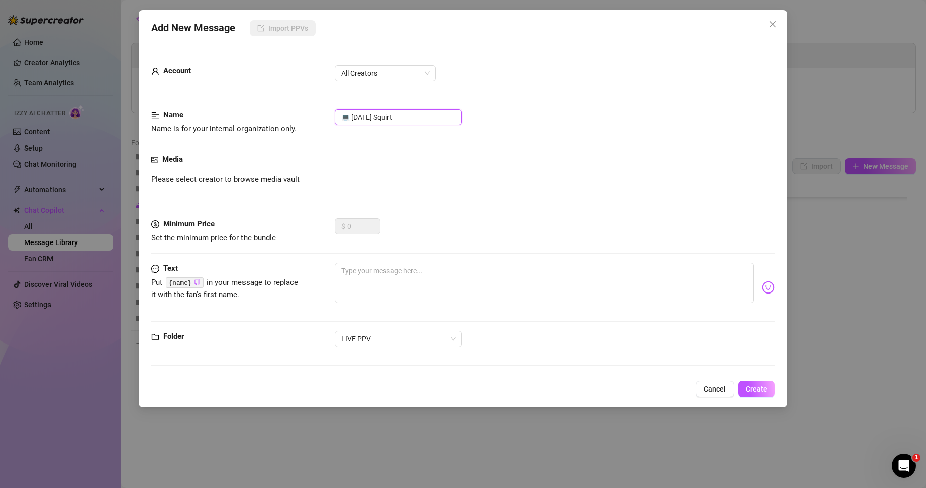
click at [365, 117] on input "💻 [DATE] Squirt" at bounding box center [398, 117] width 127 height 16
click at [392, 78] on span "All Creators" at bounding box center [385, 73] width 89 height 15
click at [399, 105] on div "[PERSON_NAME]‎ (@bobbielavender)" at bounding box center [385, 109] width 85 height 11
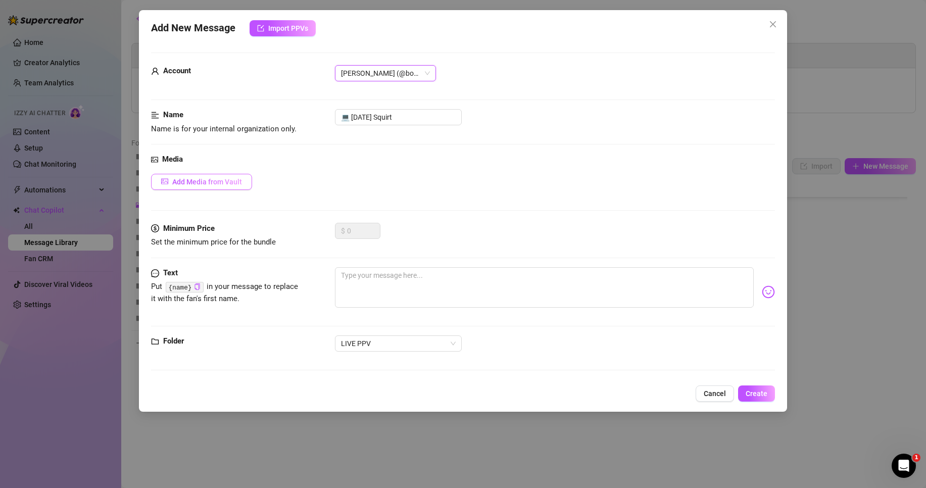
click at [205, 179] on span "Add Media from Vault" at bounding box center [207, 182] width 70 height 8
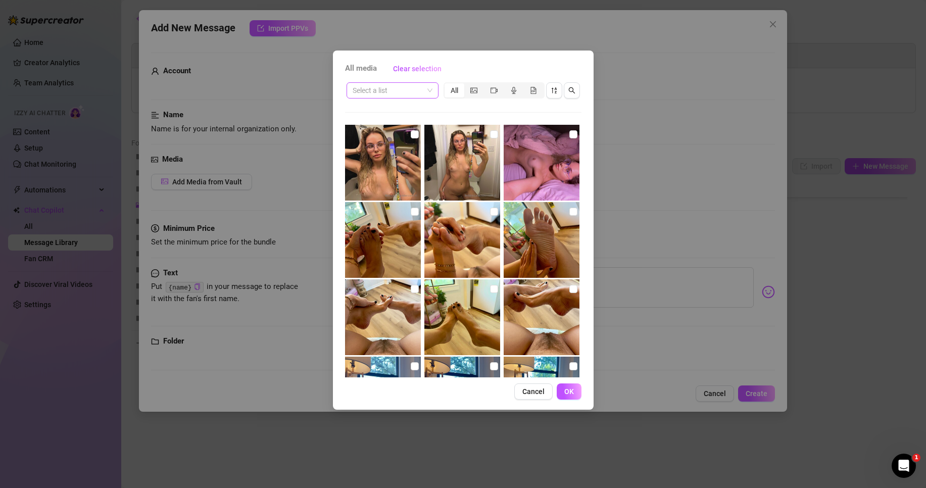
click at [417, 85] on input "search" at bounding box center [387, 90] width 71 height 15
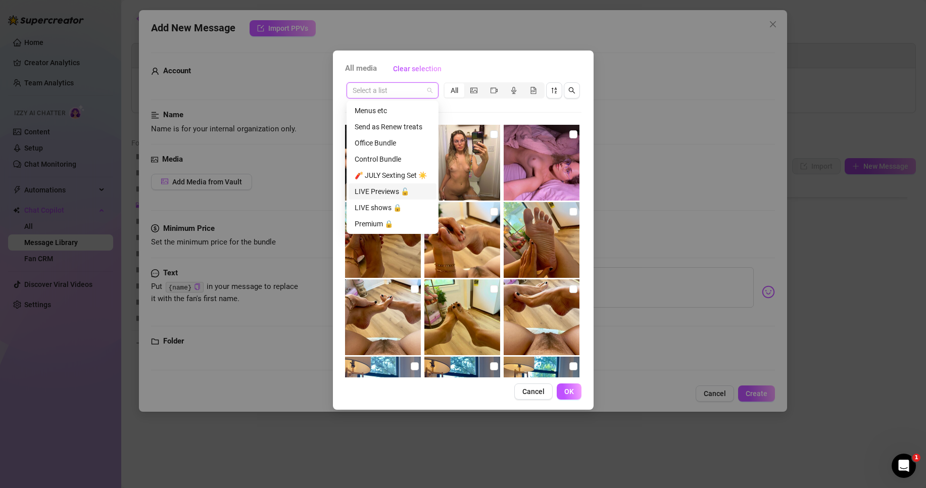
click at [388, 191] on div "LIVE Previews 🔓" at bounding box center [393, 191] width 76 height 11
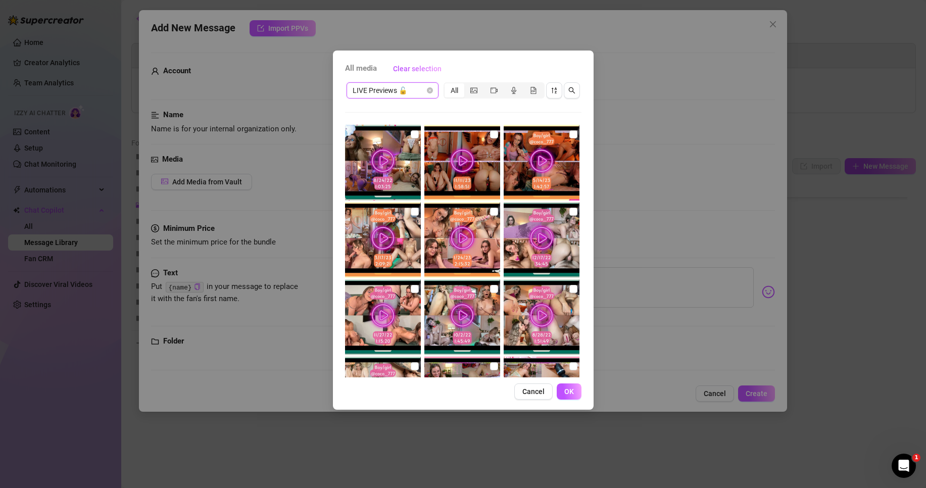
scroll to position [67, 0]
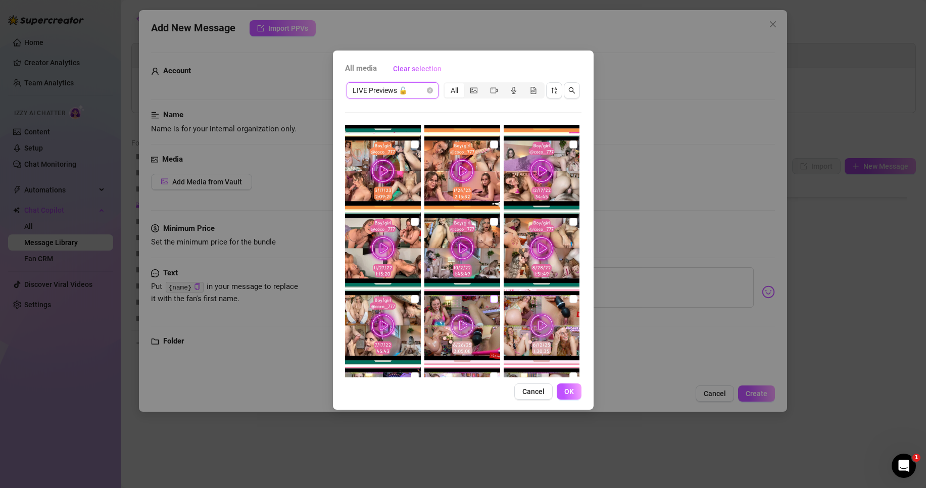
click at [490, 297] on input "checkbox" at bounding box center [494, 299] width 8 height 8
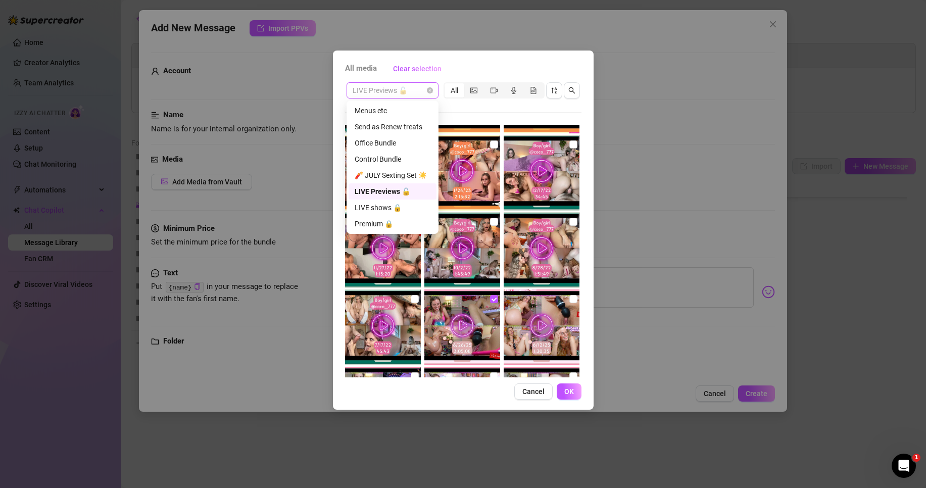
click at [386, 96] on span "LIVE Previews 🔓" at bounding box center [392, 90] width 80 height 15
click at [376, 204] on div "LIVE shows 🔒" at bounding box center [393, 207] width 76 height 11
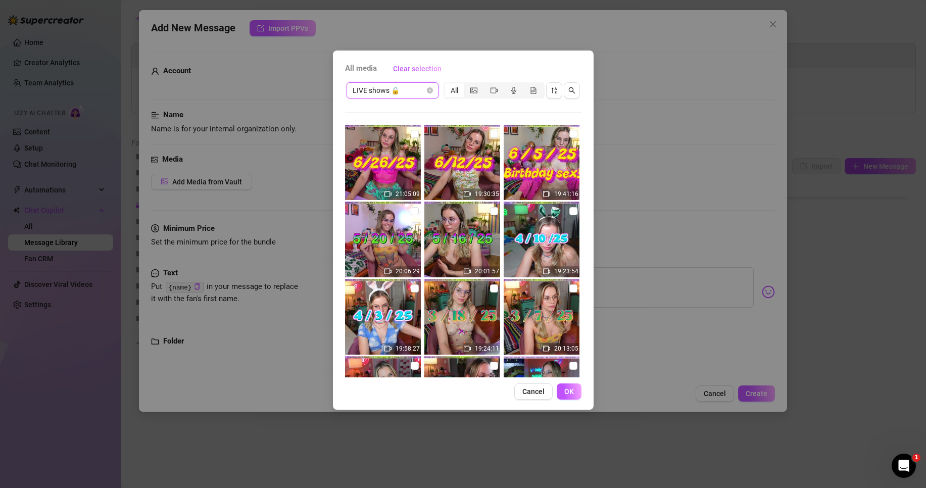
scroll to position [0, 0]
click at [412, 135] on input "checkbox" at bounding box center [415, 134] width 8 height 8
click at [568, 388] on span "OK" at bounding box center [569, 391] width 10 height 8
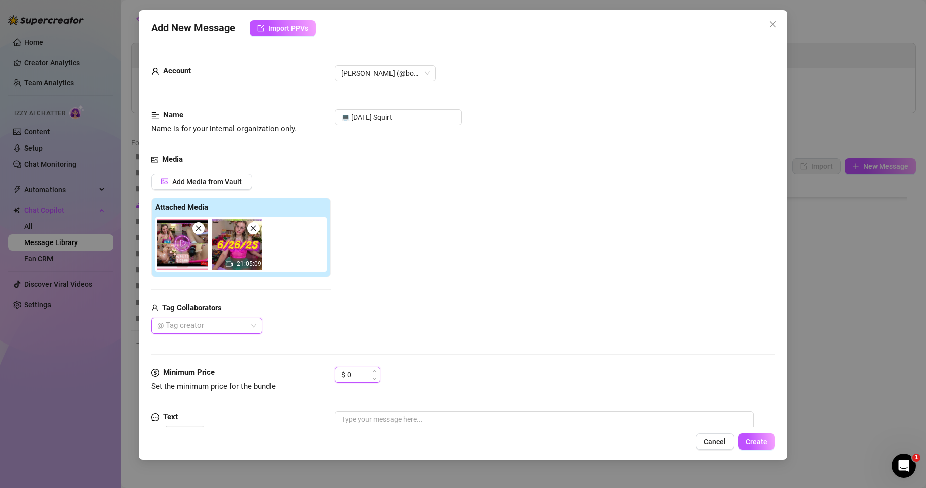
click at [361, 378] on input "0" at bounding box center [363, 374] width 33 height 15
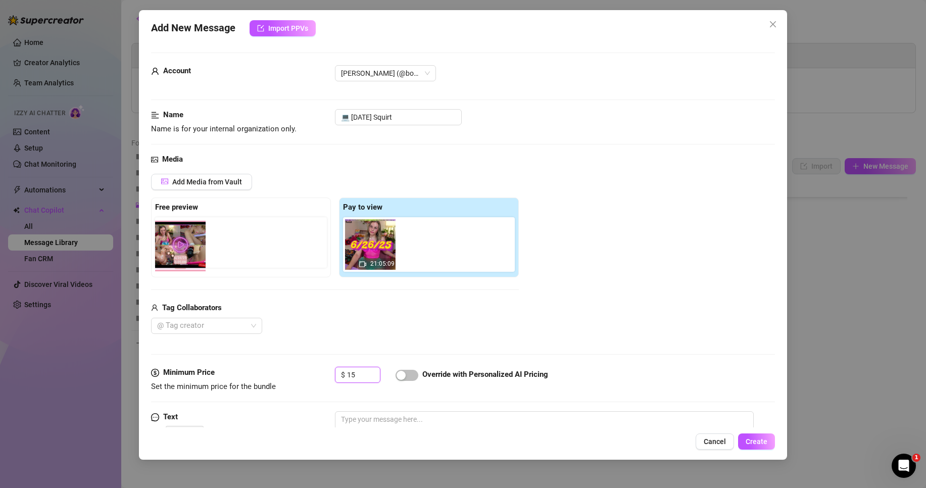
drag, startPoint x: 381, startPoint y: 255, endPoint x: 189, endPoint y: 249, distance: 192.5
click at [189, 250] on div "Free preview Pay to view 21:05:09" at bounding box center [335, 237] width 368 height 80
click at [761, 440] on span "Create" at bounding box center [756, 441] width 22 height 8
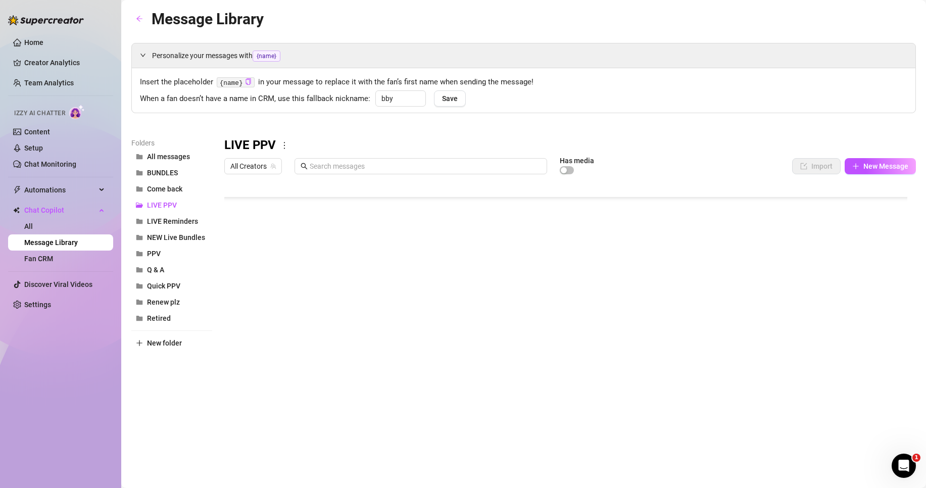
scroll to position [534, 0]
